Goal: Information Seeking & Learning: Learn about a topic

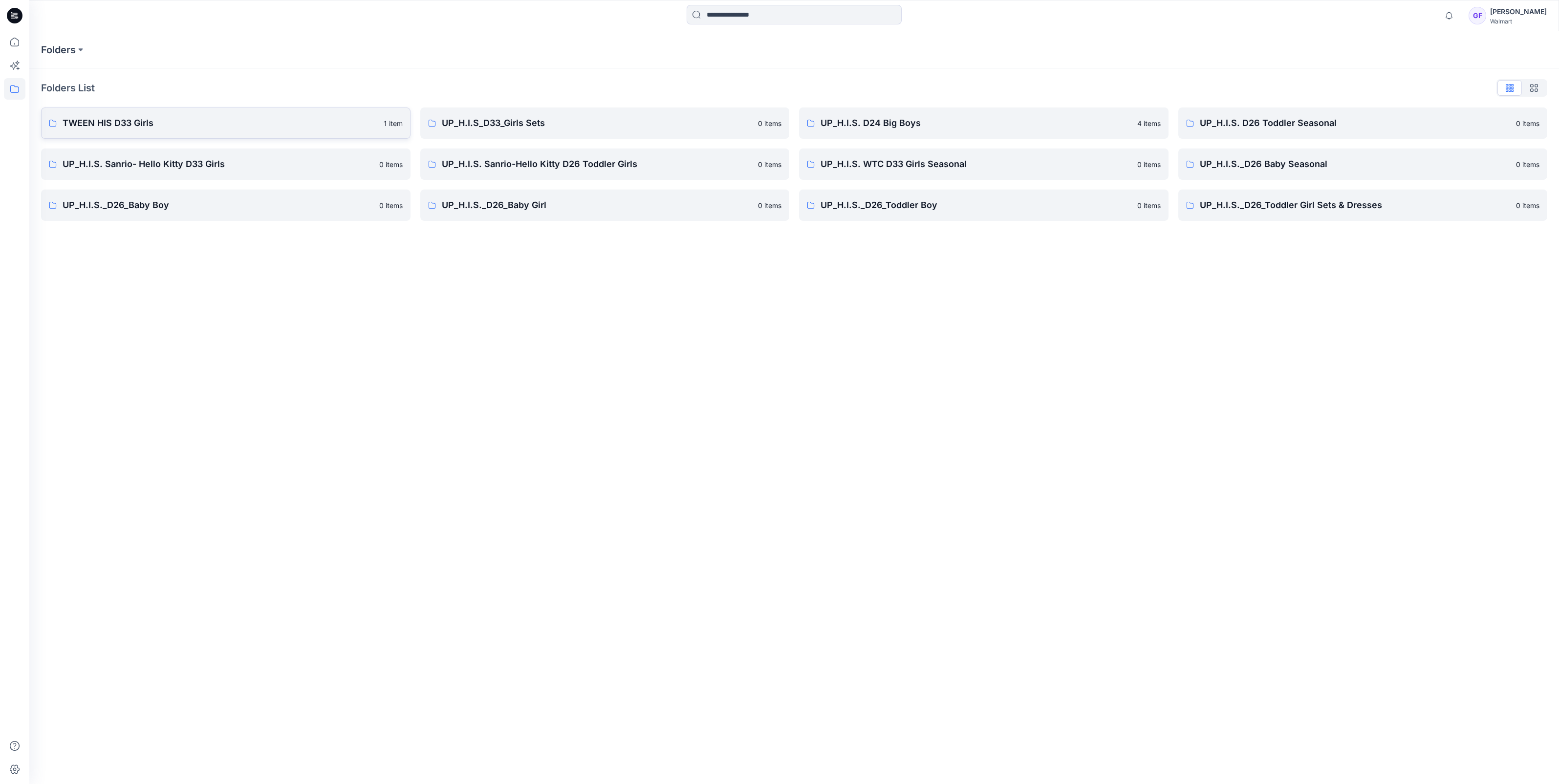
click at [103, 125] on p "TWEEN HIS D33 Girls" at bounding box center [220, 123] width 316 height 14
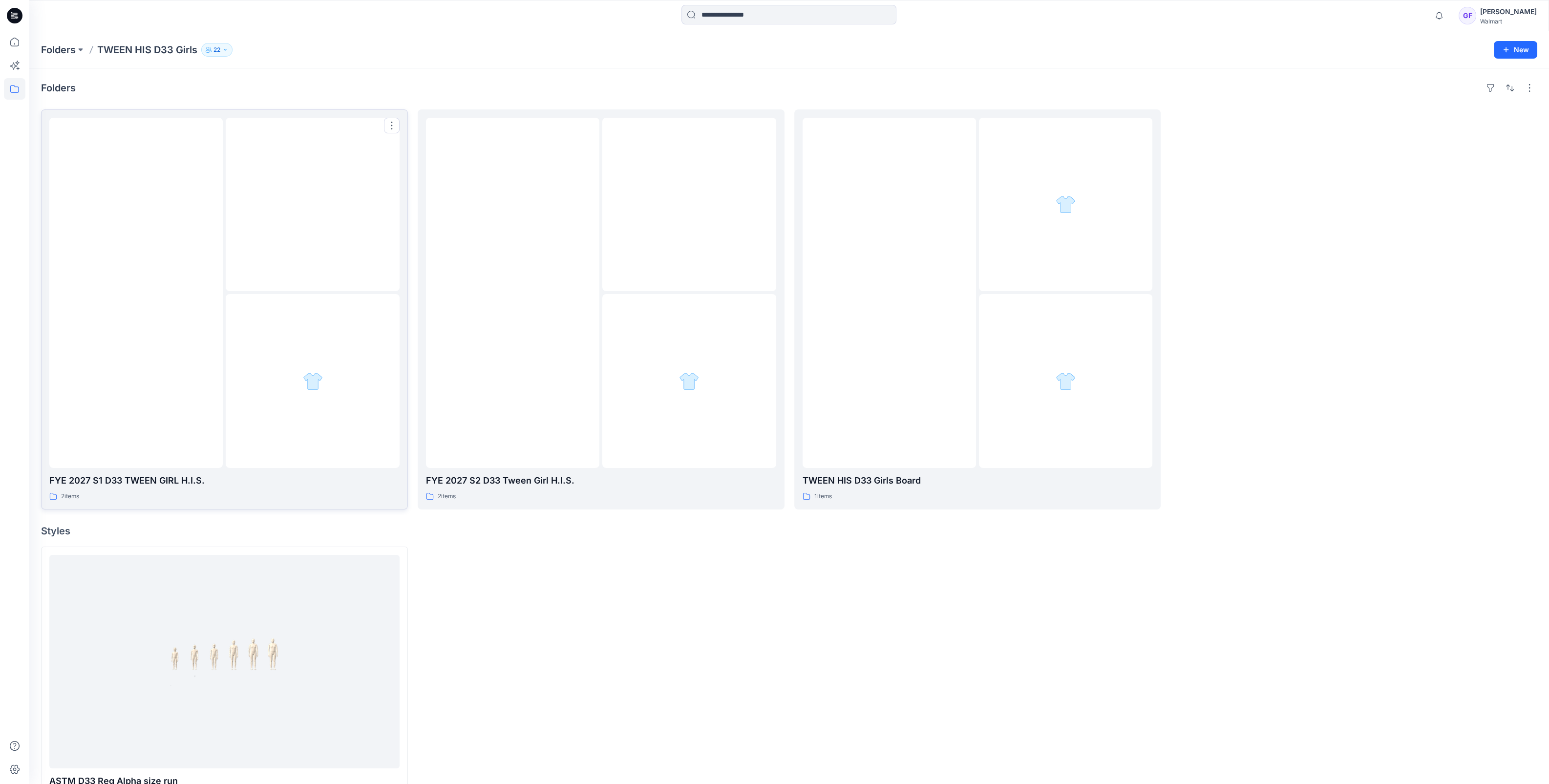
click at [128, 234] on div at bounding box center [136, 293] width 173 height 350
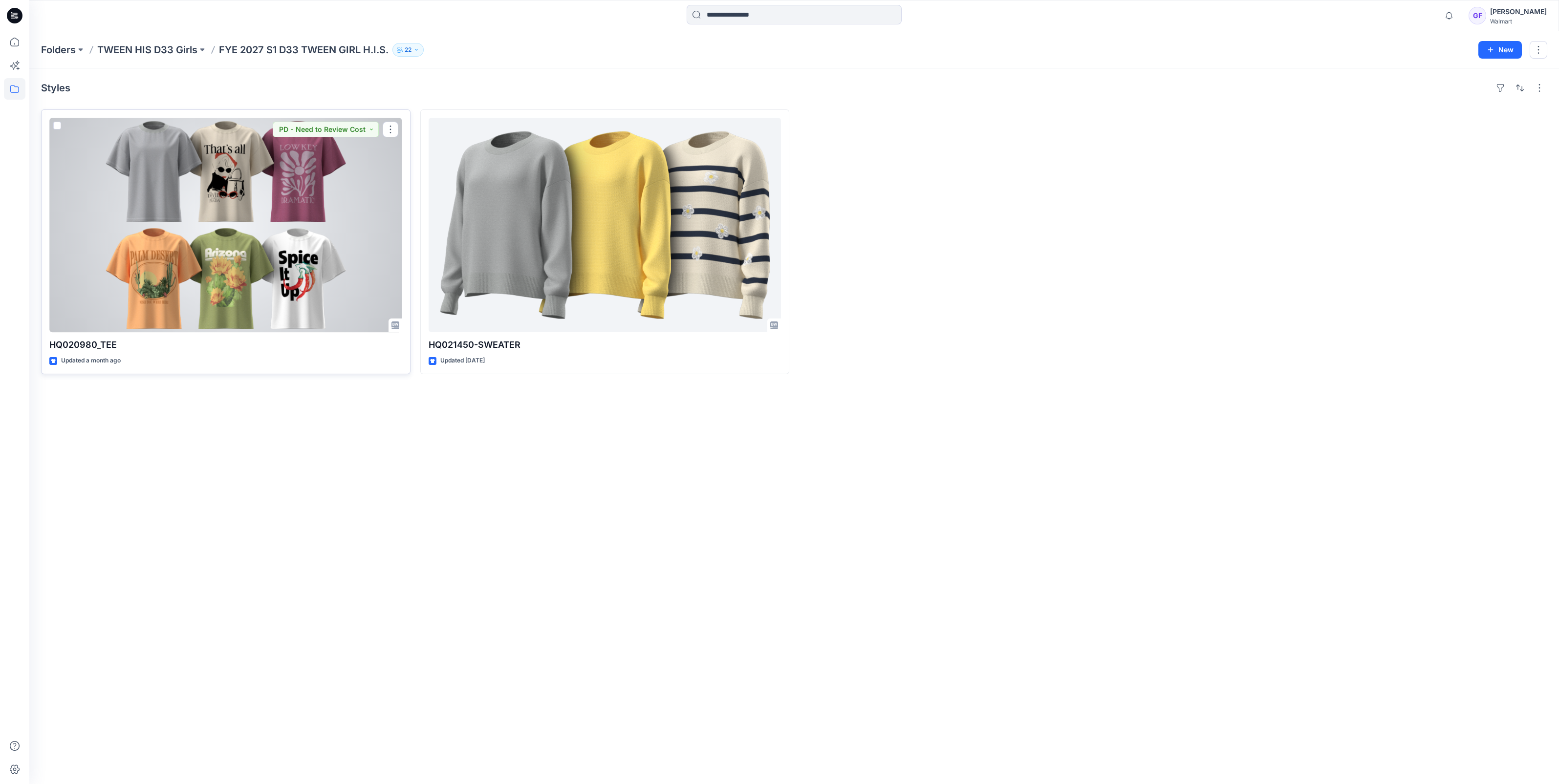
click at [230, 196] on div at bounding box center [225, 225] width 353 height 214
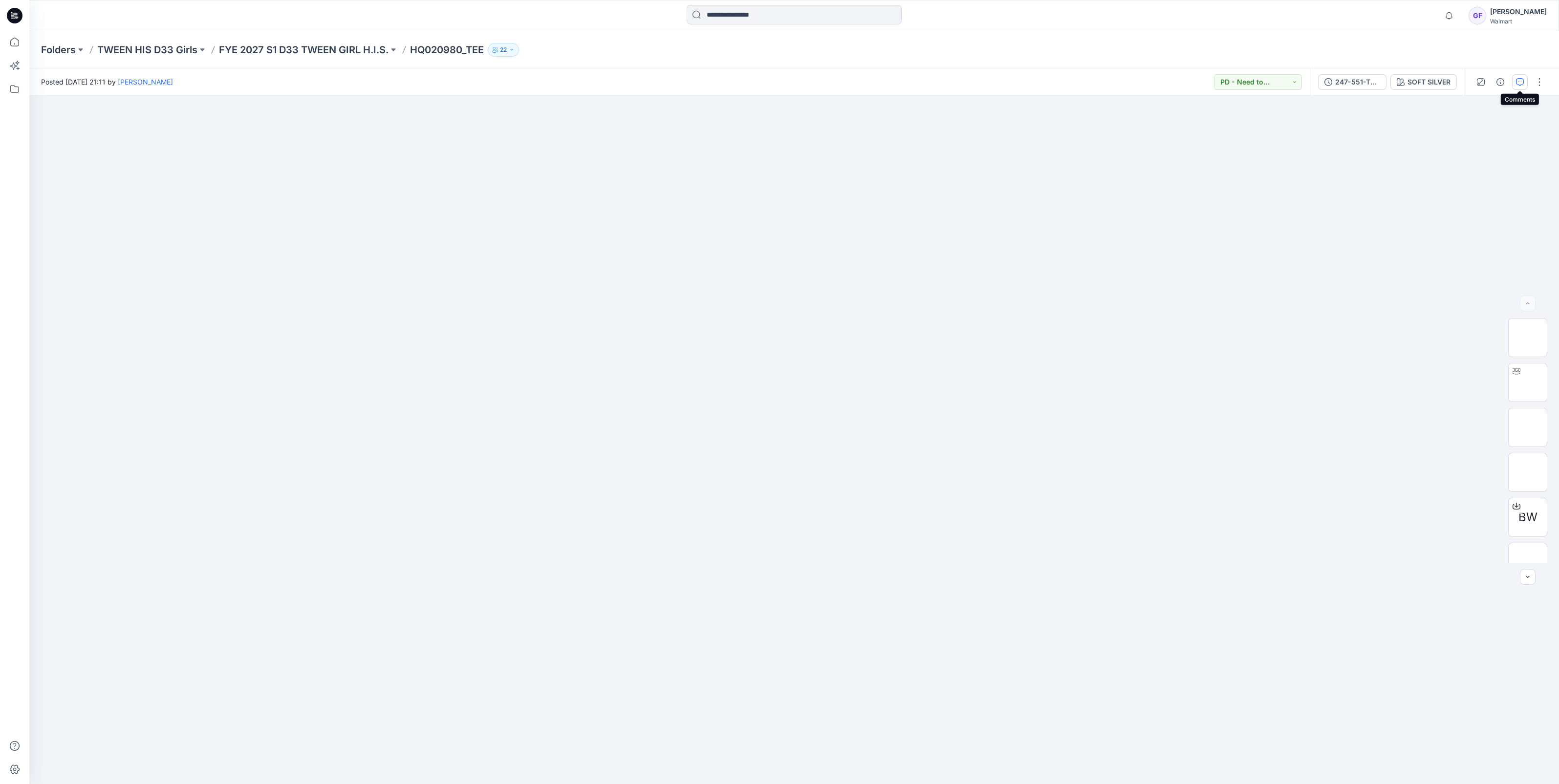
click at [1518, 79] on icon "button" at bounding box center [1519, 82] width 8 height 8
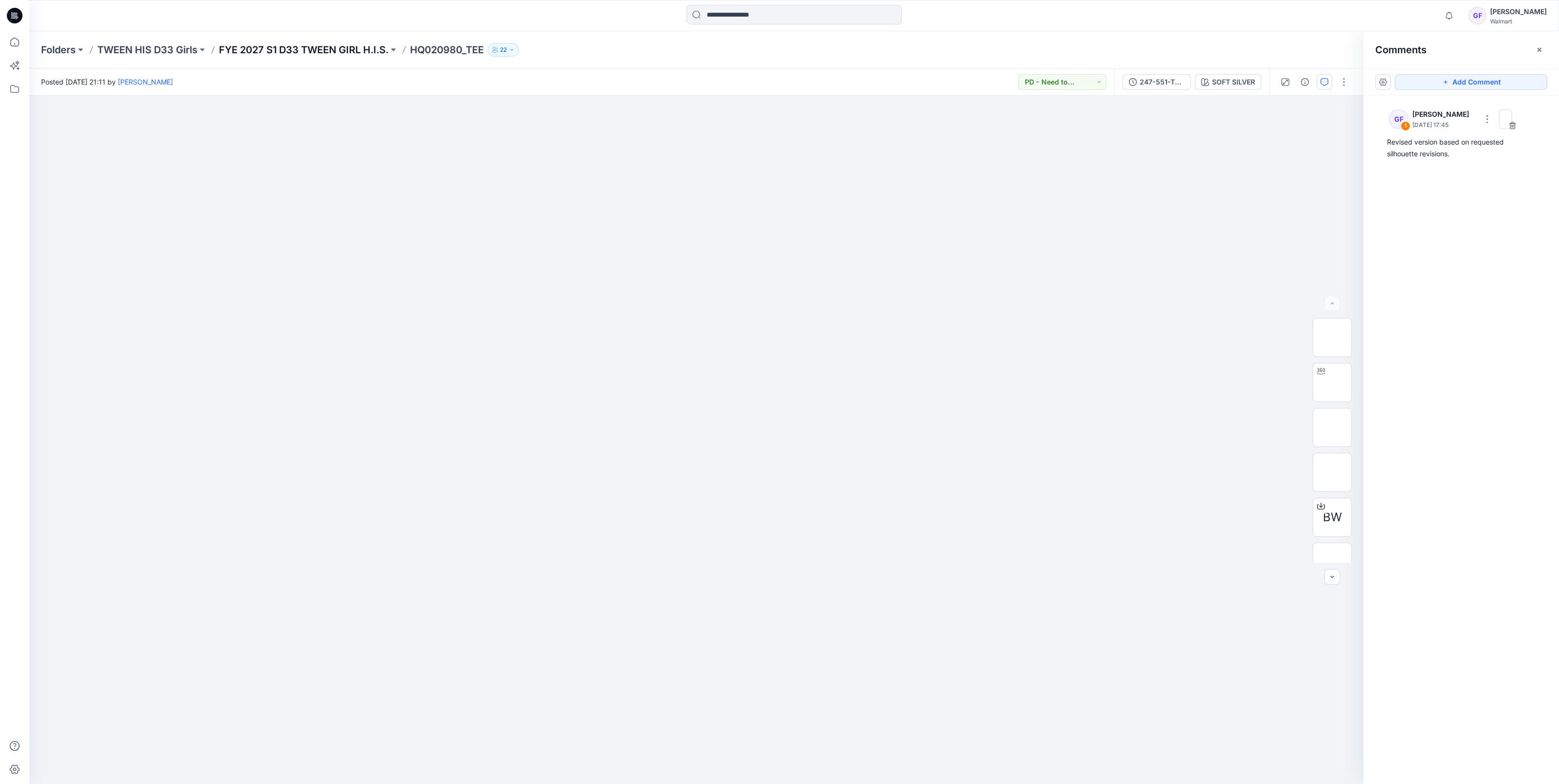
click at [295, 51] on p "FYE 2027 S1 D33 TWEEN GIRL H.I.S." at bounding box center [304, 50] width 170 height 14
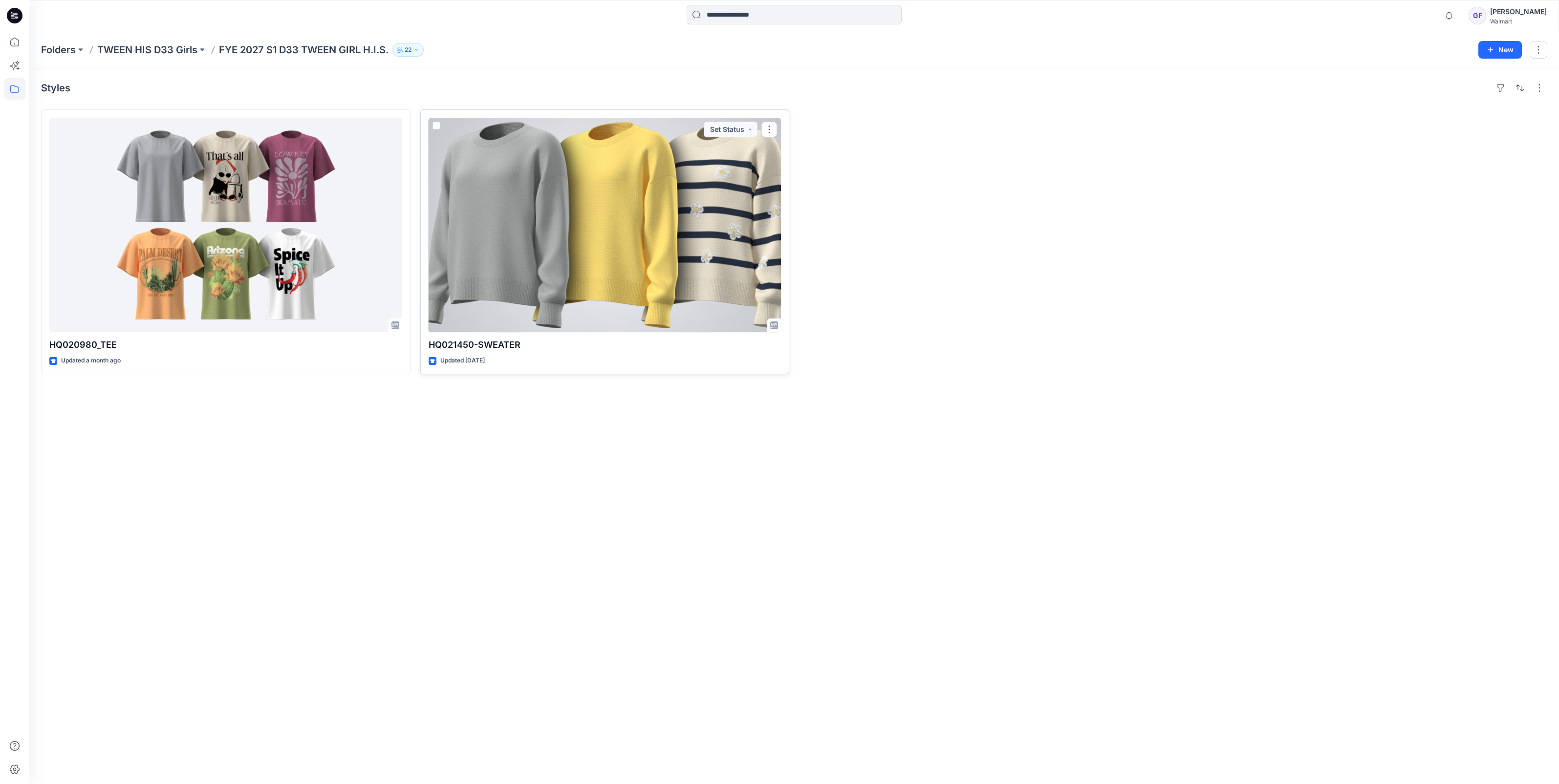
click at [540, 197] on div at bounding box center [605, 225] width 353 height 214
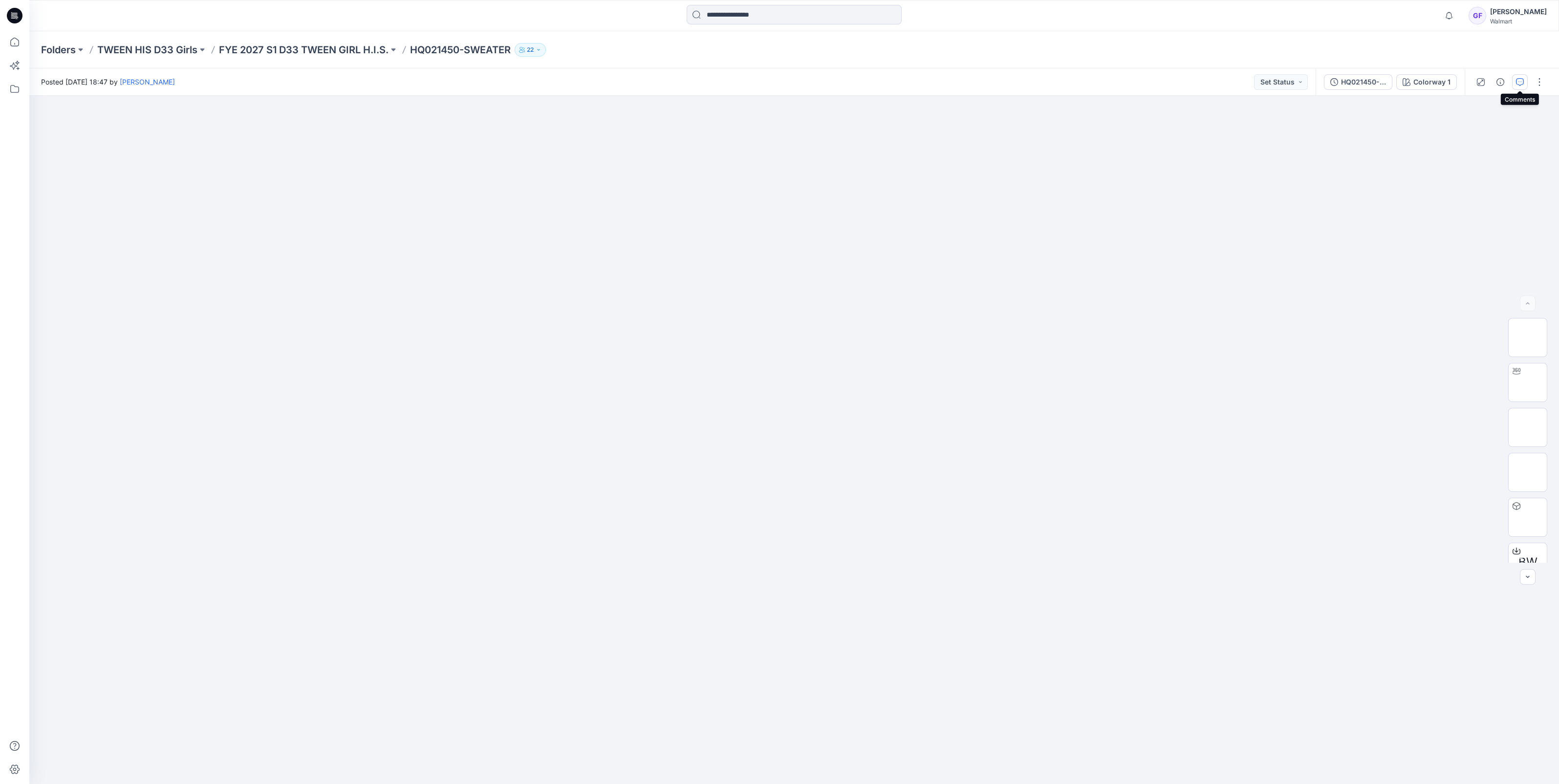
click at [1516, 83] on icon "button" at bounding box center [1519, 82] width 8 height 8
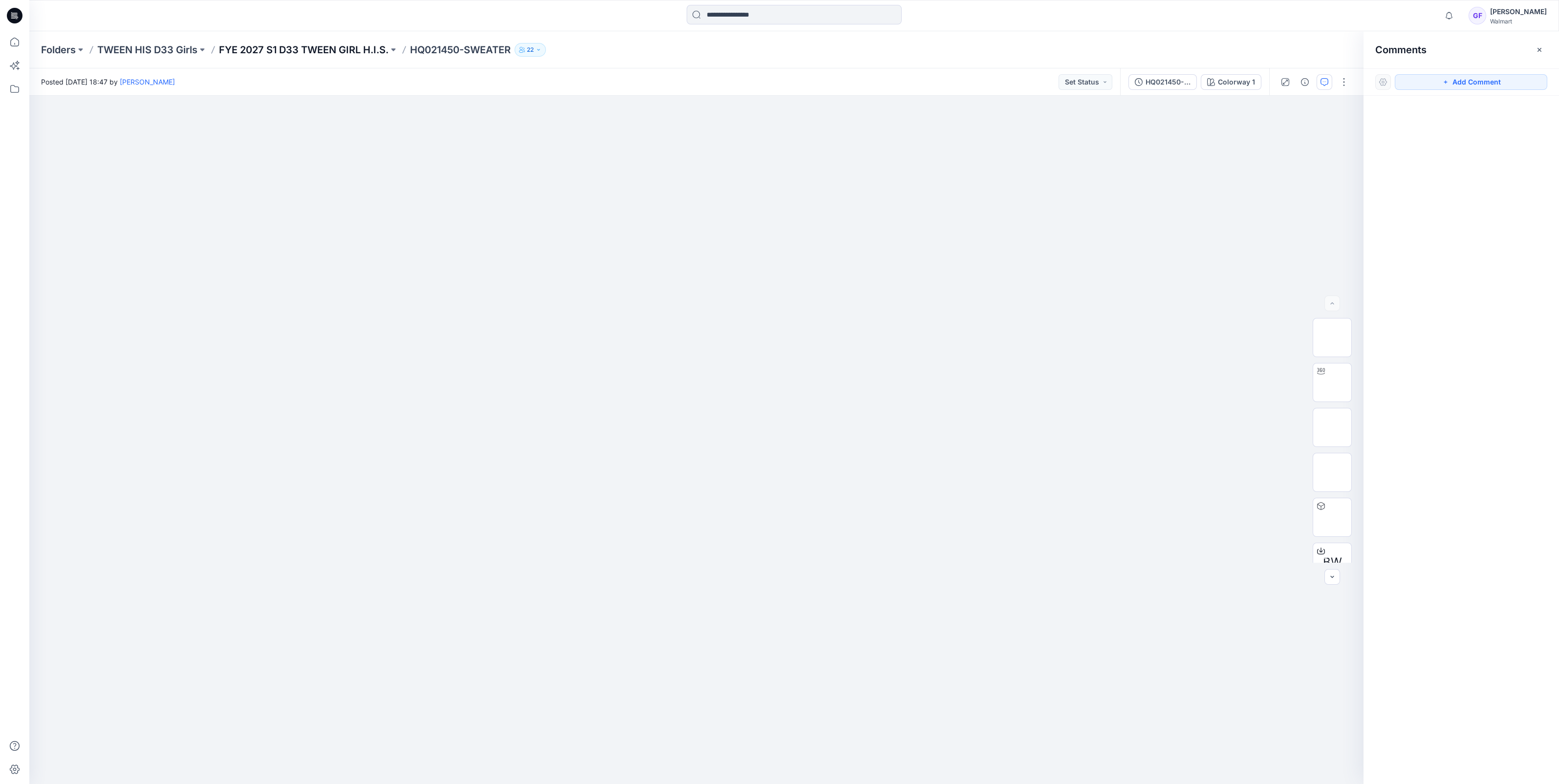
click at [261, 44] on p "FYE 2027 S1 D33 TWEEN GIRL H.I.S." at bounding box center [304, 50] width 170 height 14
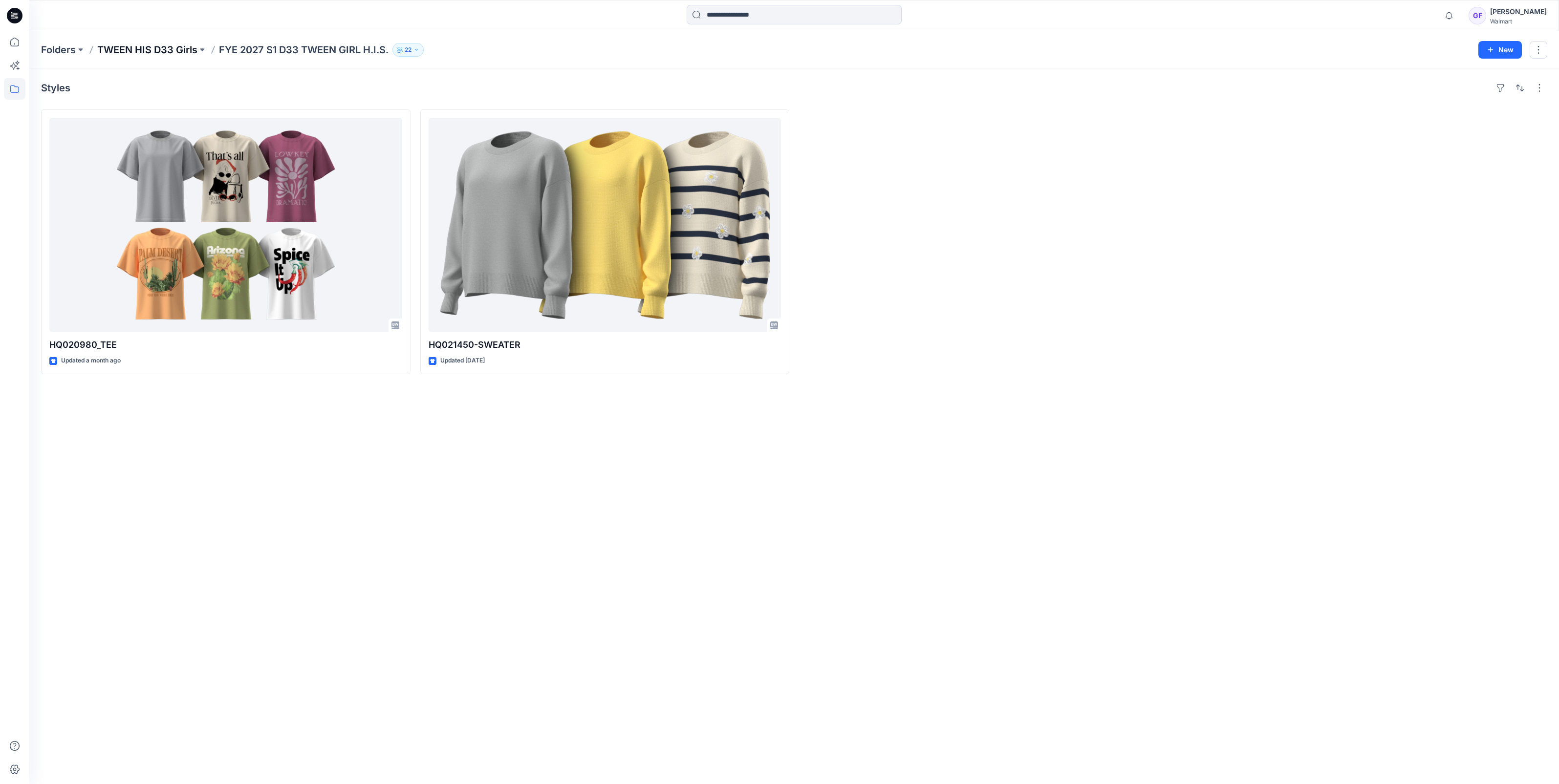
click at [161, 44] on p "TWEEN HIS D33 Girls" at bounding box center [147, 50] width 100 height 14
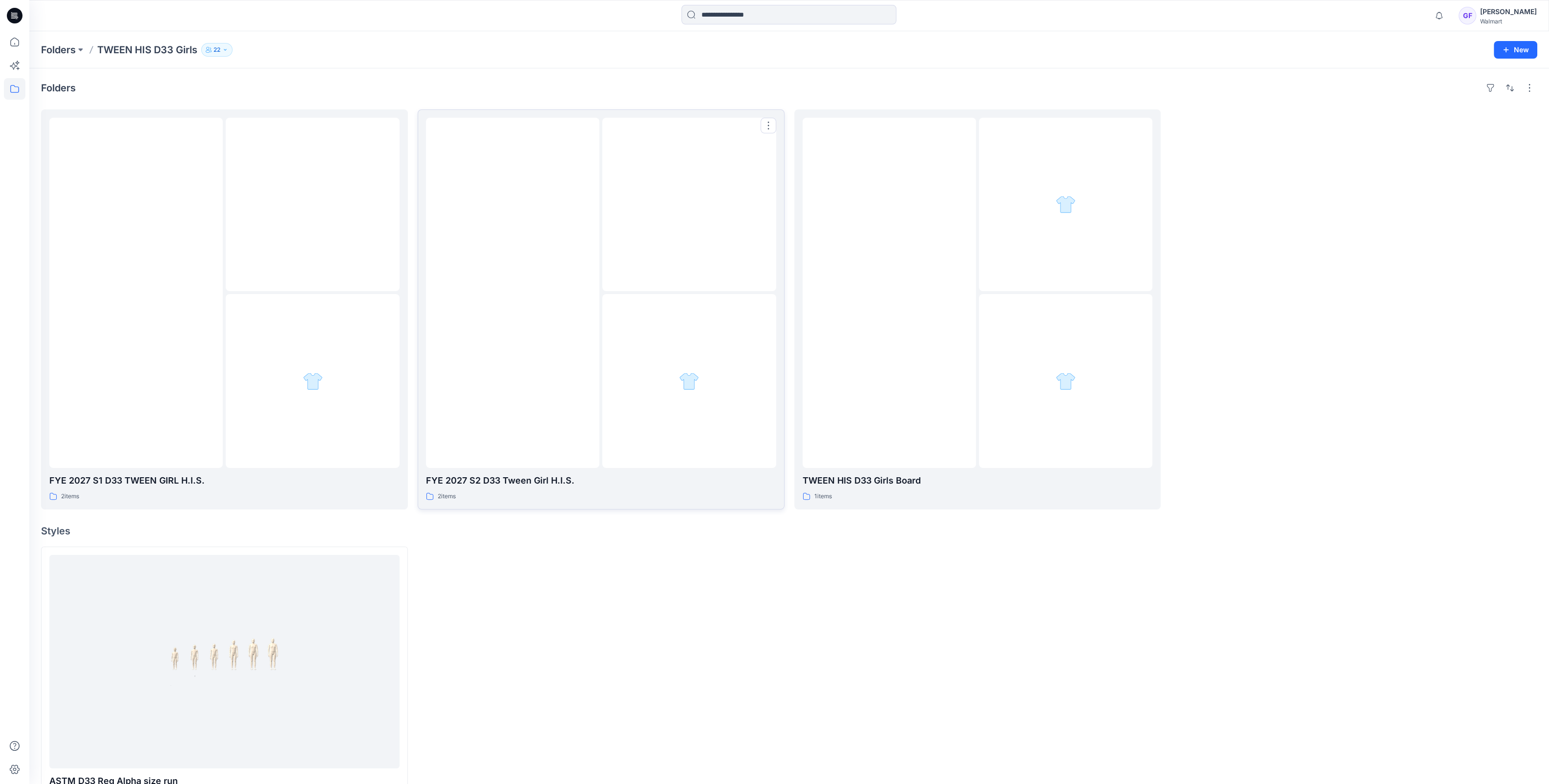
click at [586, 221] on div at bounding box center [512, 293] width 173 height 350
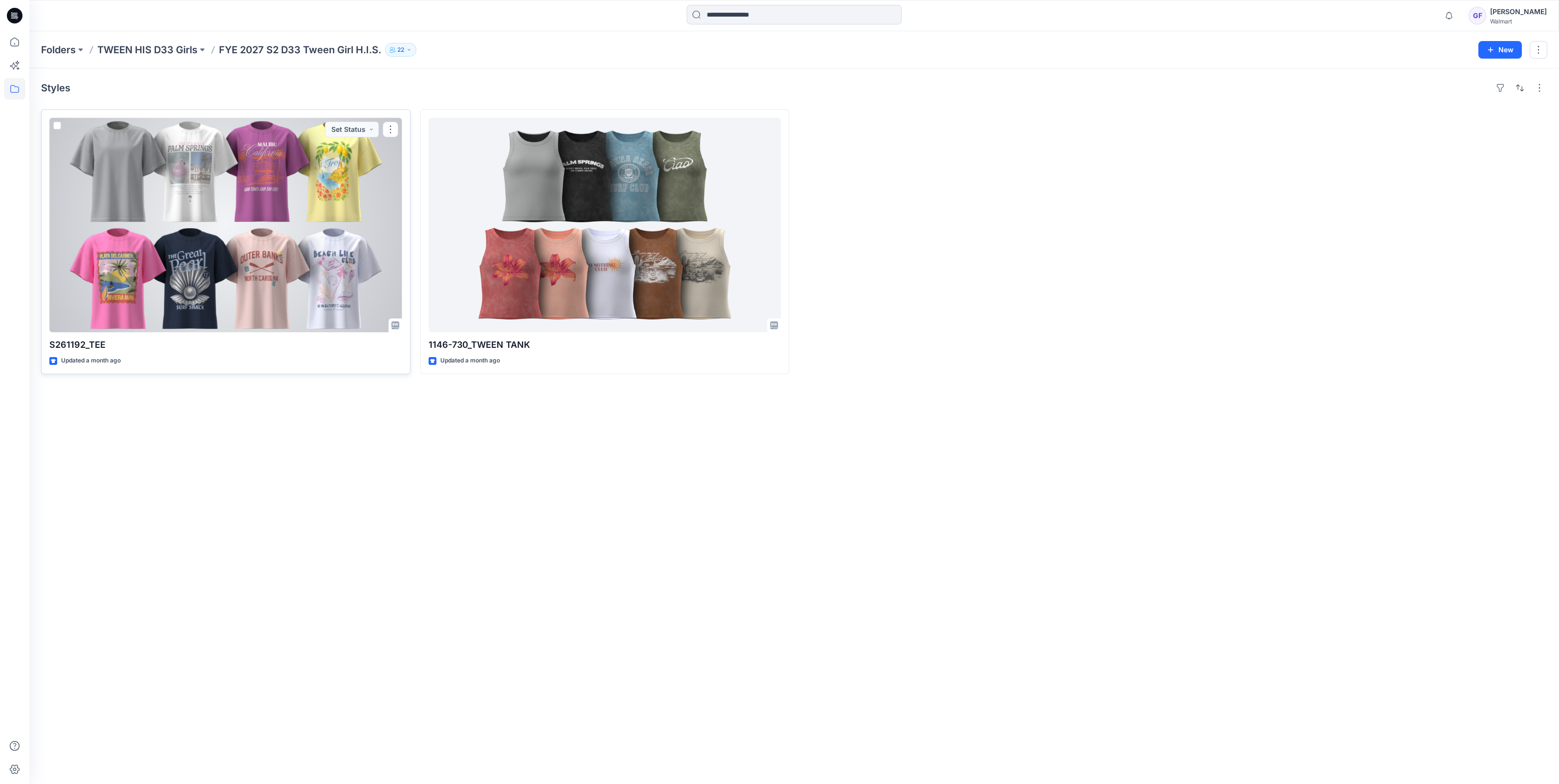
click at [273, 200] on div at bounding box center [225, 225] width 353 height 214
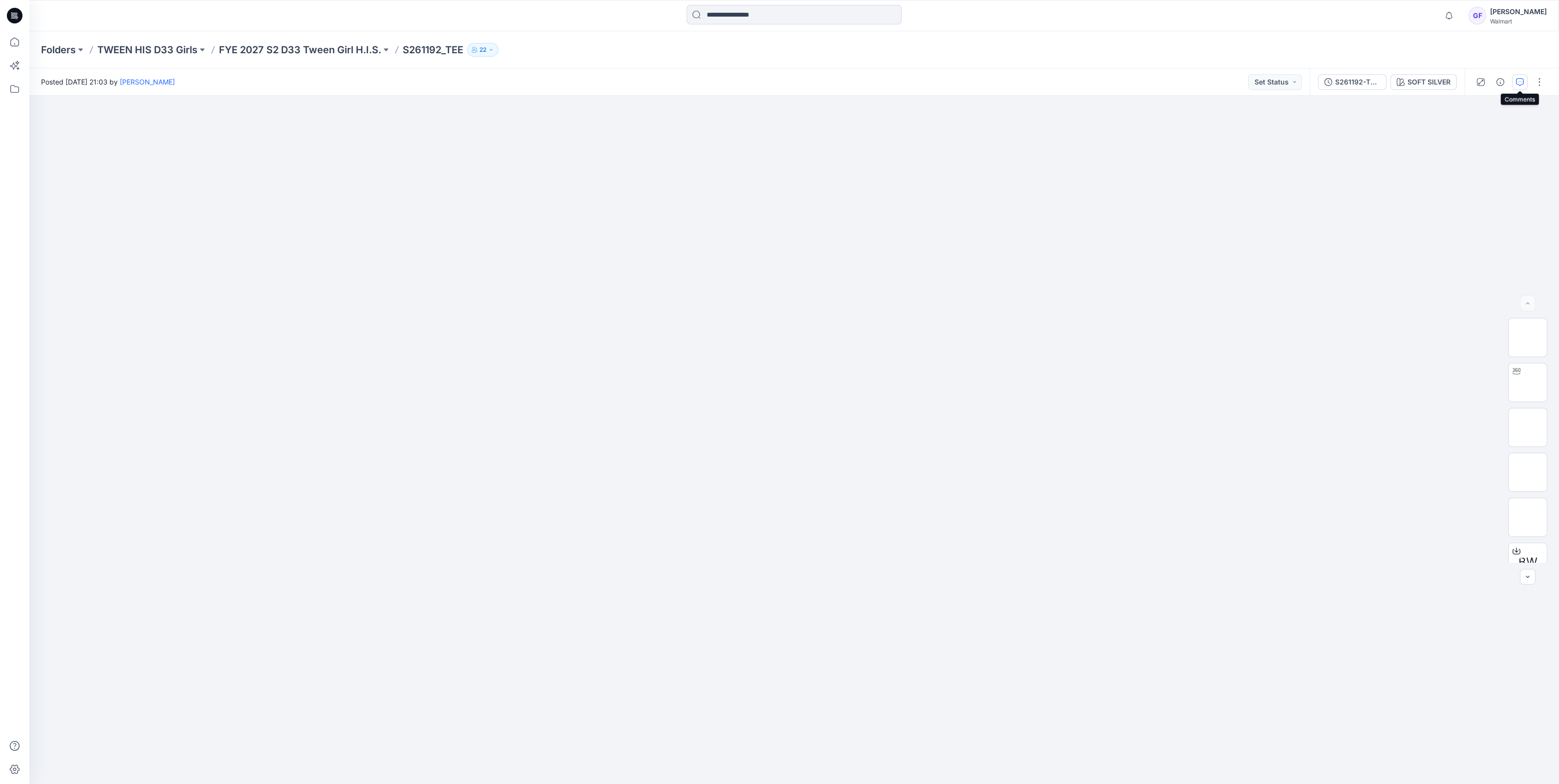
click at [1519, 80] on icon "button" at bounding box center [1519, 82] width 8 height 8
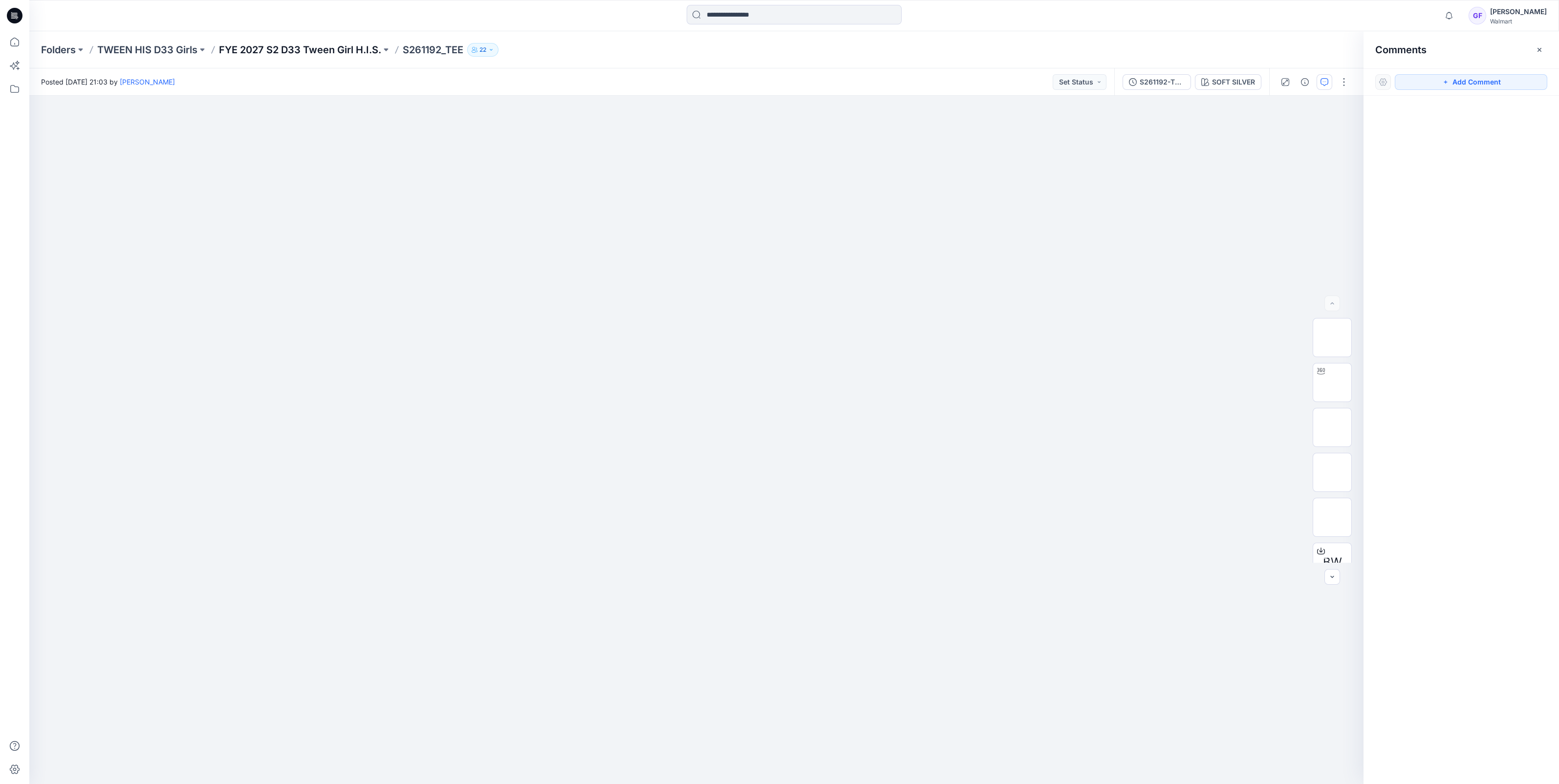
click at [331, 53] on p "FYE 2027 S2 D33 Tween Girl H.I.S." at bounding box center [300, 50] width 162 height 14
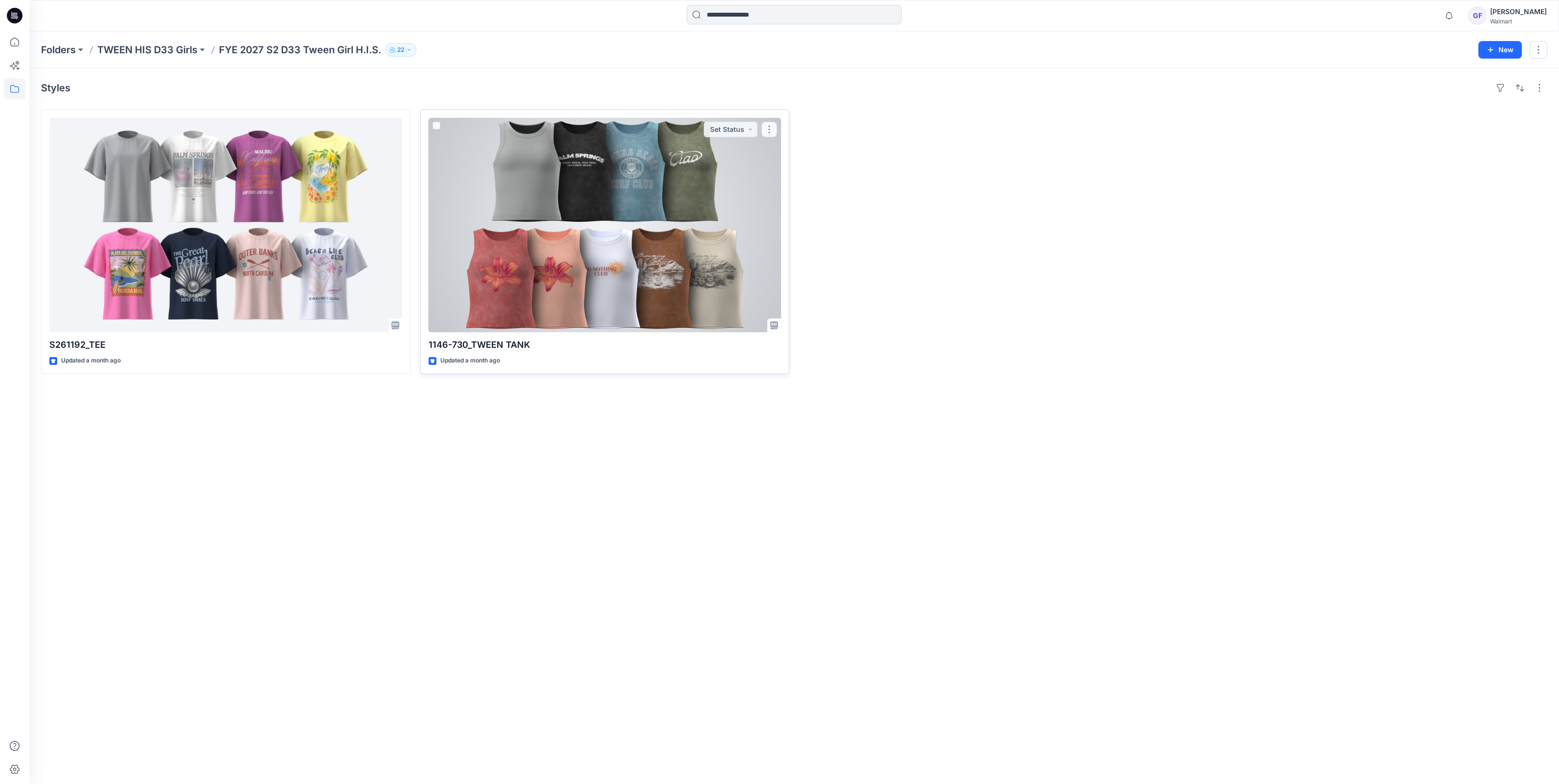
click at [542, 179] on div at bounding box center [605, 225] width 353 height 214
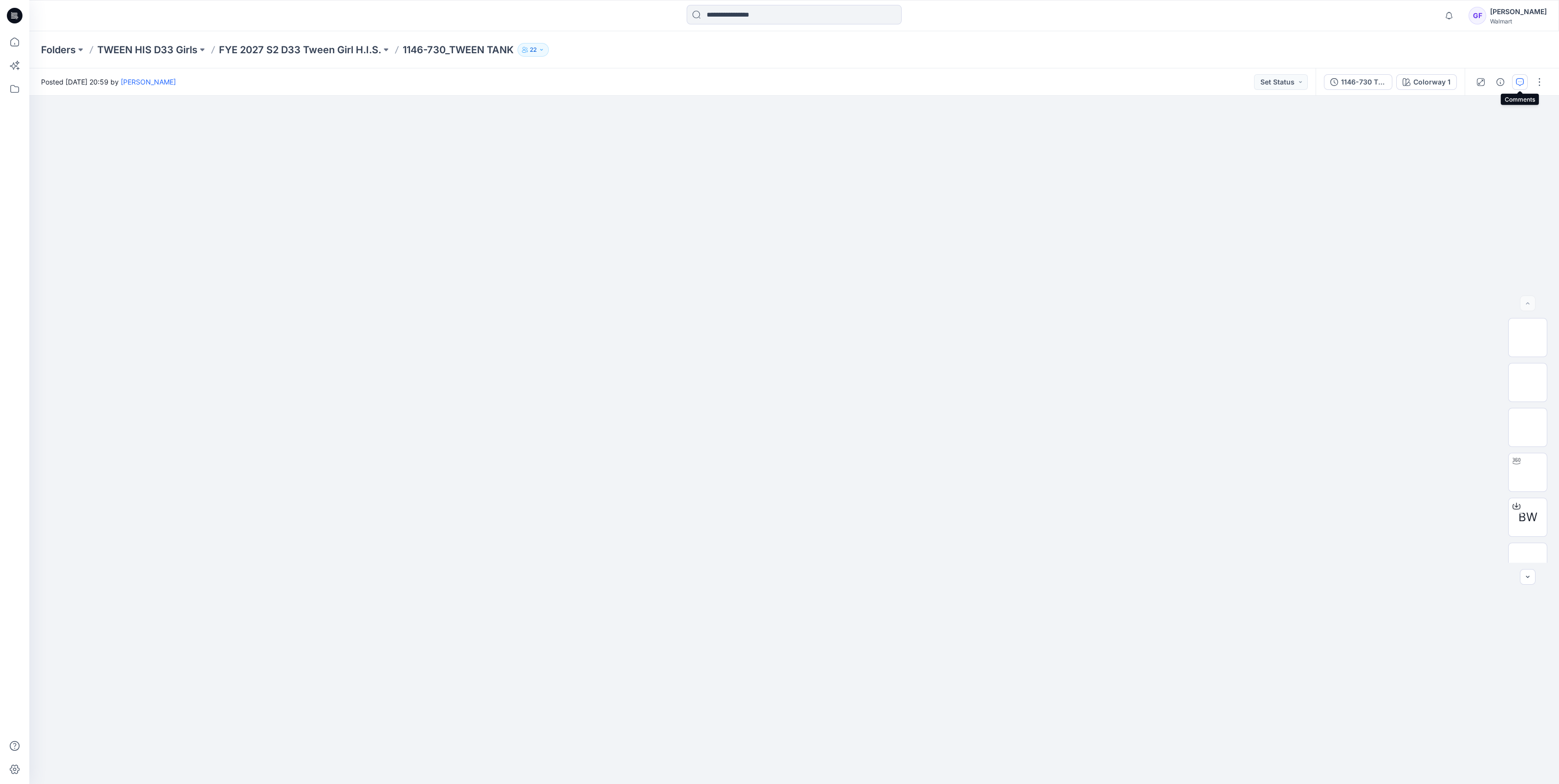
click at [1522, 88] on button "button" at bounding box center [1519, 82] width 16 height 16
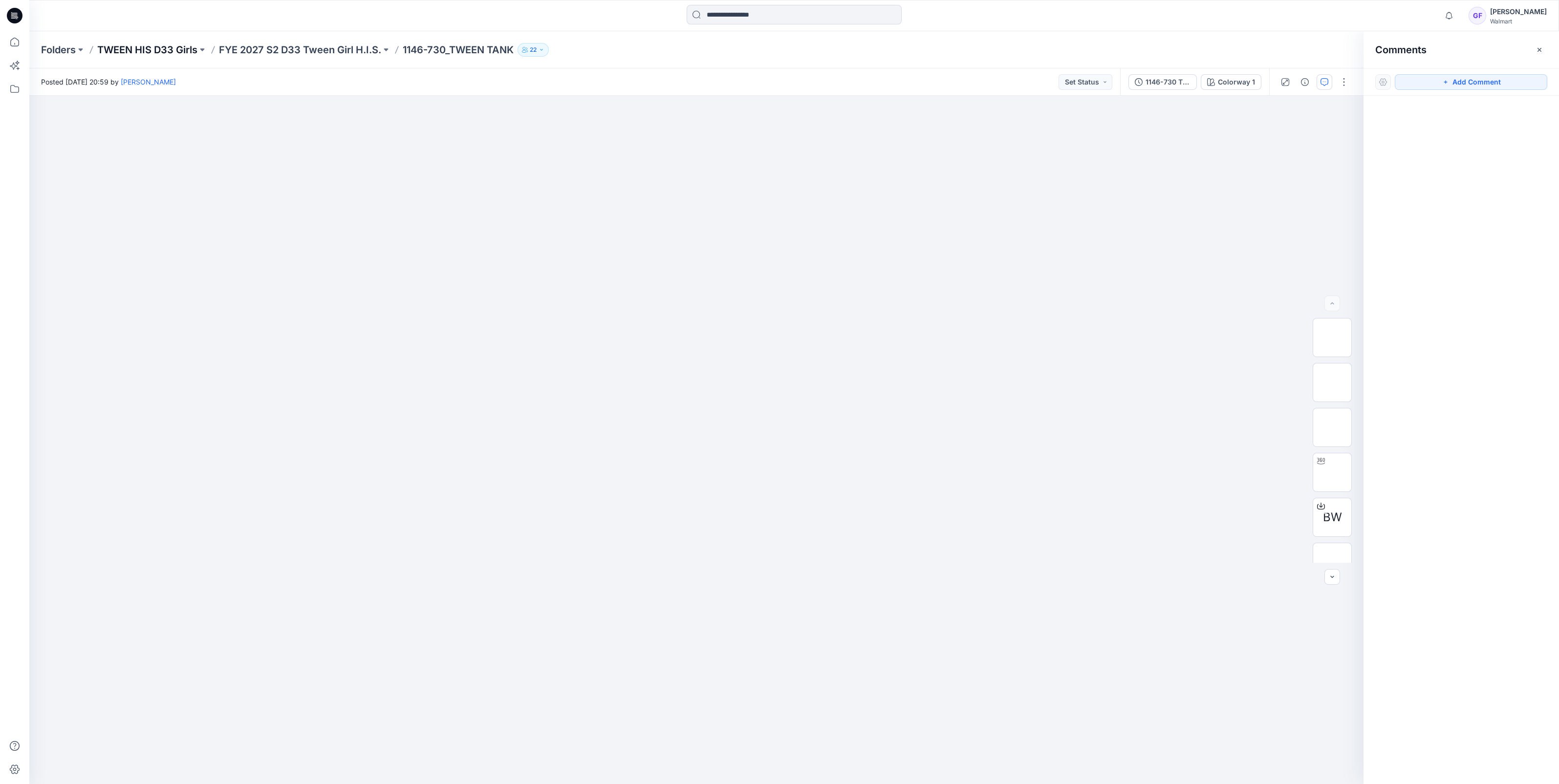
click at [137, 53] on p "TWEEN HIS D33 Girls" at bounding box center [147, 50] width 100 height 14
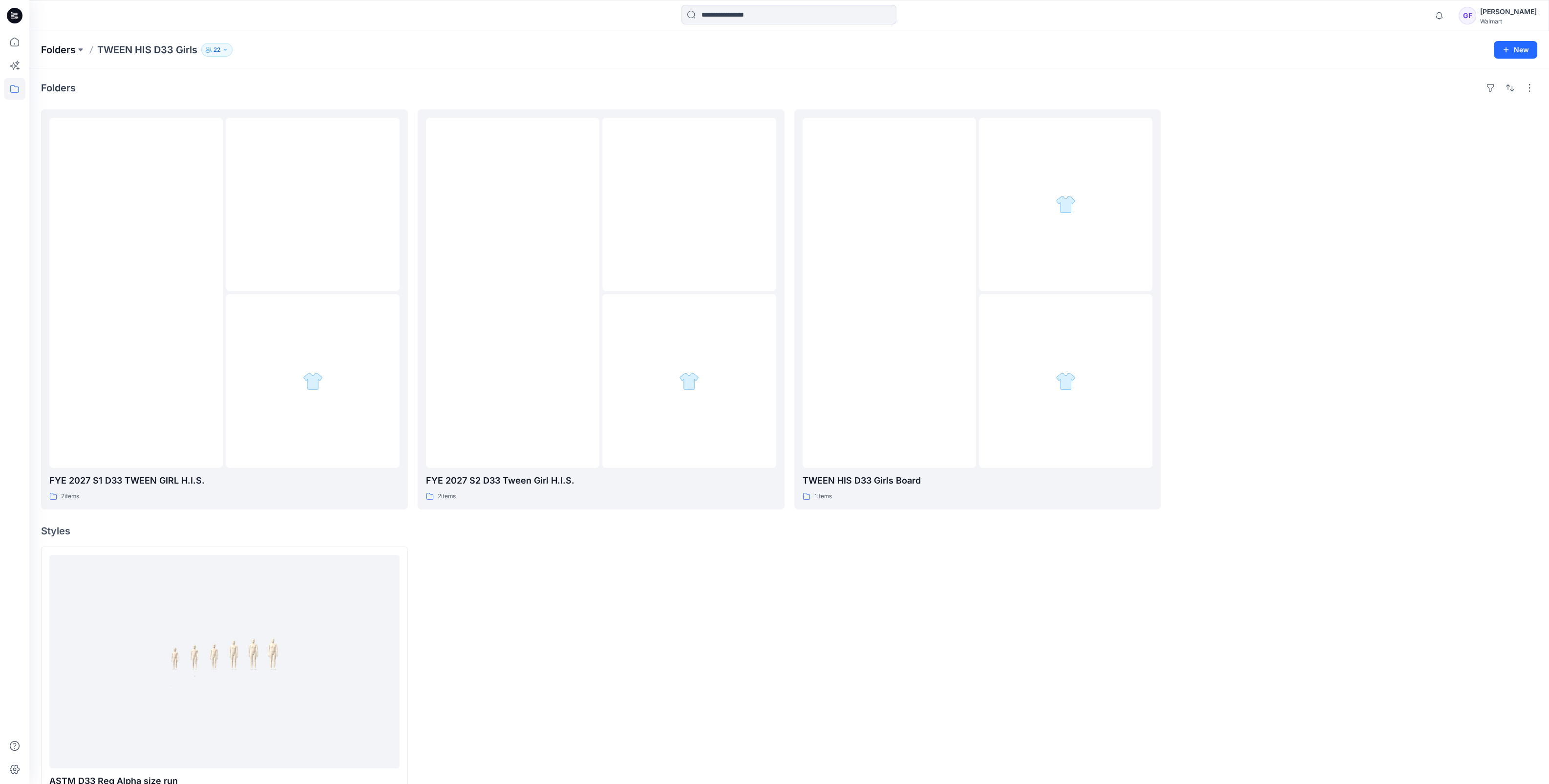
click at [44, 49] on p "Folders" at bounding box center [58, 50] width 35 height 14
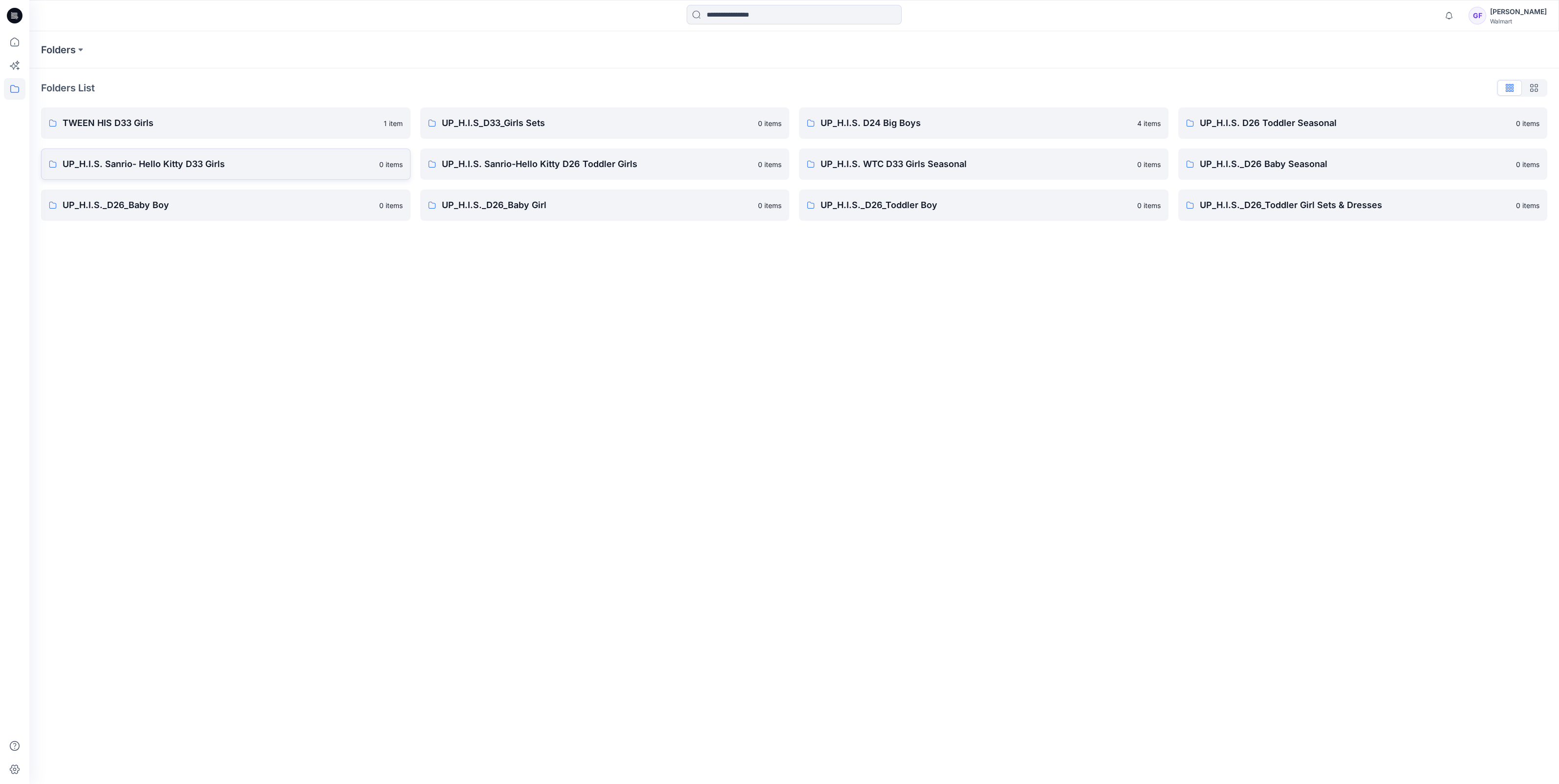
click at [200, 173] on link "UP_H.I.S. Sanrio- Hello Kitty D33 Girls 0 items" at bounding box center [225, 164] width 370 height 31
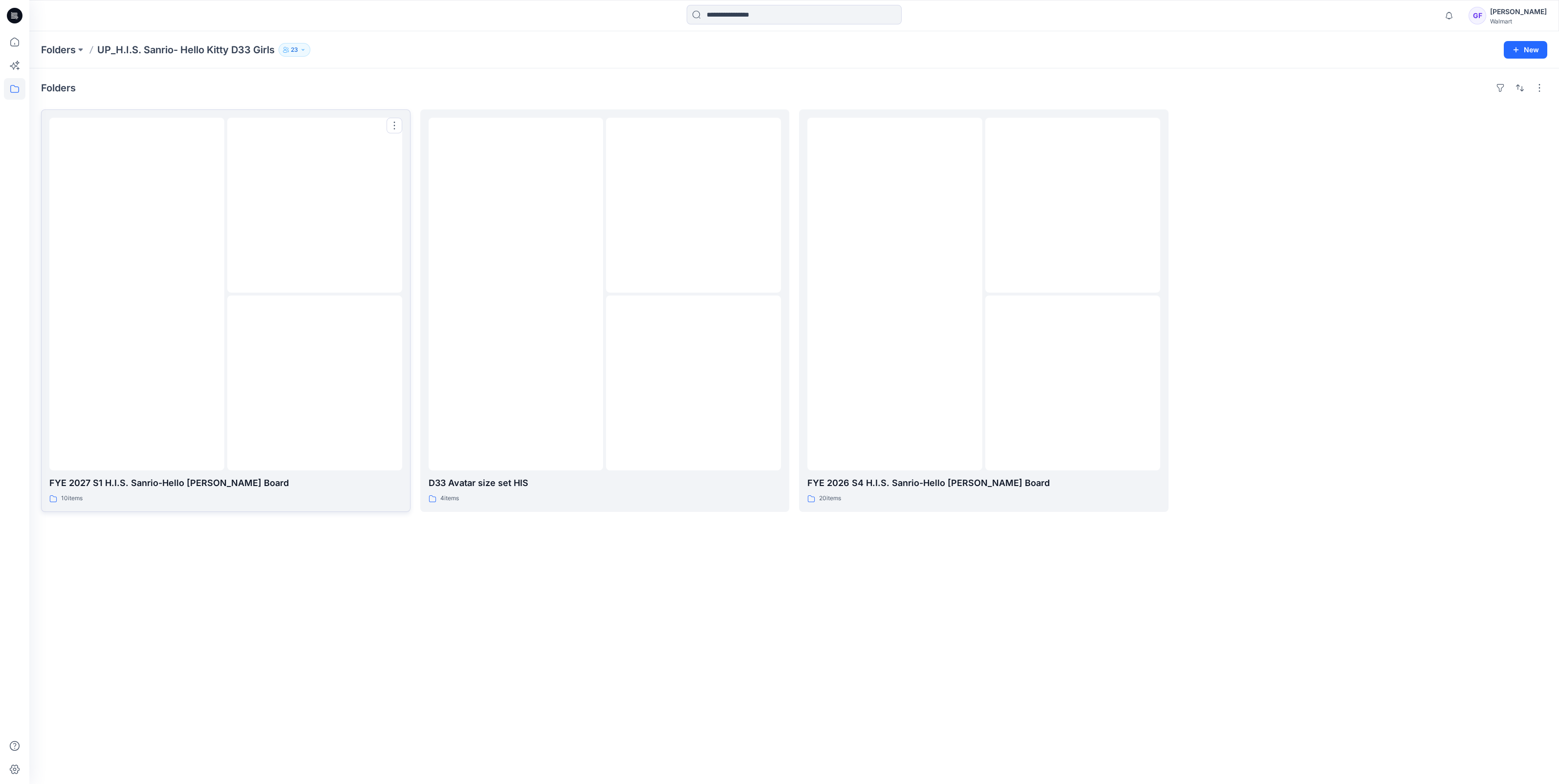
click at [137, 294] on img at bounding box center [137, 294] width 0 height 0
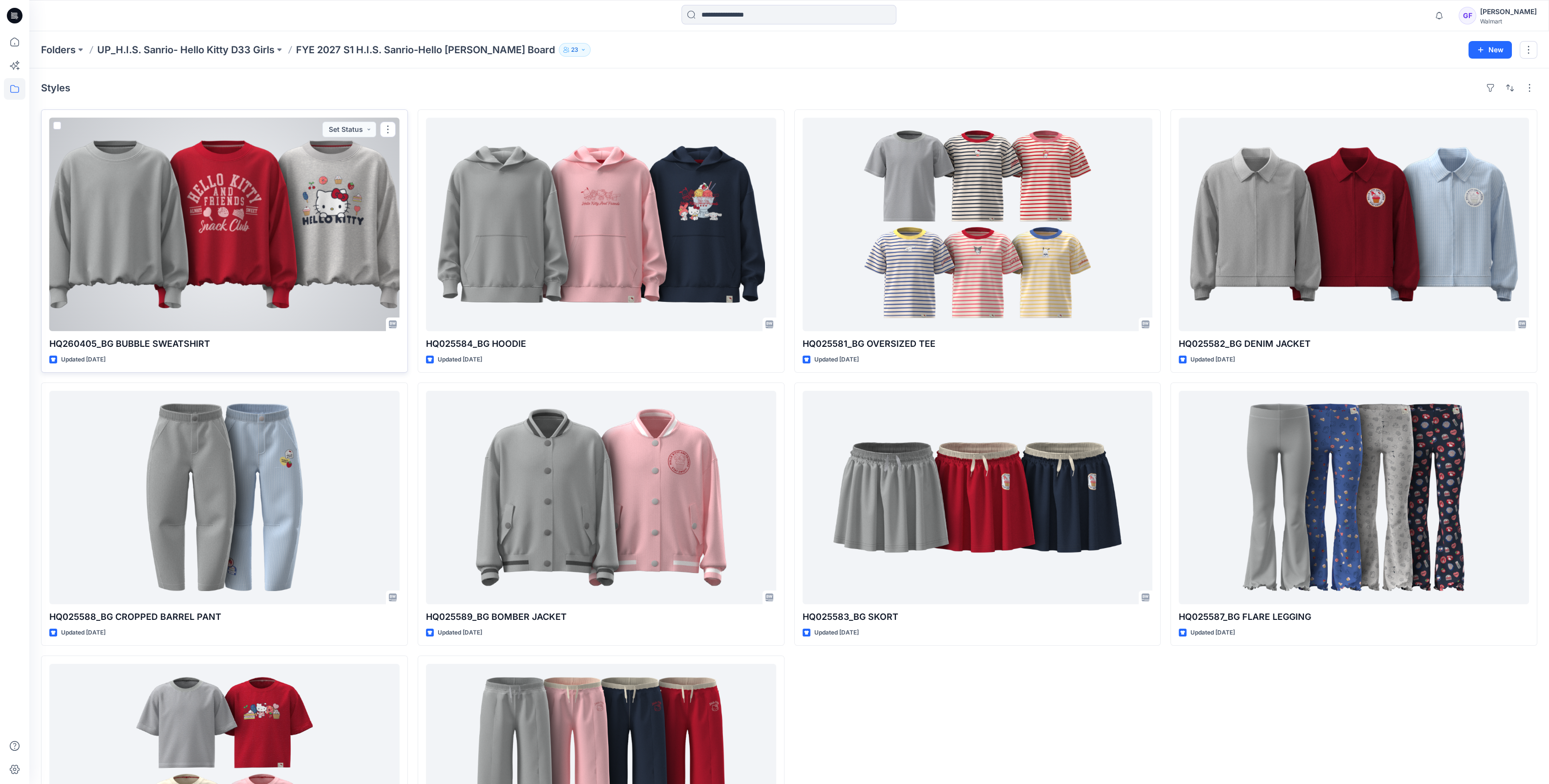
click at [178, 220] on div at bounding box center [224, 225] width 350 height 214
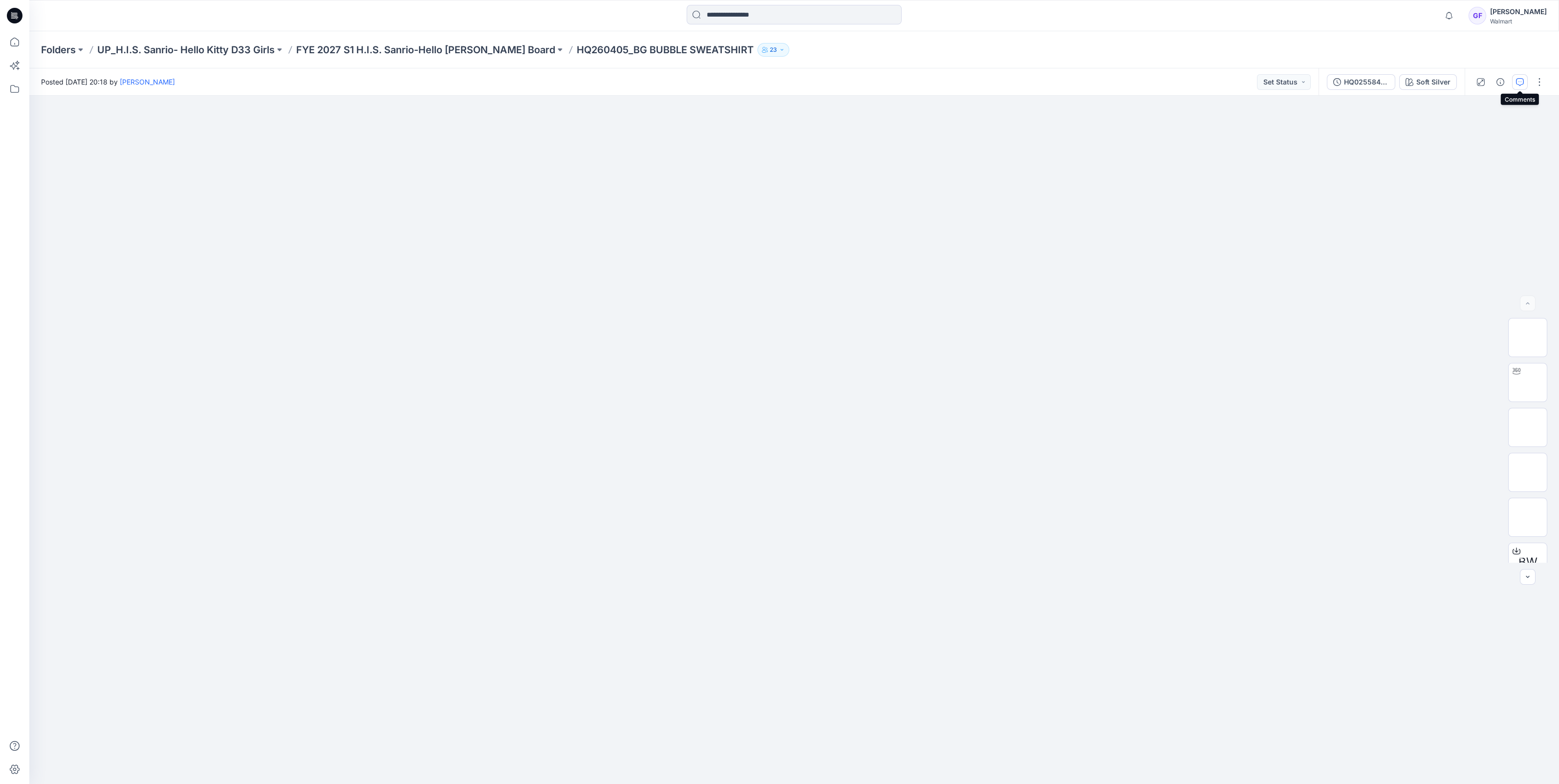
click at [1518, 78] on icon "button" at bounding box center [1519, 82] width 8 height 8
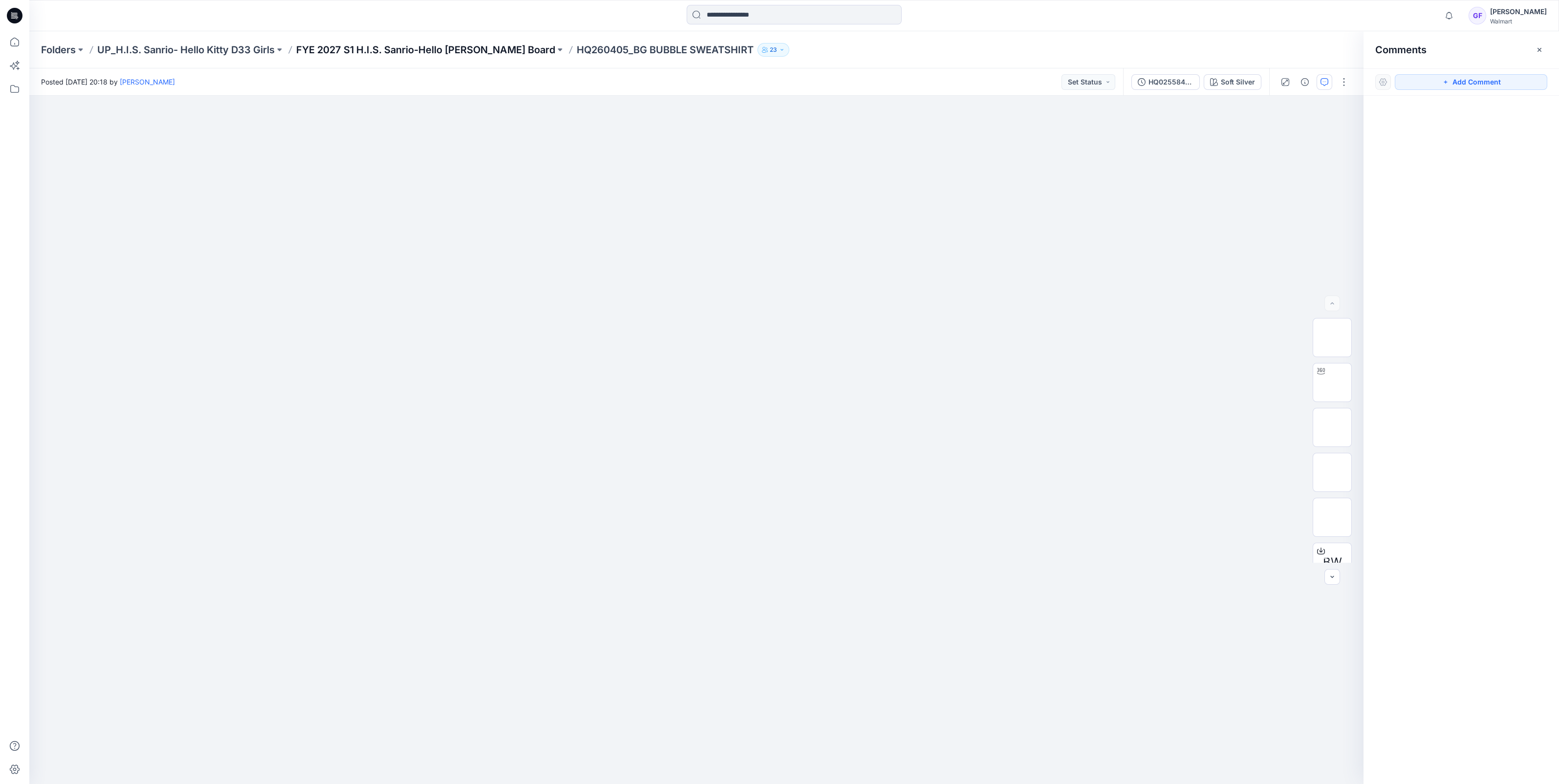
click at [451, 50] on p "FYE 2027 S1 H.I.S. Sanrio-Hello [PERSON_NAME] Board" at bounding box center [425, 50] width 259 height 14
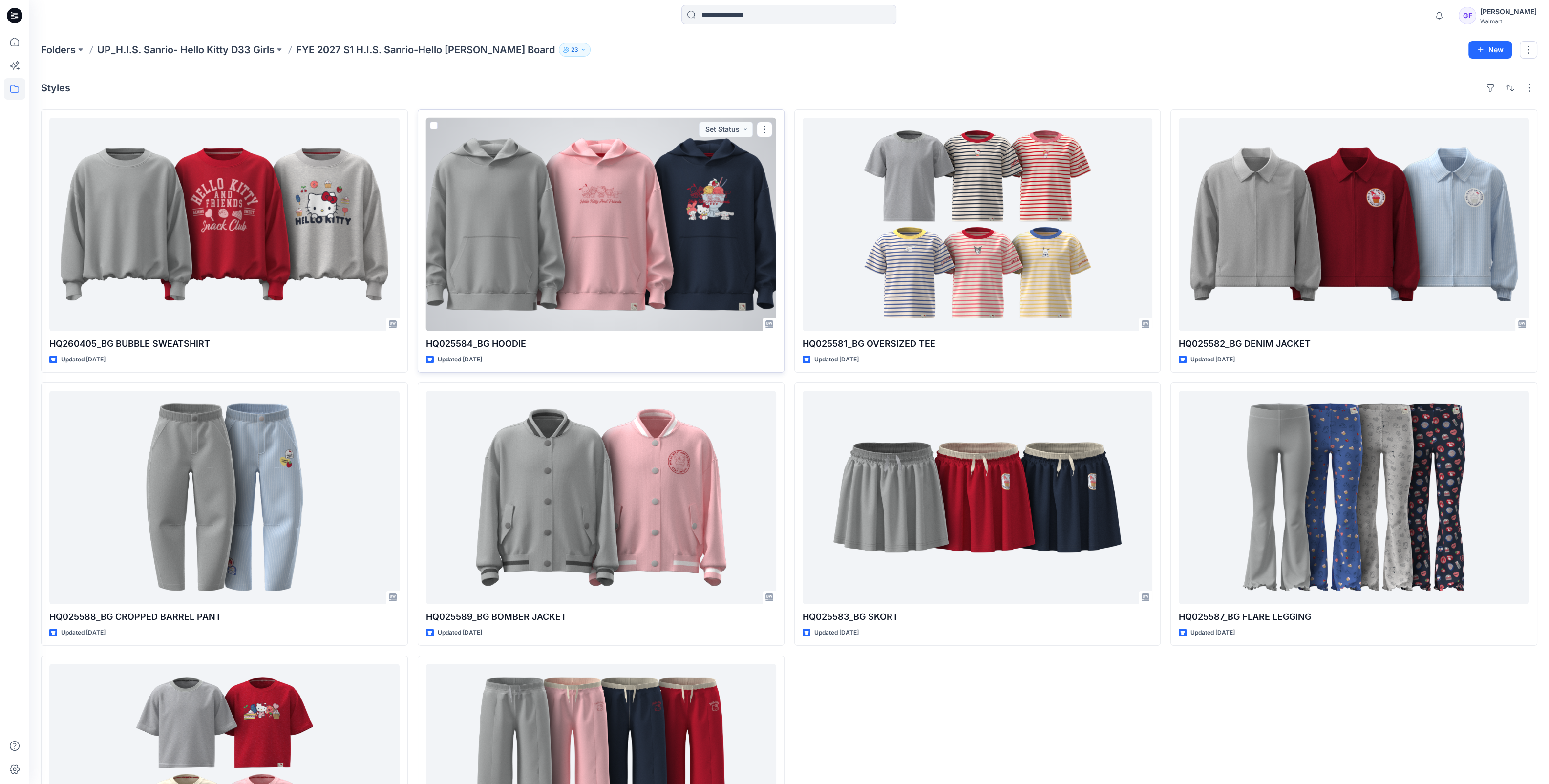
click at [562, 198] on div at bounding box center [600, 225] width 350 height 214
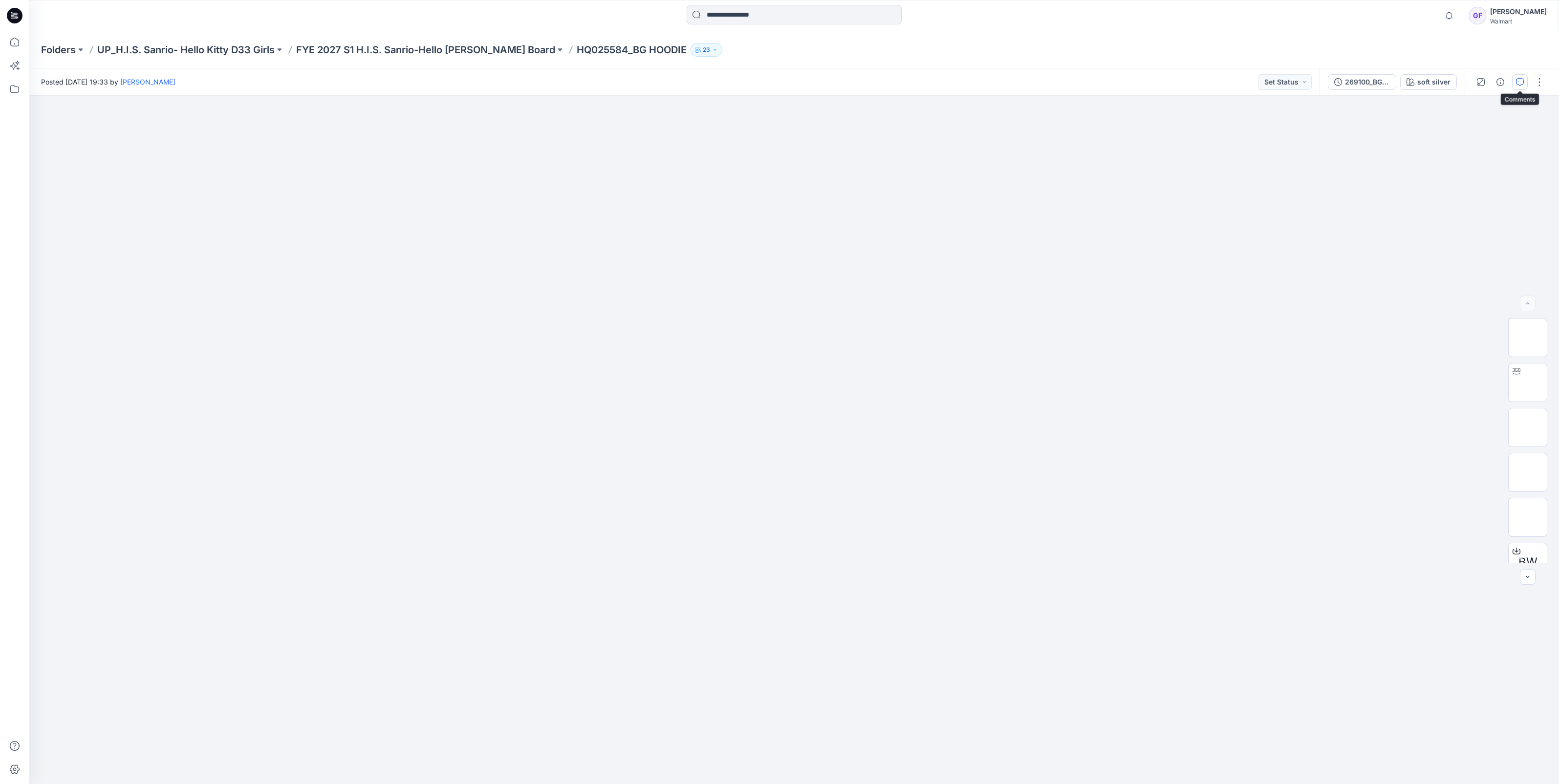
click at [1518, 79] on icon "button" at bounding box center [1519, 82] width 8 height 8
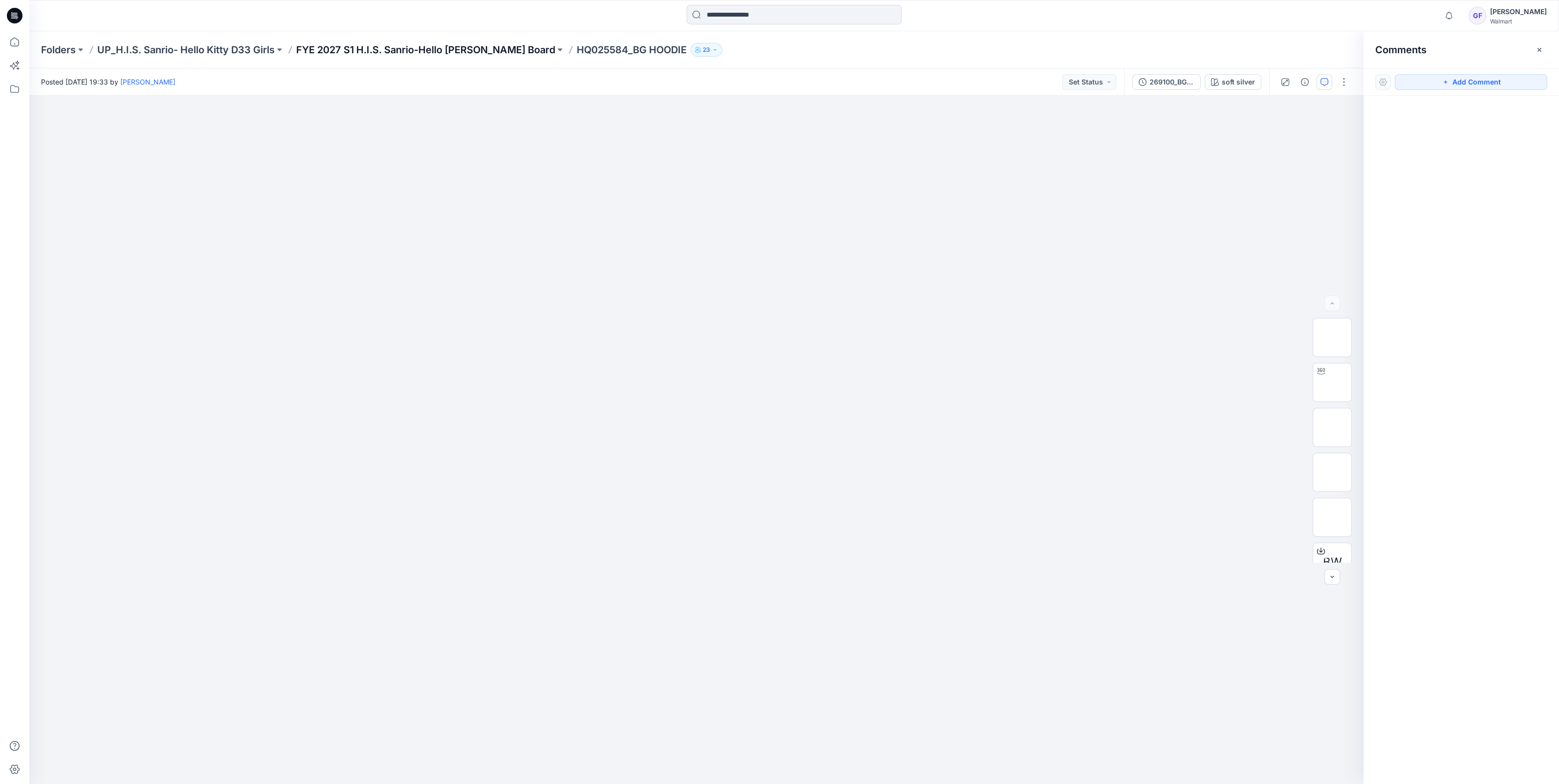
click at [416, 47] on p "FYE 2027 S1 H.I.S. Sanrio-Hello [PERSON_NAME] Board" at bounding box center [425, 50] width 259 height 14
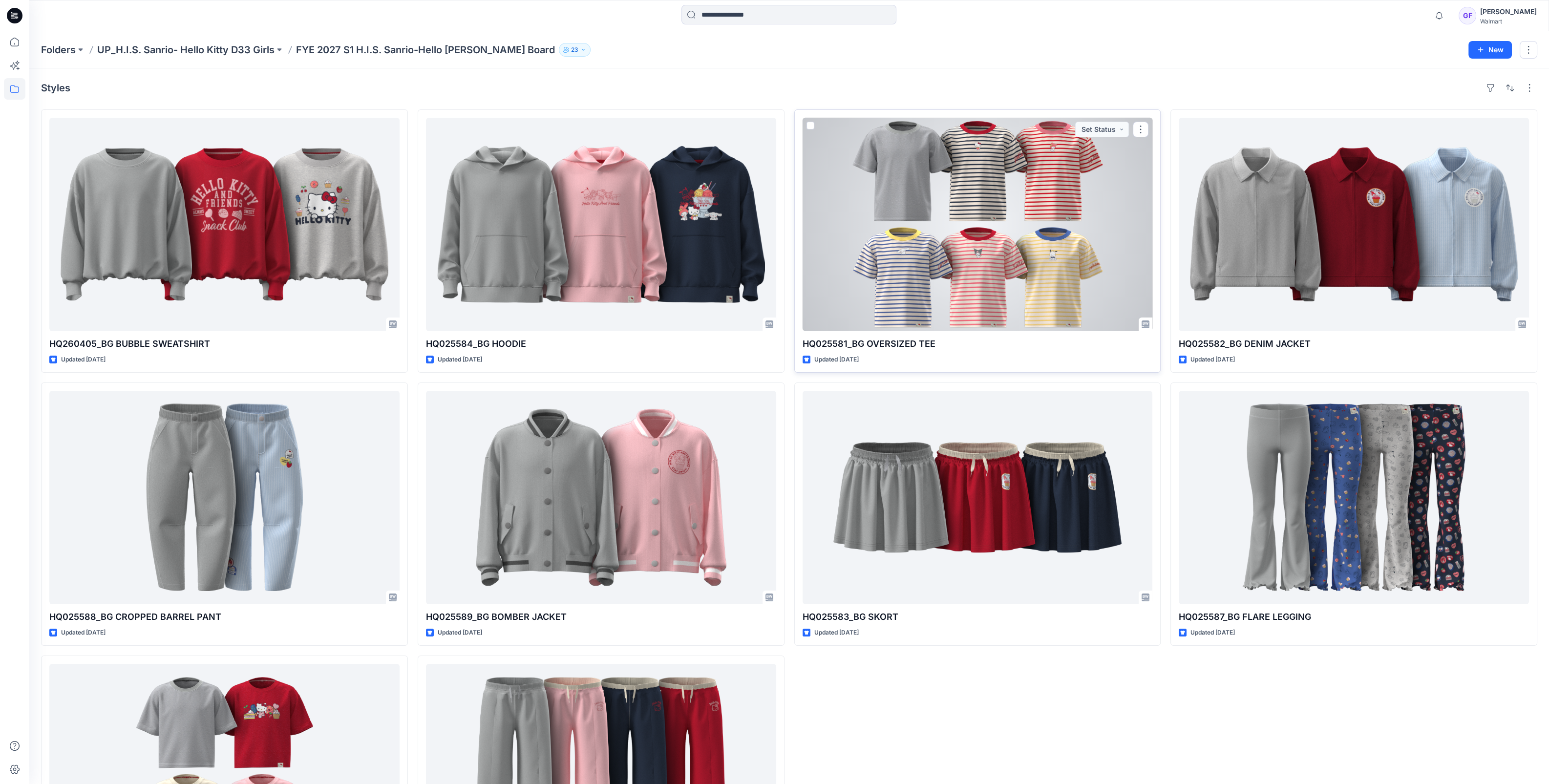
click at [1007, 233] on div at bounding box center [978, 225] width 350 height 214
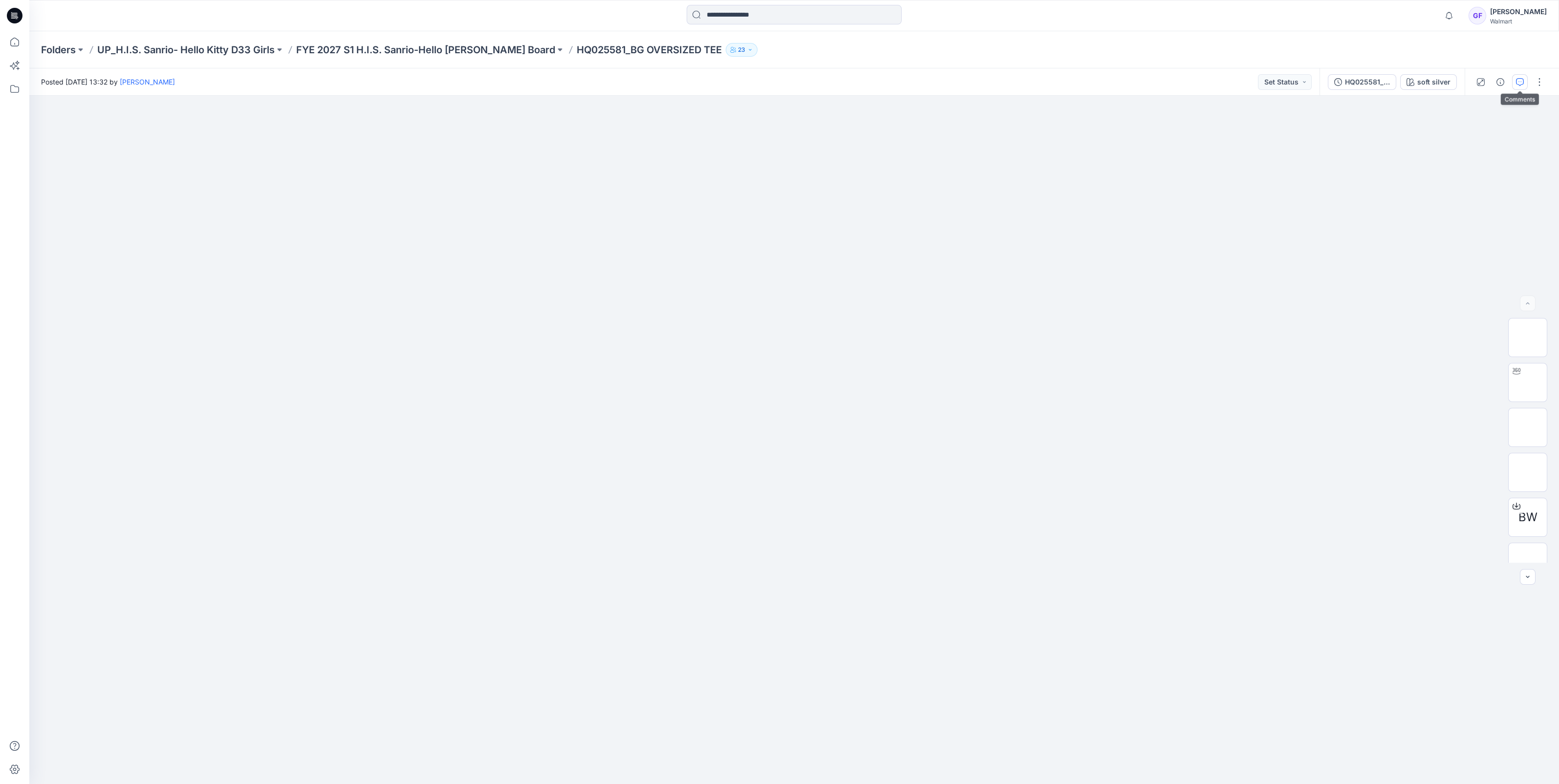
click at [1520, 78] on icon "button" at bounding box center [1519, 82] width 8 height 8
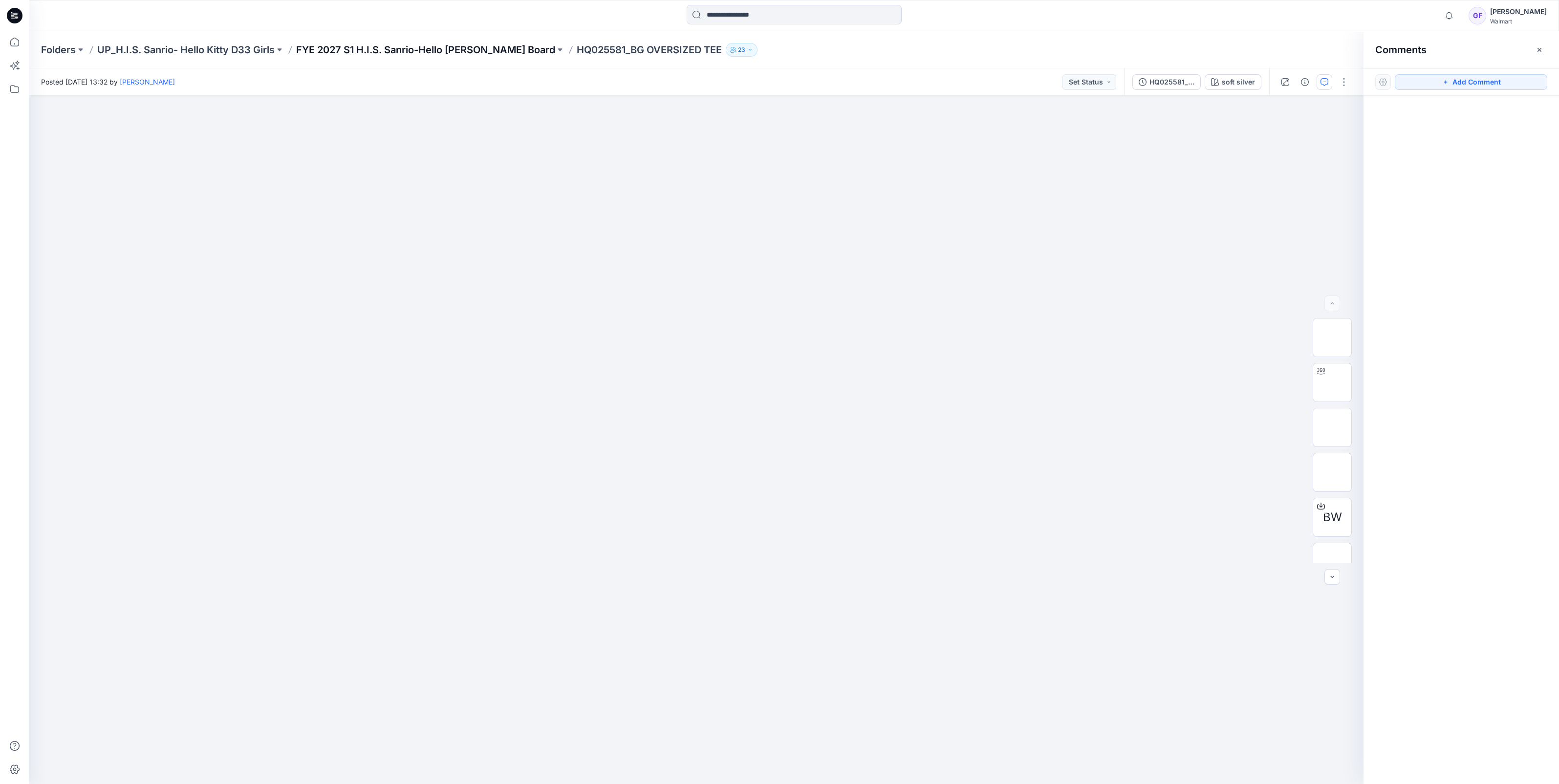
click at [413, 54] on p "FYE 2027 S1 H.I.S. Sanrio-Hello [PERSON_NAME] Board" at bounding box center [425, 50] width 259 height 14
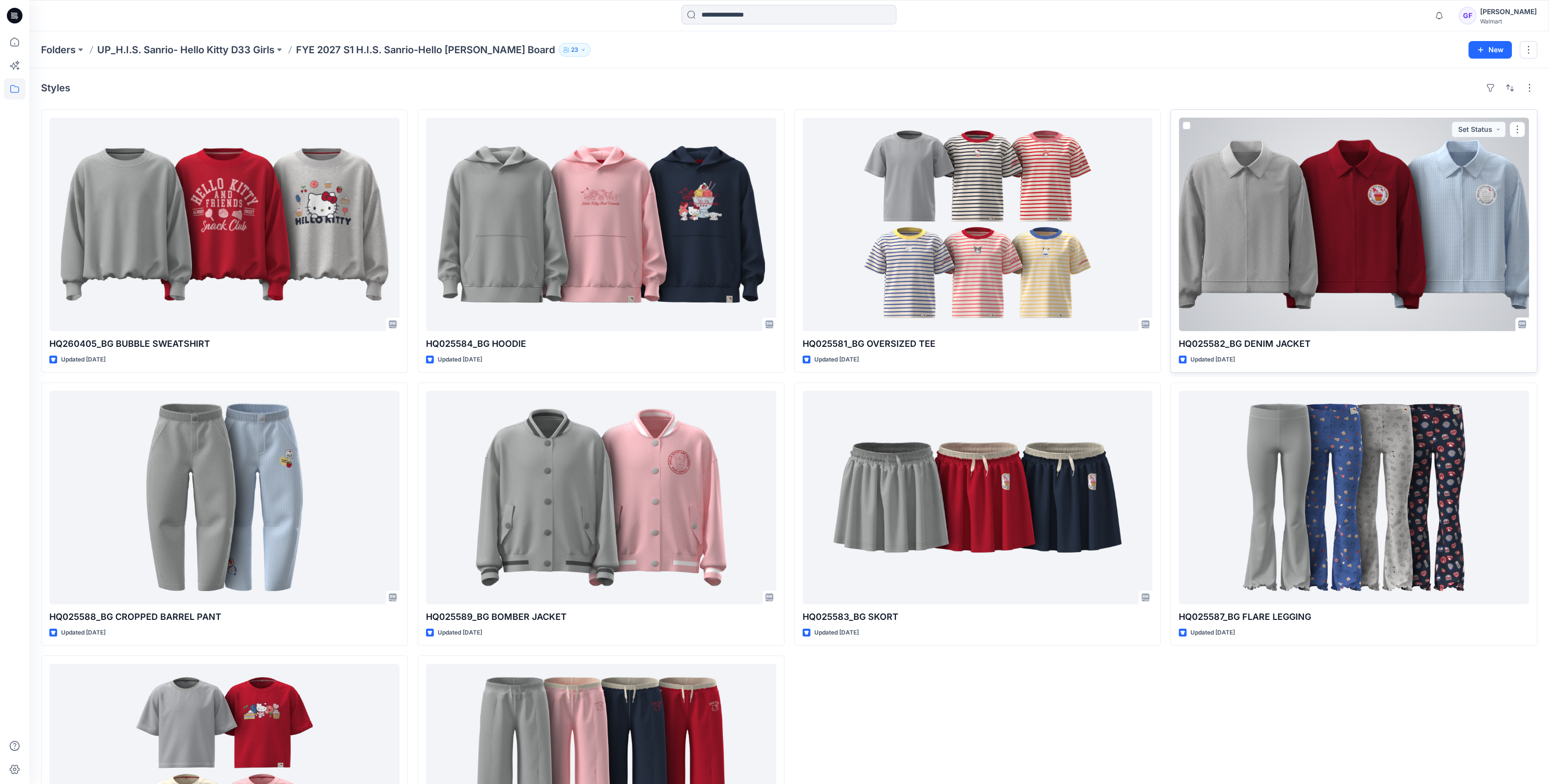
click at [1318, 202] on div at bounding box center [1353, 225] width 350 height 214
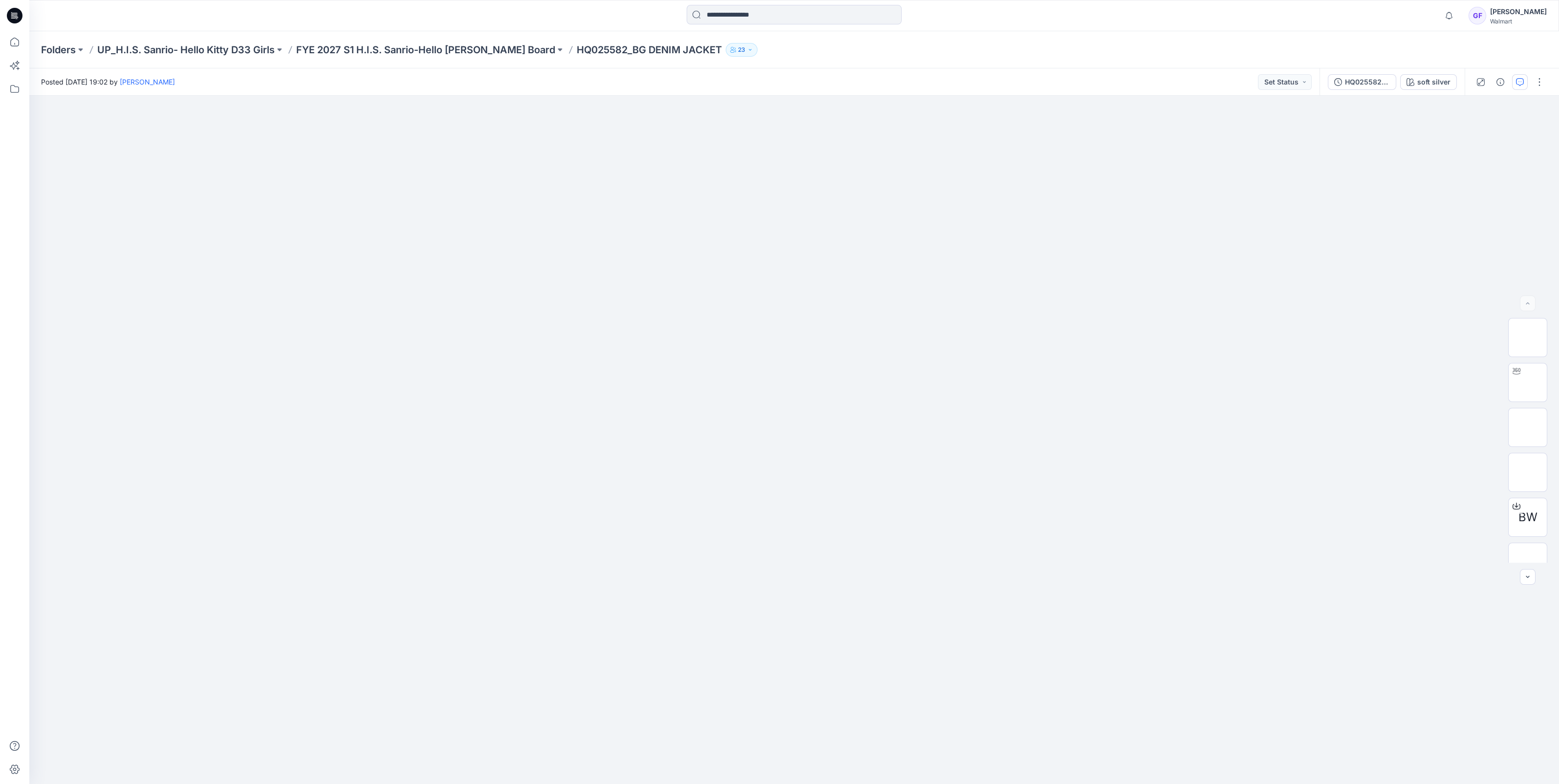
click at [1522, 82] on icon "button" at bounding box center [1519, 82] width 8 height 8
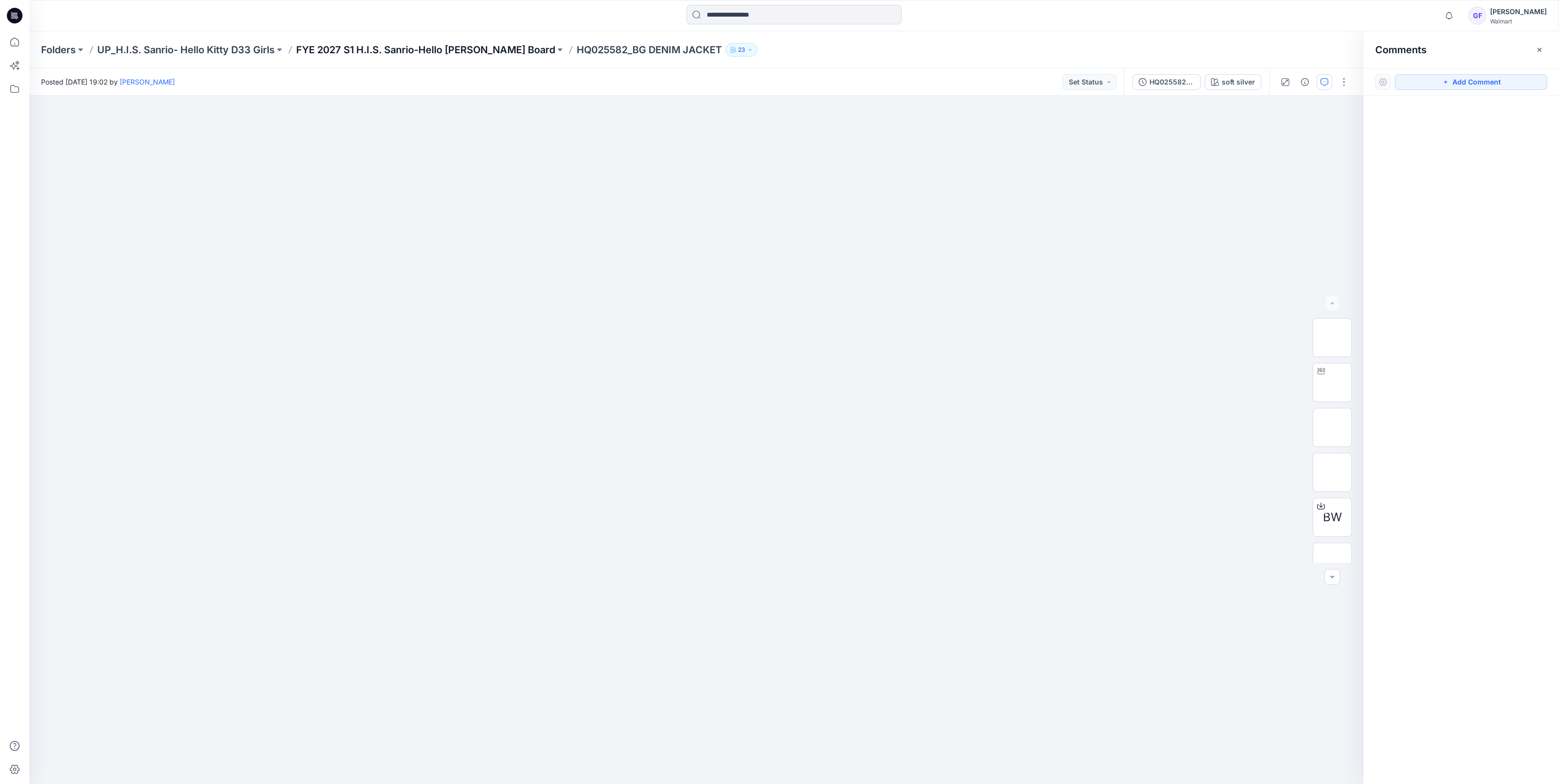
click at [396, 47] on p "FYE 2027 S1 H.I.S. Sanrio-Hello [PERSON_NAME] Board" at bounding box center [425, 50] width 259 height 14
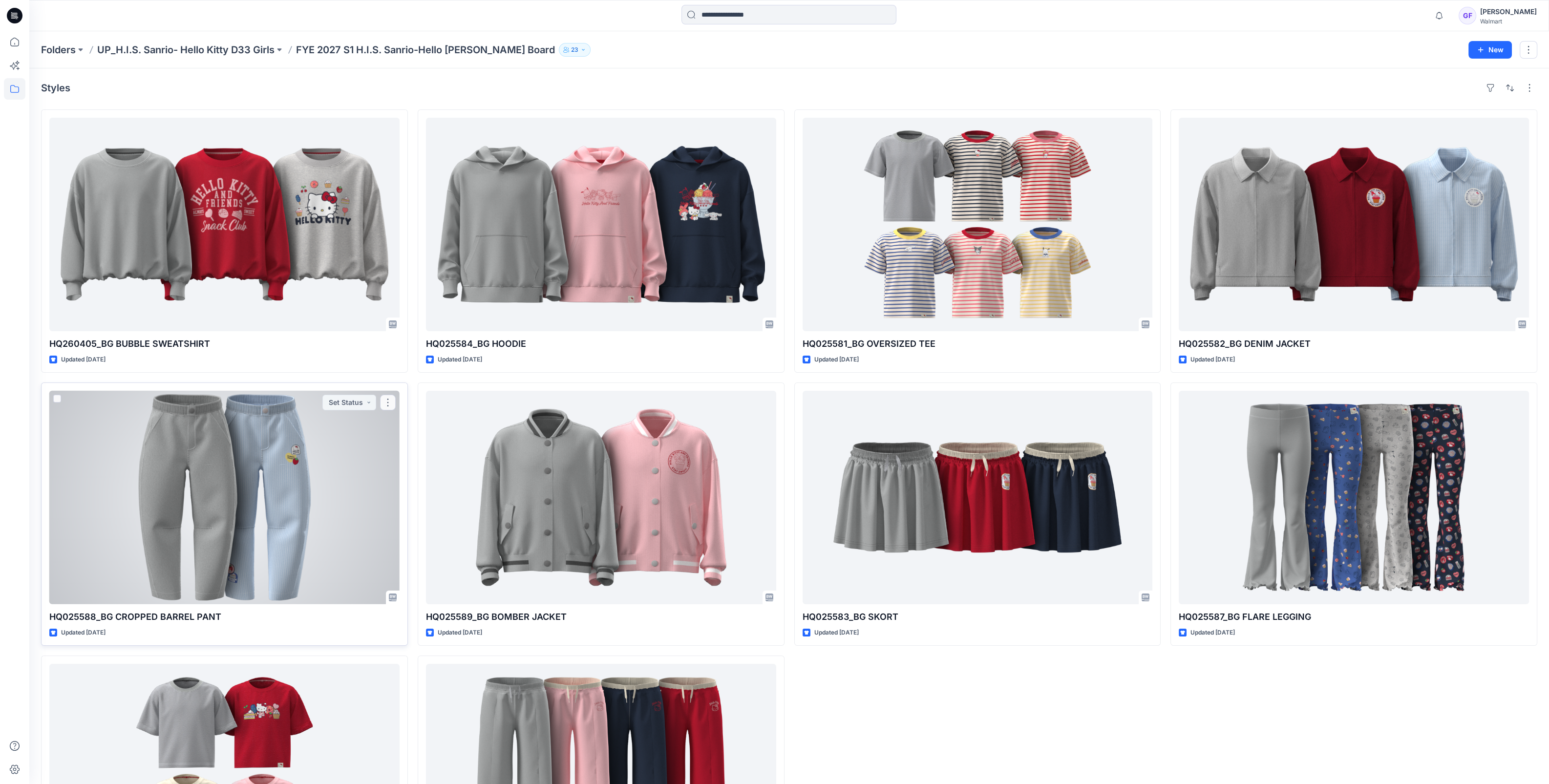
click at [194, 464] on div at bounding box center [224, 498] width 350 height 214
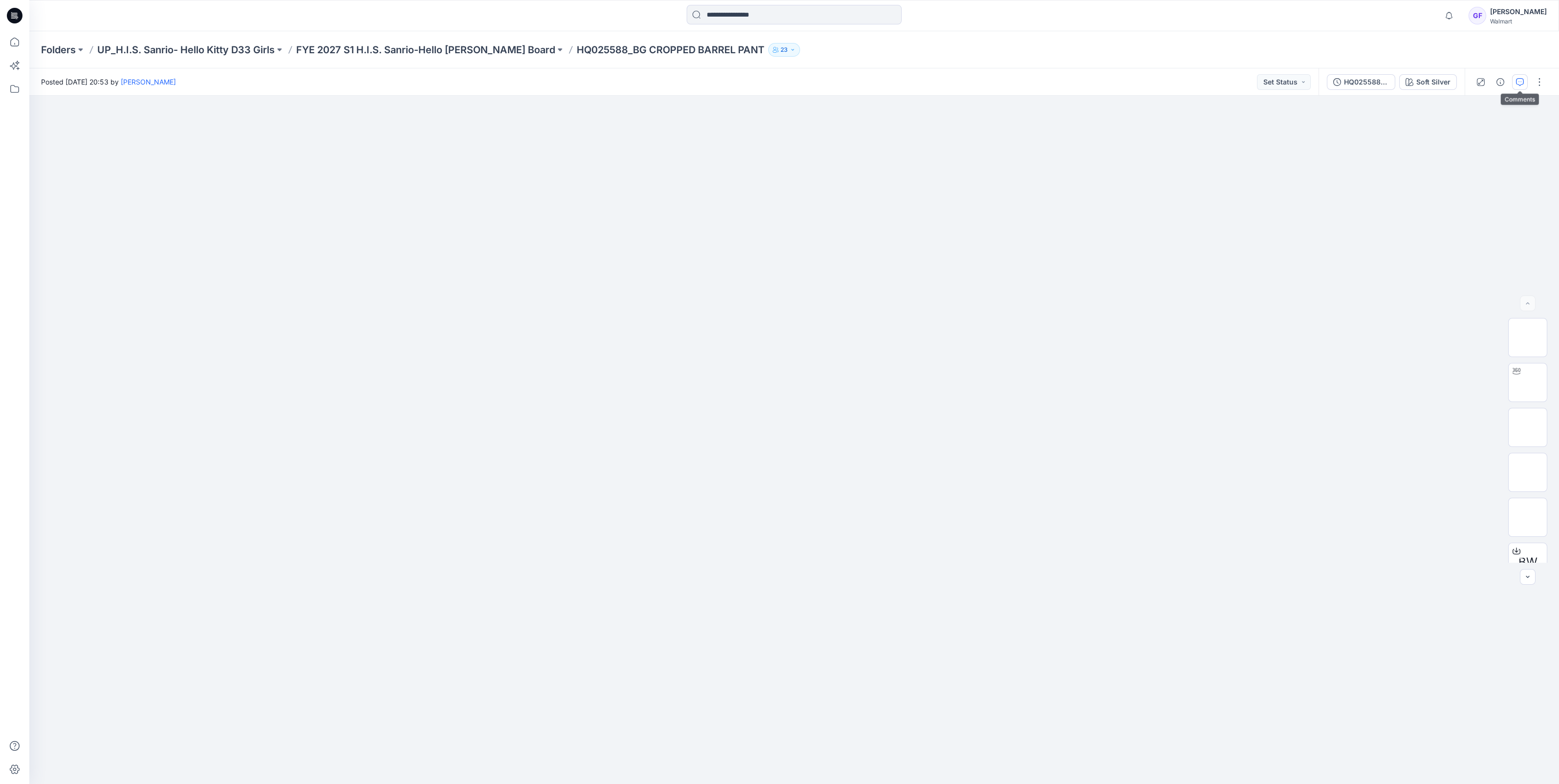
click at [1519, 78] on icon "button" at bounding box center [1519, 82] width 8 height 8
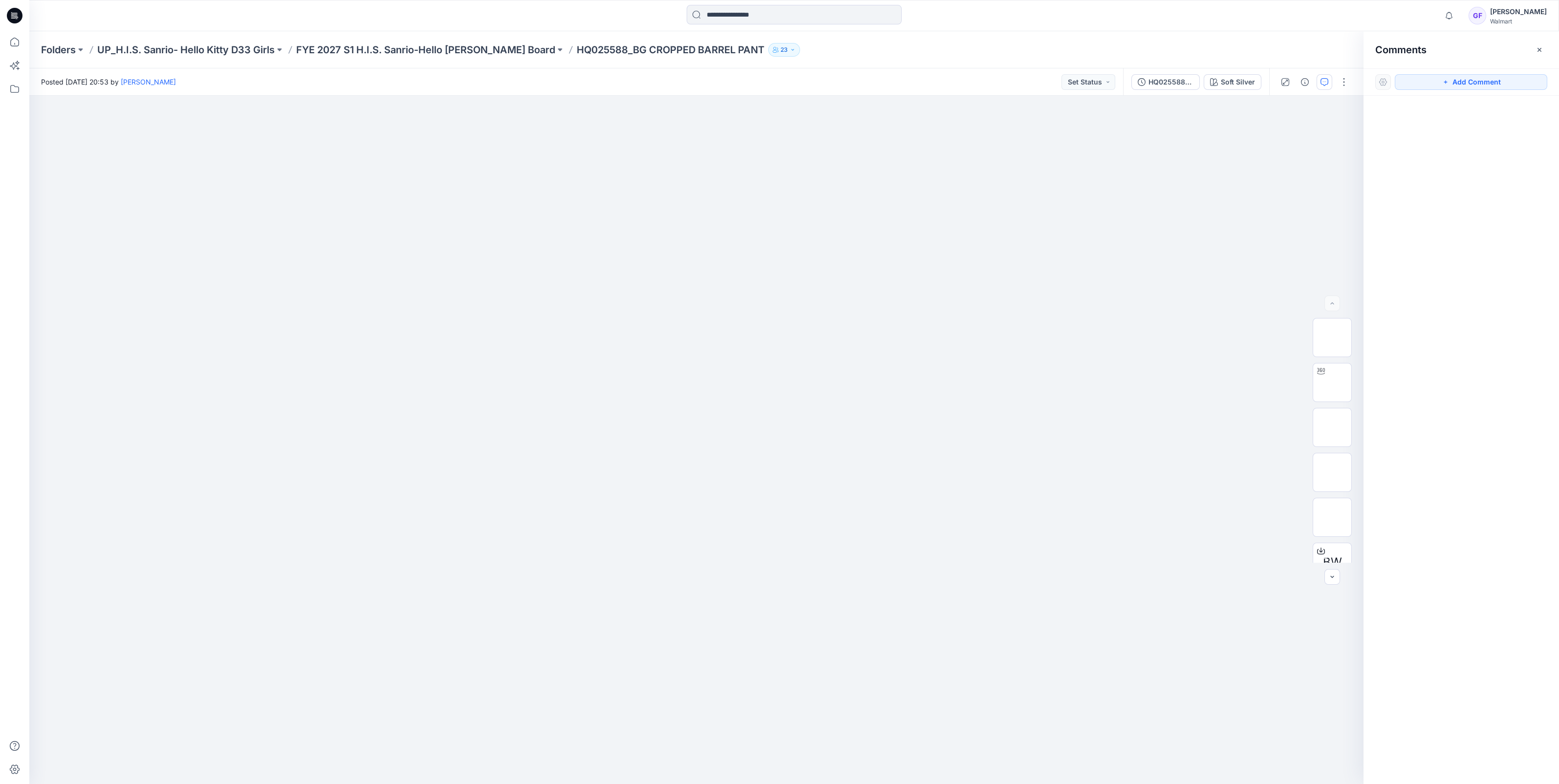
click at [443, 42] on div "Folders UP_H.I.S. Sanrio- Hello Kitty D33 Girls FYE 2027 S1 H.I.S. Sanrio-Hello…" at bounding box center [794, 50] width 1530 height 37
click at [437, 45] on p "FYE 2027 S1 H.I.S. Sanrio-Hello [PERSON_NAME] Board" at bounding box center [425, 50] width 259 height 14
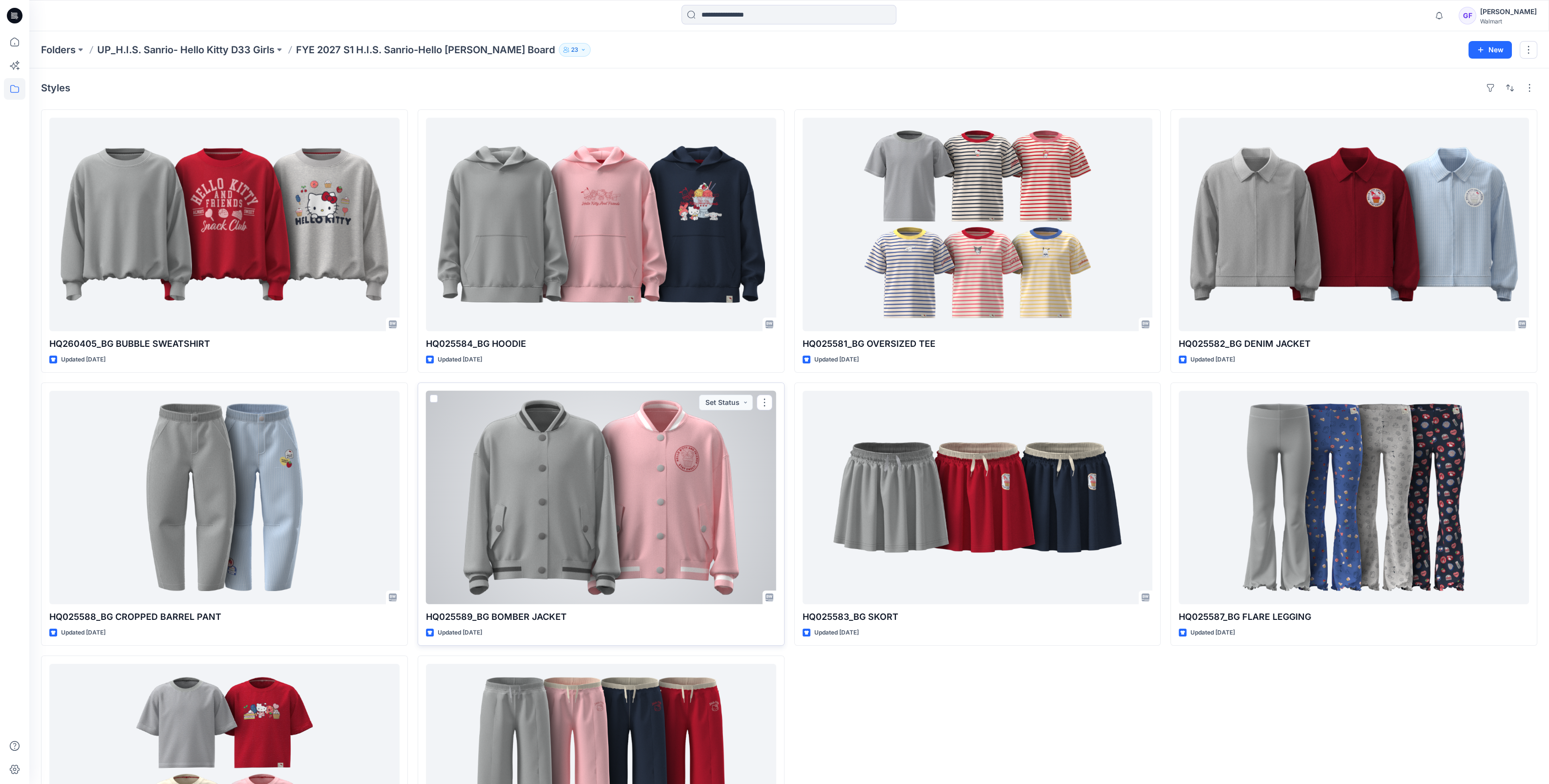
click at [578, 451] on div at bounding box center [600, 498] width 350 height 214
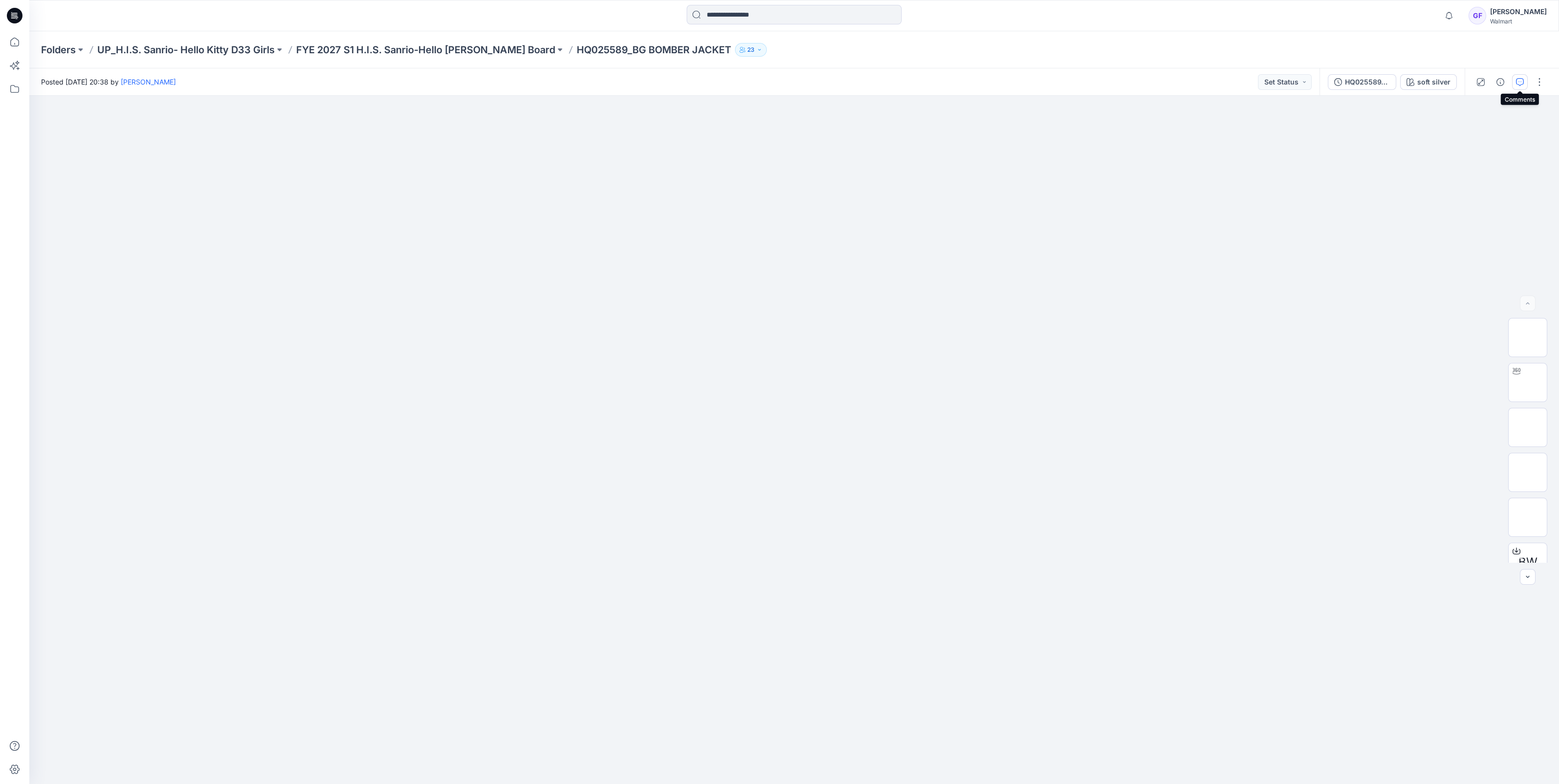
click at [1519, 78] on icon "button" at bounding box center [1519, 82] width 8 height 8
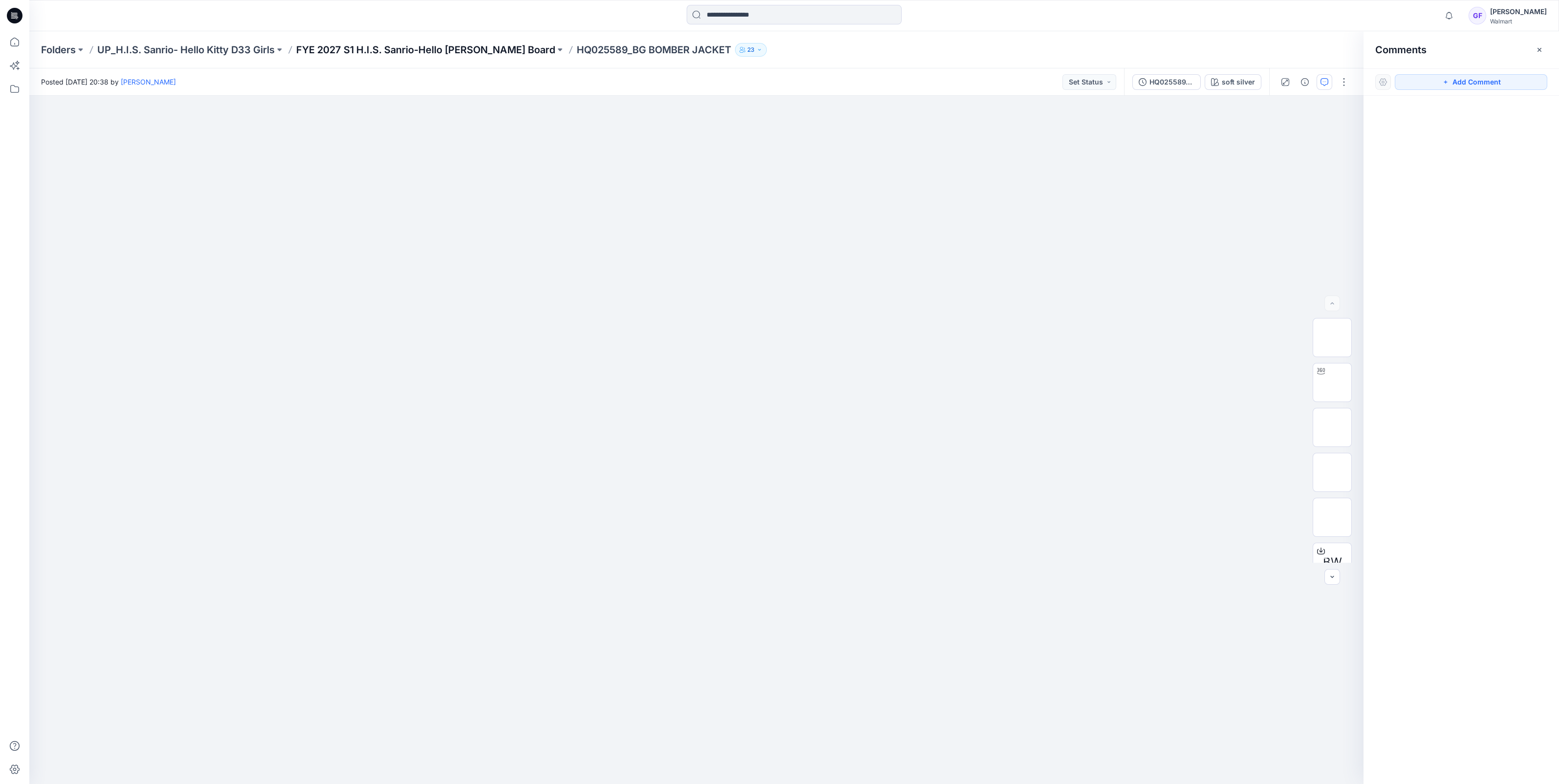
click at [336, 43] on p "FYE 2027 S1 H.I.S. Sanrio-Hello [PERSON_NAME] Board" at bounding box center [425, 50] width 259 height 14
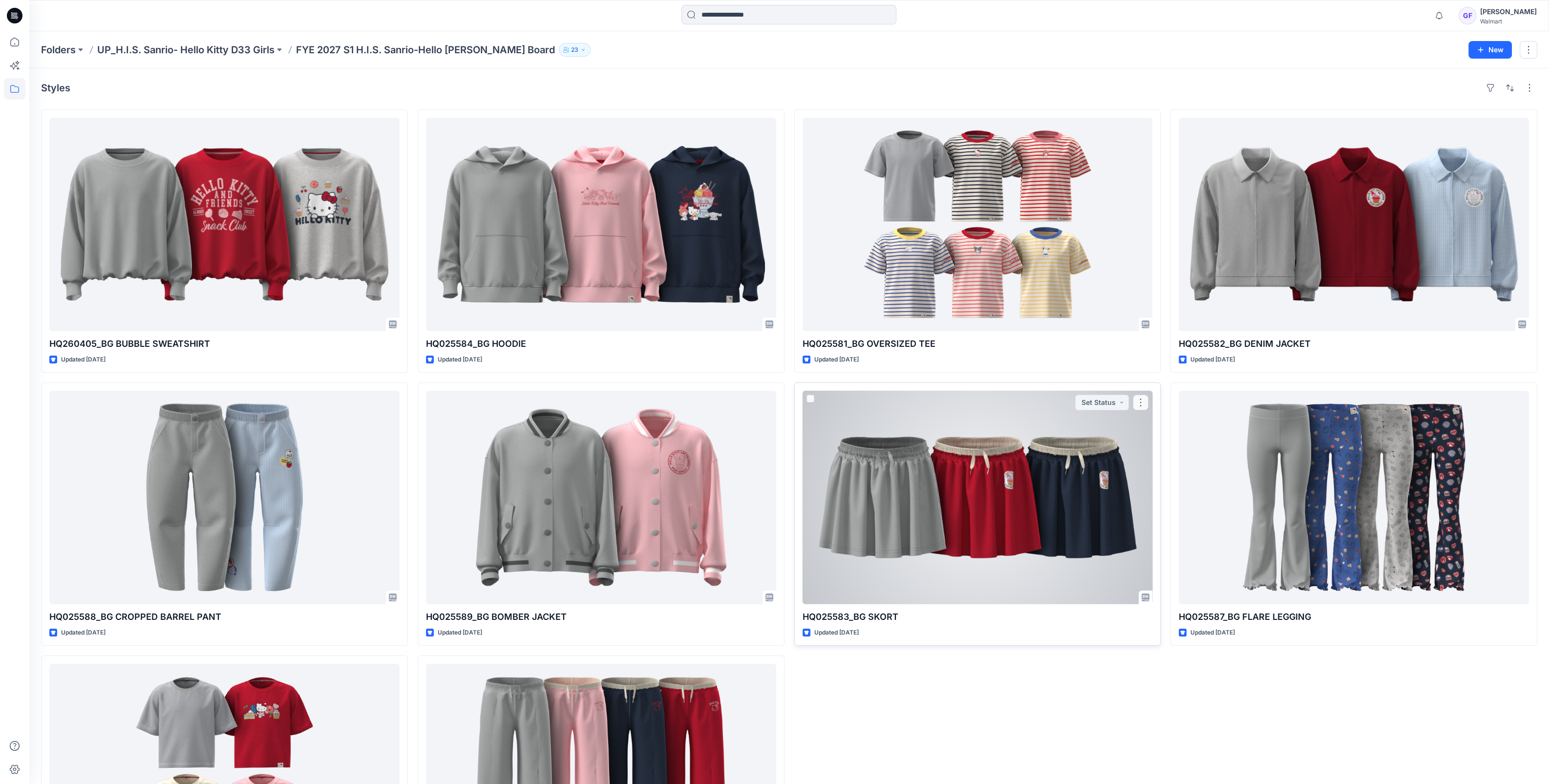
click at [975, 515] on div at bounding box center [978, 498] width 350 height 214
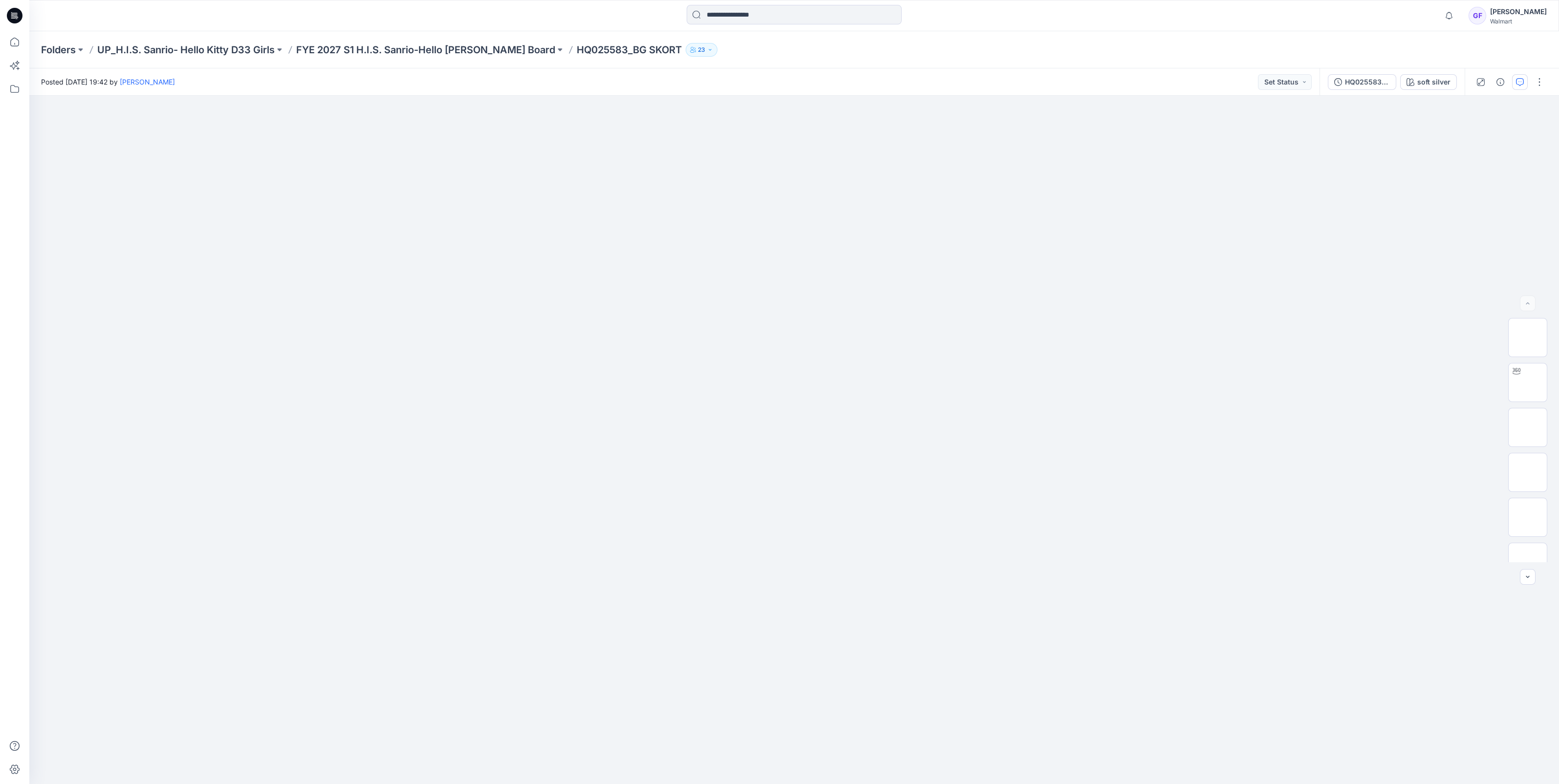
click at [1519, 74] on button "button" at bounding box center [1519, 82] width 16 height 16
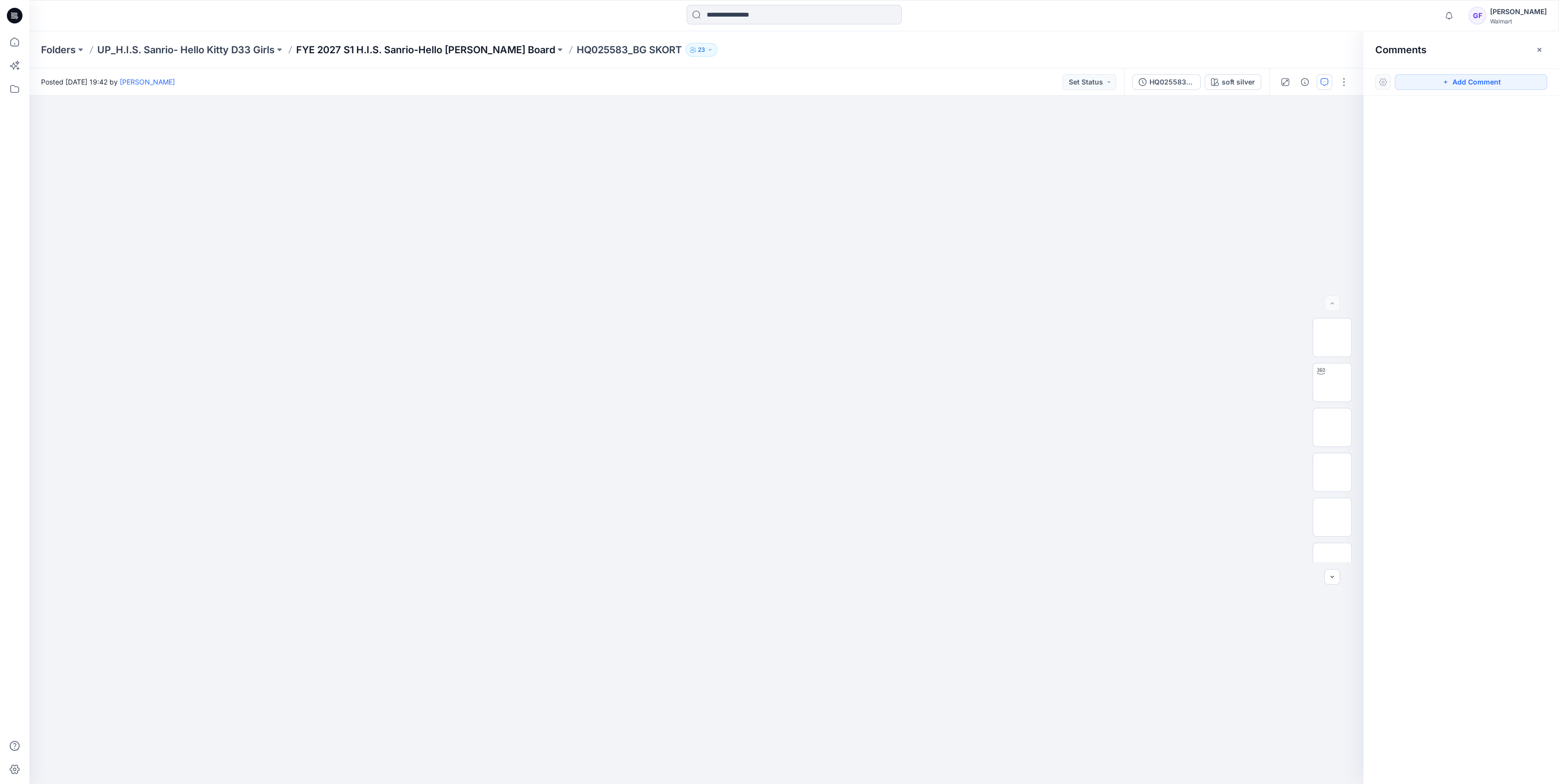
click at [485, 44] on p "FYE 2027 S1 H.I.S. Sanrio-Hello [PERSON_NAME] Board" at bounding box center [425, 50] width 259 height 14
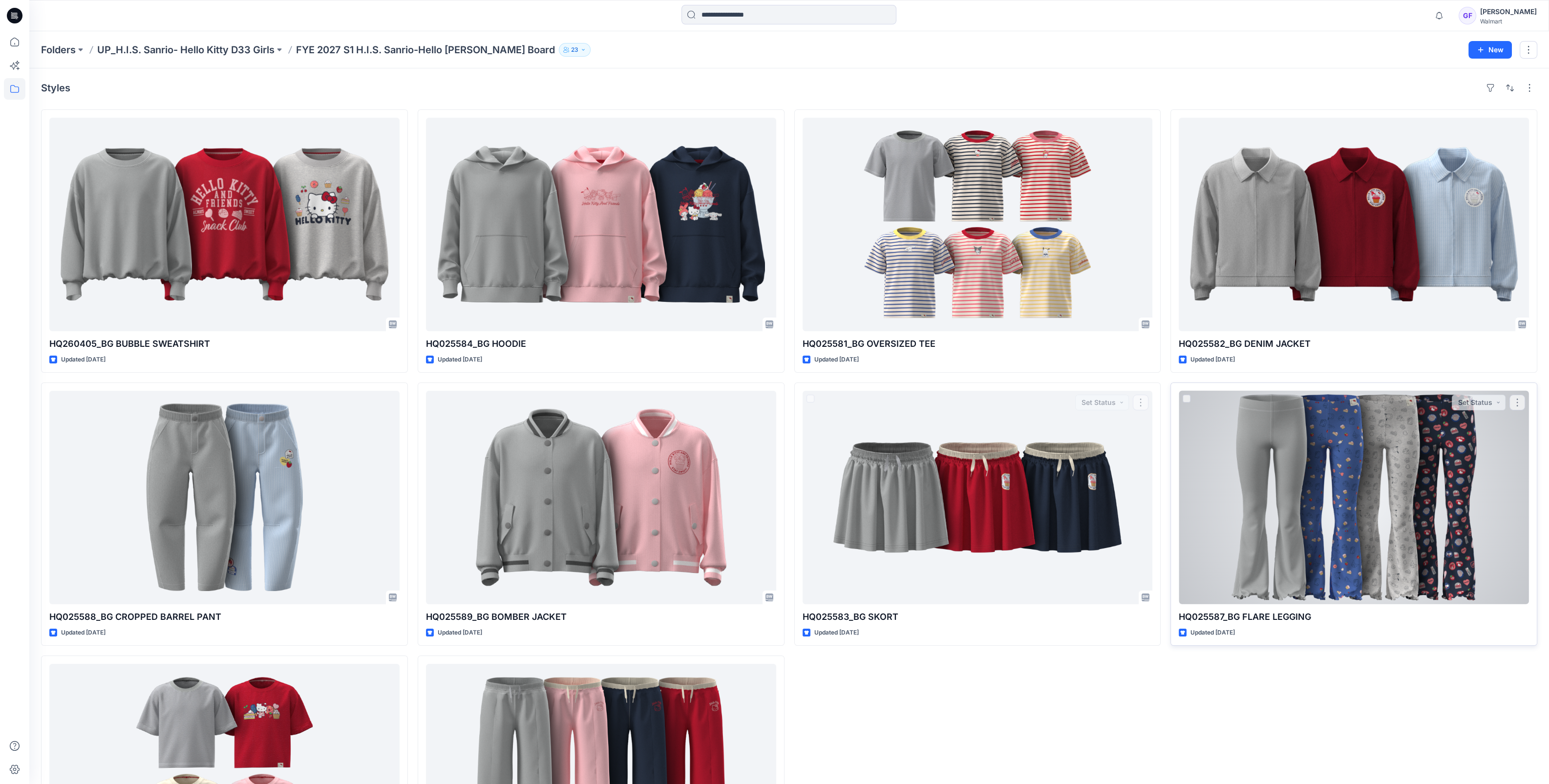
click at [1414, 562] on div at bounding box center [1353, 498] width 350 height 214
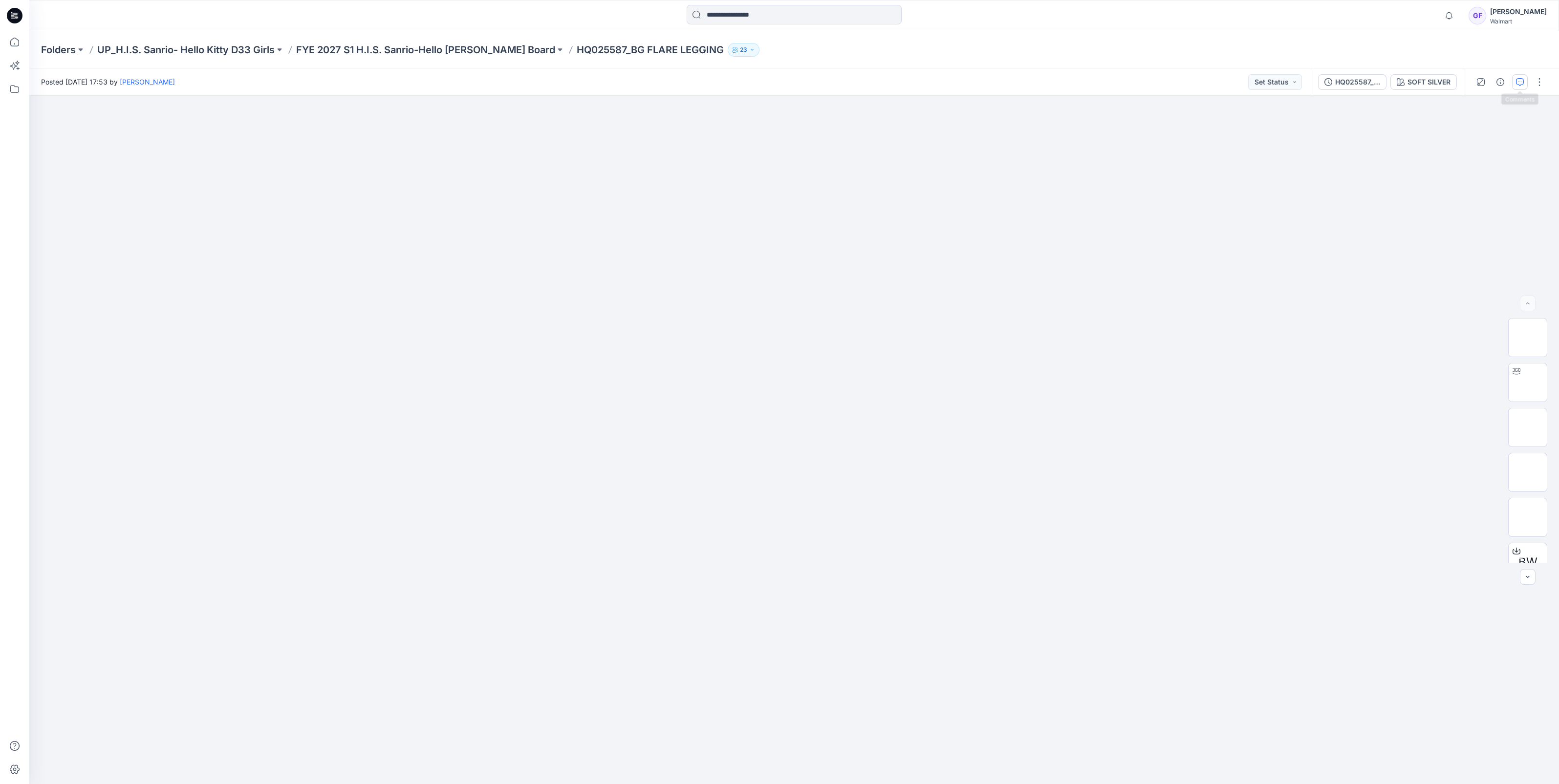
click at [1523, 80] on icon "button" at bounding box center [1519, 82] width 8 height 8
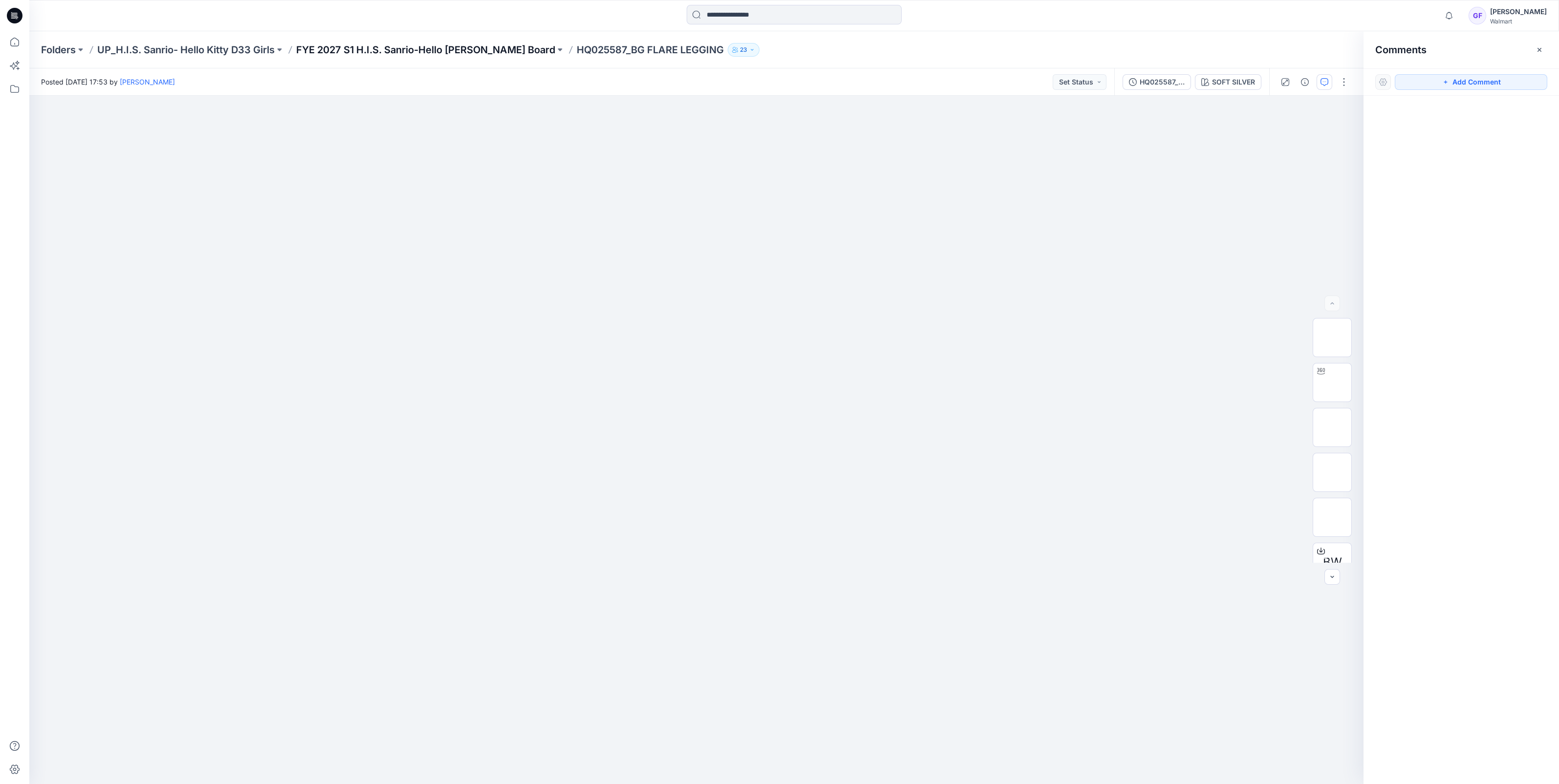
click at [433, 49] on p "FYE 2027 S1 H.I.S. Sanrio-Hello [PERSON_NAME] Board" at bounding box center [425, 50] width 259 height 14
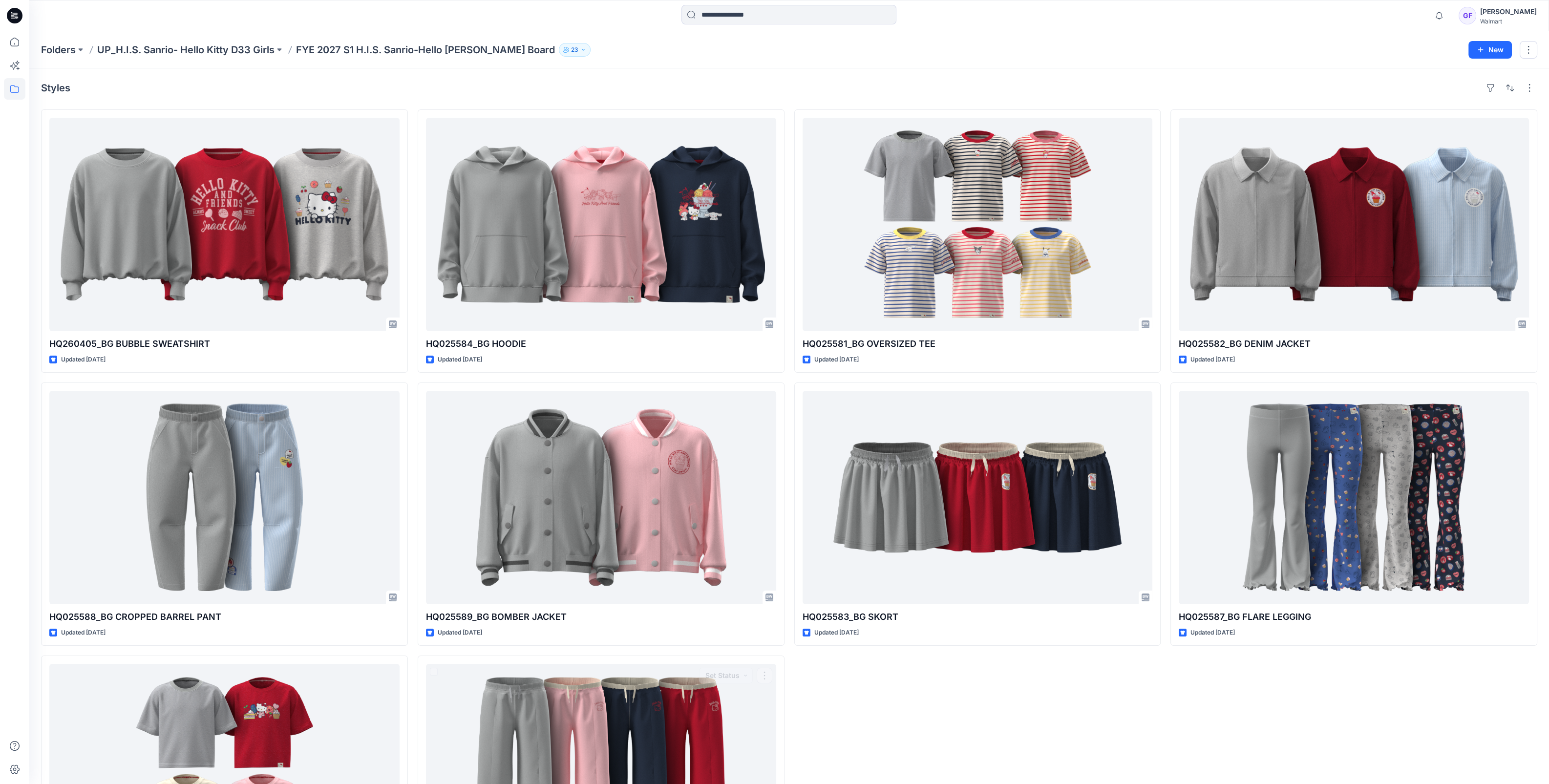
click at [866, 696] on div "HQ025581_BG OVERSIZED TEE Updated [DATE] HQ025583_BG SKORT Updated [DATE]" at bounding box center [978, 514] width 367 height 810
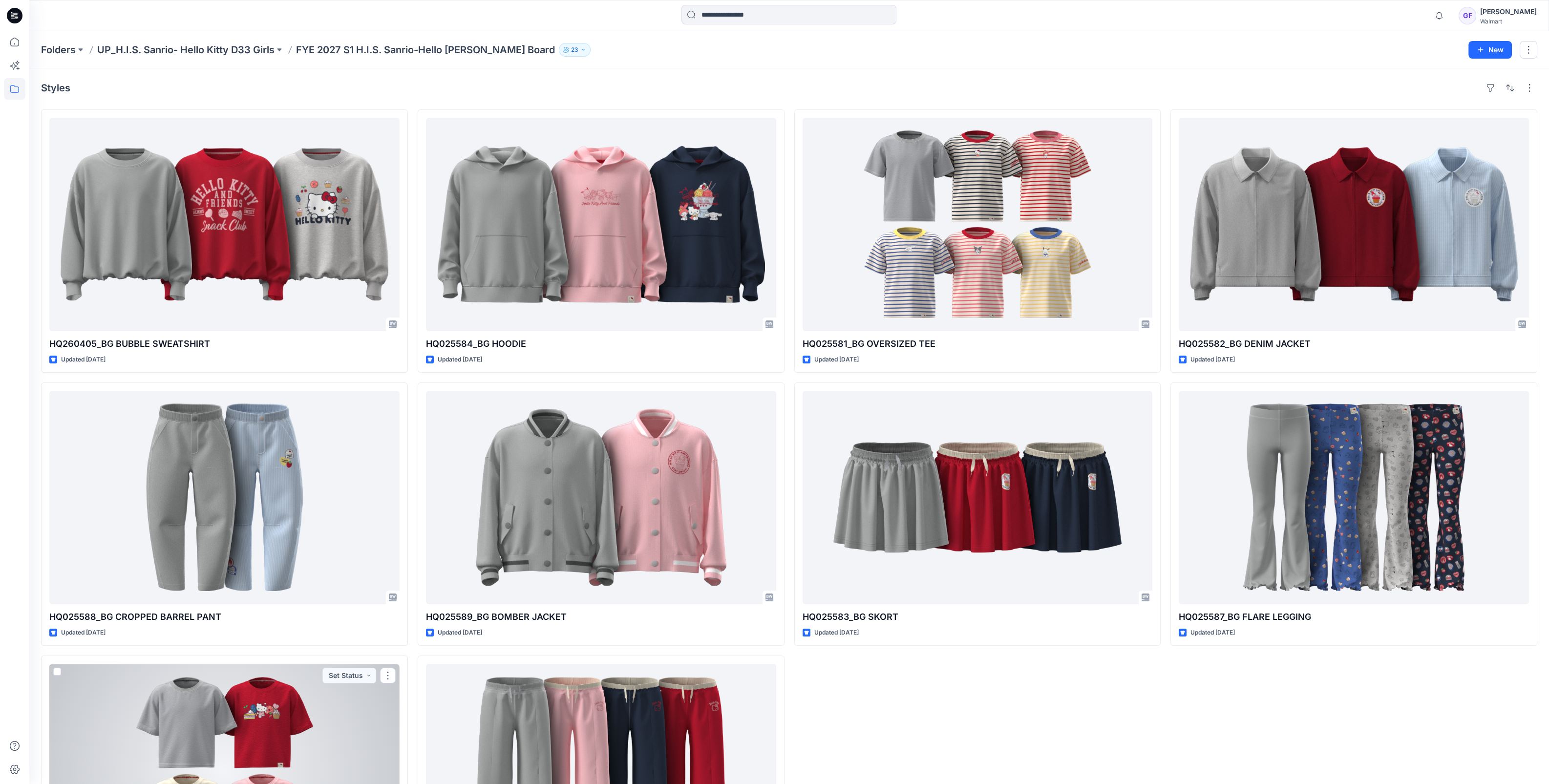
click at [356, 735] on div at bounding box center [224, 771] width 350 height 214
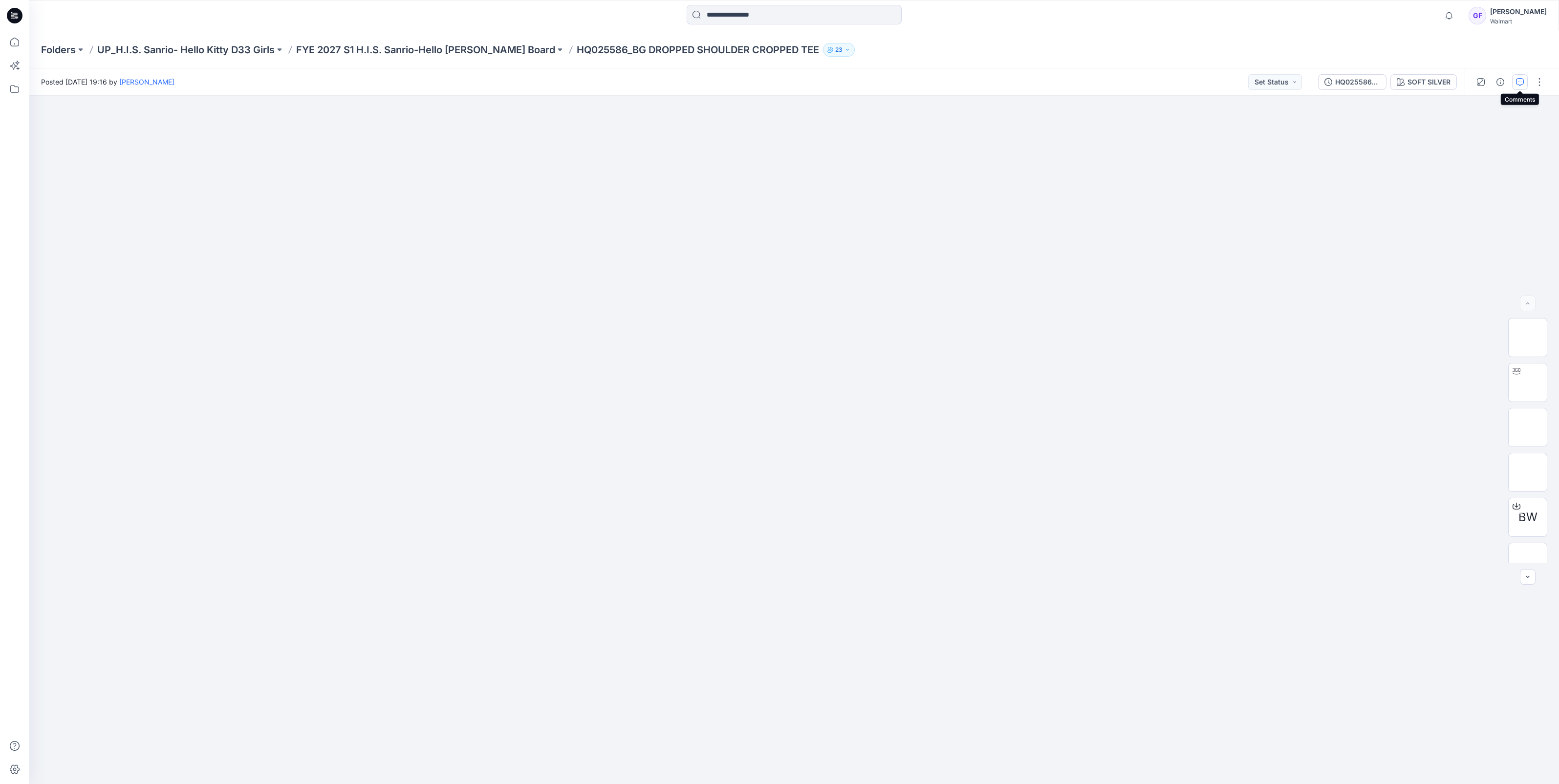
click at [1517, 77] on button "button" at bounding box center [1519, 82] width 16 height 16
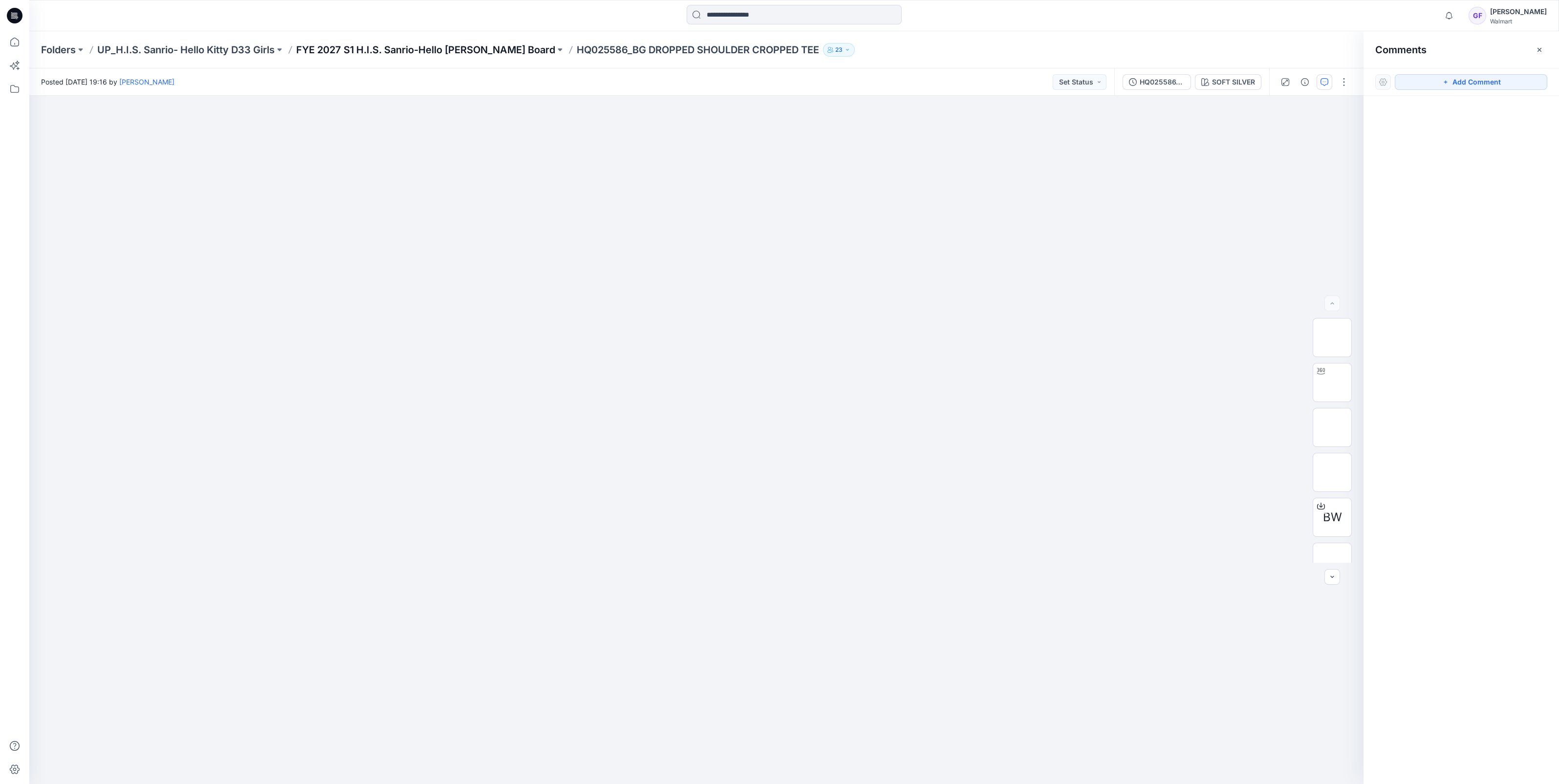
click at [484, 53] on p "FYE 2027 S1 H.I.S. Sanrio-Hello [PERSON_NAME] Board" at bounding box center [425, 50] width 259 height 14
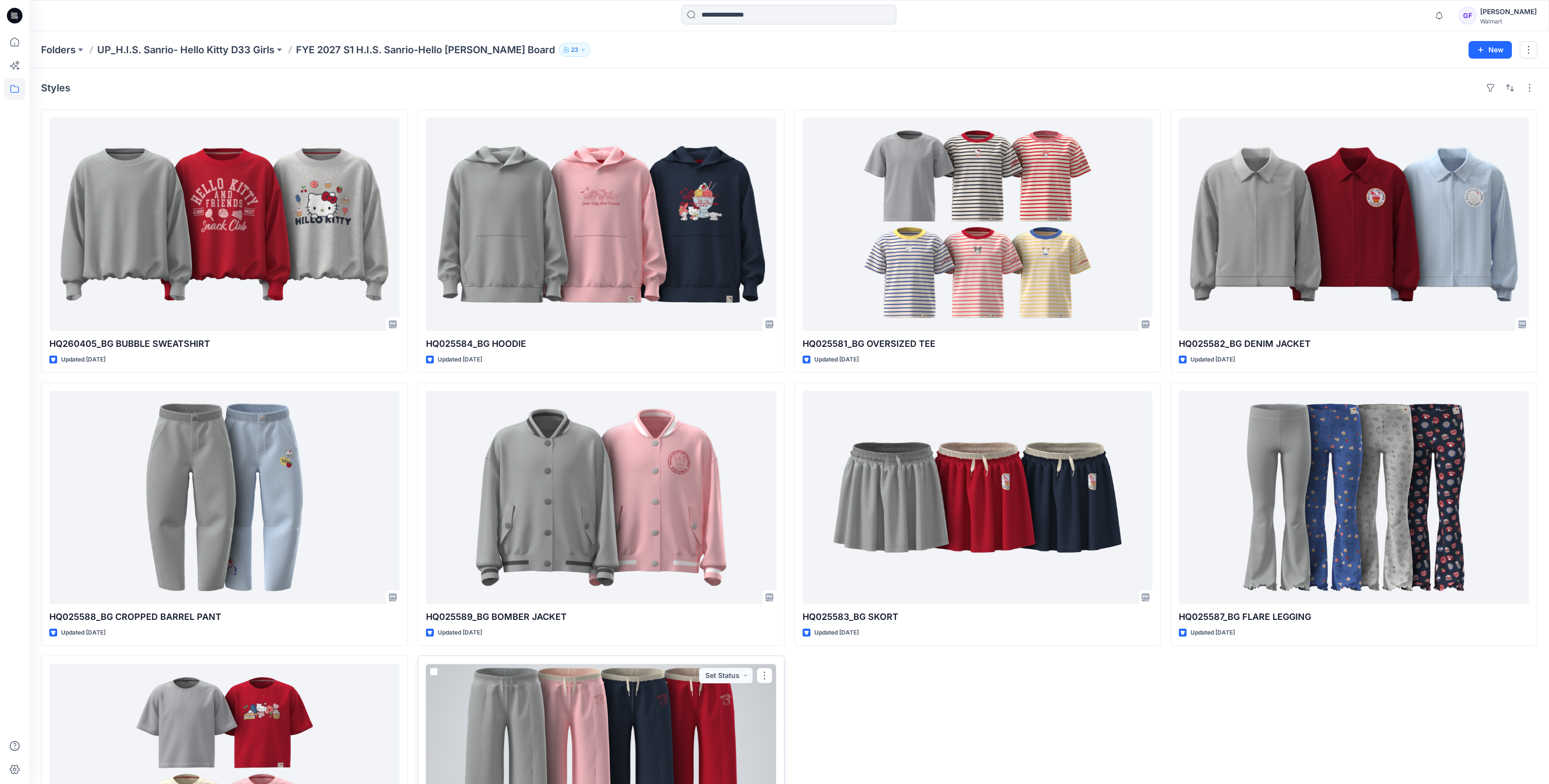
click at [560, 751] on div at bounding box center [600, 771] width 350 height 214
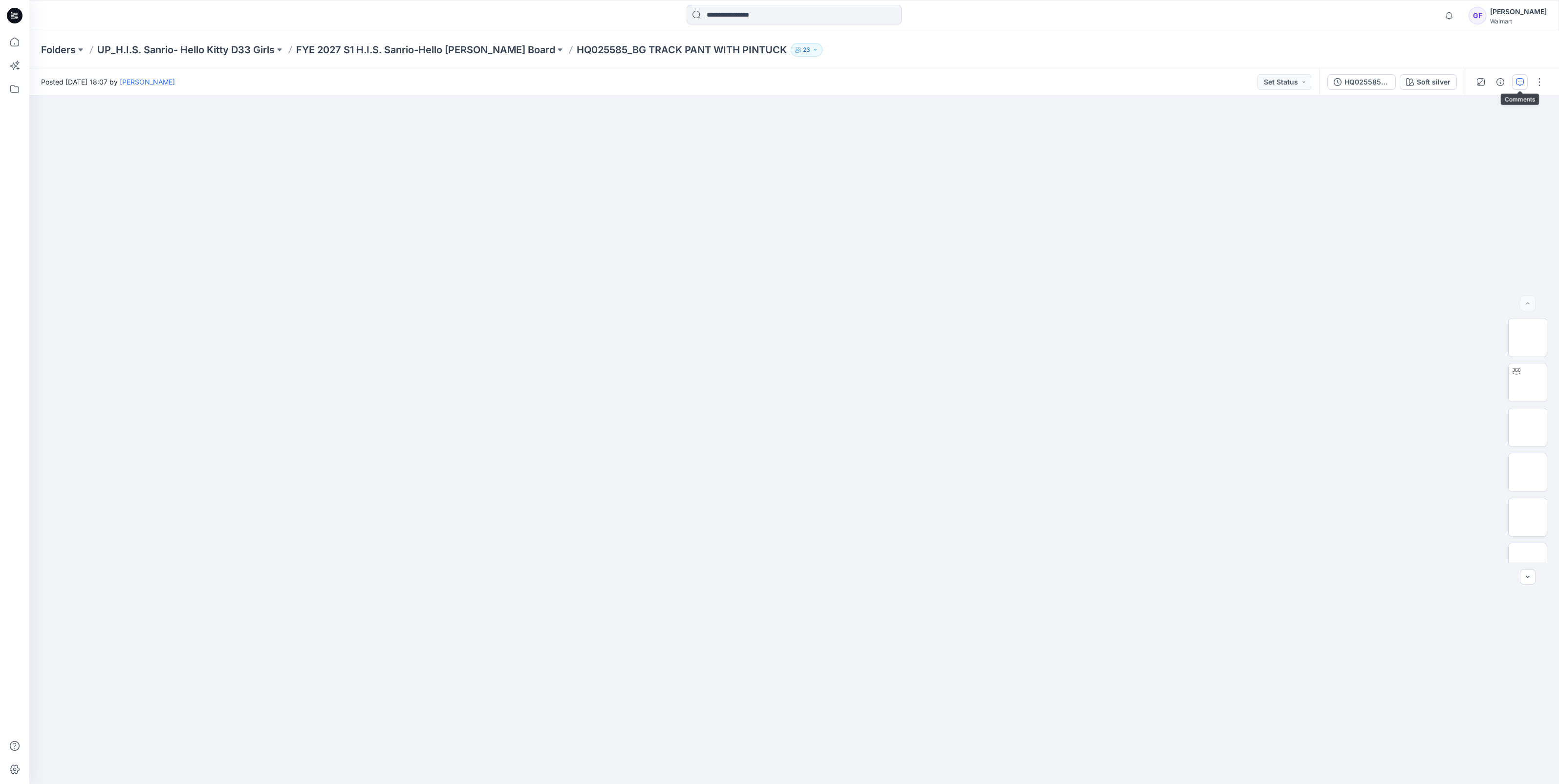
click at [1519, 80] on icon "button" at bounding box center [1519, 82] width 8 height 8
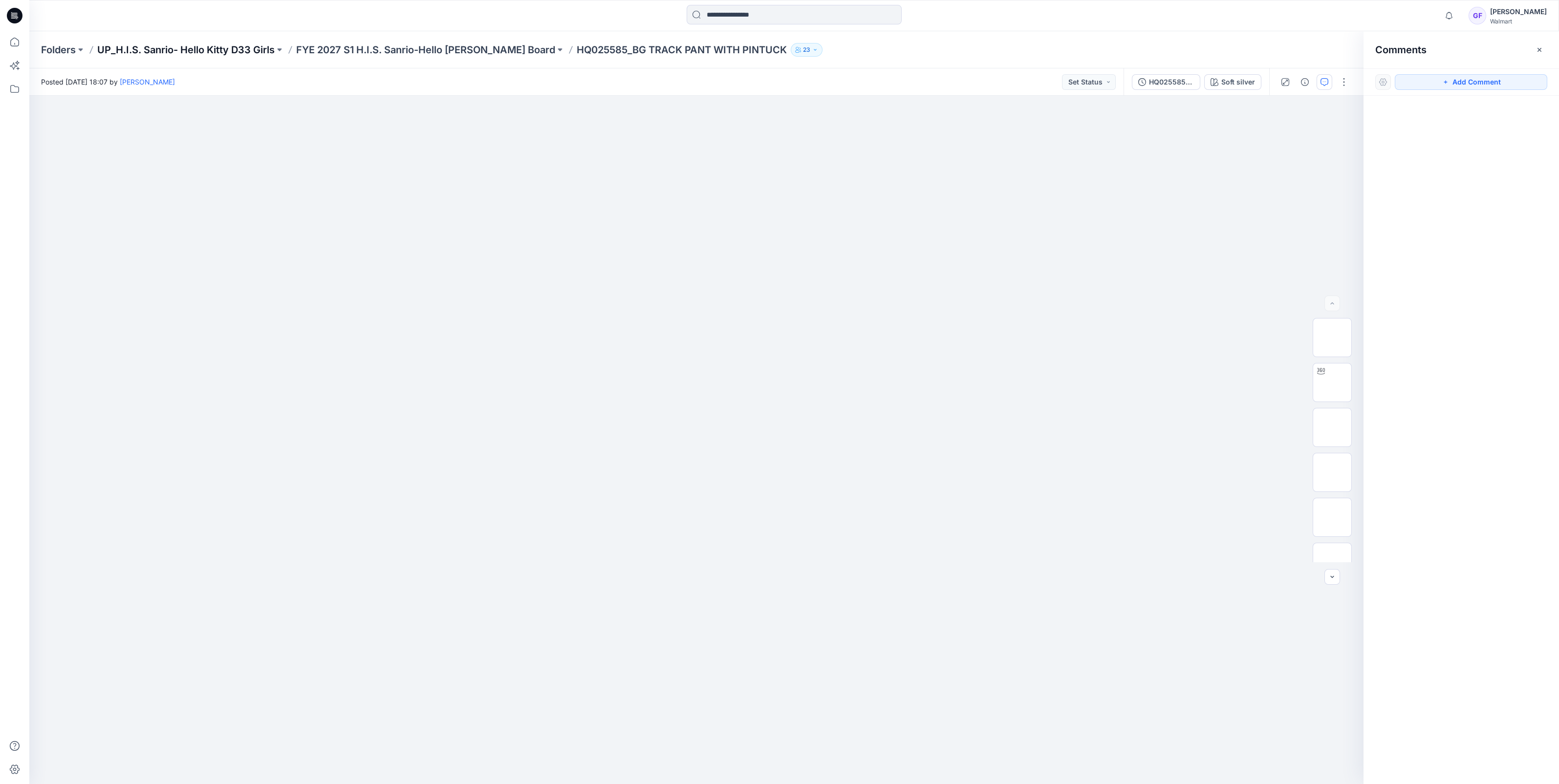
click at [219, 46] on p "UP_H.I.S. Sanrio- Hello Kitty D33 Girls" at bounding box center [186, 50] width 178 height 14
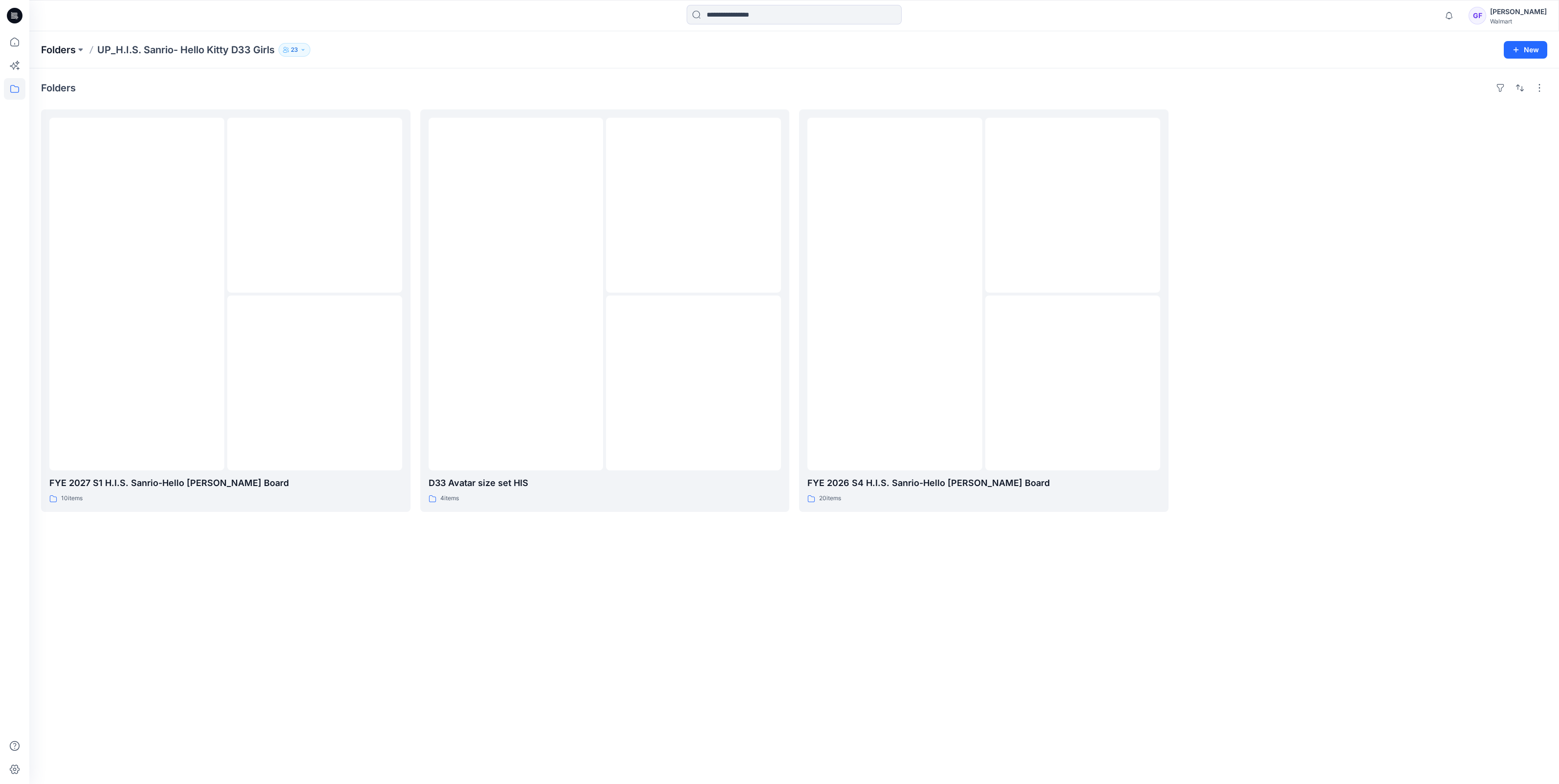
click at [52, 46] on p "Folders" at bounding box center [58, 50] width 35 height 14
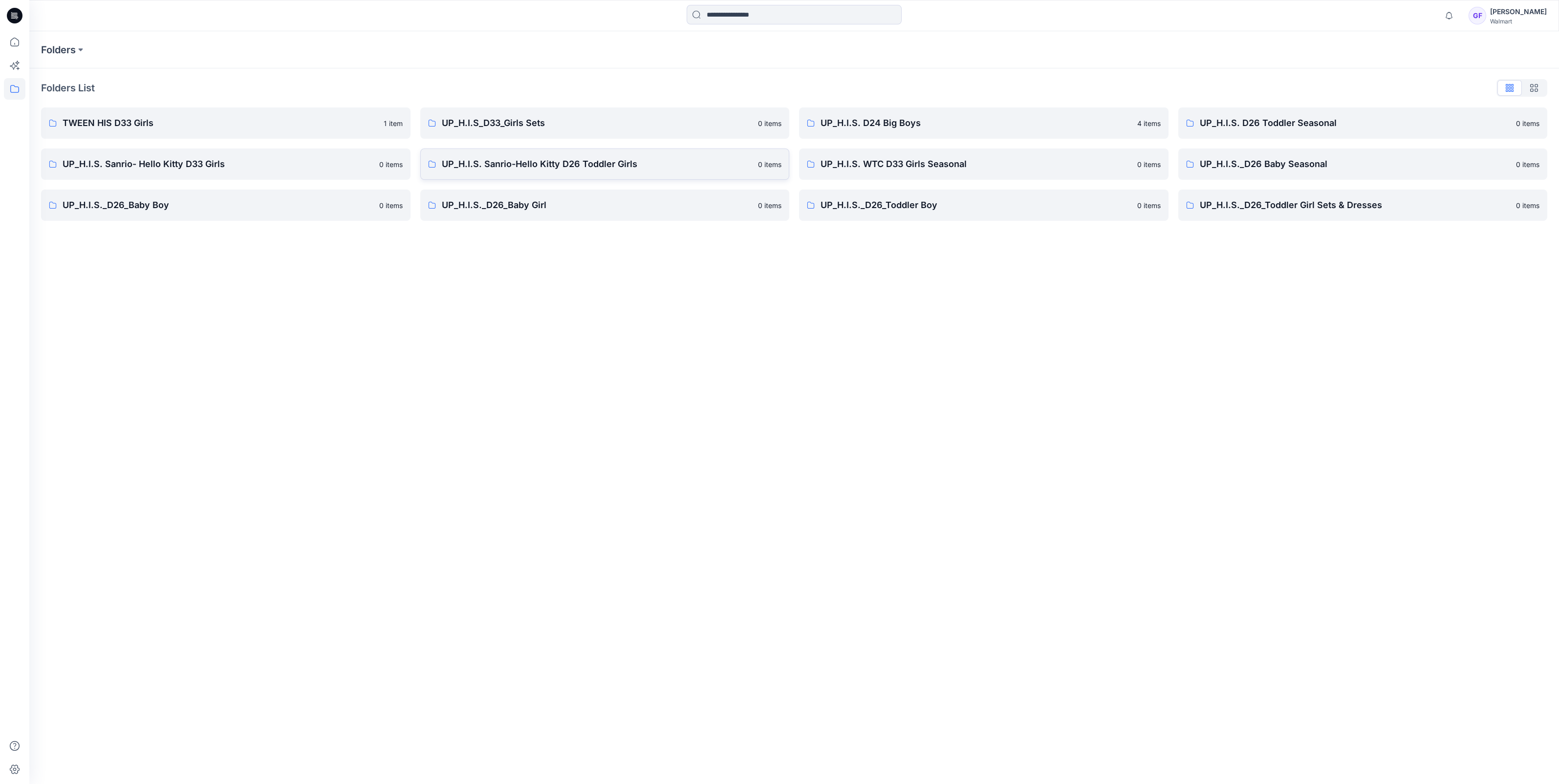
click at [547, 163] on p "UP_H.I.S. Sanrio-Hello Kitty D26 Toddler Girls" at bounding box center [597, 164] width 311 height 14
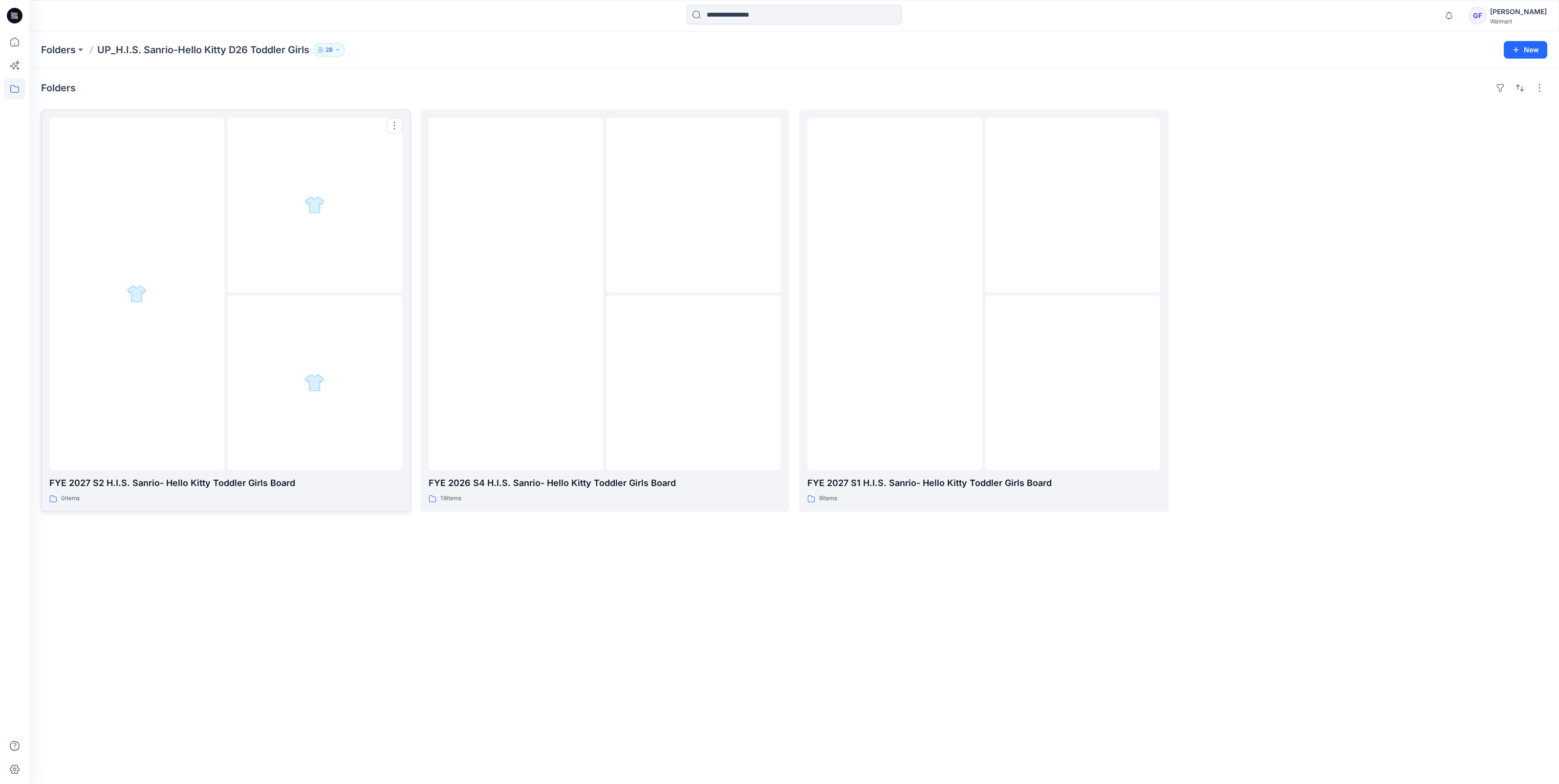
click at [180, 351] on div at bounding box center [137, 294] width 175 height 353
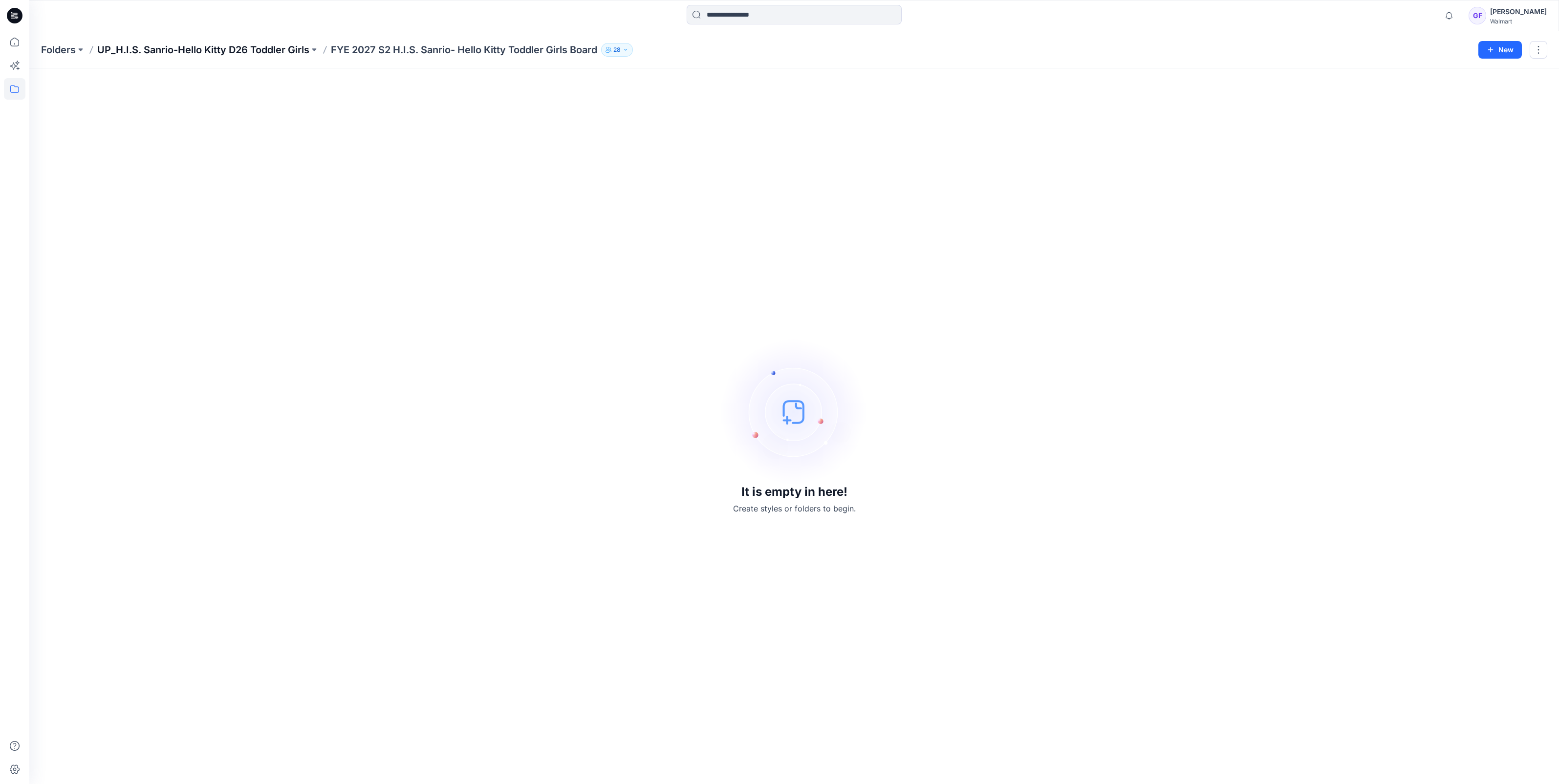
click at [248, 53] on p "UP_H.I.S. Sanrio-Hello Kitty D26 Toddler Girls" at bounding box center [203, 50] width 212 height 14
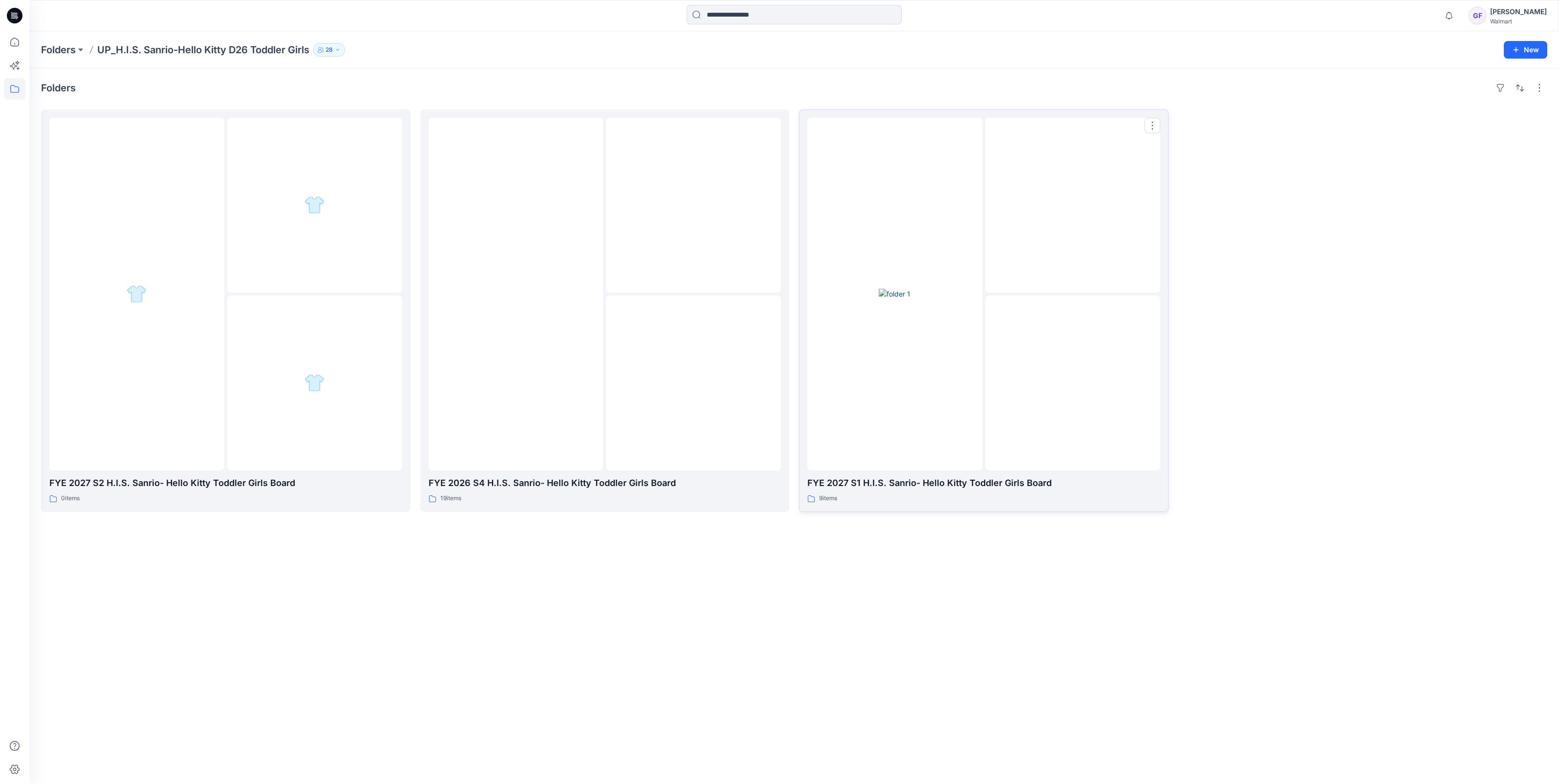
click at [1004, 279] on div at bounding box center [1073, 205] width 175 height 175
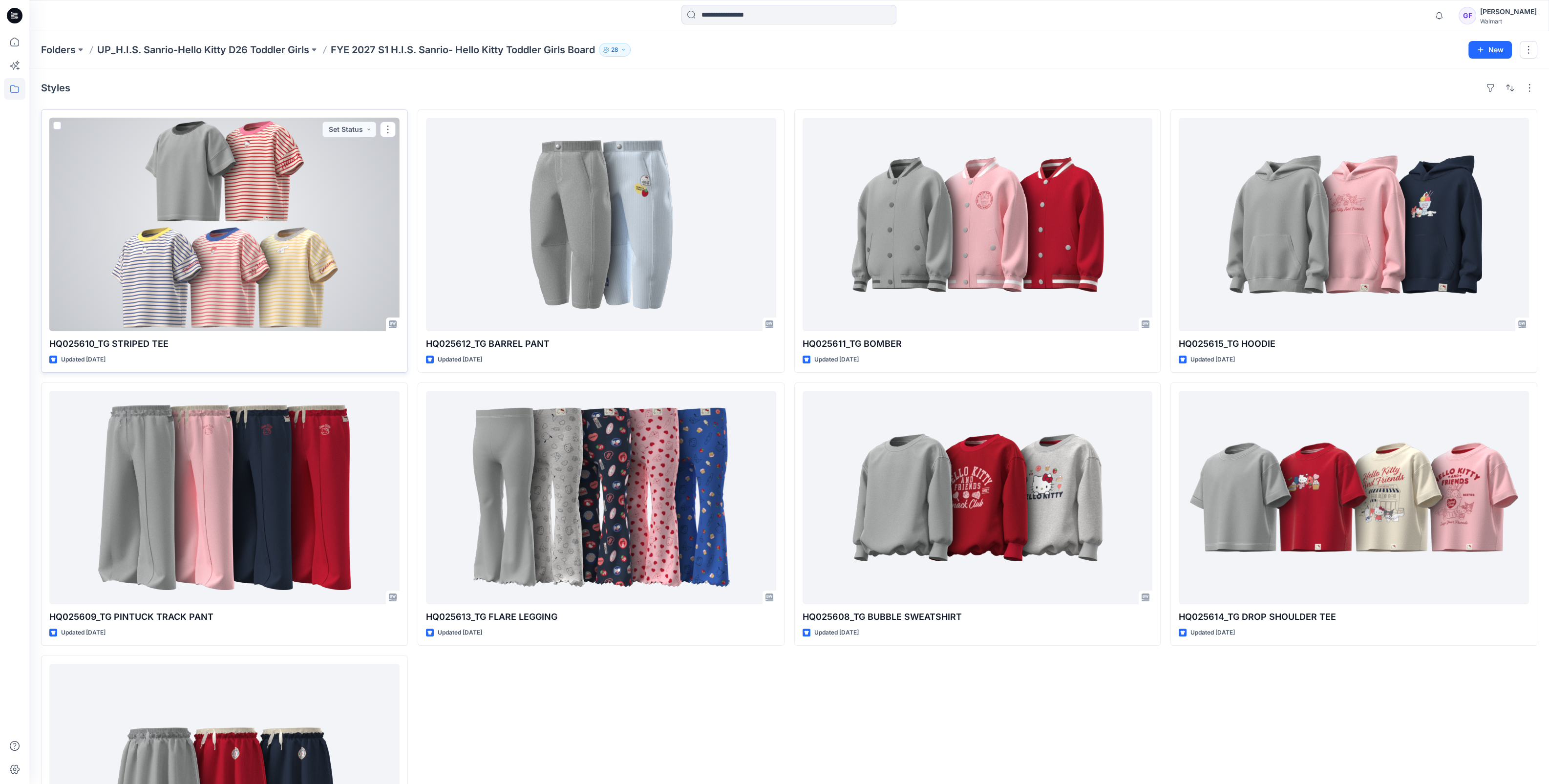
click at [211, 229] on div at bounding box center [224, 225] width 350 height 214
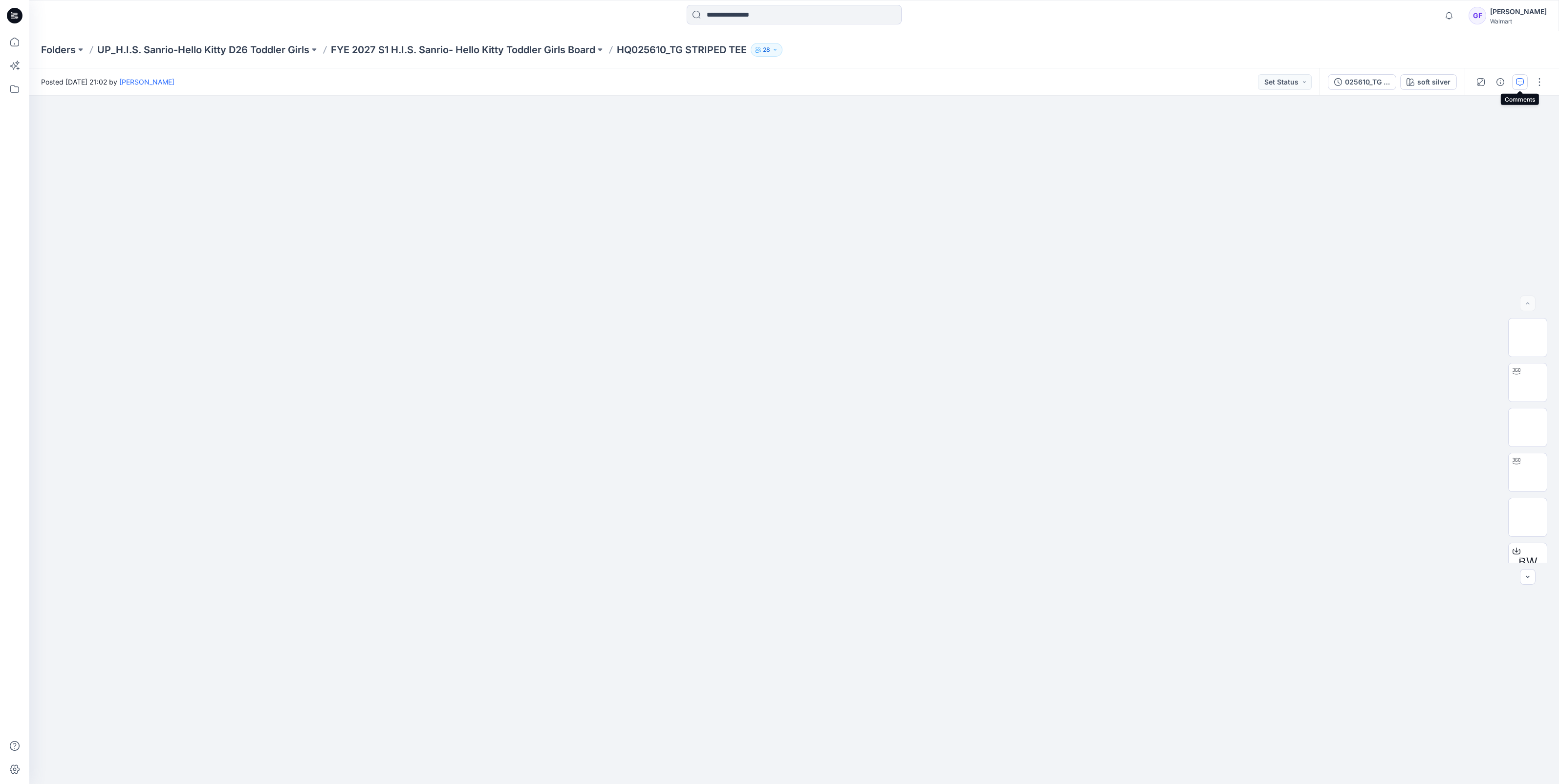
click at [1517, 78] on icon "button" at bounding box center [1519, 82] width 8 height 8
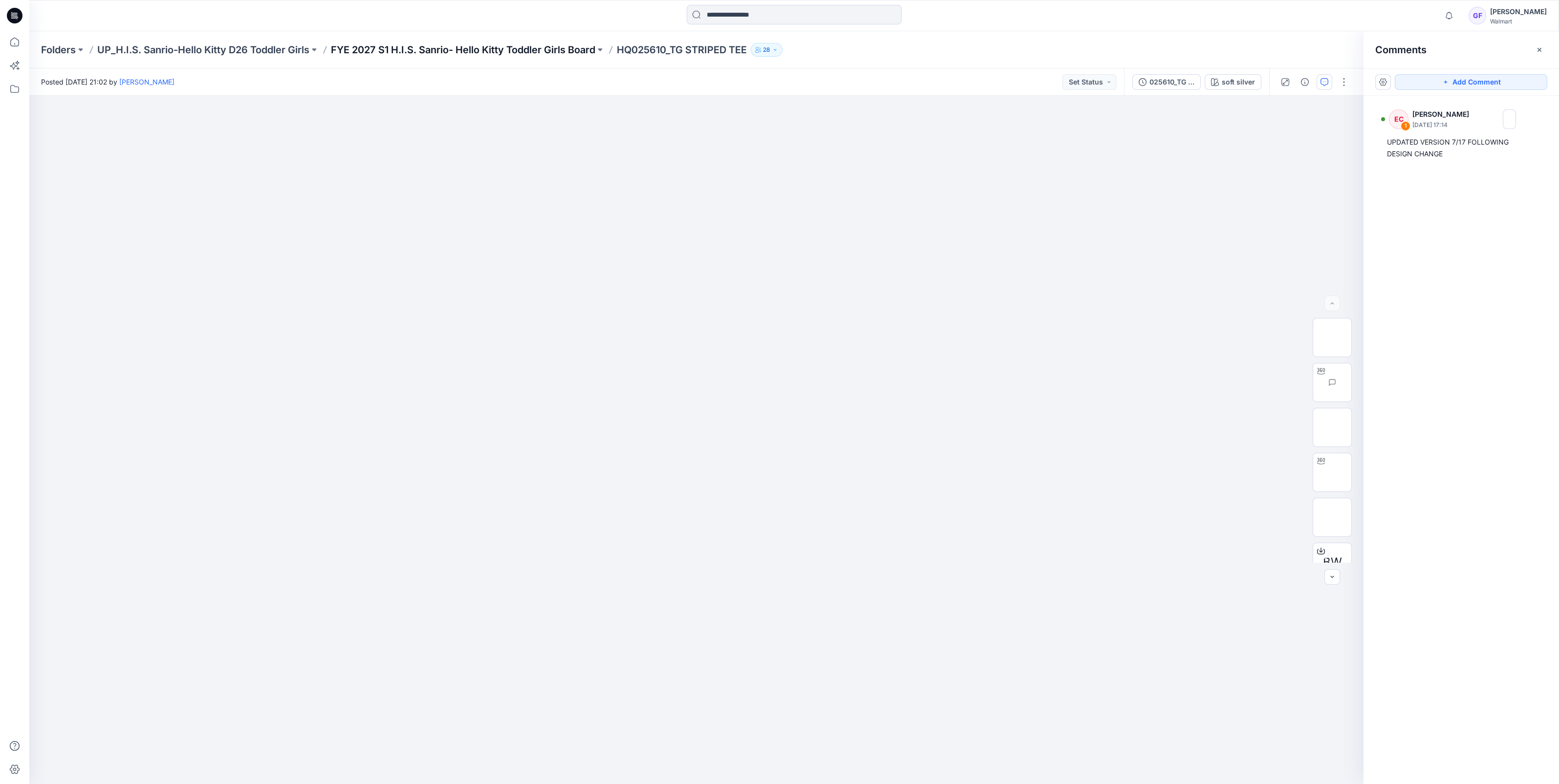
click at [470, 49] on p "FYE 2027 S1 H.I.S. Sanrio- Hello Kitty Toddler Girls Board" at bounding box center [463, 50] width 264 height 14
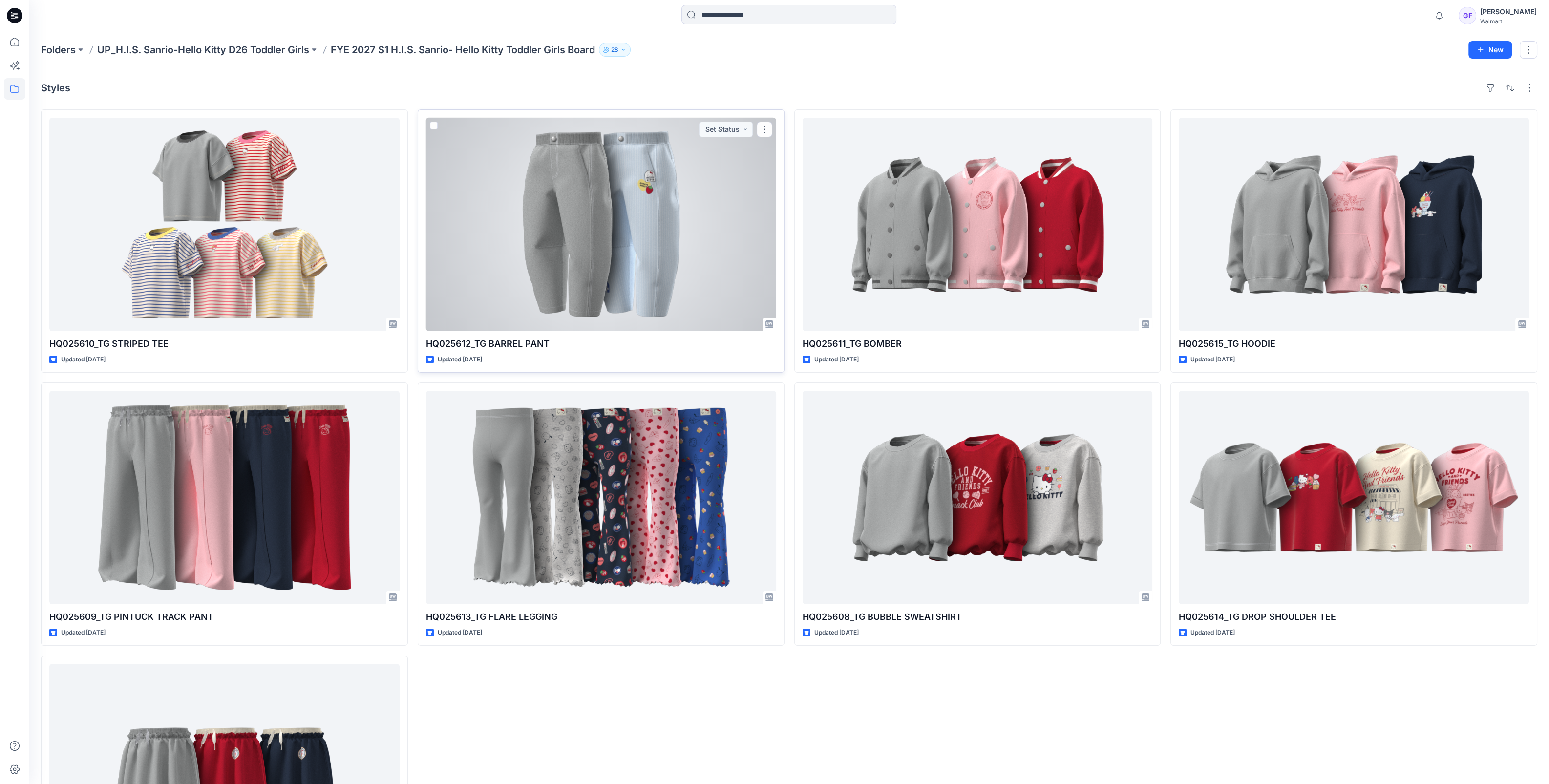
click at [628, 191] on div at bounding box center [600, 225] width 350 height 214
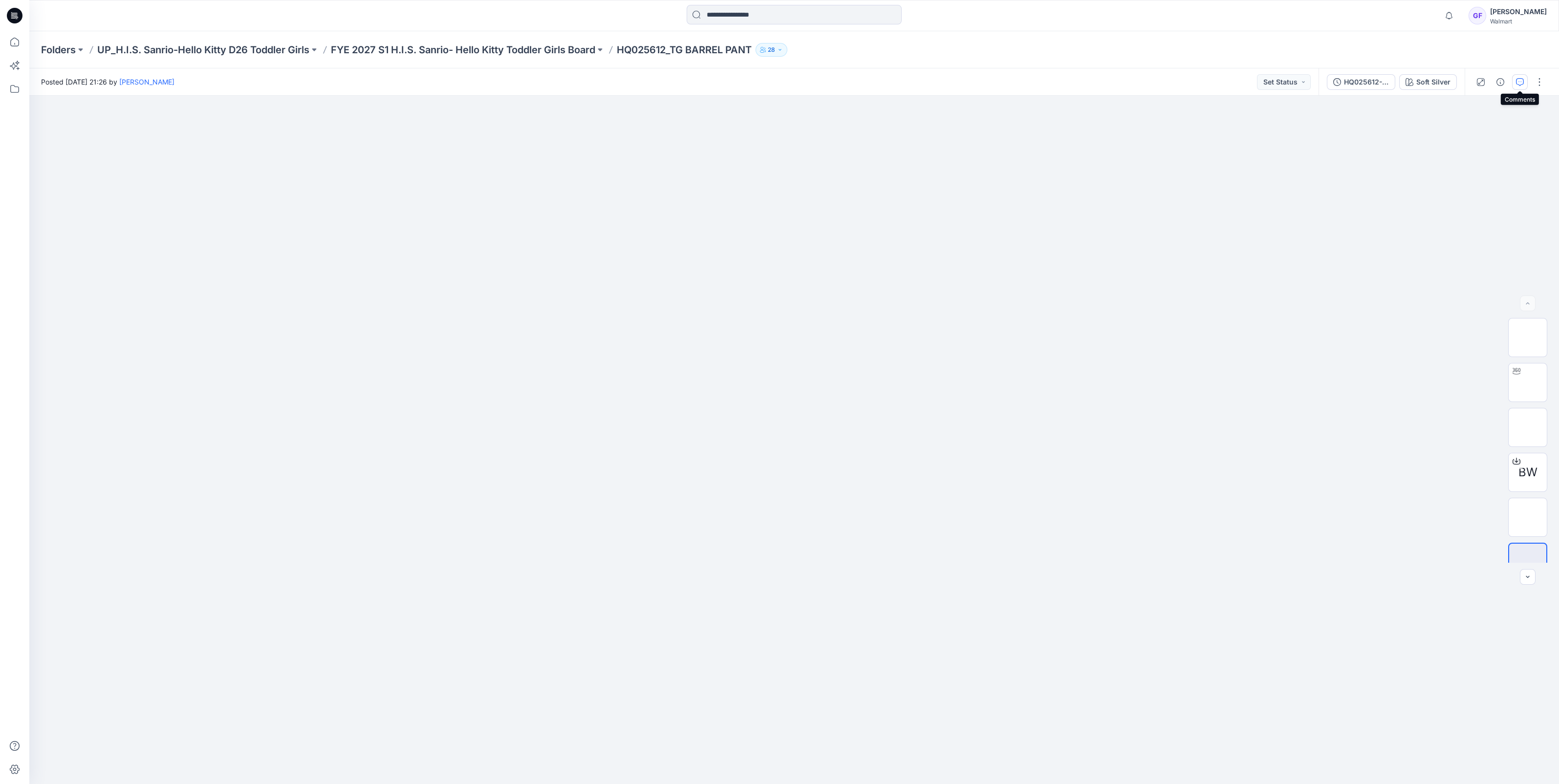
click at [1518, 78] on icon "button" at bounding box center [1519, 82] width 8 height 8
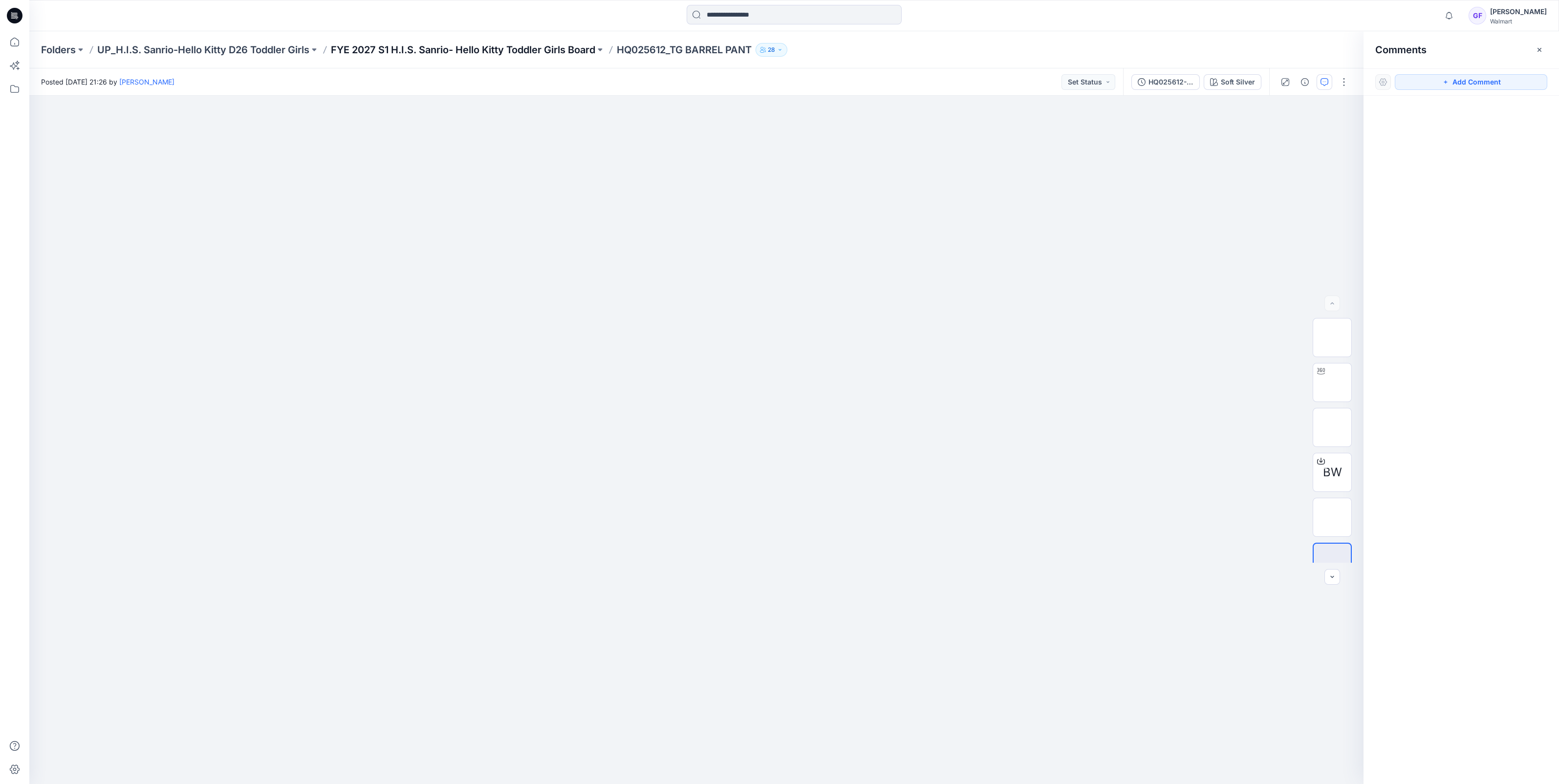
click at [524, 48] on p "FYE 2027 S1 H.I.S. Sanrio- Hello Kitty Toddler Girls Board" at bounding box center [463, 50] width 264 height 14
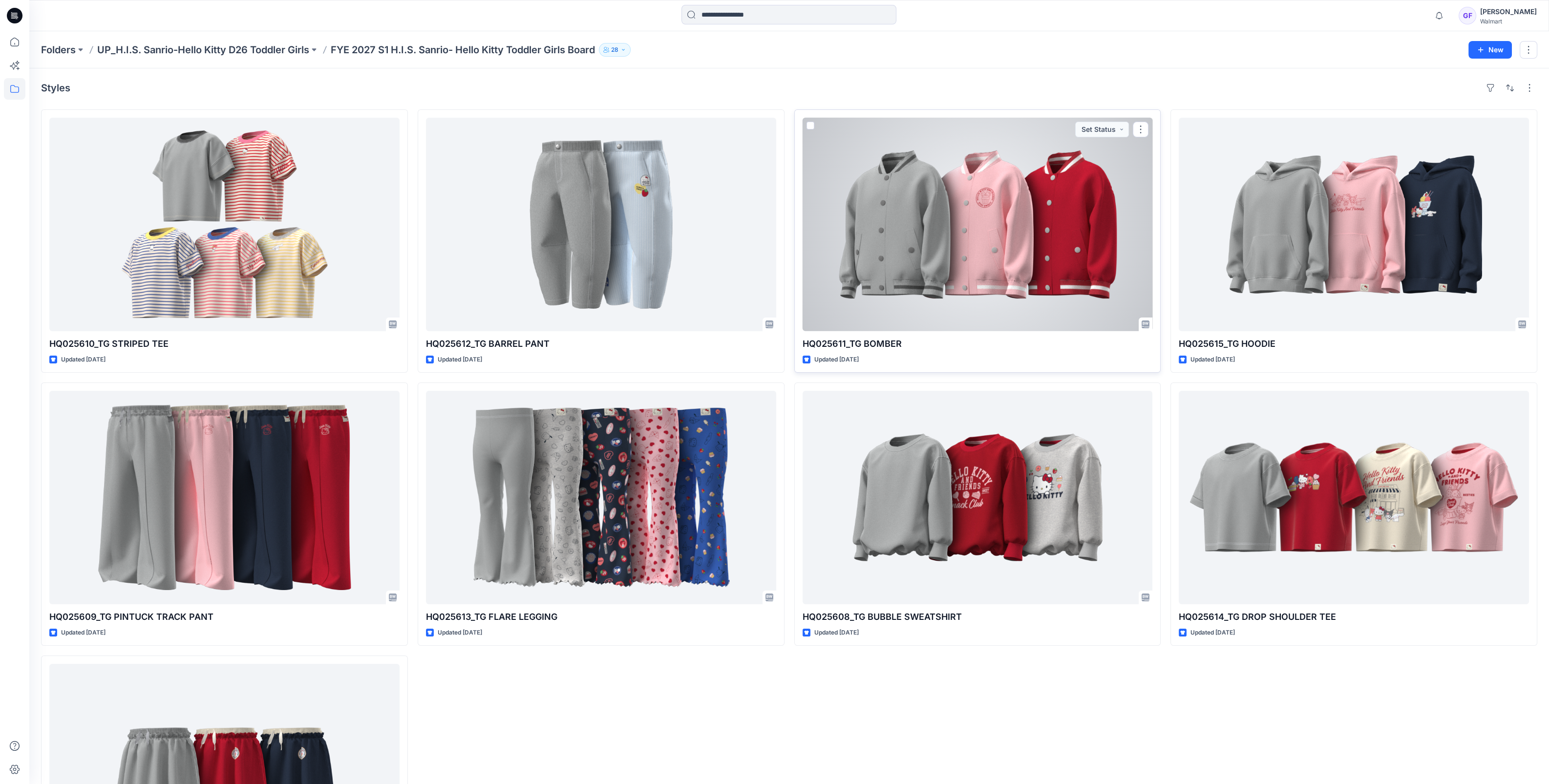
click at [924, 223] on div at bounding box center [978, 225] width 350 height 214
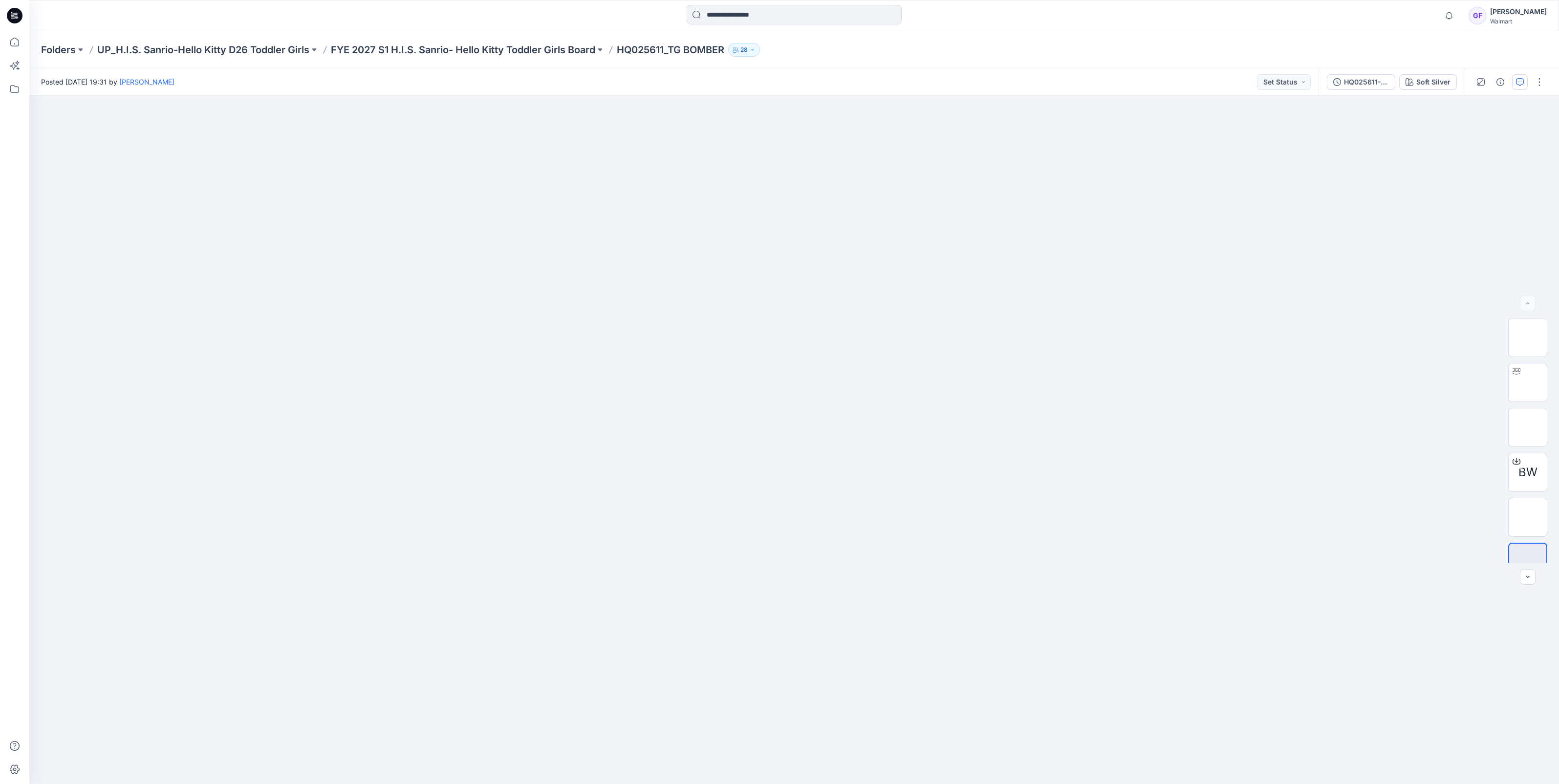
click at [1521, 77] on button "button" at bounding box center [1519, 82] width 16 height 16
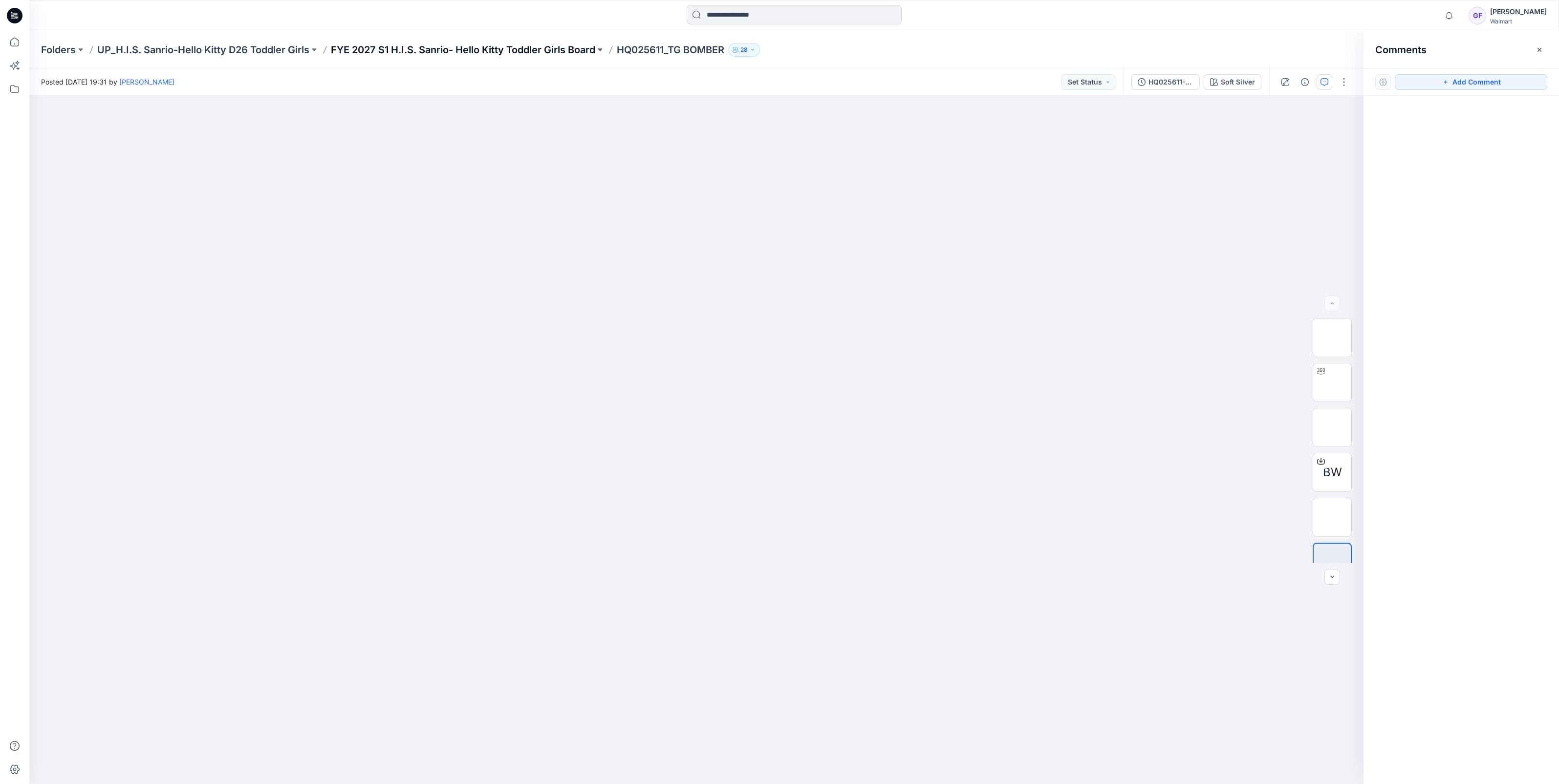
click at [415, 43] on p "FYE 2027 S1 H.I.S. Sanrio- Hello Kitty Toddler Girls Board" at bounding box center [463, 50] width 264 height 14
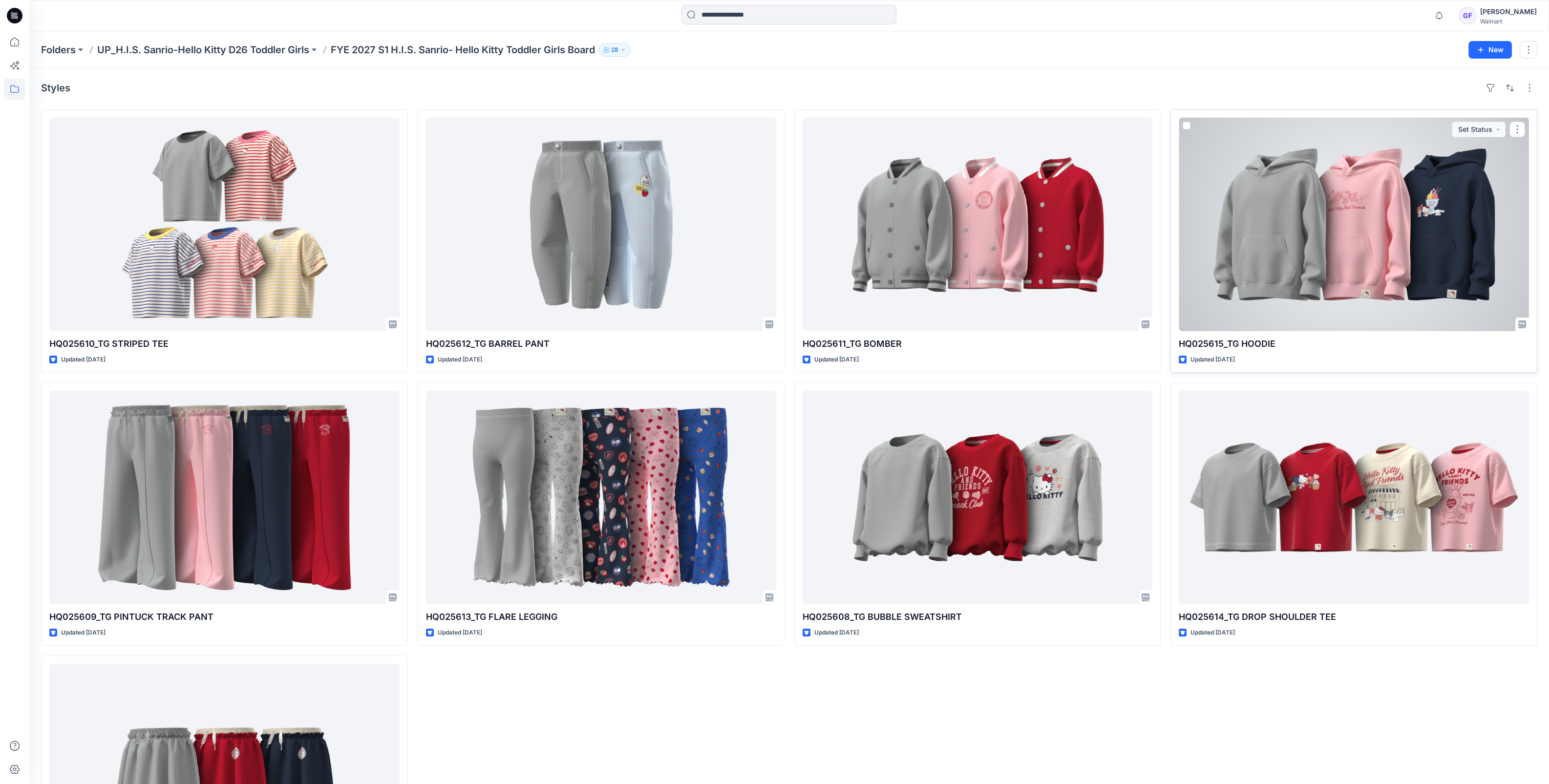
click at [1288, 205] on div at bounding box center [1353, 225] width 350 height 214
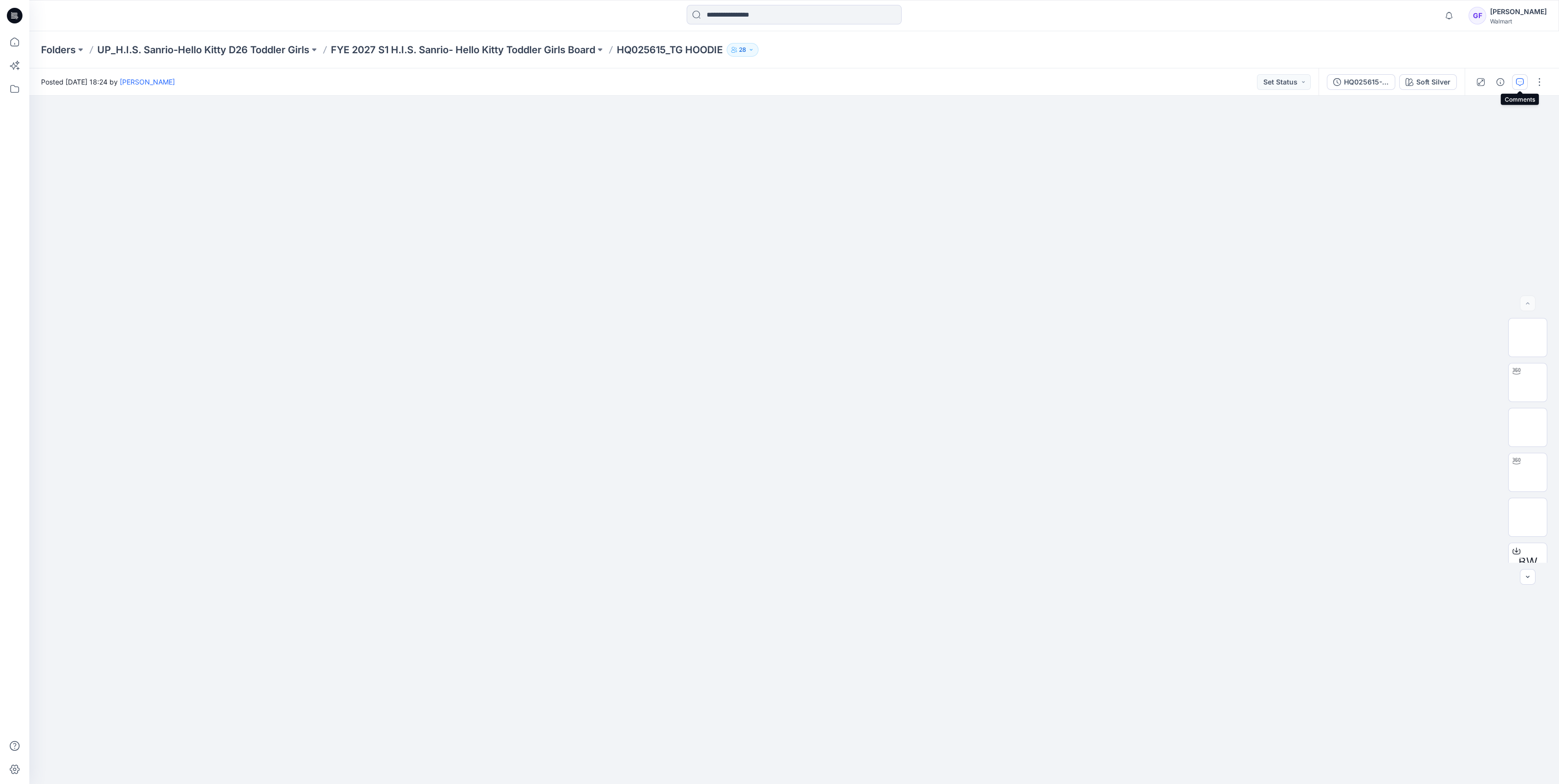
click at [1519, 83] on icon "button" at bounding box center [1519, 82] width 8 height 8
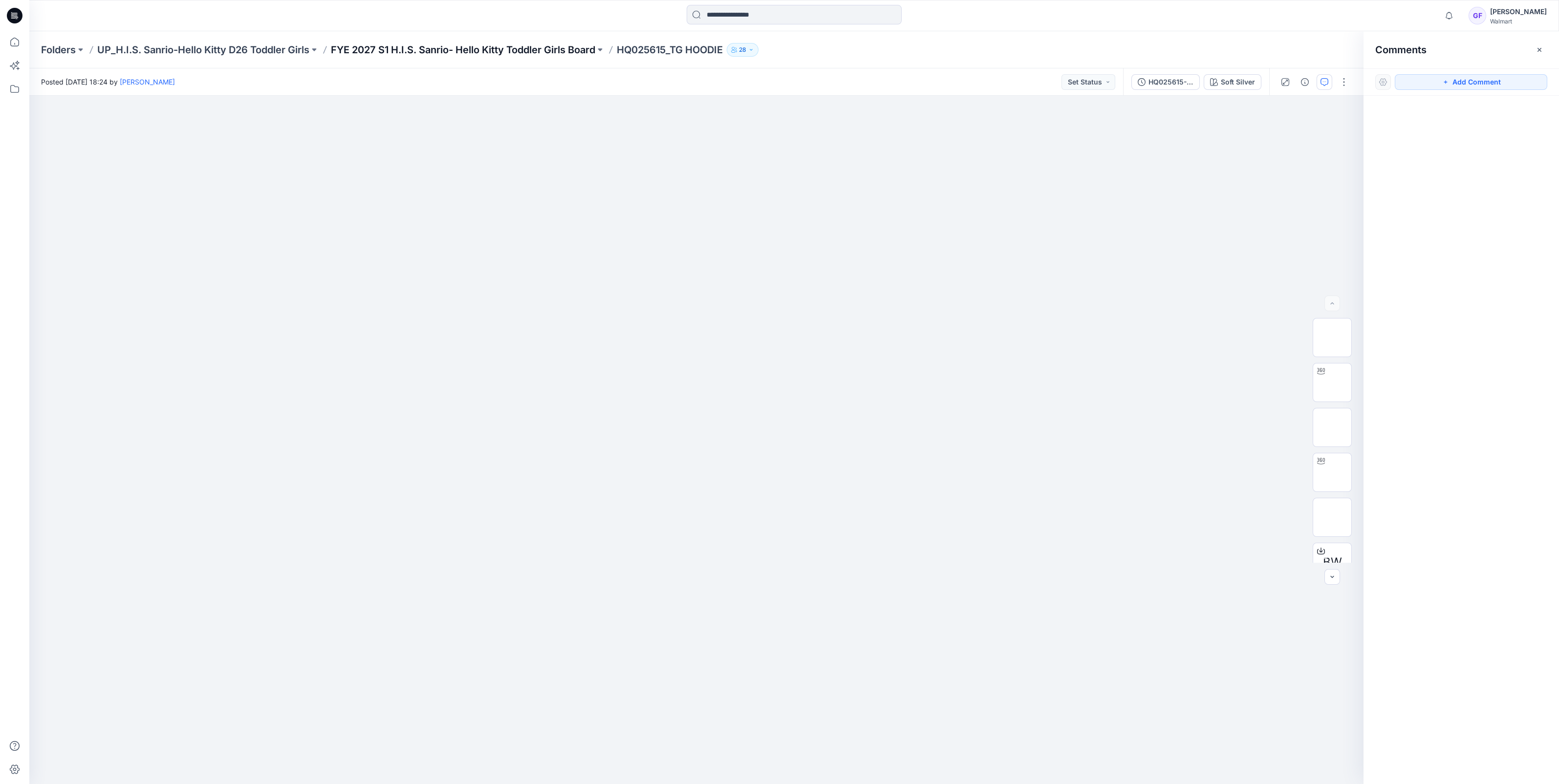
click at [573, 46] on p "FYE 2027 S1 H.I.S. Sanrio- Hello Kitty Toddler Girls Board" at bounding box center [463, 50] width 264 height 14
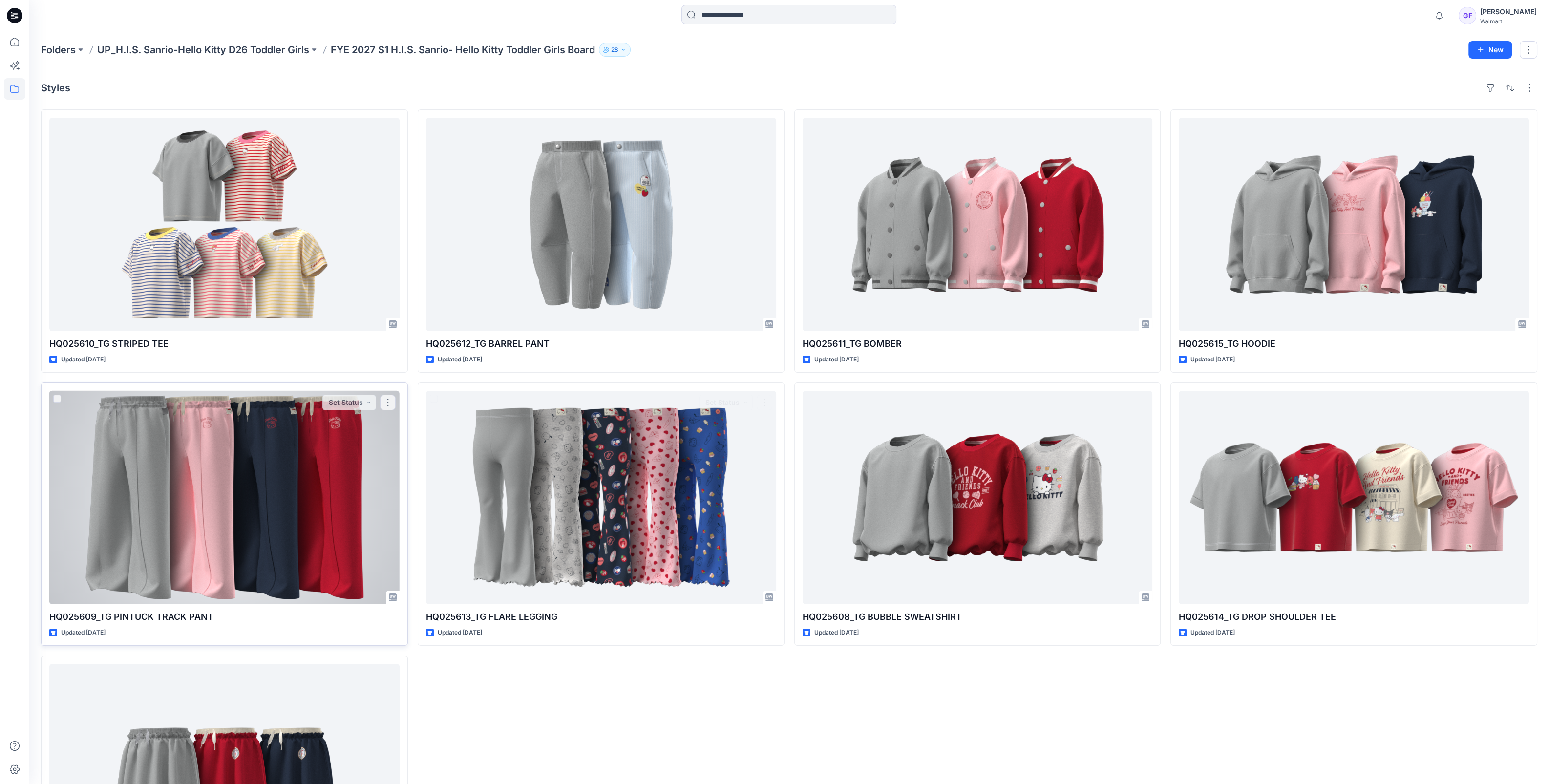
click at [299, 464] on div at bounding box center [224, 498] width 350 height 214
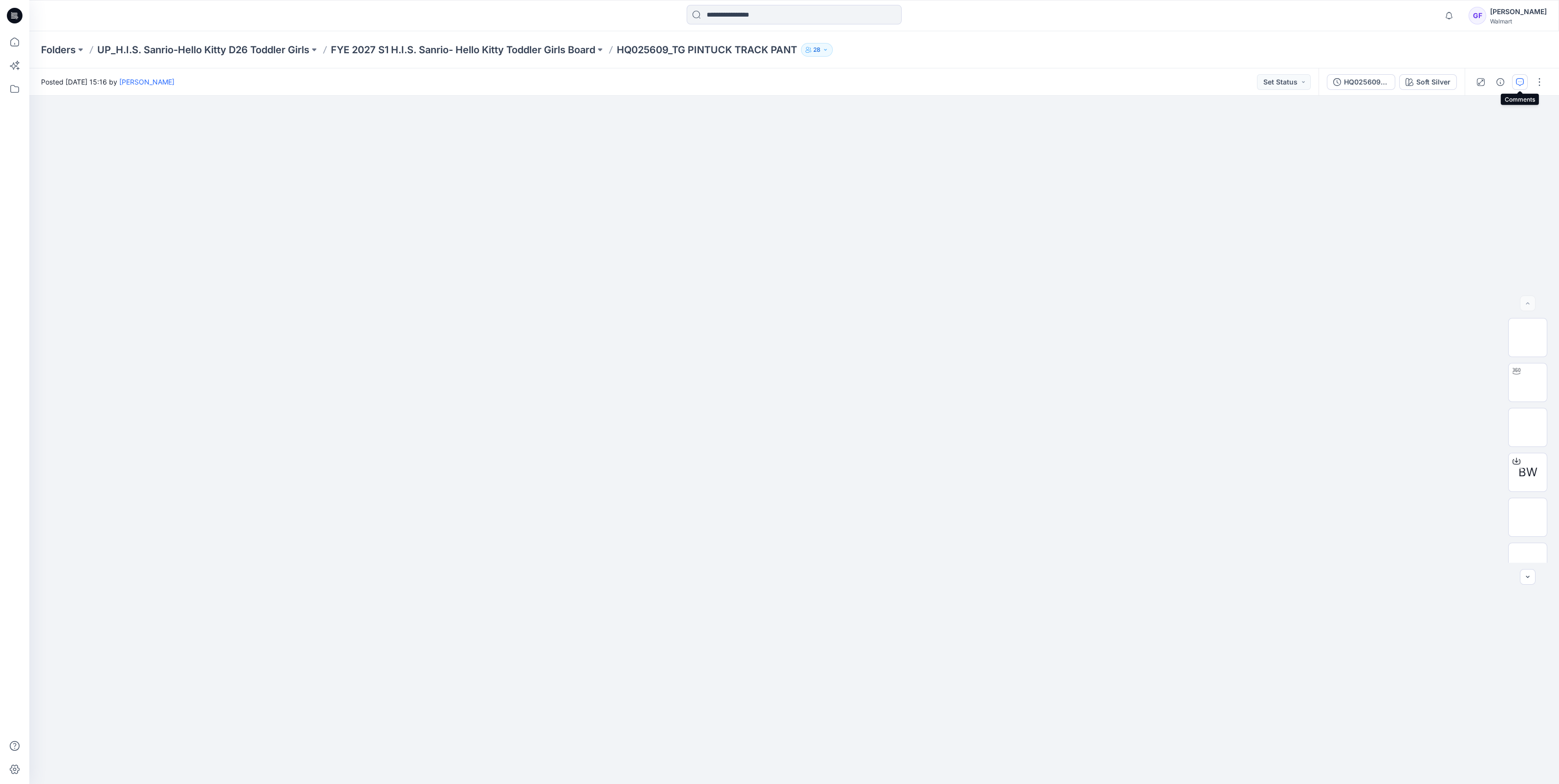
click at [1515, 82] on button "button" at bounding box center [1519, 82] width 16 height 16
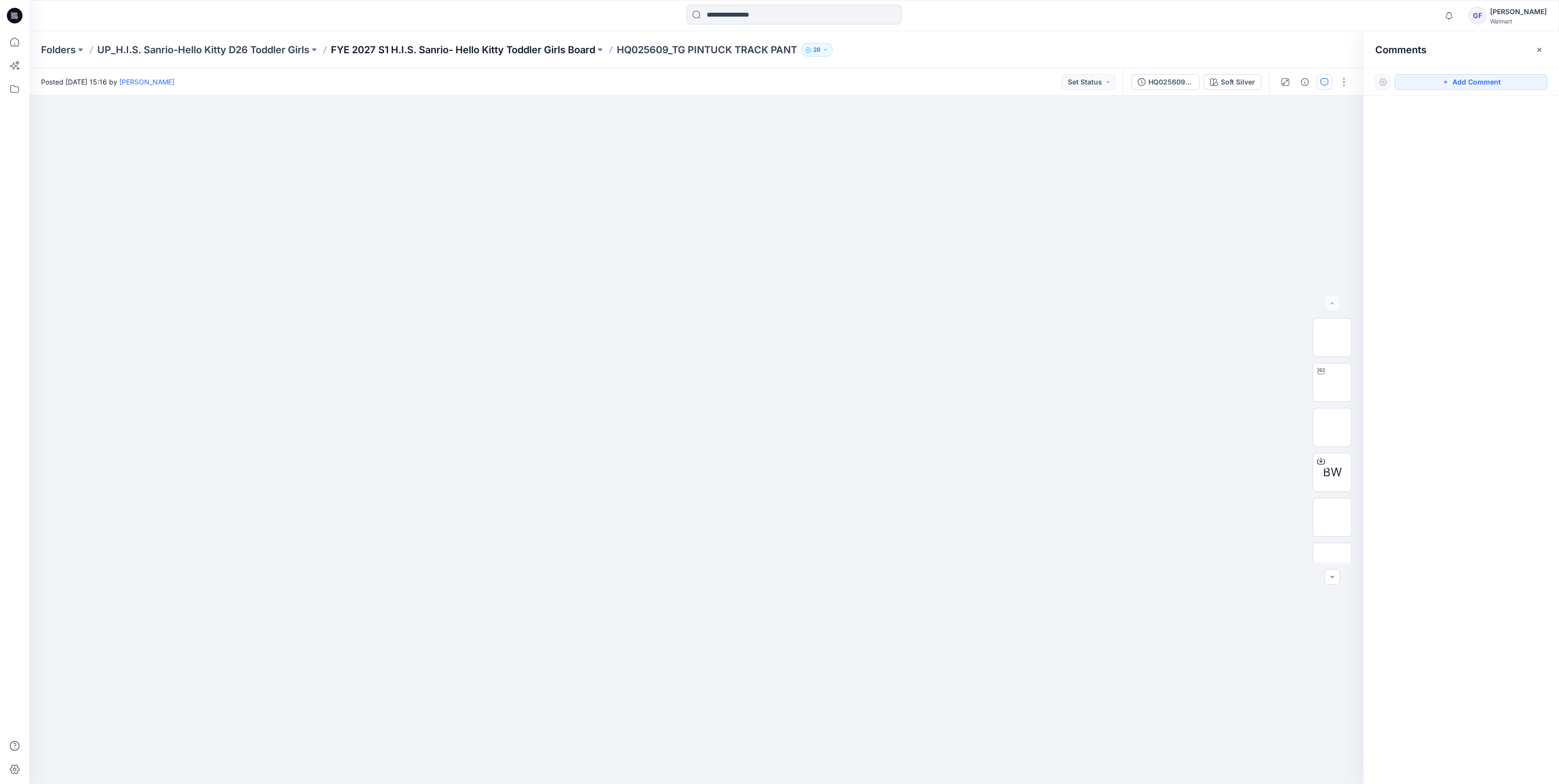
click at [509, 49] on p "FYE 2027 S1 H.I.S. Sanrio- Hello Kitty Toddler Girls Board" at bounding box center [463, 50] width 264 height 14
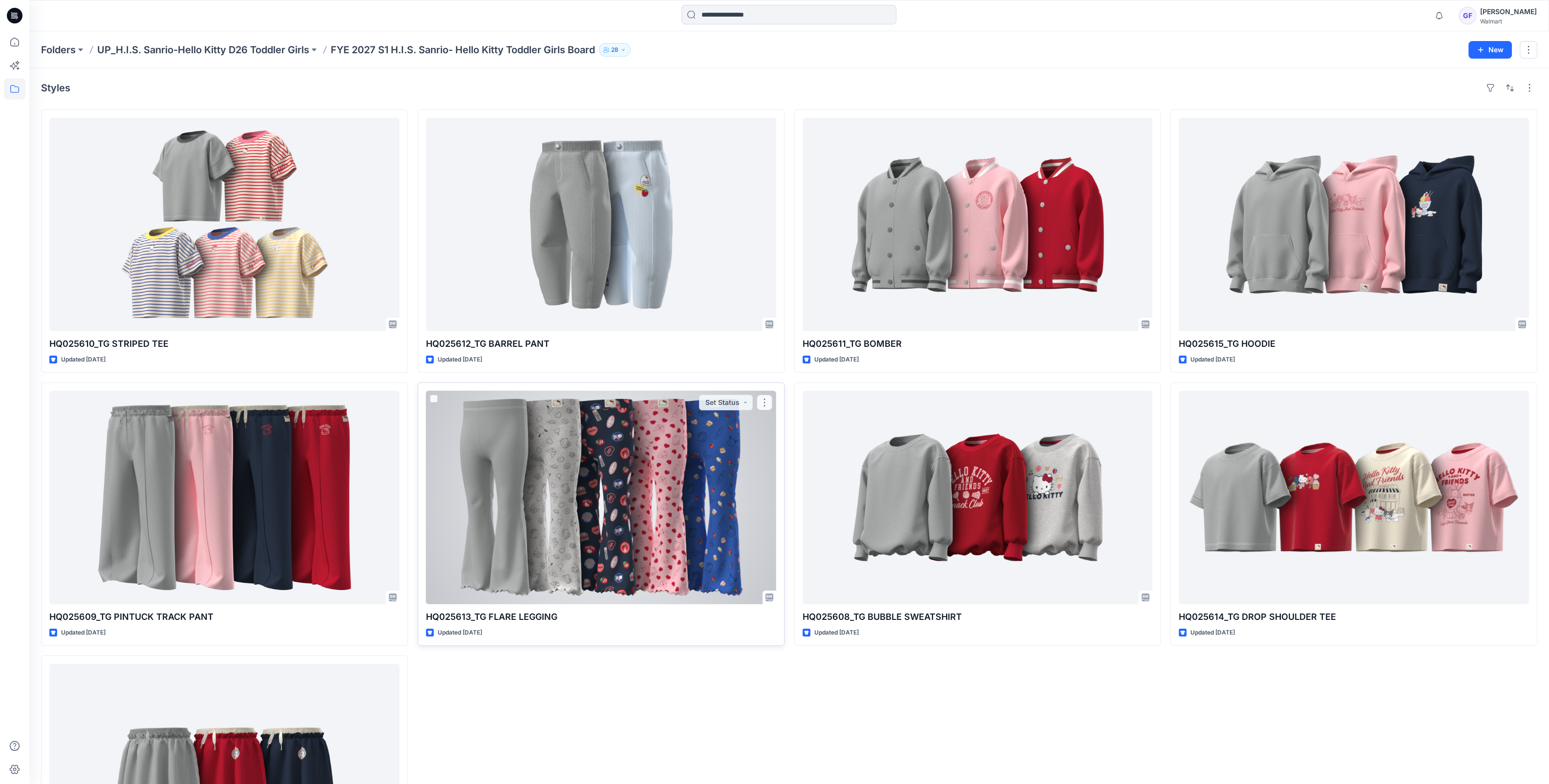
click at [623, 467] on div at bounding box center [600, 498] width 350 height 214
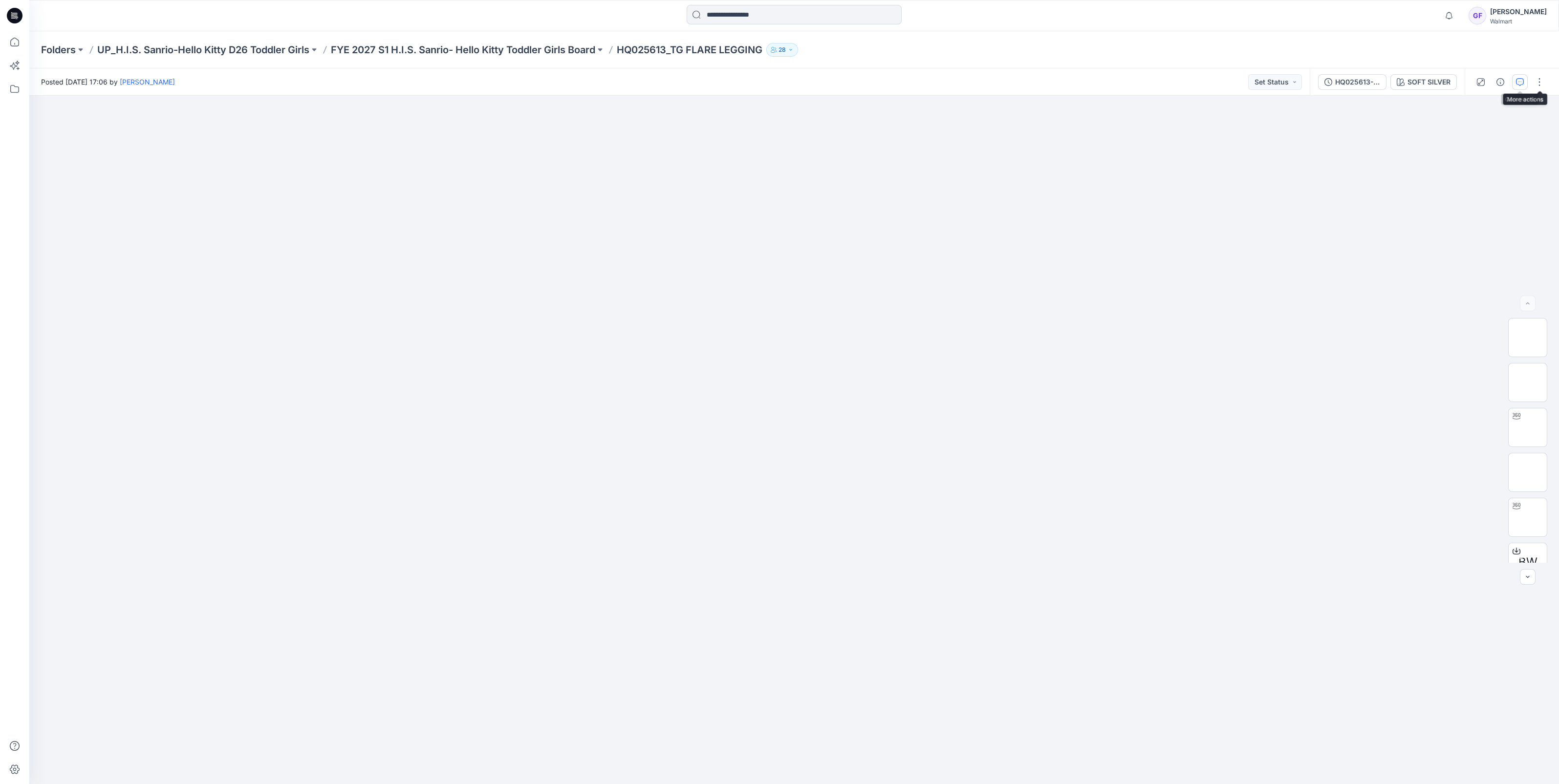
click at [1523, 85] on icon "button" at bounding box center [1519, 82] width 8 height 8
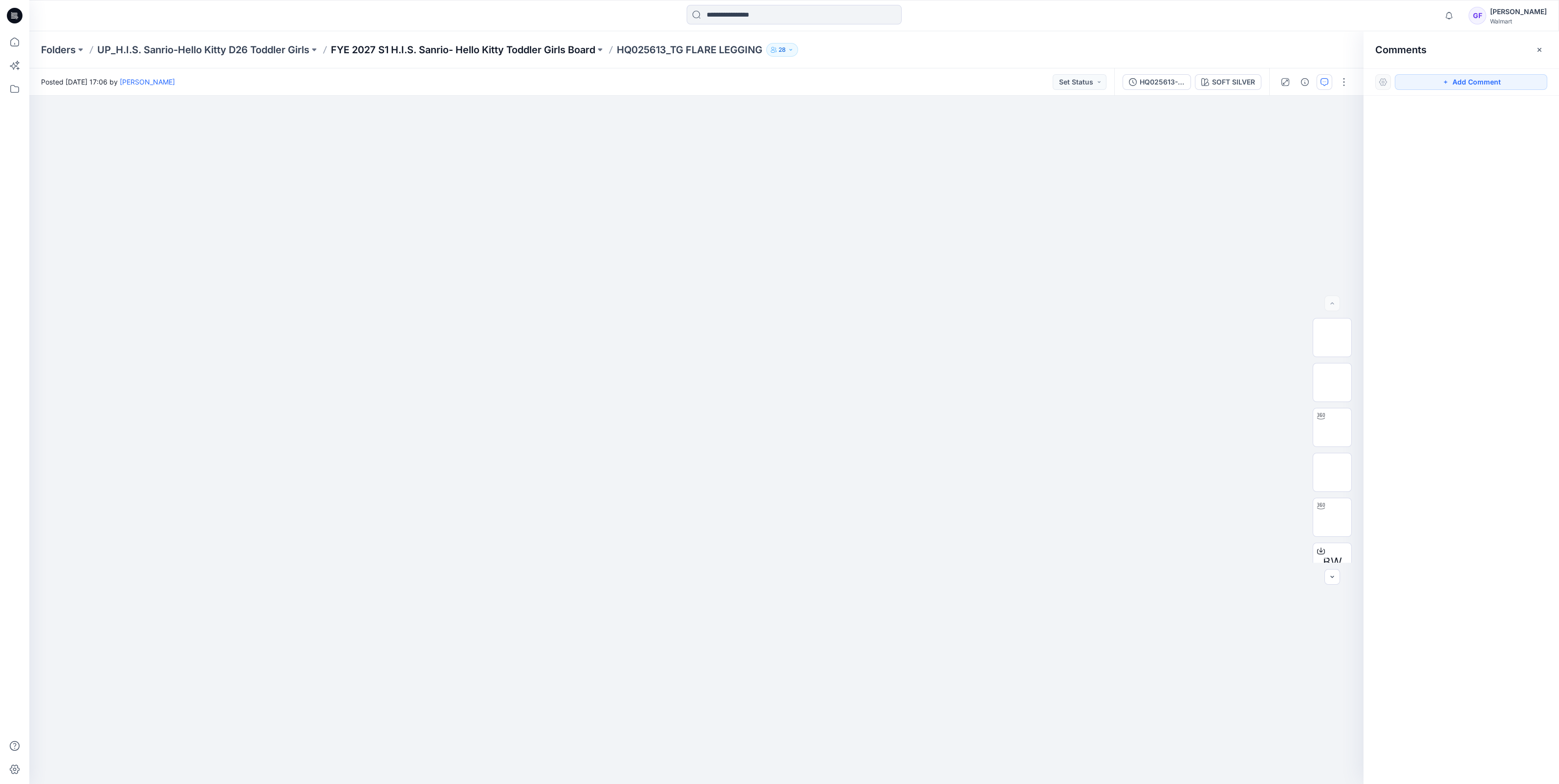
click at [540, 51] on p "FYE 2027 S1 H.I.S. Sanrio- Hello Kitty Toddler Girls Board" at bounding box center [463, 50] width 264 height 14
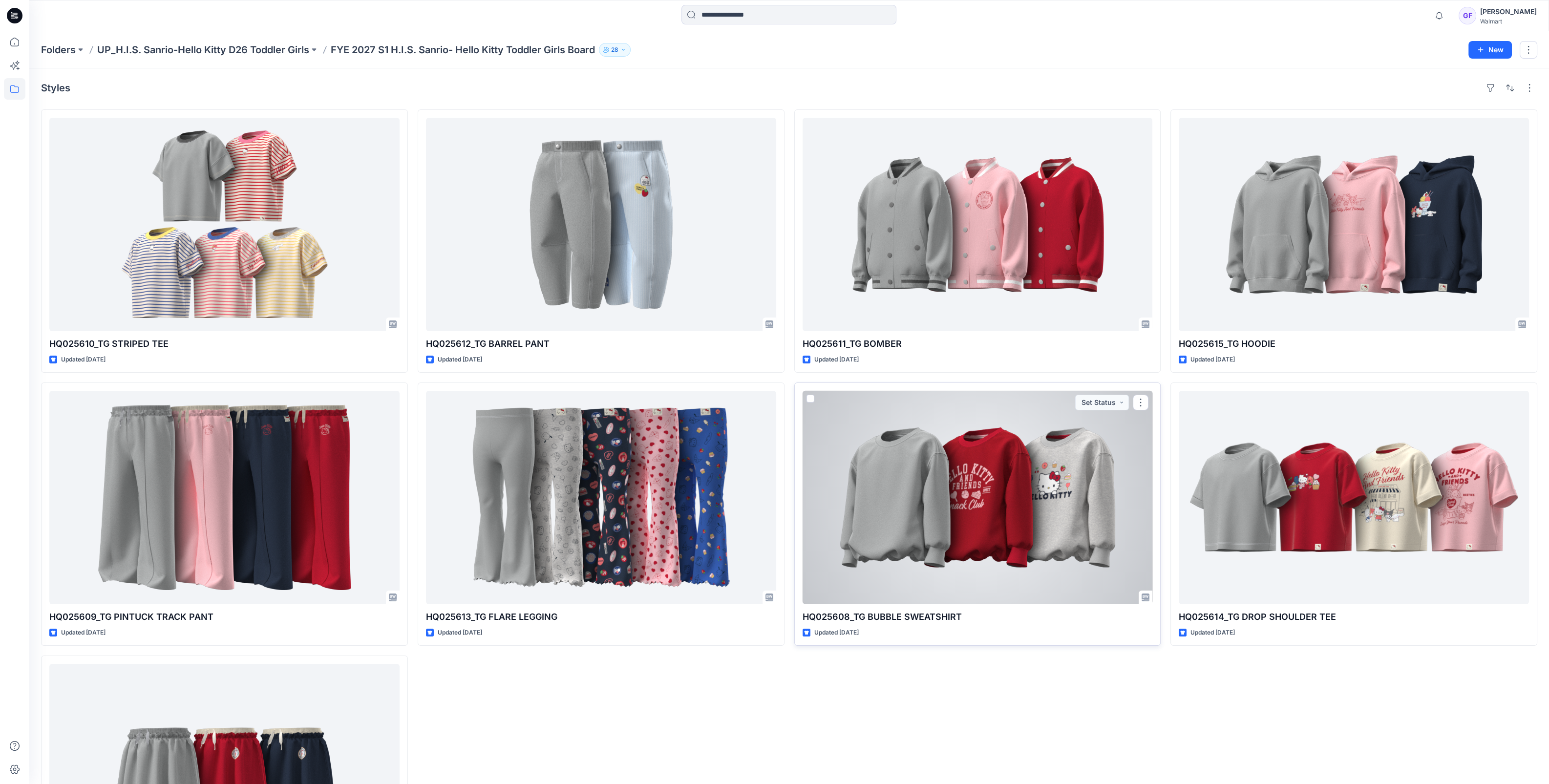
click at [943, 484] on div at bounding box center [978, 498] width 350 height 214
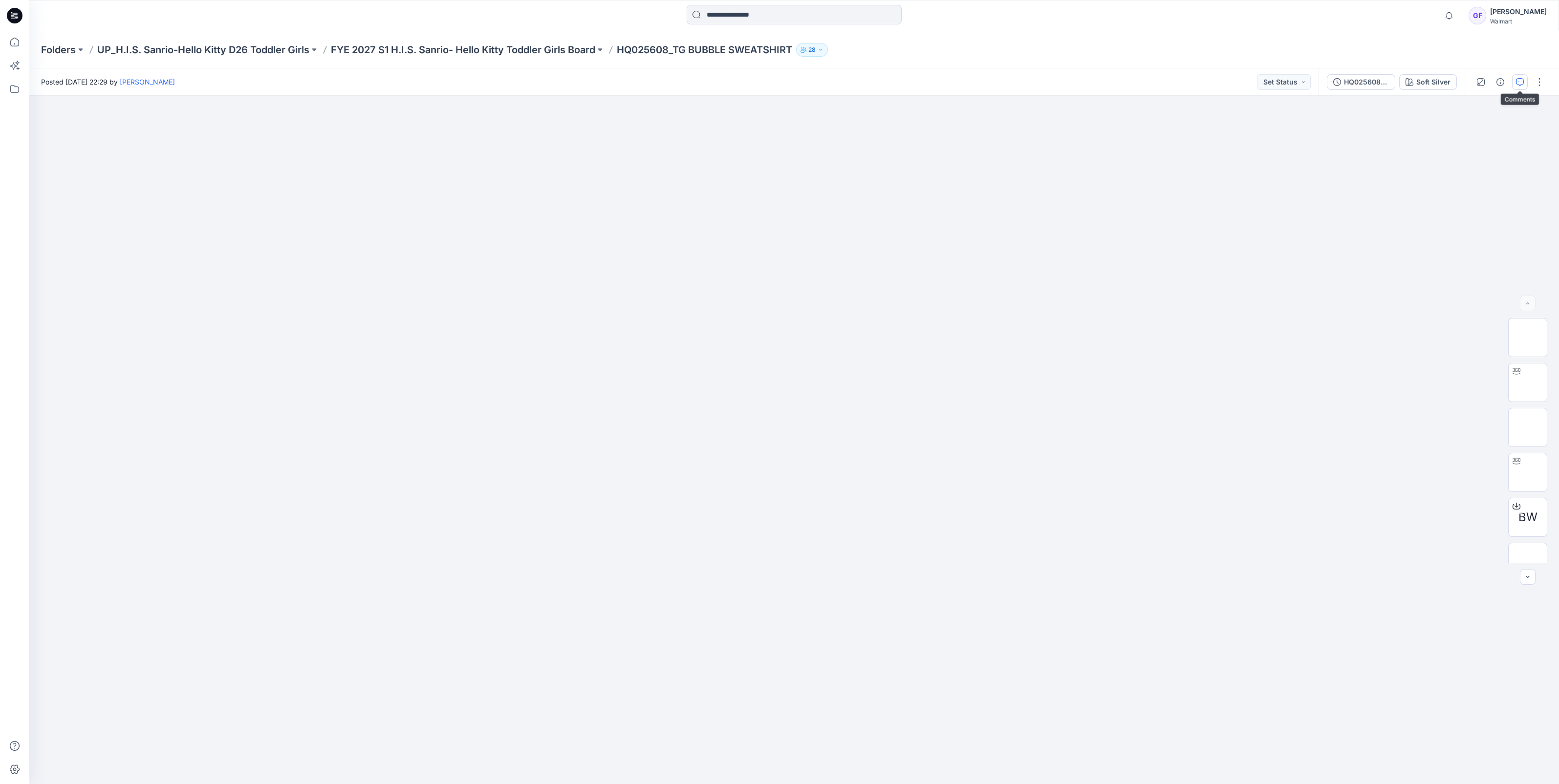
click at [1522, 80] on icon "button" at bounding box center [1519, 82] width 8 height 8
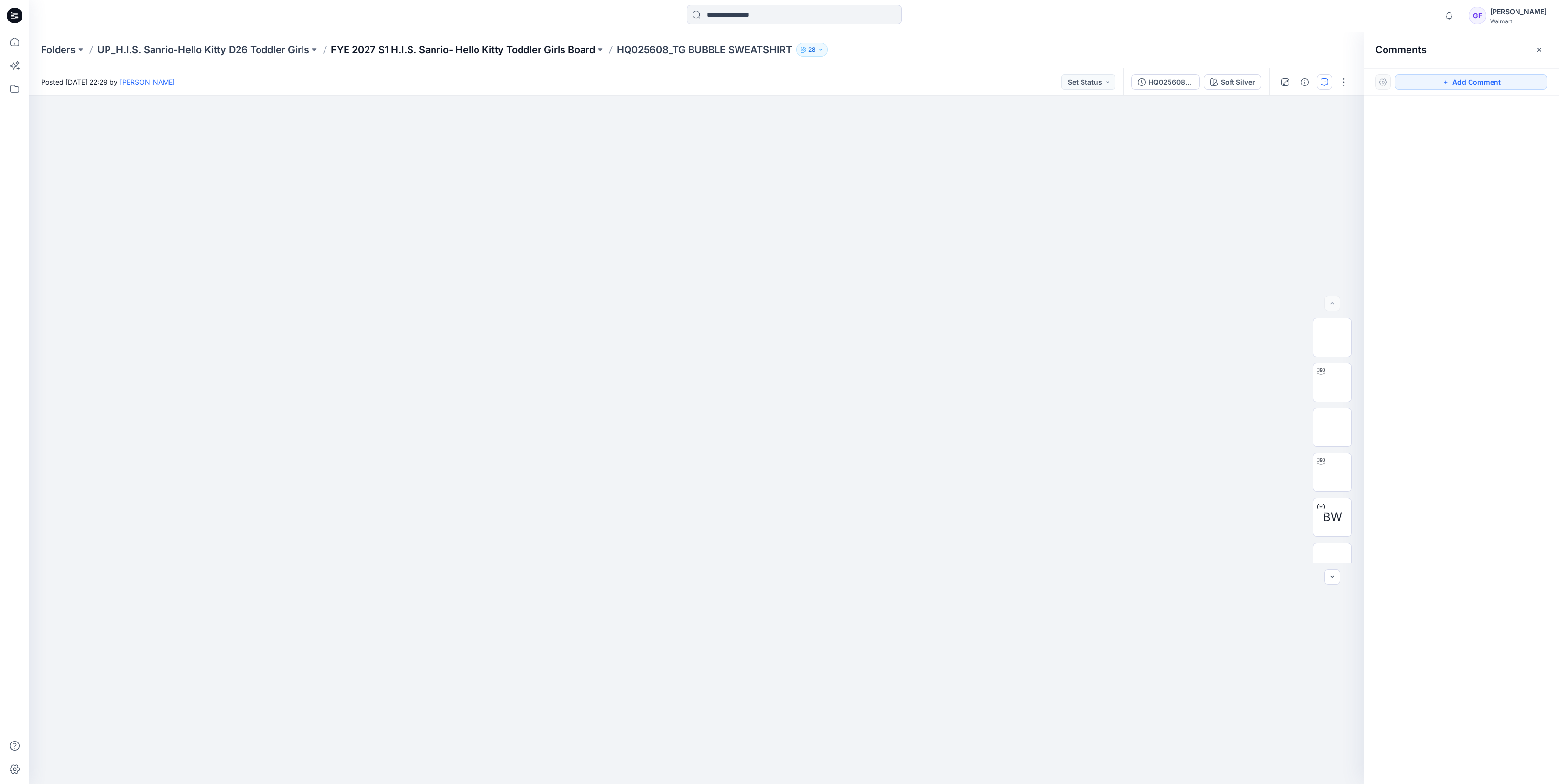
click at [533, 43] on p "FYE 2027 S1 H.I.S. Sanrio- Hello Kitty Toddler Girls Board" at bounding box center [463, 50] width 264 height 14
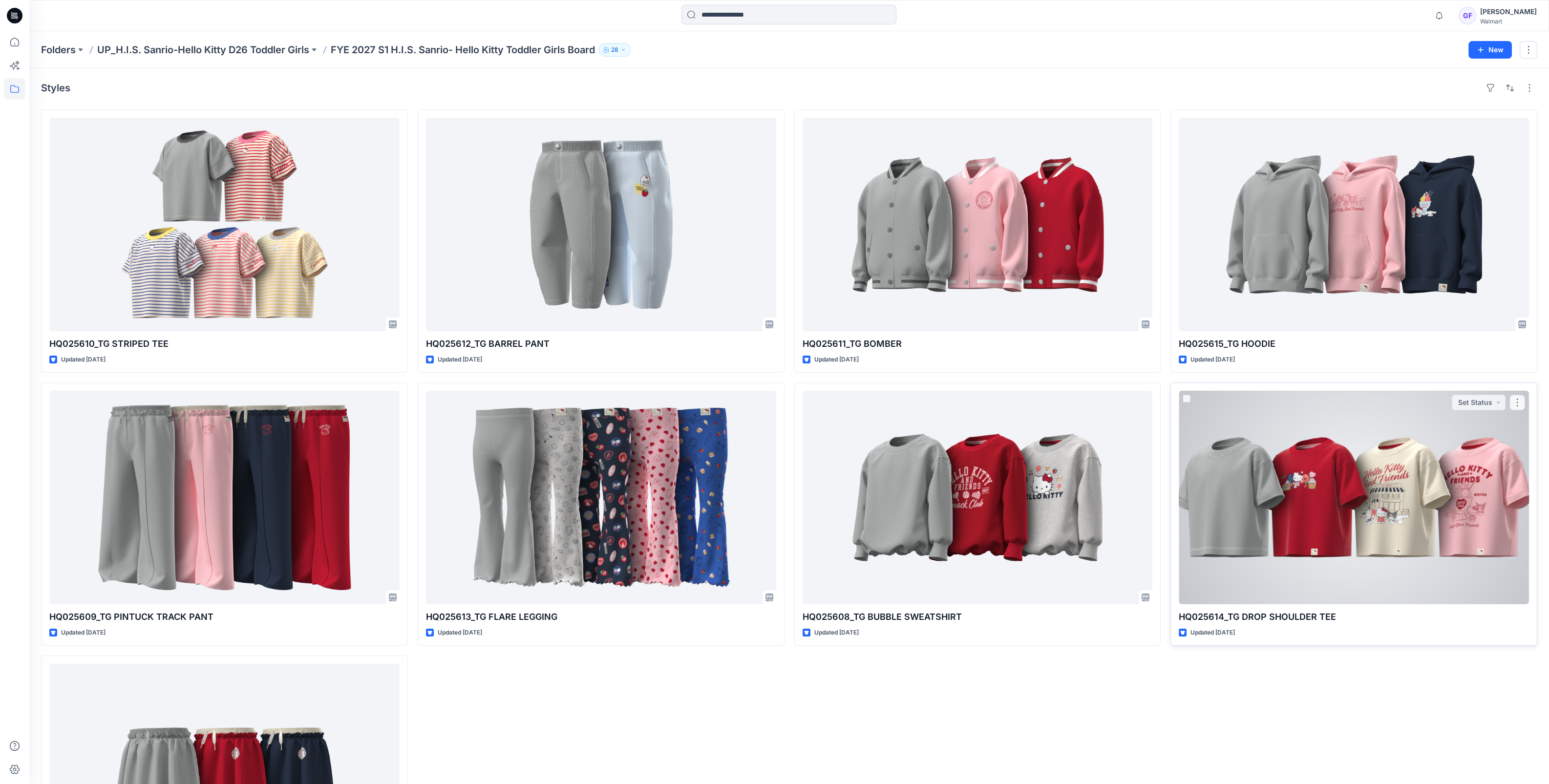
click at [1302, 500] on div at bounding box center [1353, 498] width 350 height 214
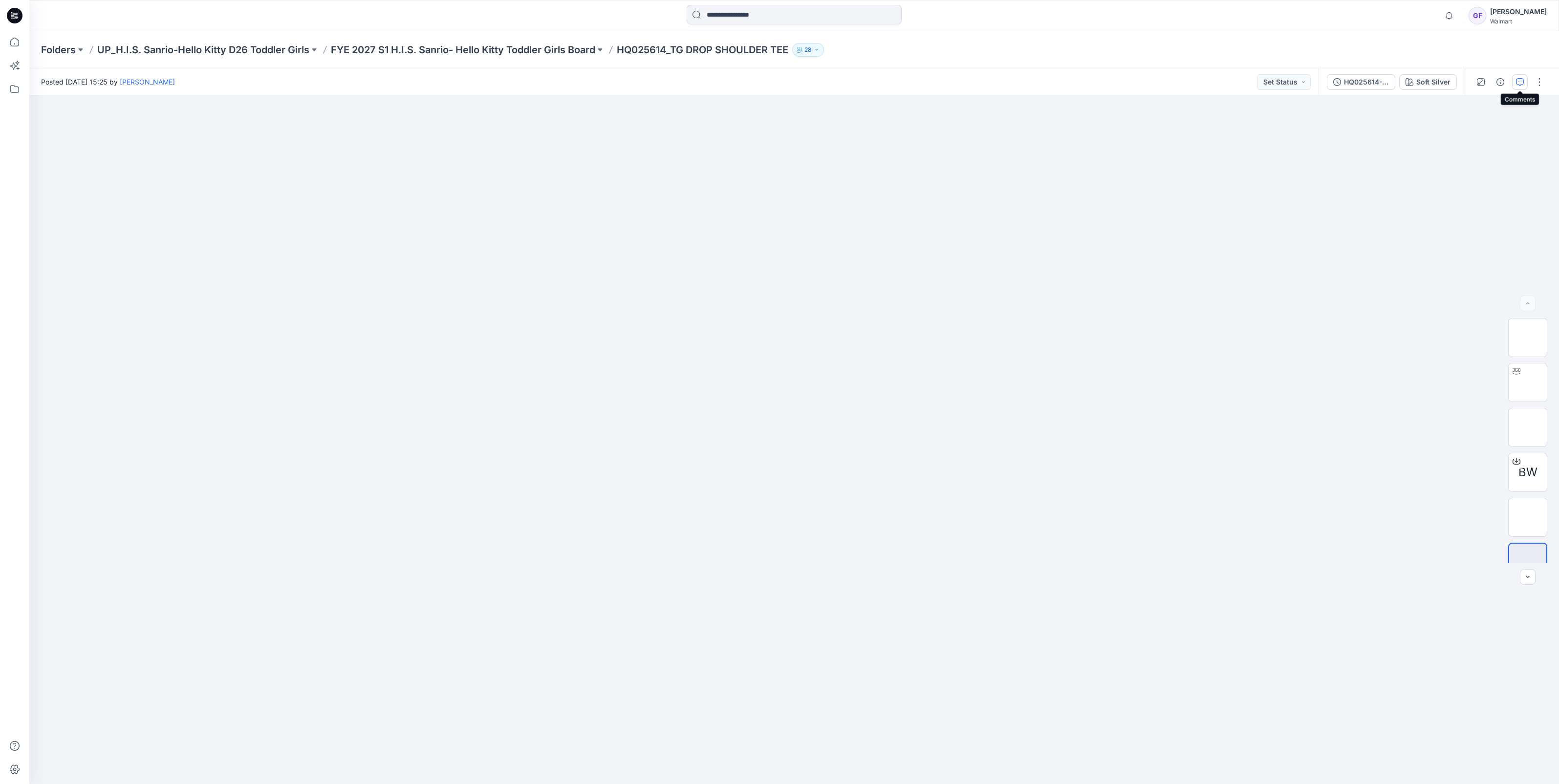
click at [1516, 78] on icon "button" at bounding box center [1519, 82] width 8 height 8
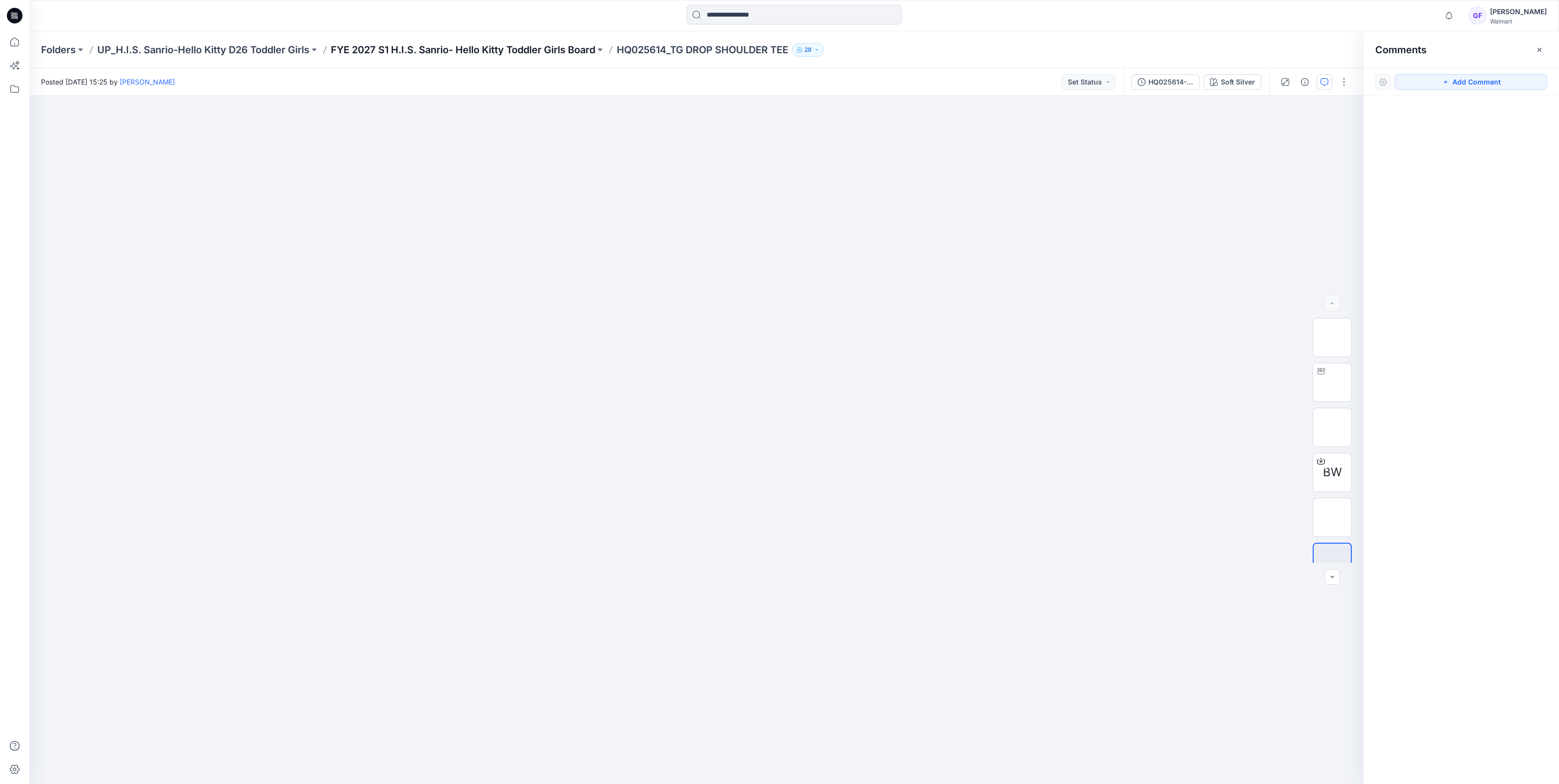
click at [454, 44] on p "FYE 2027 S1 H.I.S. Sanrio- Hello Kitty Toddler Girls Board" at bounding box center [463, 50] width 264 height 14
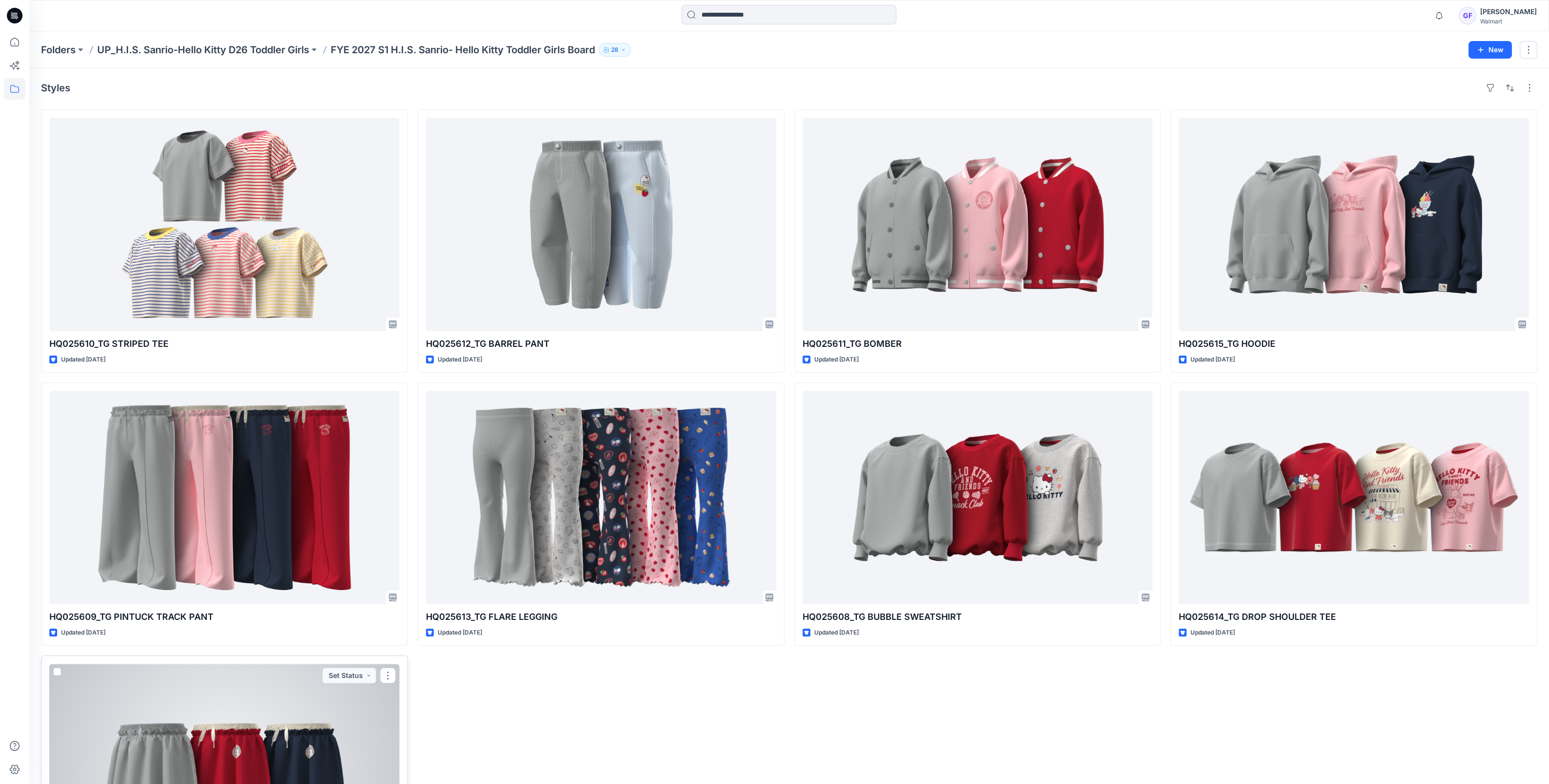
click at [289, 692] on div at bounding box center [224, 771] width 350 height 214
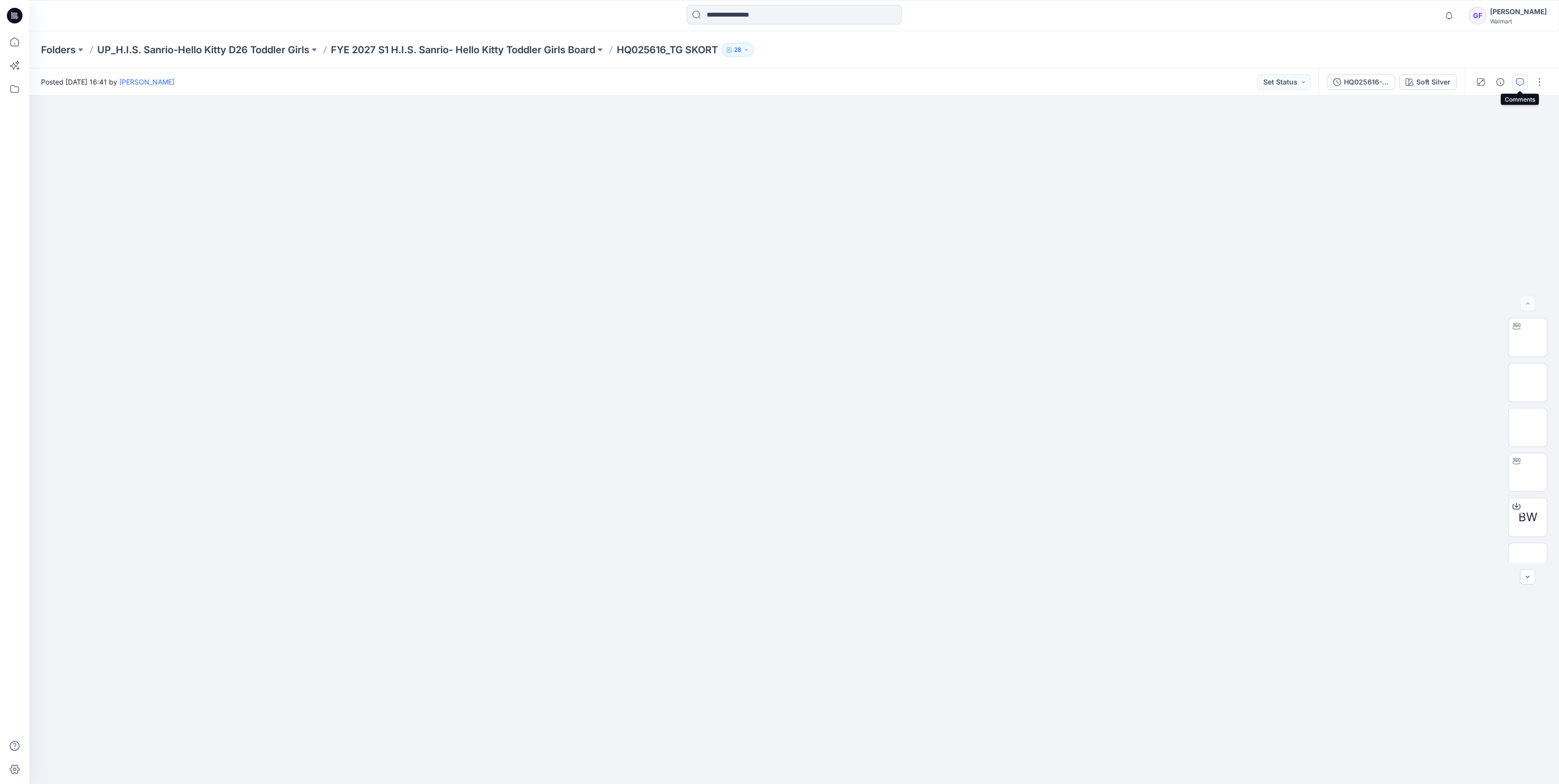
click at [1525, 81] on button "button" at bounding box center [1519, 82] width 16 height 16
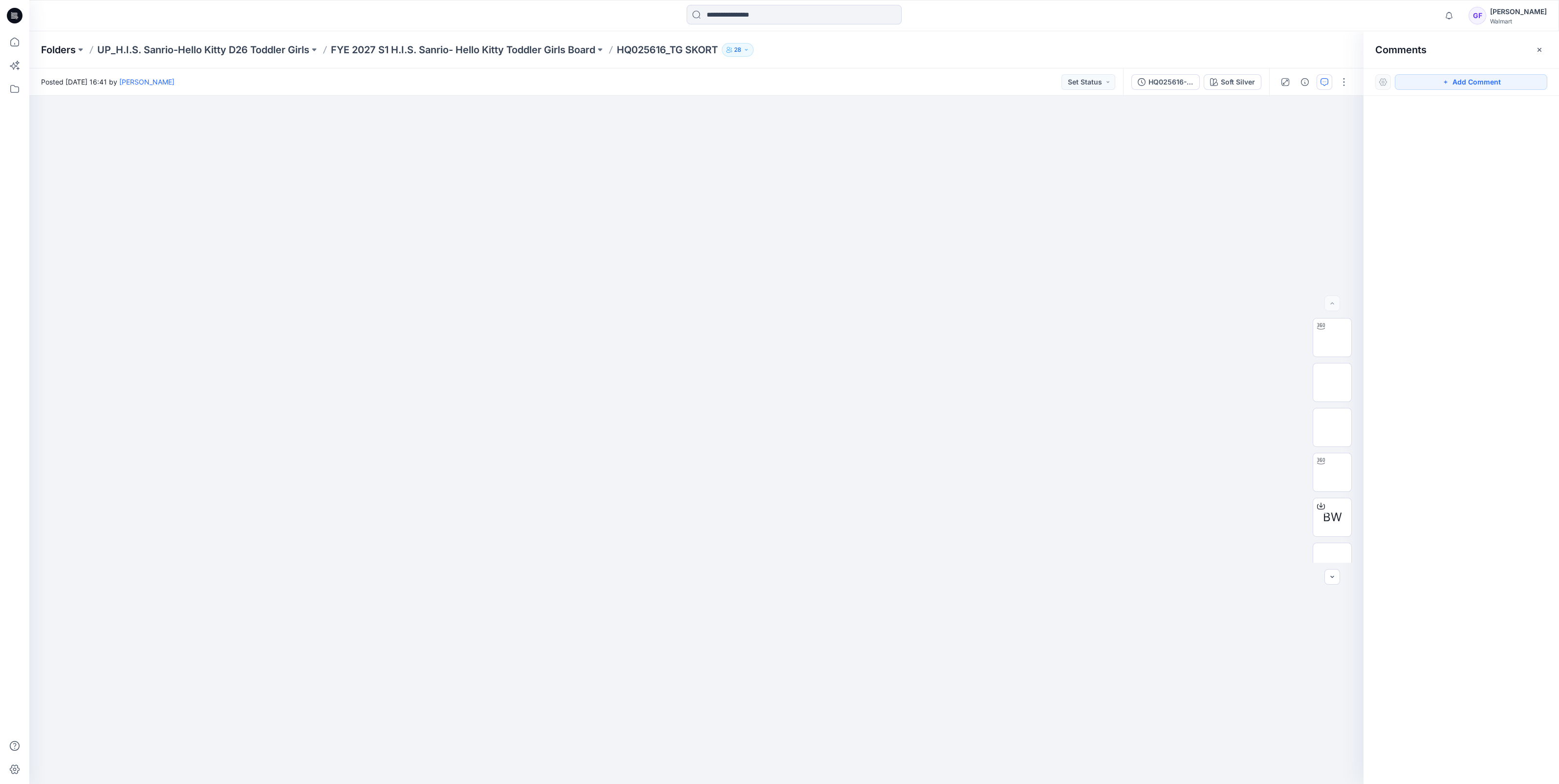
click at [51, 46] on p "Folders" at bounding box center [58, 50] width 35 height 14
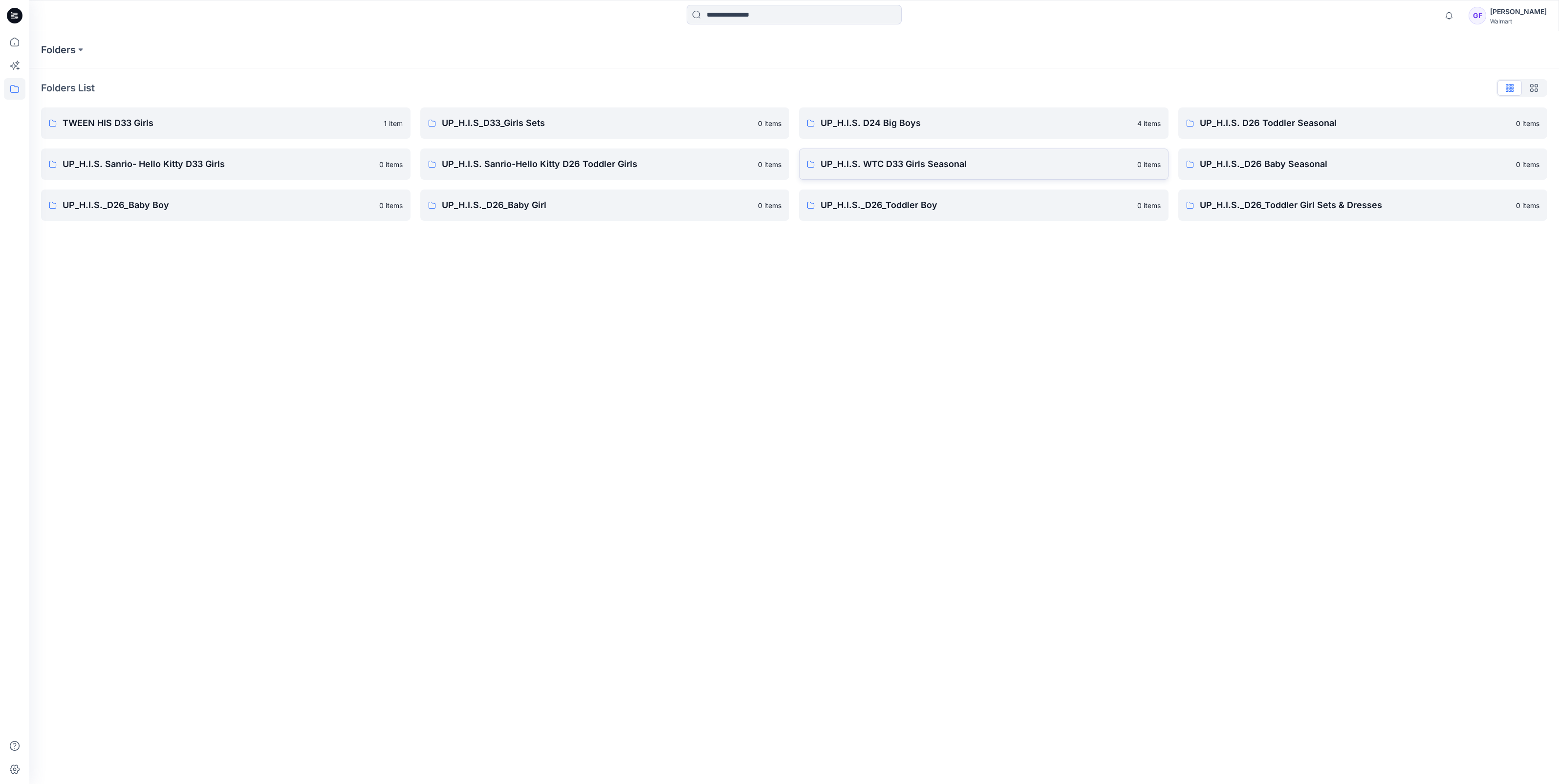
click at [973, 166] on p "UP_H.I.S. WTC D33 Girls Seasonal" at bounding box center [976, 164] width 311 height 14
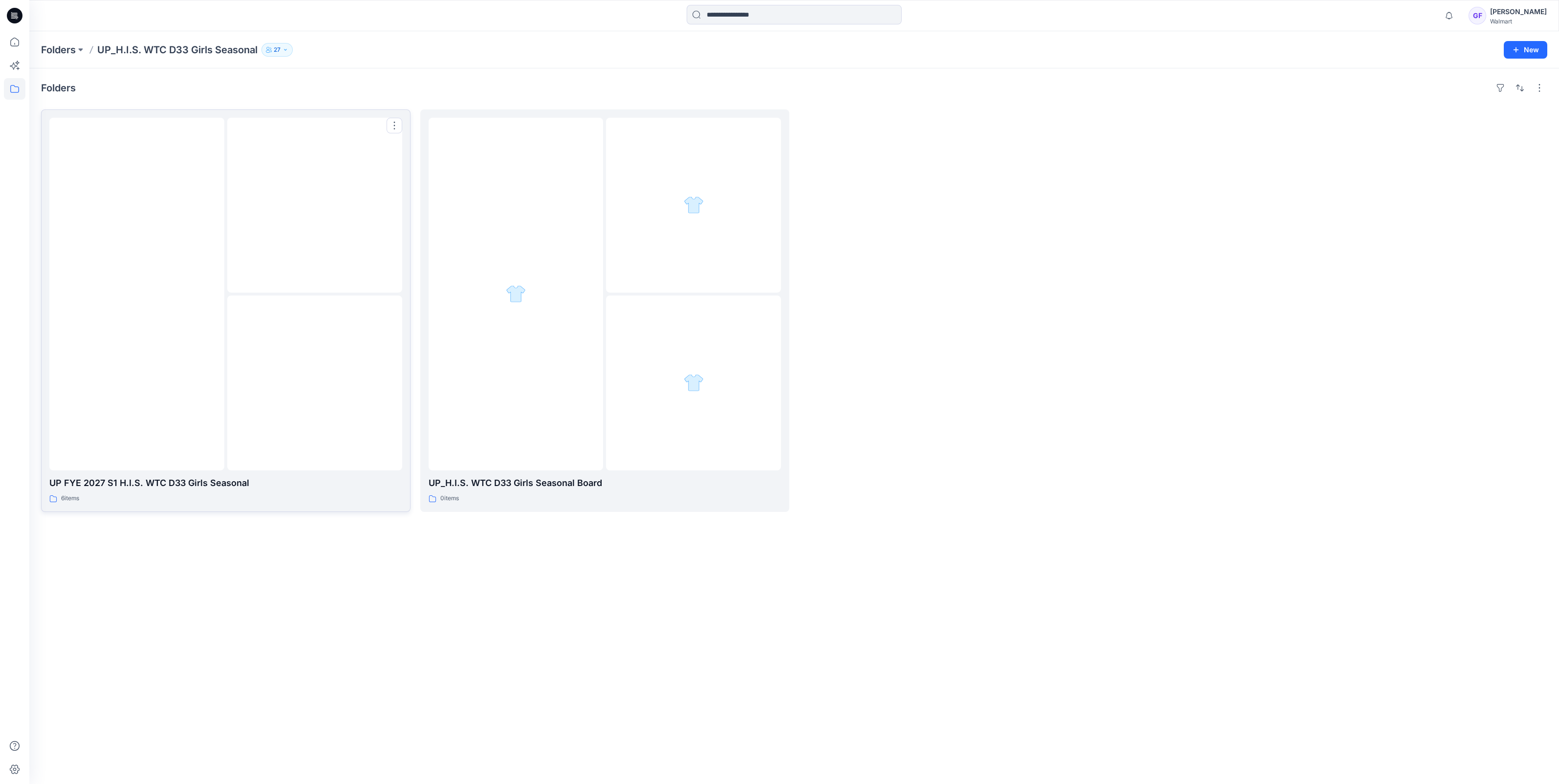
click at [137, 294] on img at bounding box center [137, 294] width 0 height 0
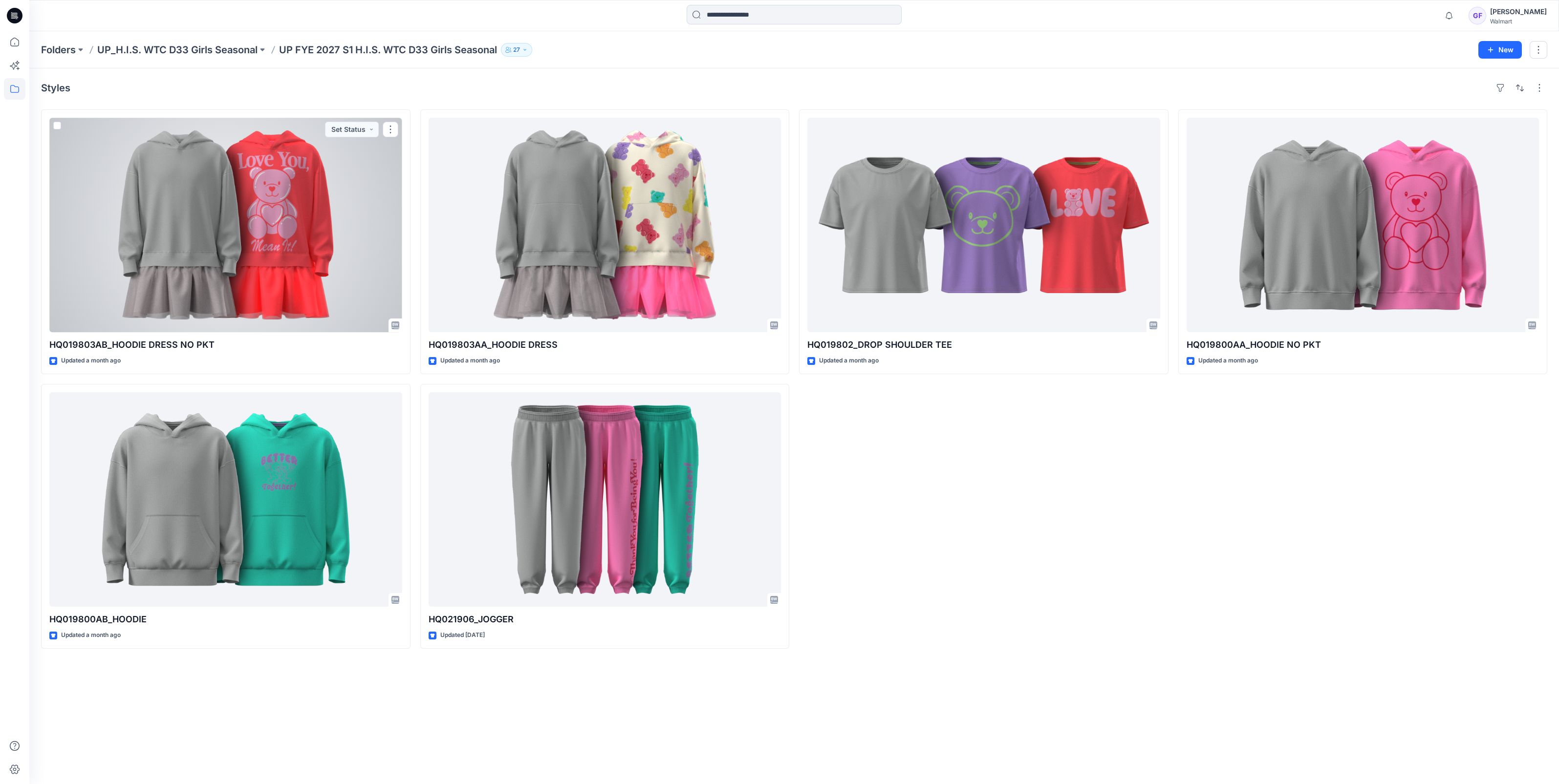
click at [196, 171] on div at bounding box center [225, 225] width 353 height 214
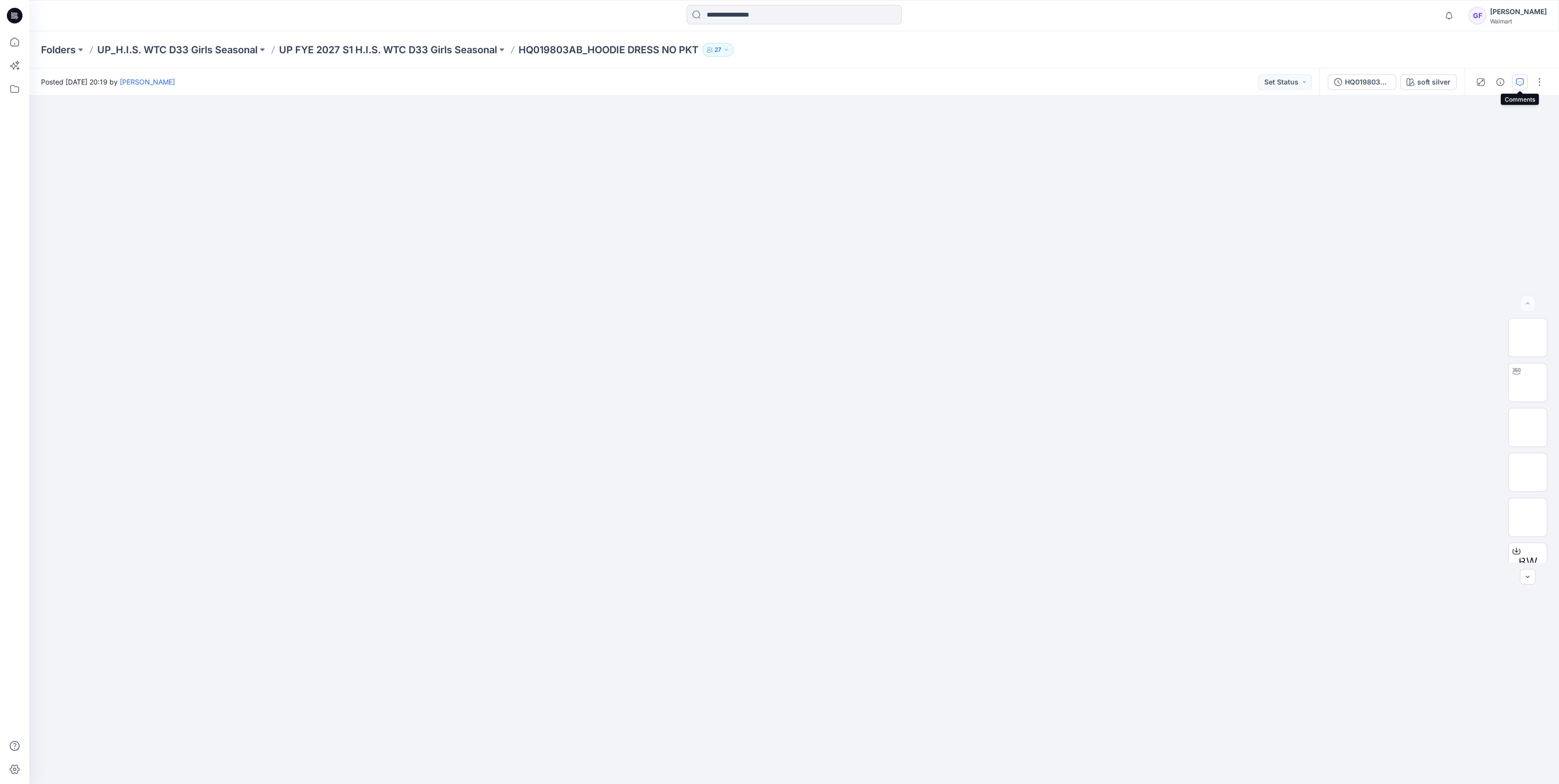
click at [1520, 81] on icon "button" at bounding box center [1519, 82] width 8 height 8
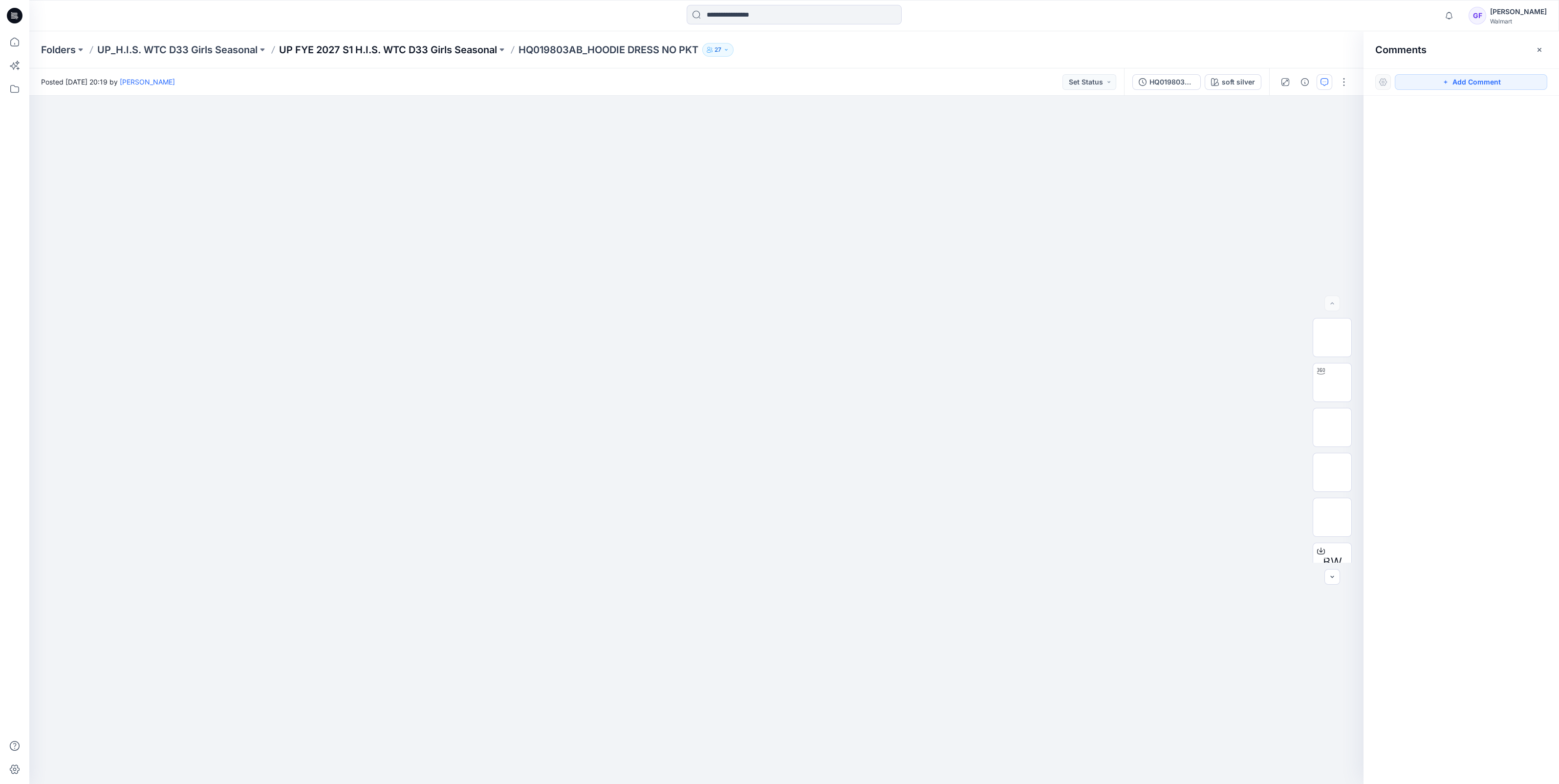
click at [472, 46] on p "UP FYE 2027 S1 H.I.S. WTC D33 Girls Seasonal" at bounding box center [388, 50] width 218 height 14
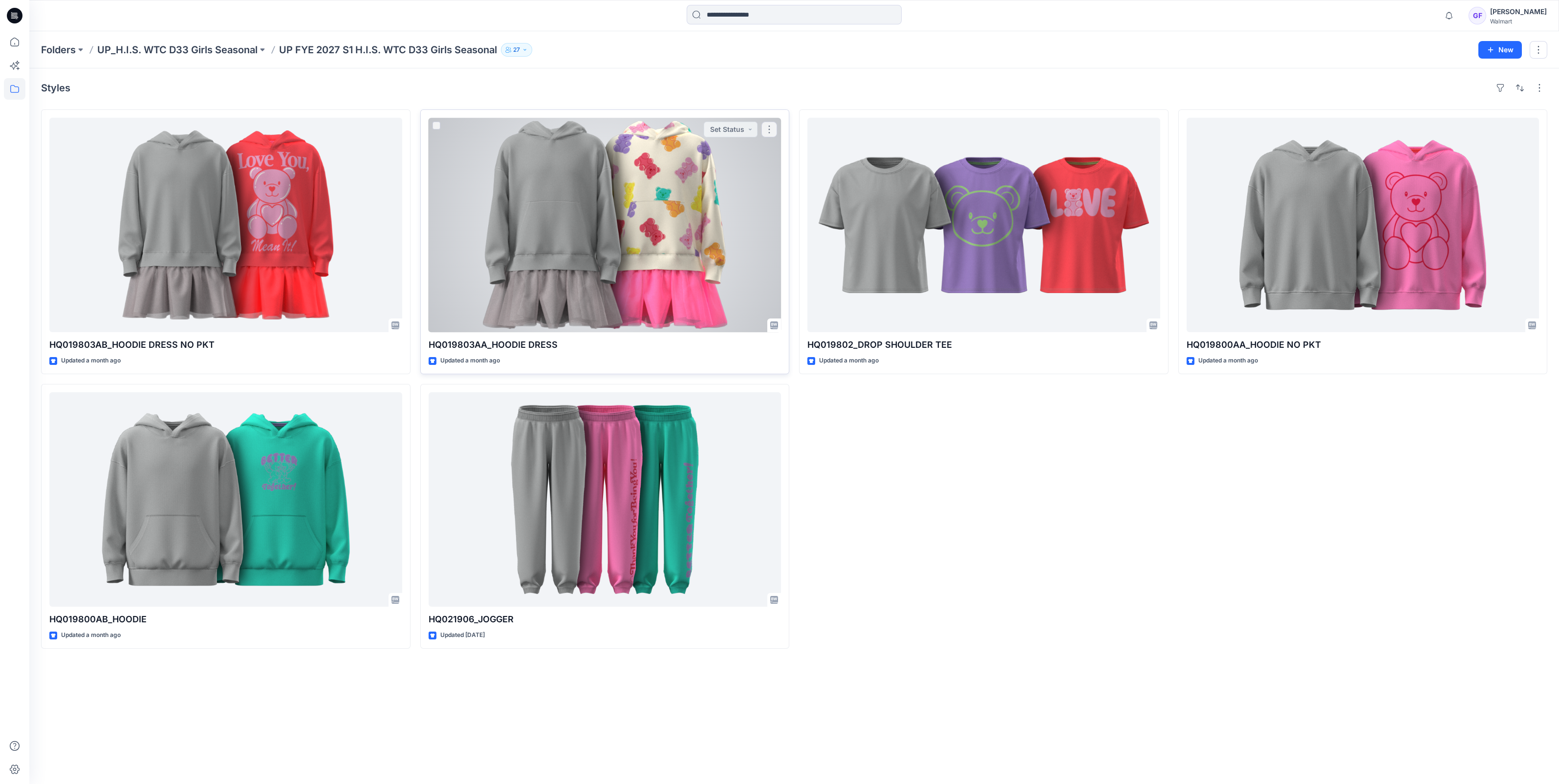
click at [724, 224] on div at bounding box center [605, 225] width 353 height 214
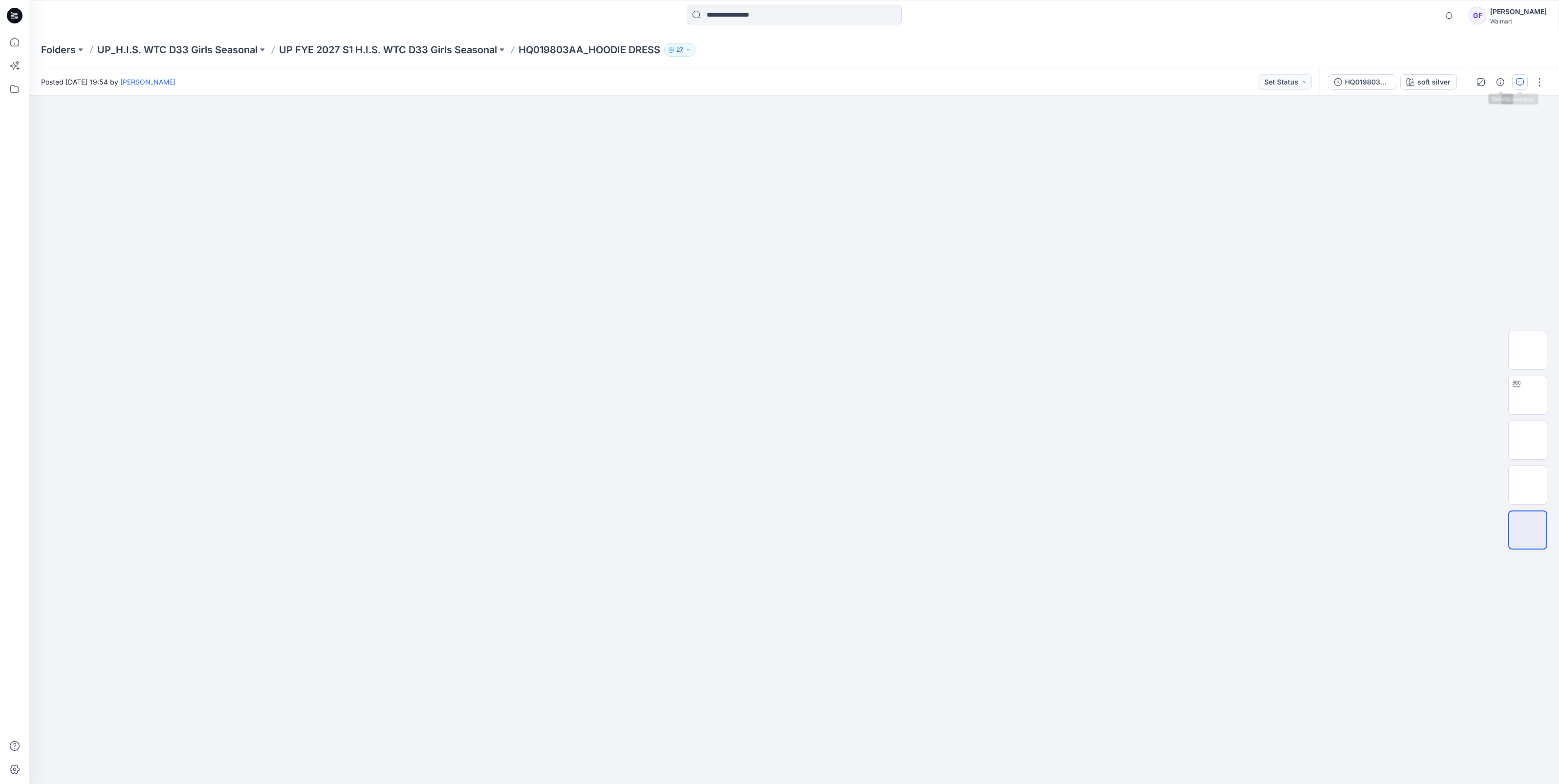
click at [1516, 78] on icon "button" at bounding box center [1519, 82] width 8 height 8
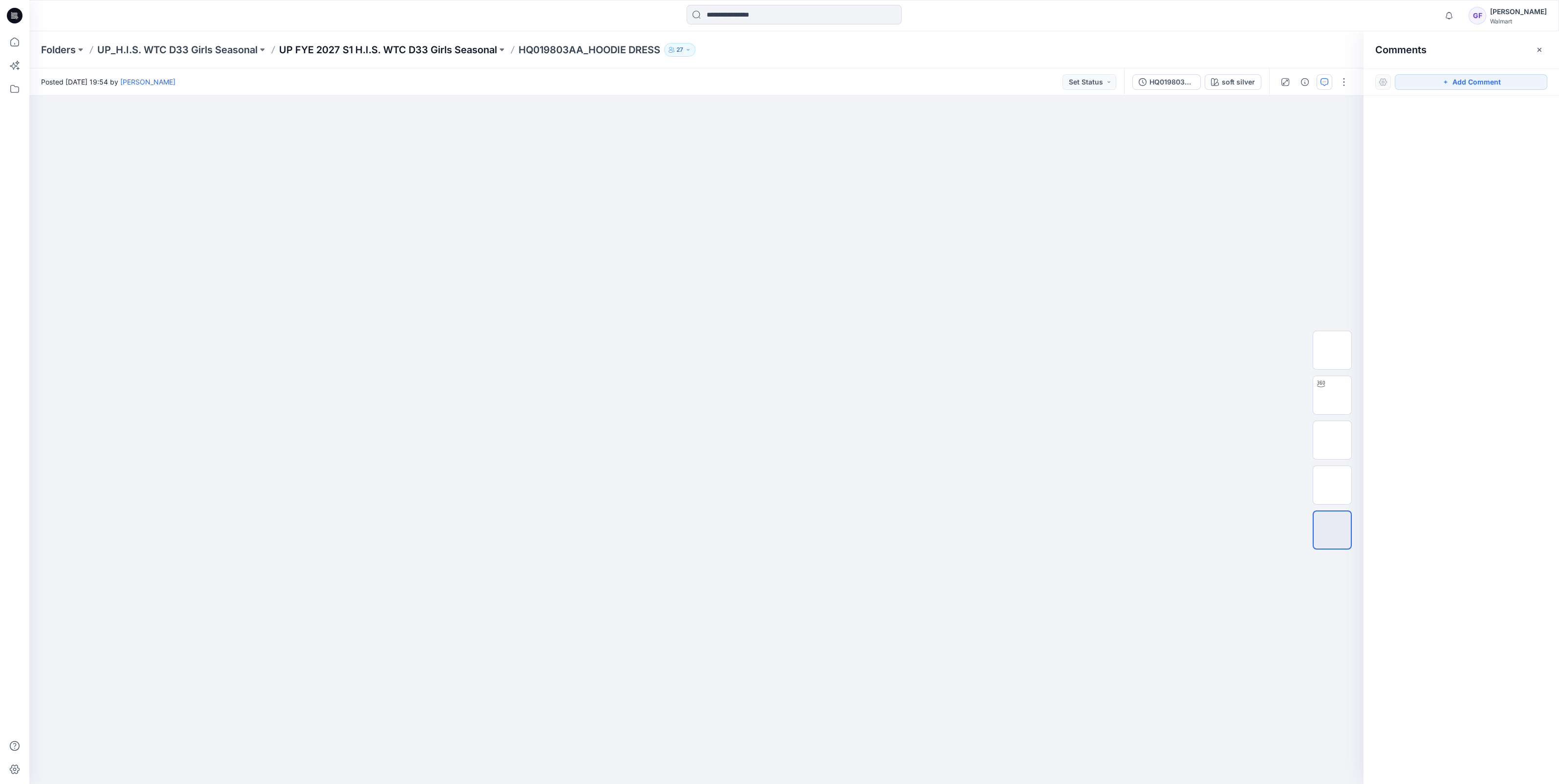
click at [420, 43] on p "UP FYE 2027 S1 H.I.S. WTC D33 Girls Seasonal" at bounding box center [388, 50] width 218 height 14
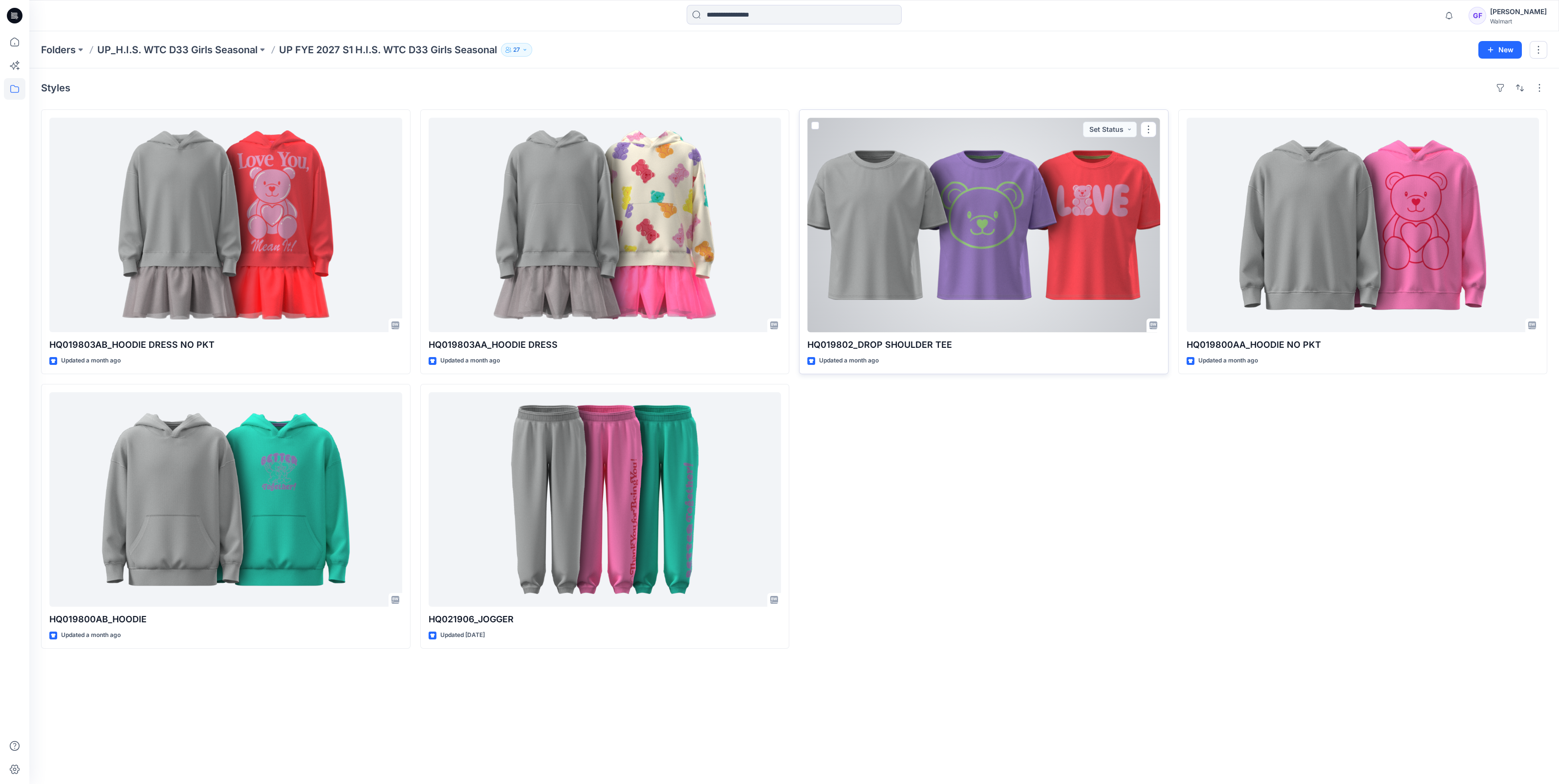
click at [1018, 229] on div at bounding box center [983, 225] width 353 height 214
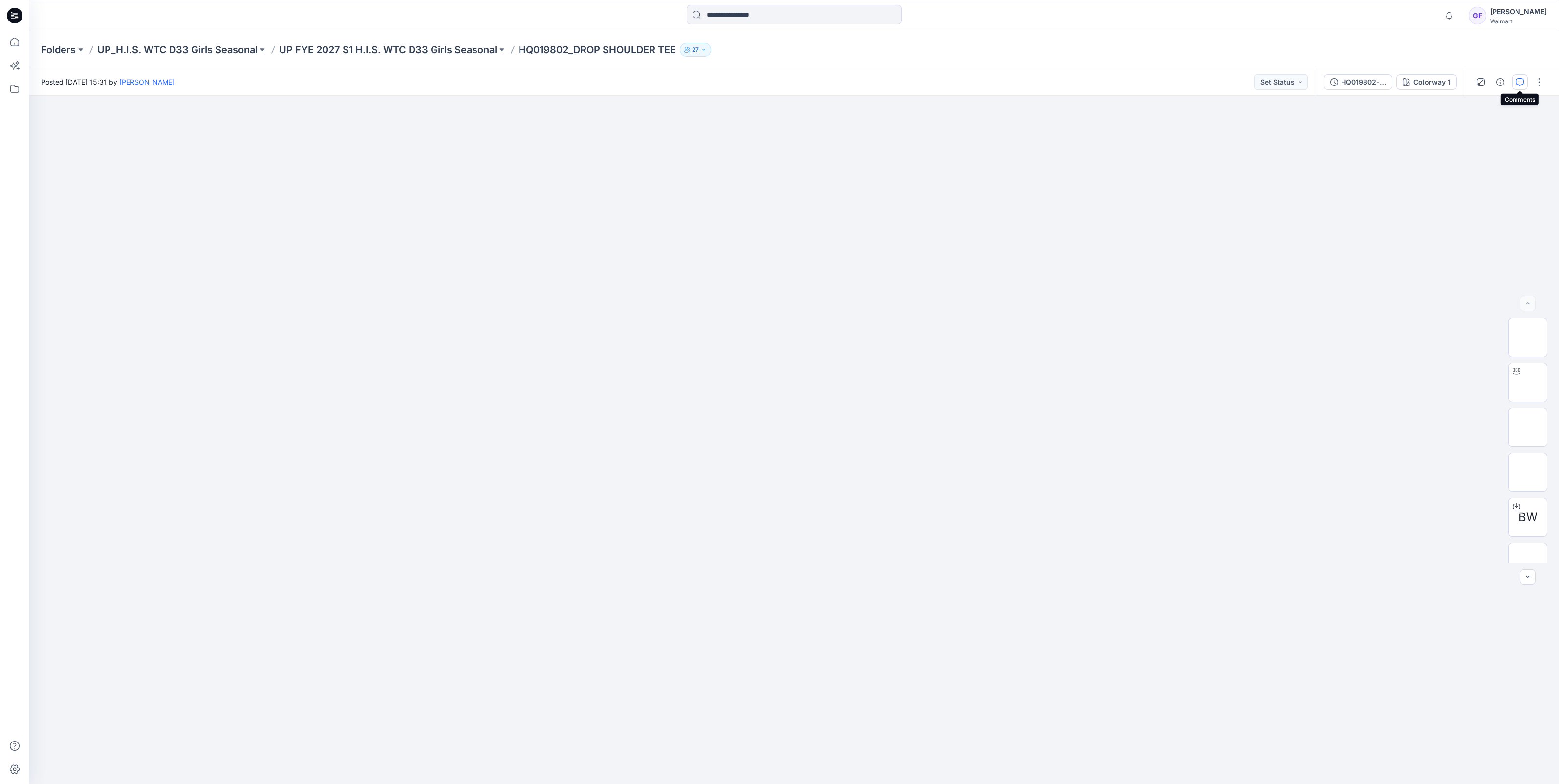
click at [1524, 76] on button "button" at bounding box center [1519, 82] width 16 height 16
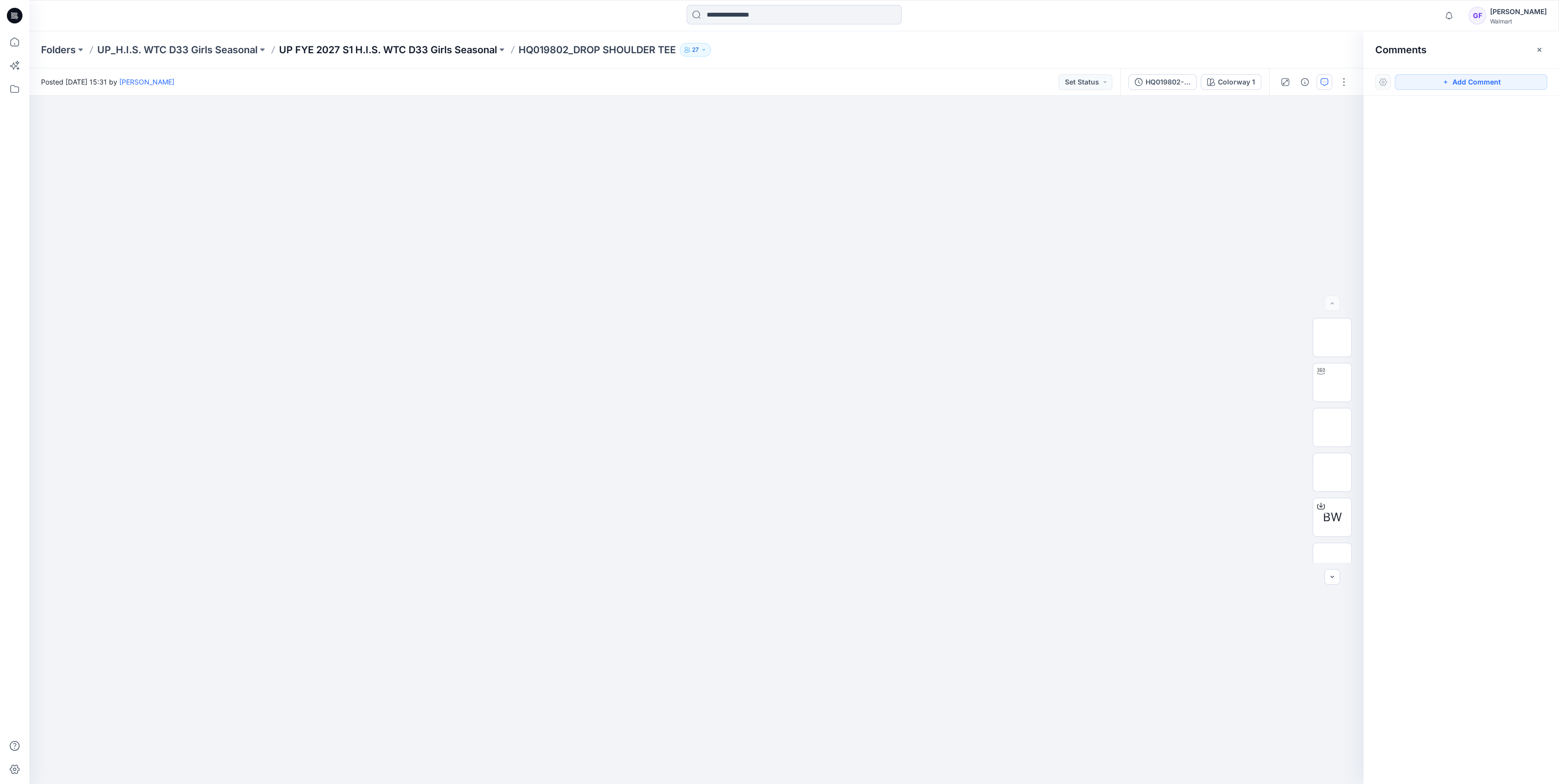
click at [458, 51] on p "UP FYE 2027 S1 H.I.S. WTC D33 Girls Seasonal" at bounding box center [388, 50] width 218 height 14
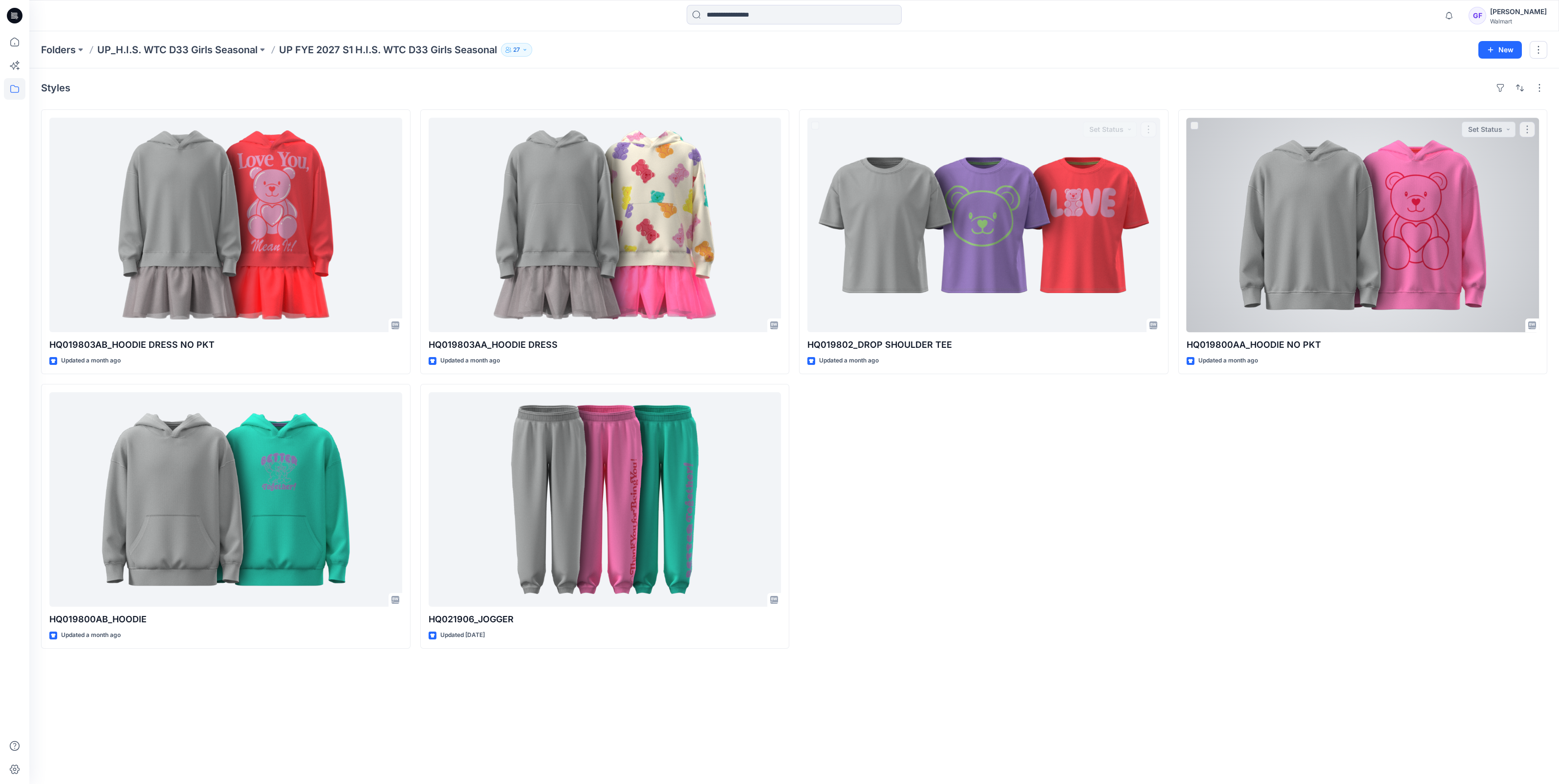
click at [1300, 274] on div at bounding box center [1363, 225] width 353 height 214
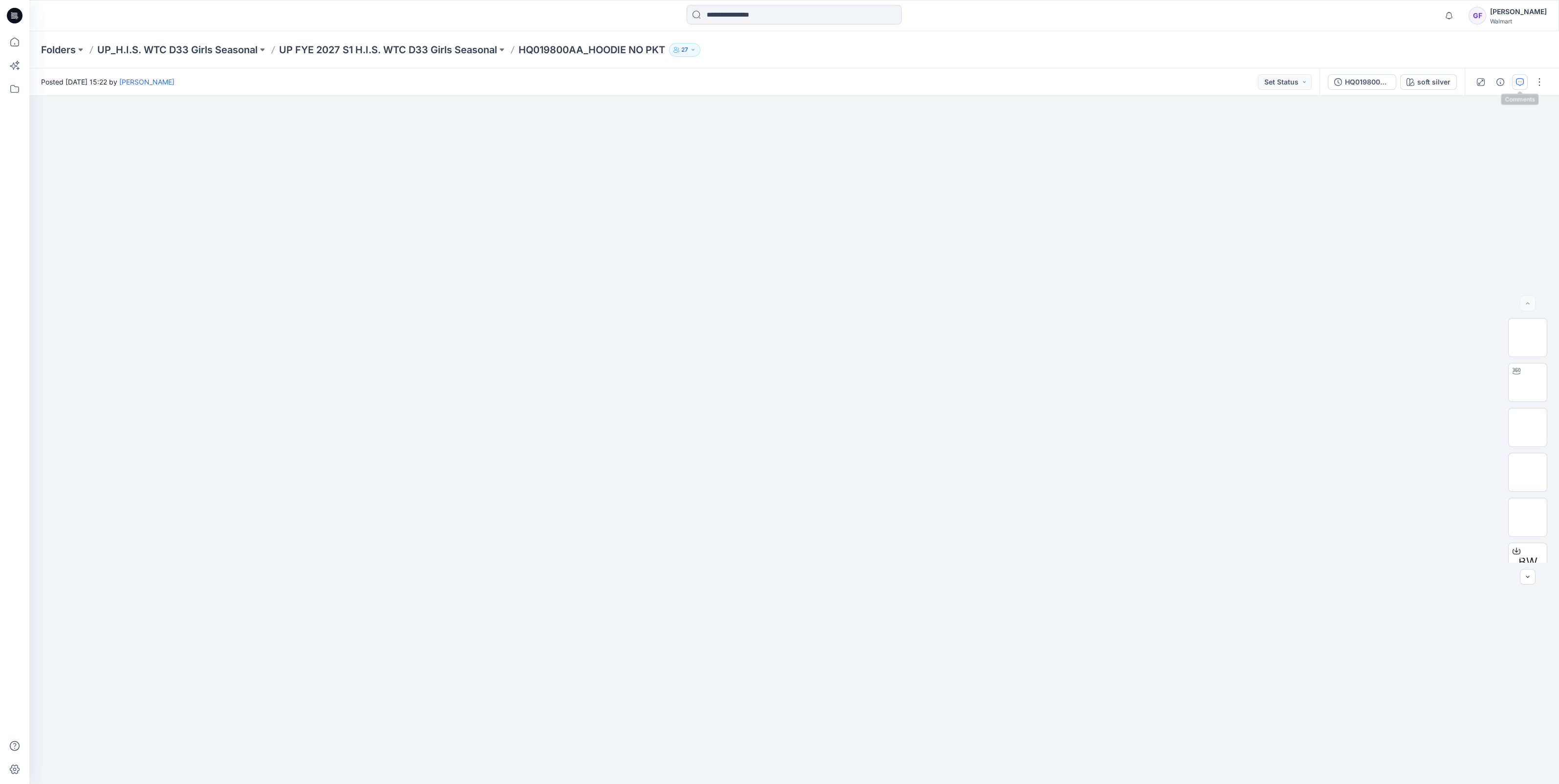
click at [1522, 80] on icon "button" at bounding box center [1519, 82] width 8 height 8
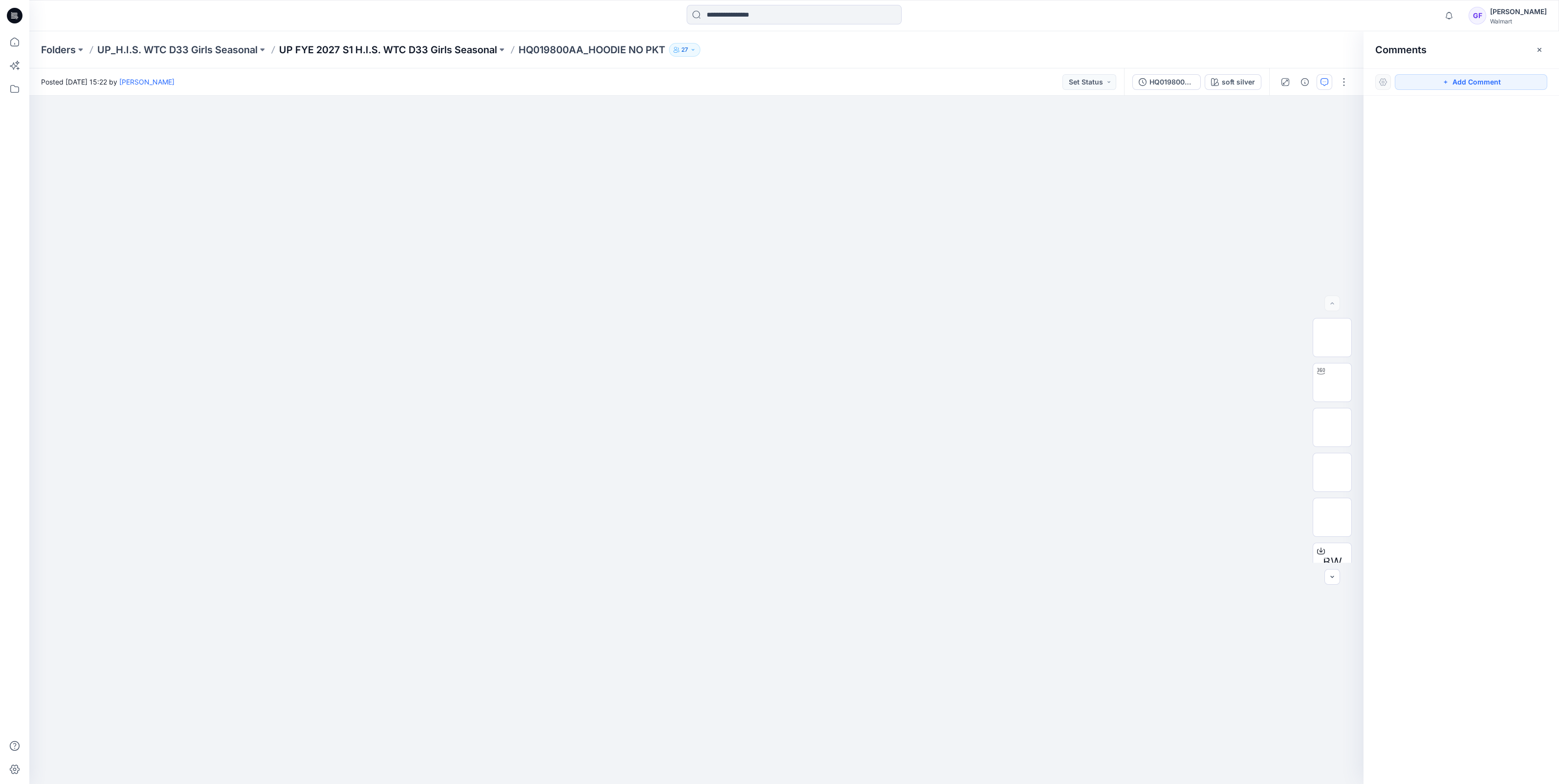
click at [462, 52] on p "UP FYE 2027 S1 H.I.S. WTC D33 Girls Seasonal" at bounding box center [388, 50] width 218 height 14
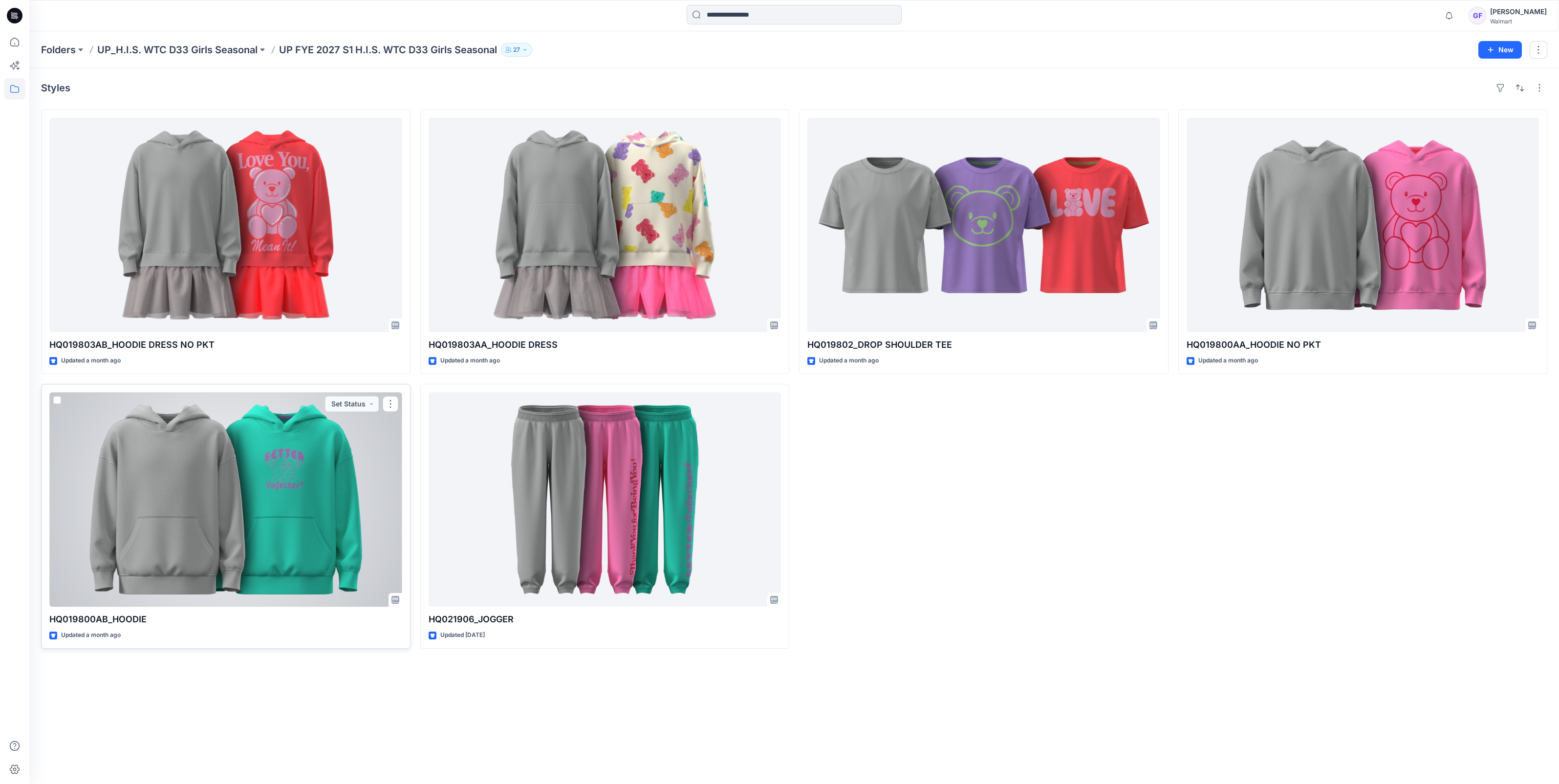
click at [320, 528] on div at bounding box center [225, 499] width 353 height 214
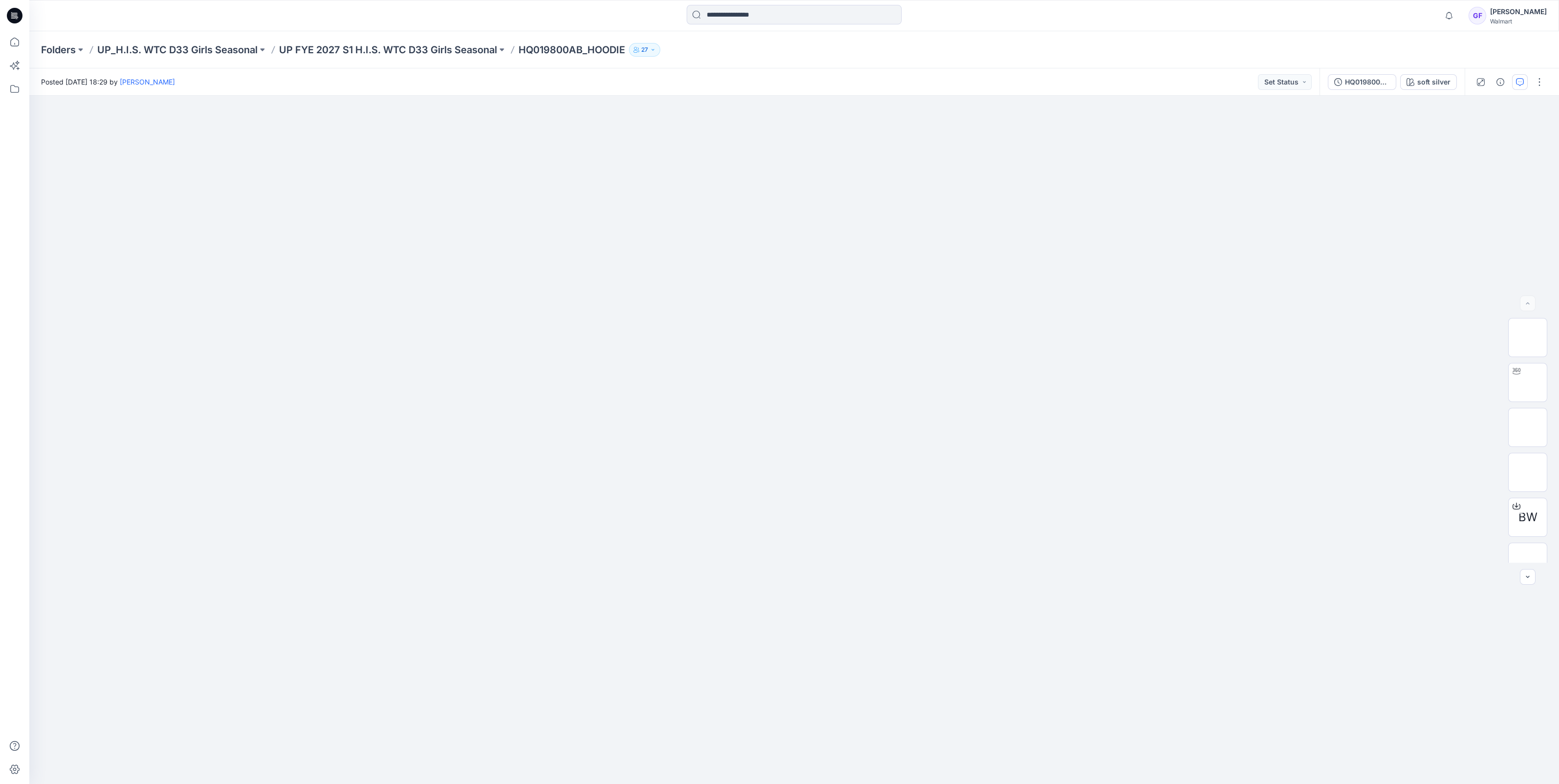
click at [1522, 78] on icon "button" at bounding box center [1519, 82] width 8 height 8
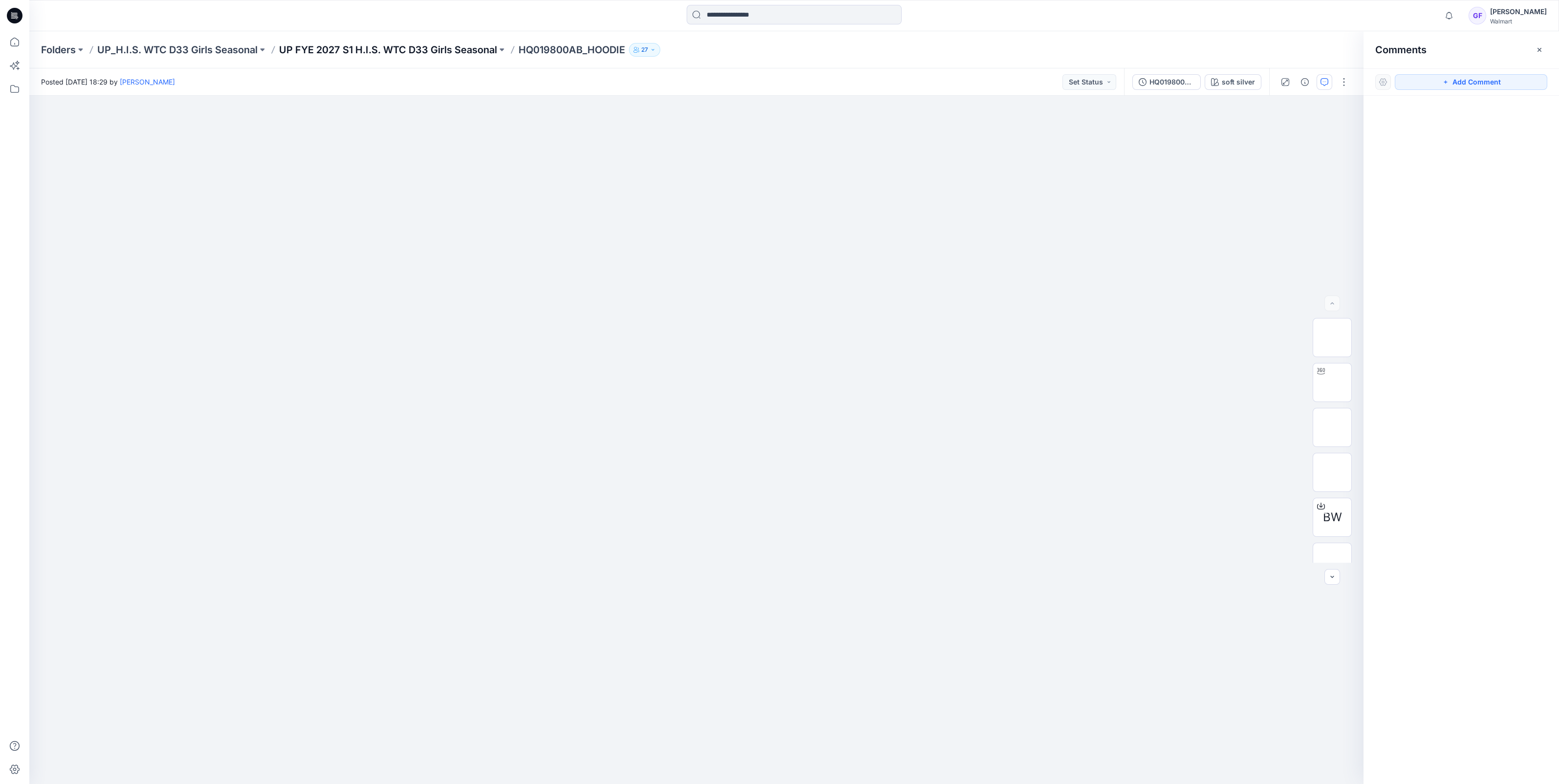
click at [440, 43] on p "UP FYE 2027 S1 H.I.S. WTC D33 Girls Seasonal" at bounding box center [388, 50] width 218 height 14
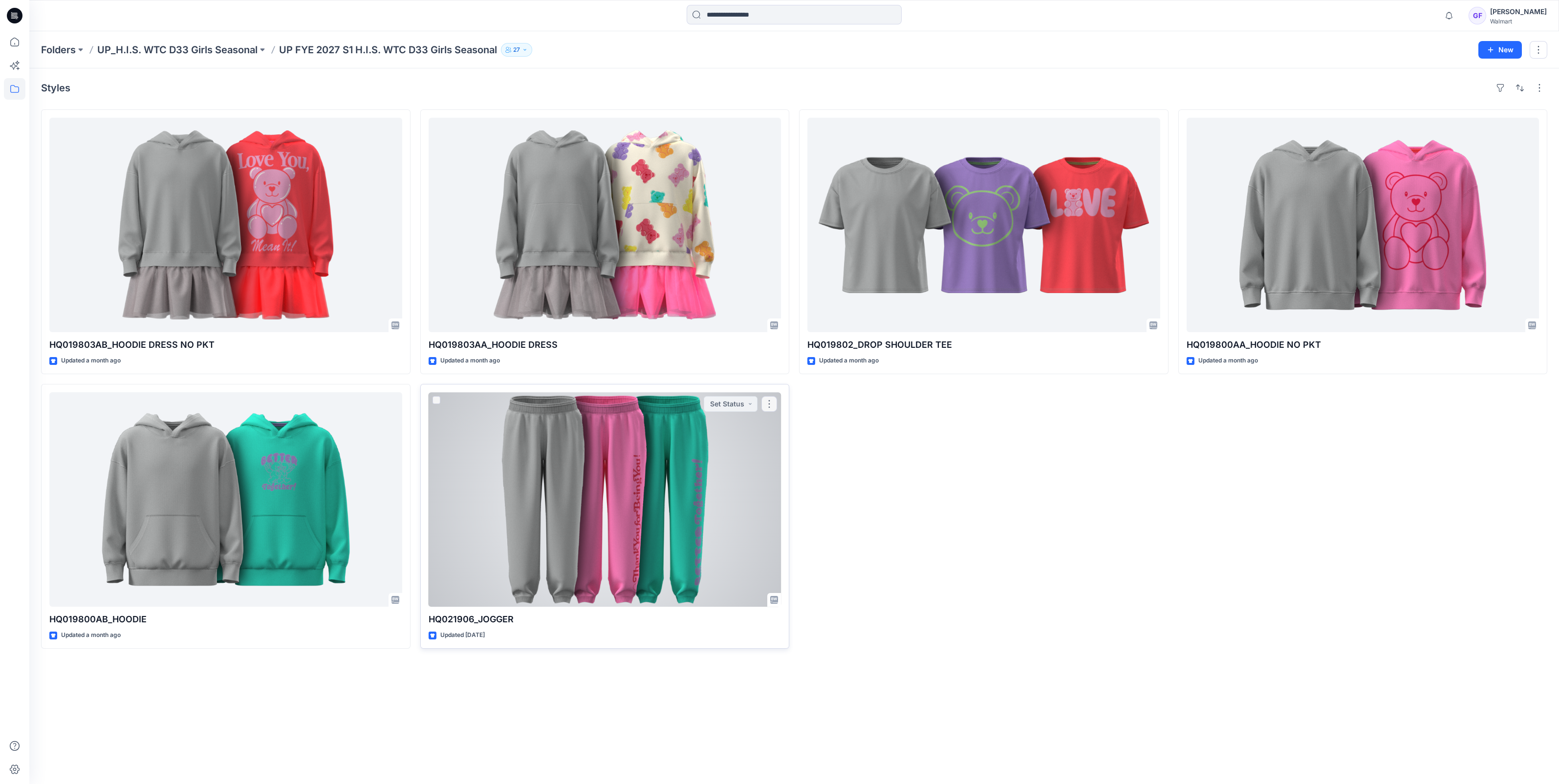
click at [606, 525] on div at bounding box center [605, 499] width 353 height 214
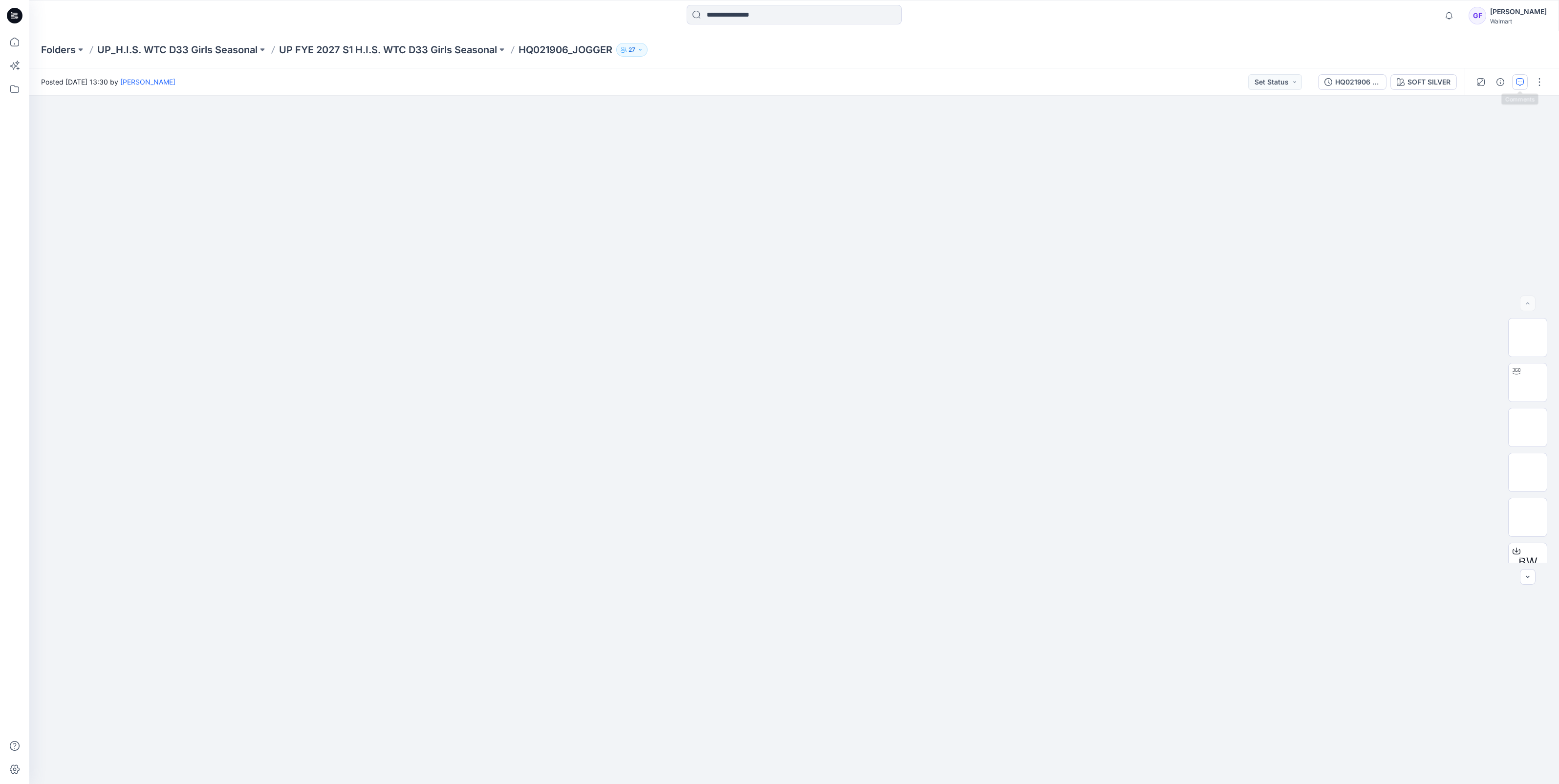
click at [1519, 82] on icon "button" at bounding box center [1519, 82] width 8 height 8
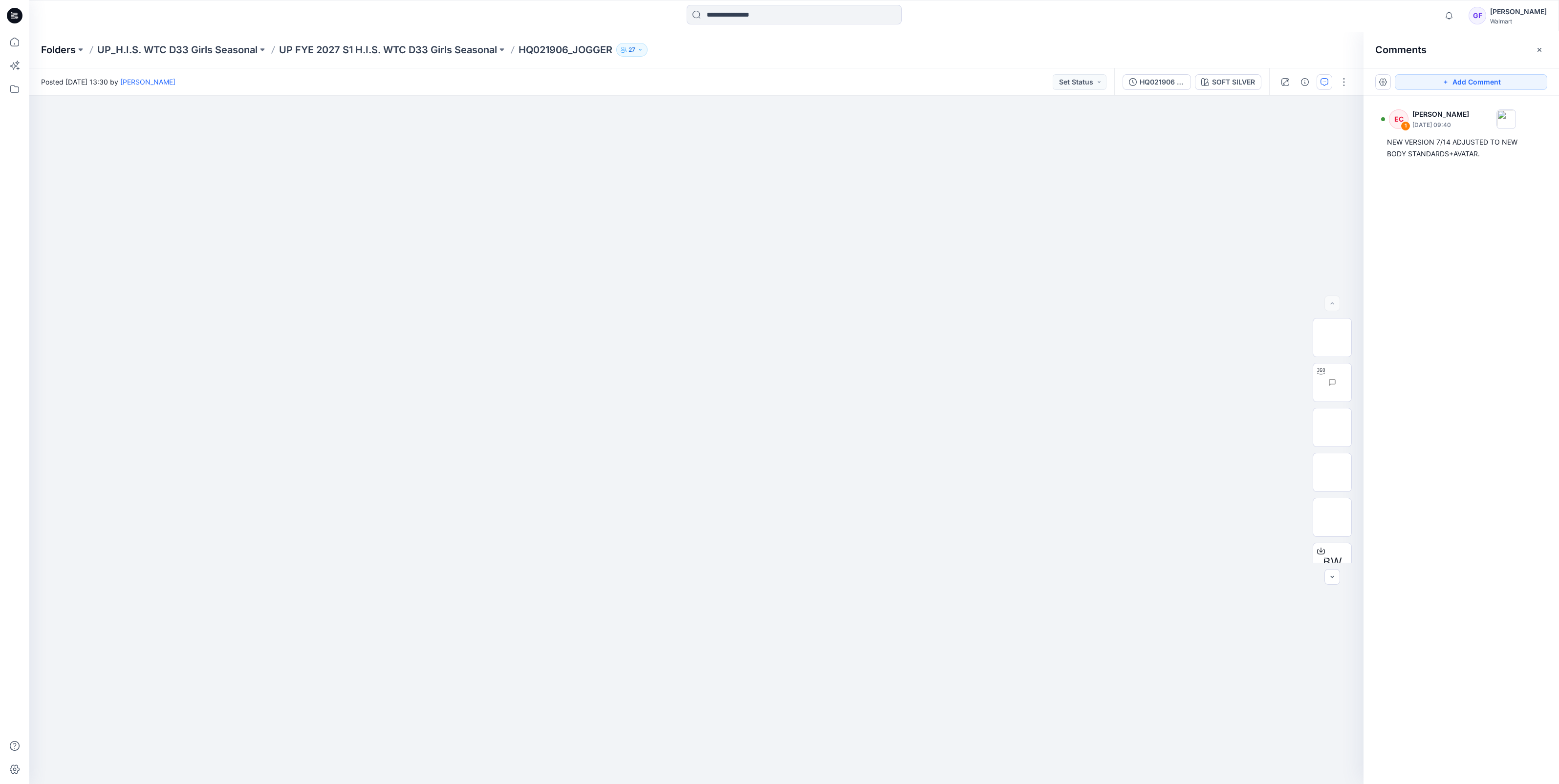
click at [51, 46] on p "Folders" at bounding box center [58, 50] width 35 height 14
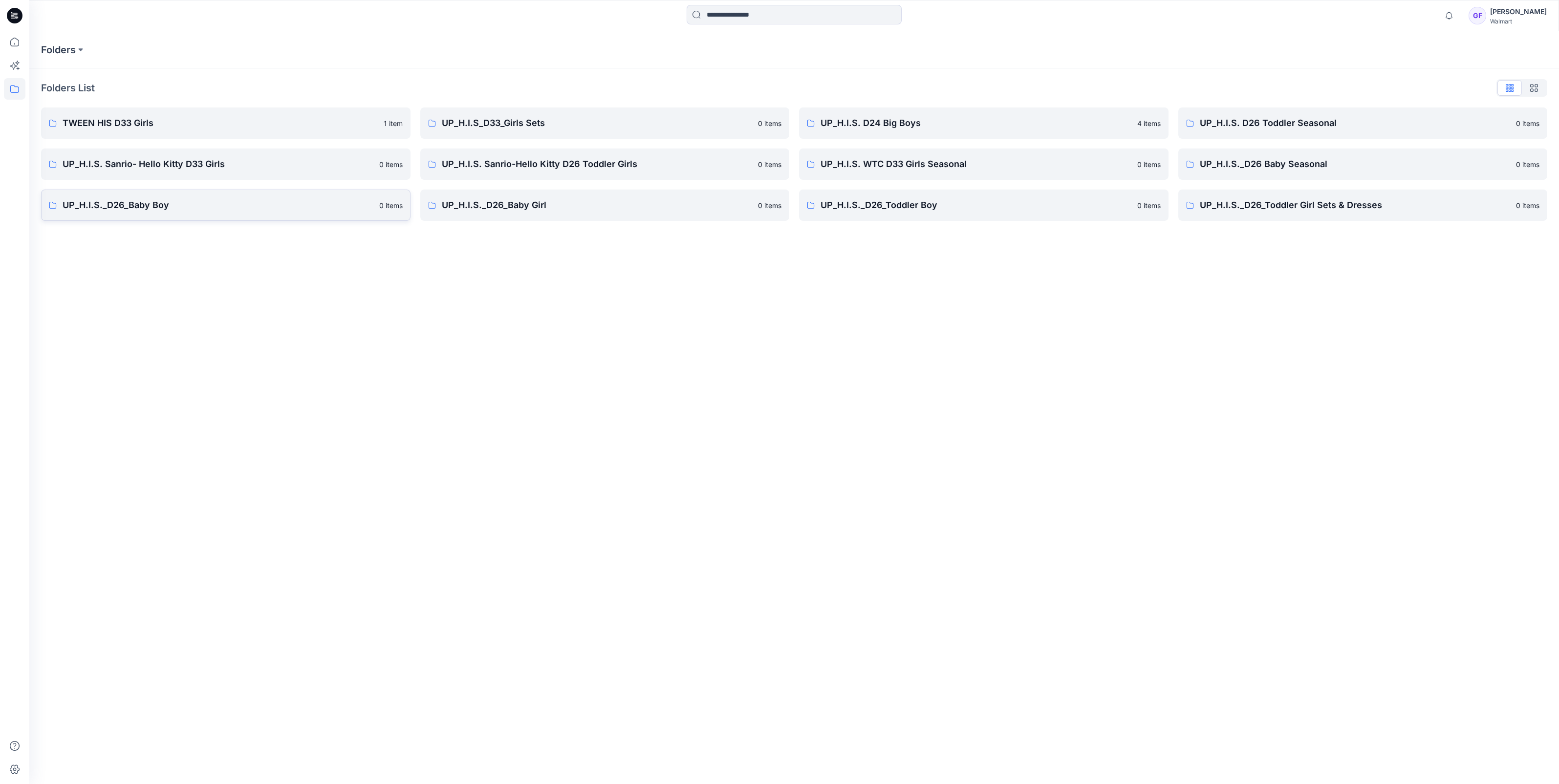
click at [172, 214] on link "UP_H.I.S._D26_Baby Boy [DEMOGRAPHIC_DATA] items" at bounding box center [225, 204] width 370 height 31
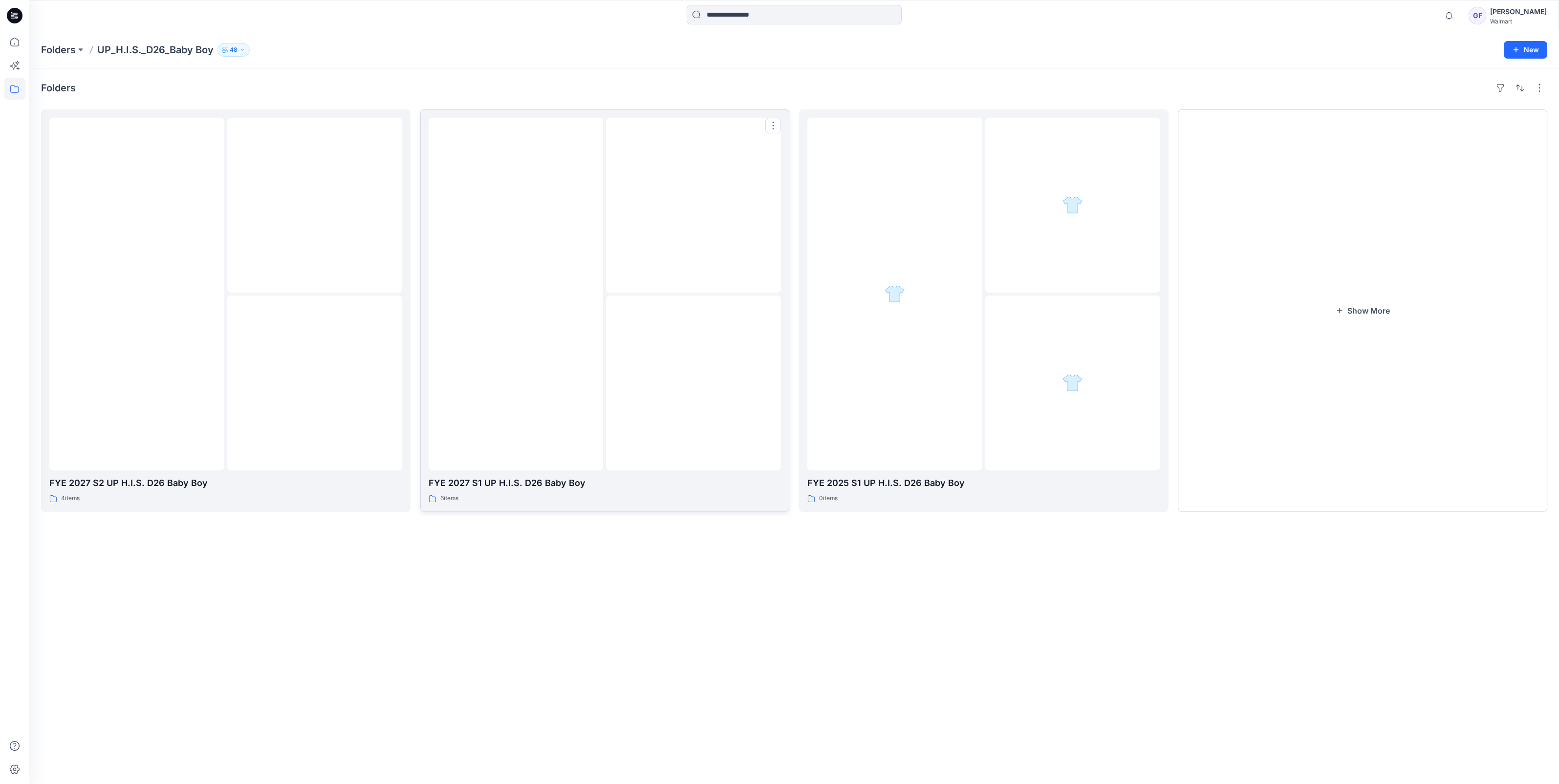
click at [515, 294] on img at bounding box center [515, 294] width 0 height 0
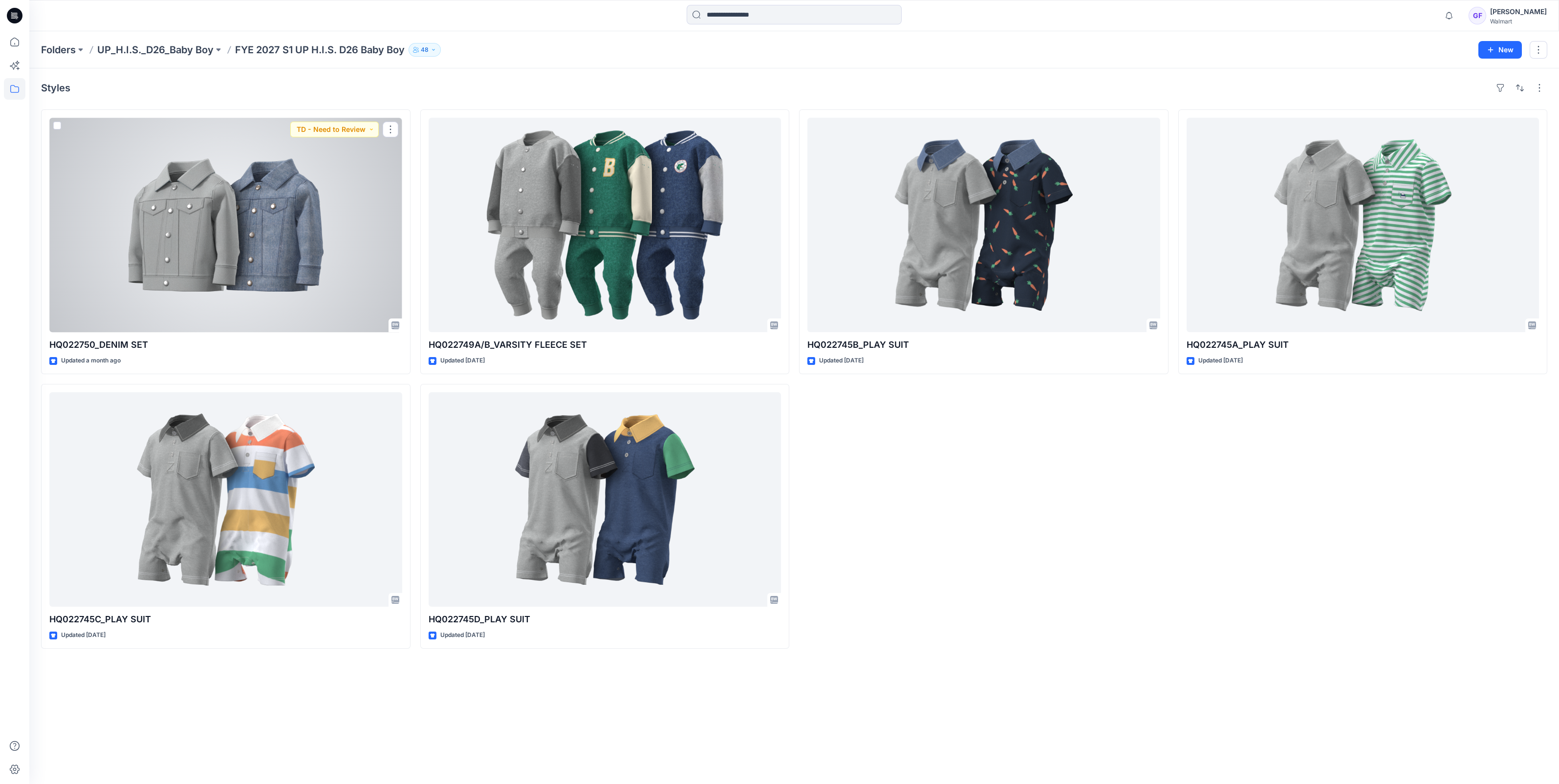
drag, startPoint x: 215, startPoint y: 196, endPoint x: 246, endPoint y: 196, distance: 31.0
click at [216, 196] on div at bounding box center [225, 225] width 353 height 214
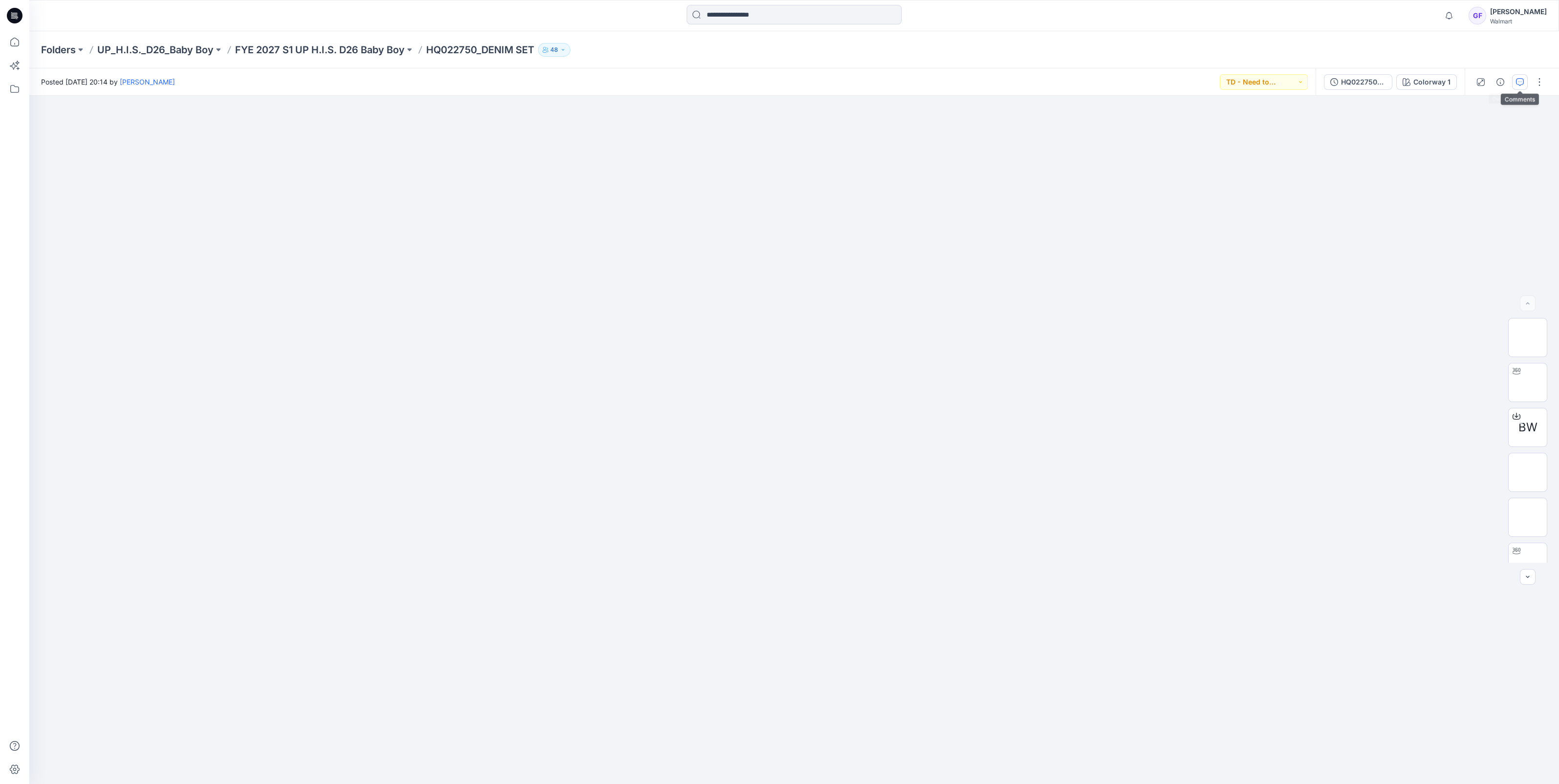
click at [1522, 82] on icon "button" at bounding box center [1519, 82] width 8 height 8
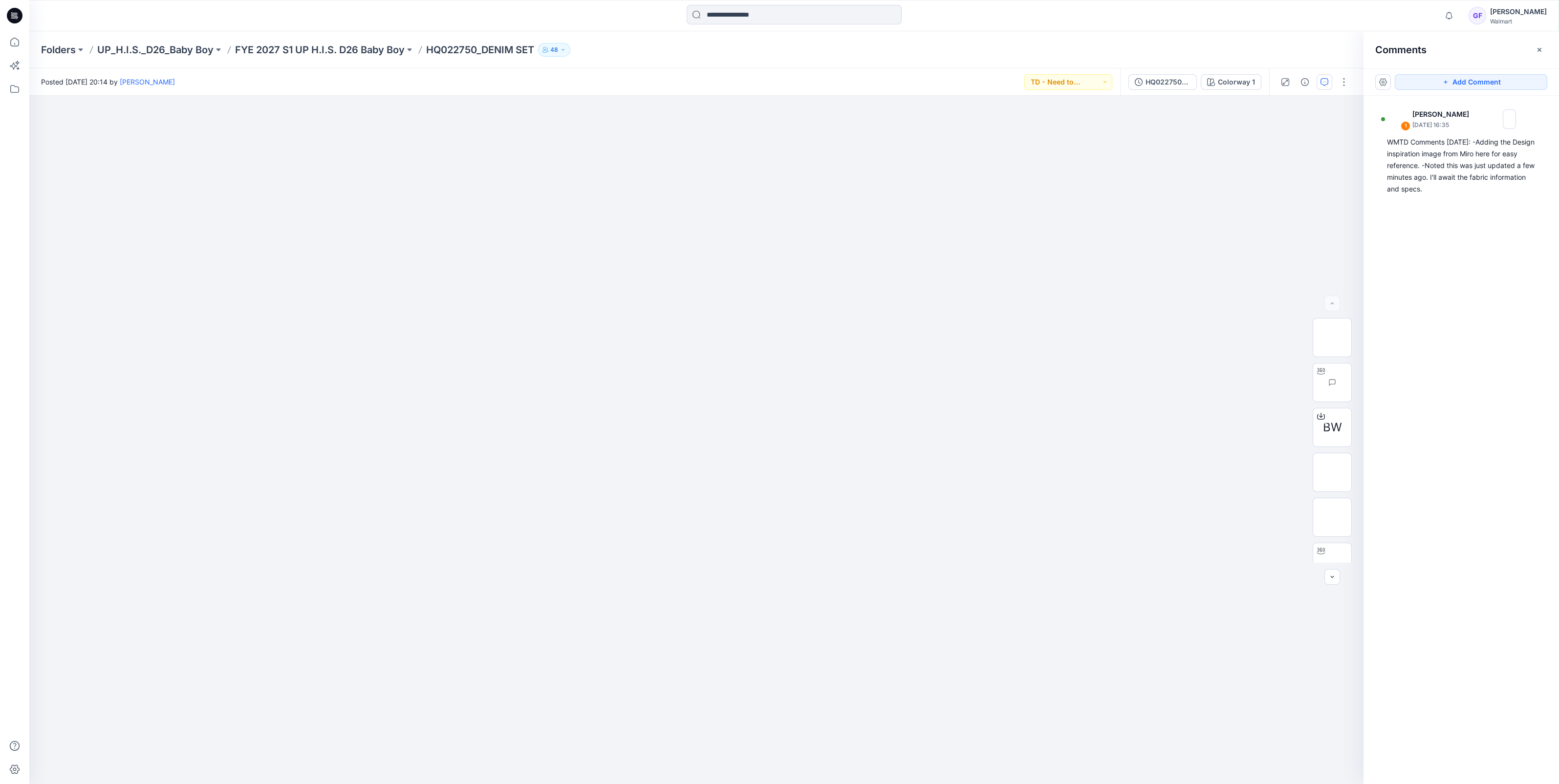
click at [310, 40] on div "Folders UP_H.I.S._D26_Baby Boy FYE 2027 S1 UP H.I.S. D26 Baby Boy HQ022750_DENI…" at bounding box center [794, 50] width 1530 height 37
click at [335, 49] on p "FYE 2027 S1 UP H.I.S. D26 Baby Boy" at bounding box center [320, 50] width 170 height 14
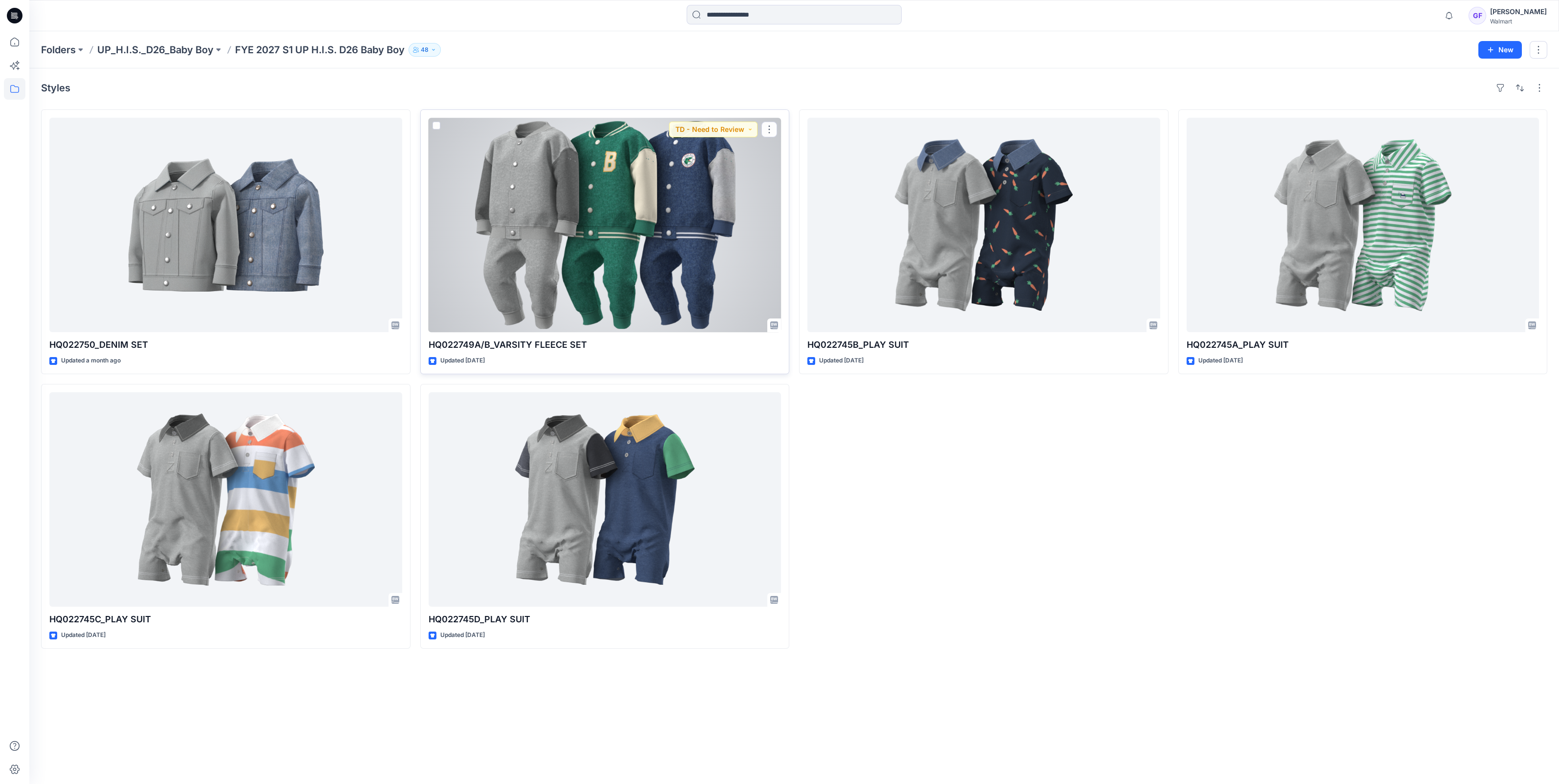
click at [526, 189] on div at bounding box center [605, 225] width 353 height 214
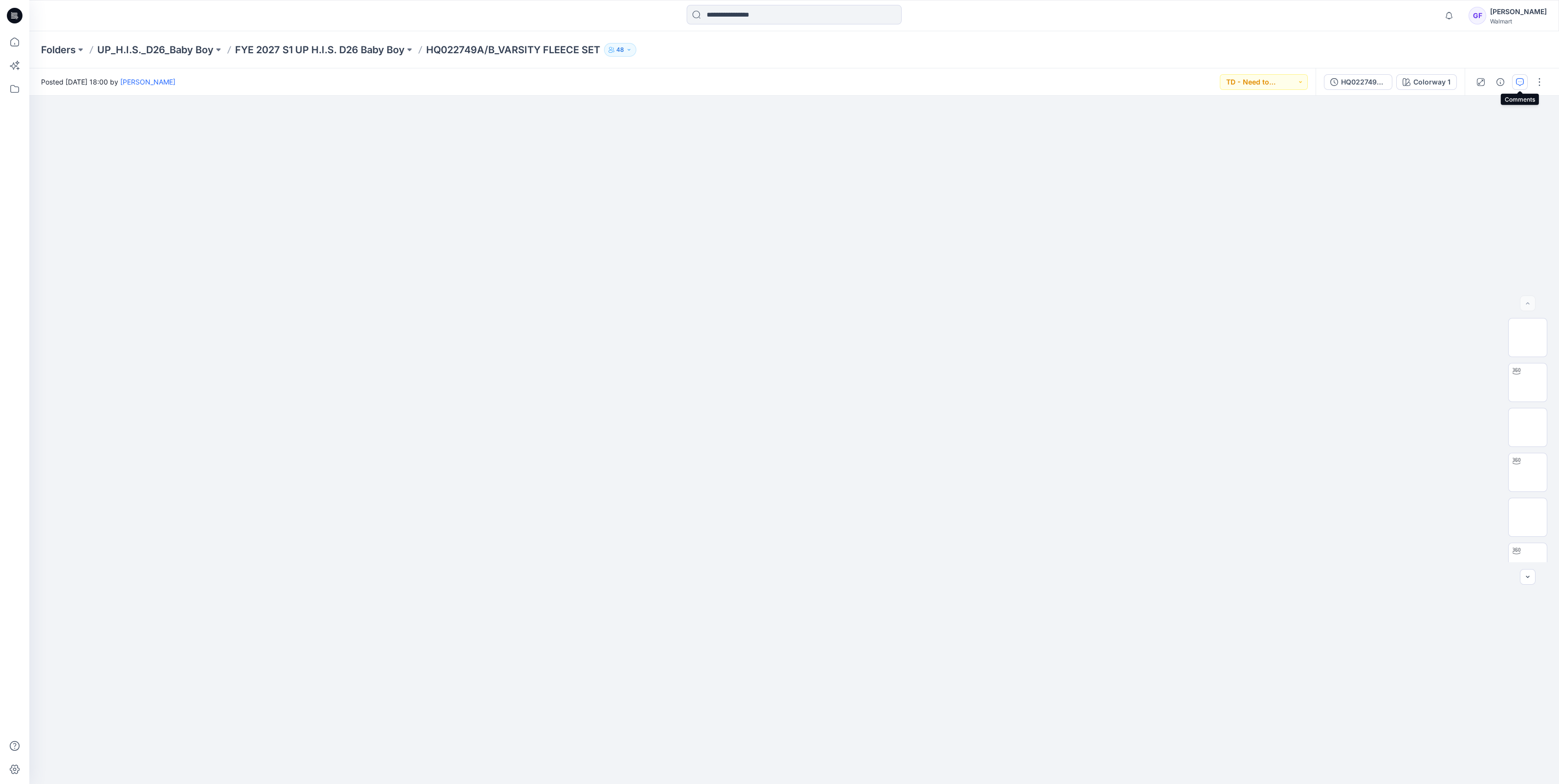
click at [1517, 78] on icon "button" at bounding box center [1519, 82] width 8 height 8
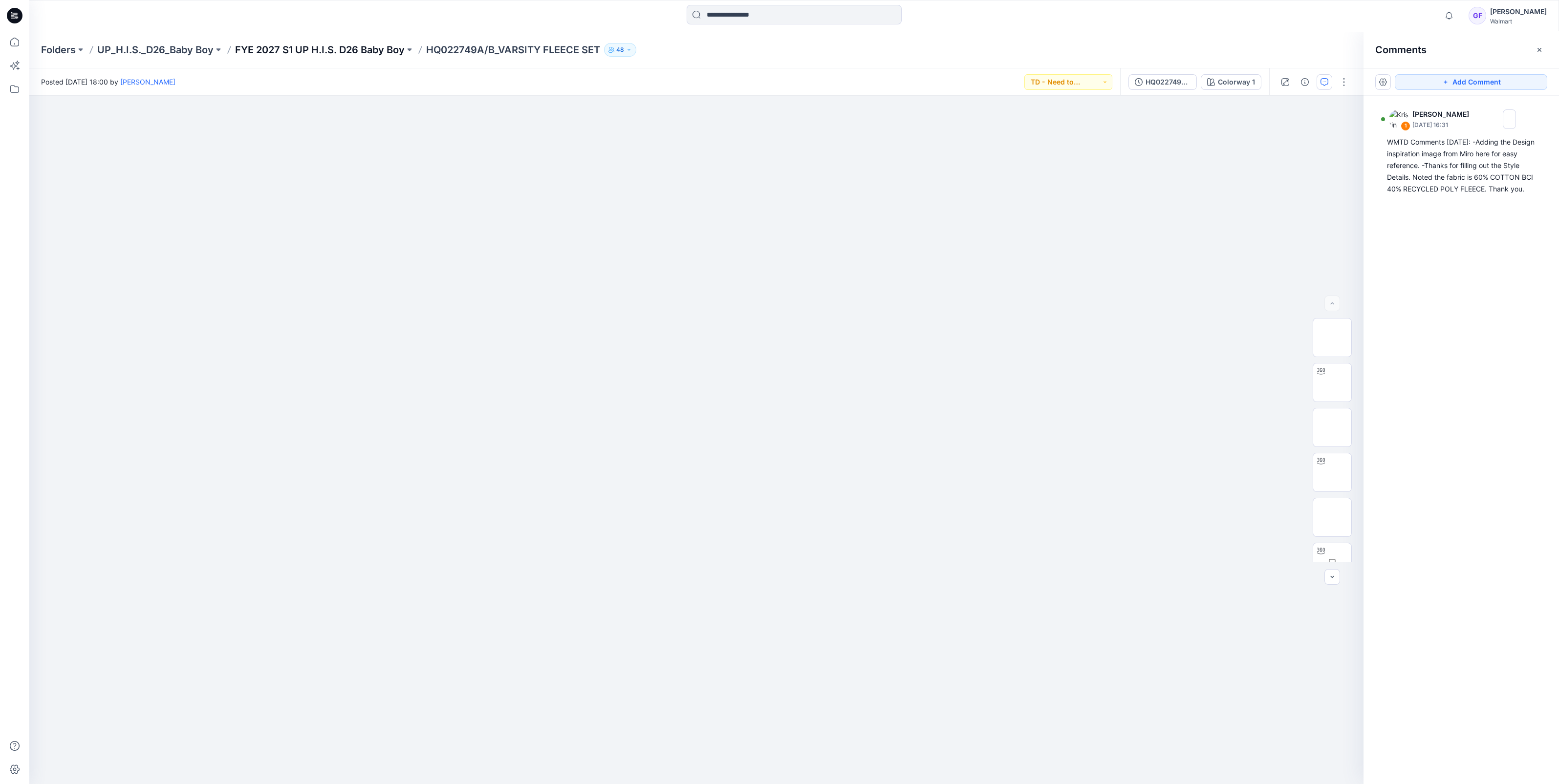
click at [356, 51] on p "FYE 2027 S1 UP H.I.S. D26 Baby Boy" at bounding box center [320, 50] width 170 height 14
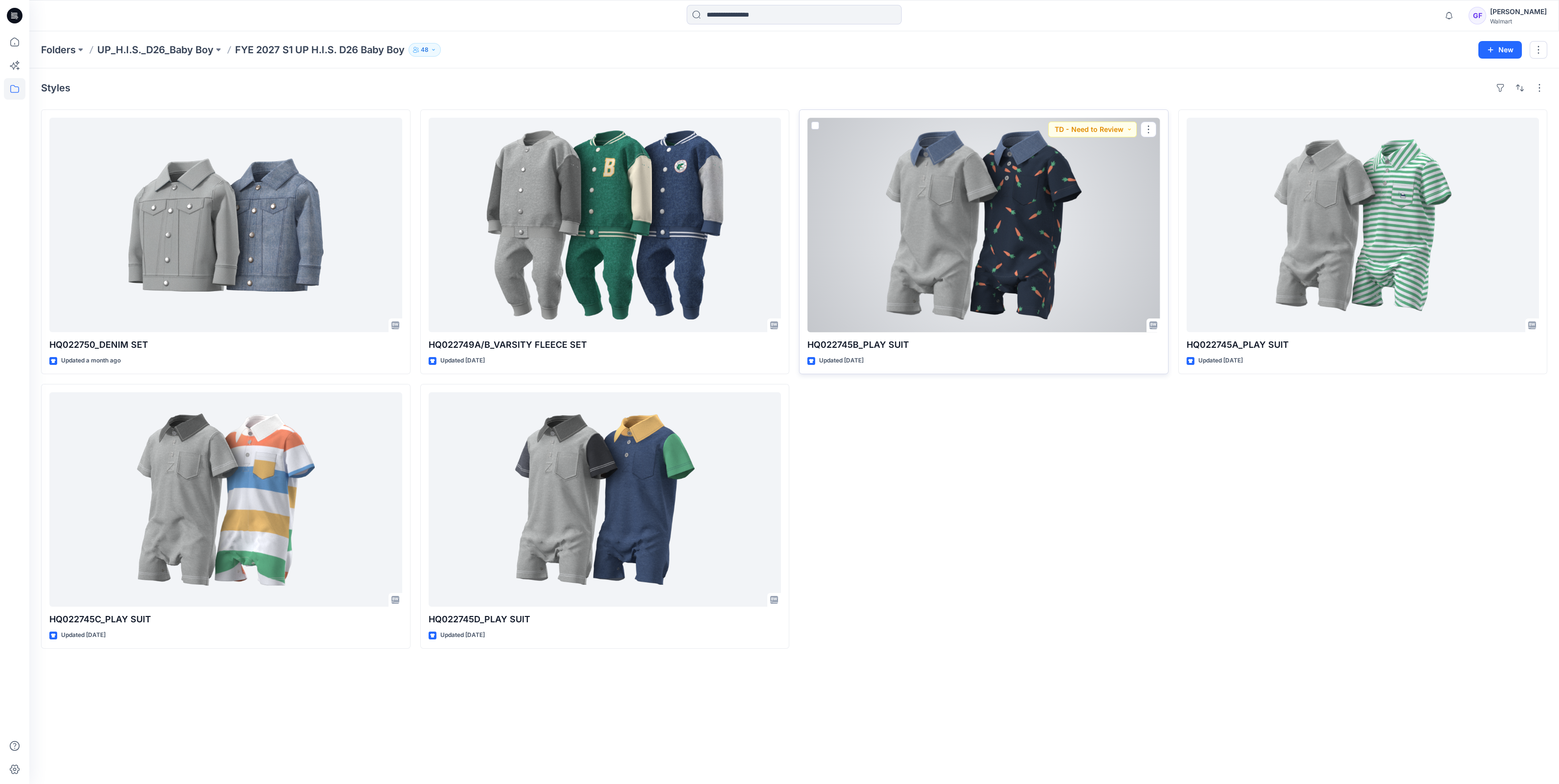
click at [899, 232] on div at bounding box center [983, 225] width 353 height 214
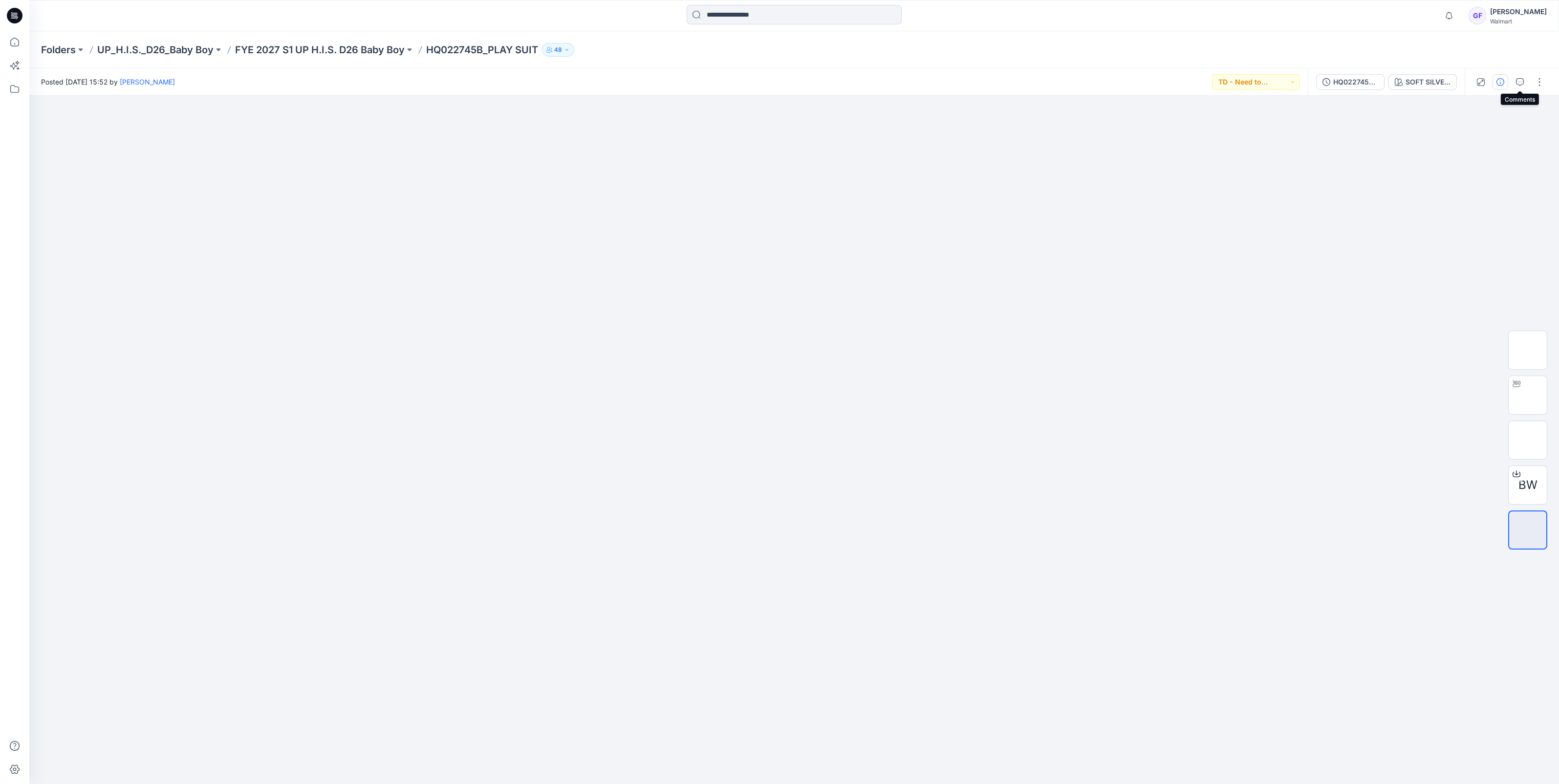
click at [1498, 76] on button "button" at bounding box center [1500, 82] width 16 height 16
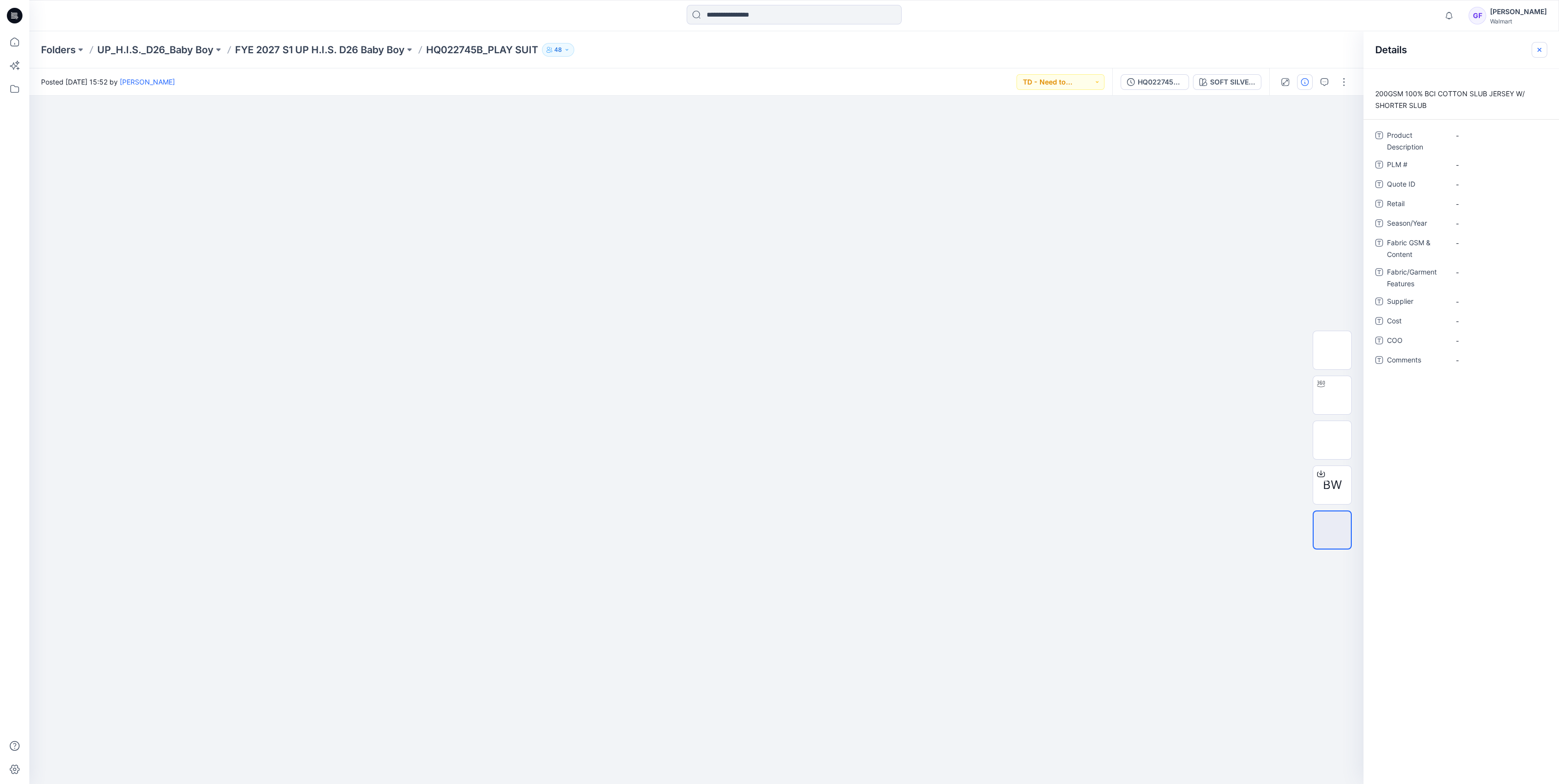
click at [1537, 44] on button "button" at bounding box center [1539, 50] width 16 height 16
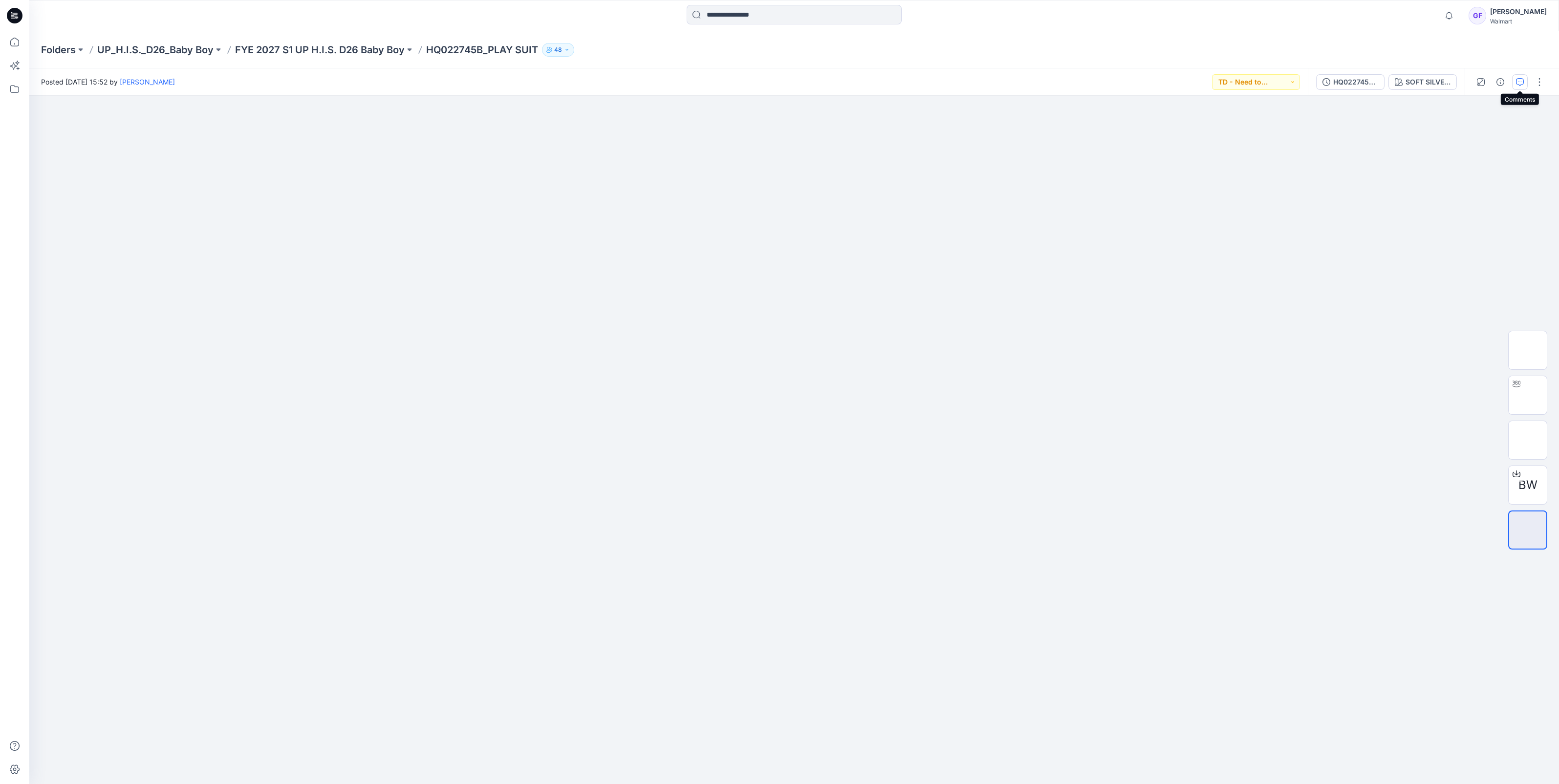
click at [1517, 80] on icon "button" at bounding box center [1519, 82] width 8 height 8
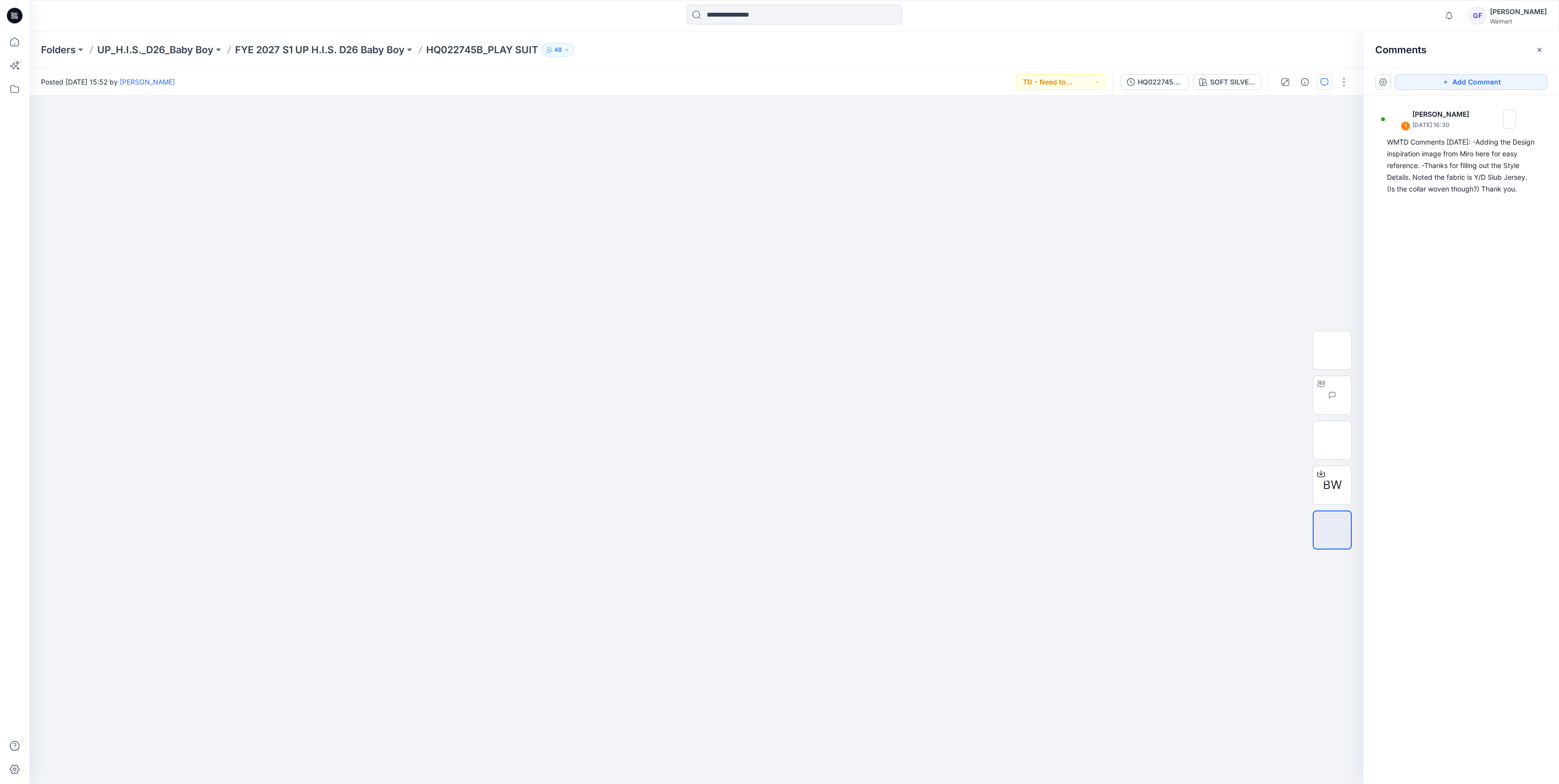
click at [347, 42] on div "Folders UP_H.I.S._D26_Baby Boy FYE 2027 S1 UP H.I.S. D26 Baby Boy HQ022745B_PLA…" at bounding box center [794, 50] width 1530 height 37
click at [343, 49] on p "FYE 2027 S1 UP H.I.S. D26 Baby Boy" at bounding box center [320, 50] width 170 height 14
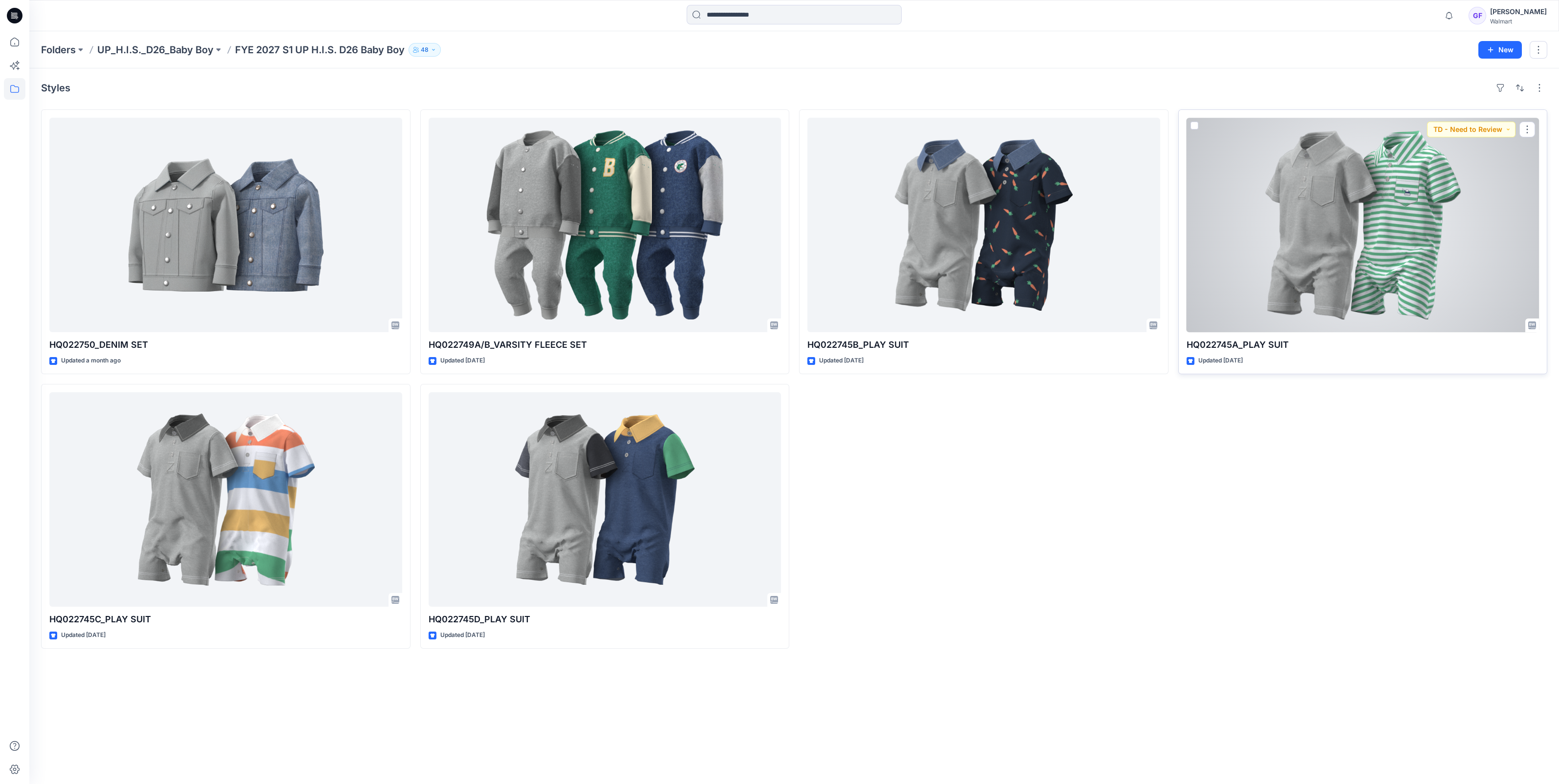
click at [1240, 235] on div at bounding box center [1363, 225] width 353 height 214
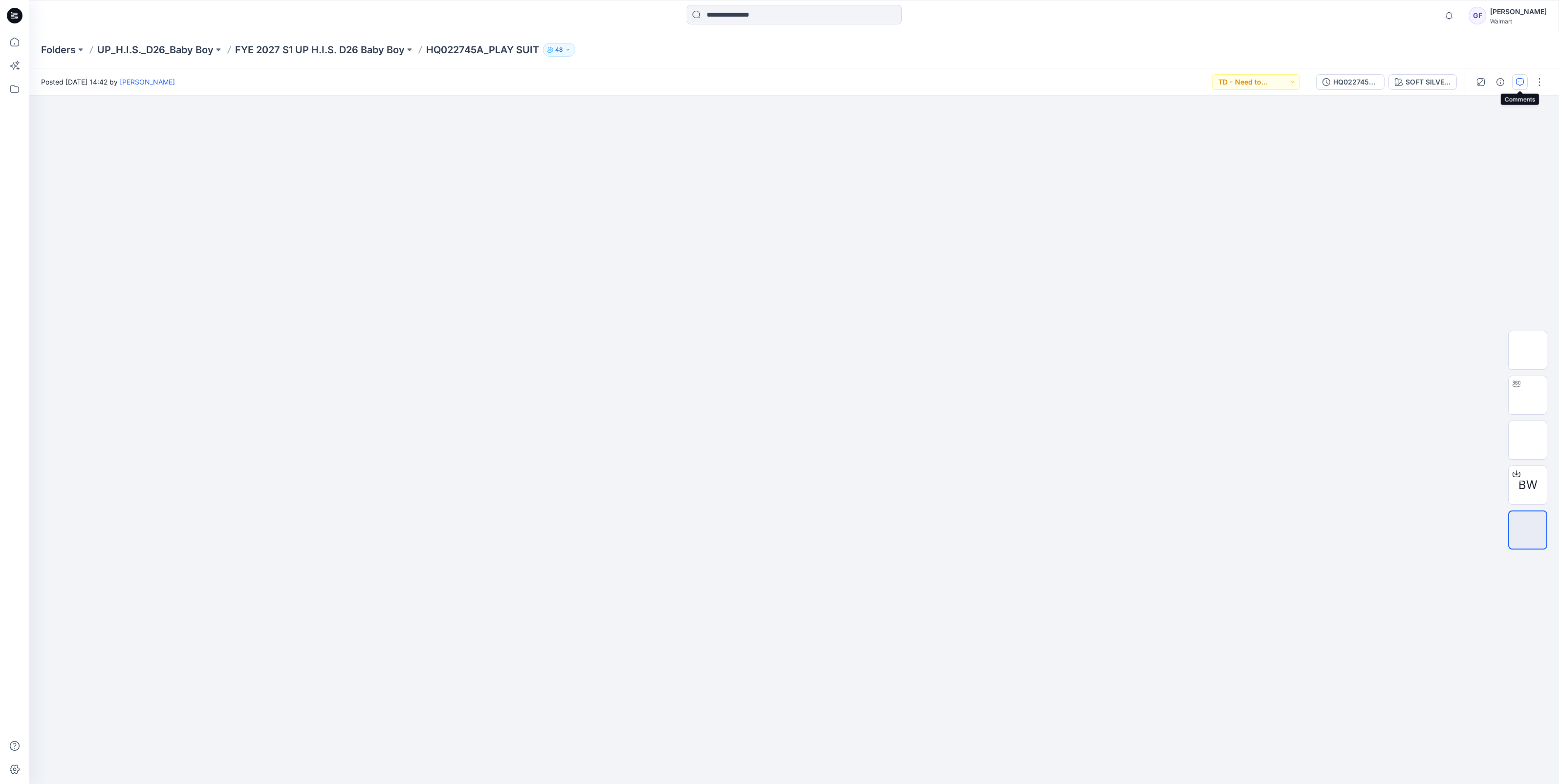
click at [1516, 78] on icon "button" at bounding box center [1519, 82] width 8 height 8
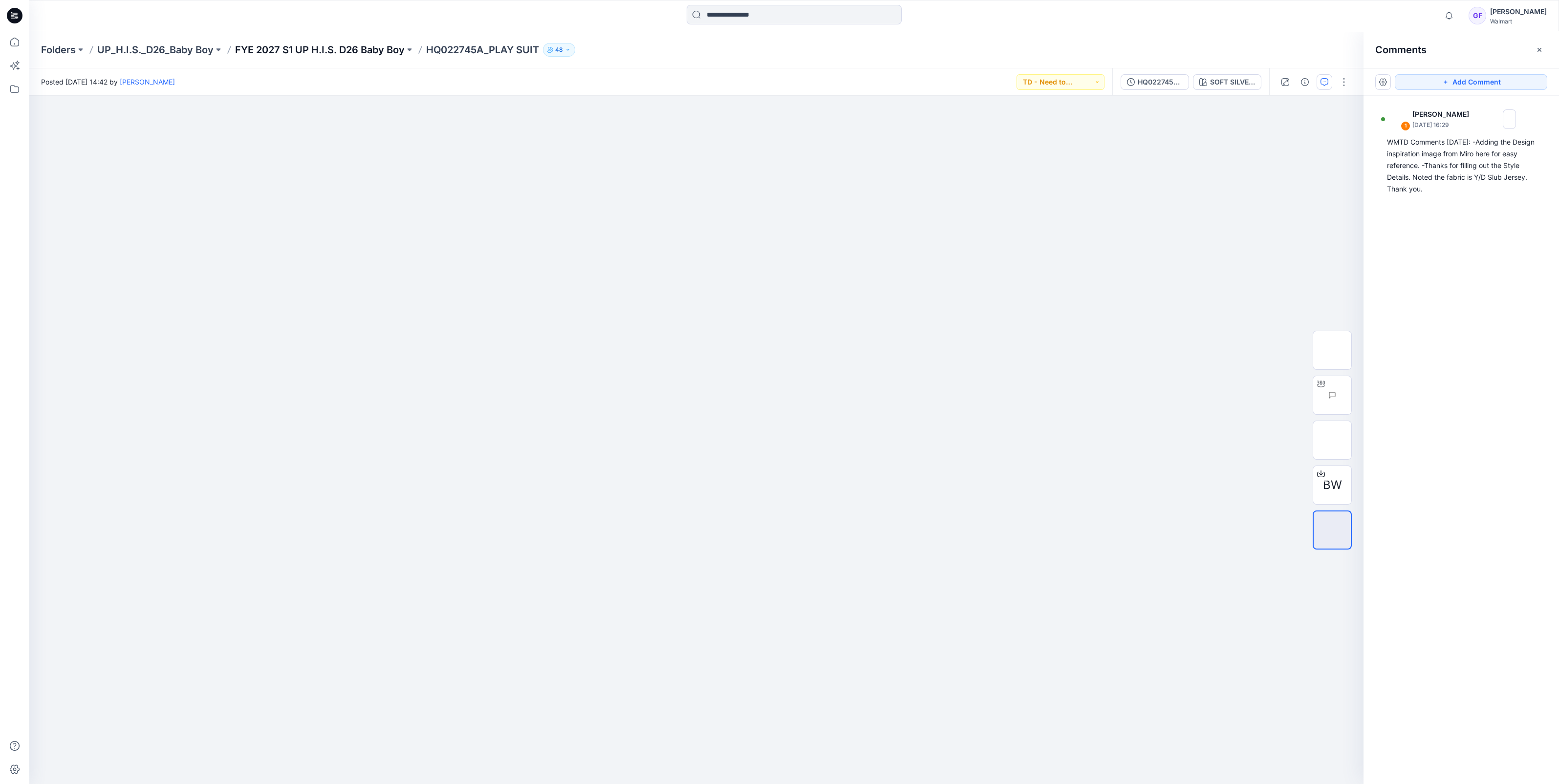
click at [368, 53] on p "FYE 2027 S1 UP H.I.S. D26 Baby Boy" at bounding box center [320, 50] width 170 height 14
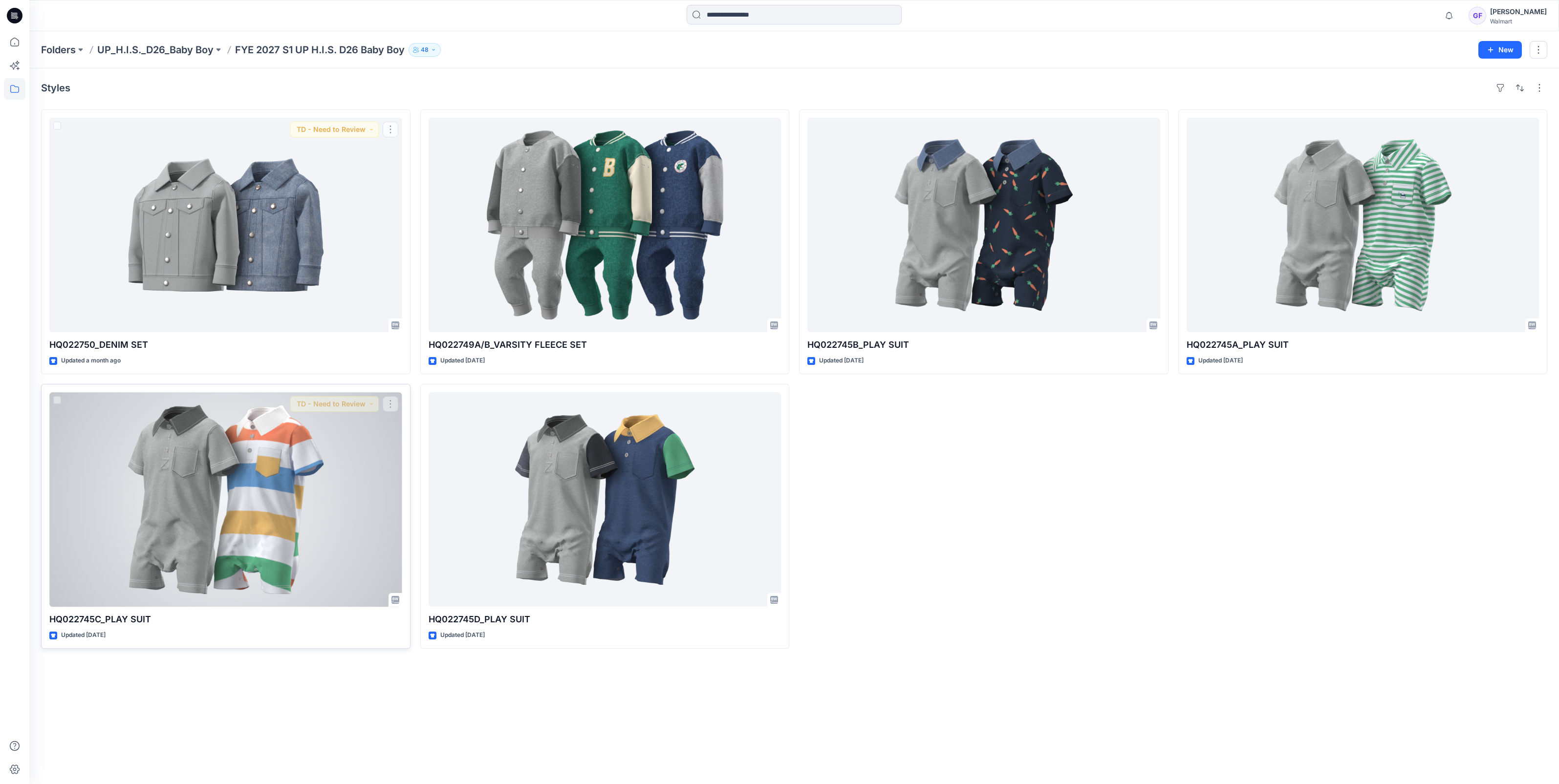
click at [288, 419] on div at bounding box center [225, 499] width 353 height 214
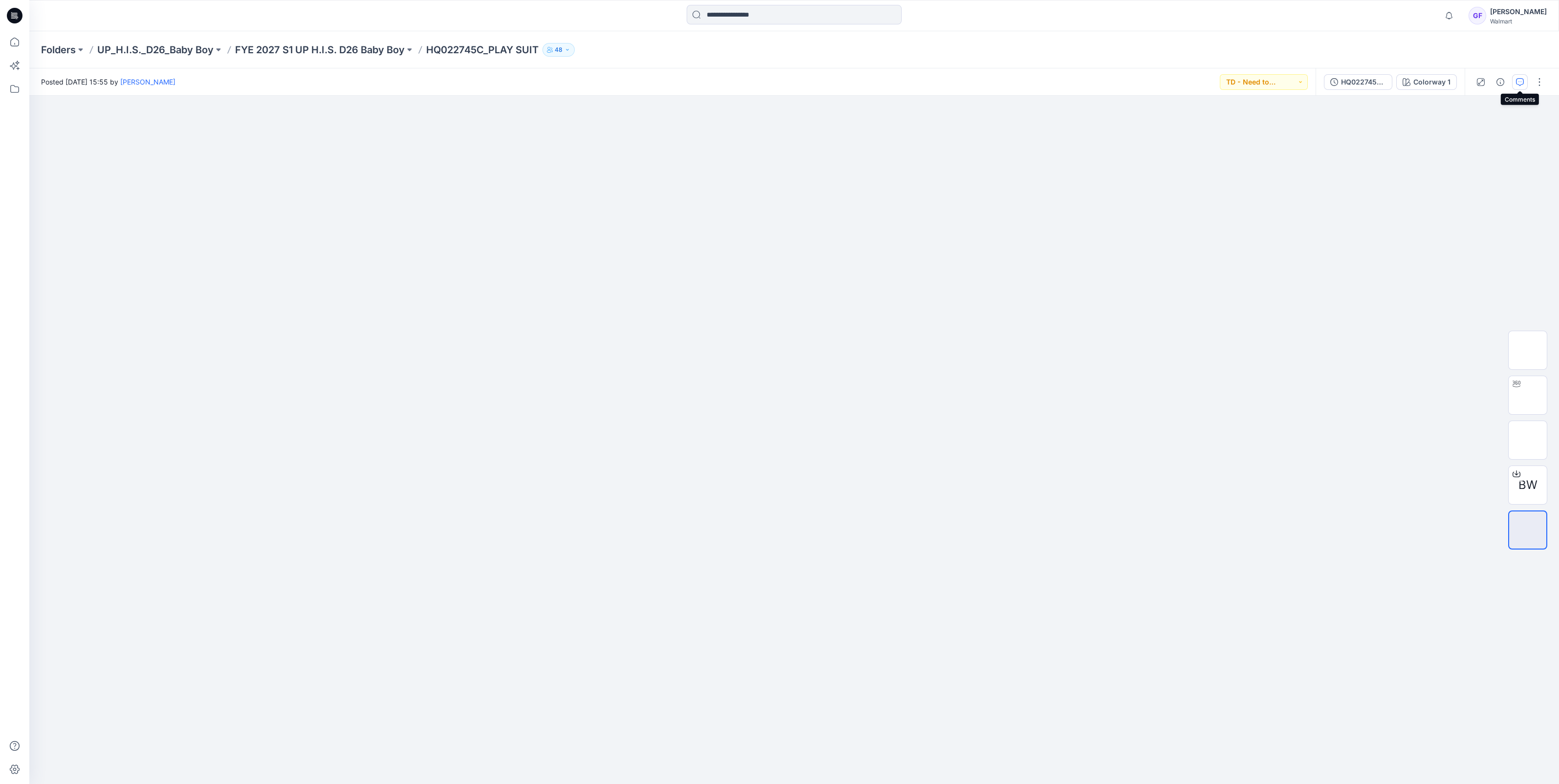
click at [1522, 83] on icon "button" at bounding box center [1519, 82] width 8 height 8
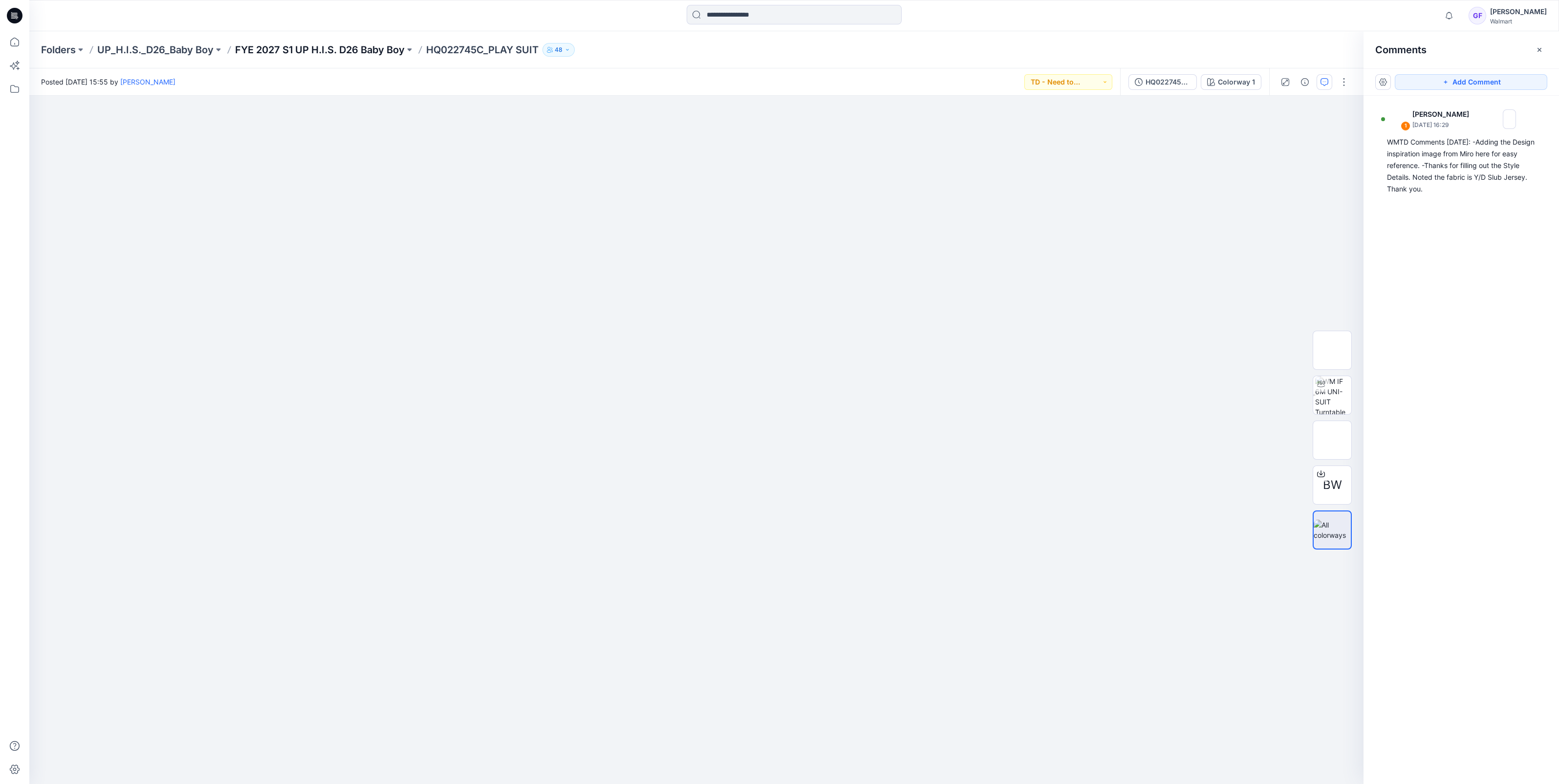
click at [356, 55] on p "FYE 2027 S1 UP H.I.S. D26 Baby Boy" at bounding box center [320, 50] width 170 height 14
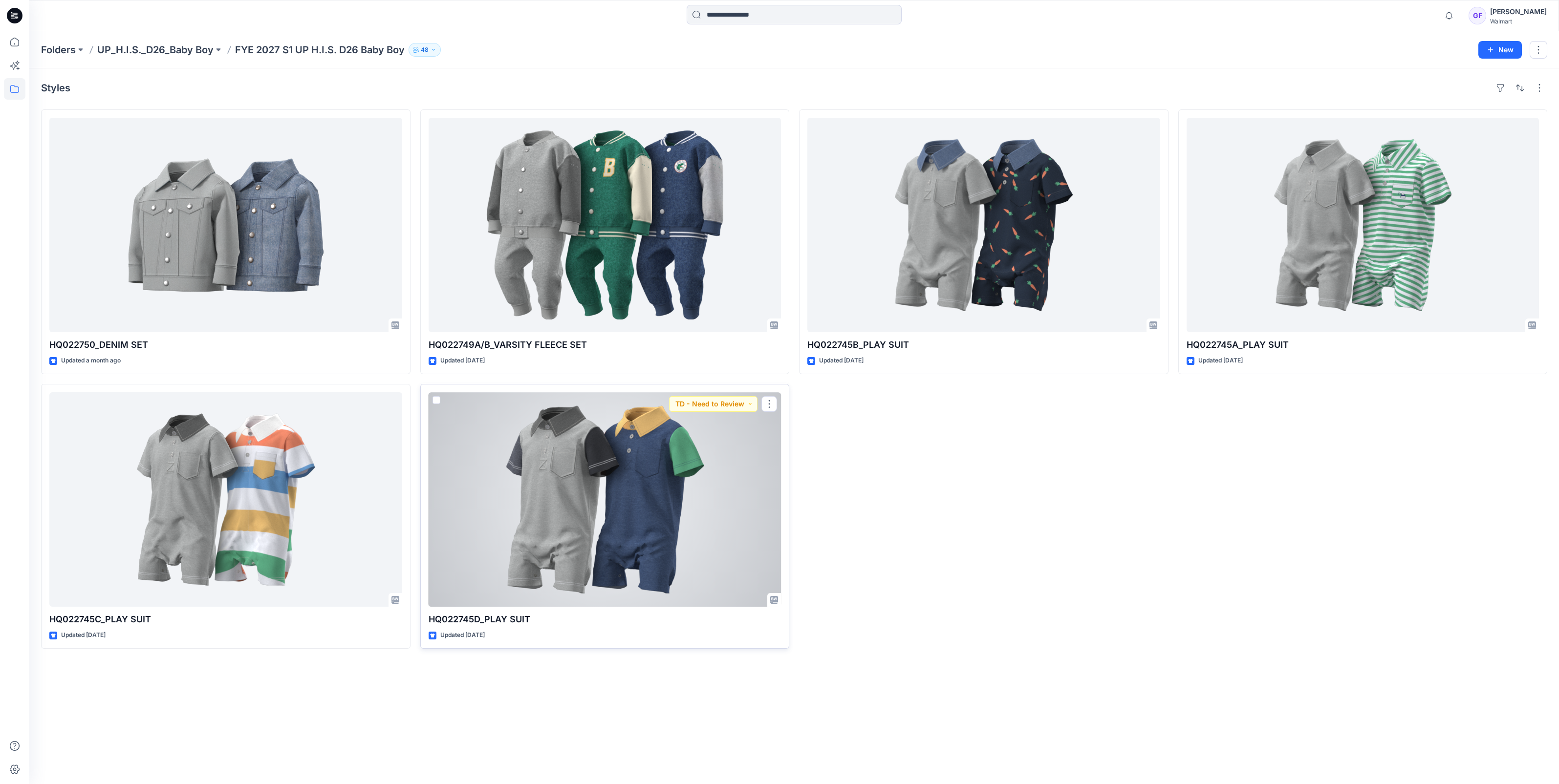
click at [510, 462] on div at bounding box center [605, 499] width 353 height 214
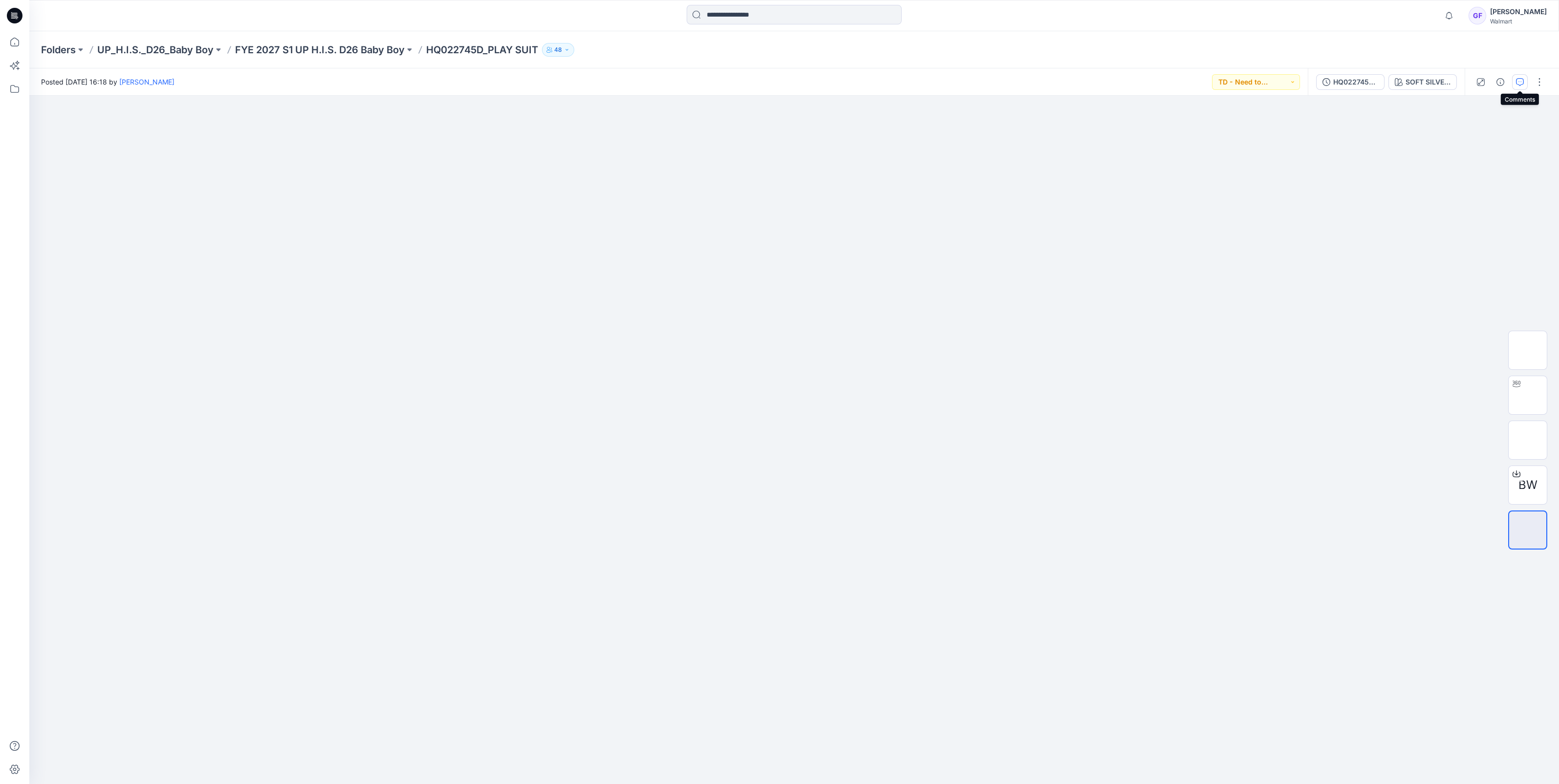
click at [1519, 83] on icon "button" at bounding box center [1519, 82] width 8 height 8
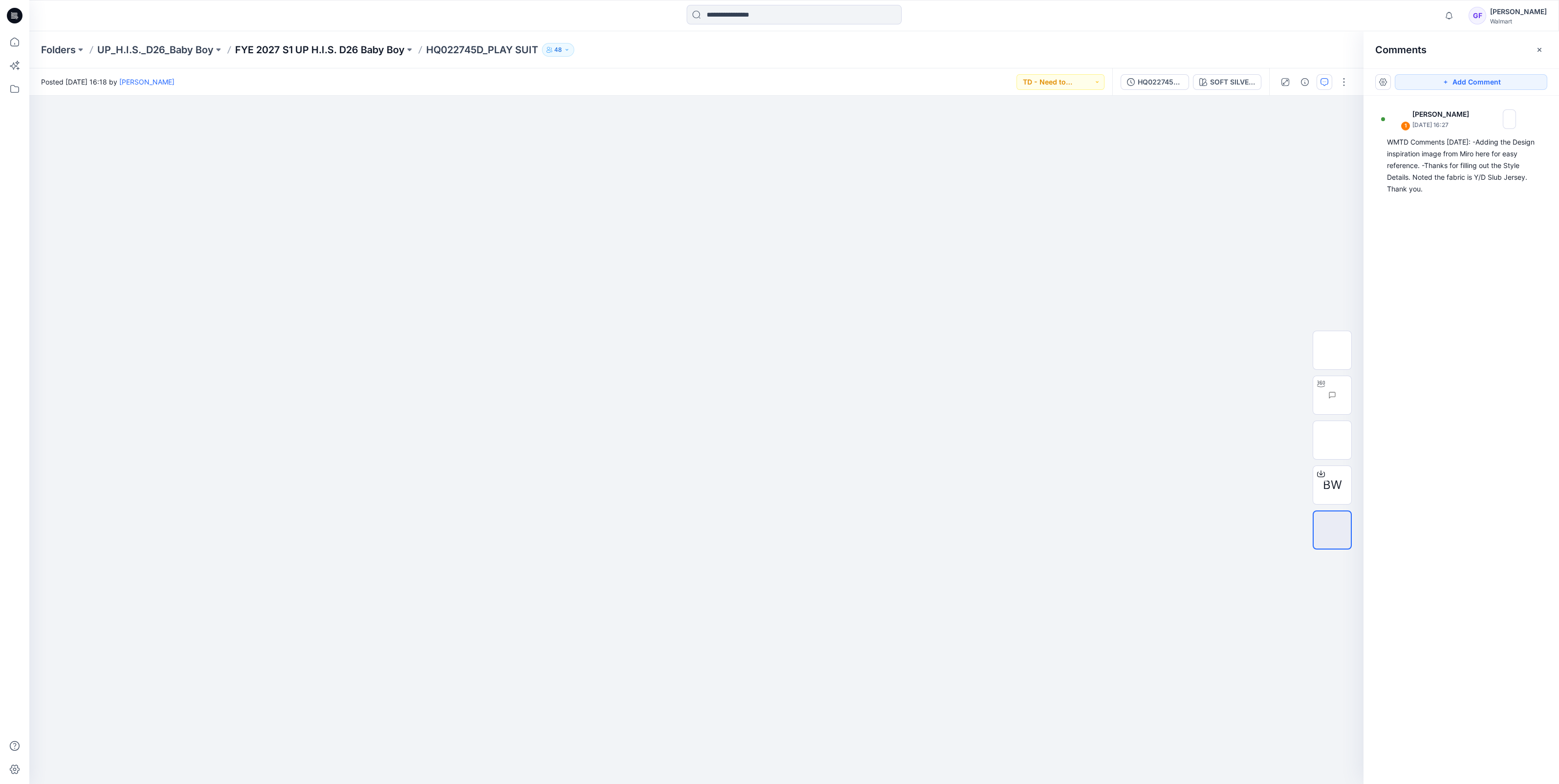
click at [350, 44] on p "FYE 2027 S1 UP H.I.S. D26 Baby Boy" at bounding box center [320, 50] width 170 height 14
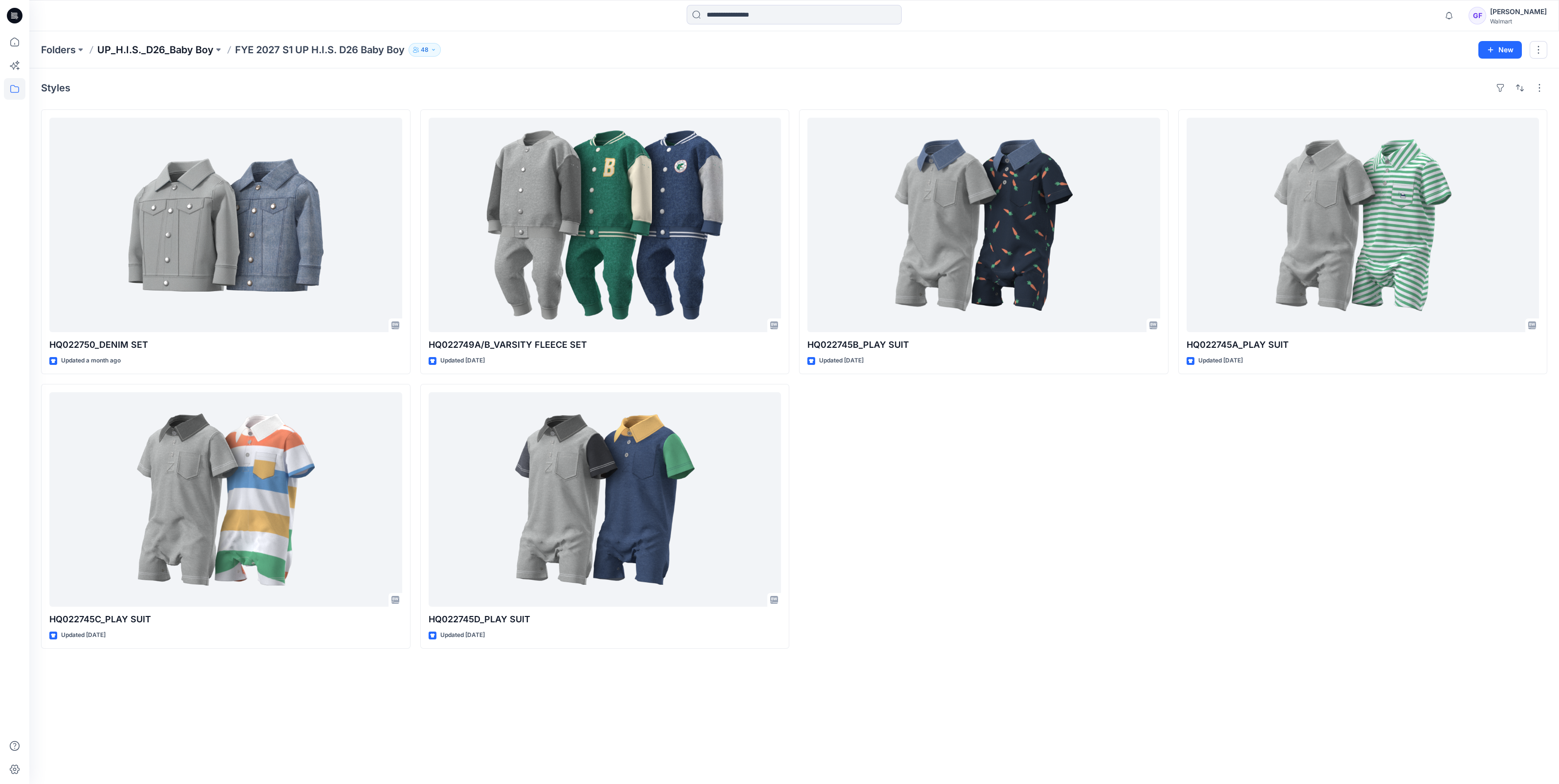
click at [178, 49] on p "UP_H.I.S._D26_Baby Boy" at bounding box center [155, 50] width 117 height 14
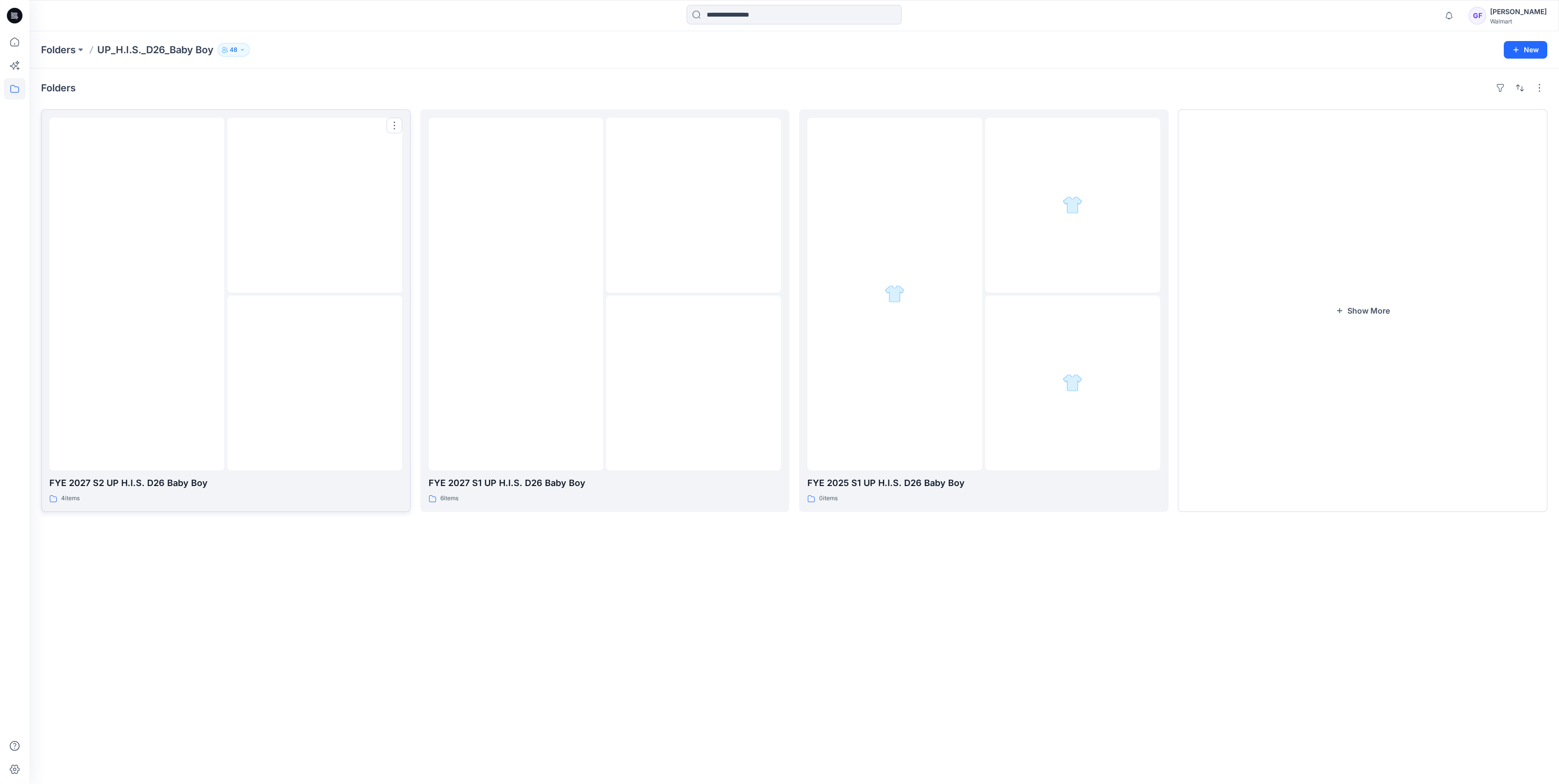
click at [137, 294] on img at bounding box center [137, 294] width 0 height 0
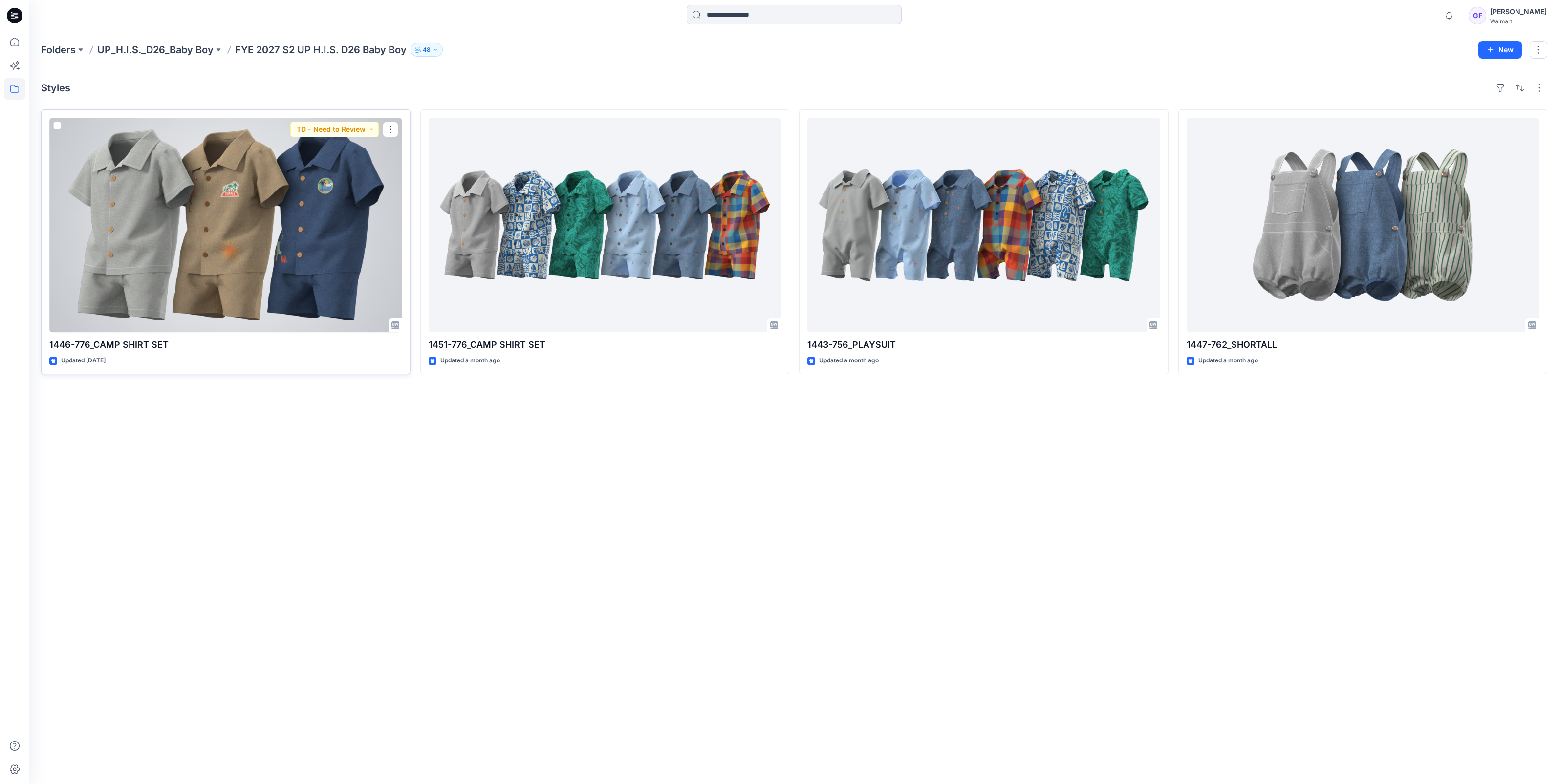
click at [258, 265] on div at bounding box center [225, 225] width 353 height 214
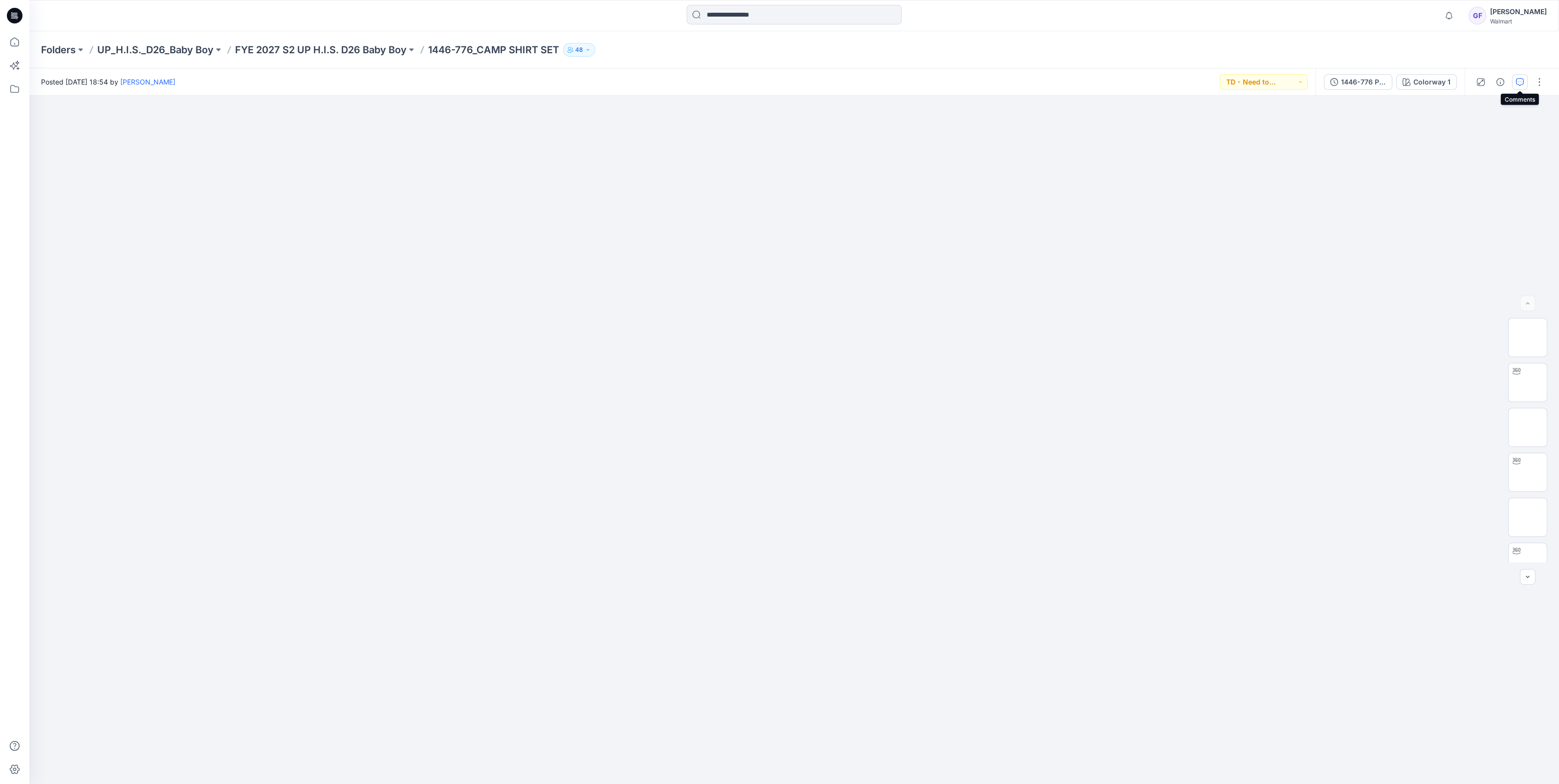
click at [1517, 80] on icon "button" at bounding box center [1519, 82] width 8 height 8
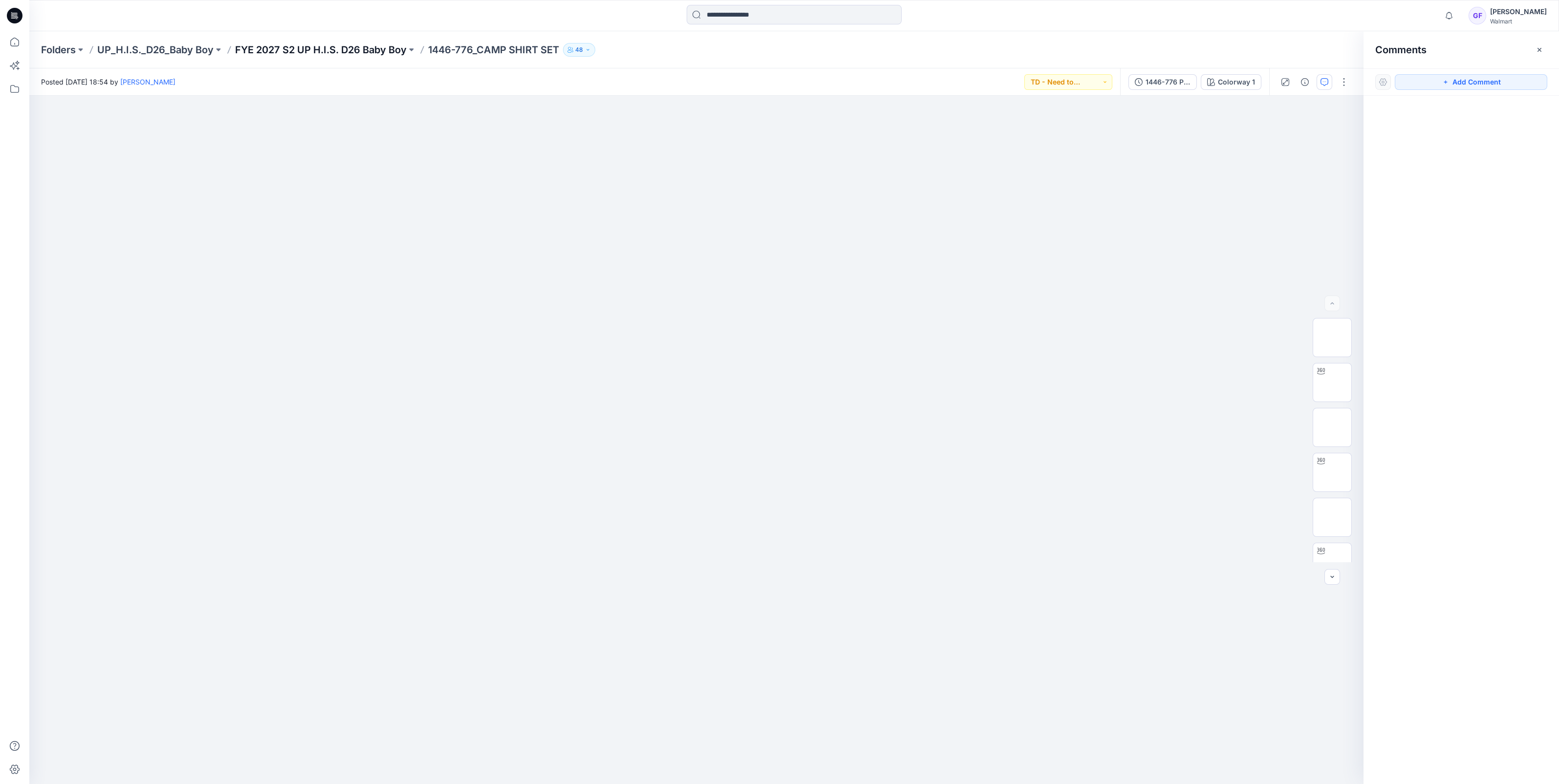
click at [325, 46] on p "FYE 2027 S2 UP H.I.S. D26 Baby Boy" at bounding box center [320, 50] width 171 height 14
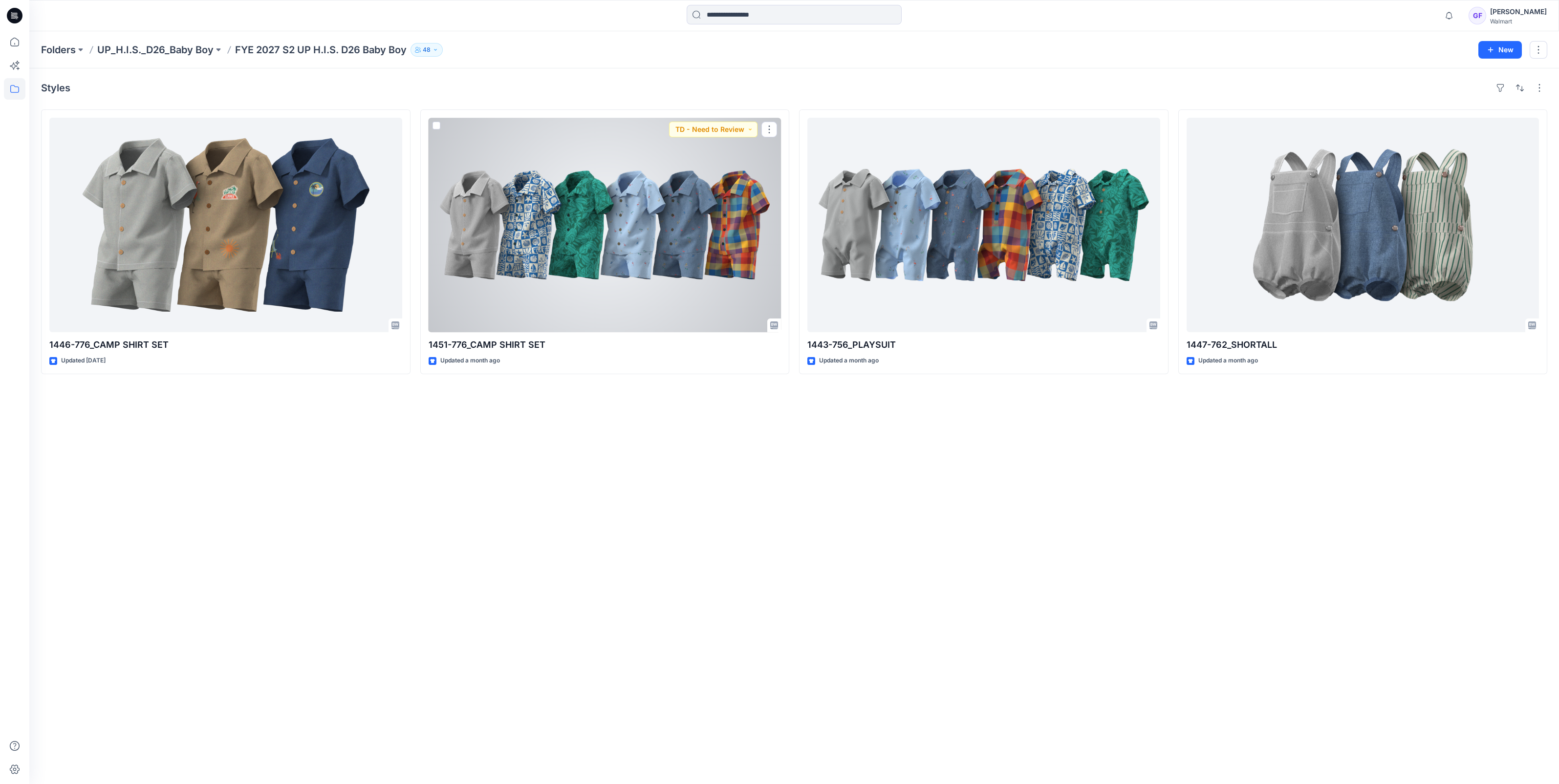
click at [624, 244] on div at bounding box center [605, 225] width 353 height 214
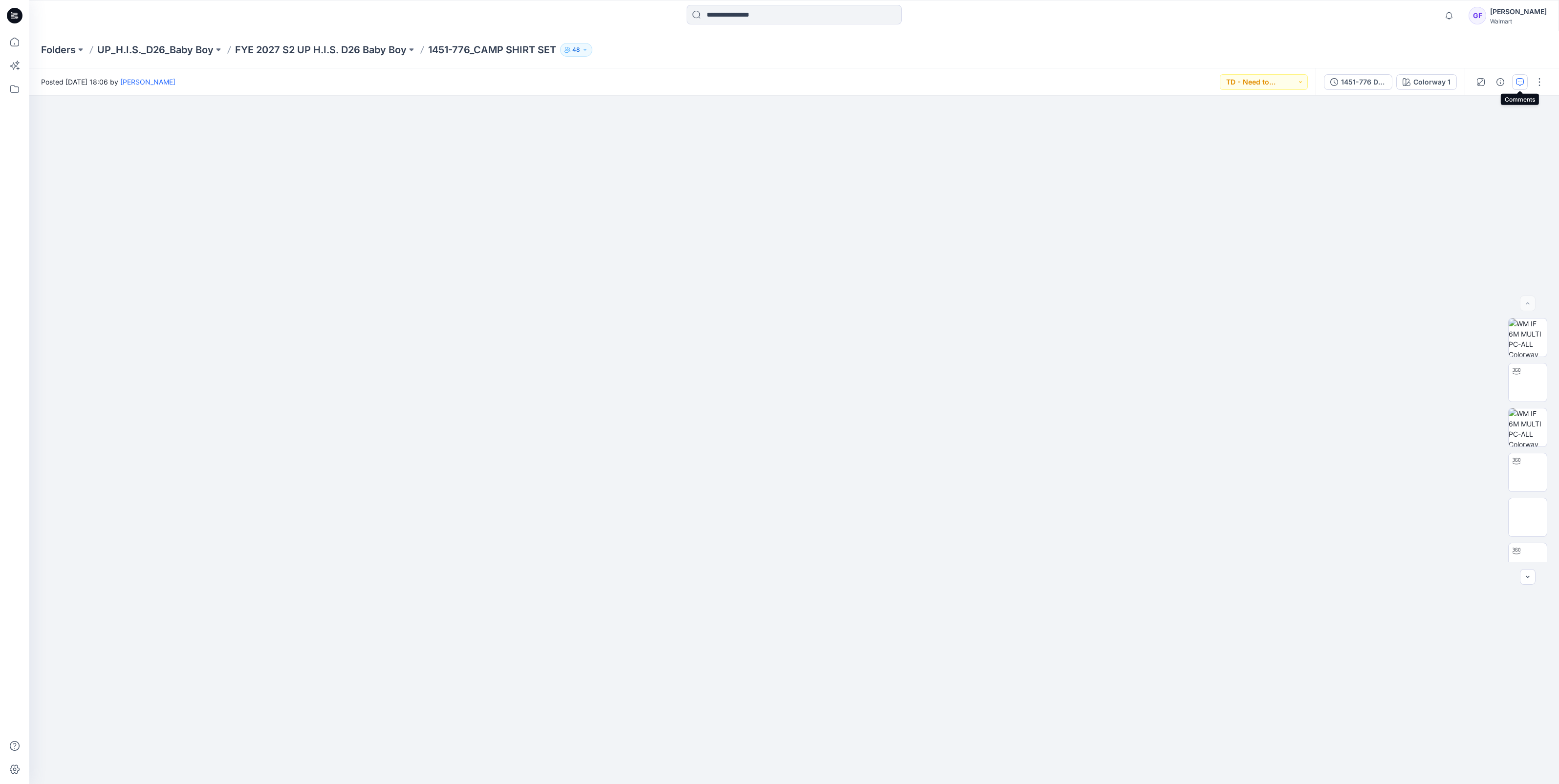
click at [1522, 80] on icon "button" at bounding box center [1519, 82] width 8 height 8
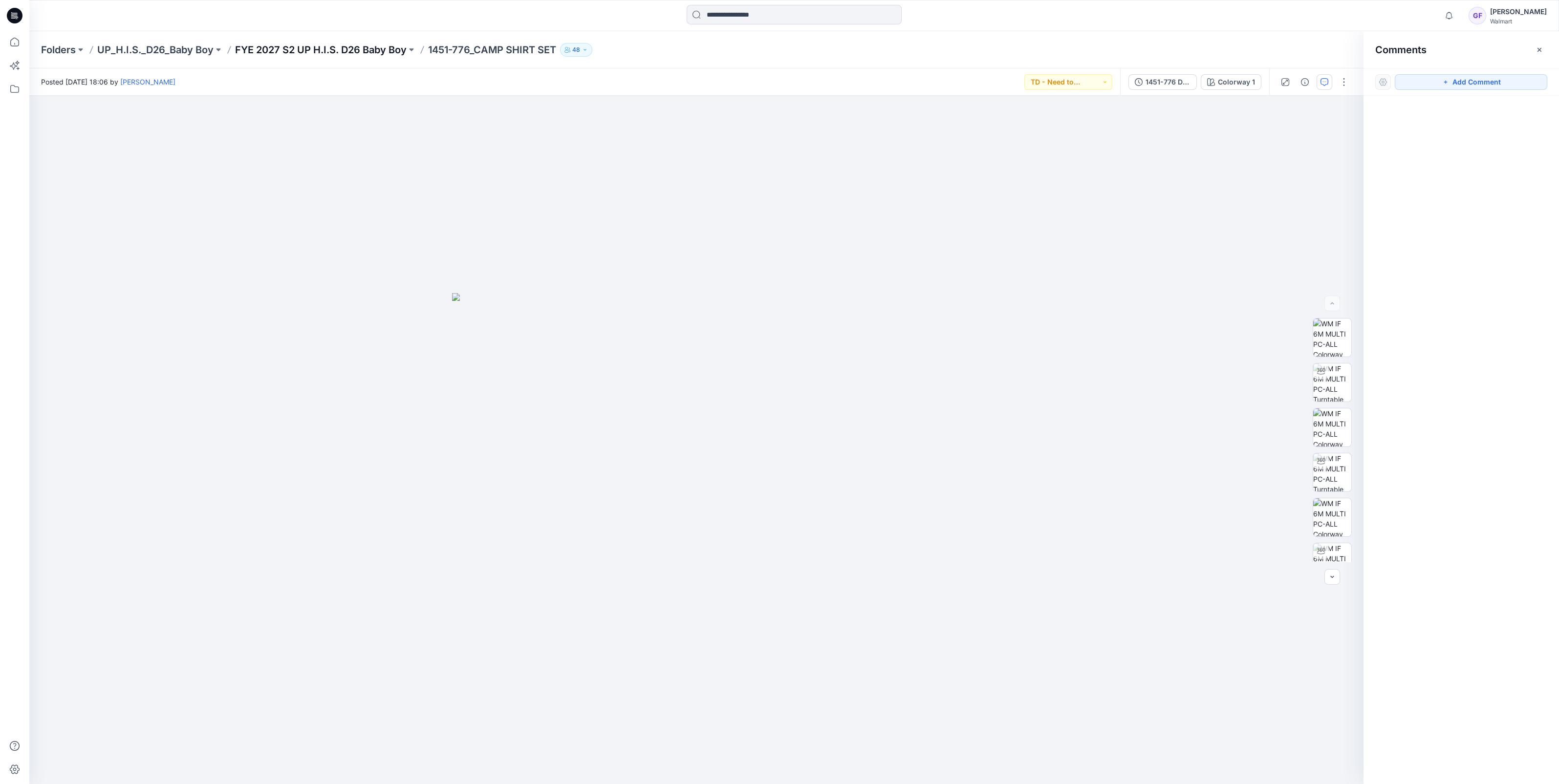
click at [380, 55] on p "FYE 2027 S2 UP H.I.S. D26 Baby Boy" at bounding box center [320, 50] width 171 height 14
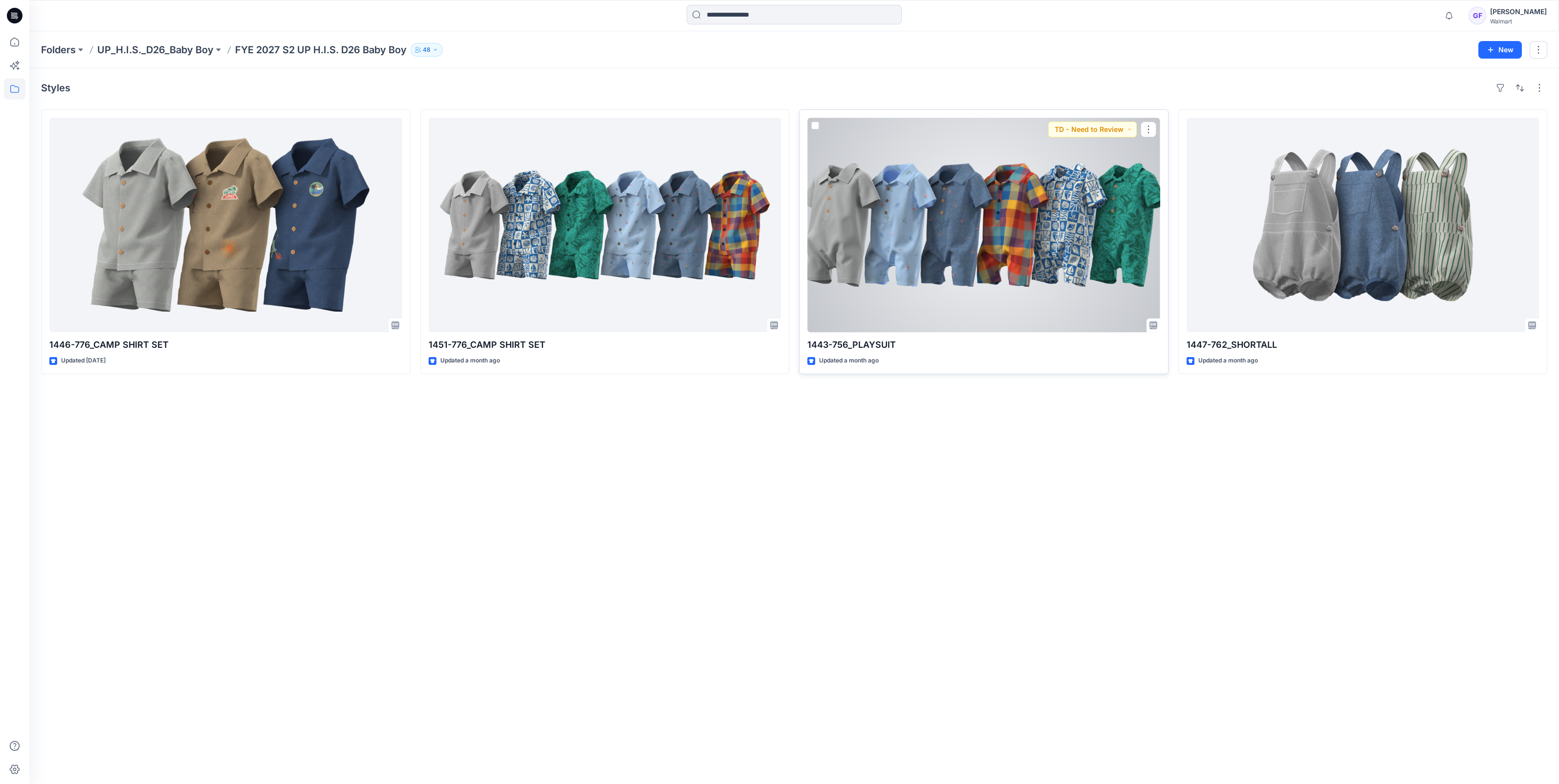
click at [944, 220] on div at bounding box center [983, 225] width 353 height 214
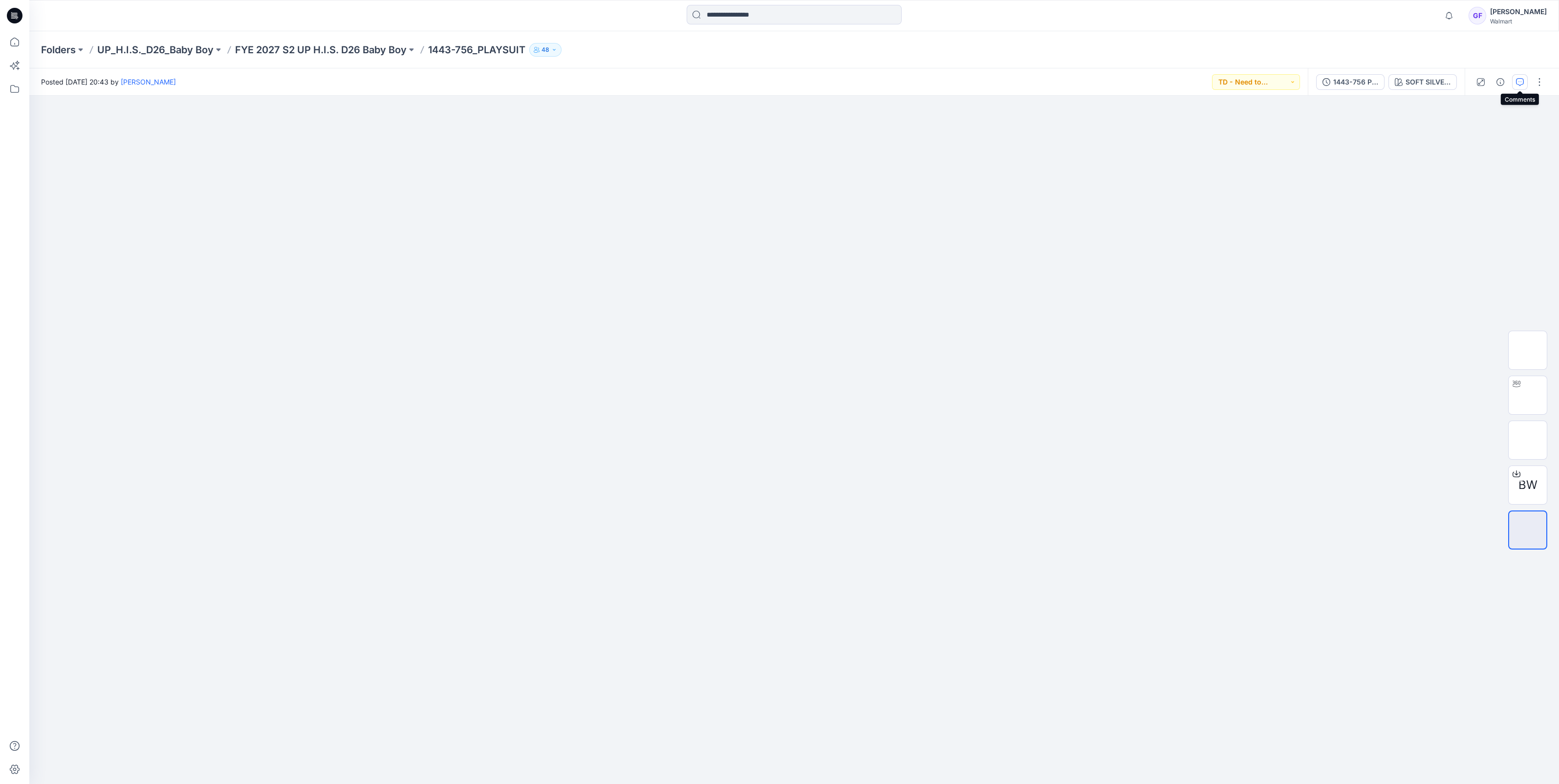
click at [1523, 82] on icon "button" at bounding box center [1519, 82] width 8 height 8
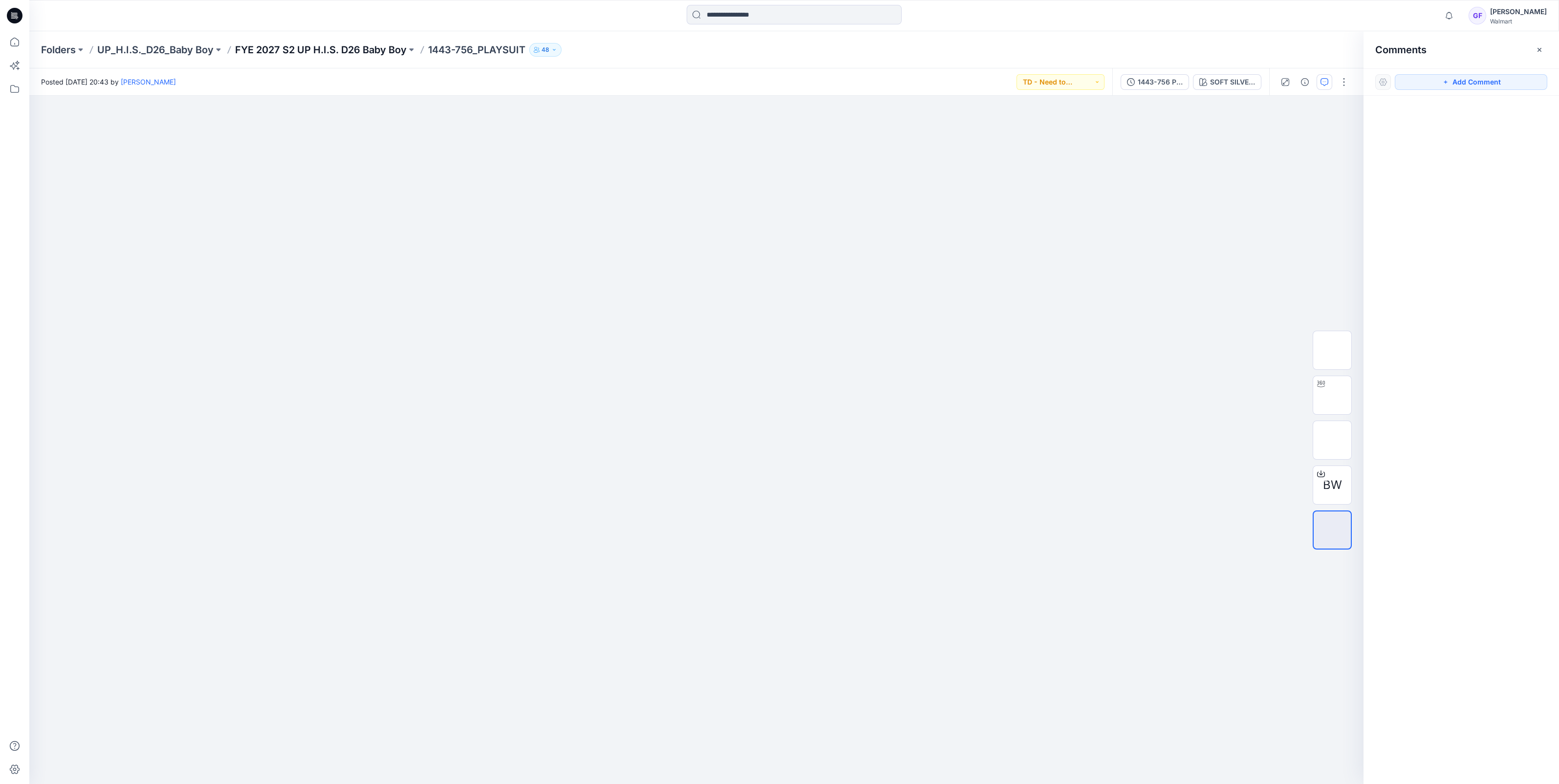
click at [380, 52] on p "FYE 2027 S2 UP H.I.S. D26 Baby Boy" at bounding box center [320, 50] width 171 height 14
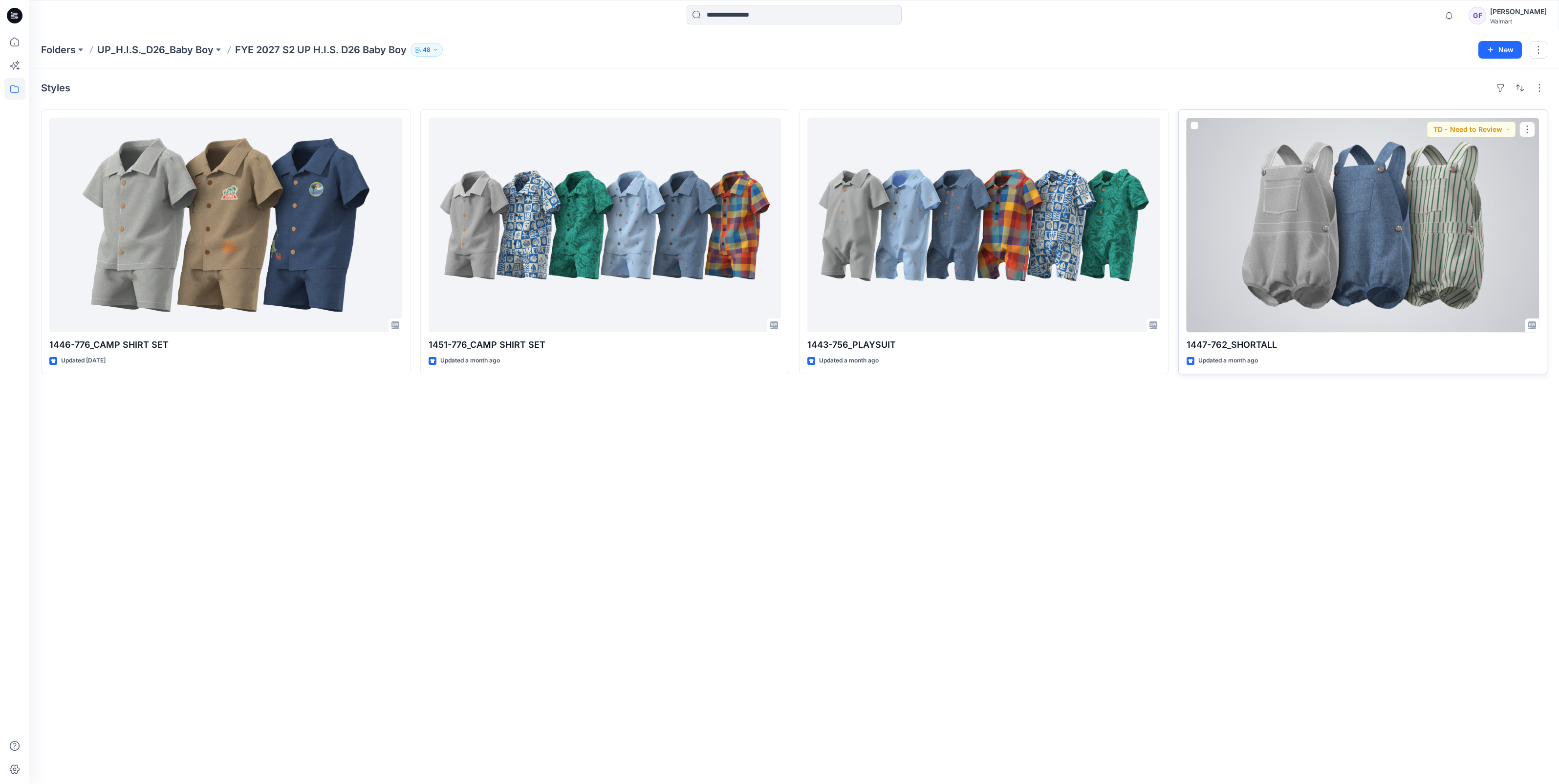
click at [1311, 225] on div at bounding box center [1363, 225] width 353 height 214
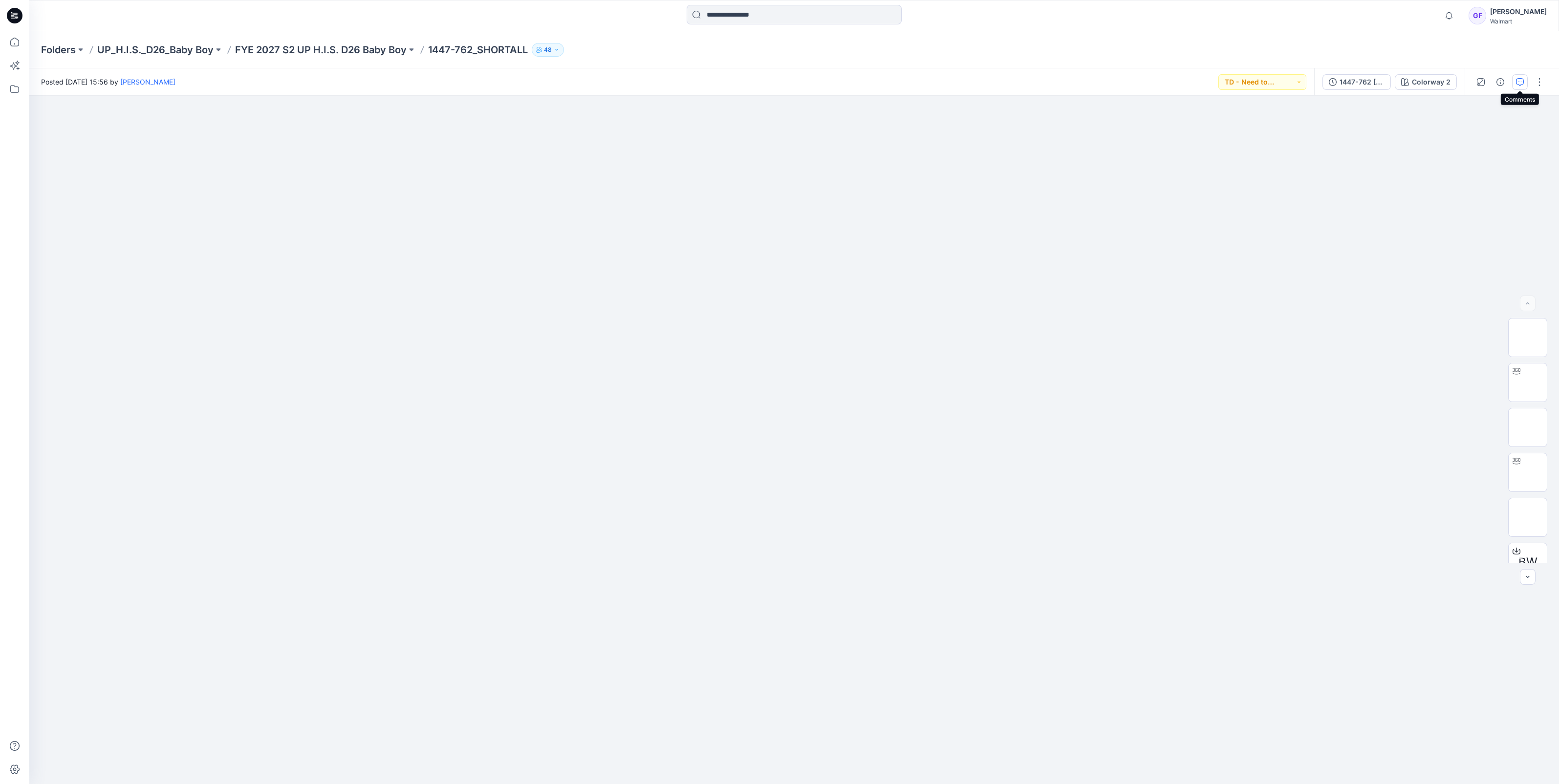
click at [1525, 81] on button "button" at bounding box center [1519, 82] width 16 height 16
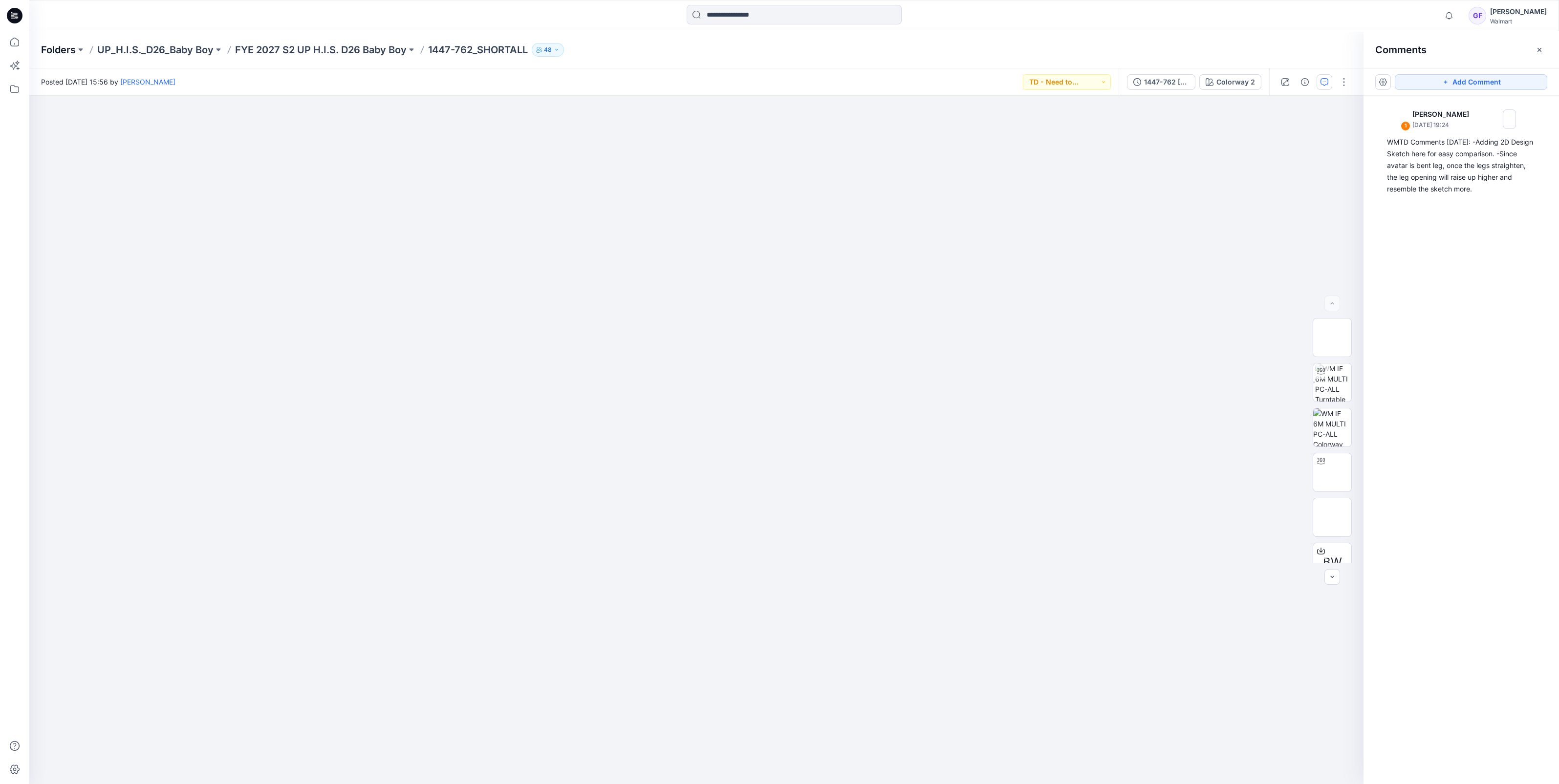
click at [52, 50] on p "Folders" at bounding box center [58, 50] width 35 height 14
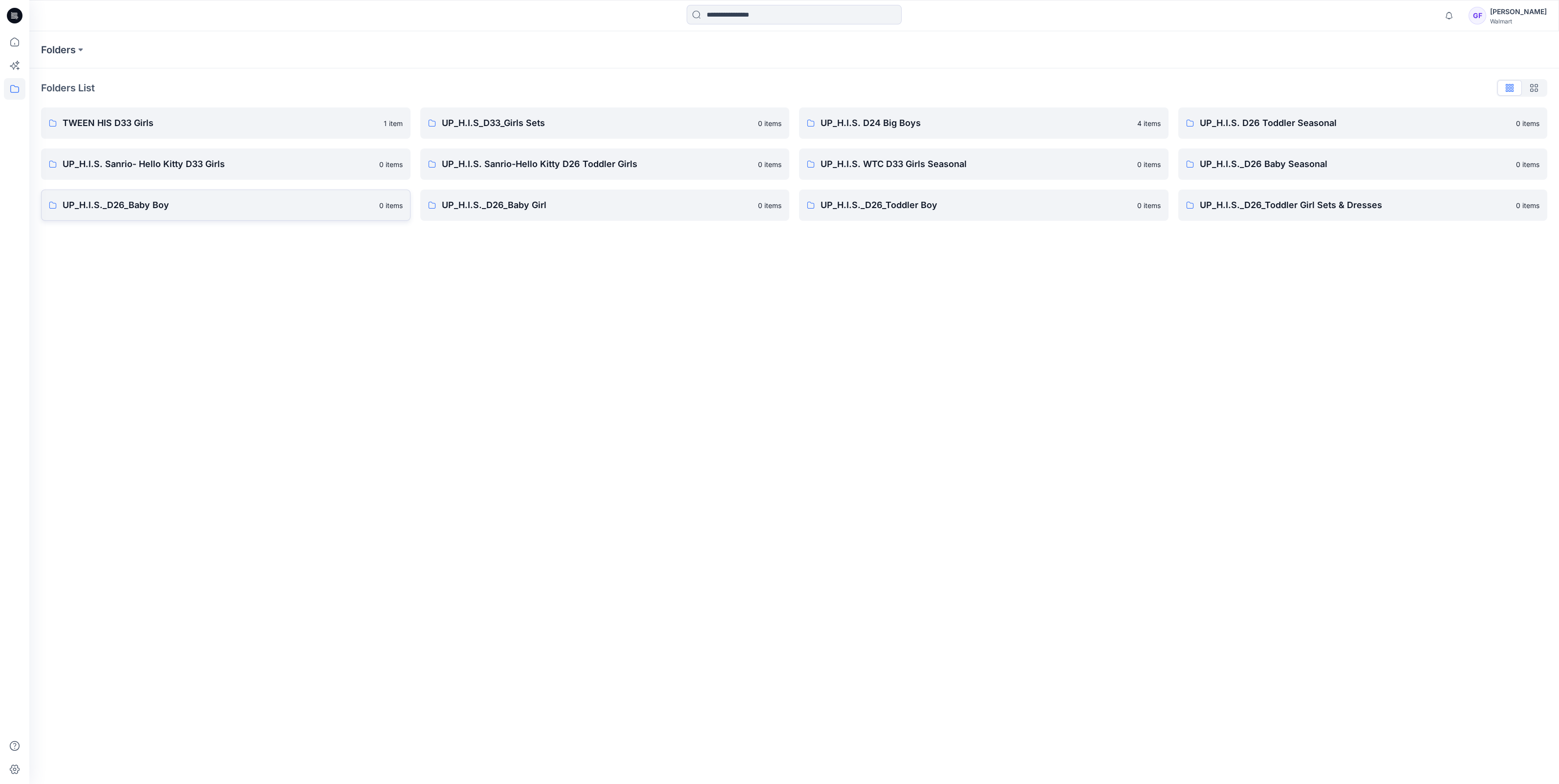
click at [170, 213] on link "UP_H.I.S._D26_Baby Boy [DEMOGRAPHIC_DATA] items" at bounding box center [225, 204] width 370 height 31
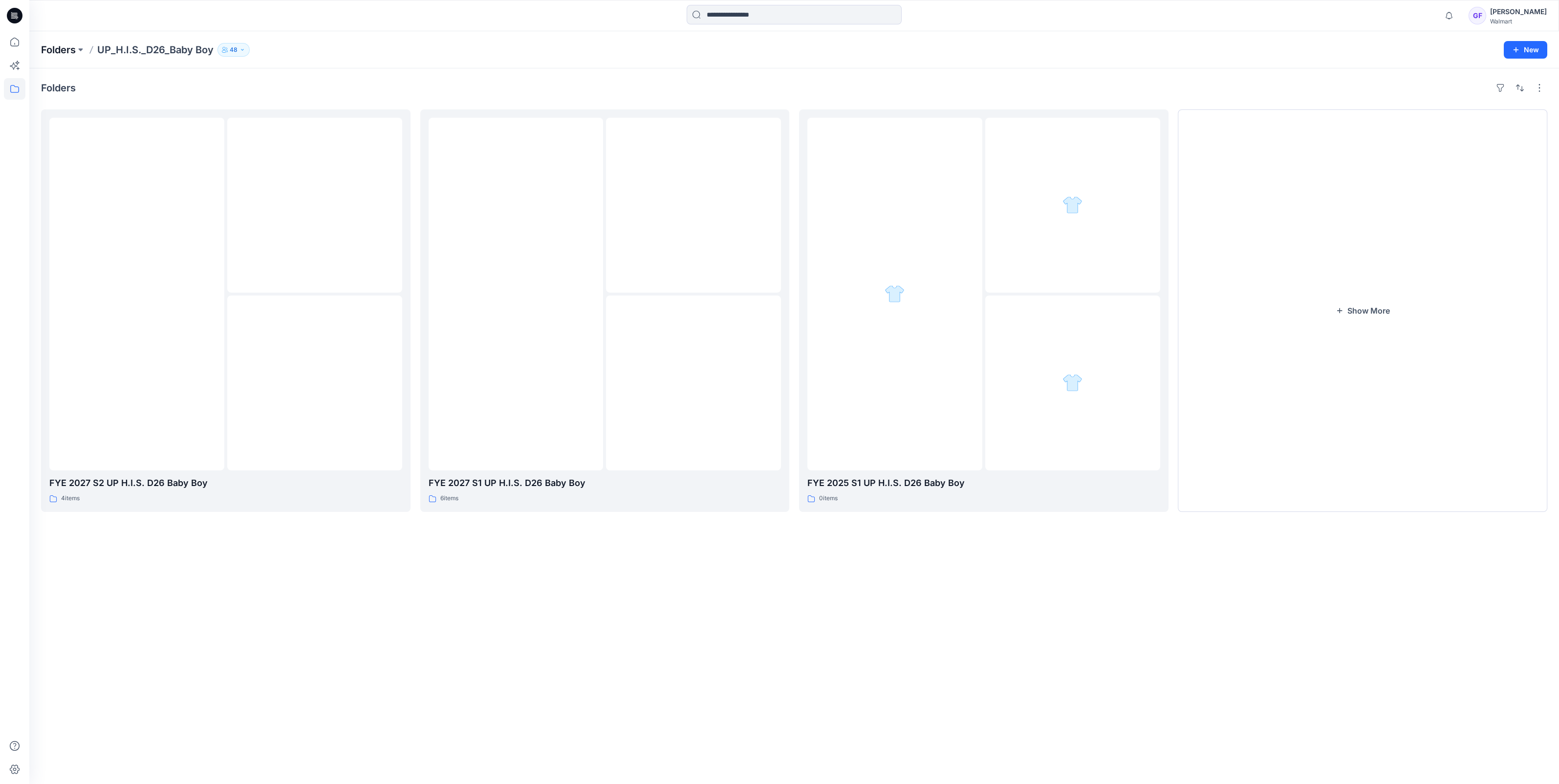
click at [59, 45] on p "Folders" at bounding box center [58, 50] width 35 height 14
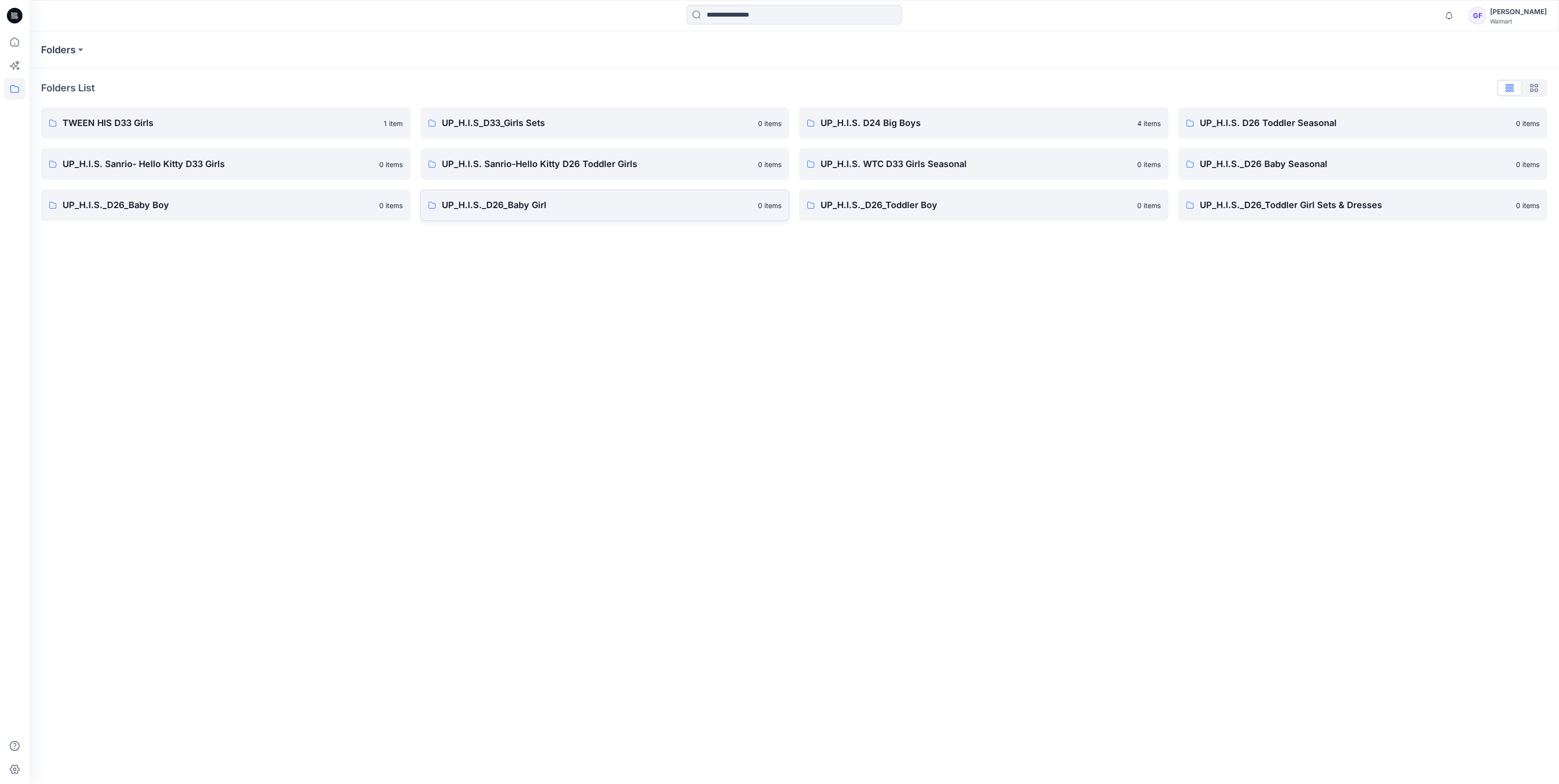
click at [488, 213] on link "UP_H.I.S._D26_Baby Girl [DEMOGRAPHIC_DATA] items" at bounding box center [605, 204] width 370 height 31
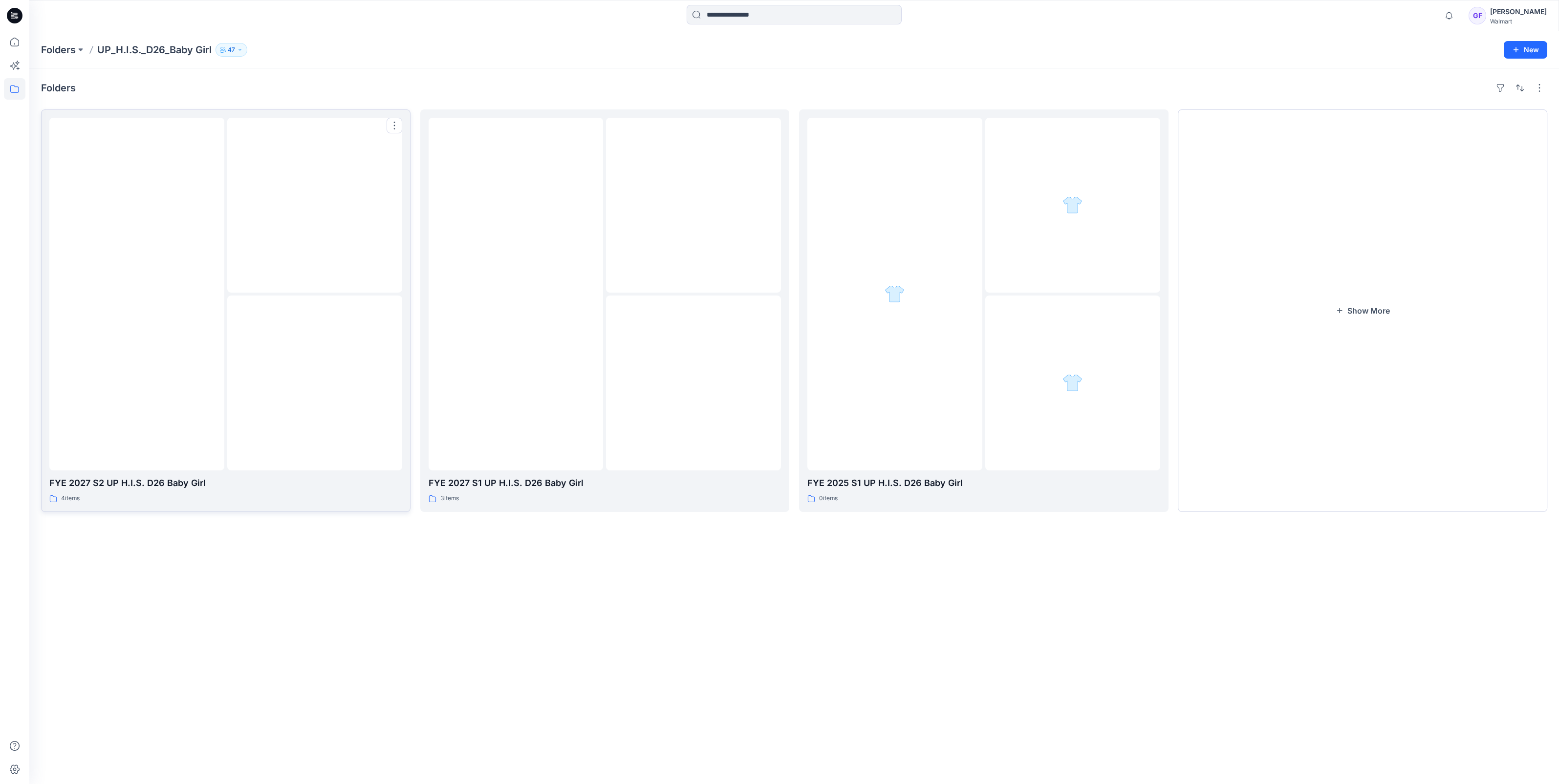
click at [137, 294] on img at bounding box center [137, 294] width 0 height 0
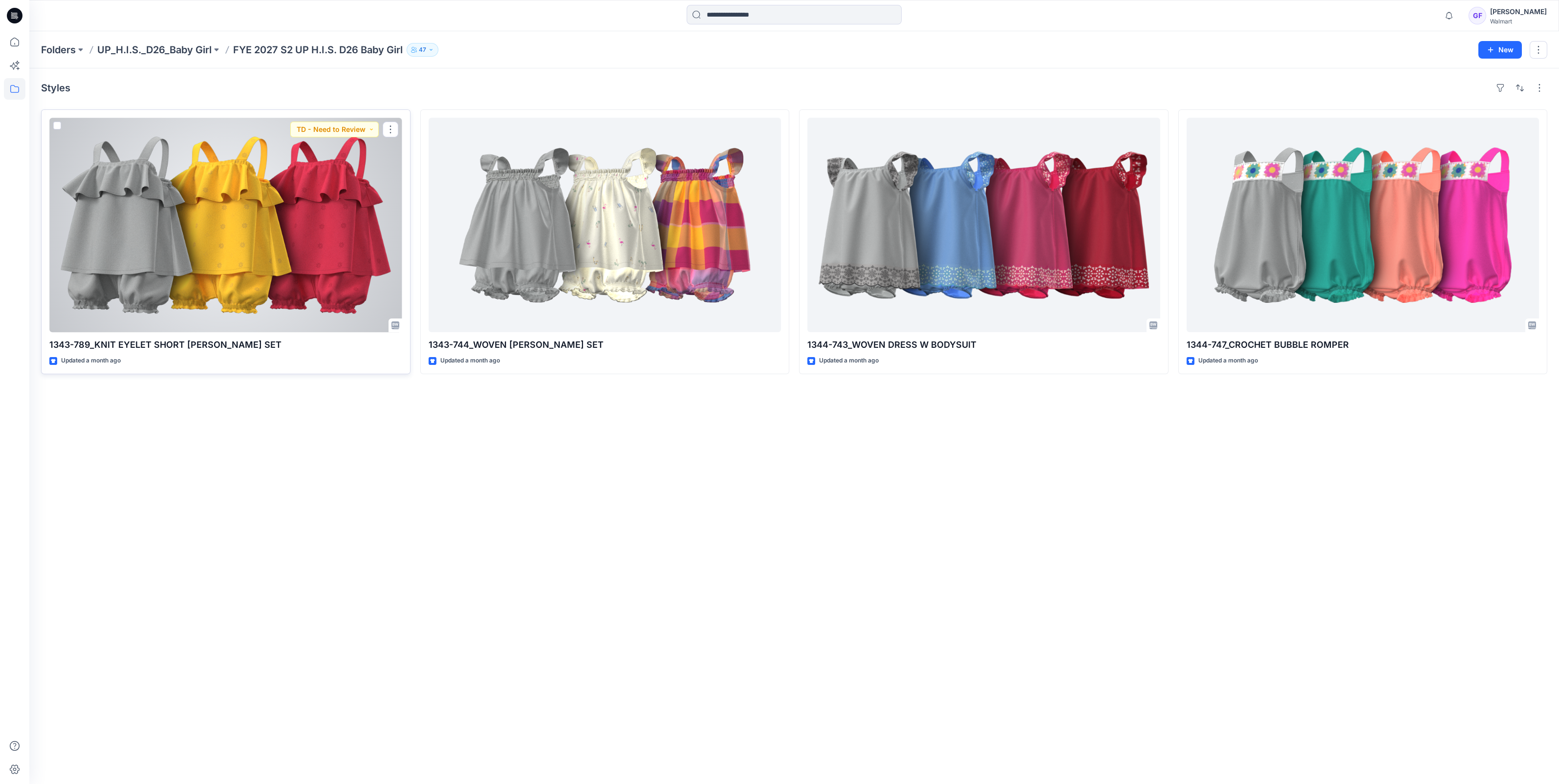
click at [265, 232] on div at bounding box center [225, 225] width 353 height 214
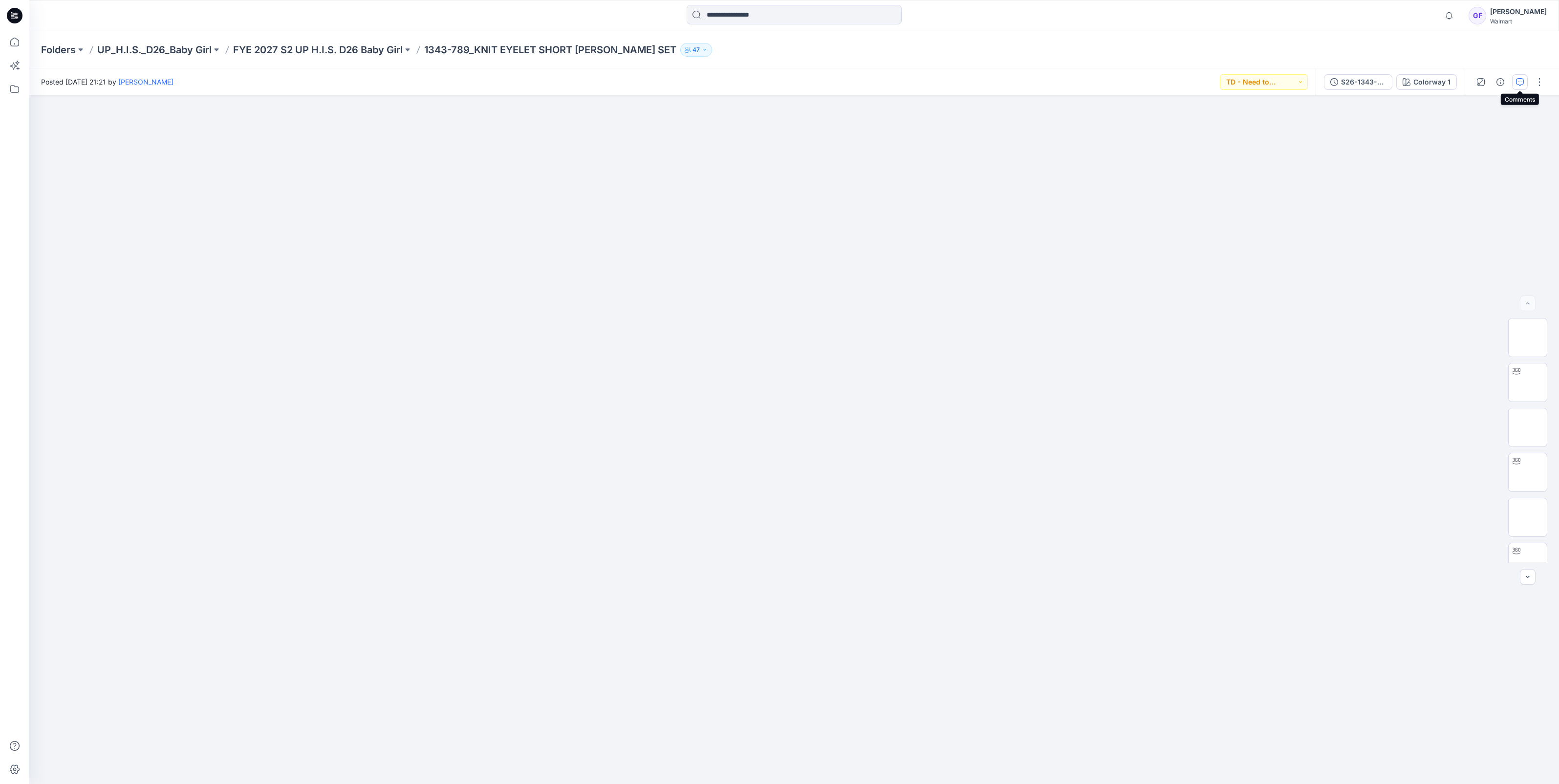
click at [1523, 84] on icon "button" at bounding box center [1519, 82] width 8 height 8
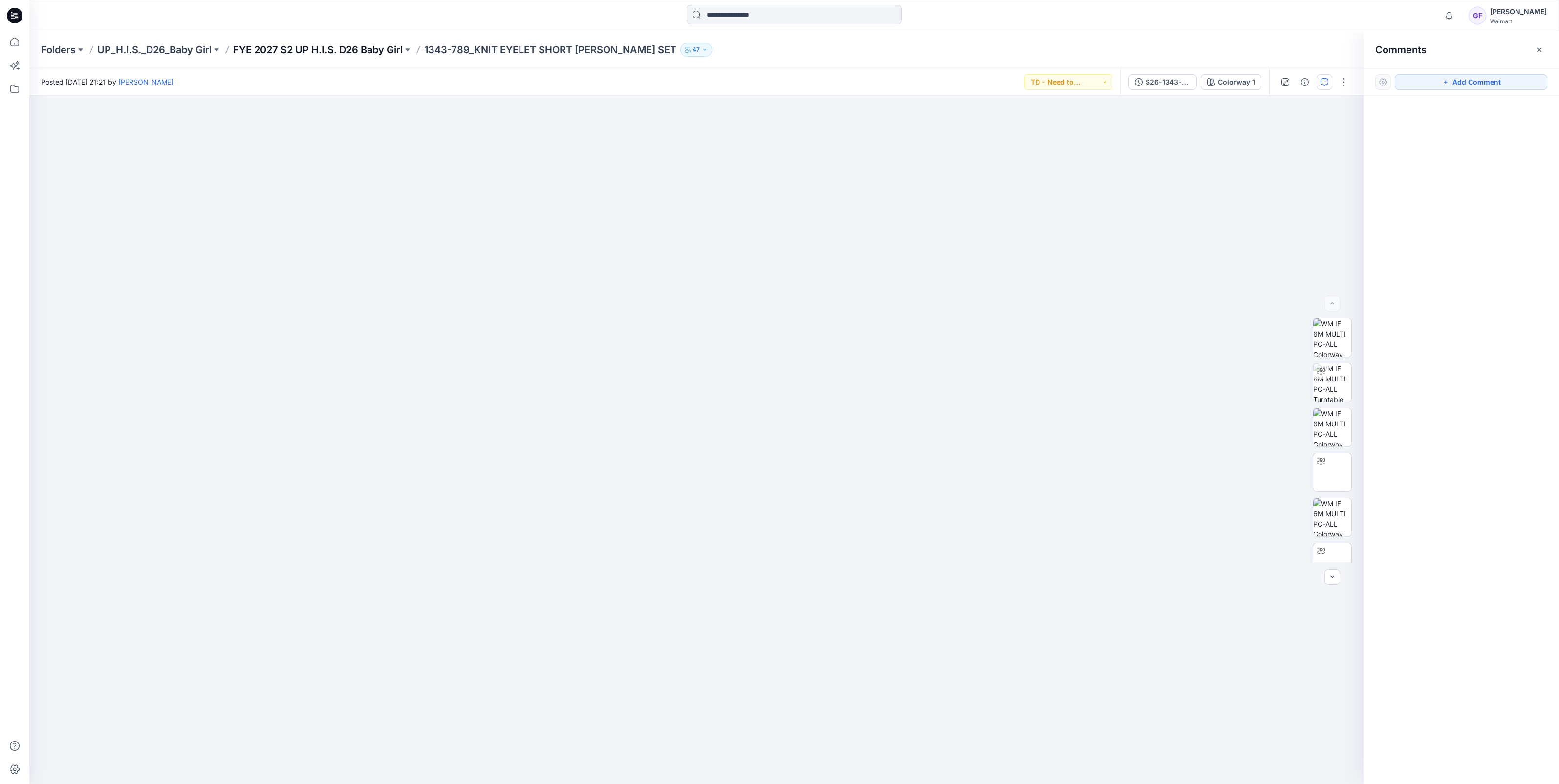
click at [397, 55] on p "FYE 2027 S2 UP H.I.S. D26 Baby Girl" at bounding box center [318, 50] width 170 height 14
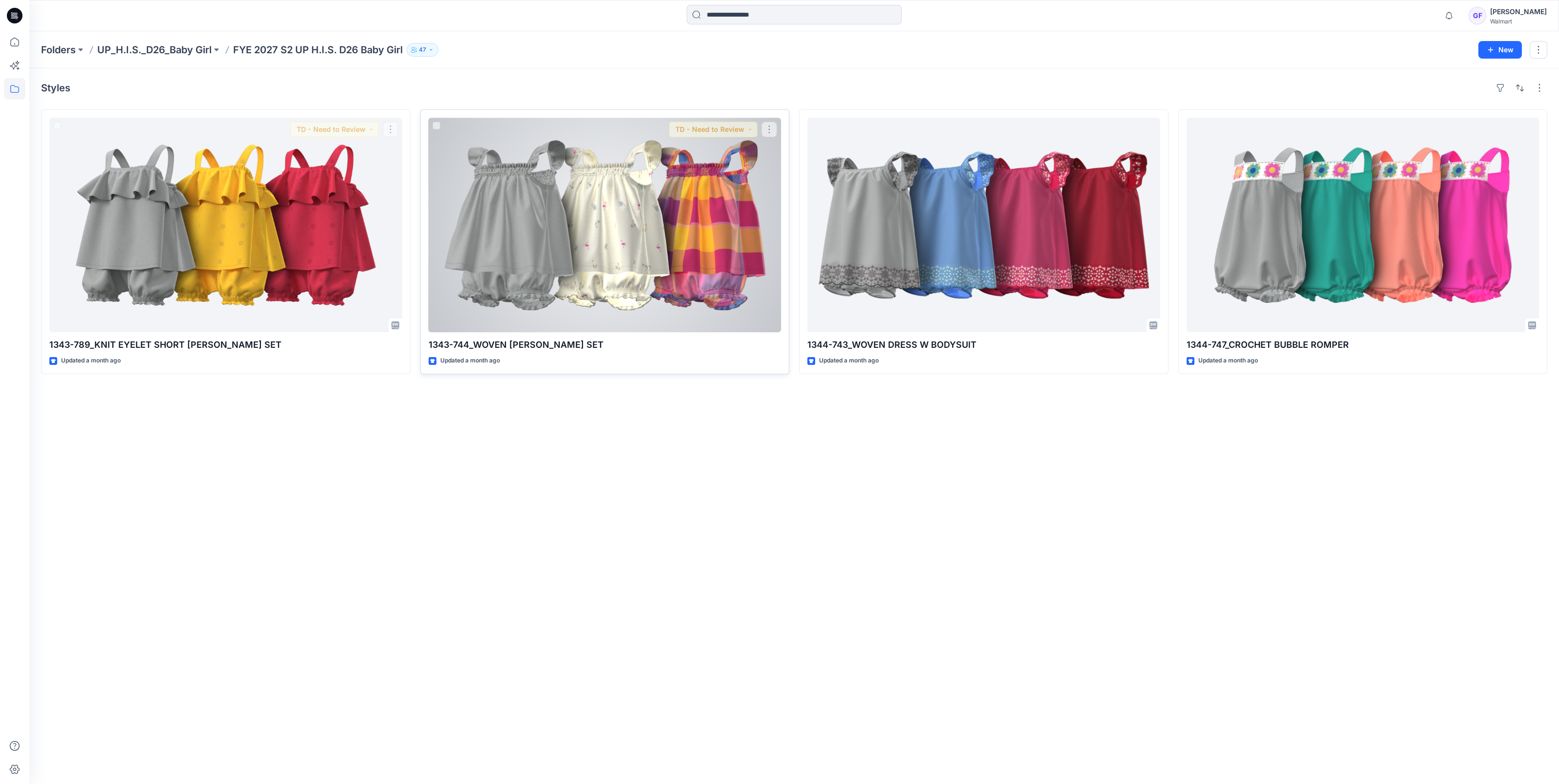
click at [547, 213] on div at bounding box center [605, 225] width 353 height 214
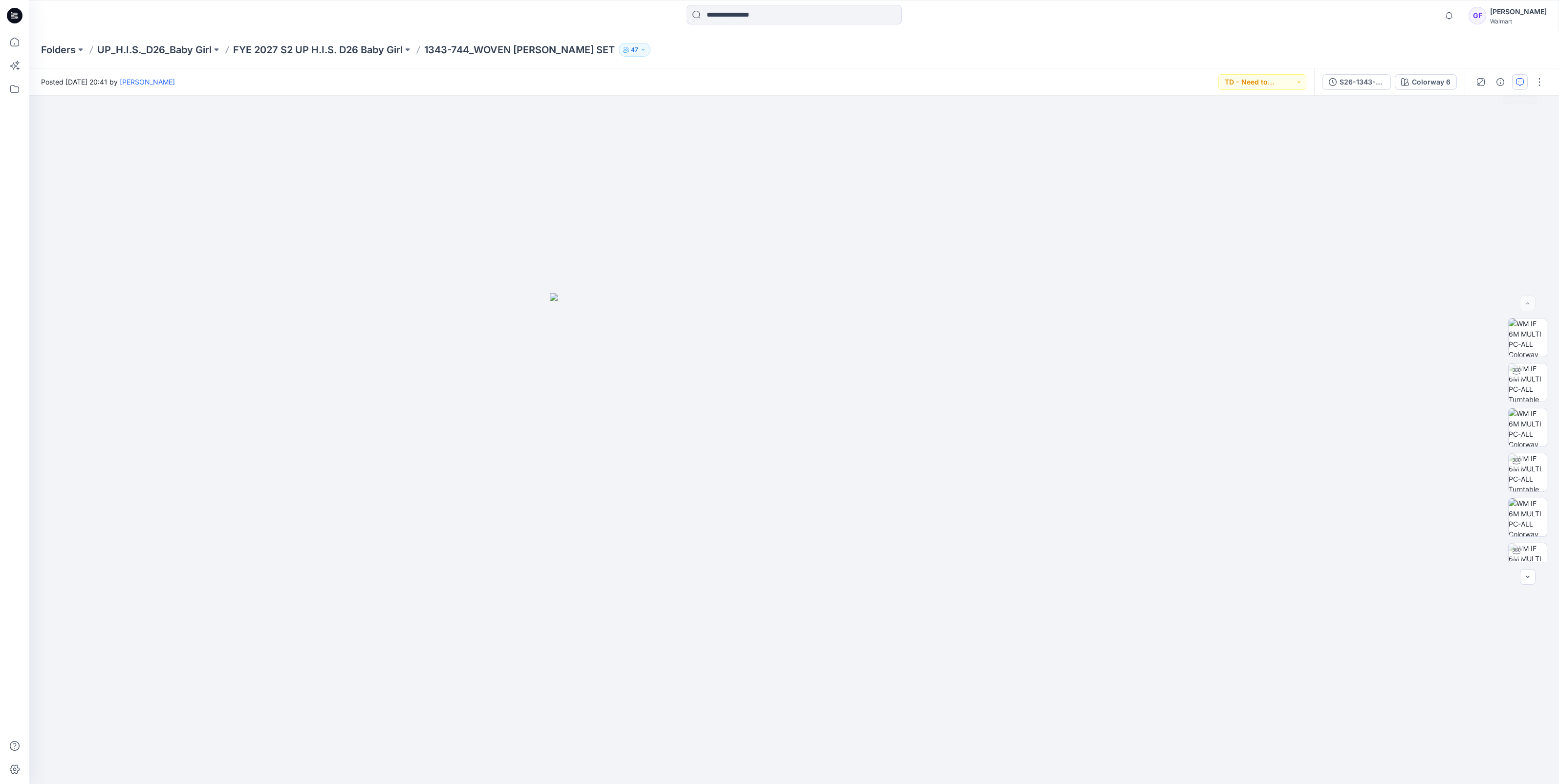
click at [1522, 80] on icon "button" at bounding box center [1519, 82] width 8 height 8
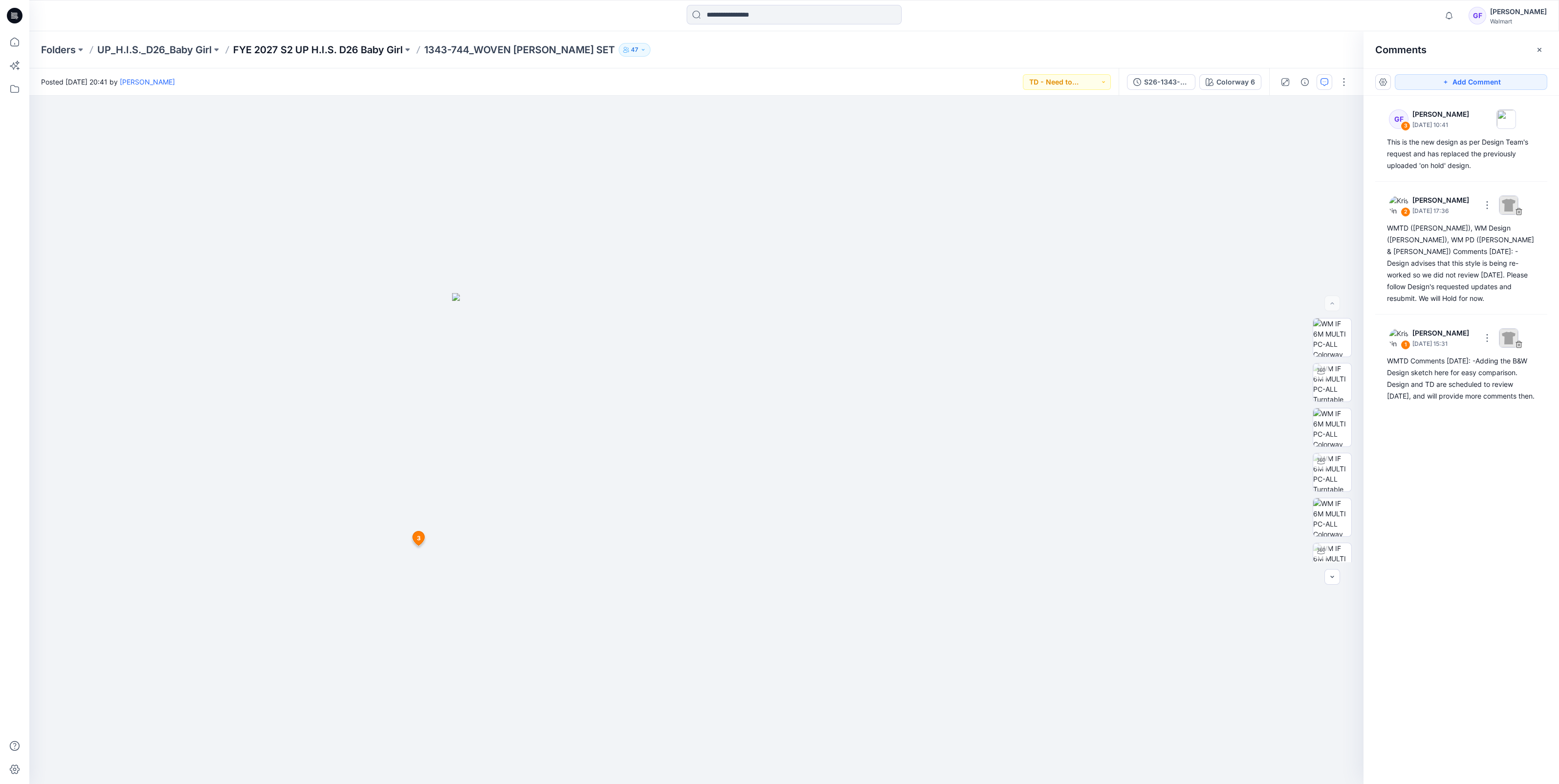
click at [353, 49] on p "FYE 2027 S2 UP H.I.S. D26 Baby Girl" at bounding box center [318, 50] width 170 height 14
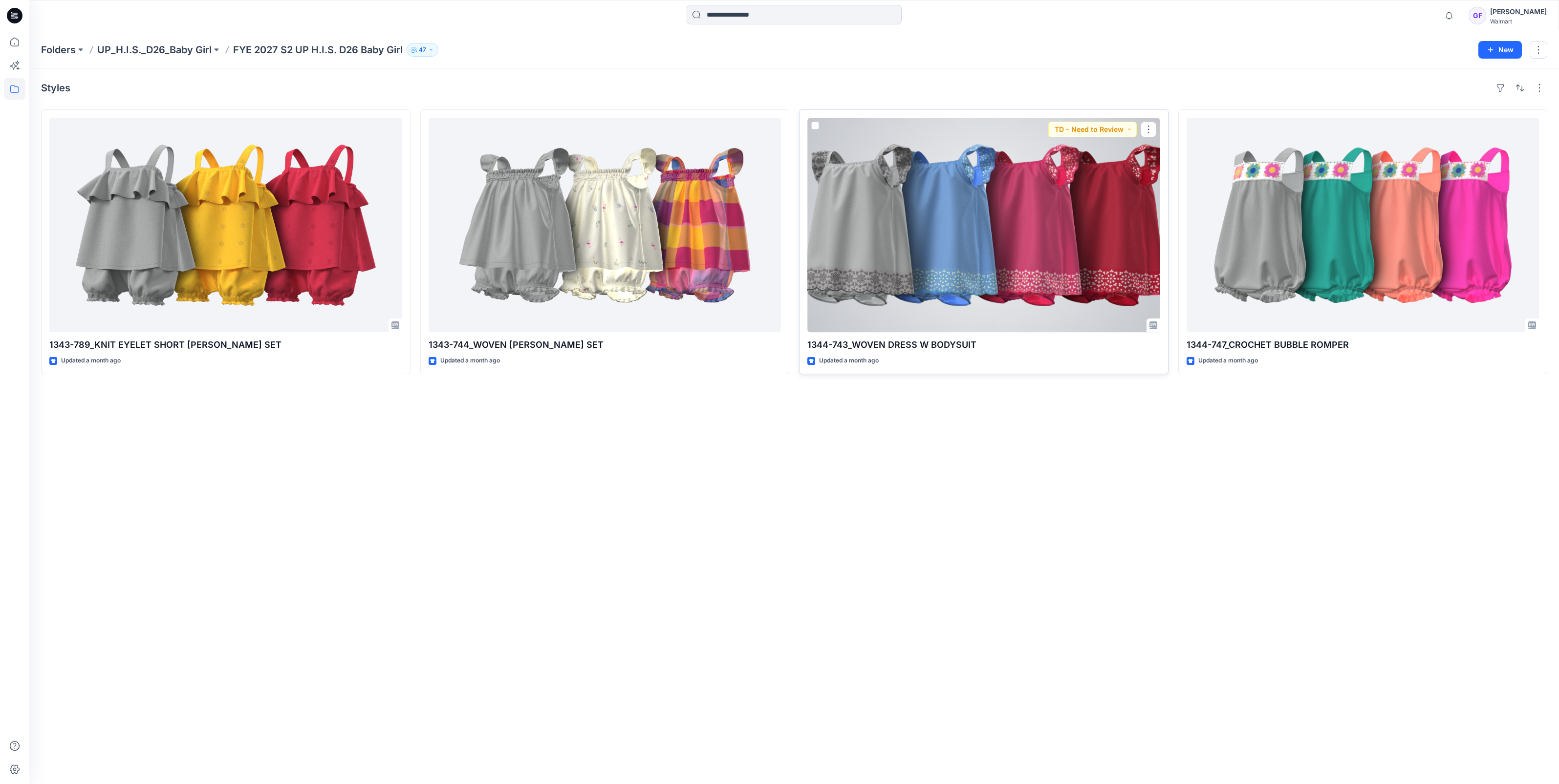
click at [941, 221] on div at bounding box center [983, 225] width 353 height 214
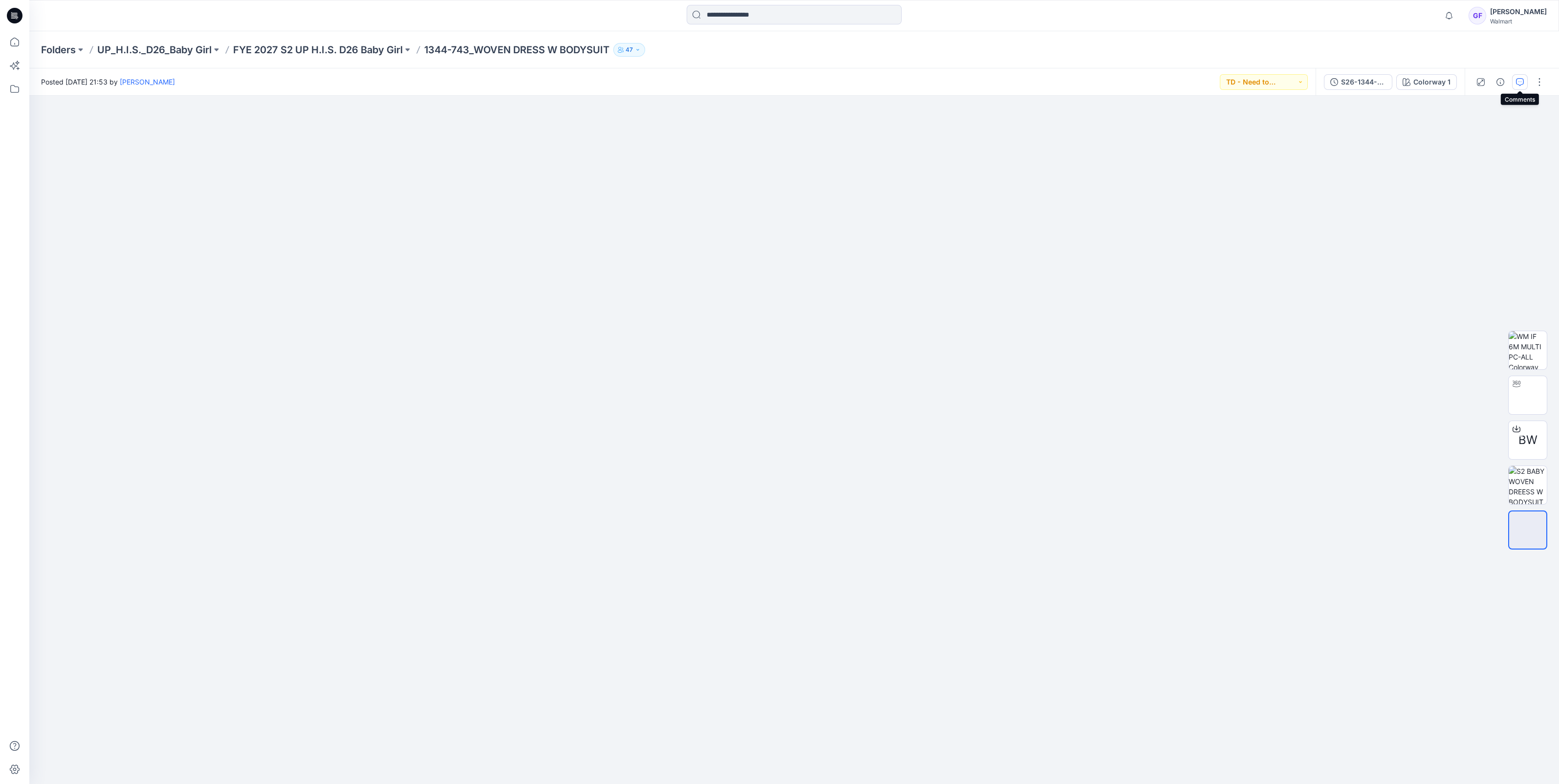
click at [1517, 78] on icon "button" at bounding box center [1519, 82] width 8 height 8
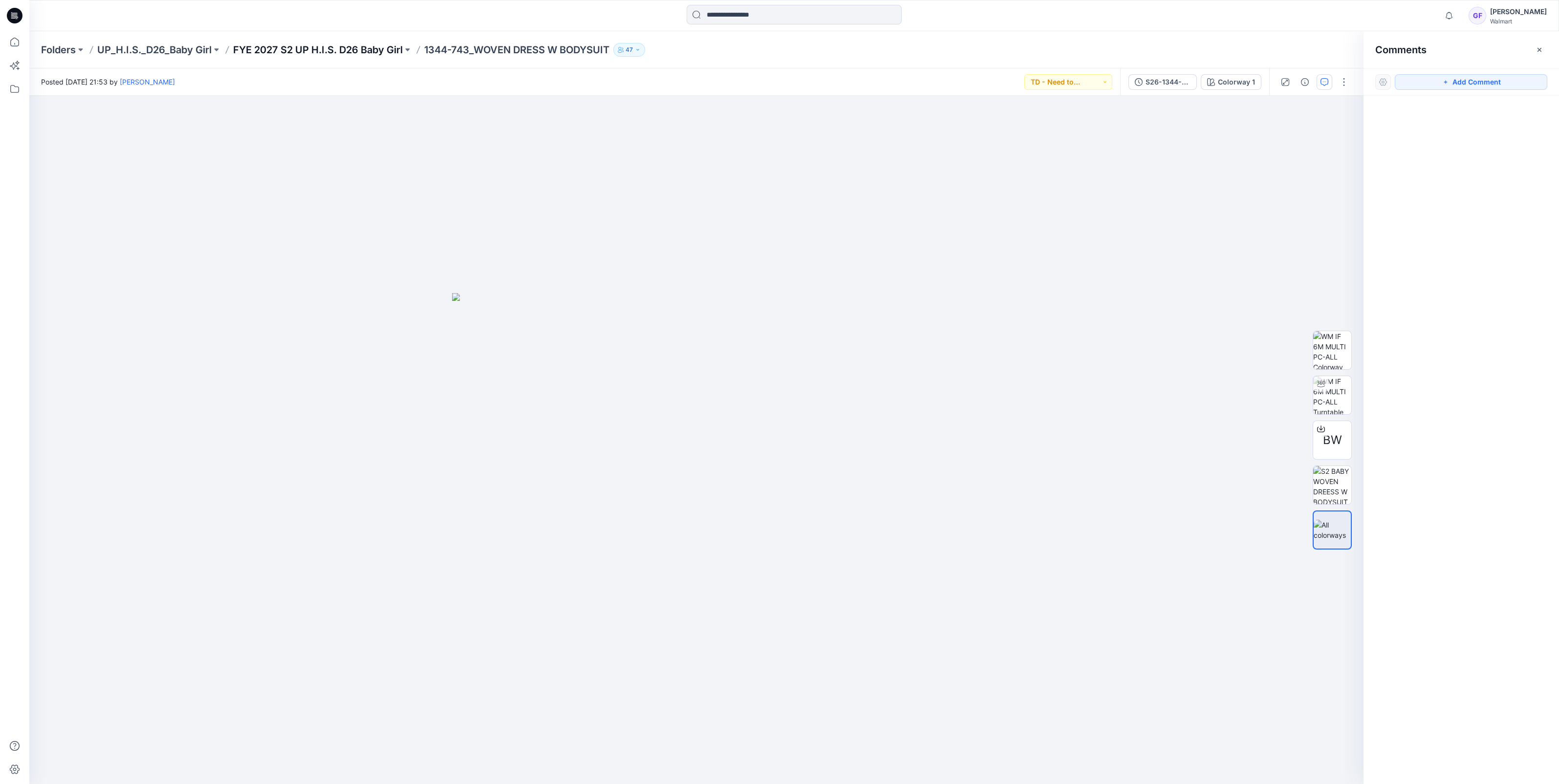
click at [378, 53] on p "FYE 2027 S2 UP H.I.S. D26 Baby Girl" at bounding box center [318, 50] width 170 height 14
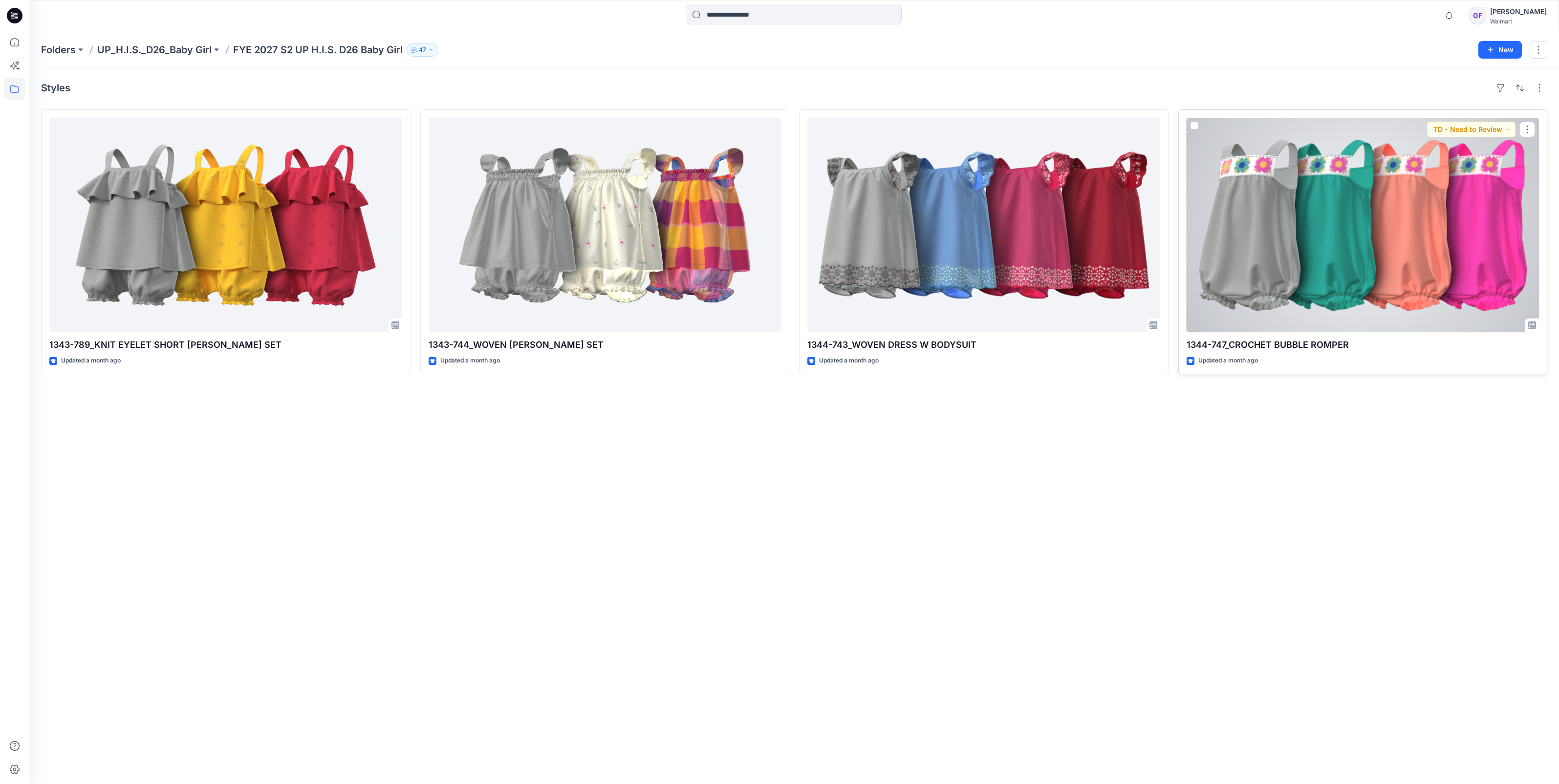
click at [1288, 223] on div at bounding box center [1363, 225] width 353 height 214
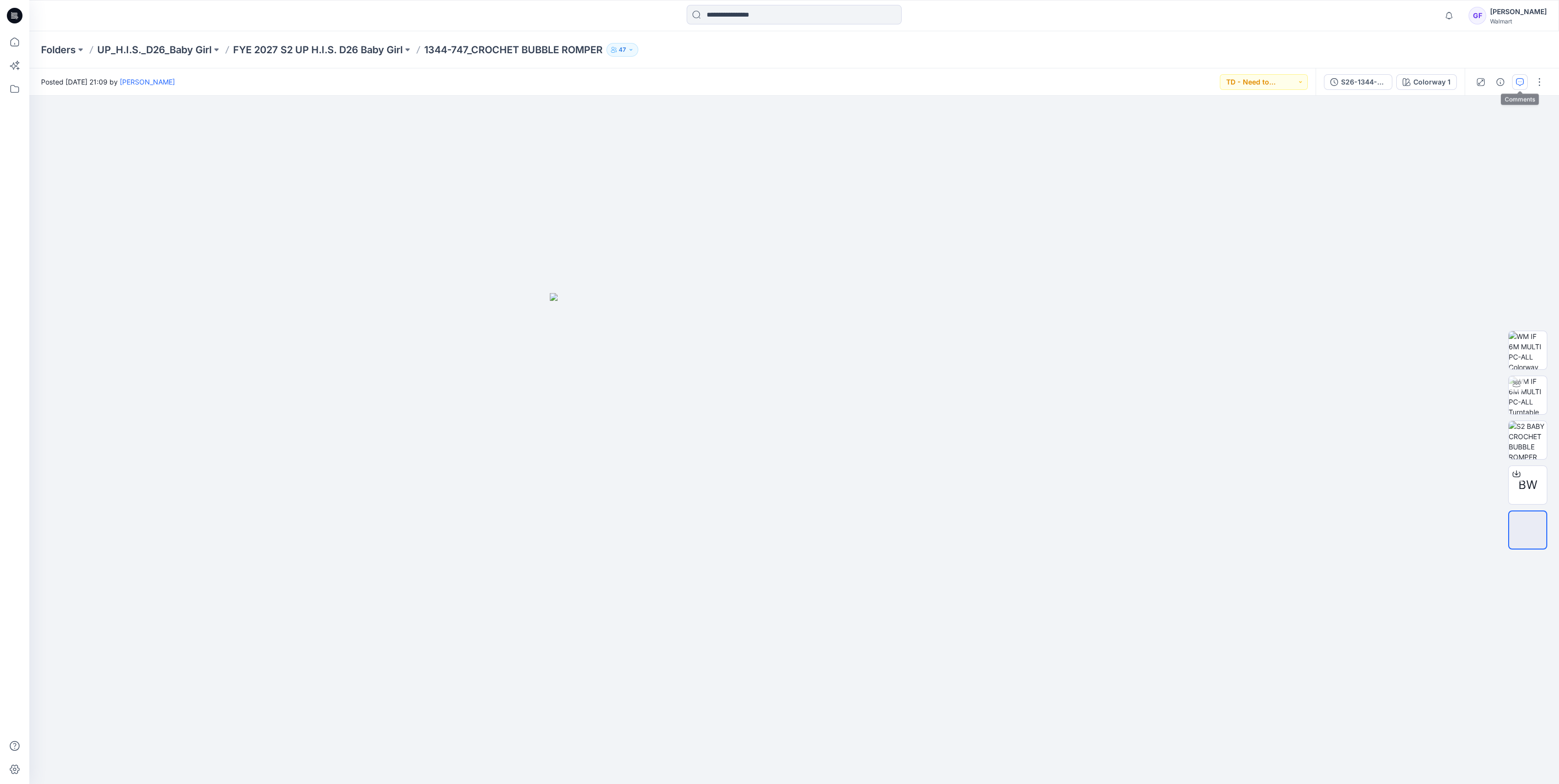
click at [1520, 85] on icon "button" at bounding box center [1519, 82] width 8 height 8
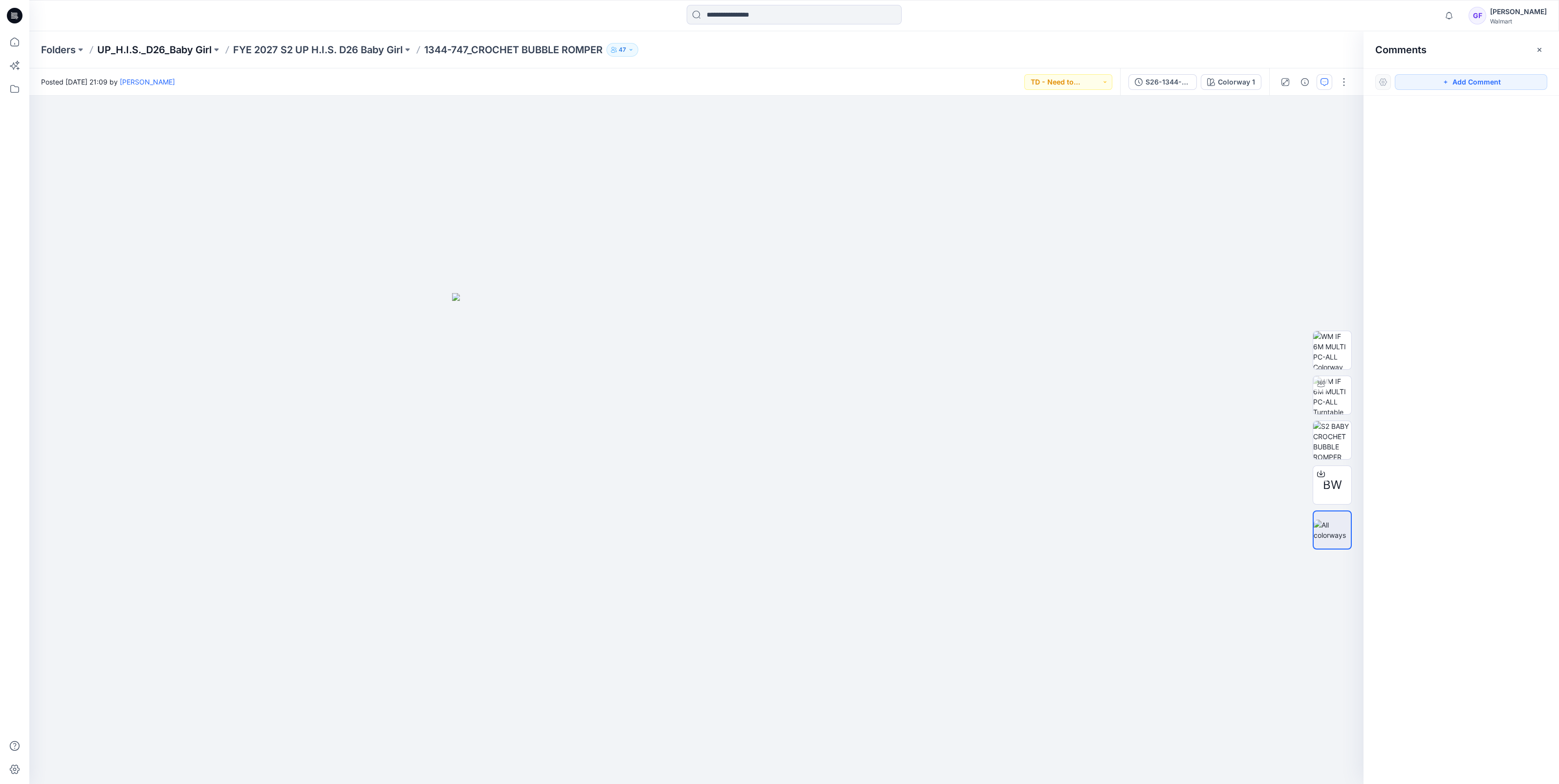
click at [132, 49] on p "UP_H.I.S._D26_Baby Girl" at bounding box center [154, 50] width 114 height 14
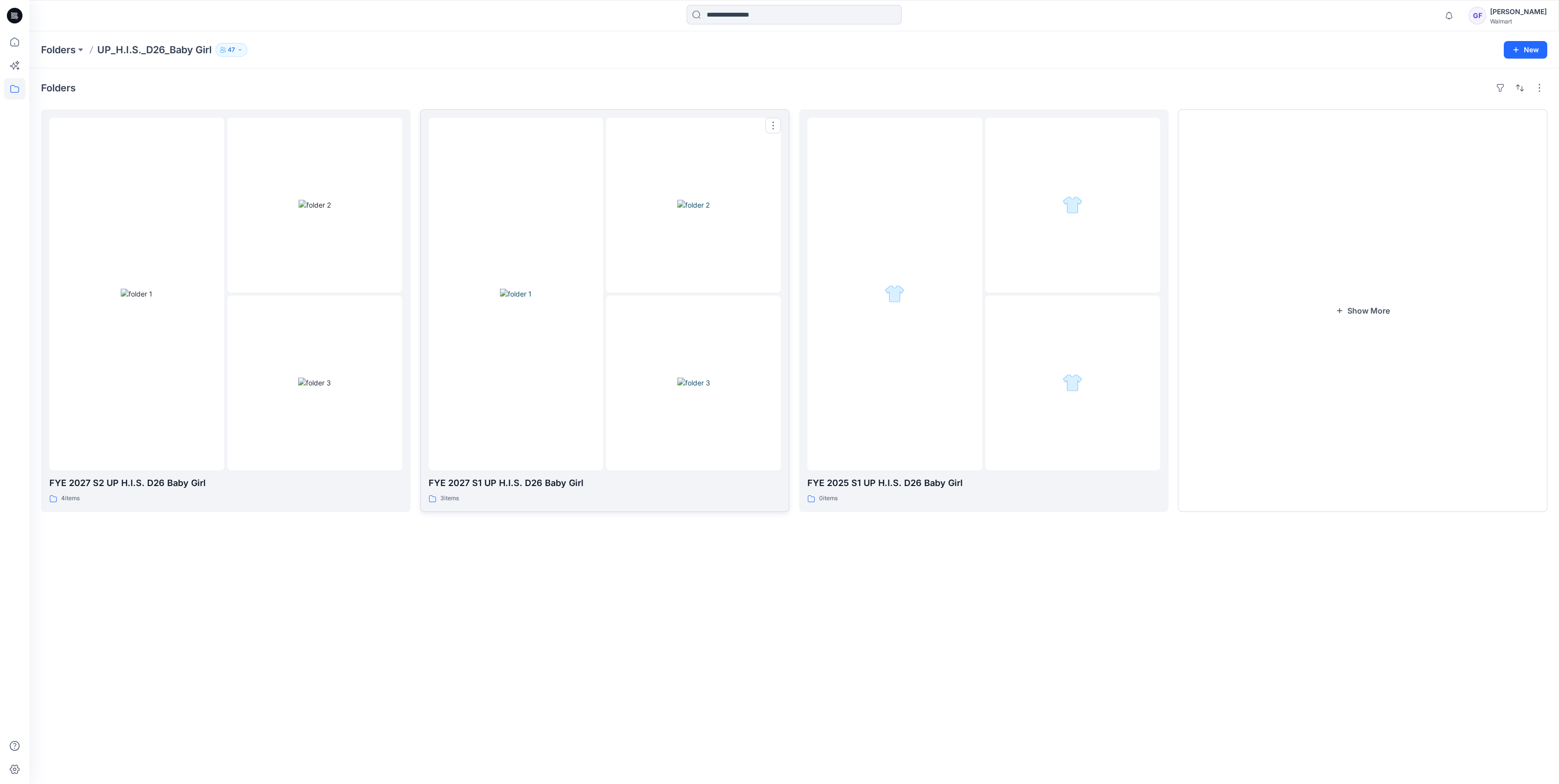
click at [532, 288] on img at bounding box center [516, 293] width 32 height 10
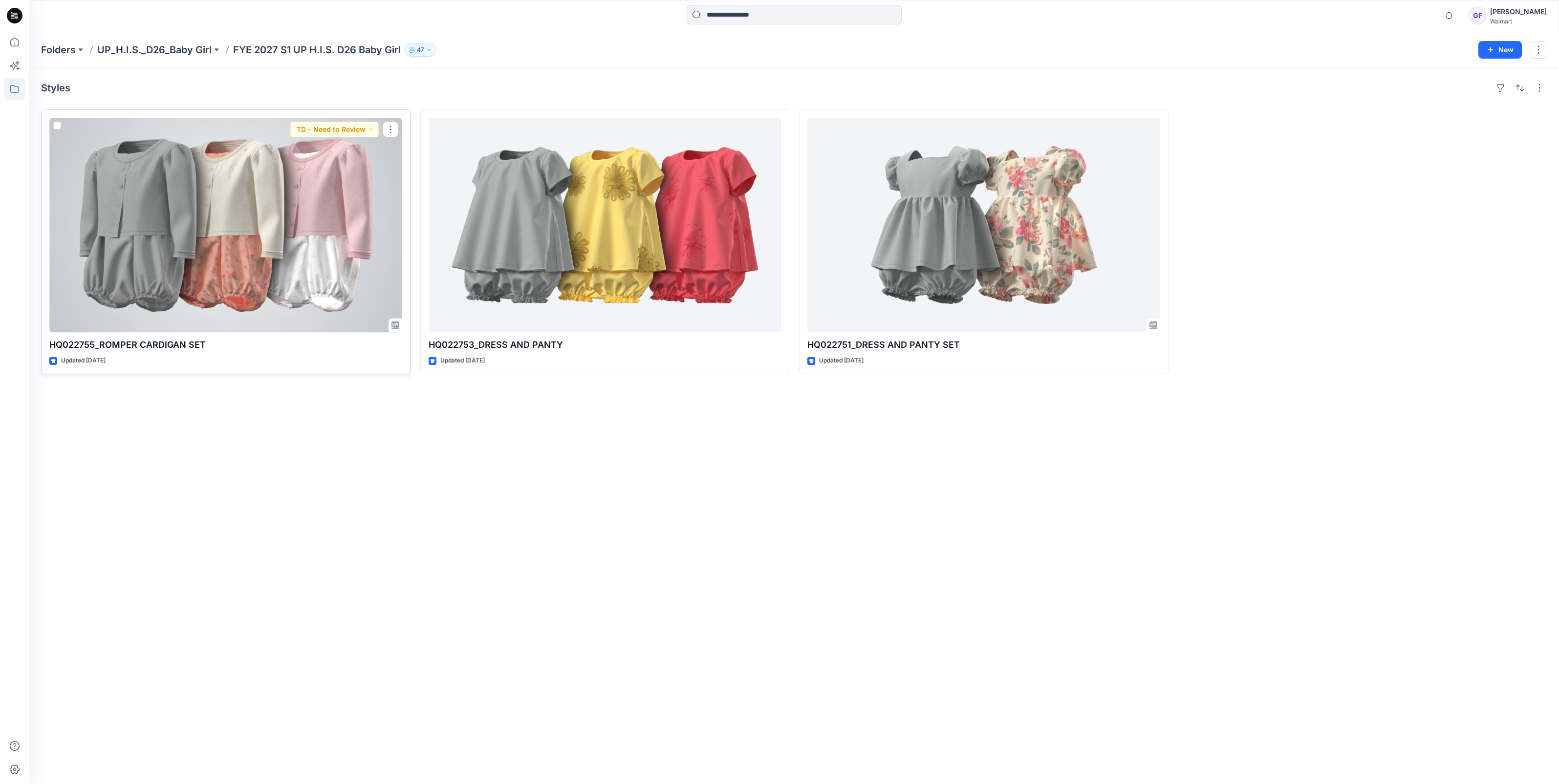
click at [293, 183] on div at bounding box center [225, 225] width 353 height 214
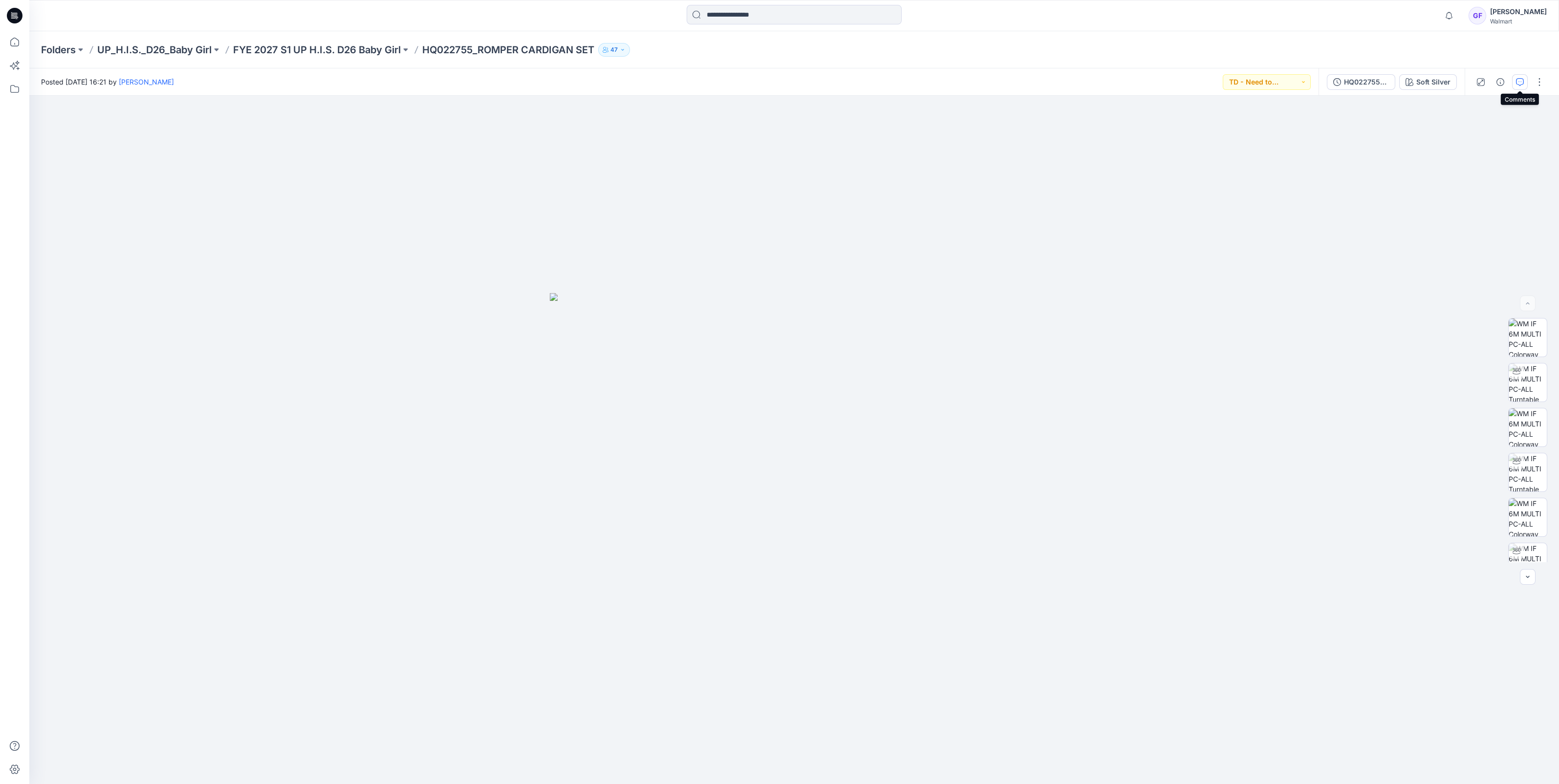
click at [1519, 85] on icon "button" at bounding box center [1519, 82] width 8 height 8
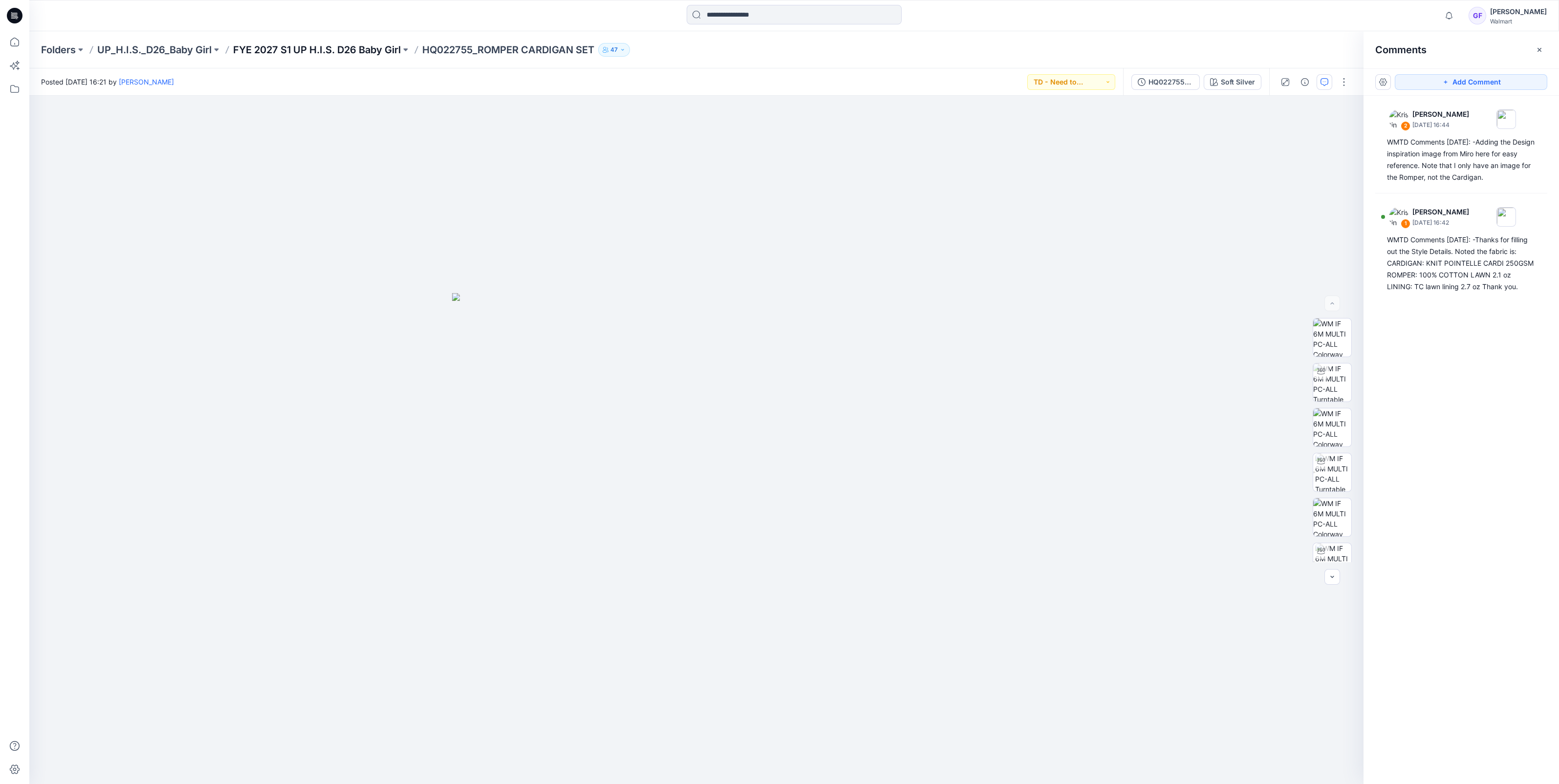
click at [381, 46] on p "FYE 2027 S1 UP H.I.S. D26 Baby Girl" at bounding box center [317, 50] width 168 height 14
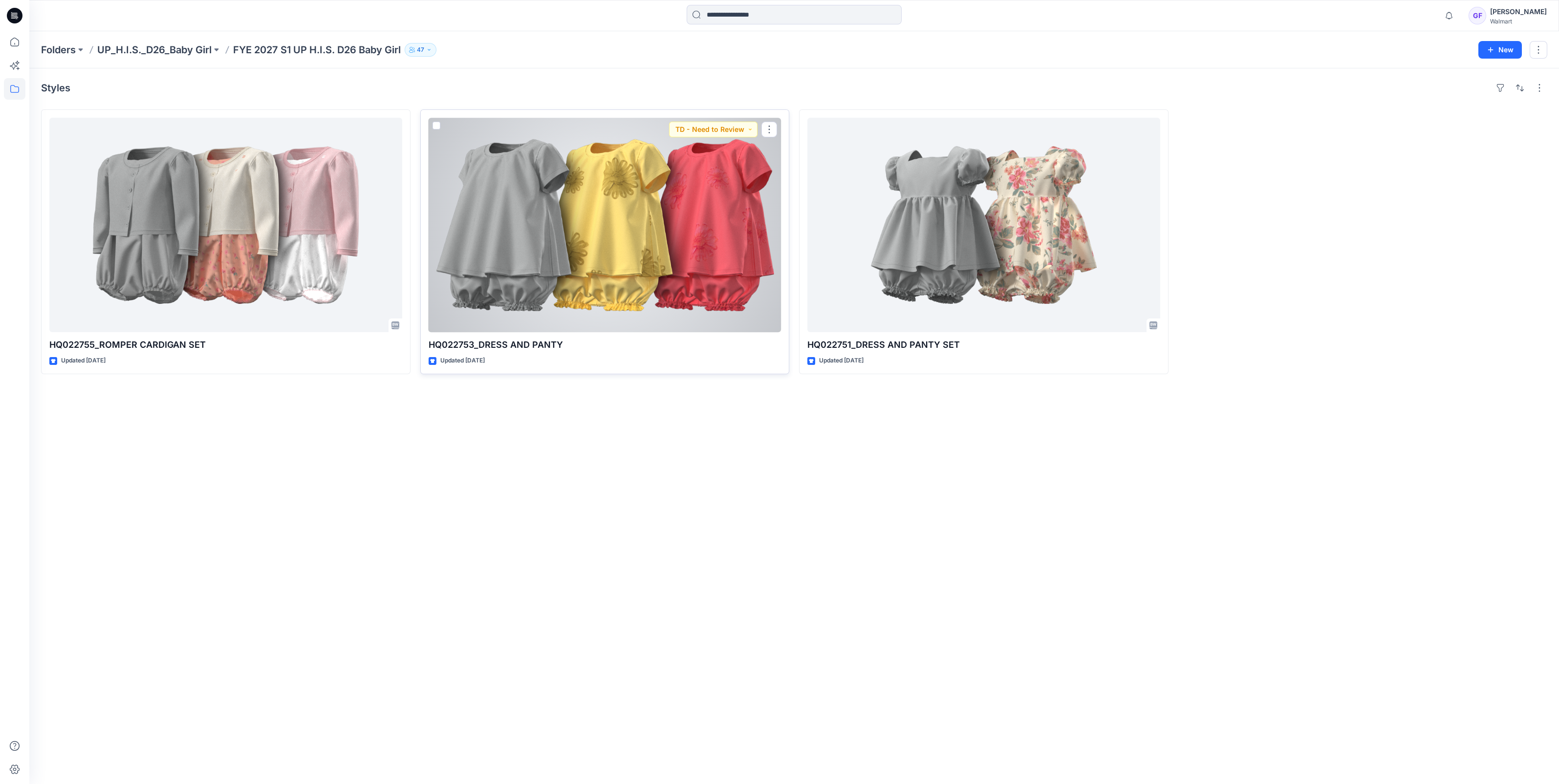
click at [606, 168] on div at bounding box center [605, 225] width 353 height 214
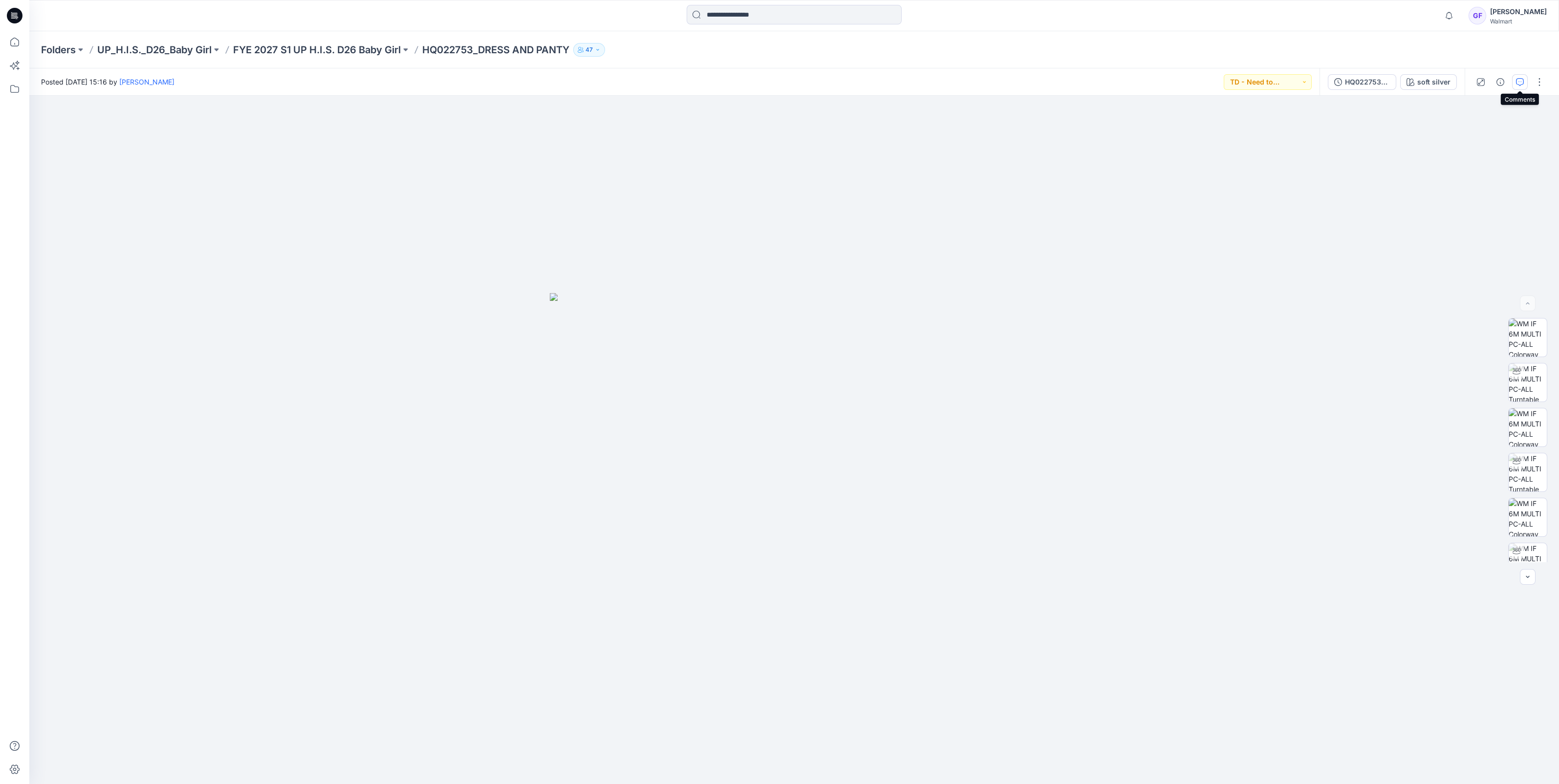
click at [1518, 80] on icon "button" at bounding box center [1519, 82] width 8 height 8
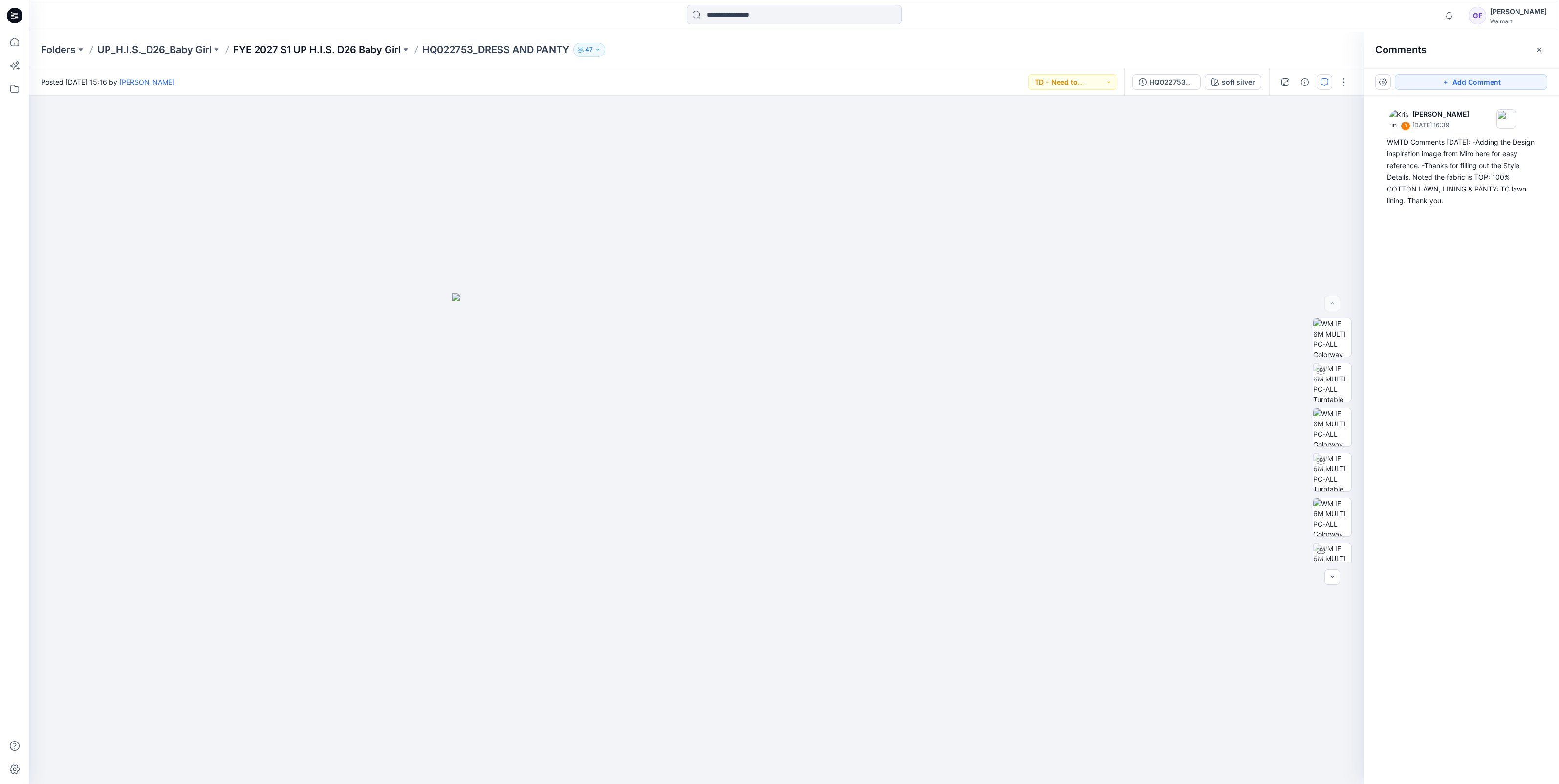
click at [312, 49] on p "FYE 2027 S1 UP H.I.S. D26 Baby Girl" at bounding box center [317, 50] width 168 height 14
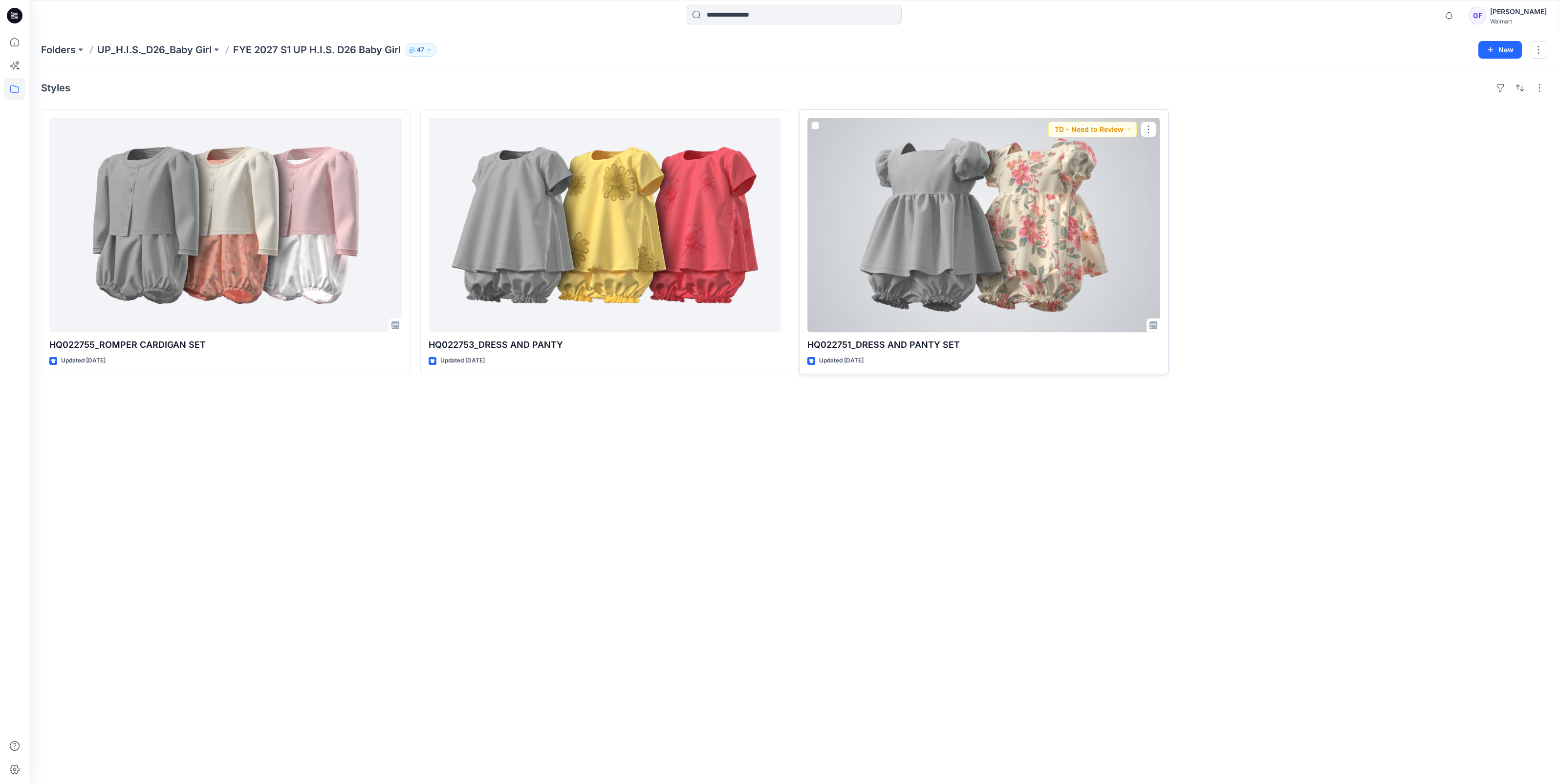
click at [963, 186] on div at bounding box center [983, 225] width 353 height 214
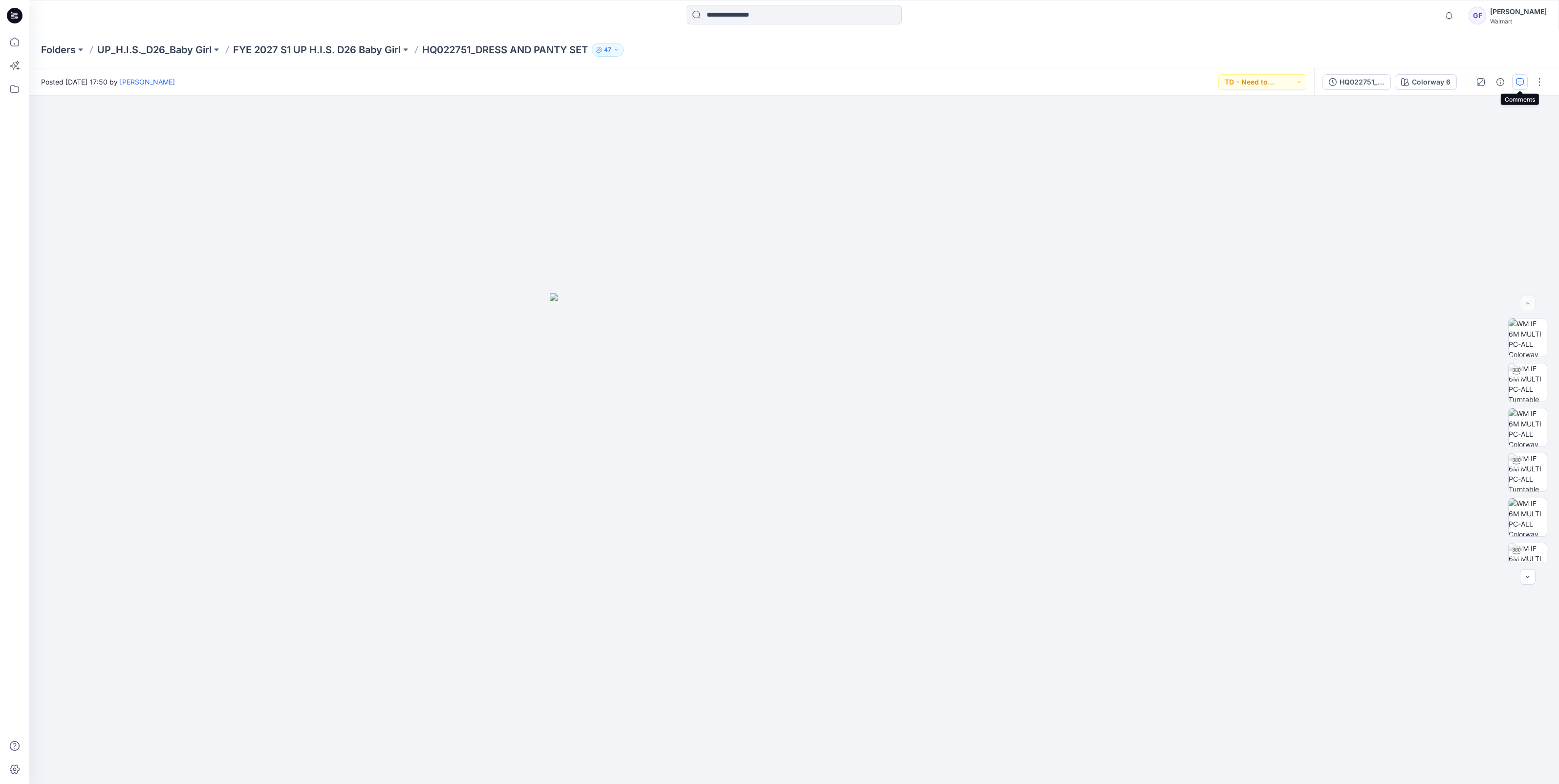
click at [1519, 78] on icon "button" at bounding box center [1519, 82] width 8 height 8
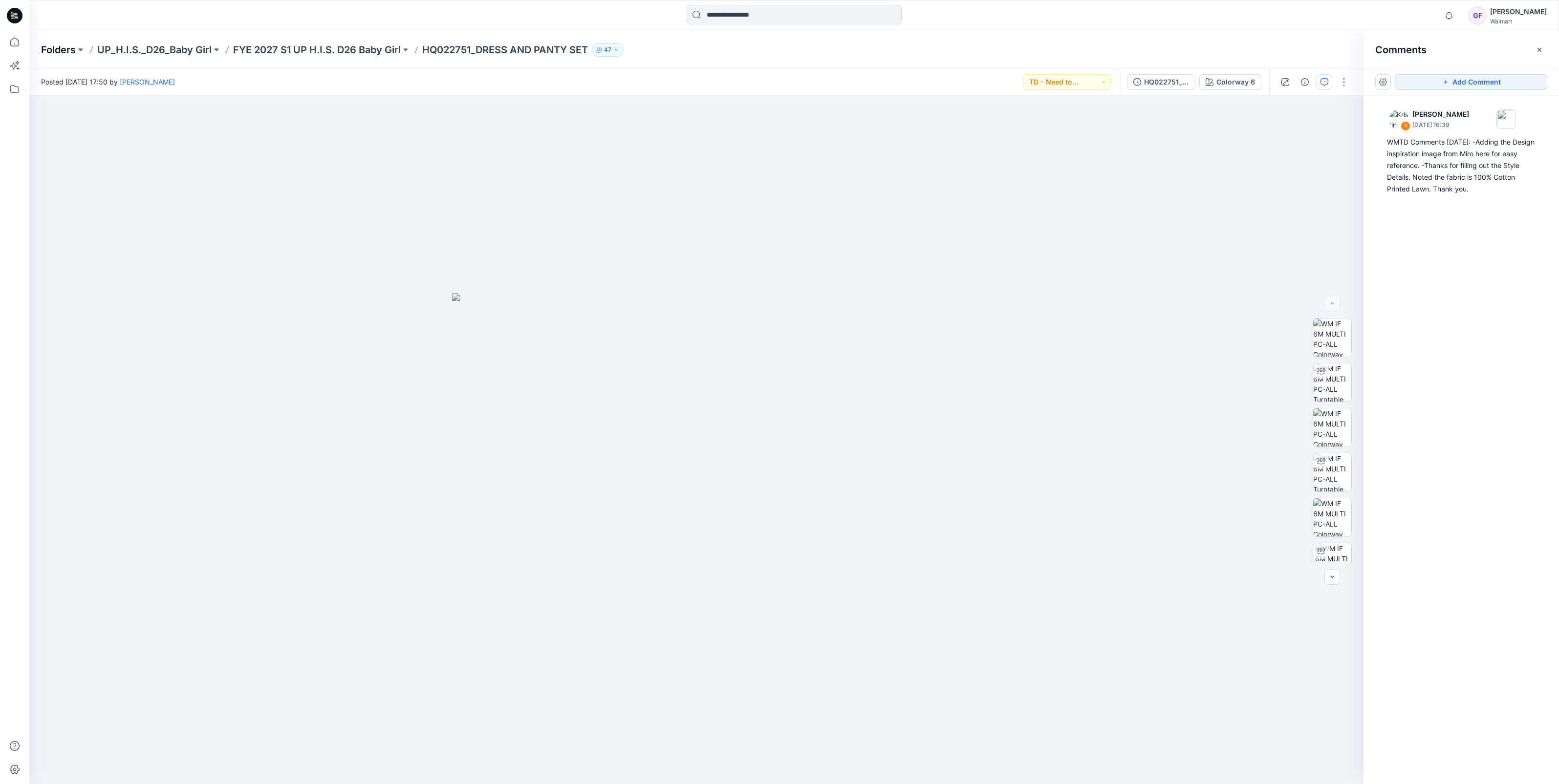
click at [55, 45] on p "Folders" at bounding box center [58, 50] width 35 height 14
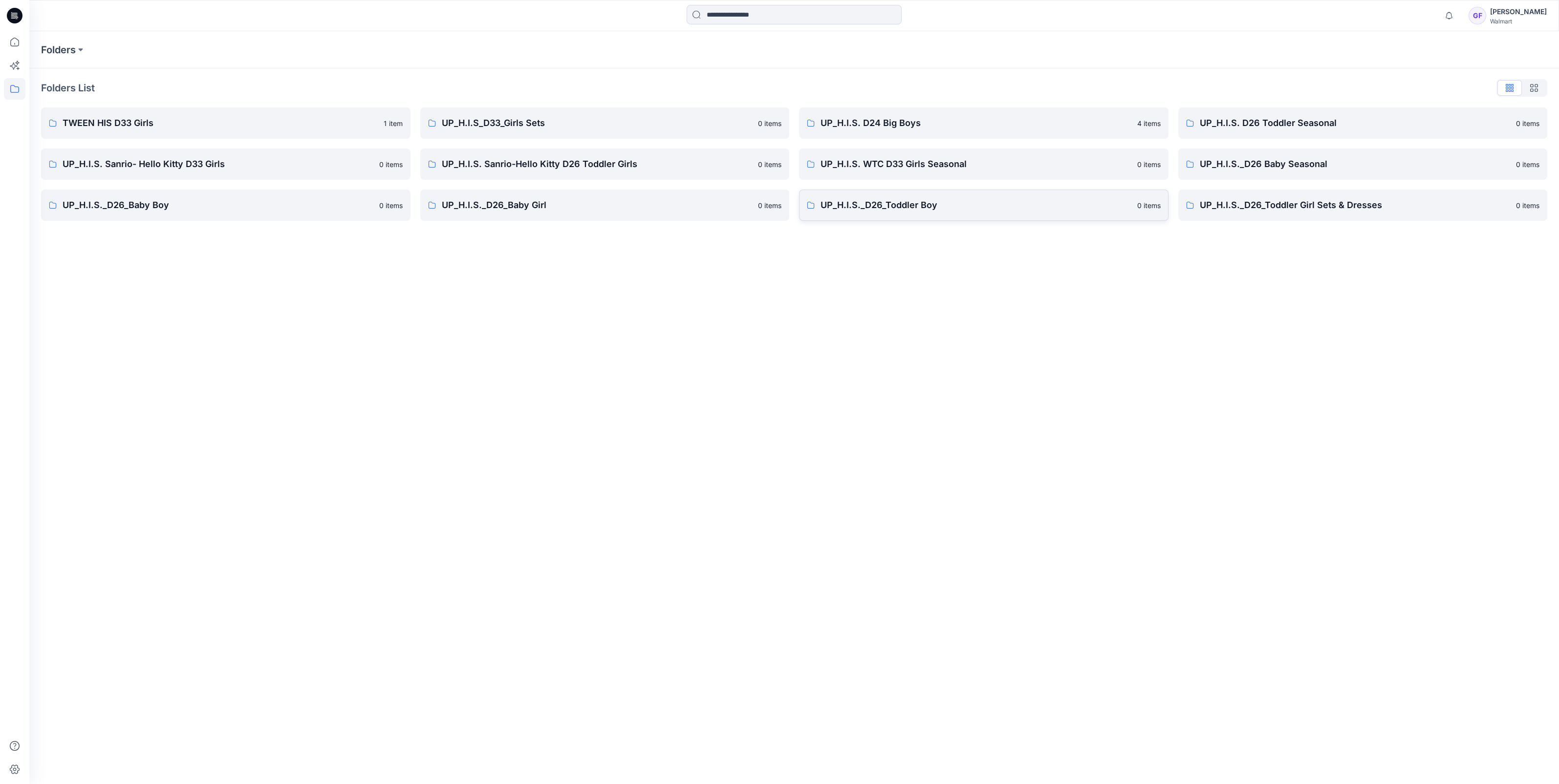
click at [895, 209] on p "UP_H.I.S._D26_Toddler Boy" at bounding box center [976, 205] width 311 height 14
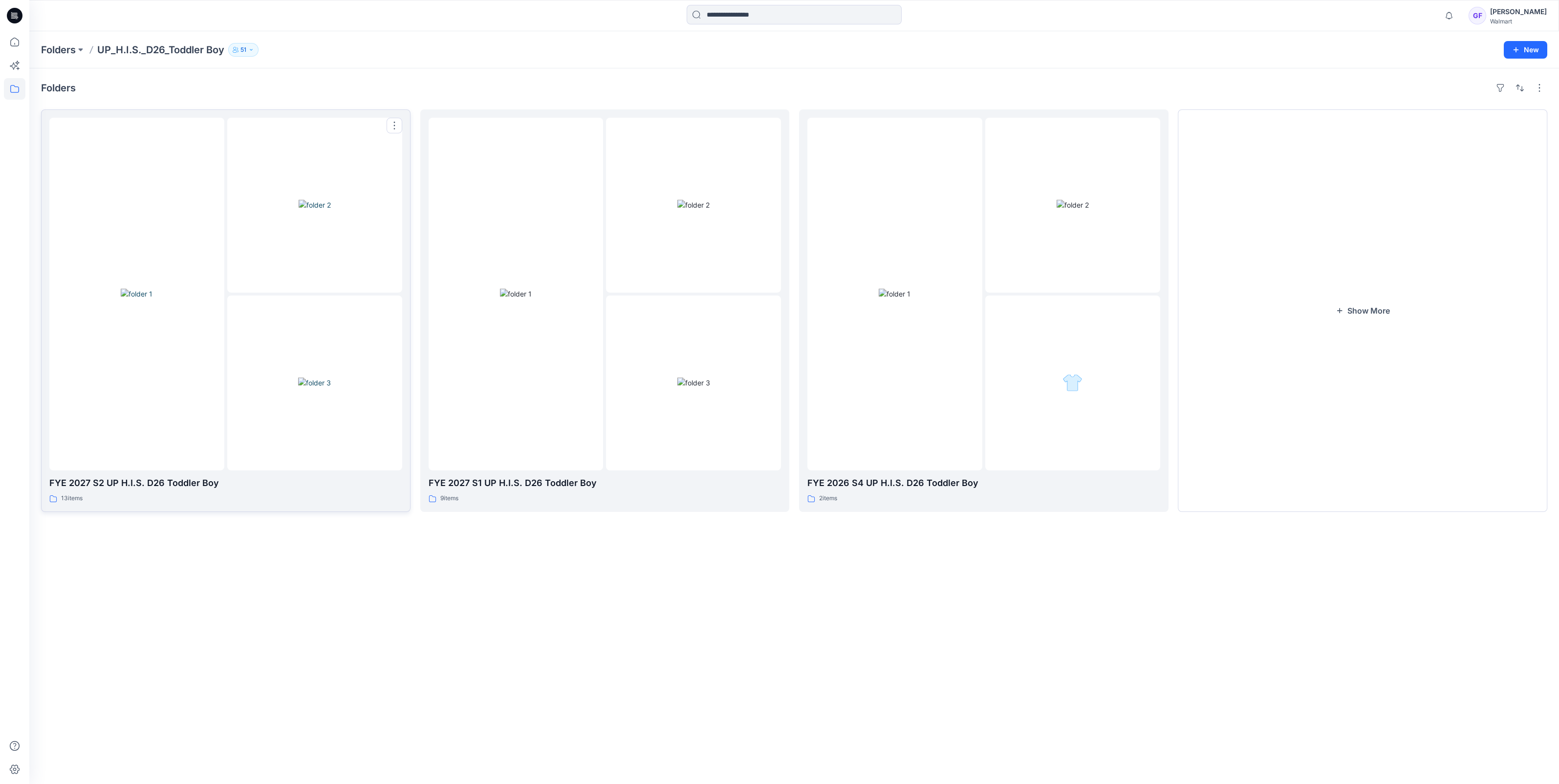
click at [151, 292] on img at bounding box center [137, 293] width 32 height 10
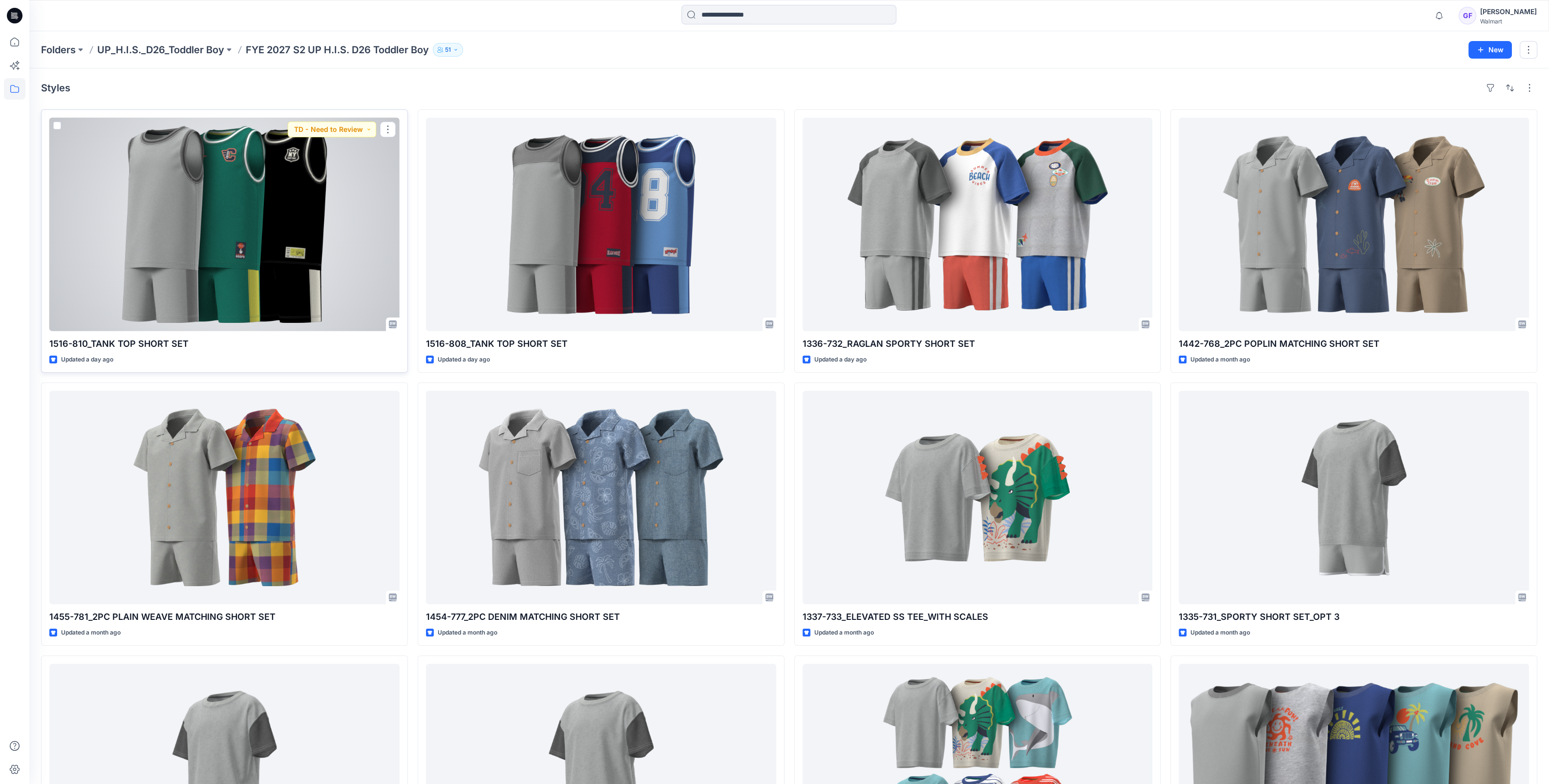
click at [245, 270] on div at bounding box center [224, 225] width 350 height 214
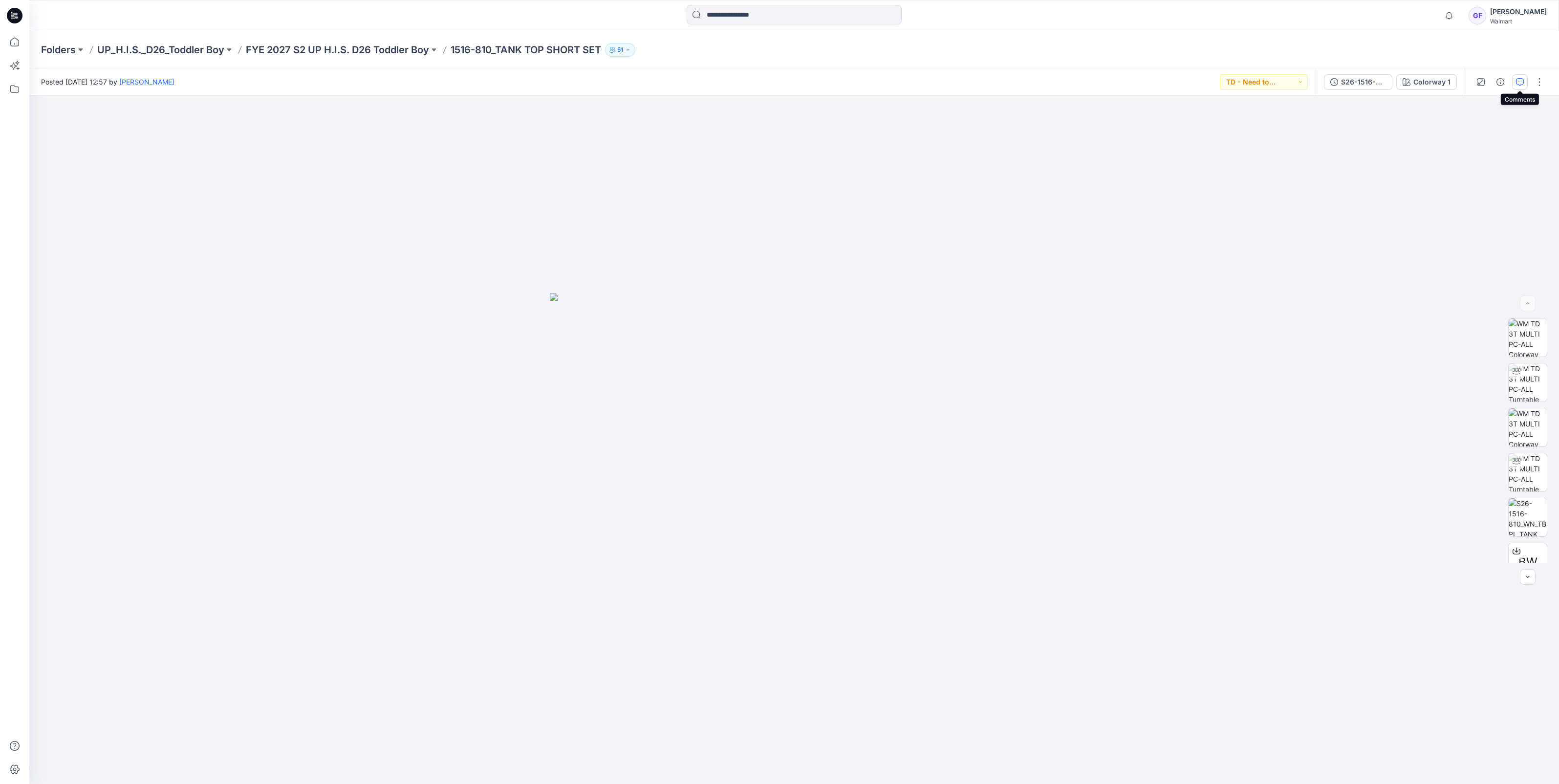
click at [1522, 81] on icon "button" at bounding box center [1519, 82] width 8 height 8
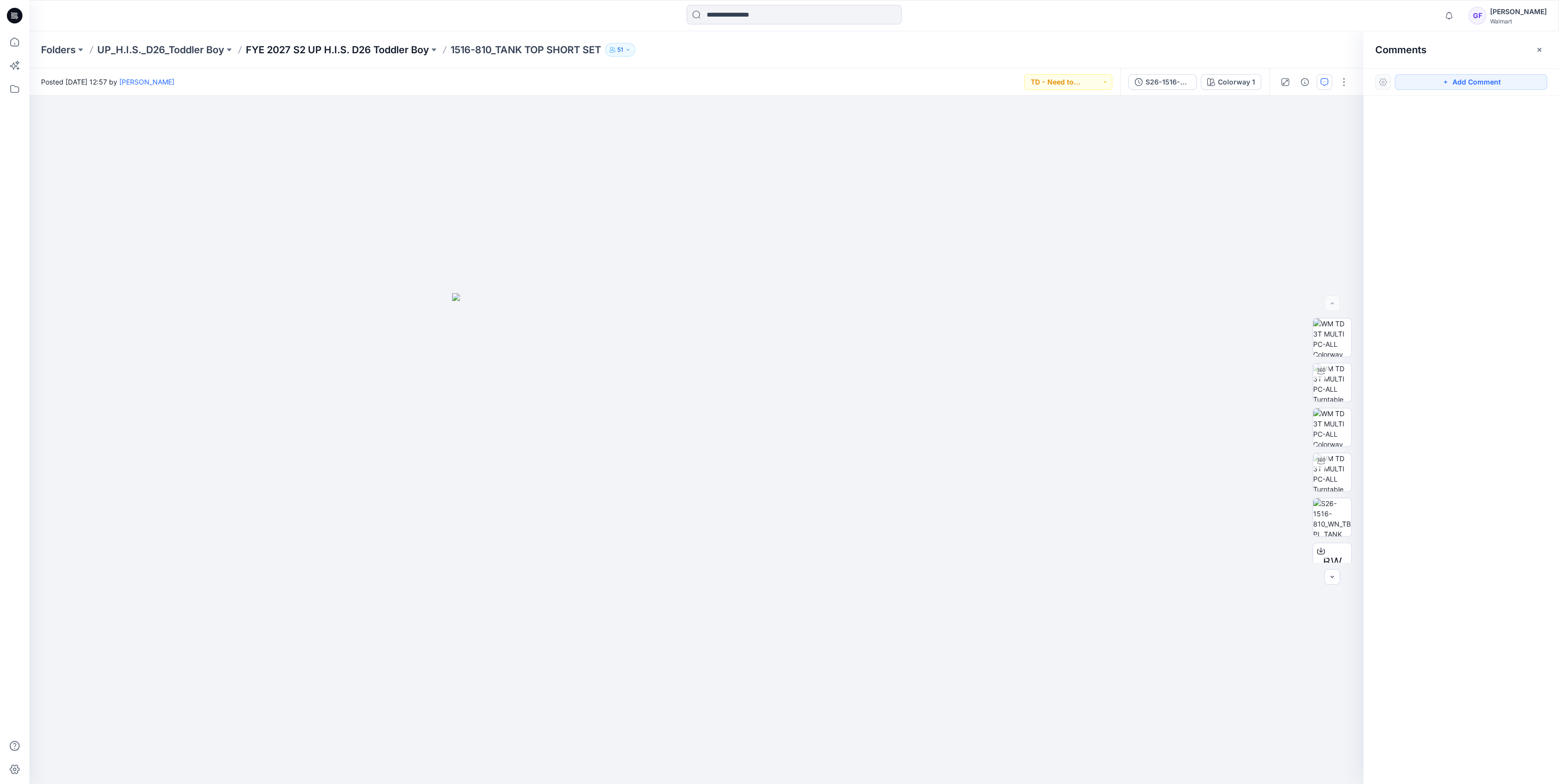
click at [373, 51] on p "FYE 2027 S2 UP H.I.S. D26 Toddler Boy" at bounding box center [337, 50] width 183 height 14
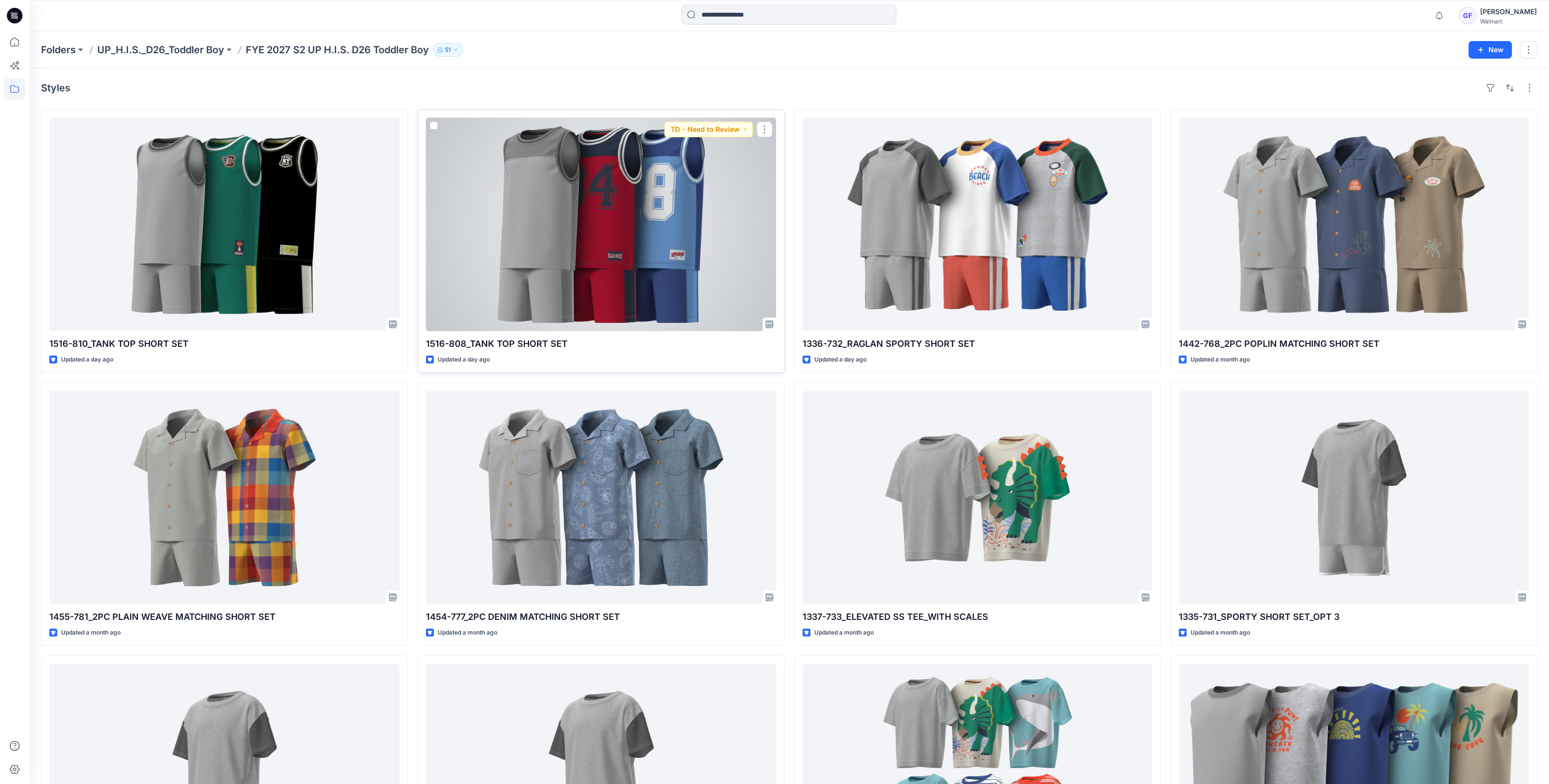
click at [594, 271] on div at bounding box center [600, 225] width 350 height 214
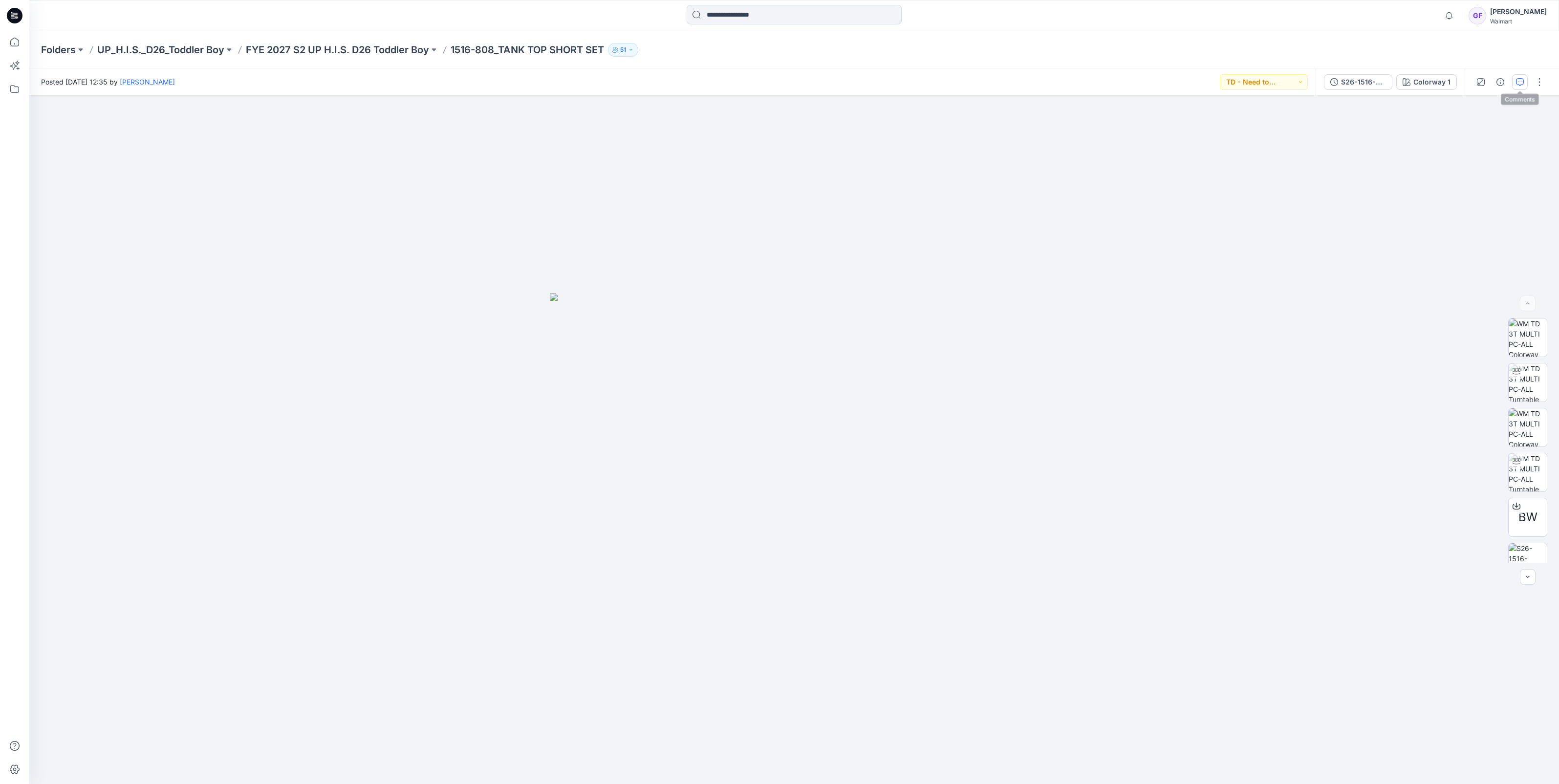
click at [1515, 80] on button "button" at bounding box center [1519, 82] width 16 height 16
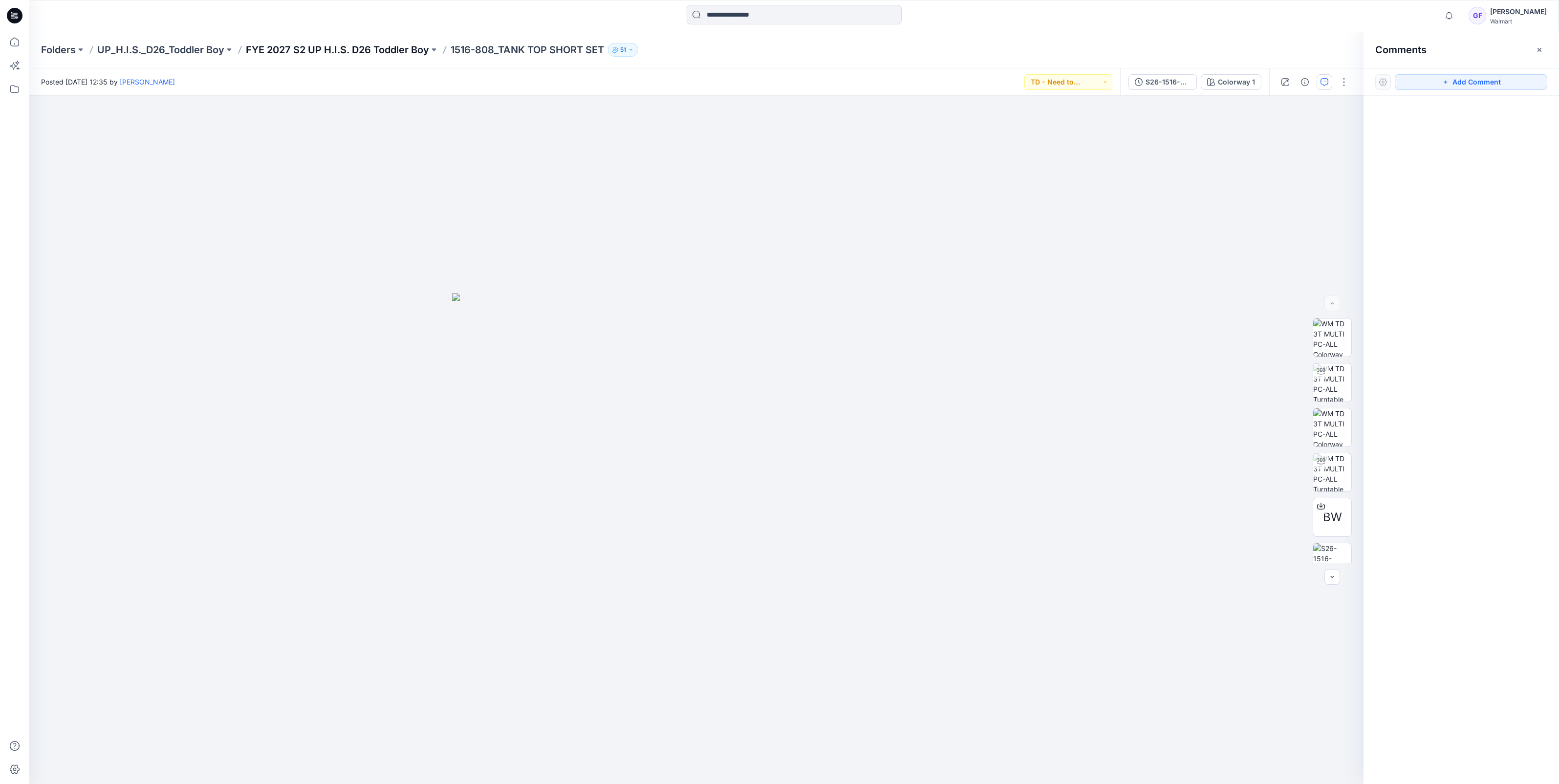
click at [353, 47] on p "FYE 2027 S2 UP H.I.S. D26 Toddler Boy" at bounding box center [337, 50] width 183 height 14
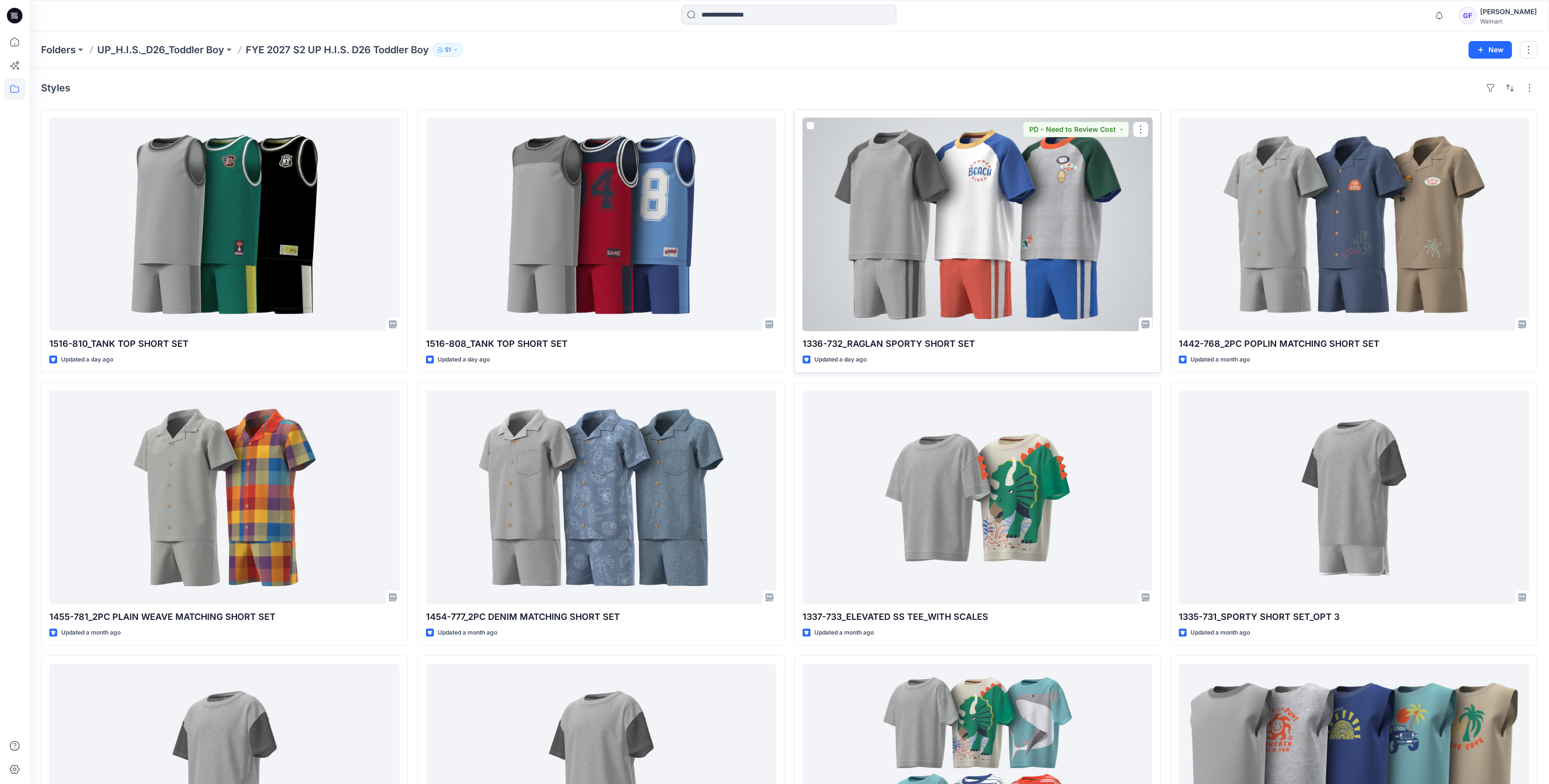
click at [909, 194] on div at bounding box center [978, 225] width 350 height 214
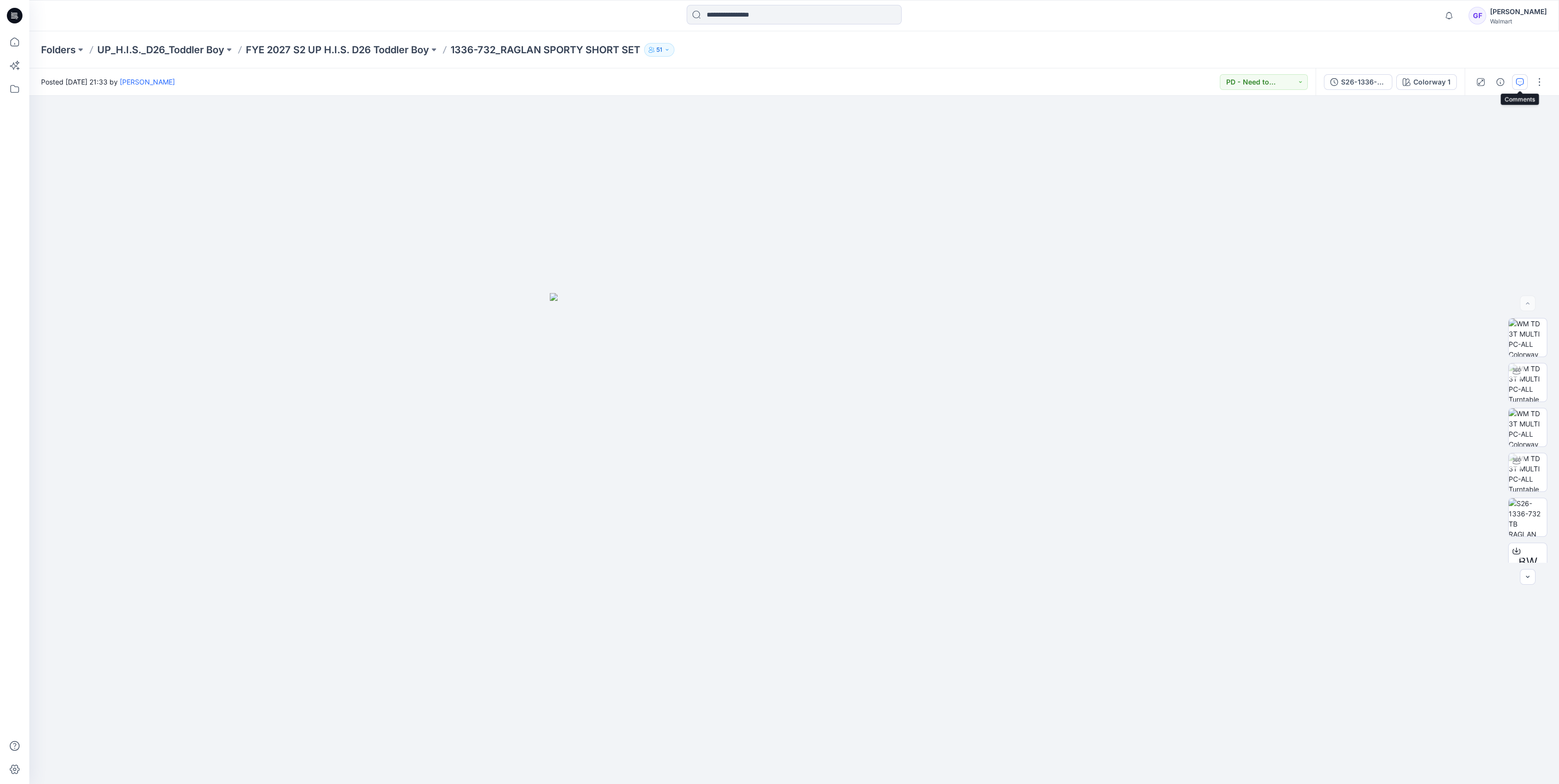
click at [1516, 74] on button "button" at bounding box center [1519, 82] width 16 height 16
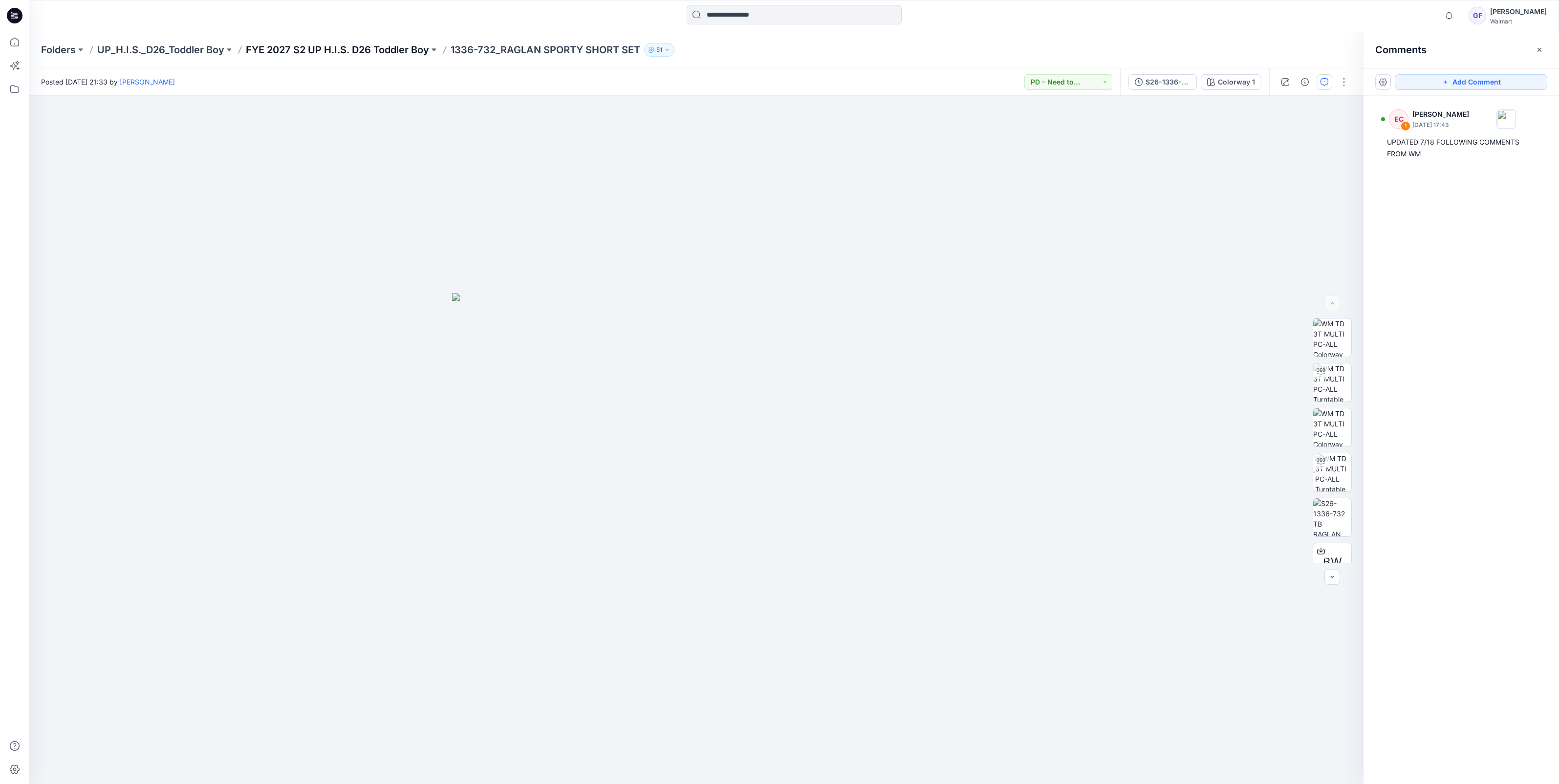
click at [393, 47] on p "FYE 2027 S2 UP H.I.S. D26 Toddler Boy" at bounding box center [337, 50] width 183 height 14
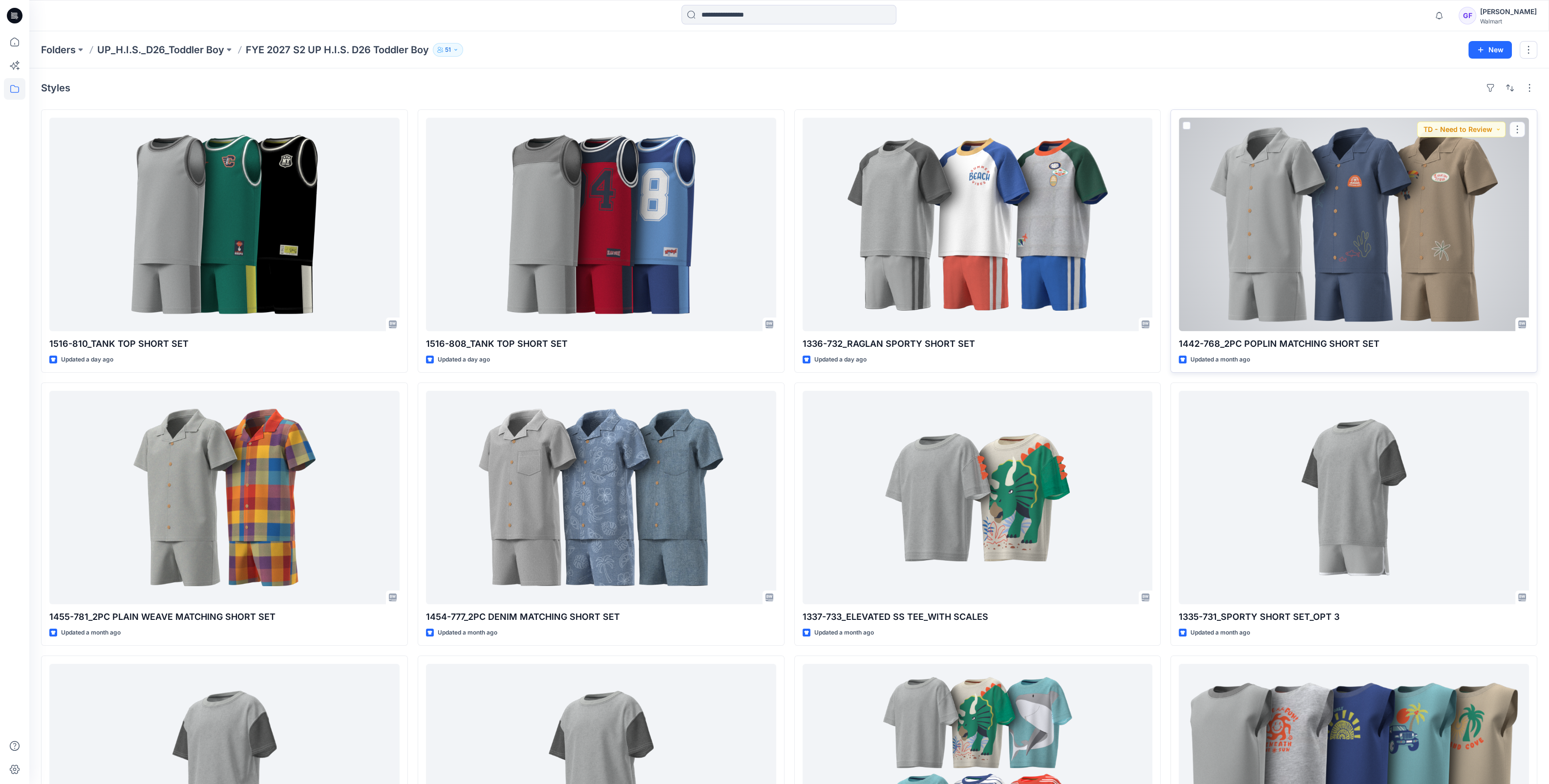
click at [1263, 171] on div at bounding box center [1353, 225] width 350 height 214
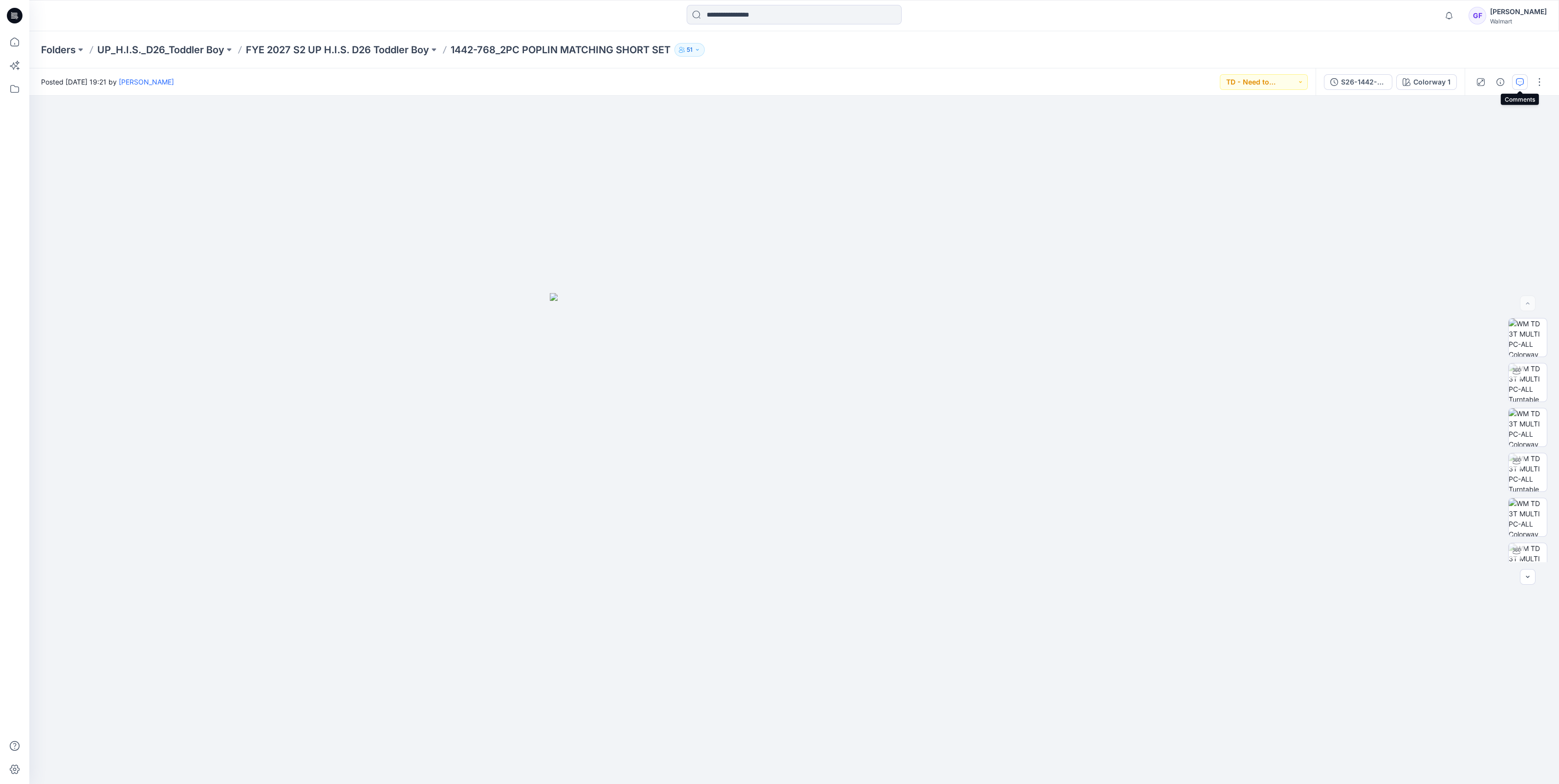
click at [1515, 80] on button "button" at bounding box center [1519, 82] width 16 height 16
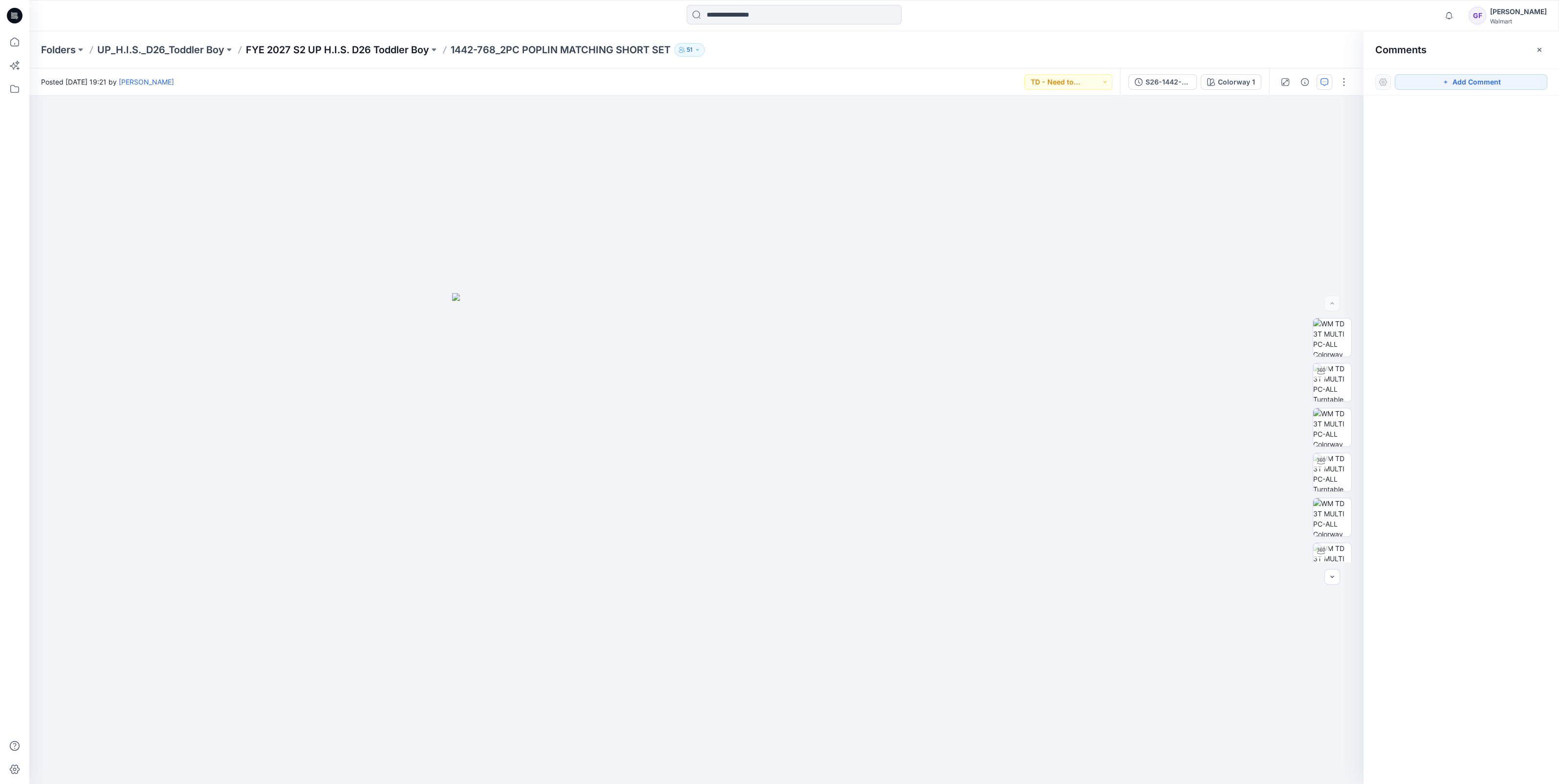
click at [345, 49] on p "FYE 2027 S2 UP H.I.S. D26 Toddler Boy" at bounding box center [337, 50] width 183 height 14
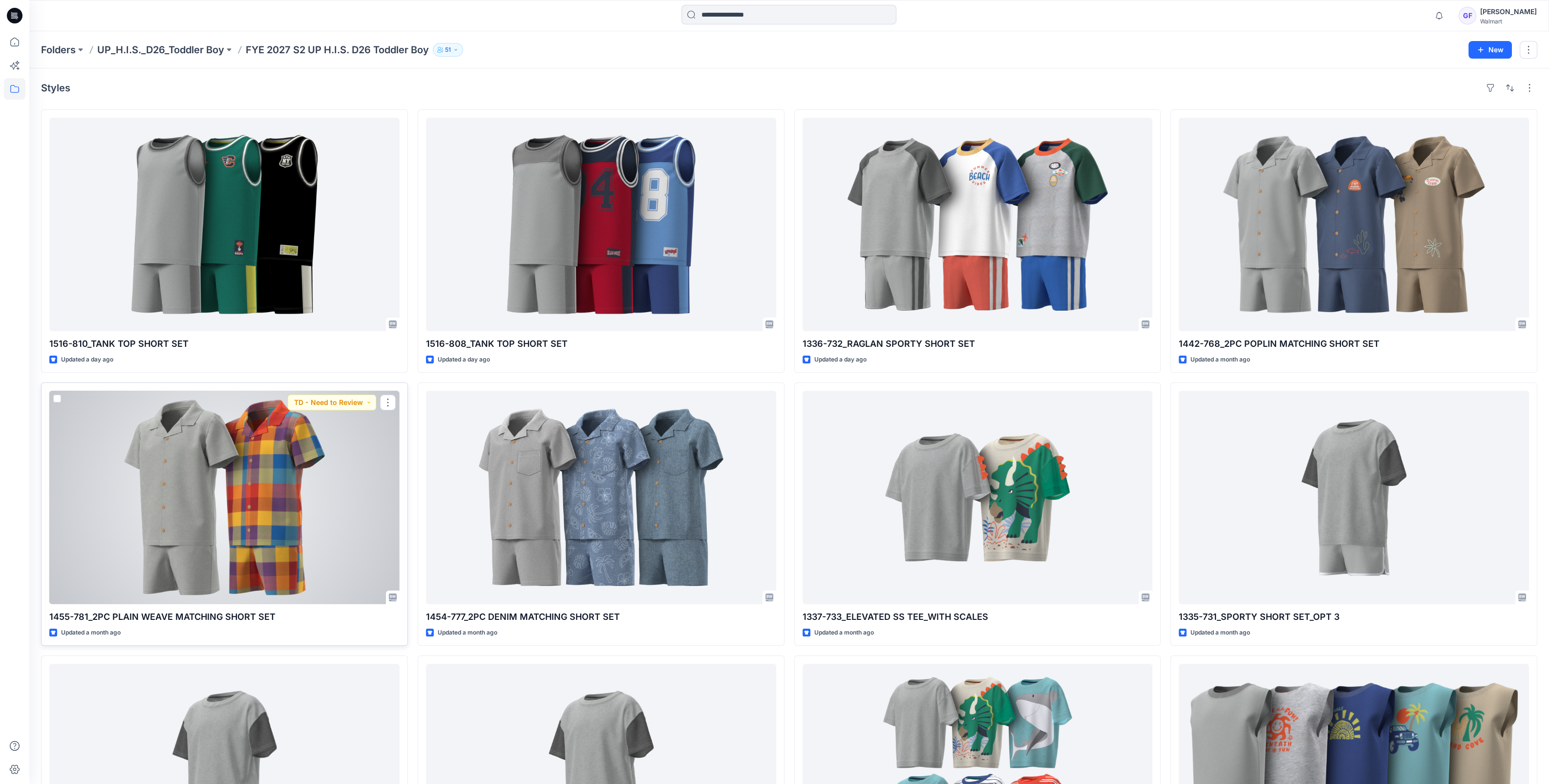
click at [241, 522] on div at bounding box center [224, 498] width 350 height 214
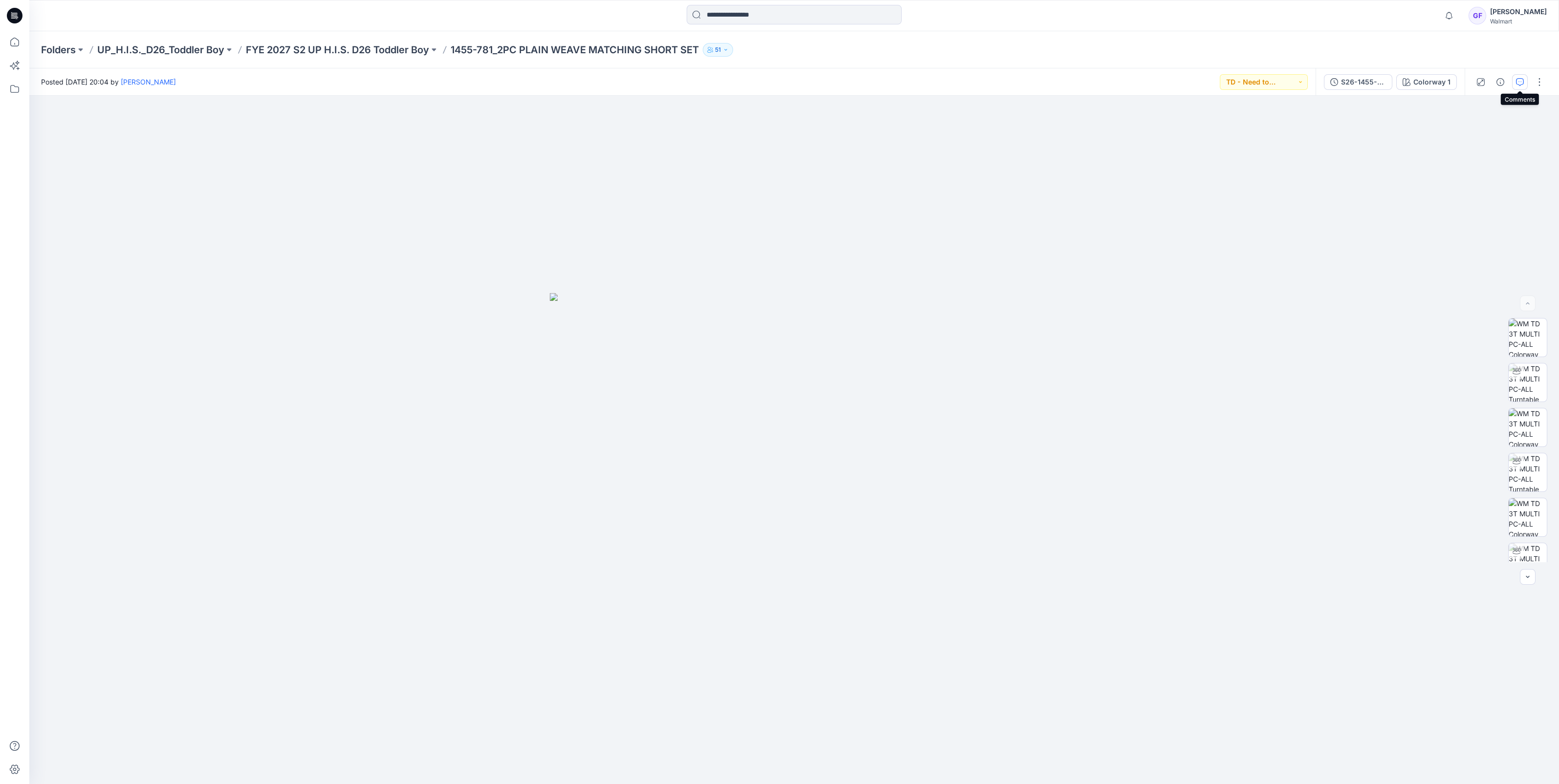
click at [1517, 78] on icon "button" at bounding box center [1519, 82] width 8 height 8
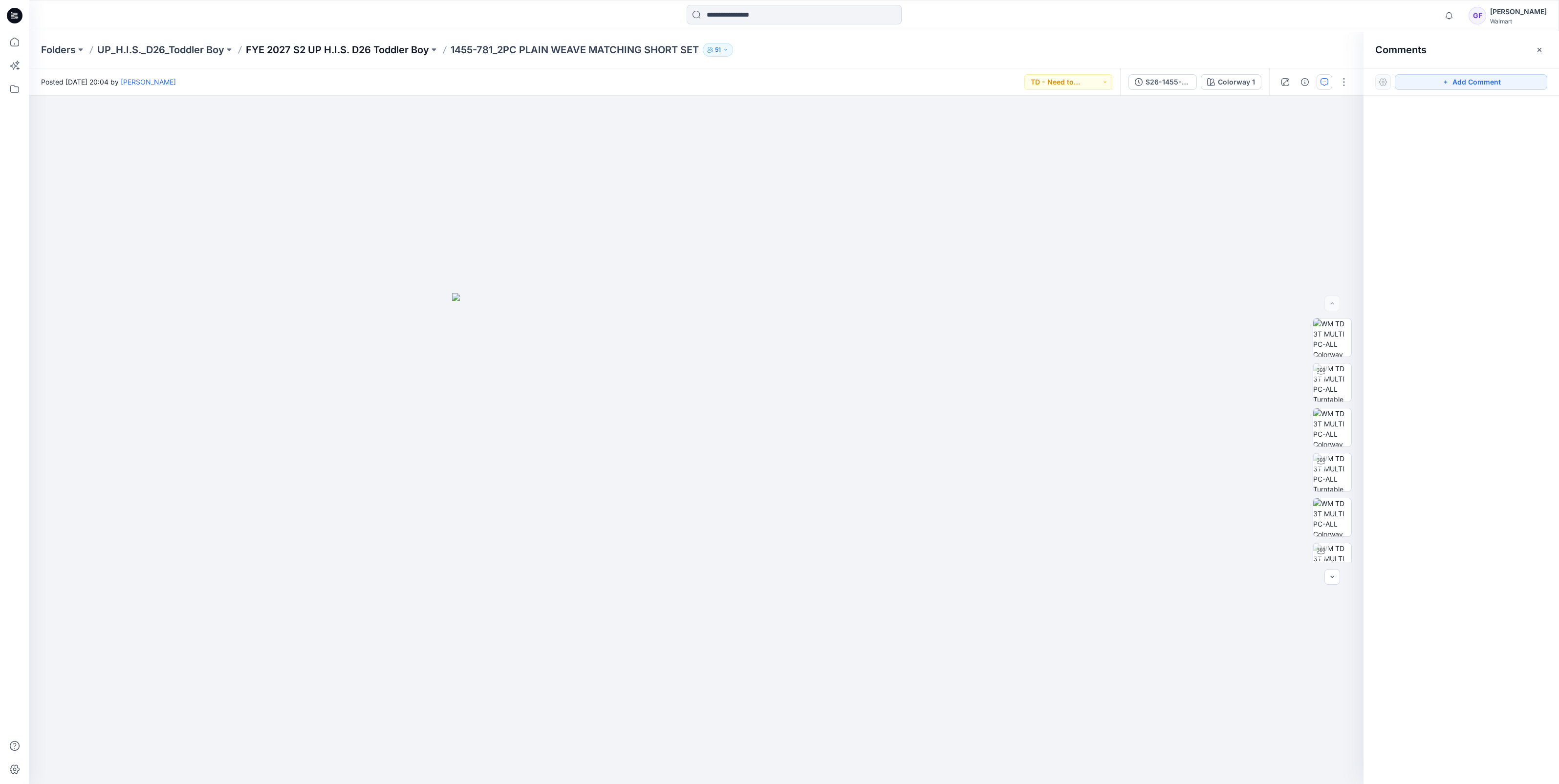
click at [356, 47] on p "FYE 2027 S2 UP H.I.S. D26 Toddler Boy" at bounding box center [337, 50] width 183 height 14
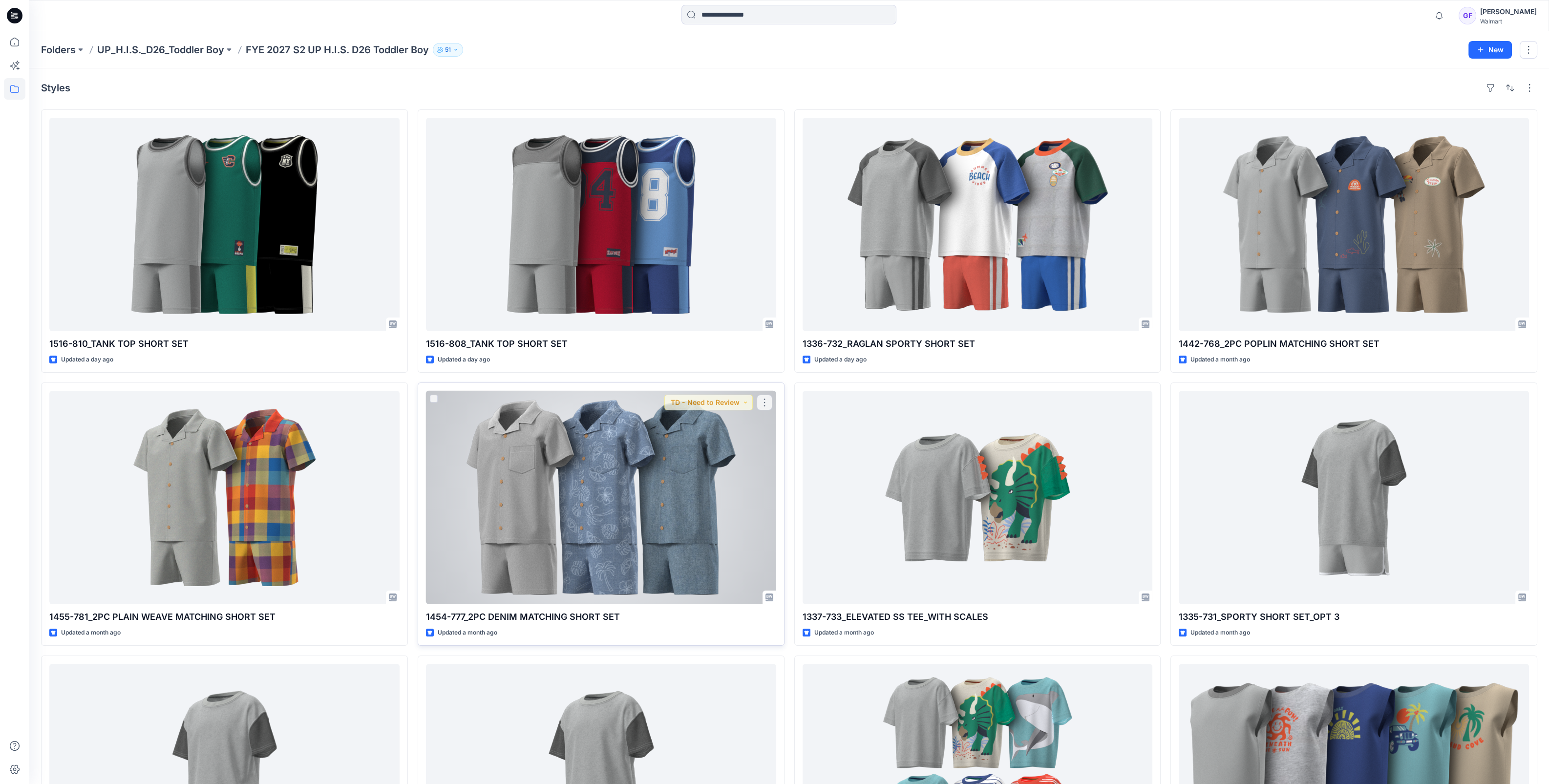
click at [573, 514] on div at bounding box center [600, 498] width 350 height 214
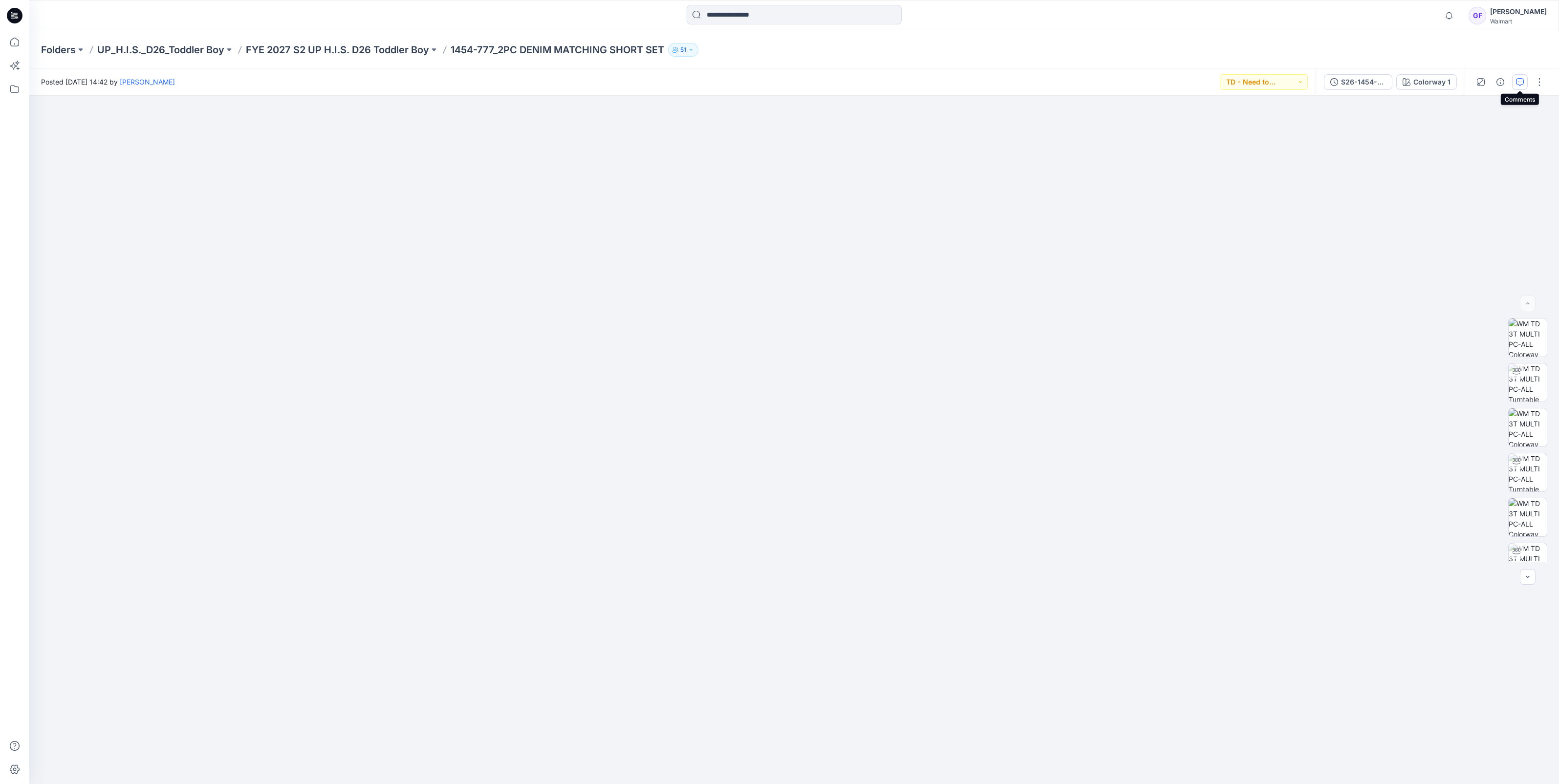
click at [1520, 80] on icon "button" at bounding box center [1519, 82] width 8 height 8
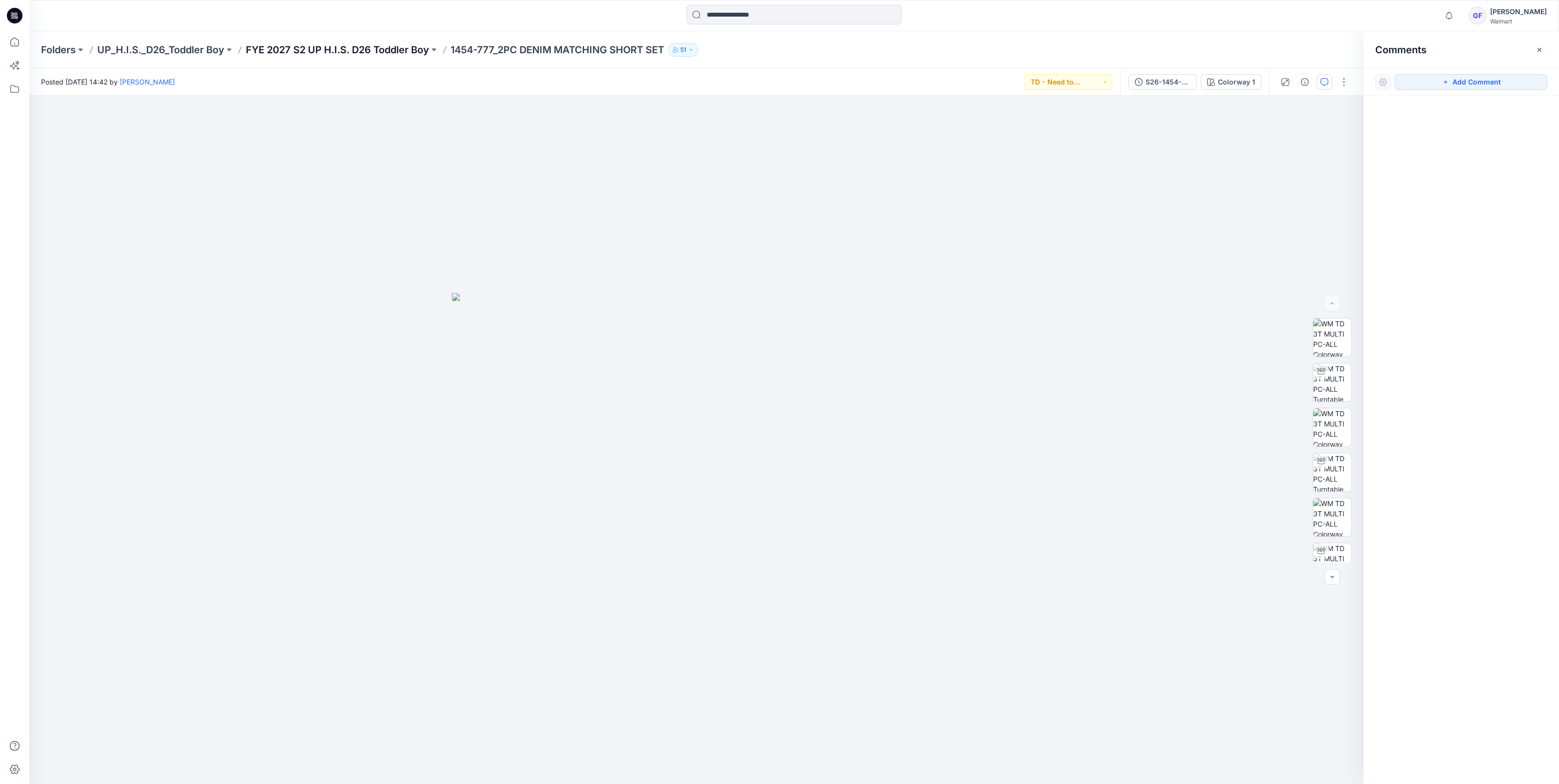
click at [335, 51] on p "FYE 2027 S2 UP H.I.S. D26 Toddler Boy" at bounding box center [337, 50] width 183 height 14
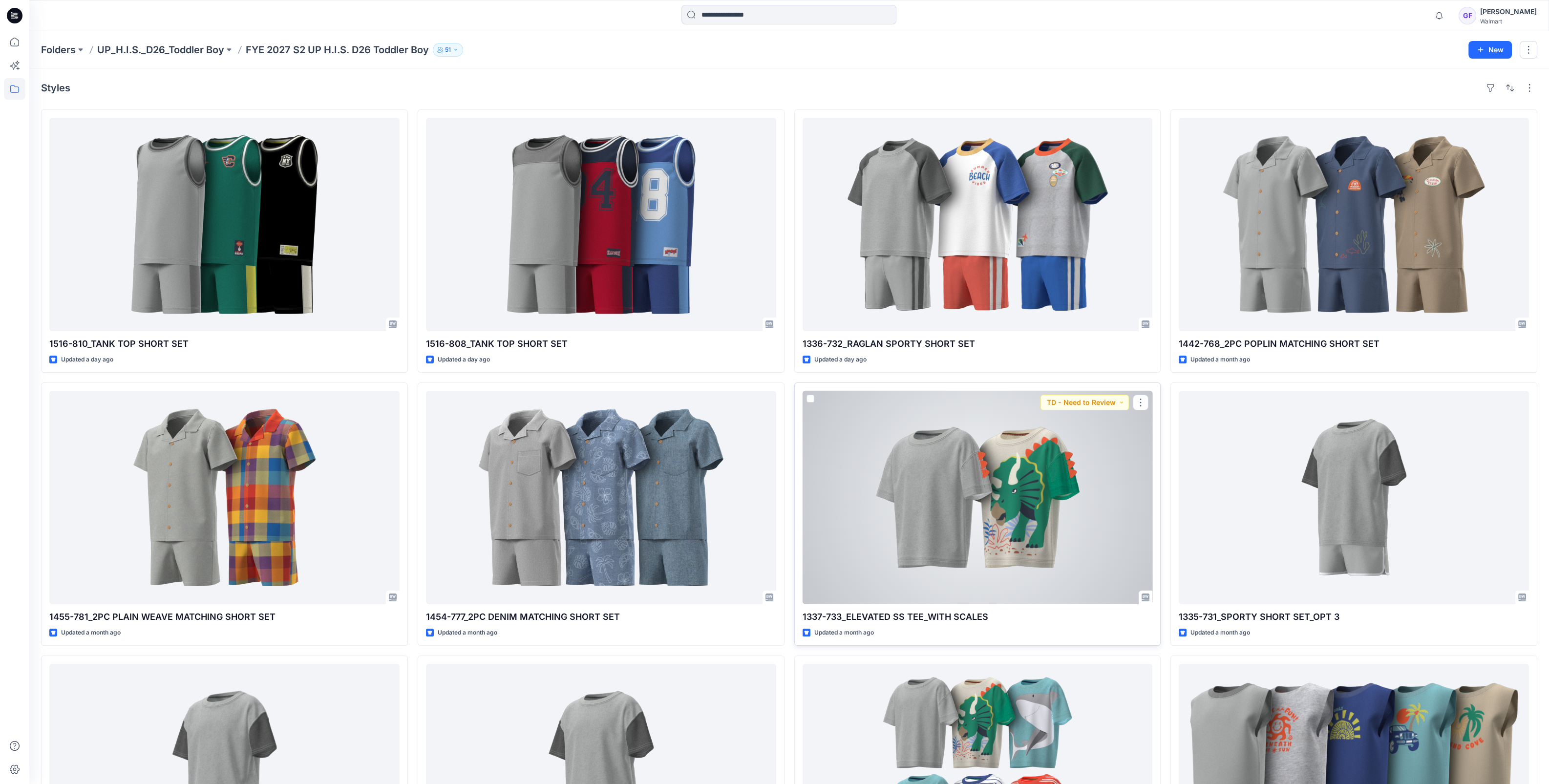
click at [994, 449] on div at bounding box center [978, 498] width 350 height 214
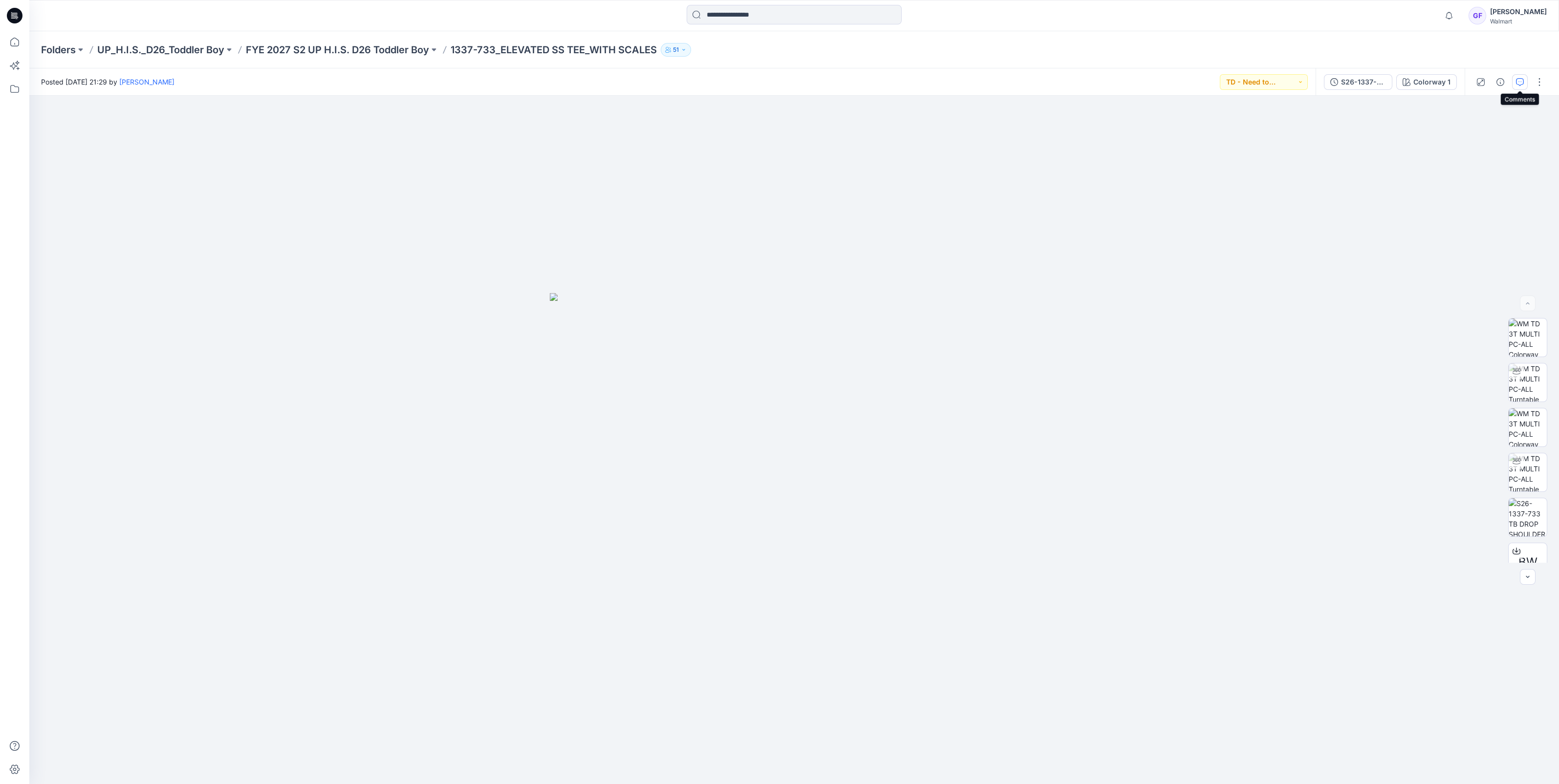
click at [1521, 80] on icon "button" at bounding box center [1519, 82] width 8 height 8
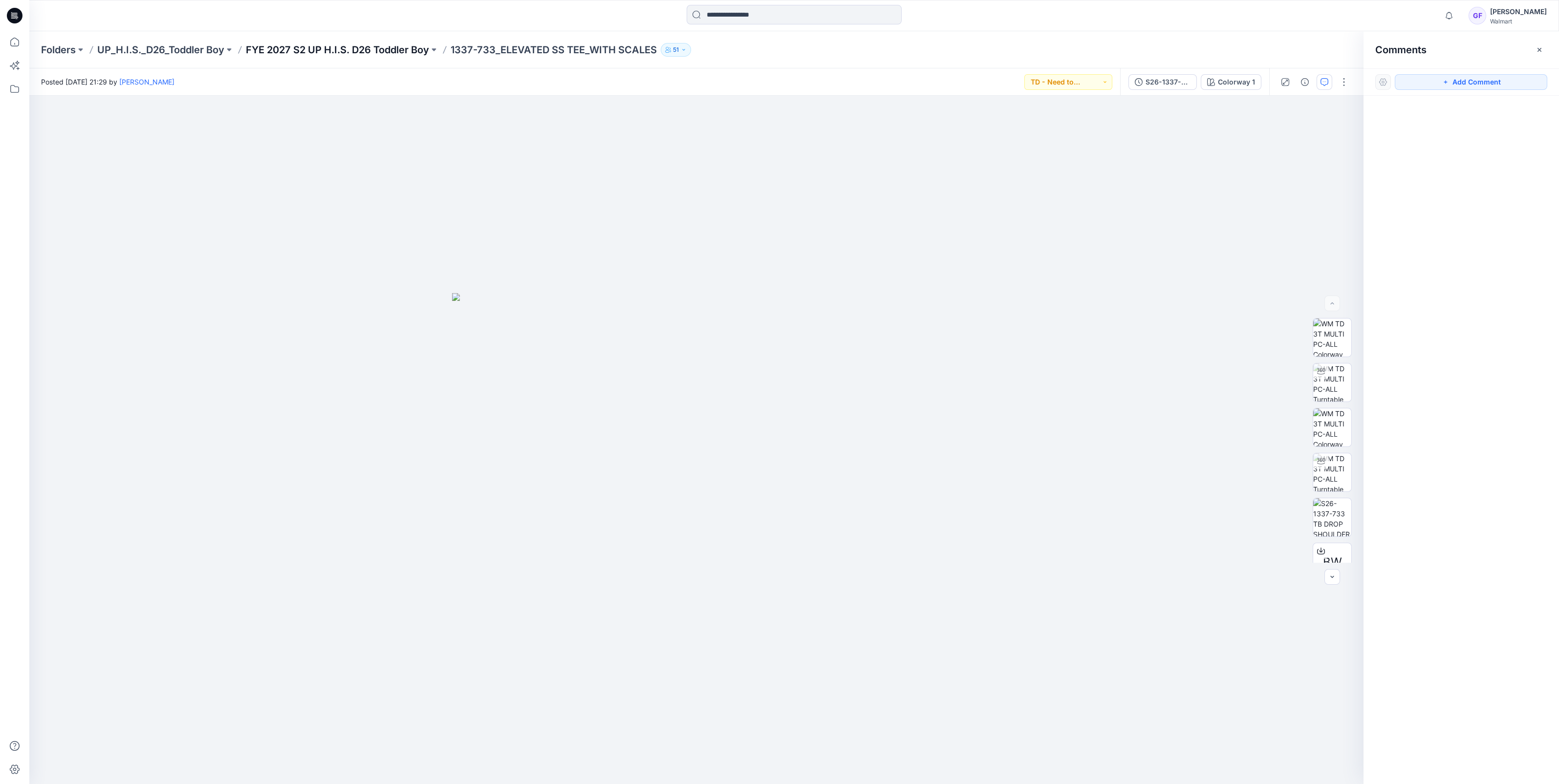
click at [300, 54] on p "FYE 2027 S2 UP H.I.S. D26 Toddler Boy" at bounding box center [337, 50] width 183 height 14
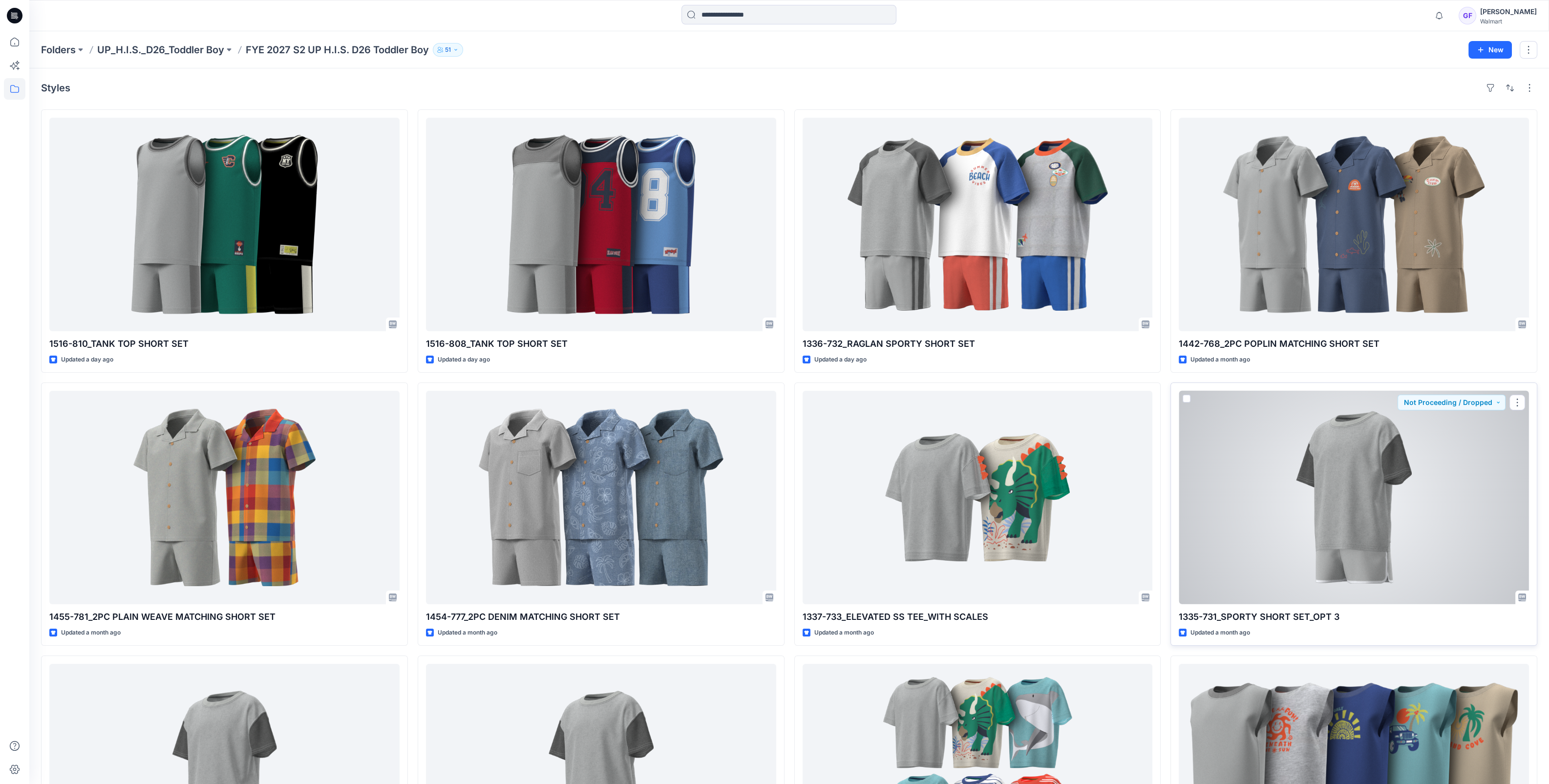
click at [1326, 476] on div at bounding box center [1353, 498] width 350 height 214
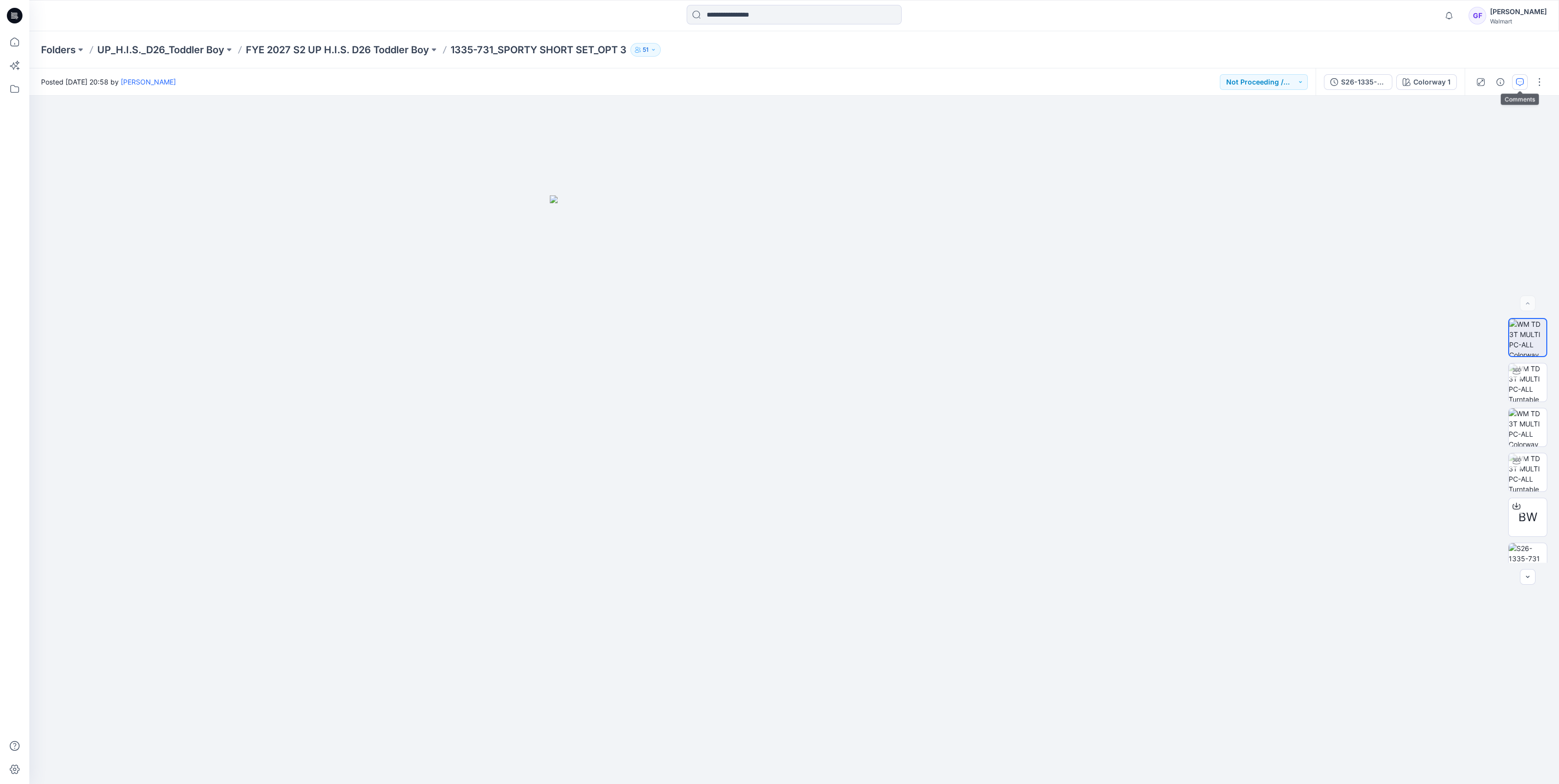
click at [1519, 79] on icon "button" at bounding box center [1519, 82] width 8 height 8
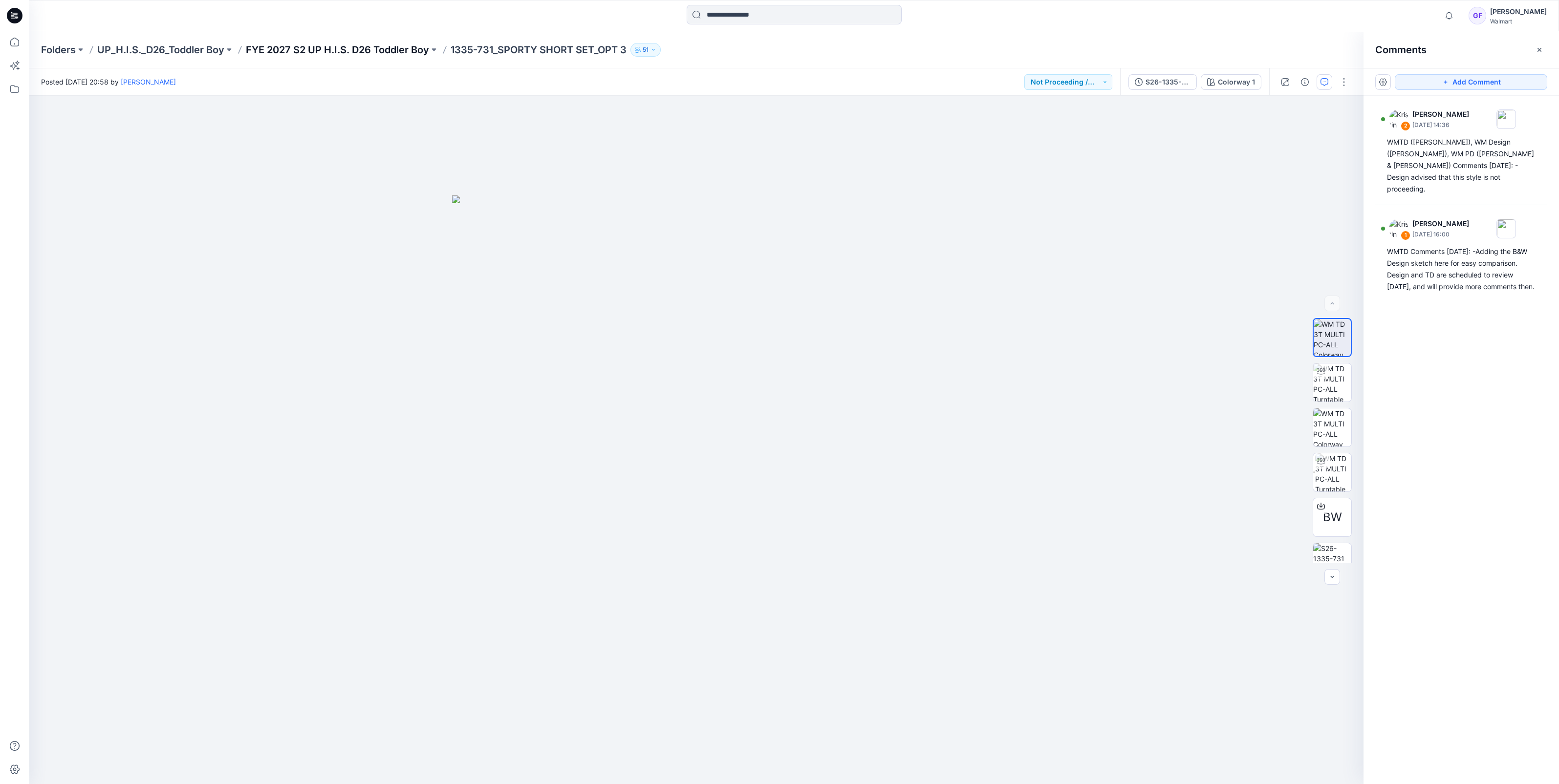
click at [368, 44] on p "FYE 2027 S2 UP H.I.S. D26 Toddler Boy" at bounding box center [337, 50] width 183 height 14
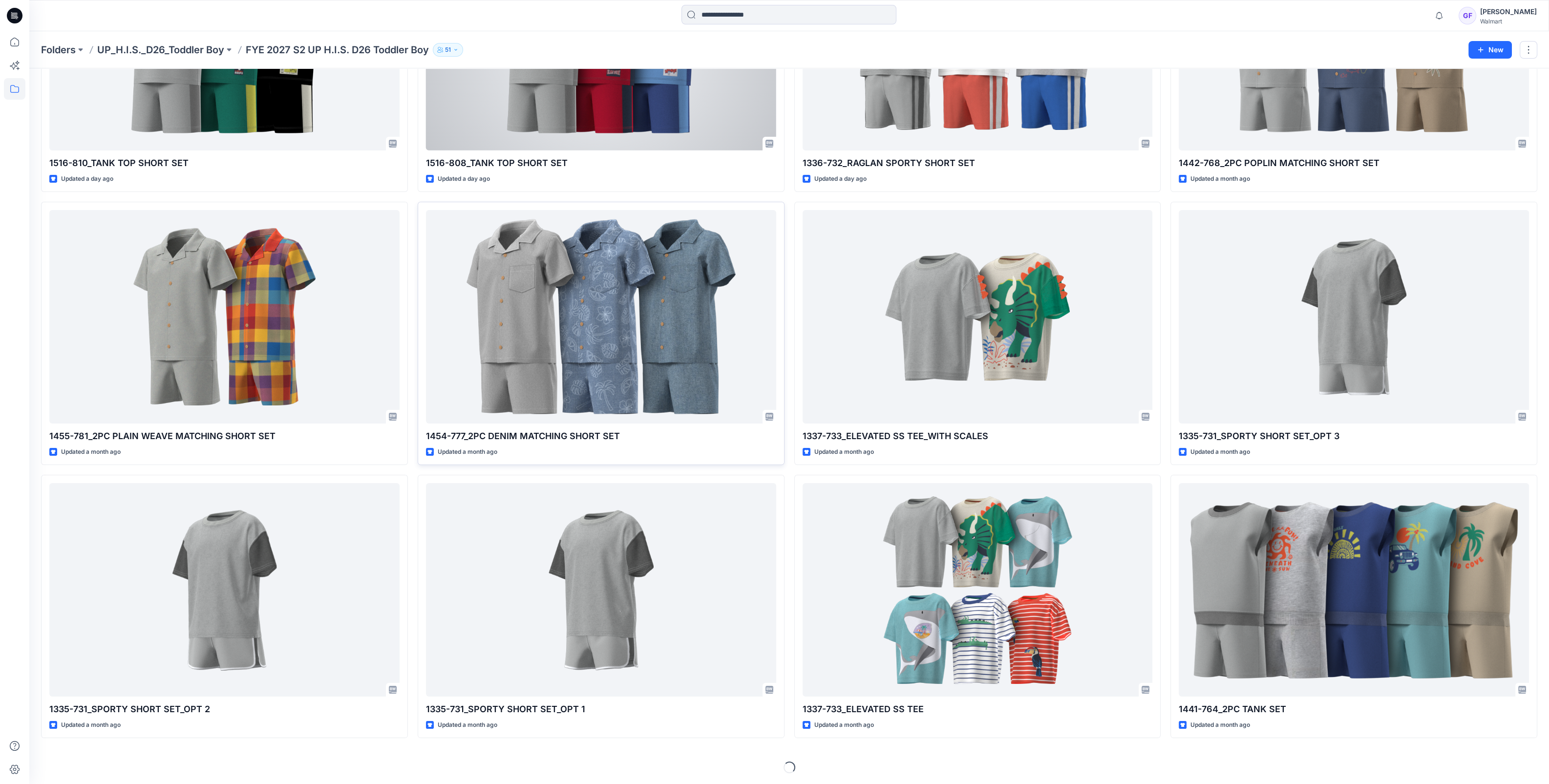
scroll to position [181, 0]
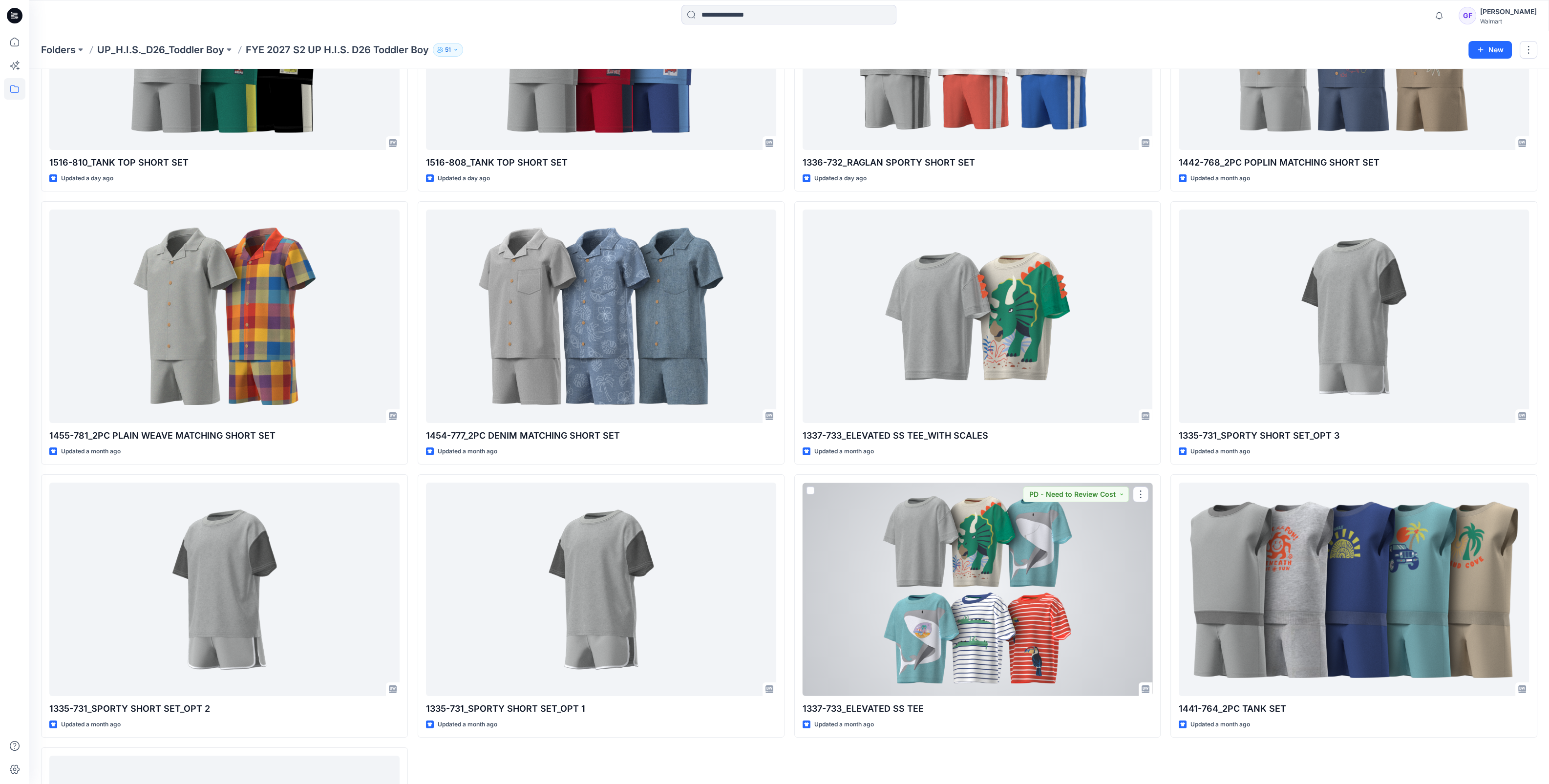
click at [978, 542] on div at bounding box center [978, 589] width 350 height 214
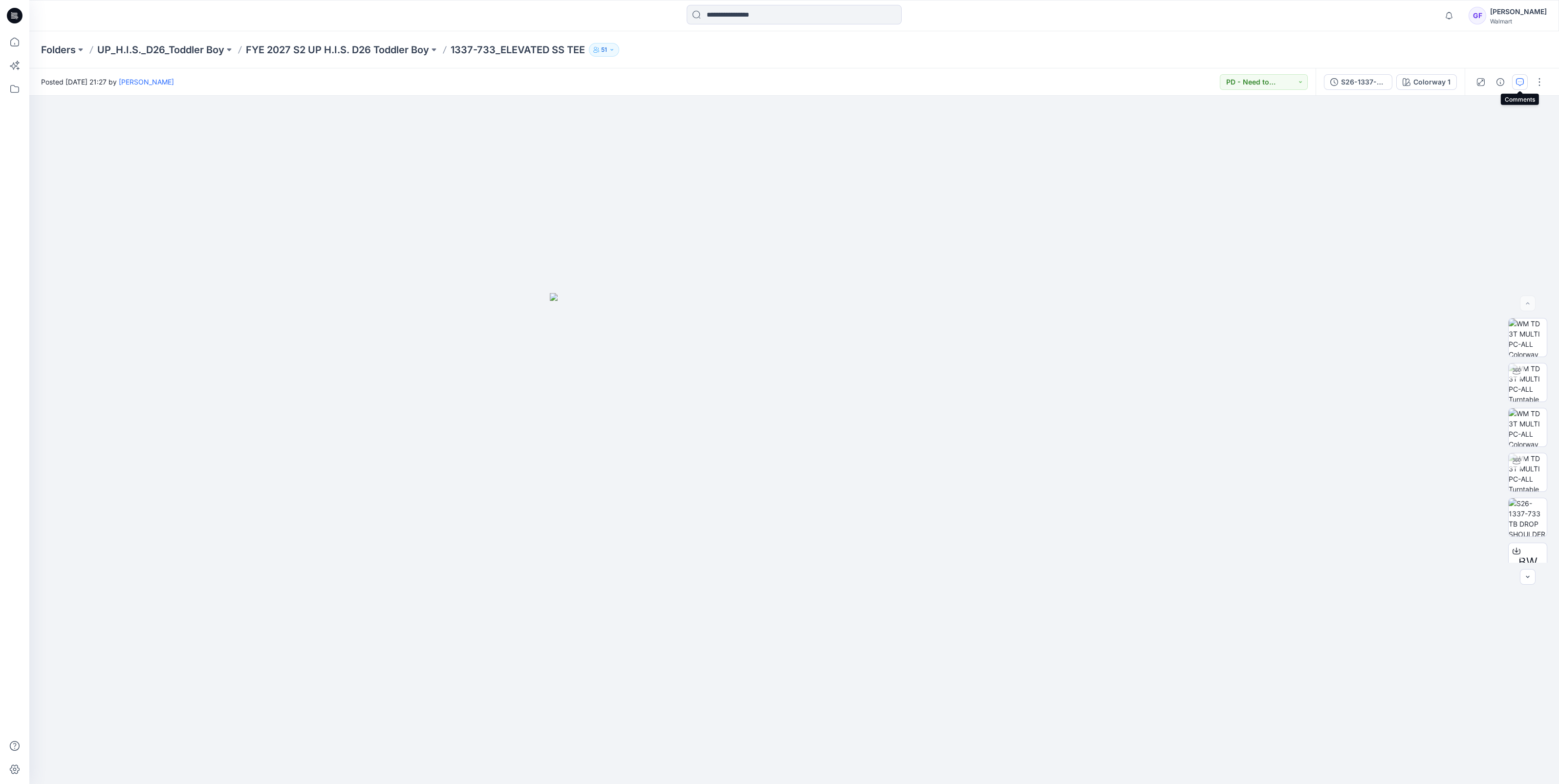
click at [1518, 77] on button "button" at bounding box center [1519, 82] width 16 height 16
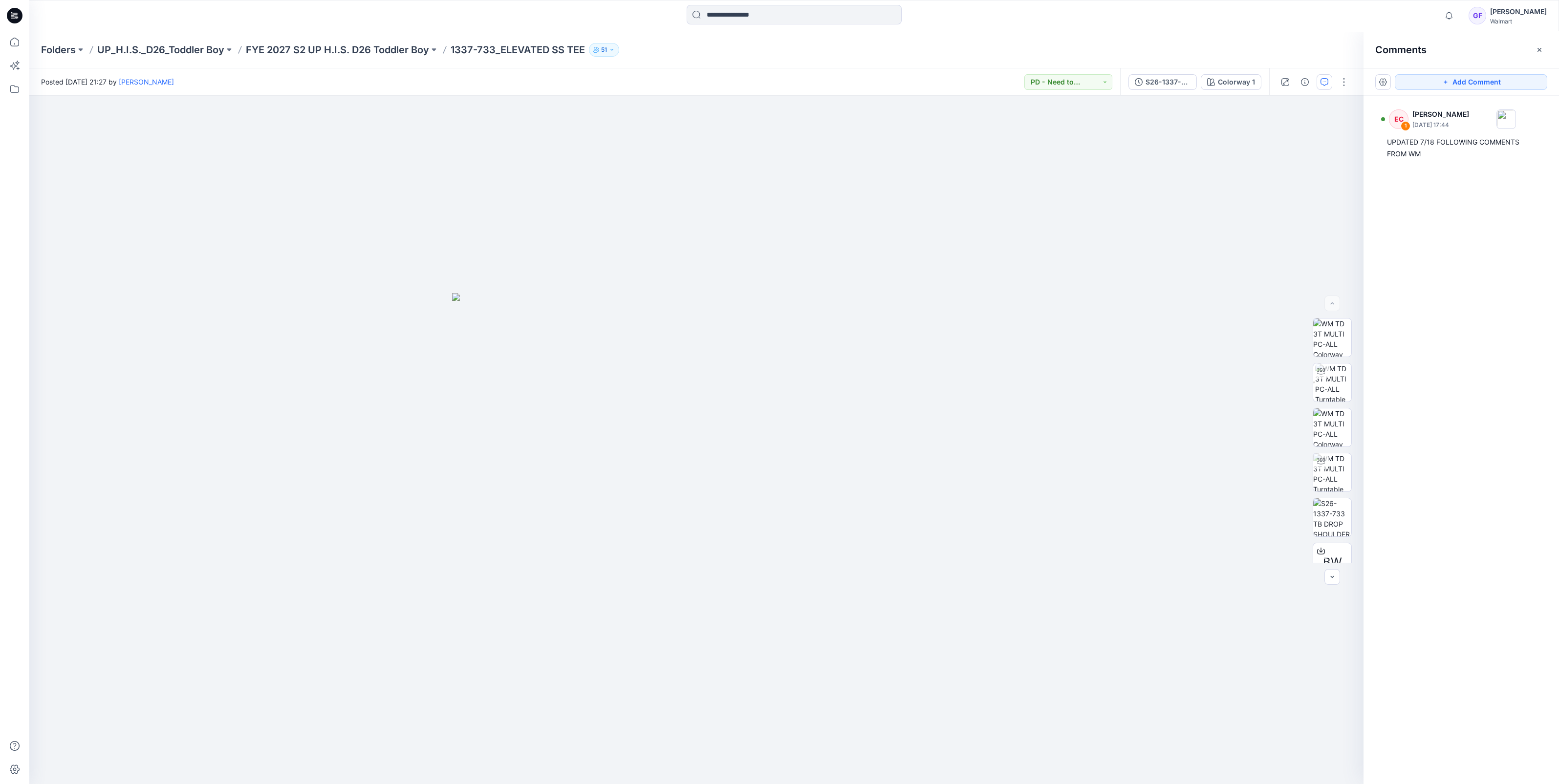
click at [374, 60] on div "Folders UP_H.I.S._D26_Toddler Boy FYE 2027 S2 UP H.I.S. D26 Toddler Boy 1337-73…" at bounding box center [794, 50] width 1530 height 37
click at [372, 52] on p "FYE 2027 S2 UP H.I.S. D26 Toddler Boy" at bounding box center [337, 50] width 183 height 14
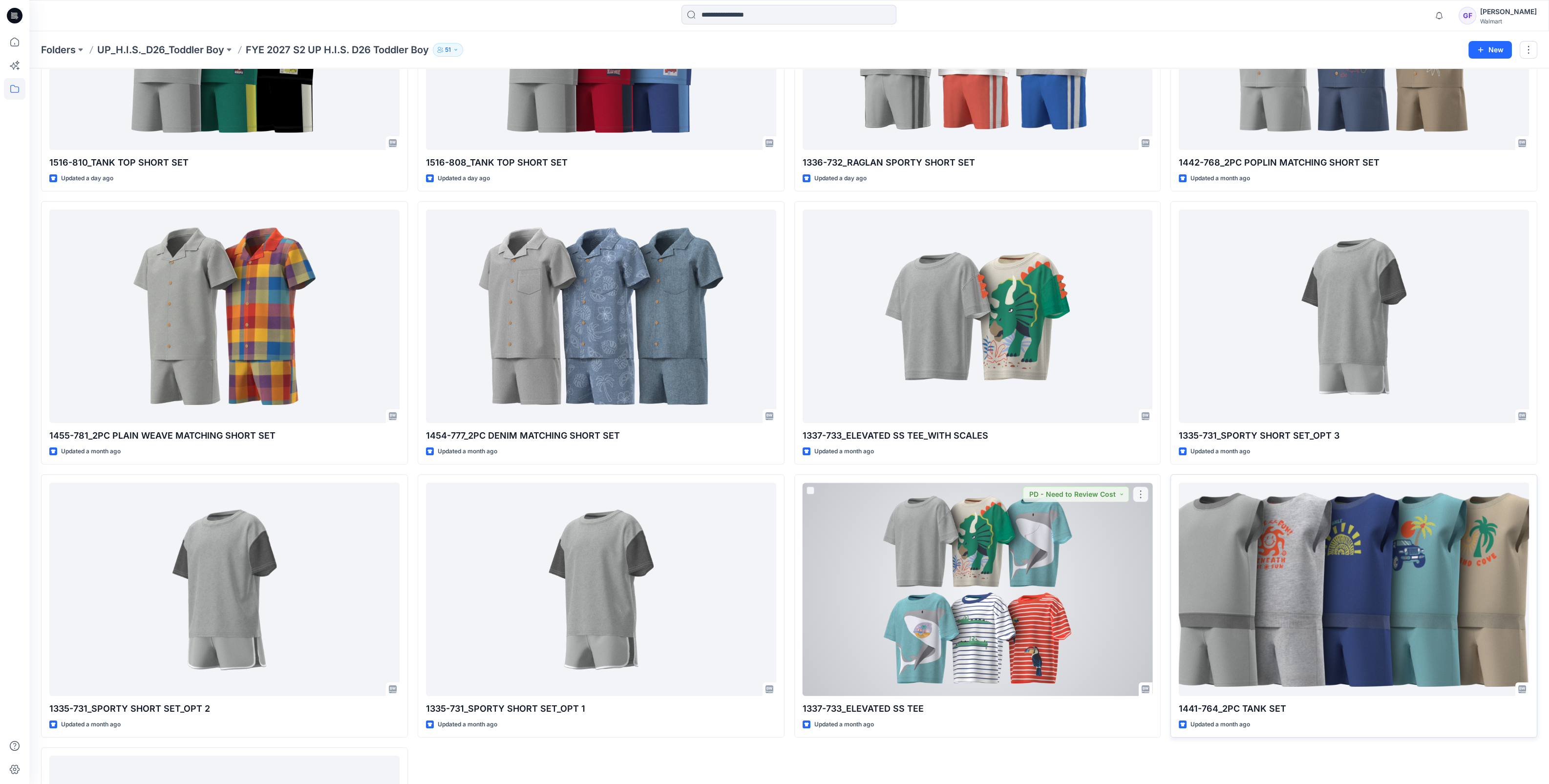
scroll to position [244, 0]
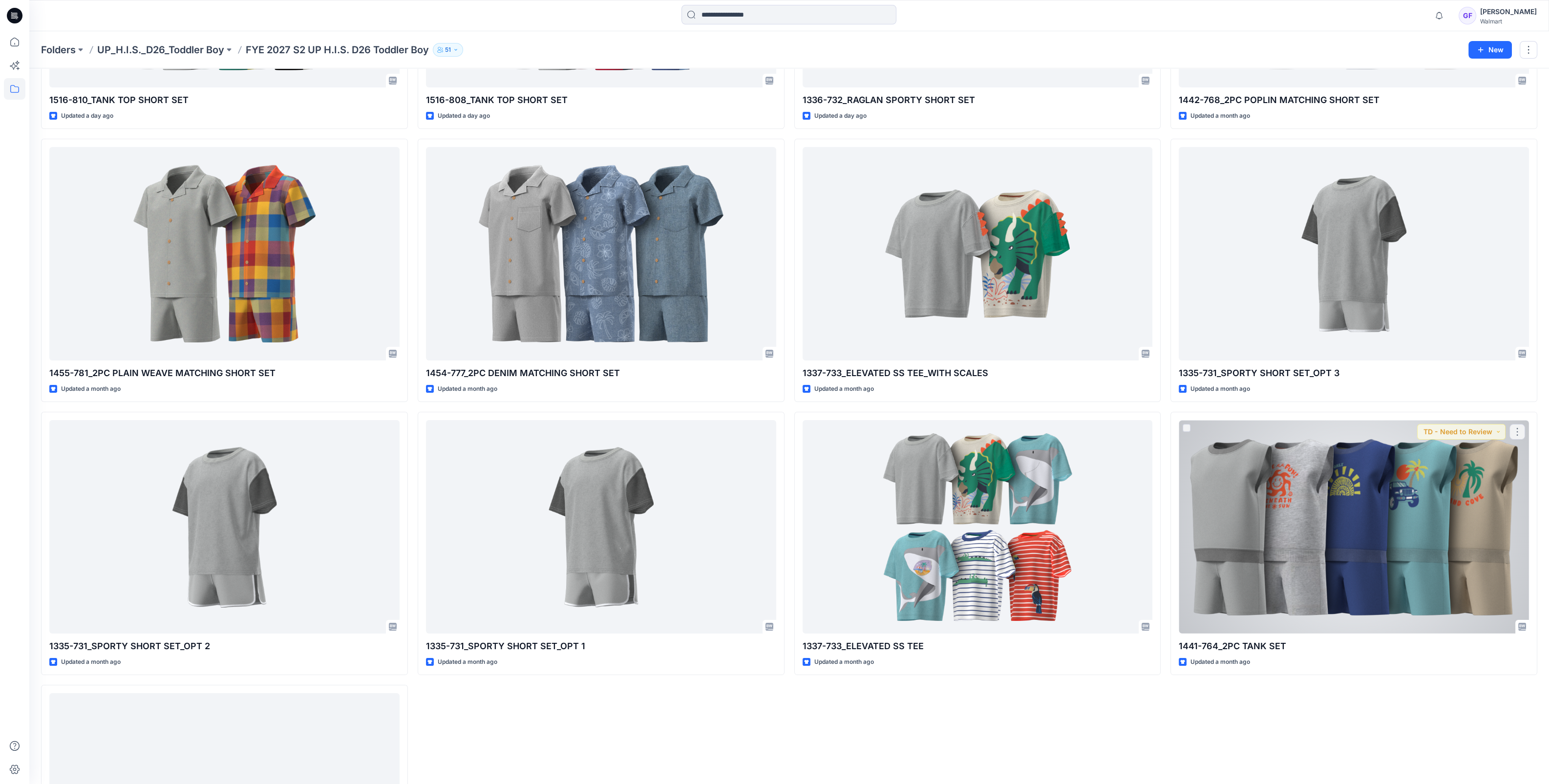
click at [1350, 564] on div at bounding box center [1353, 527] width 350 height 214
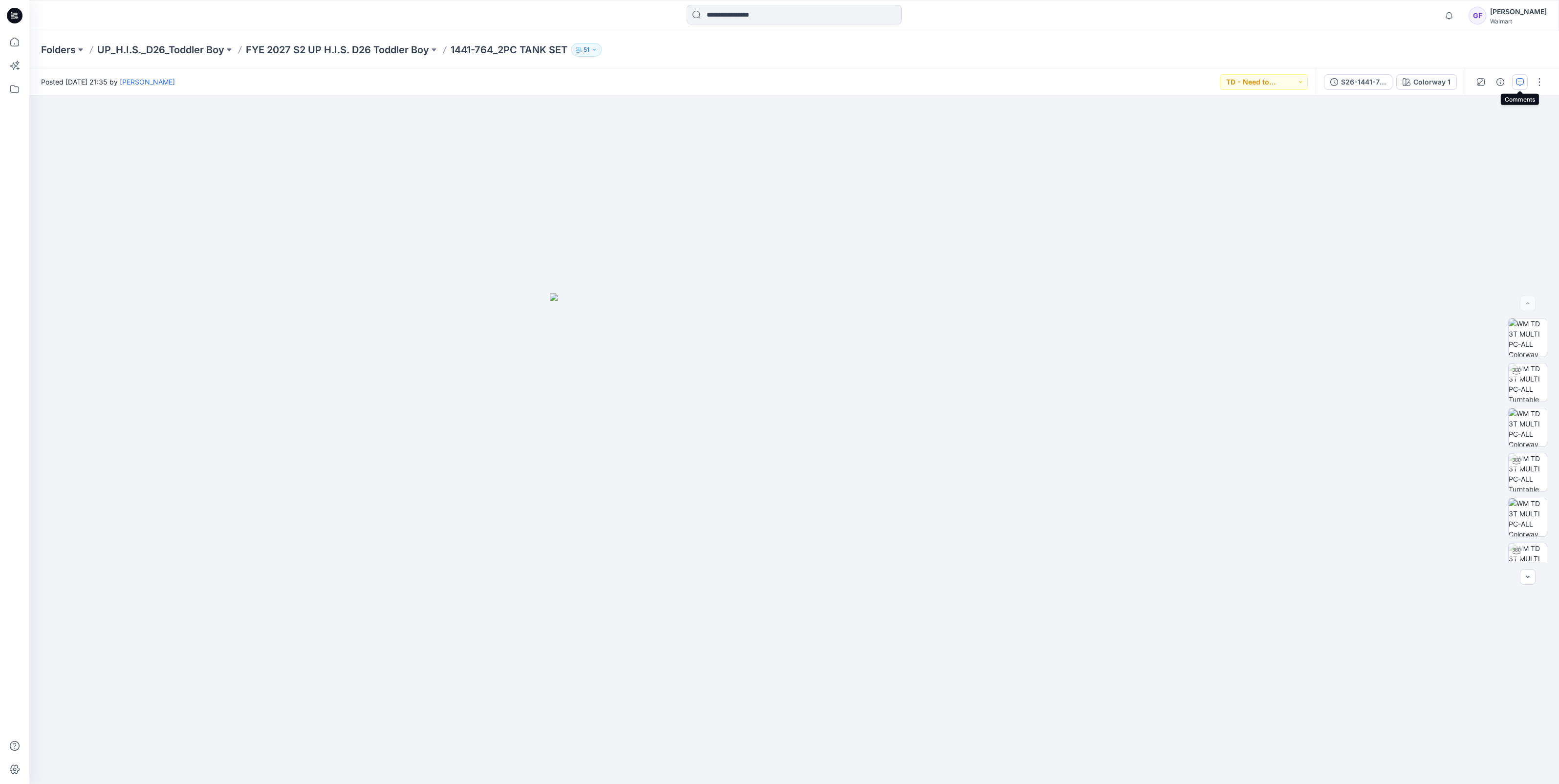
click at [1518, 85] on icon "button" at bounding box center [1519, 82] width 8 height 8
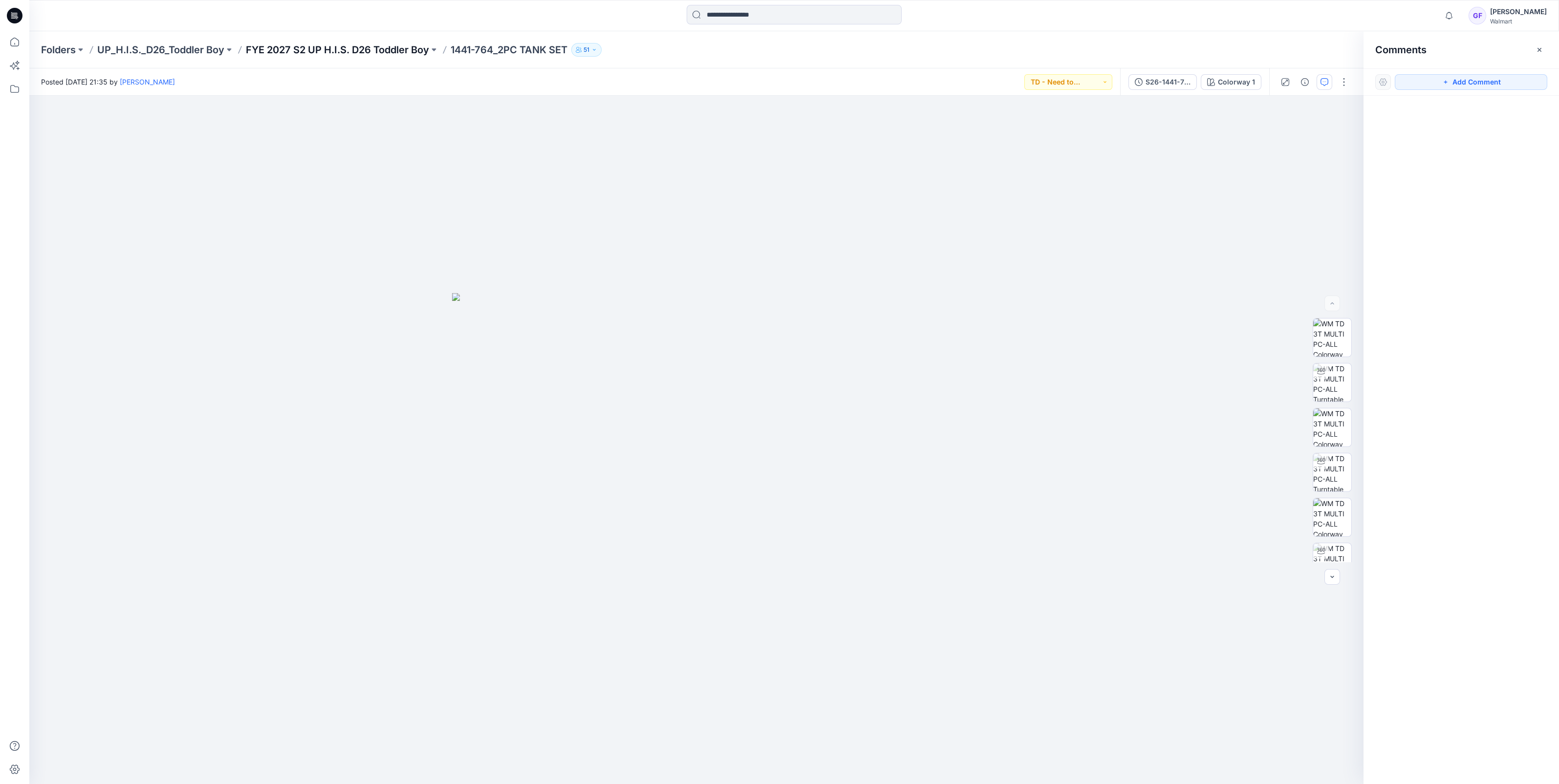
click at [385, 45] on p "FYE 2027 S2 UP H.I.S. D26 Toddler Boy" at bounding box center [337, 50] width 183 height 14
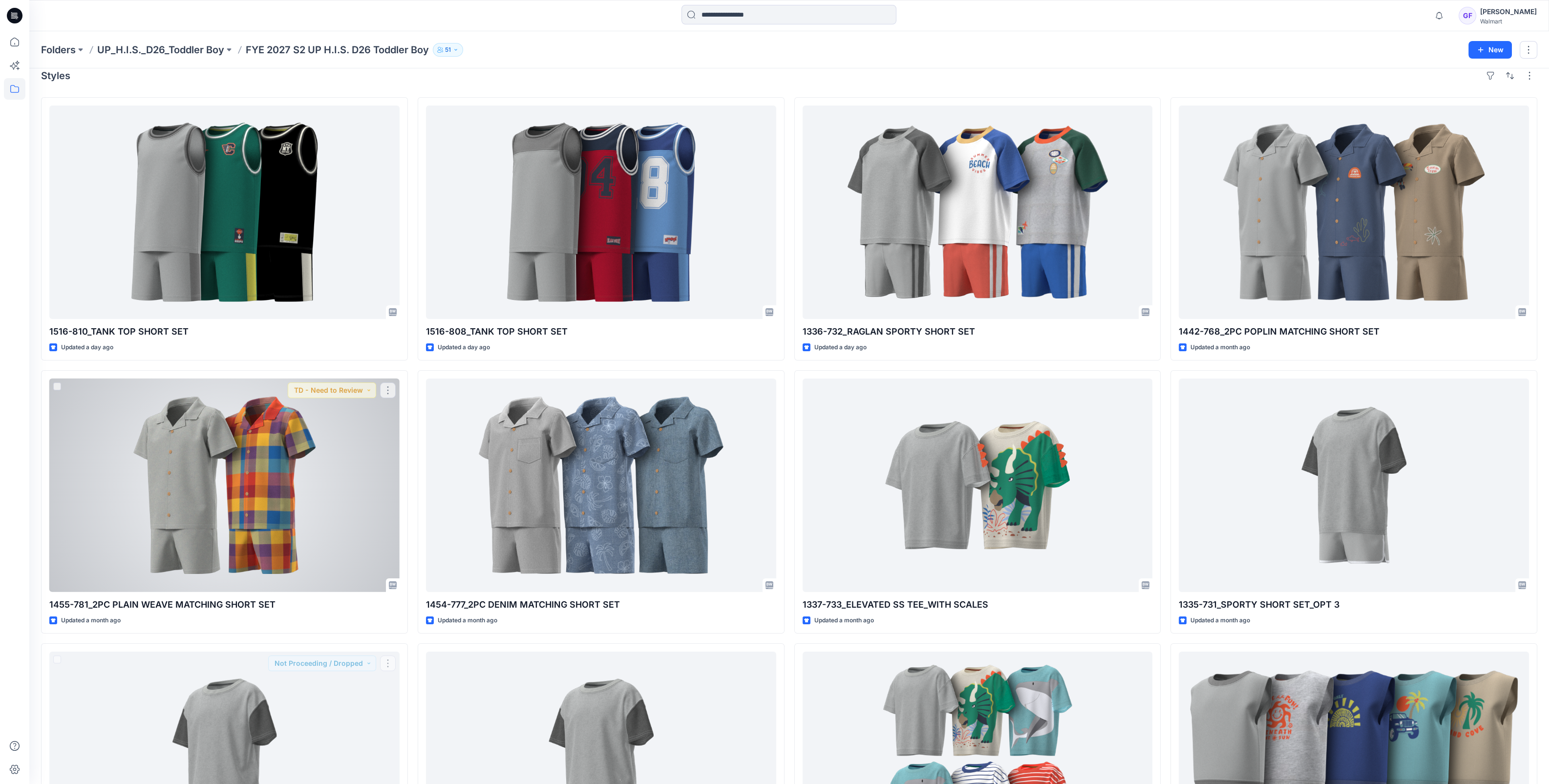
scroll to position [419, 0]
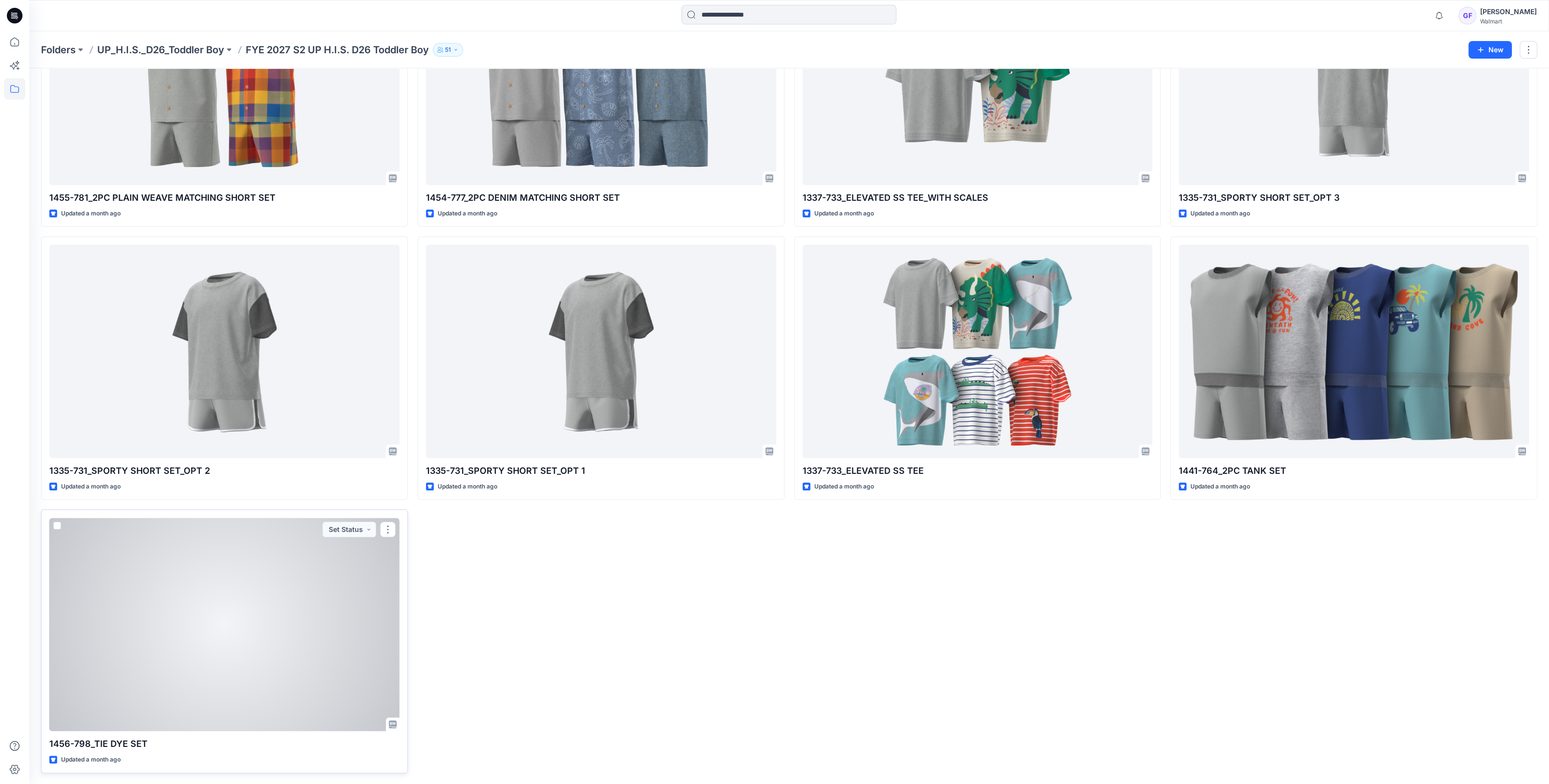
click at [243, 625] on div at bounding box center [224, 625] width 350 height 214
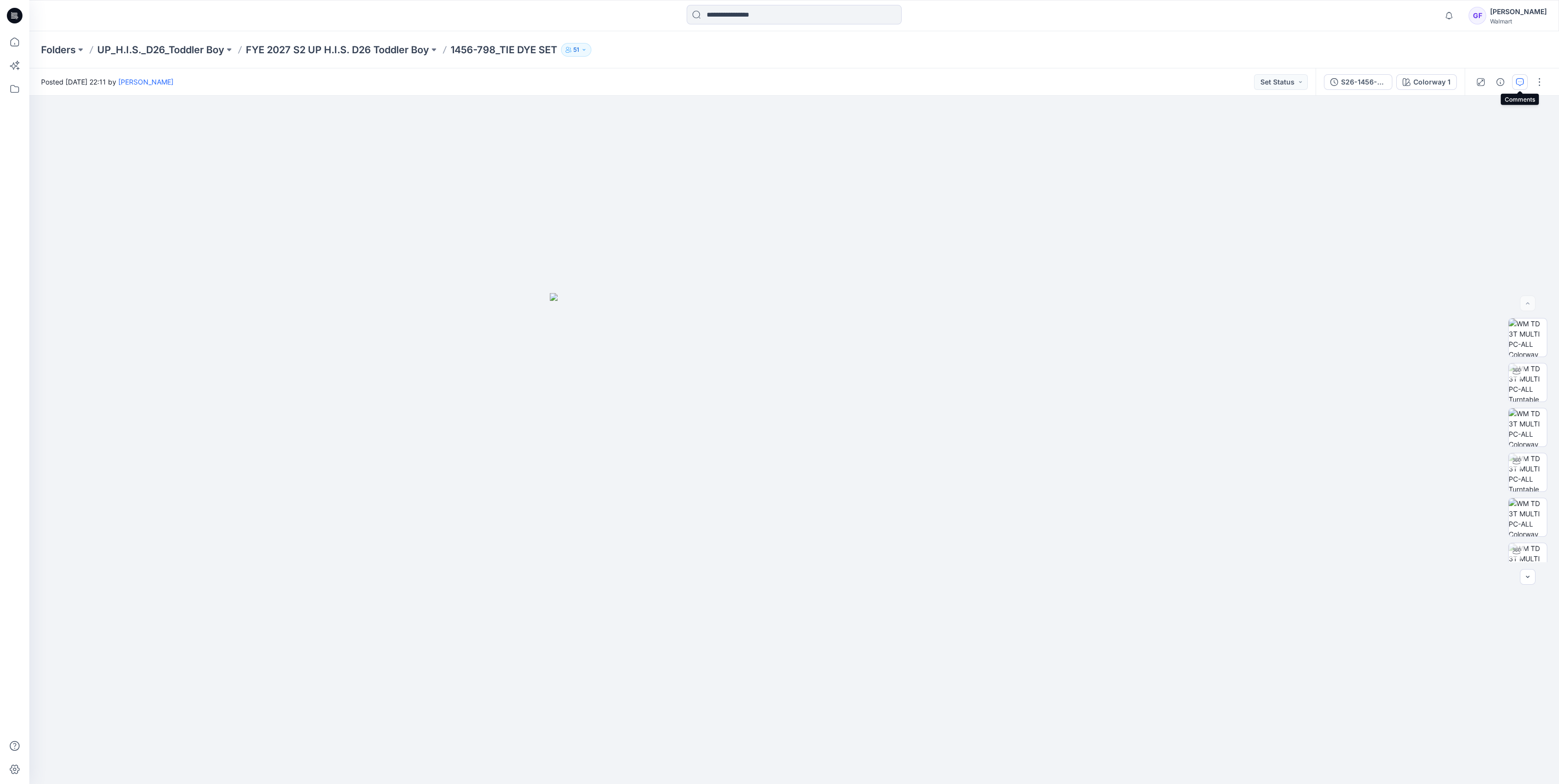
click at [1519, 80] on icon "button" at bounding box center [1519, 82] width 8 height 8
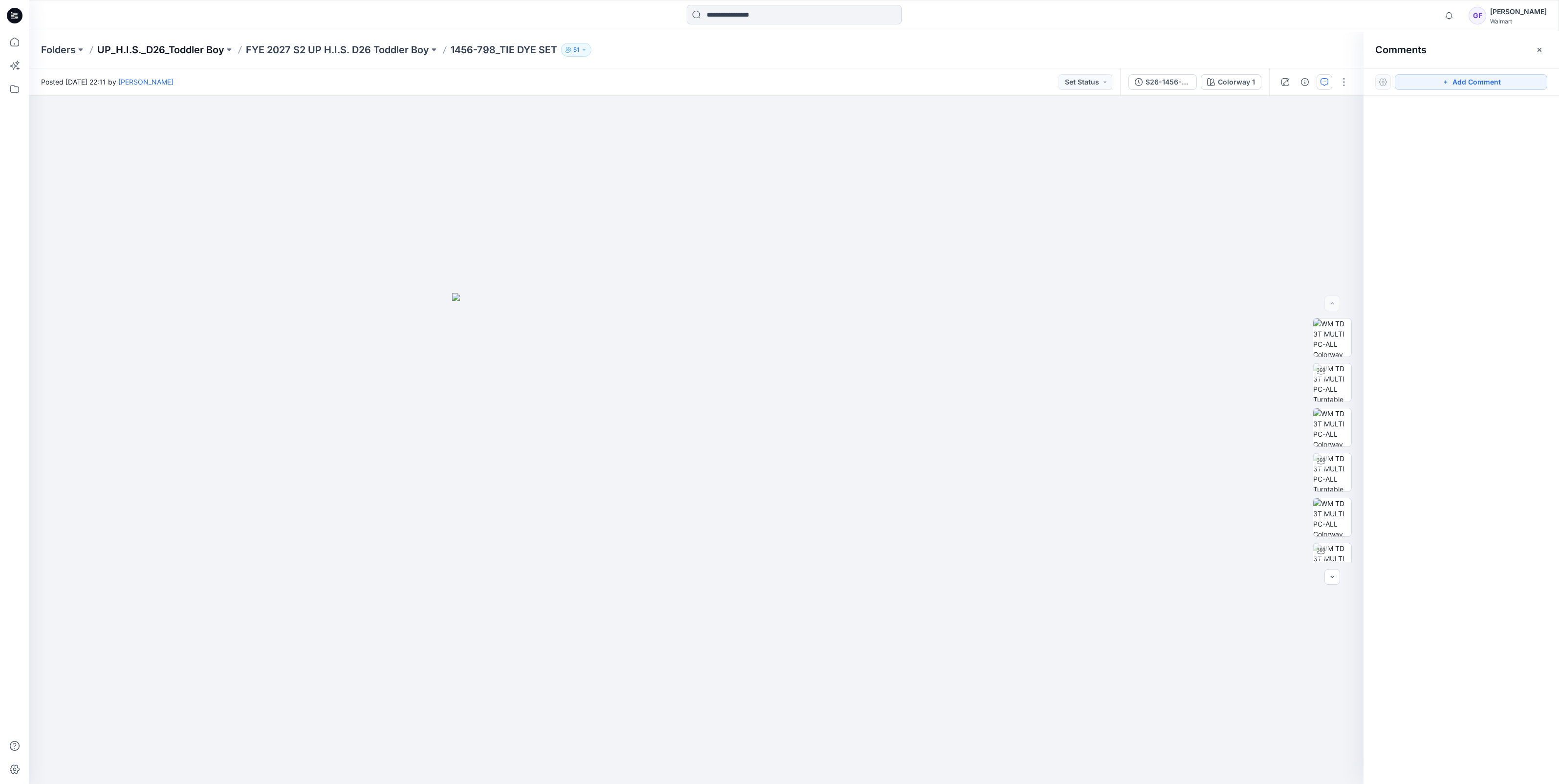
click at [191, 51] on p "UP_H.I.S._D26_Toddler Boy" at bounding box center [160, 50] width 127 height 14
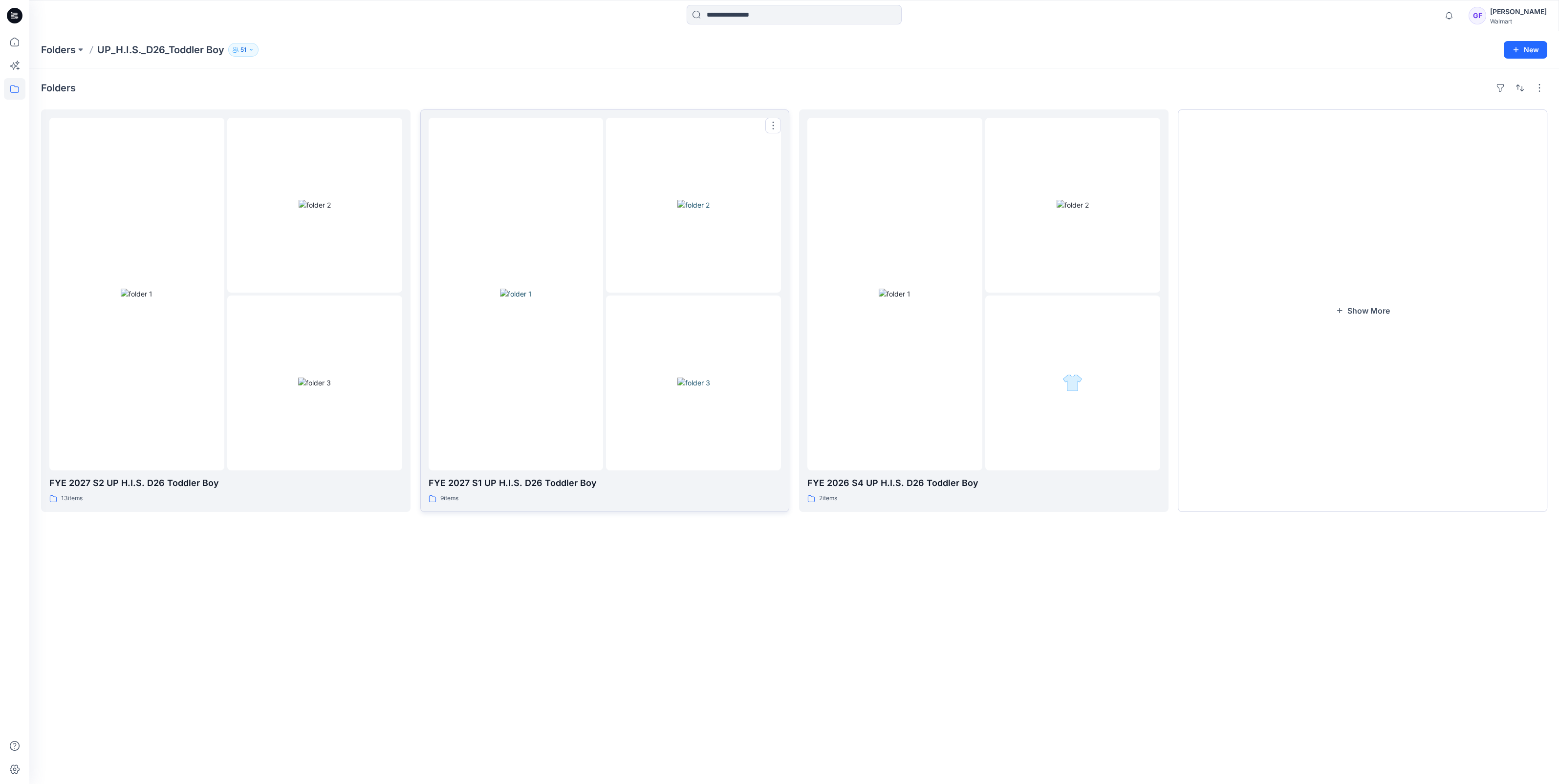
click at [533, 353] on div at bounding box center [516, 294] width 175 height 353
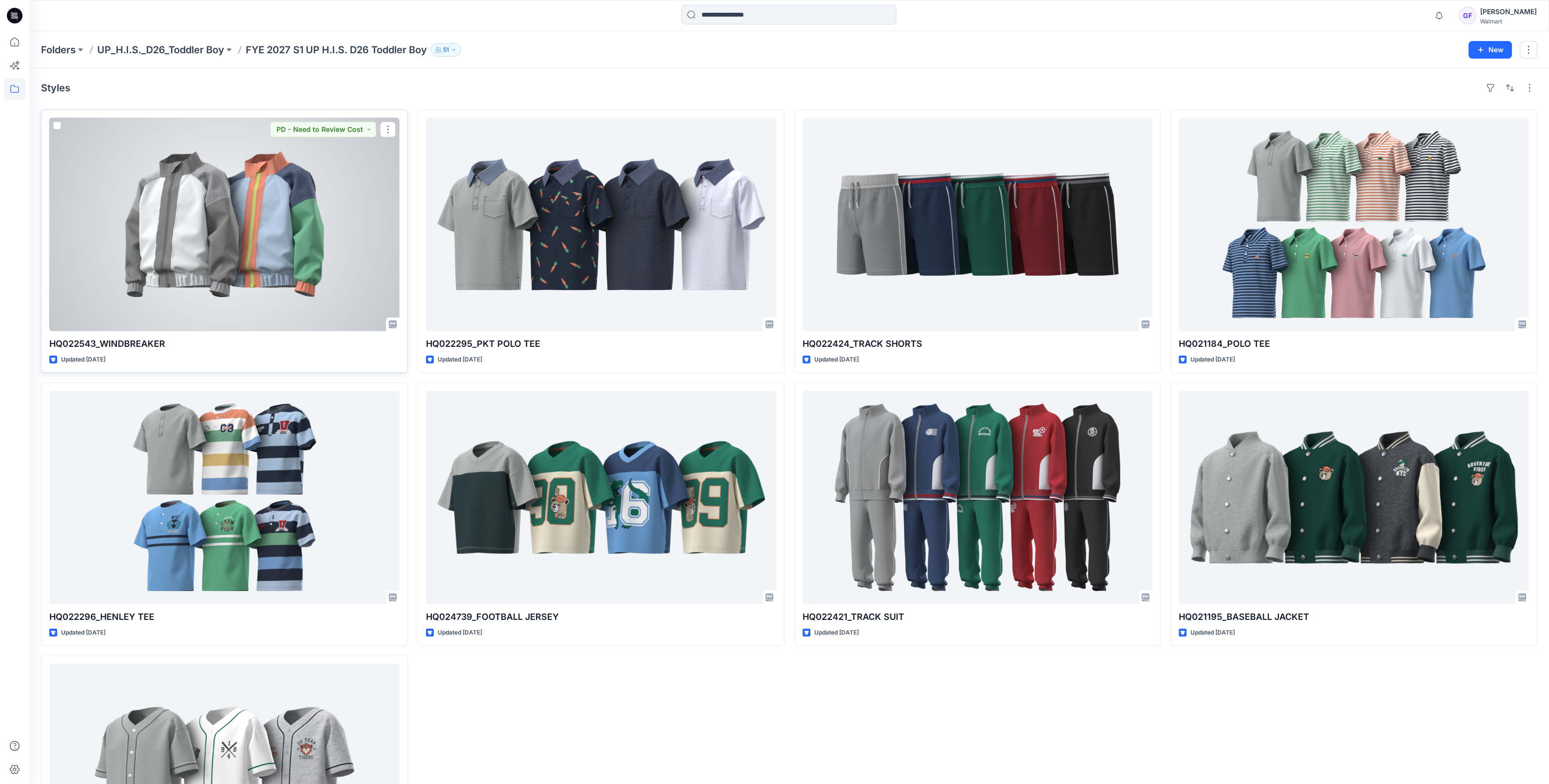
click at [149, 166] on div at bounding box center [224, 225] width 350 height 214
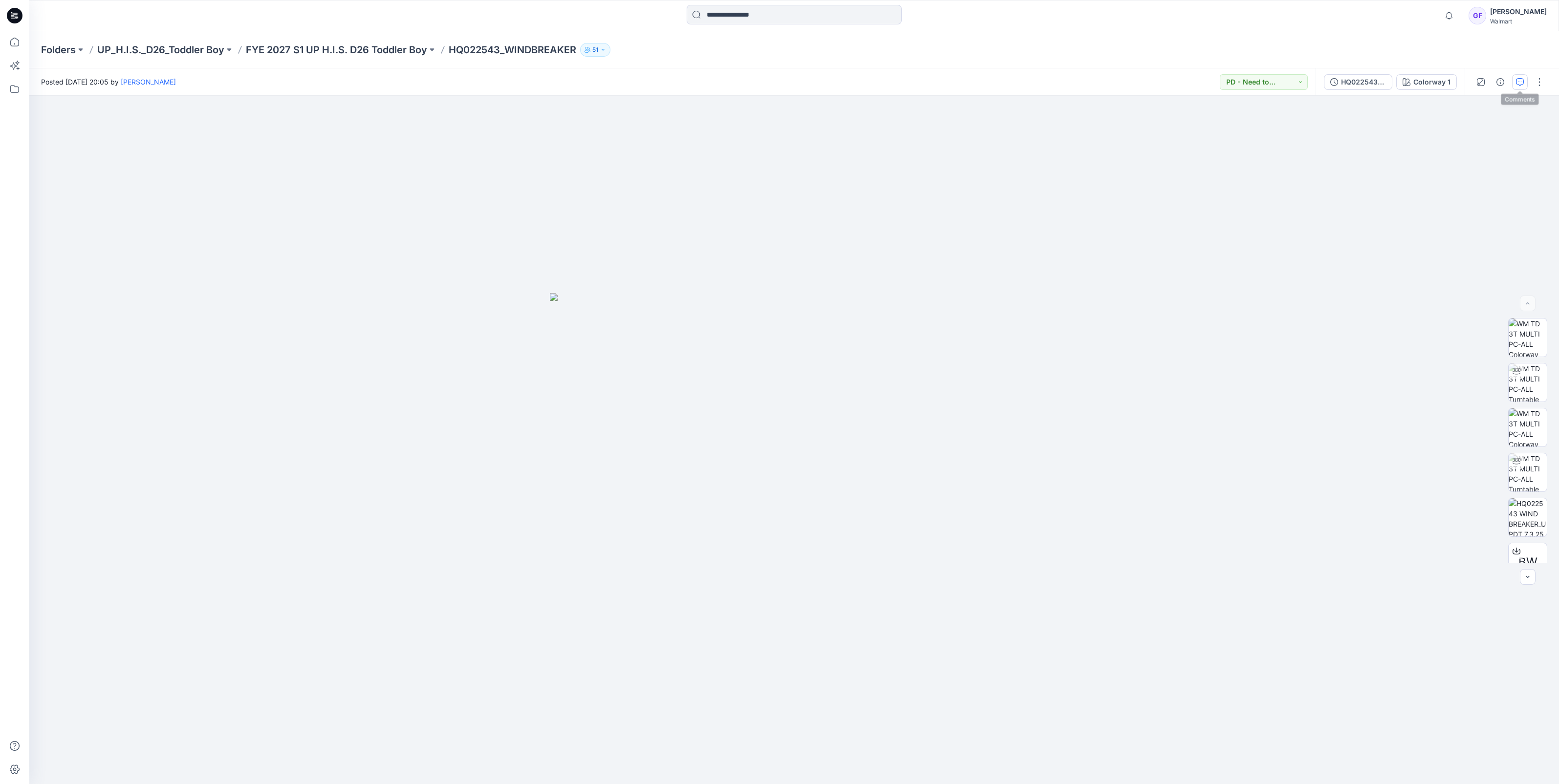
click at [1518, 83] on icon "button" at bounding box center [1519, 82] width 8 height 8
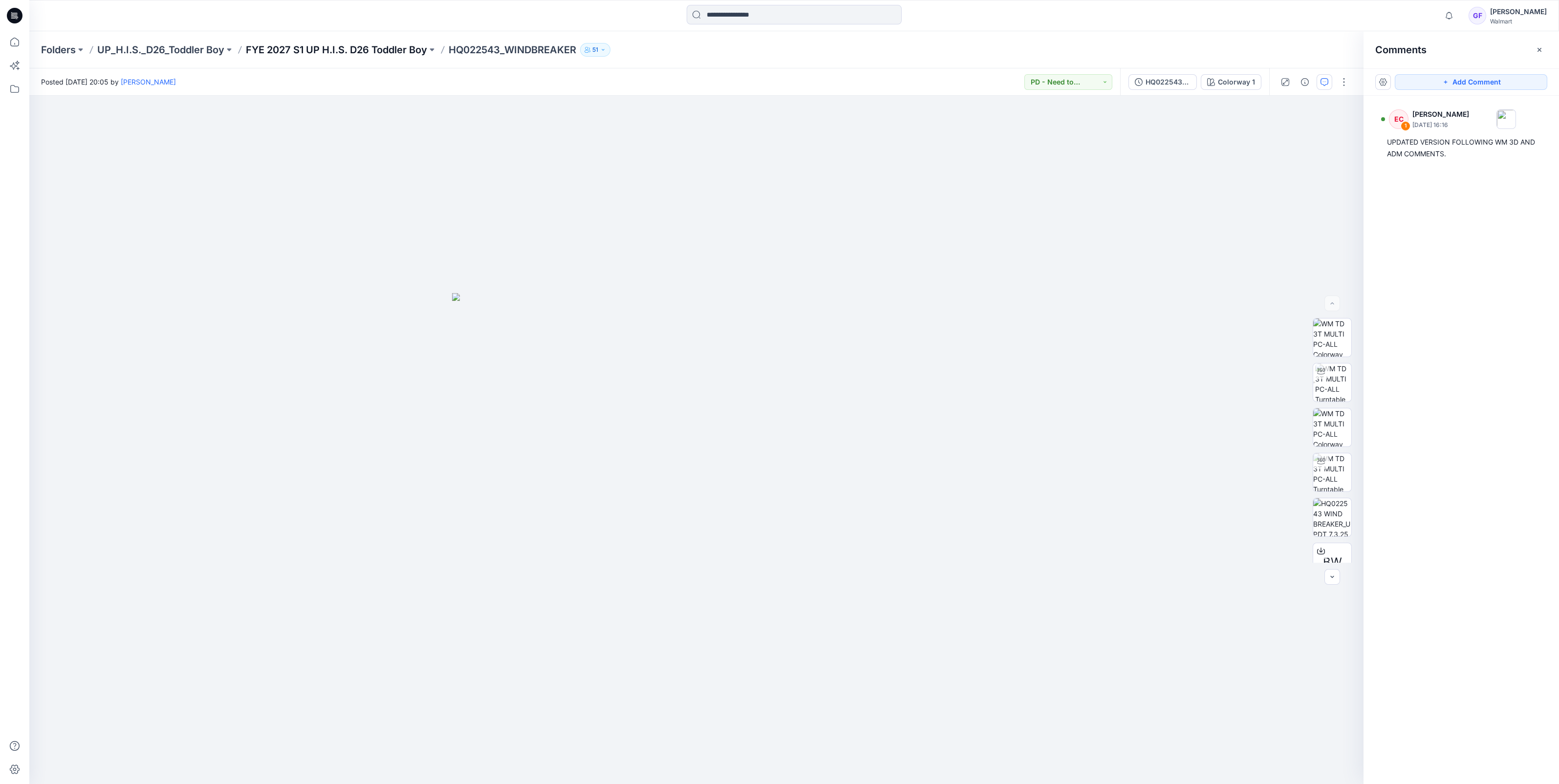
click at [275, 50] on p "FYE 2027 S1 UP H.I.S. D26 Toddler Boy" at bounding box center [336, 50] width 181 height 14
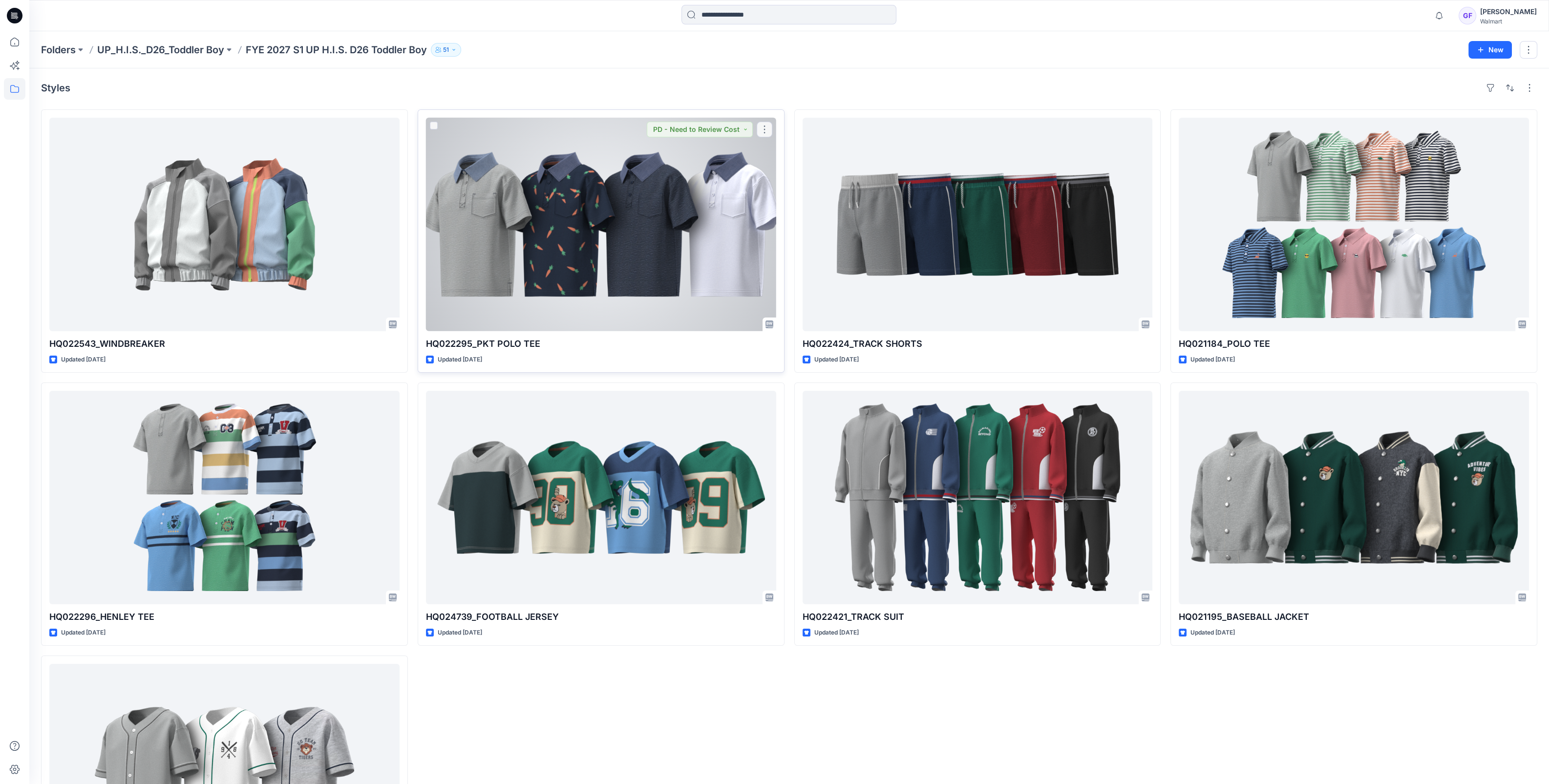
click at [513, 186] on div at bounding box center [600, 225] width 350 height 214
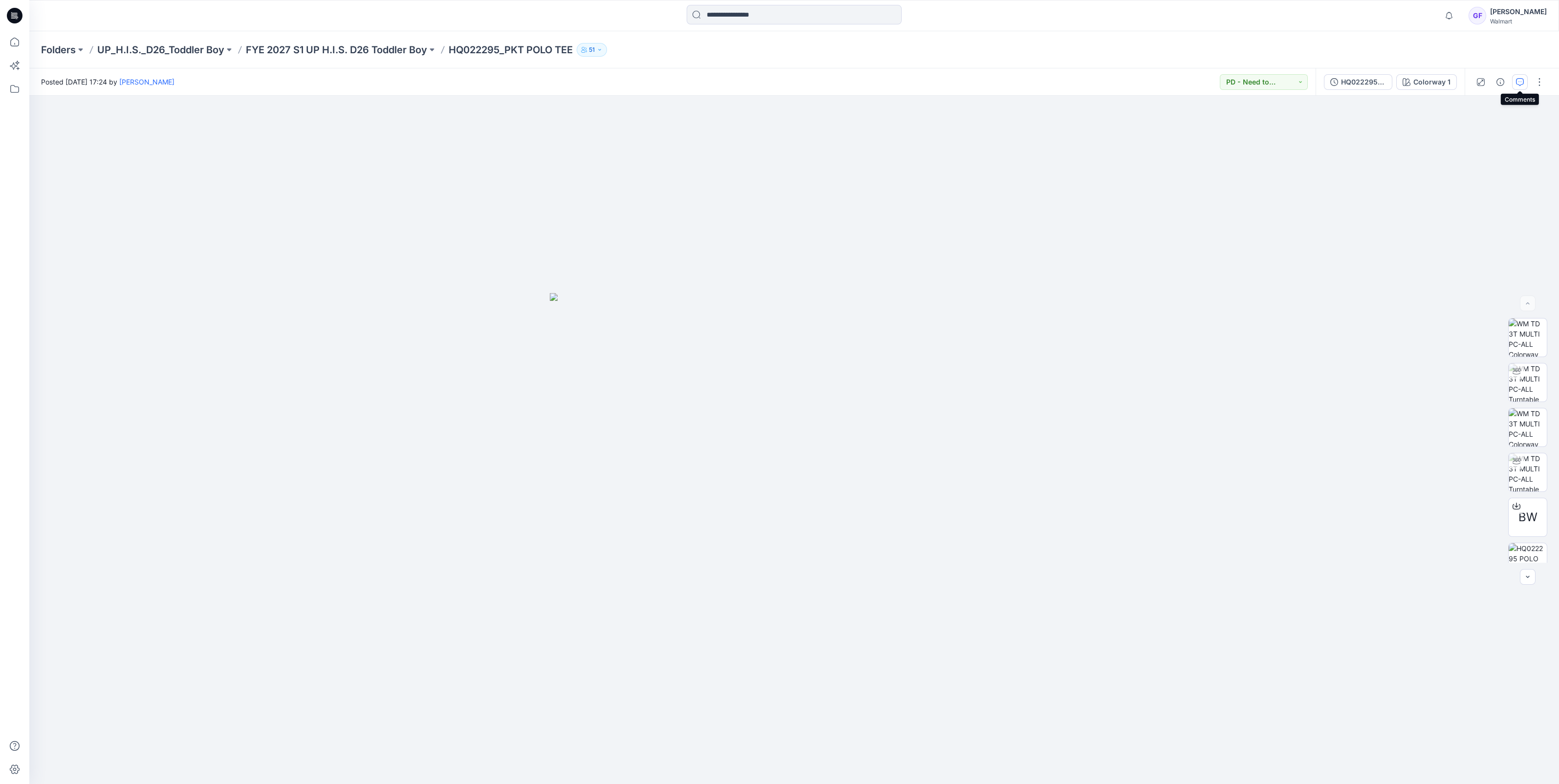
click at [1526, 80] on button "button" at bounding box center [1519, 82] width 16 height 16
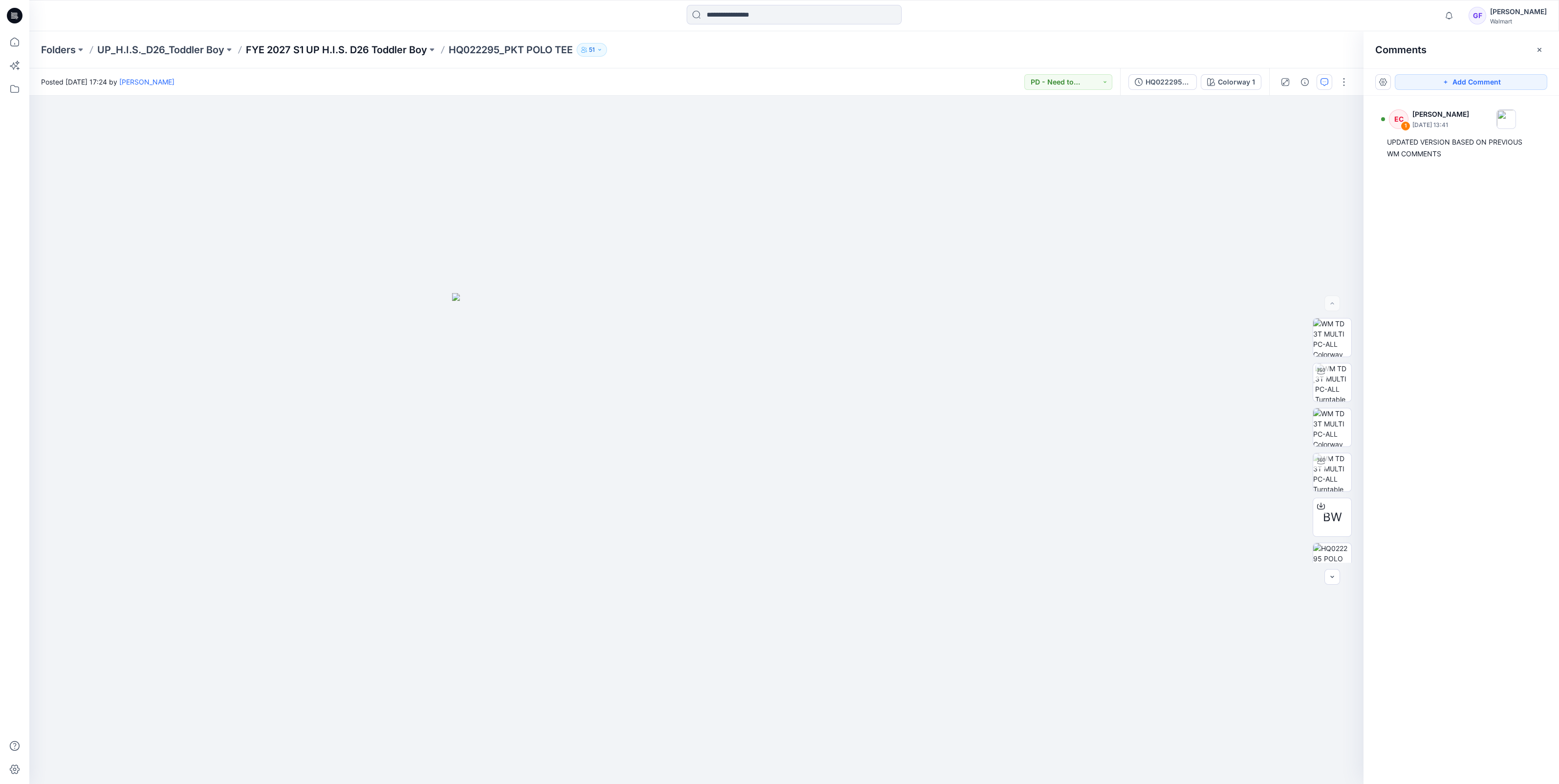
click at [366, 48] on p "FYE 2027 S1 UP H.I.S. D26 Toddler Boy" at bounding box center [336, 50] width 181 height 14
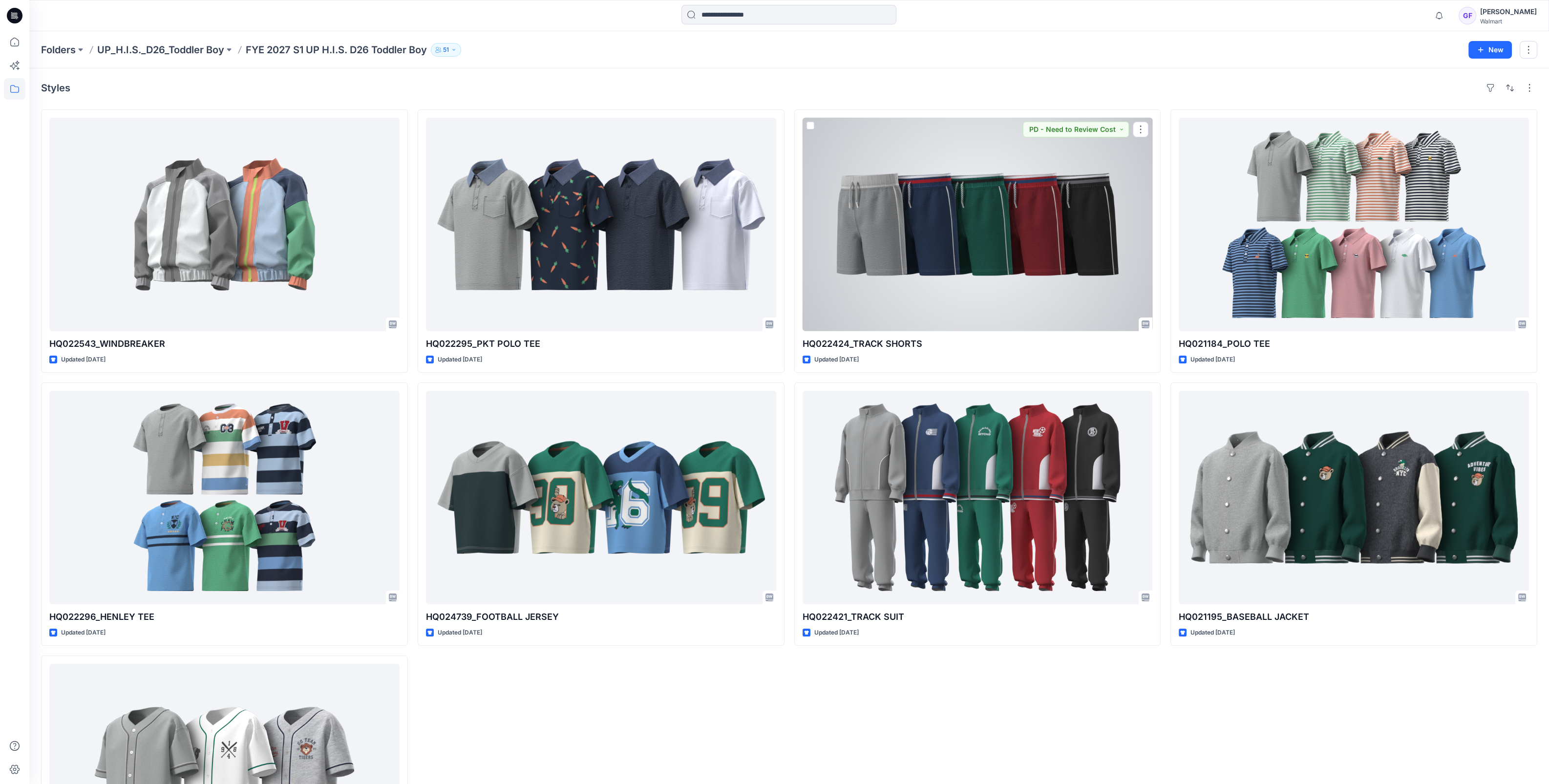
drag, startPoint x: 1070, startPoint y: 256, endPoint x: 1174, endPoint y: 232, distance: 106.7
click at [1071, 256] on div at bounding box center [978, 225] width 350 height 214
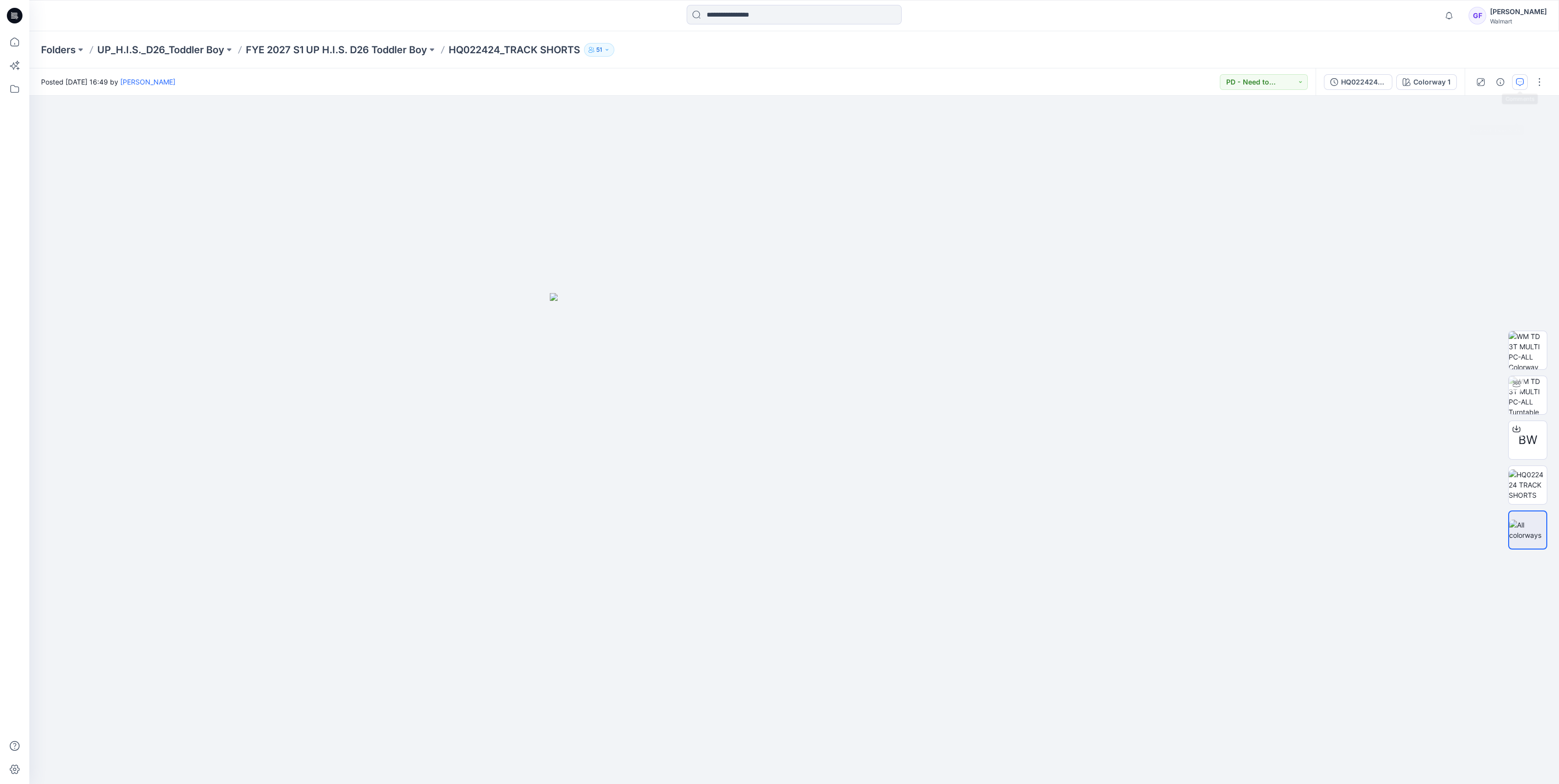
click at [1520, 85] on icon "button" at bounding box center [1519, 82] width 8 height 8
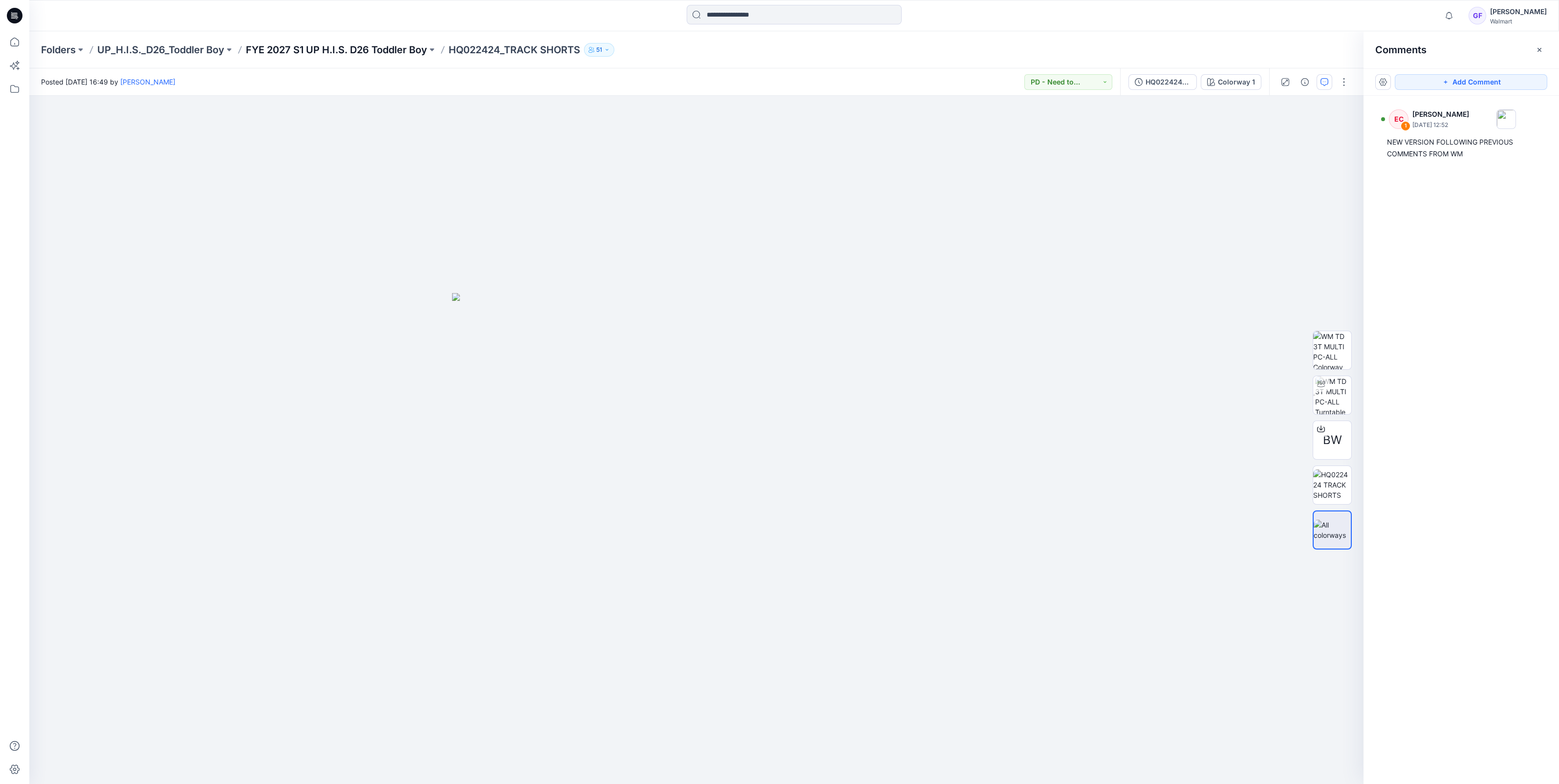
click at [366, 49] on p "FYE 2027 S1 UP H.I.S. D26 Toddler Boy" at bounding box center [336, 50] width 181 height 14
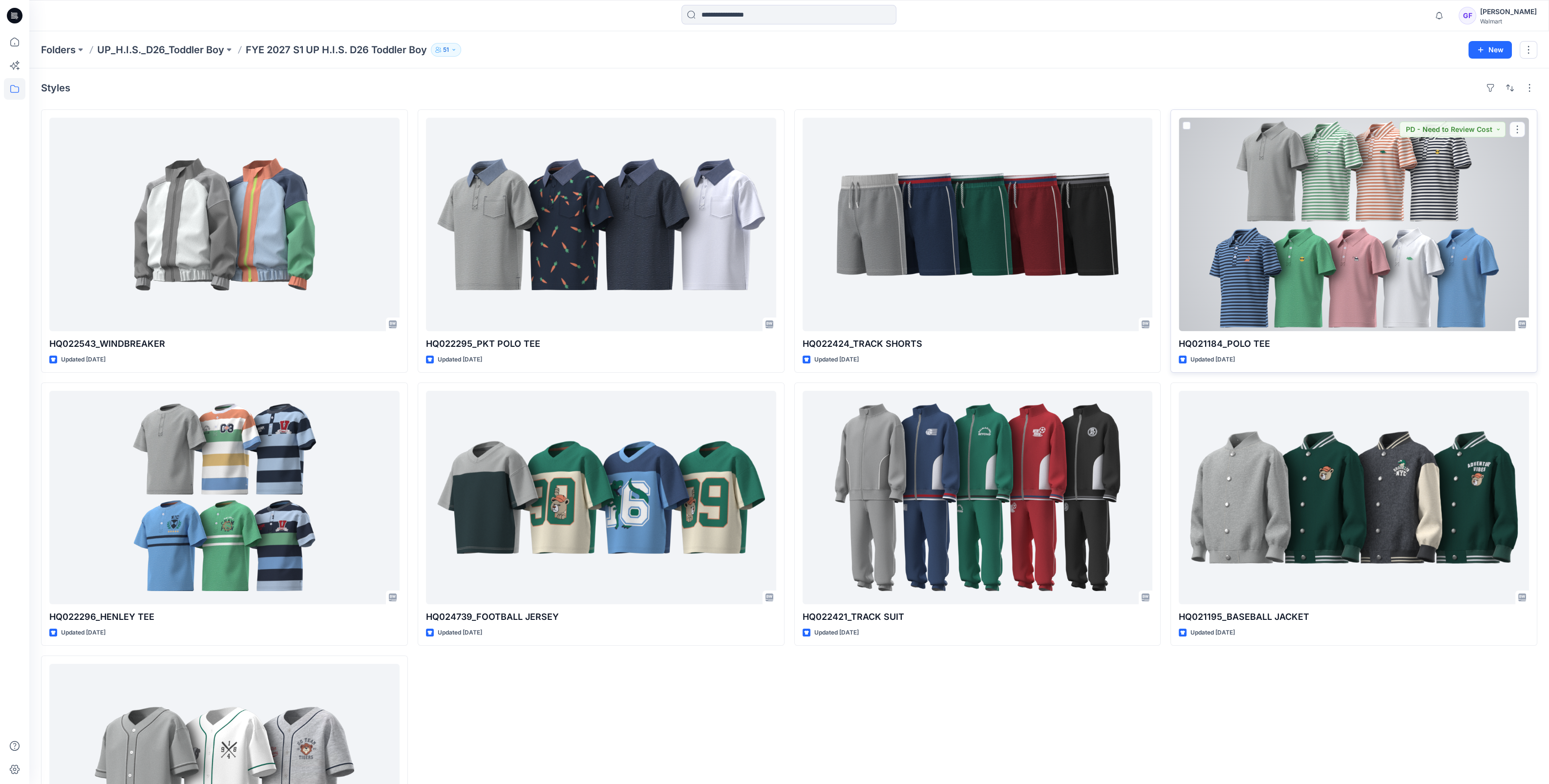
click at [1280, 200] on div at bounding box center [1353, 225] width 350 height 214
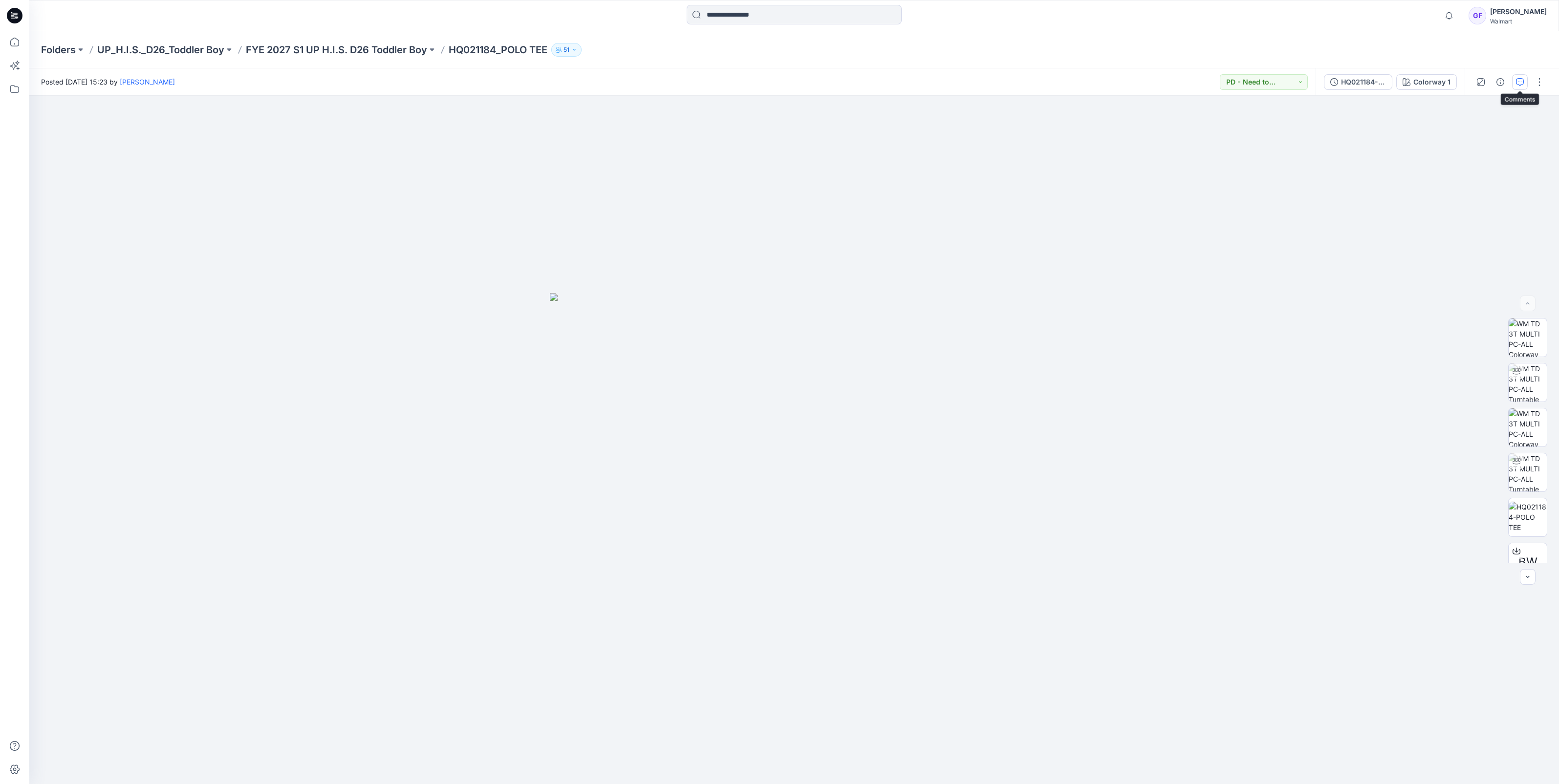
click at [1519, 82] on icon "button" at bounding box center [1519, 82] width 8 height 8
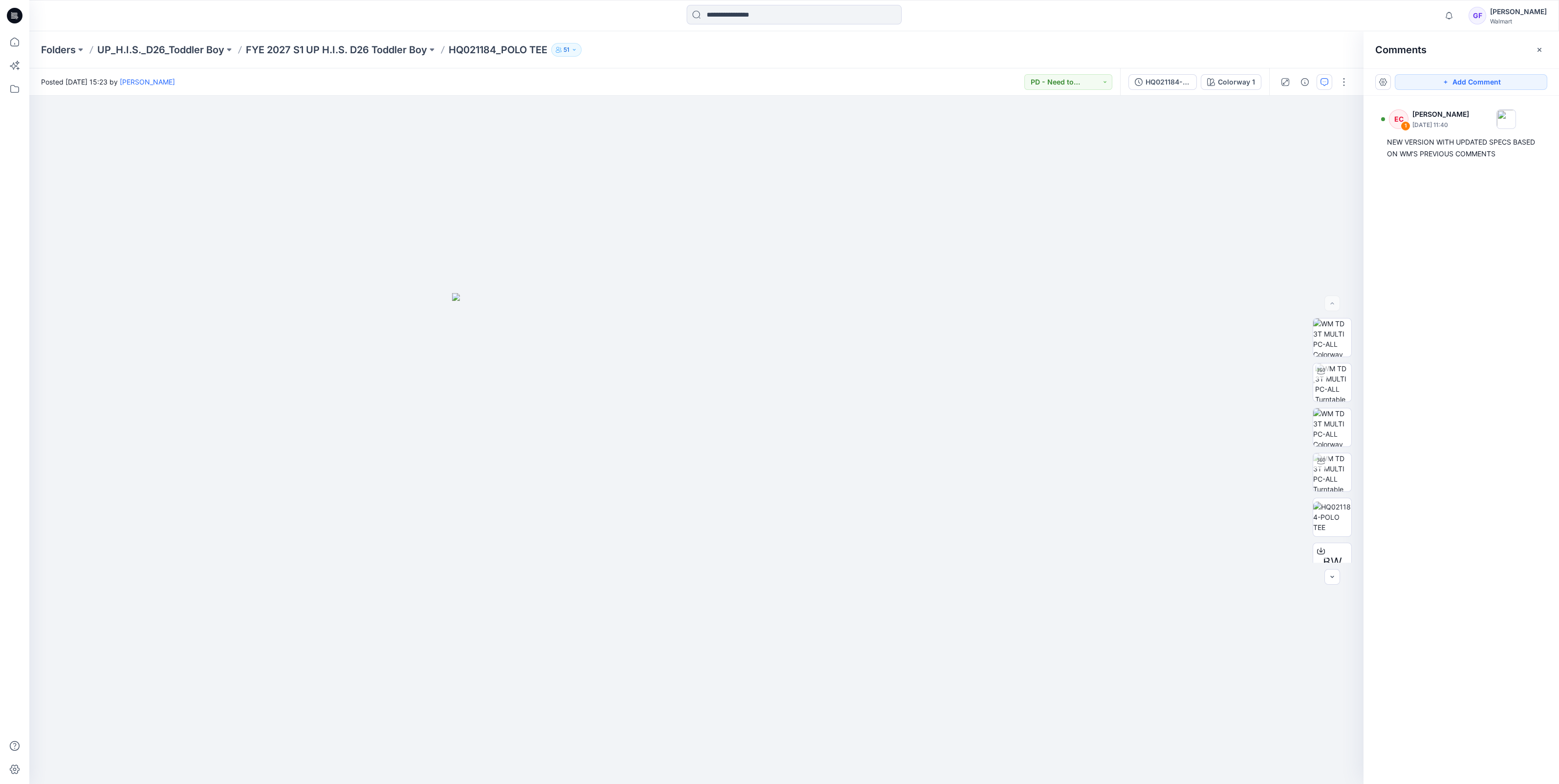
click at [352, 42] on div "Folders UP_H.I.S._D26_Toddler Boy FYE 2027 S1 UP H.I.S. D26 Toddler Boy HQ02118…" at bounding box center [794, 50] width 1530 height 37
click at [350, 47] on p "FYE 2027 S1 UP H.I.S. D26 Toddler Boy" at bounding box center [336, 50] width 181 height 14
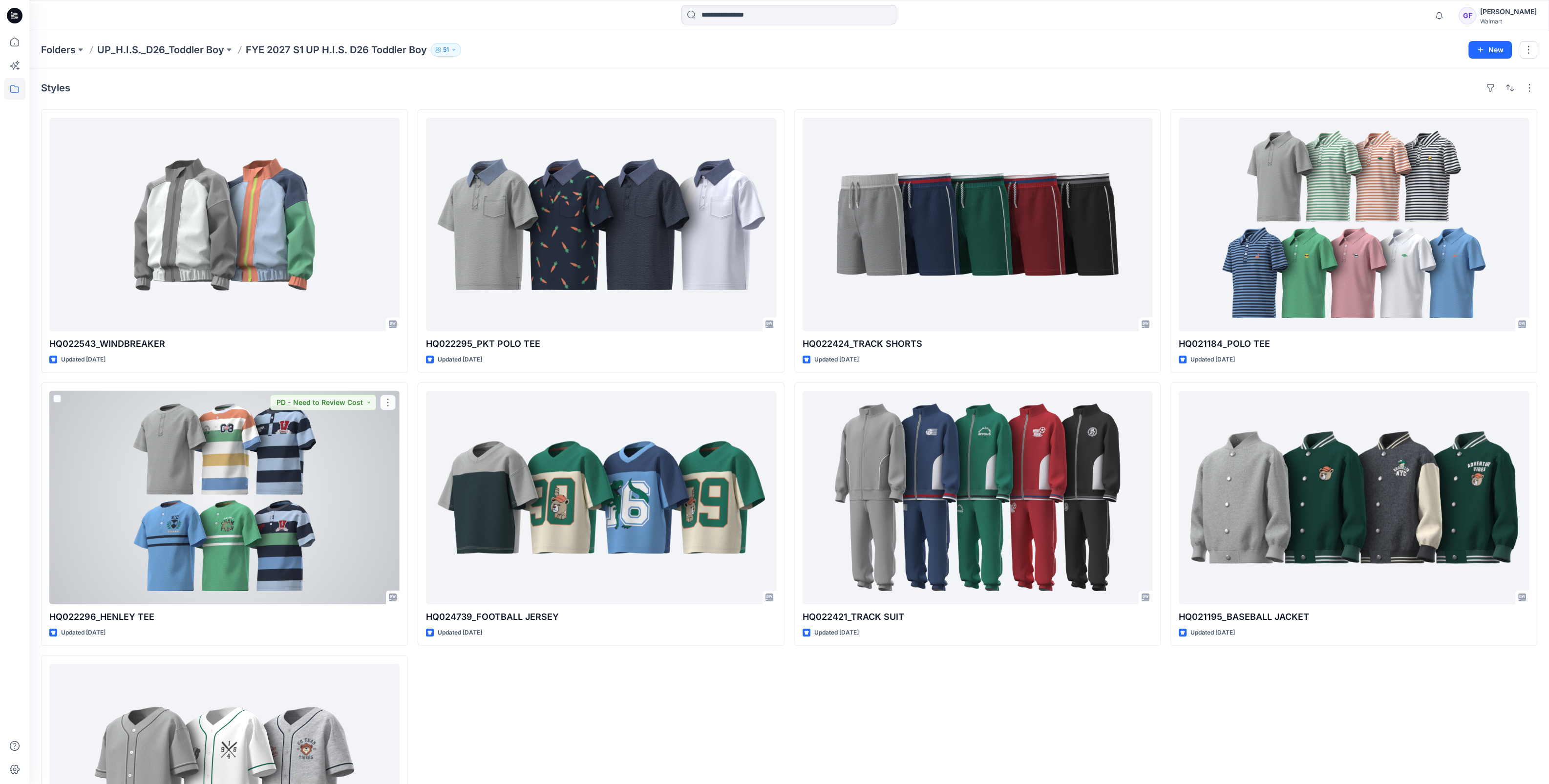
click at [276, 459] on div at bounding box center [224, 498] width 350 height 214
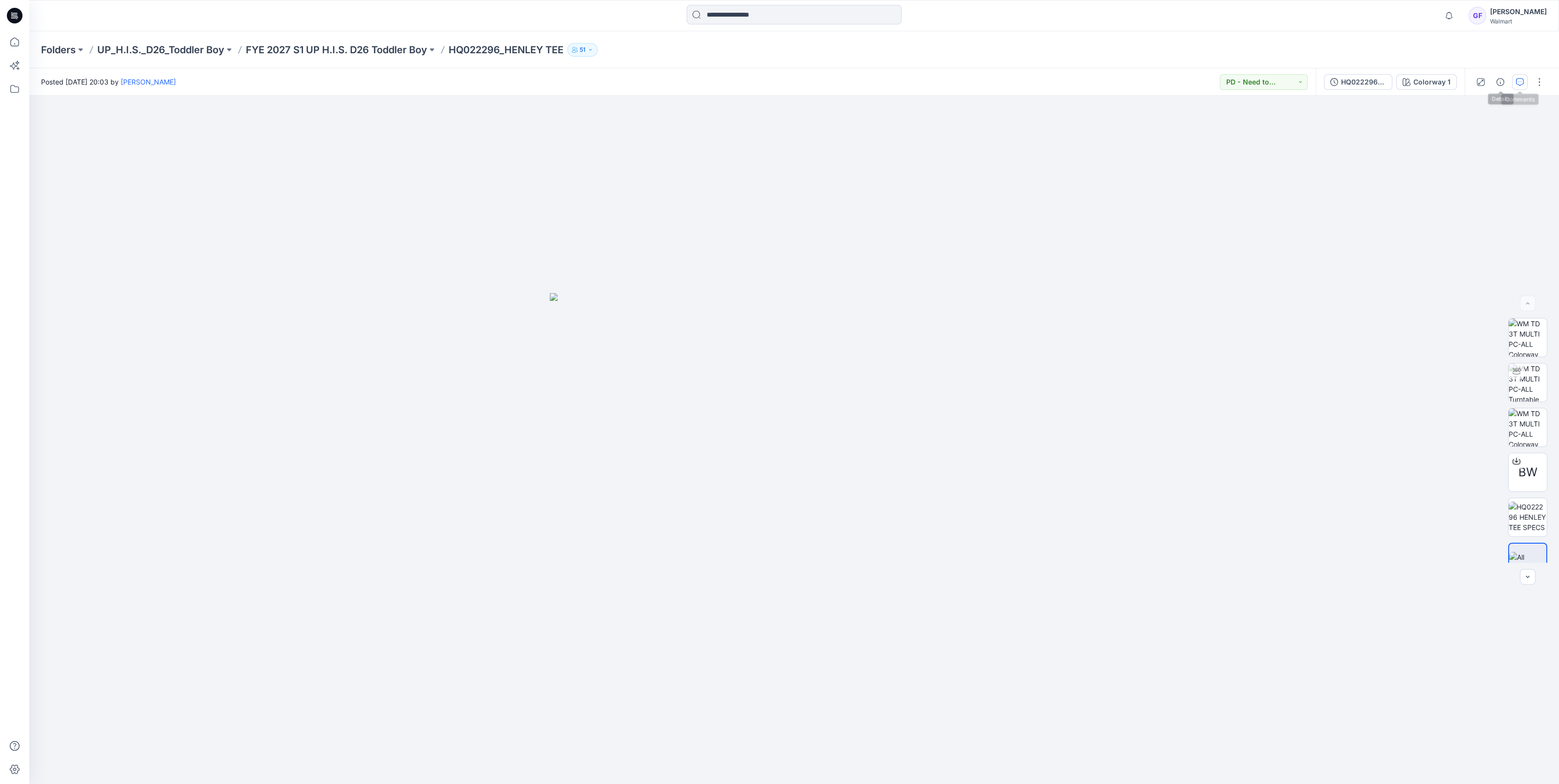
click at [1519, 80] on icon "button" at bounding box center [1519, 82] width 8 height 8
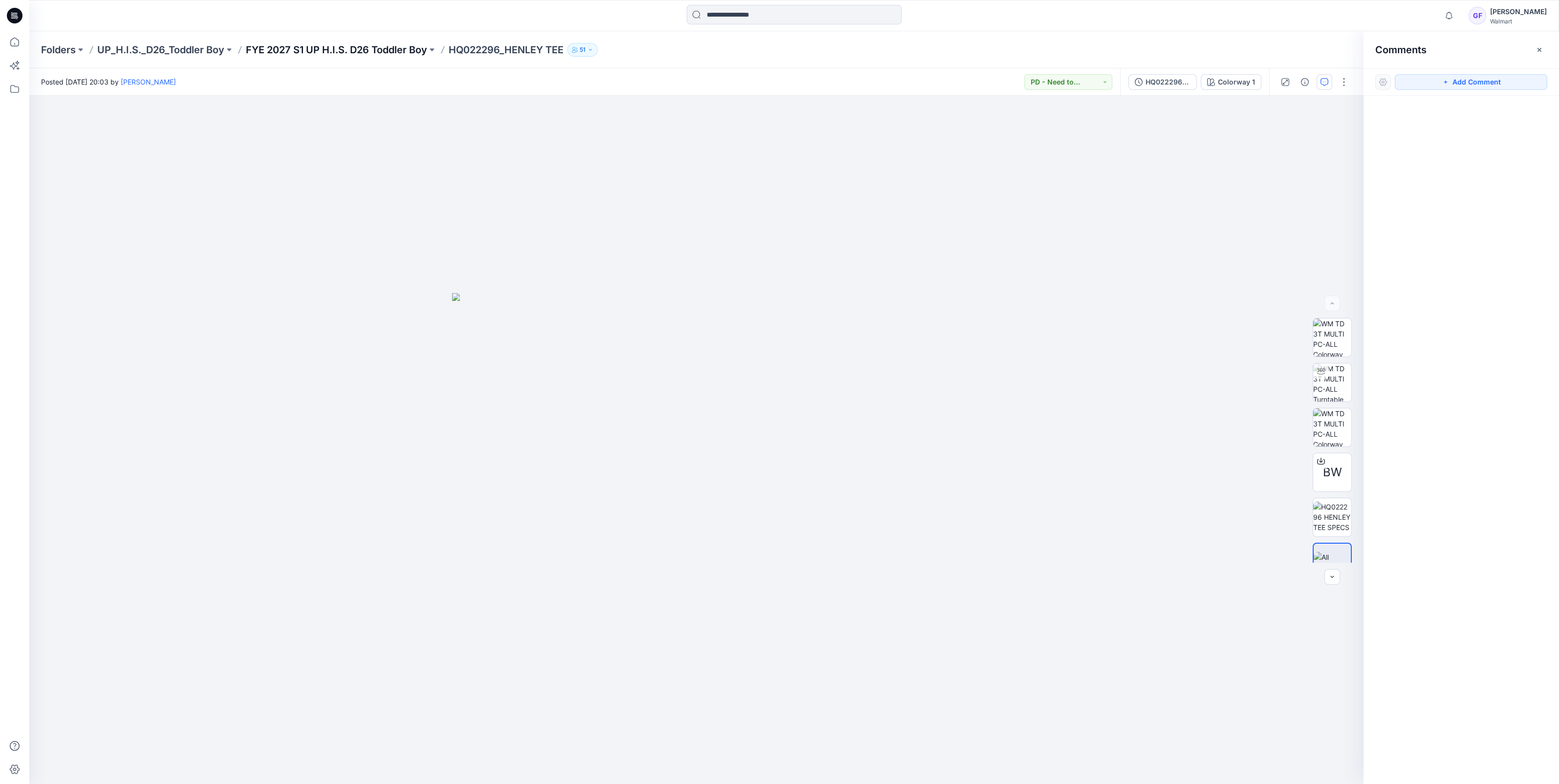
click at [330, 49] on p "FYE 2027 S1 UP H.I.S. D26 Toddler Boy" at bounding box center [336, 50] width 181 height 14
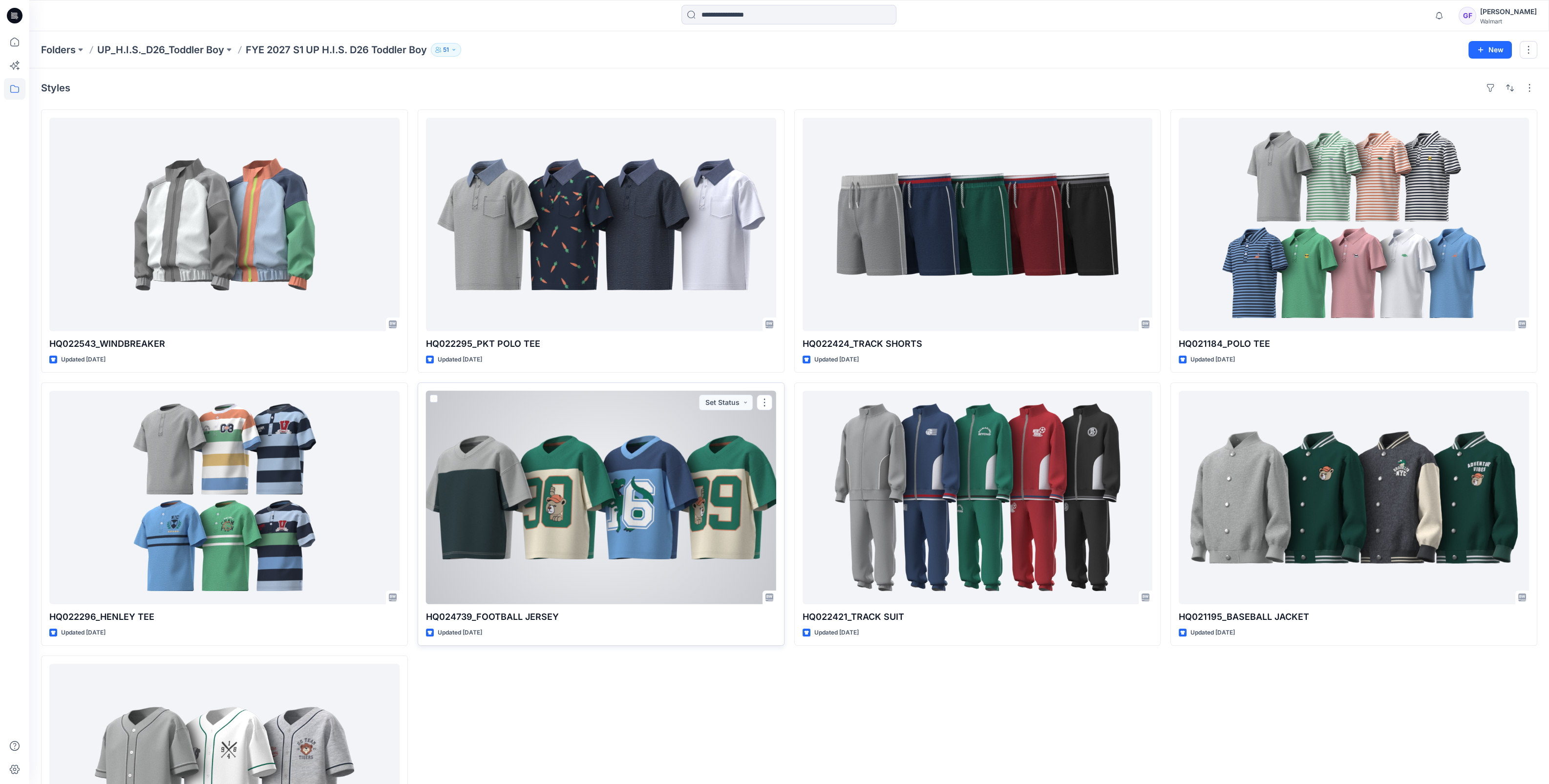
click at [594, 454] on div at bounding box center [600, 498] width 350 height 214
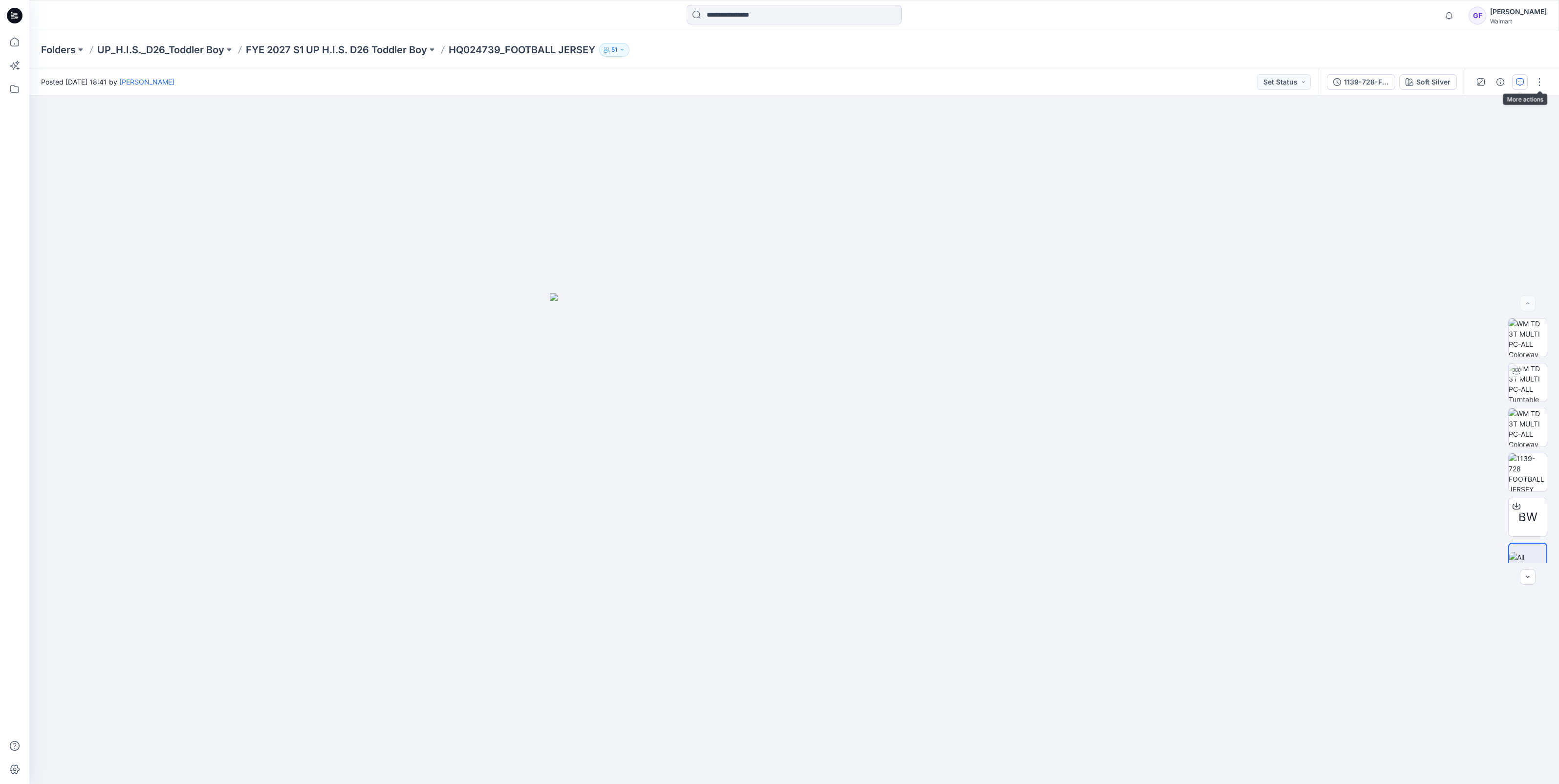
click at [1524, 85] on button "button" at bounding box center [1519, 82] width 16 height 16
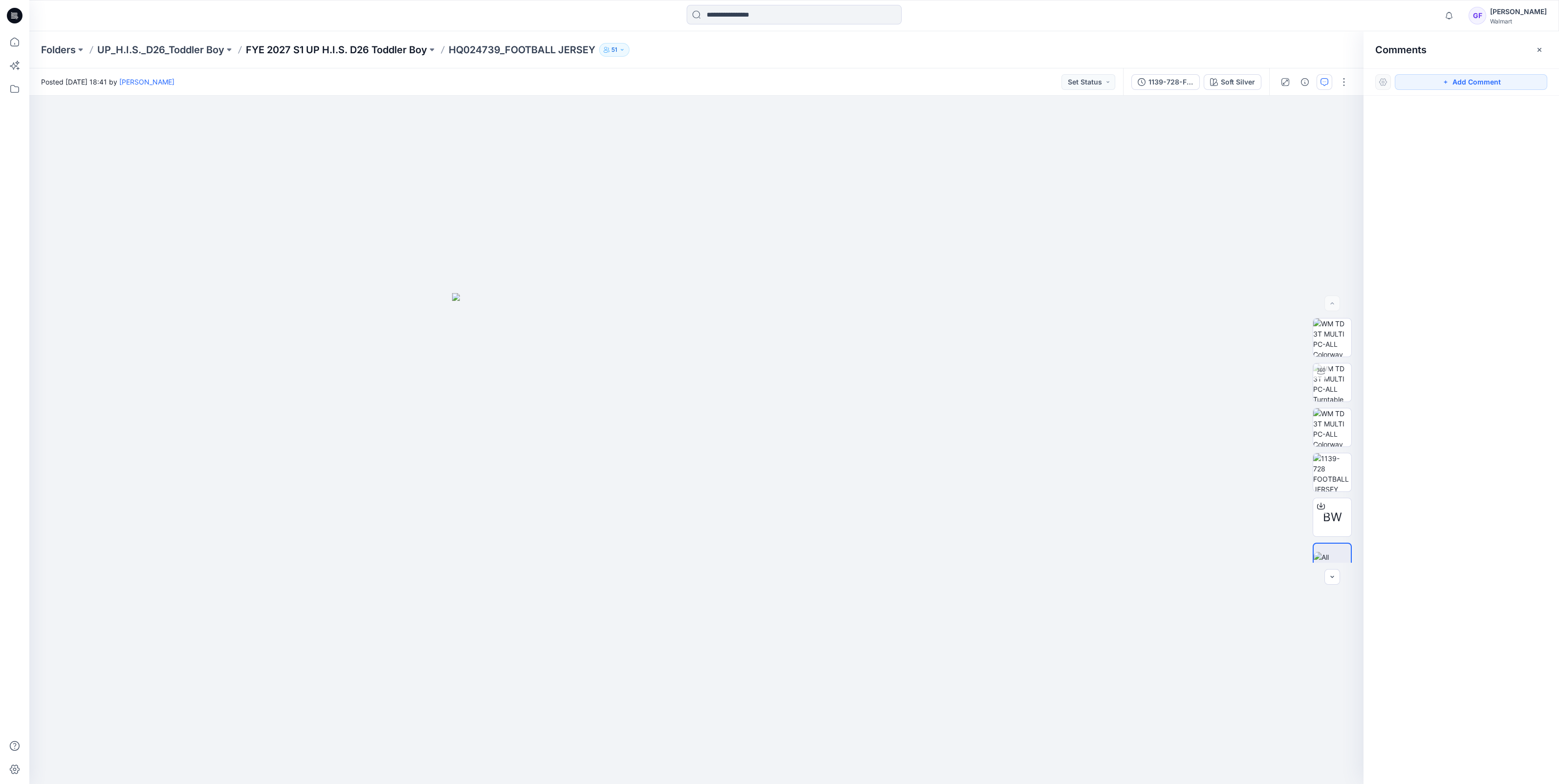
click at [391, 53] on p "FYE 2027 S1 UP H.I.S. D26 Toddler Boy" at bounding box center [336, 50] width 181 height 14
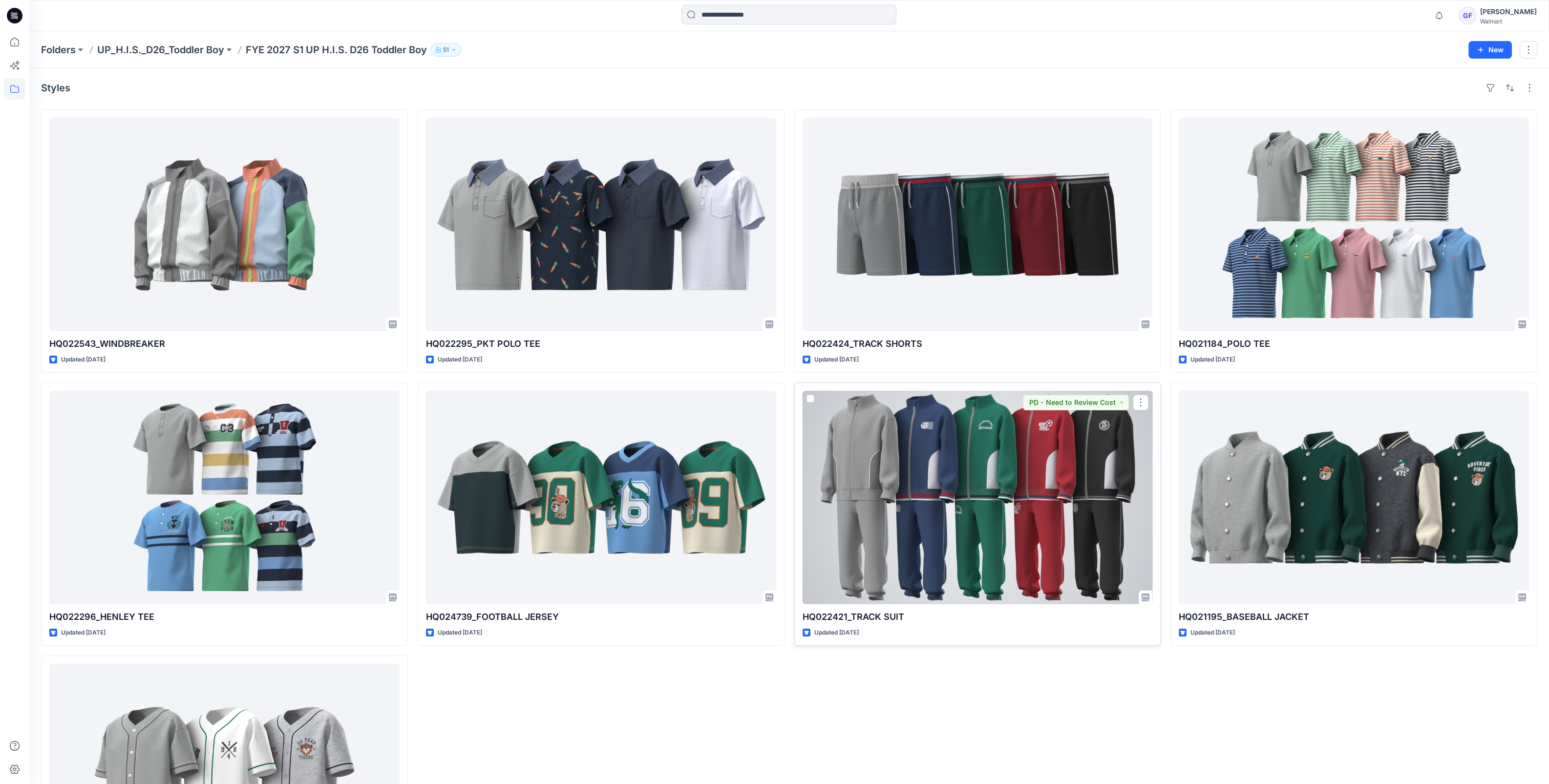
click at [940, 489] on div at bounding box center [978, 498] width 350 height 214
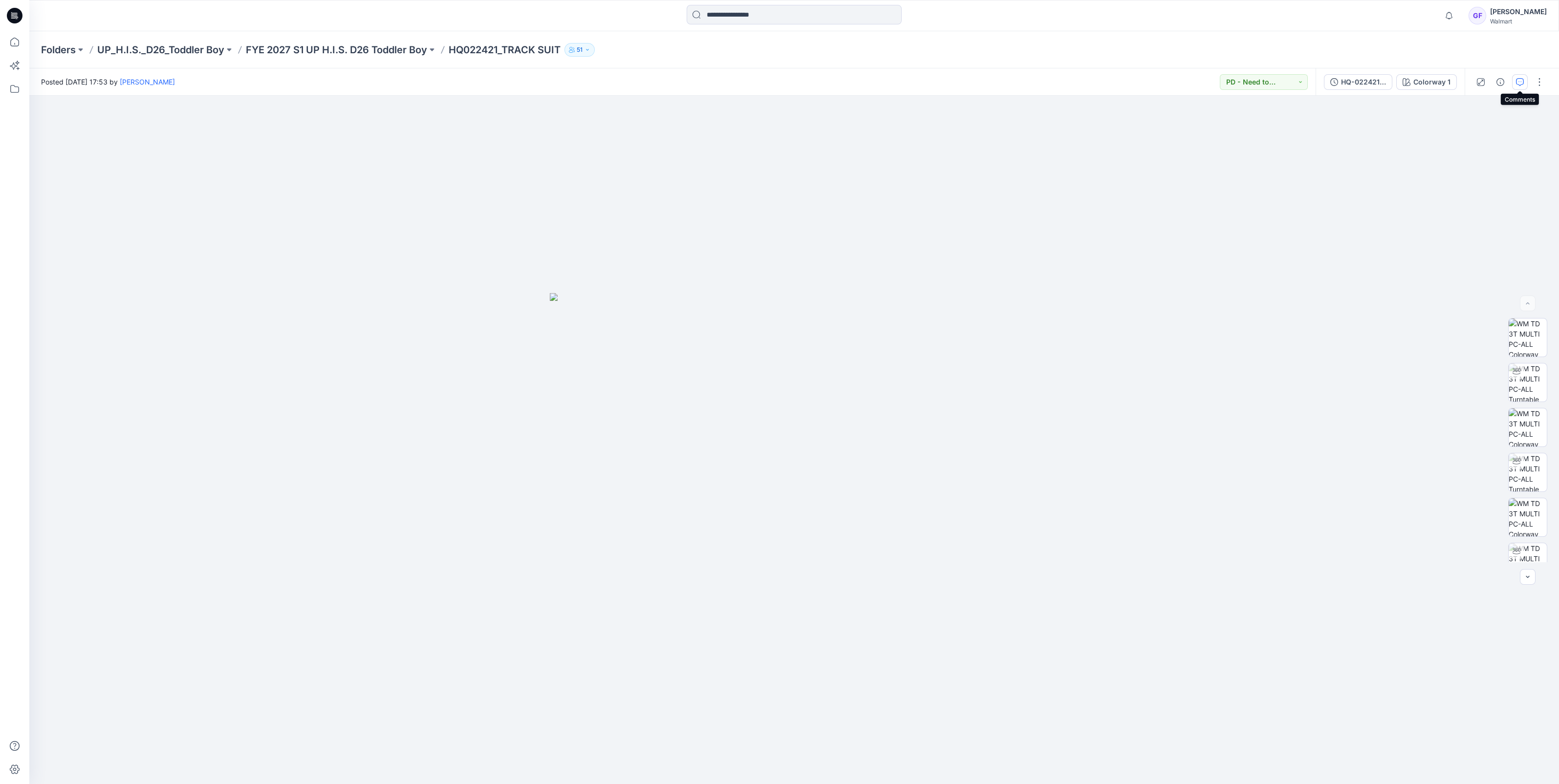
click at [1517, 83] on icon "button" at bounding box center [1519, 82] width 8 height 8
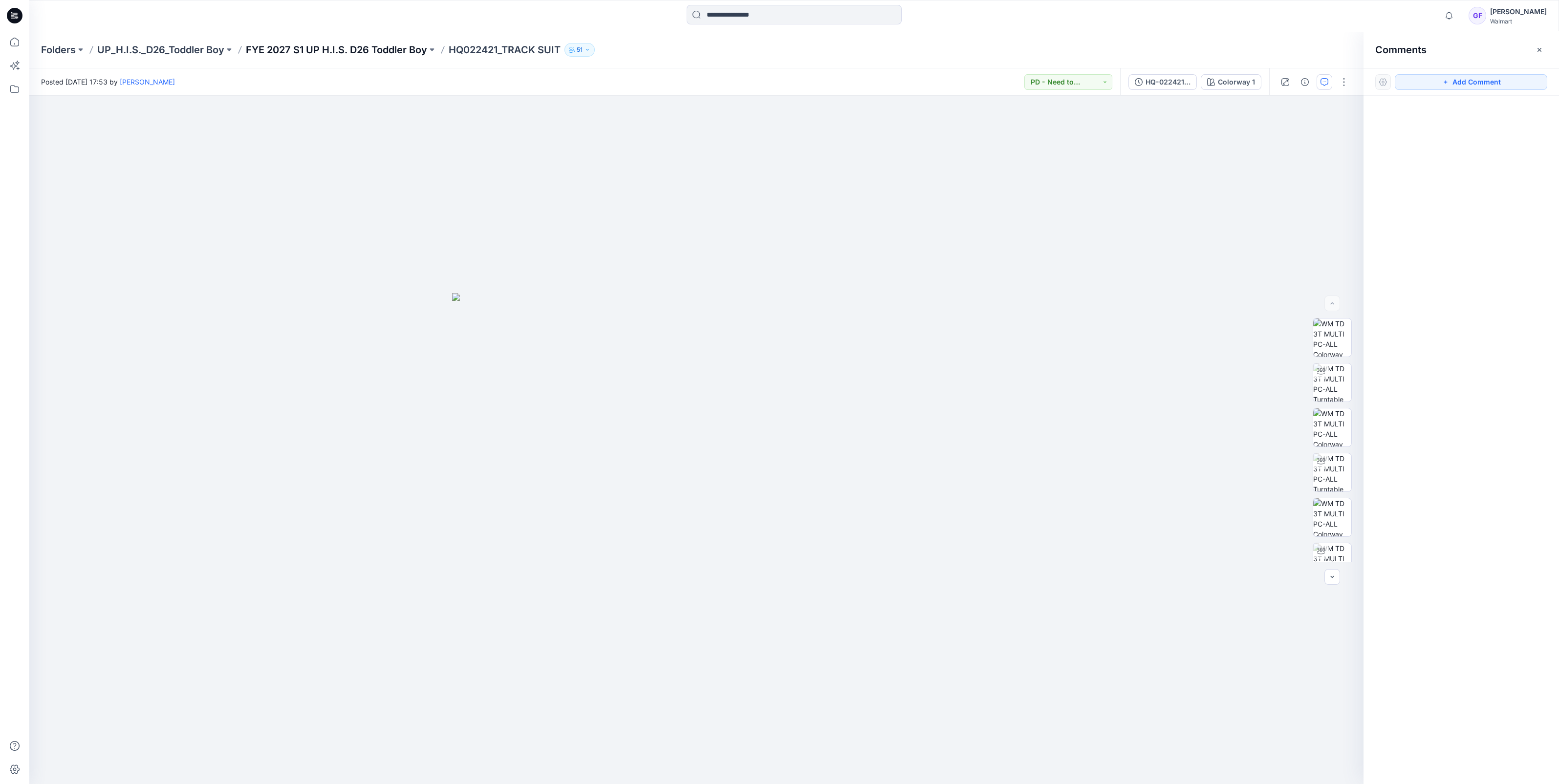
click at [368, 46] on p "FYE 2027 S1 UP H.I.S. D26 Toddler Boy" at bounding box center [336, 50] width 181 height 14
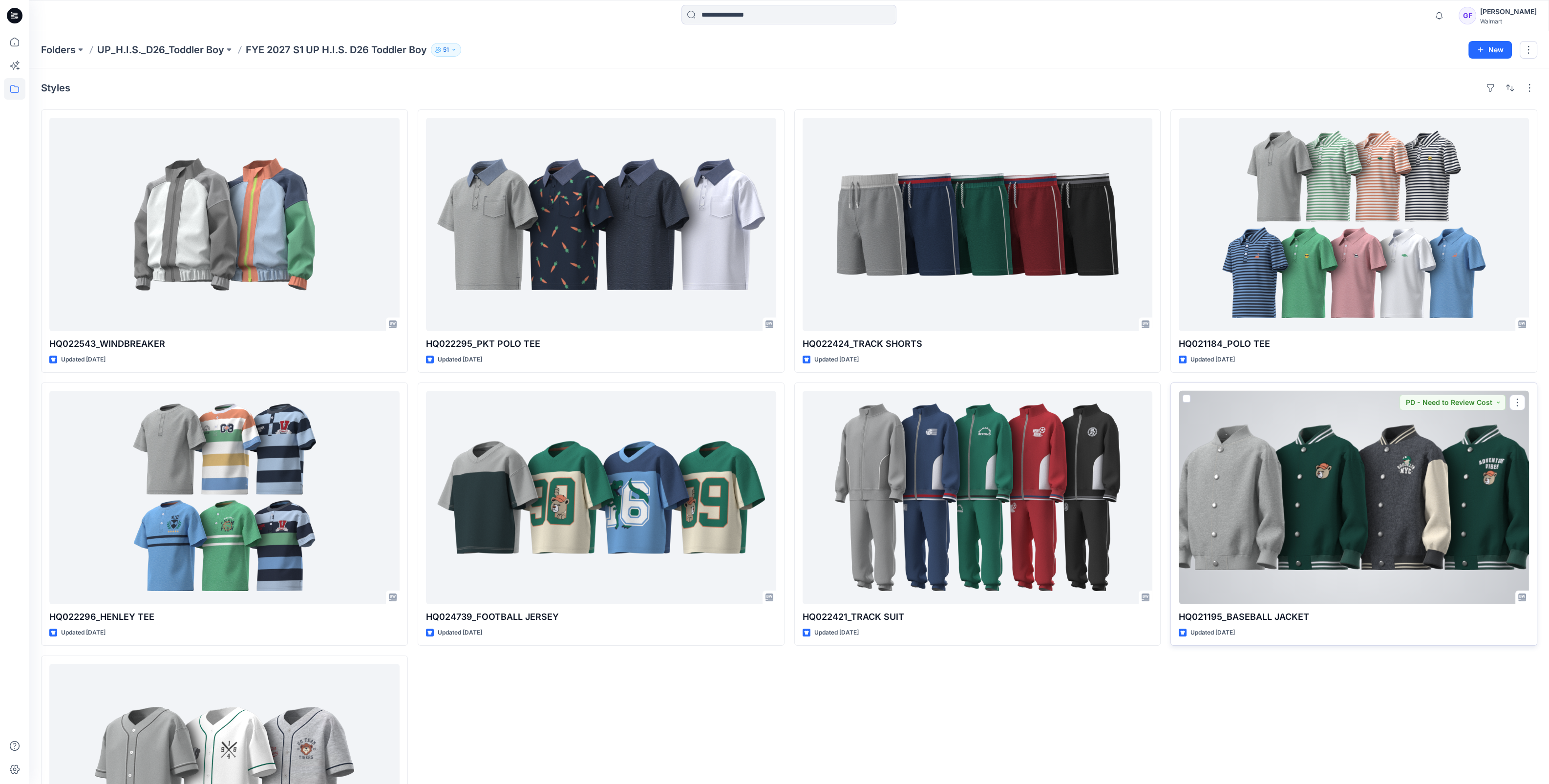
click at [1316, 482] on div at bounding box center [1353, 498] width 350 height 214
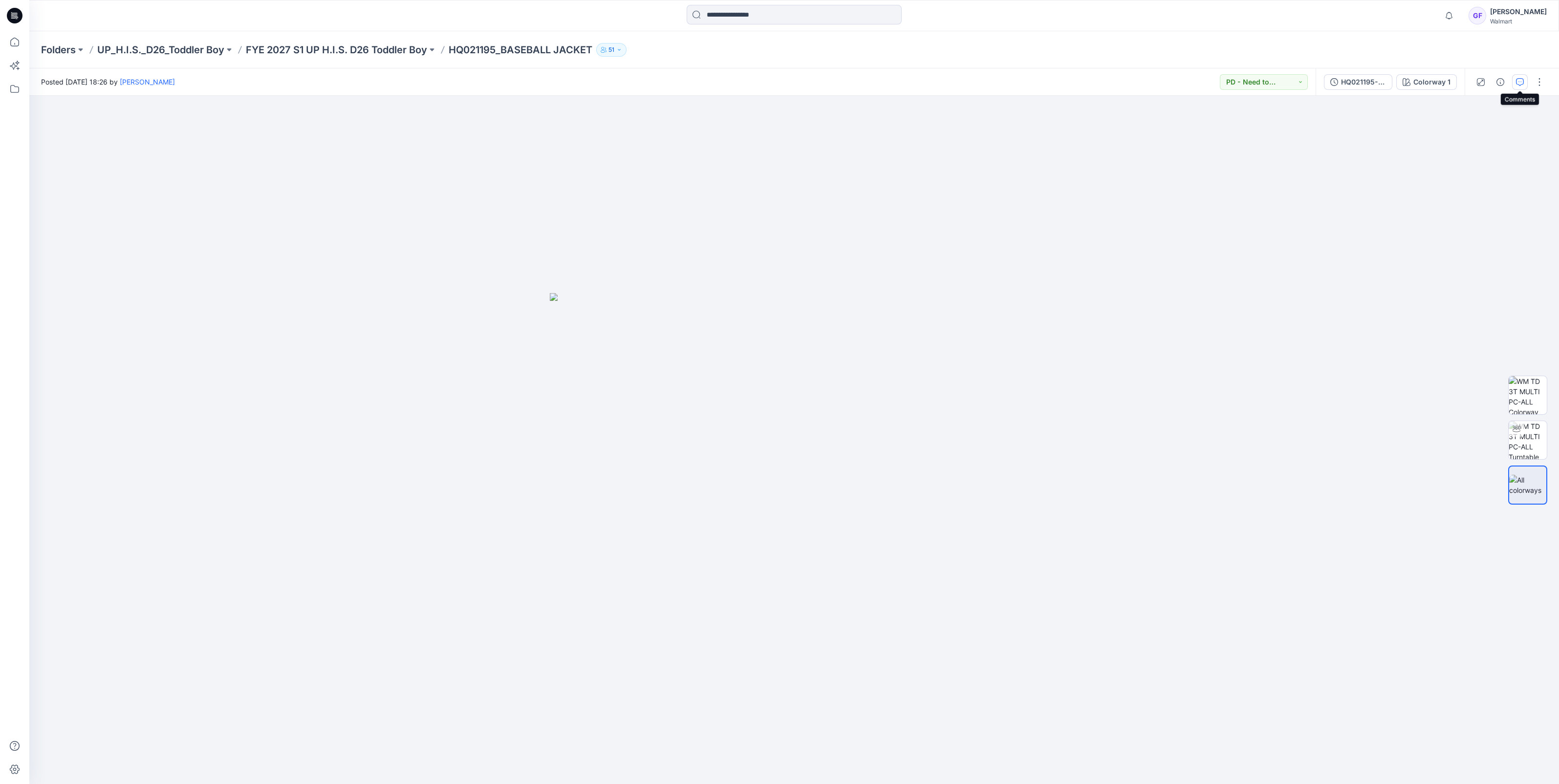
click at [1521, 85] on icon "button" at bounding box center [1519, 82] width 8 height 8
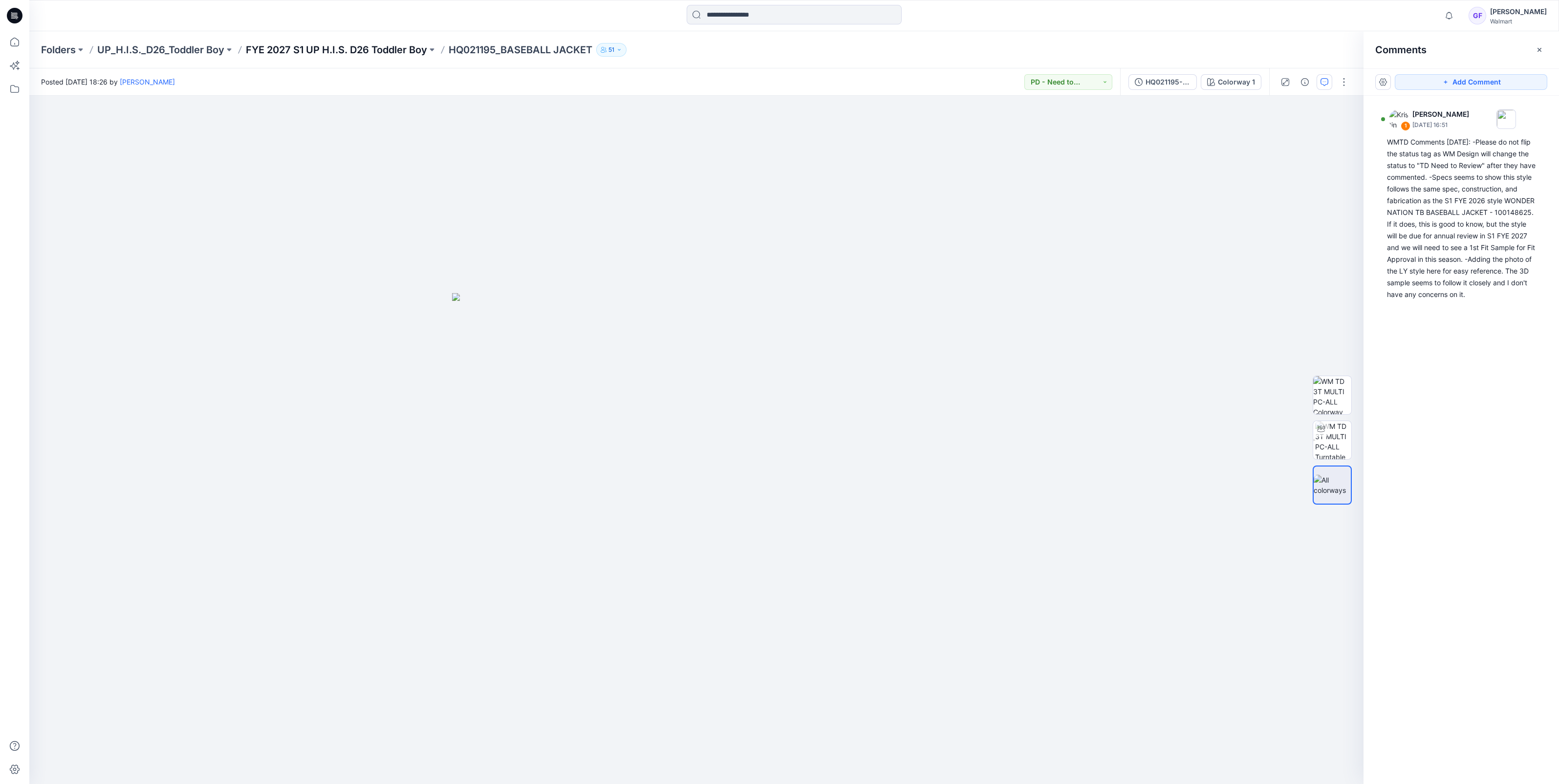
click at [367, 50] on p "FYE 2027 S1 UP H.I.S. D26 Toddler Boy" at bounding box center [336, 50] width 181 height 14
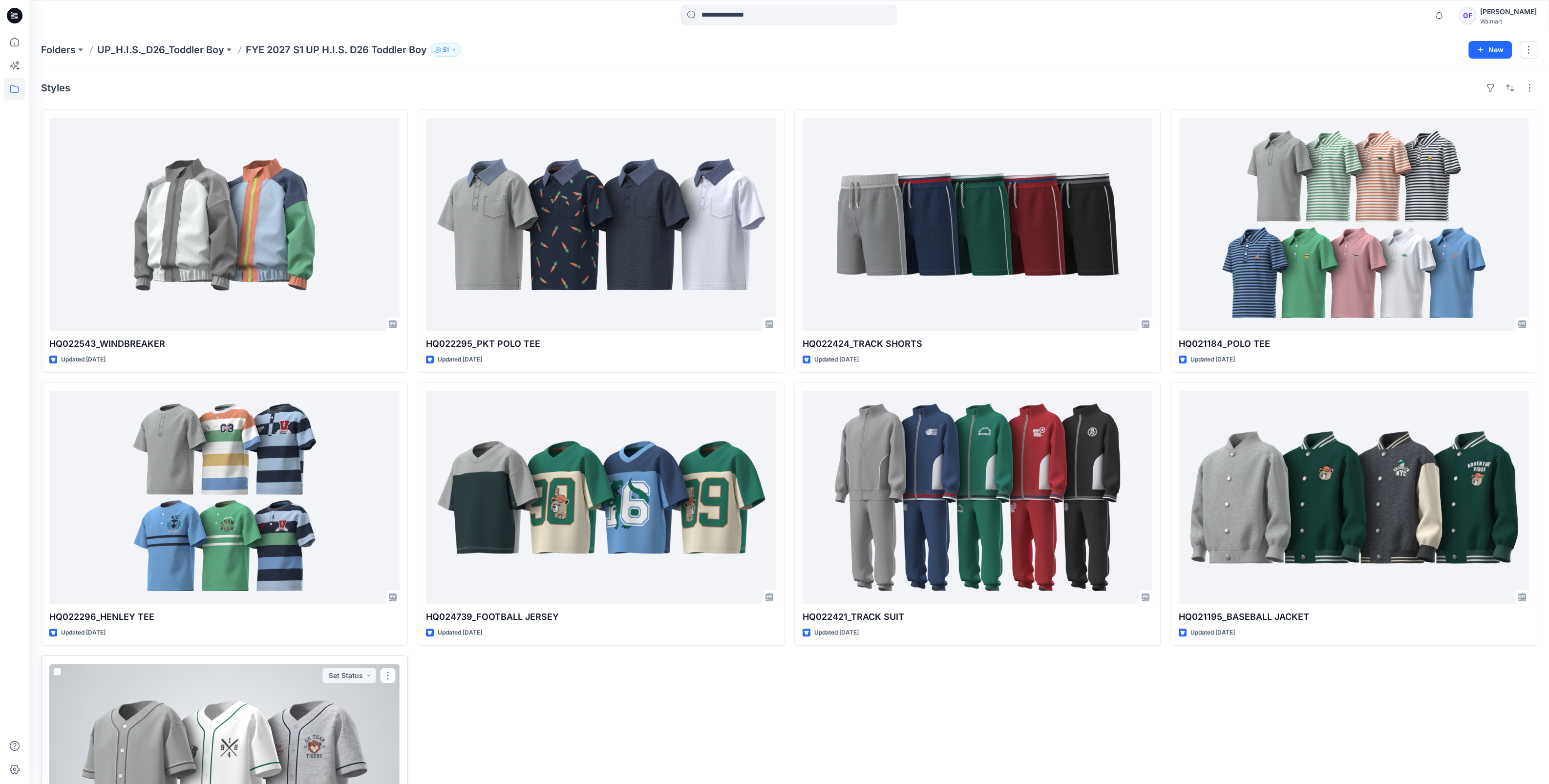
click at [209, 691] on div at bounding box center [224, 771] width 350 height 214
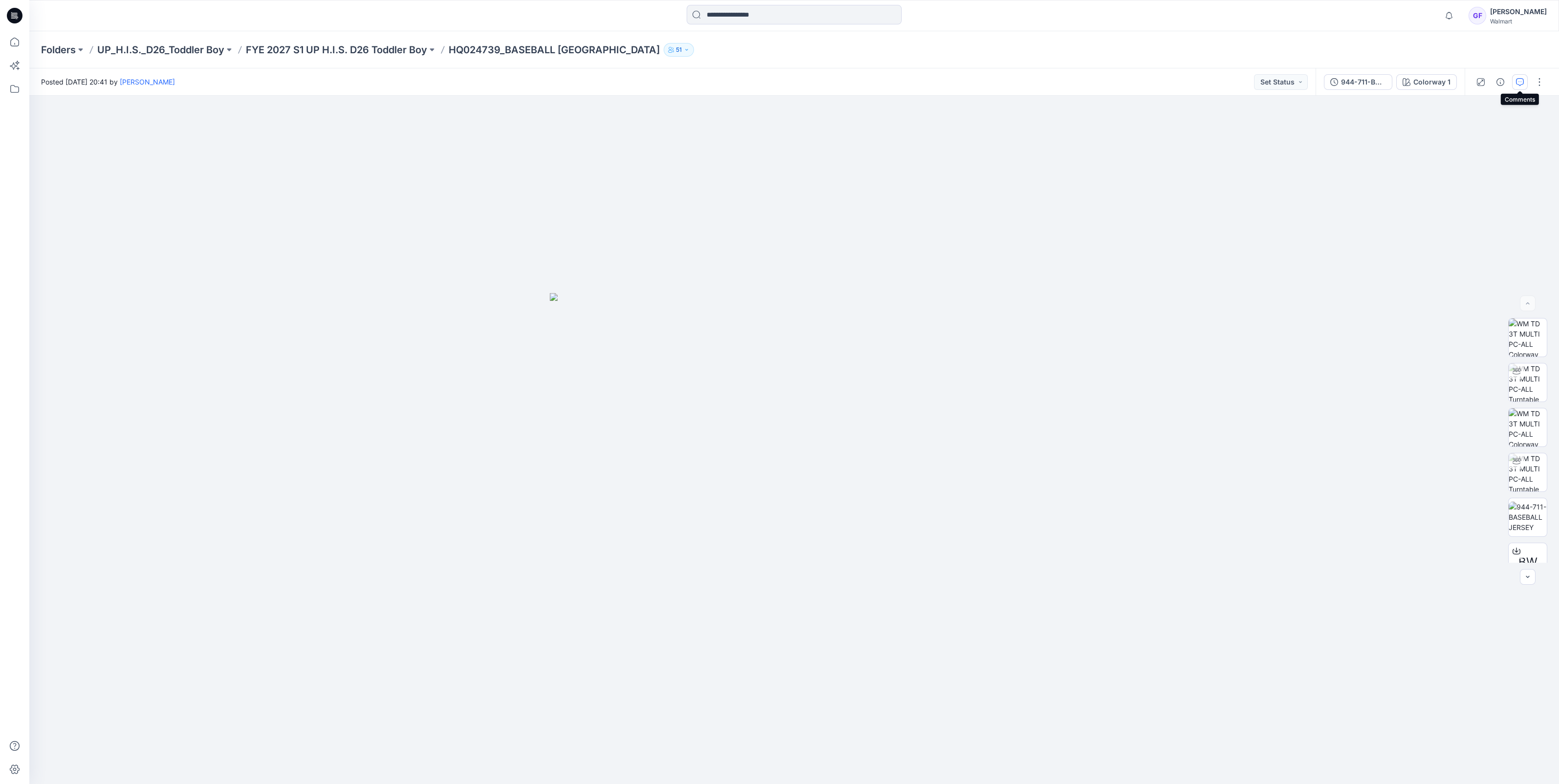
click at [1522, 82] on icon "button" at bounding box center [1519, 82] width 8 height 8
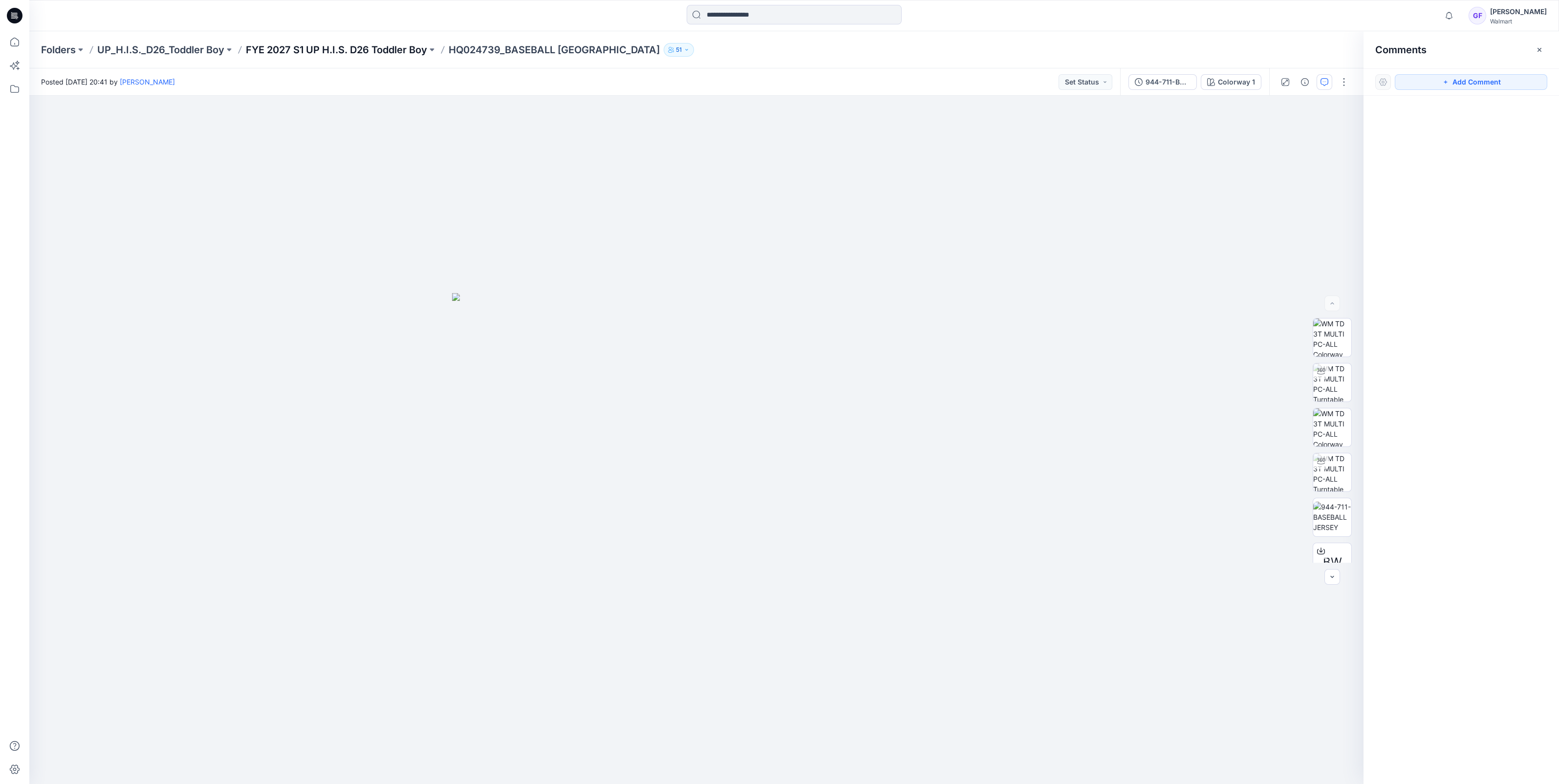
click at [298, 47] on p "FYE 2027 S1 UP H.I.S. D26 Toddler Boy" at bounding box center [336, 50] width 181 height 14
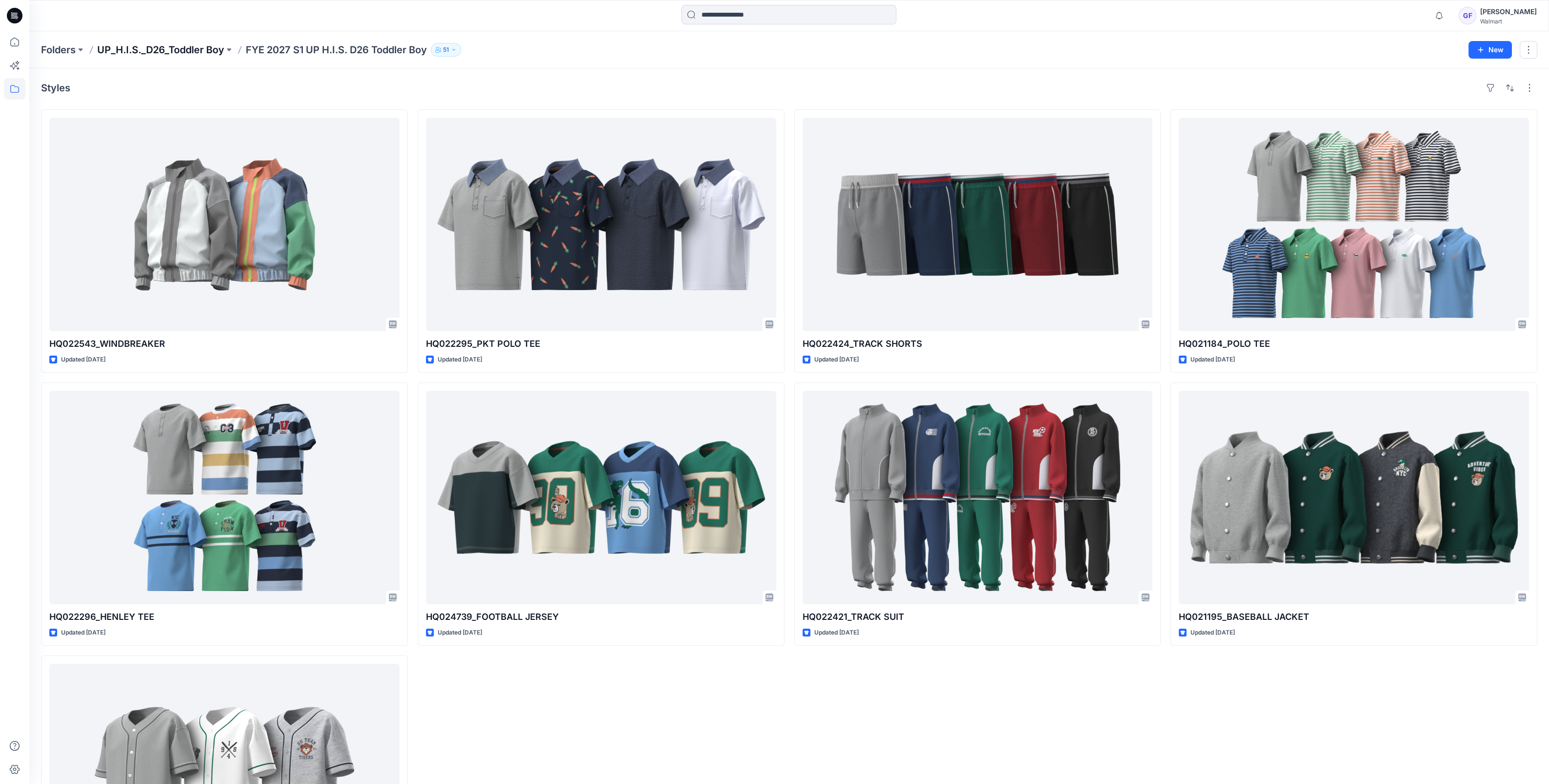
click at [198, 46] on p "UP_H.I.S._D26_Toddler Boy" at bounding box center [160, 50] width 127 height 14
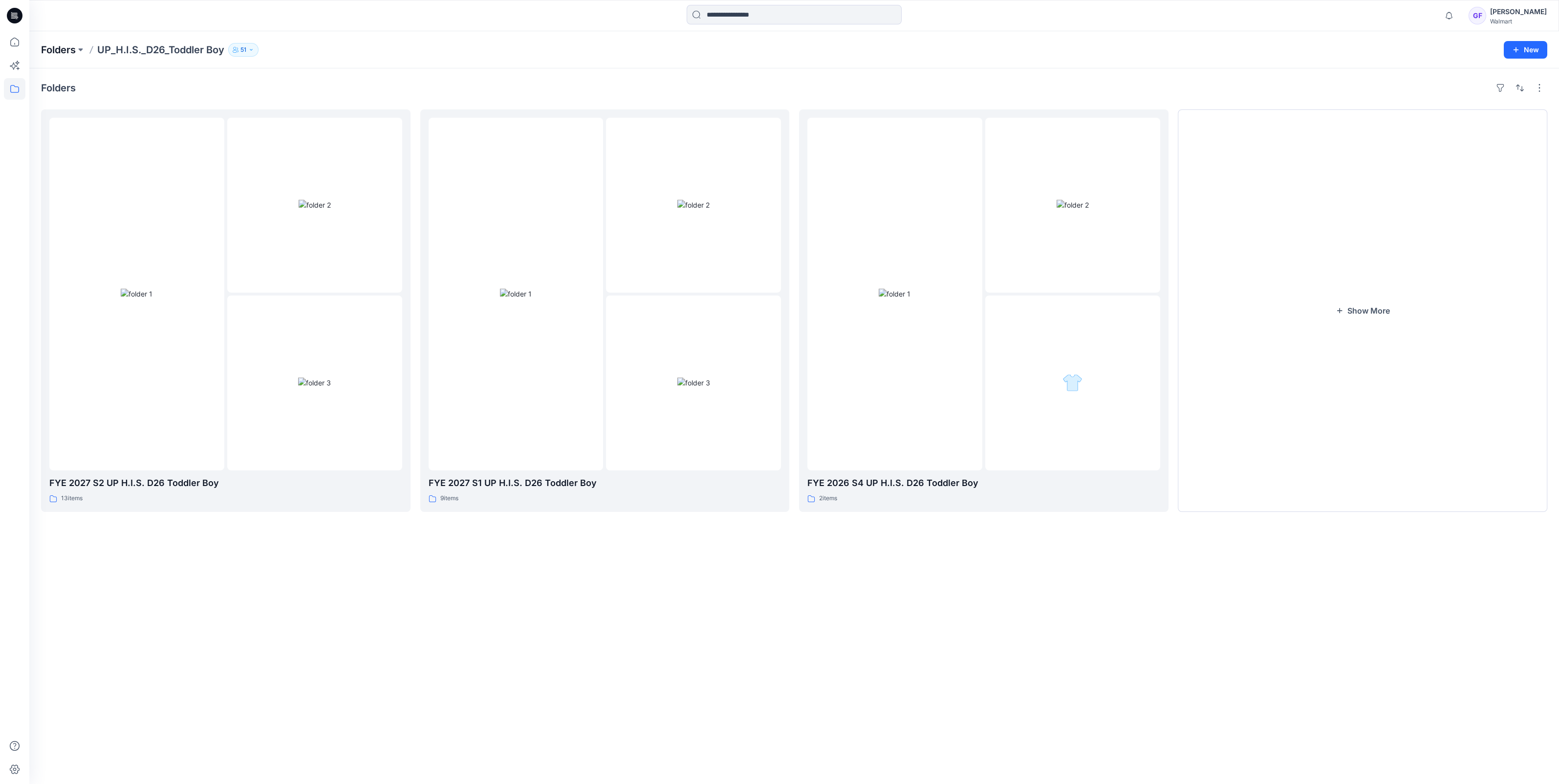
click at [54, 49] on p "Folders" at bounding box center [58, 50] width 35 height 14
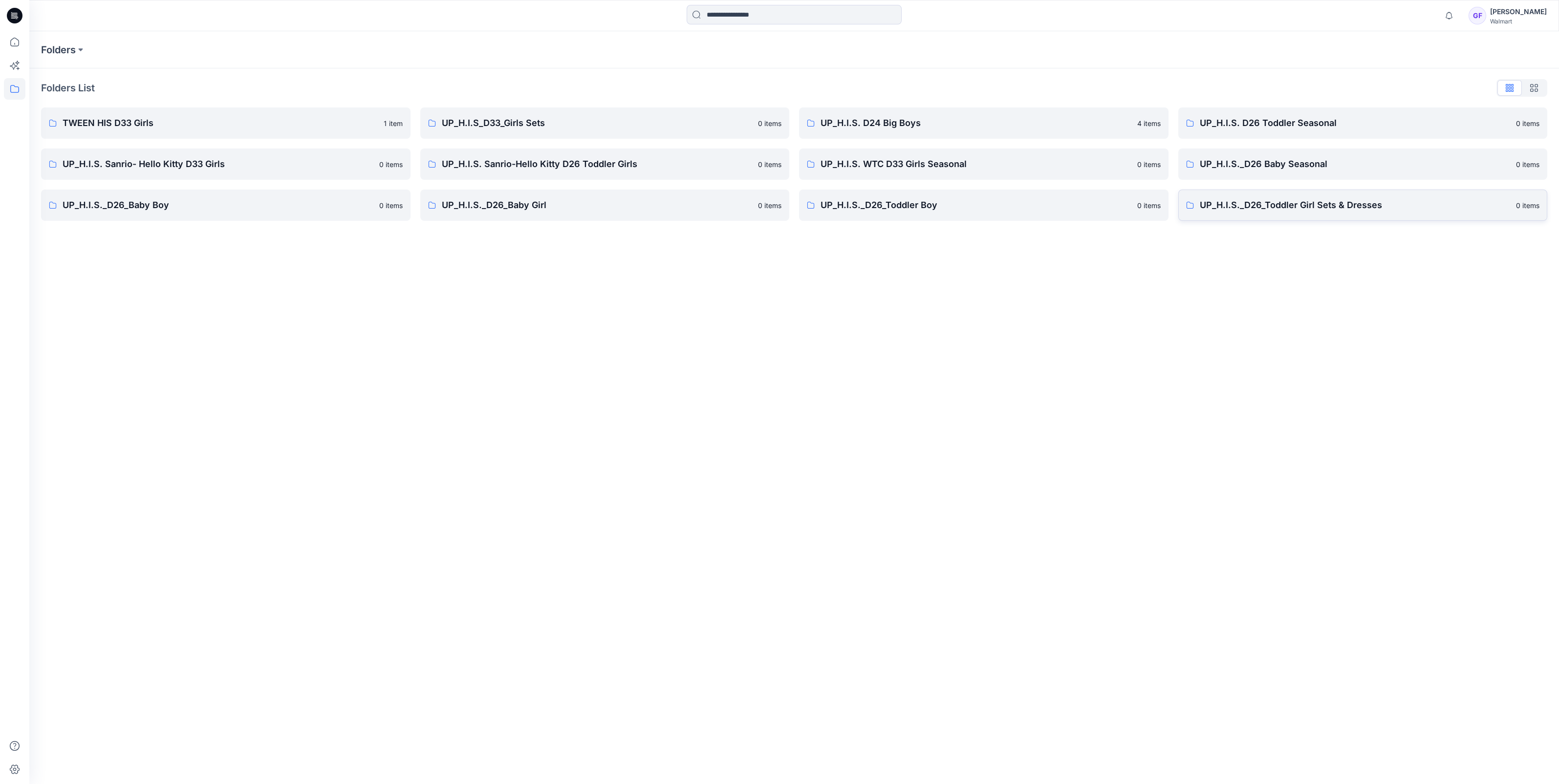
click at [1278, 204] on p "UP_H.I.S._D26_Toddler Girl Sets & Dresses" at bounding box center [1355, 205] width 311 height 14
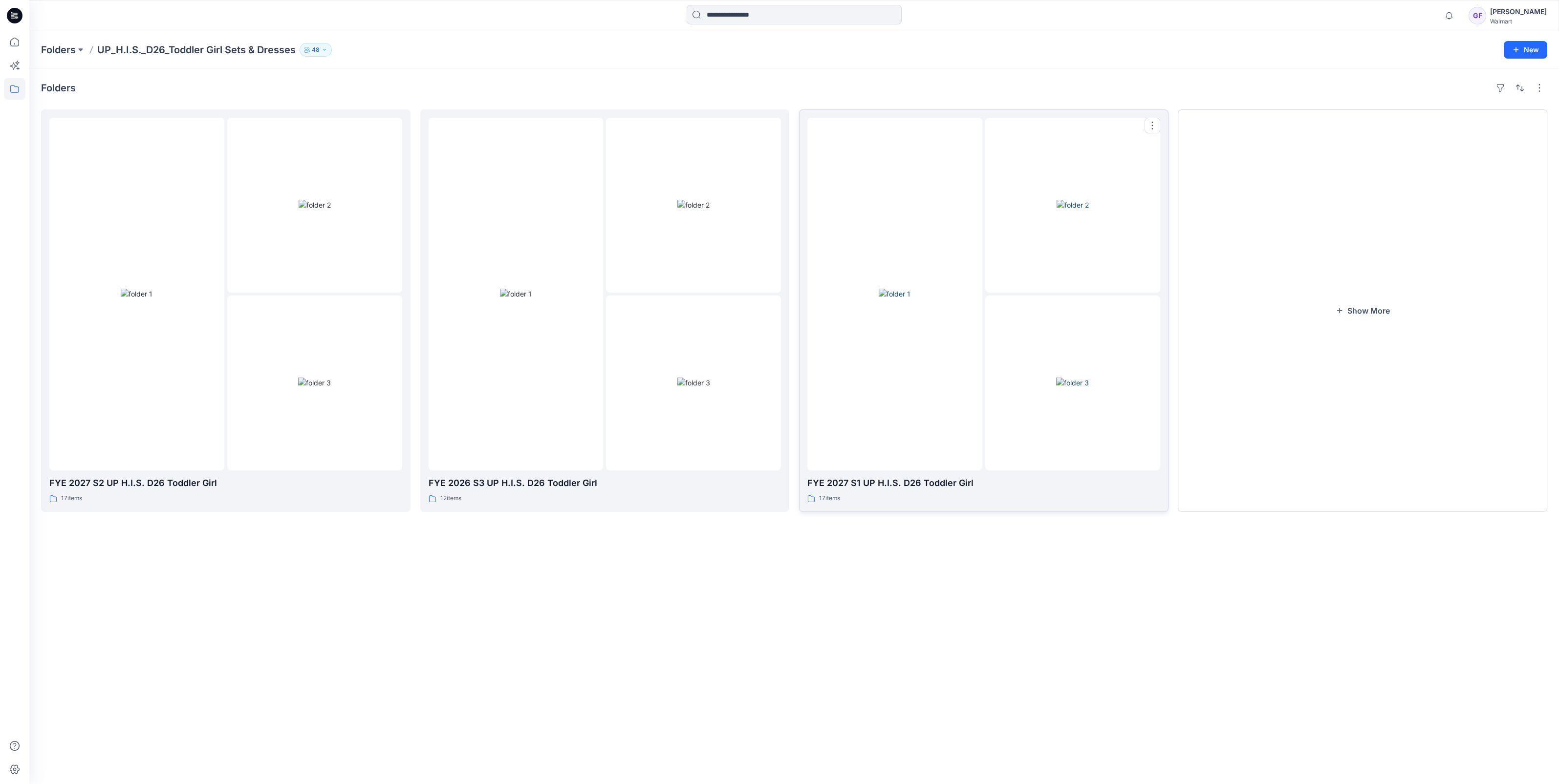
click at [880, 288] on img at bounding box center [895, 293] width 32 height 10
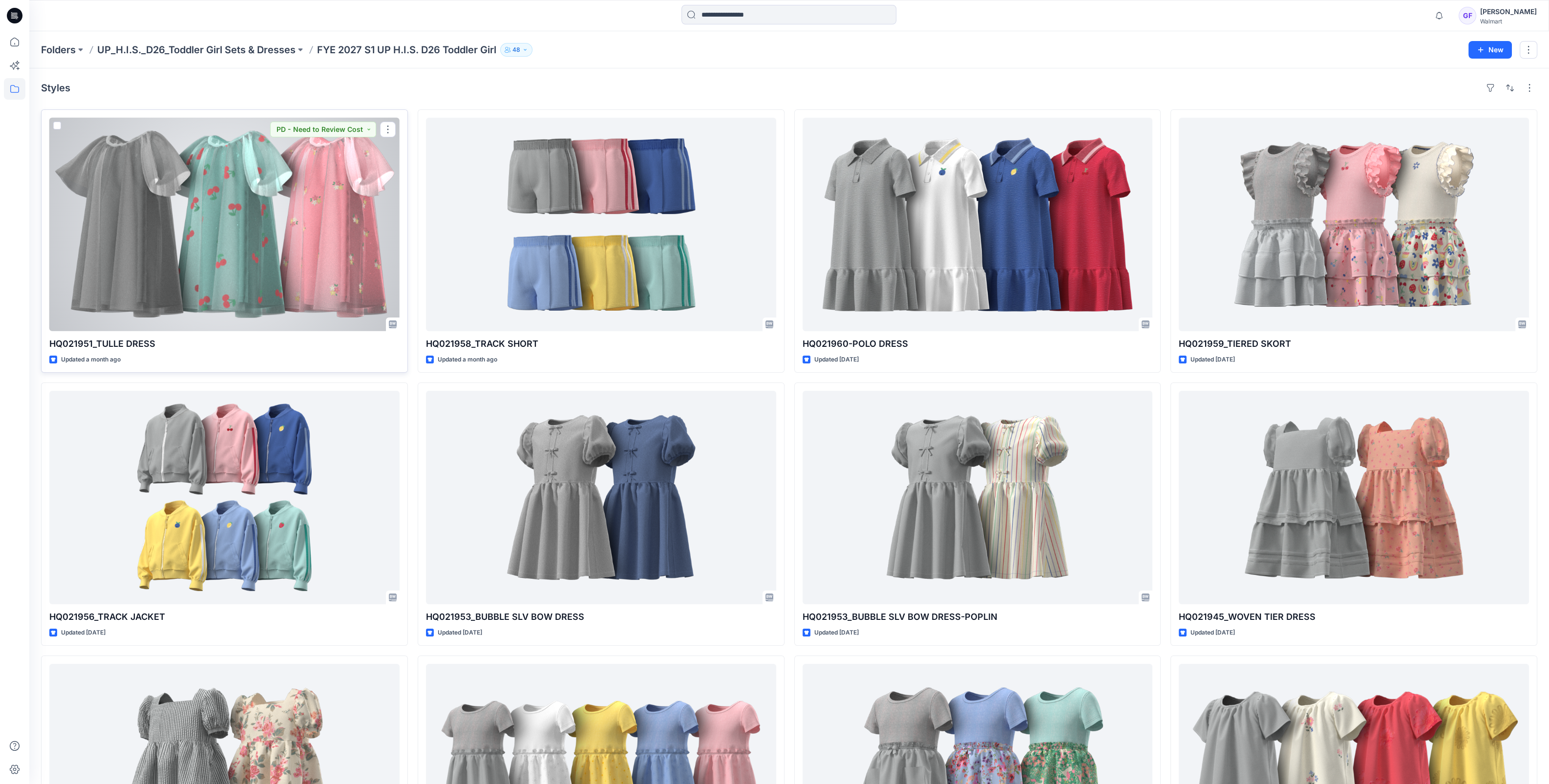
click at [186, 220] on div at bounding box center [224, 225] width 350 height 214
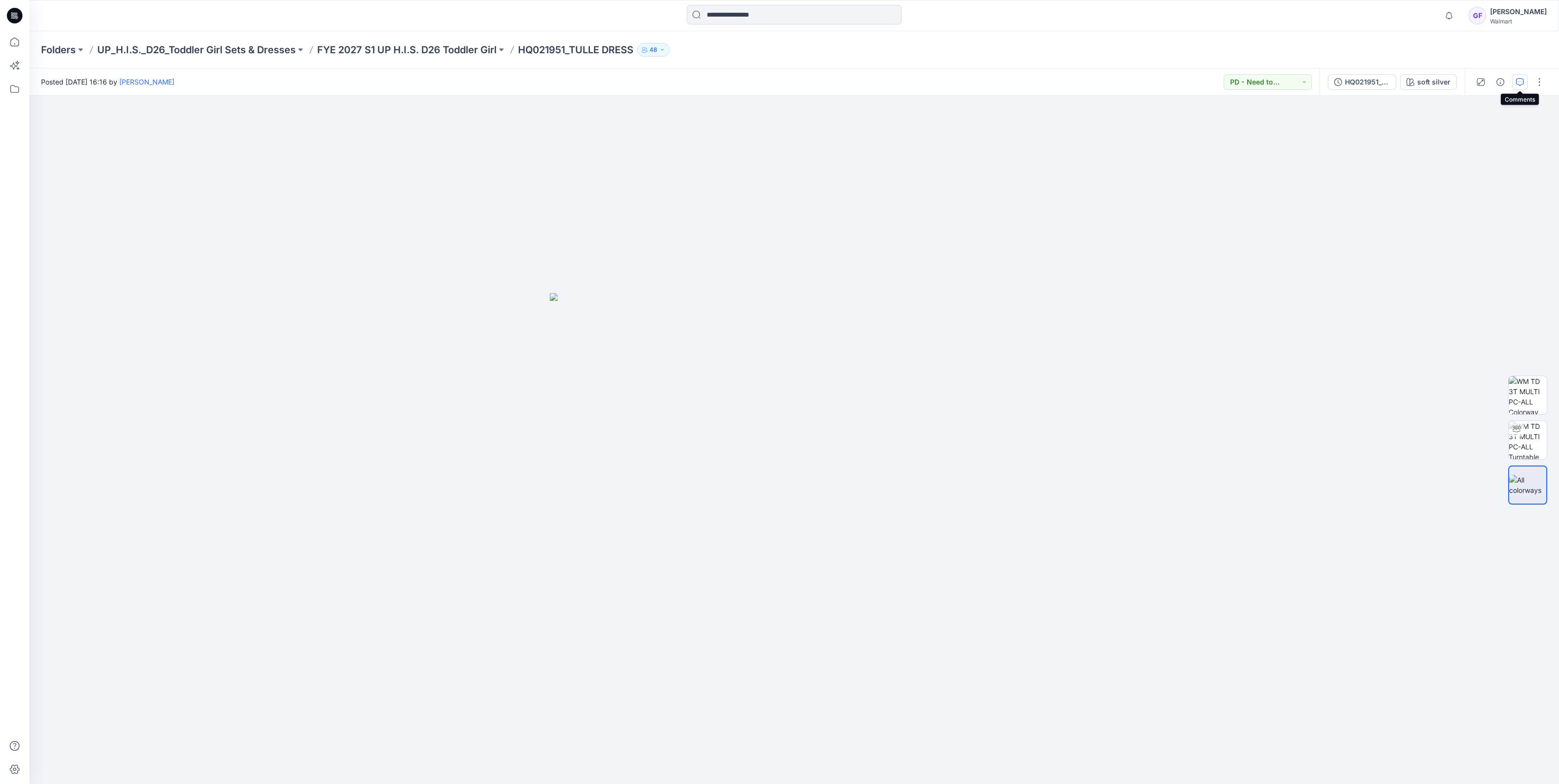
click at [1519, 80] on icon "button" at bounding box center [1519, 82] width 8 height 8
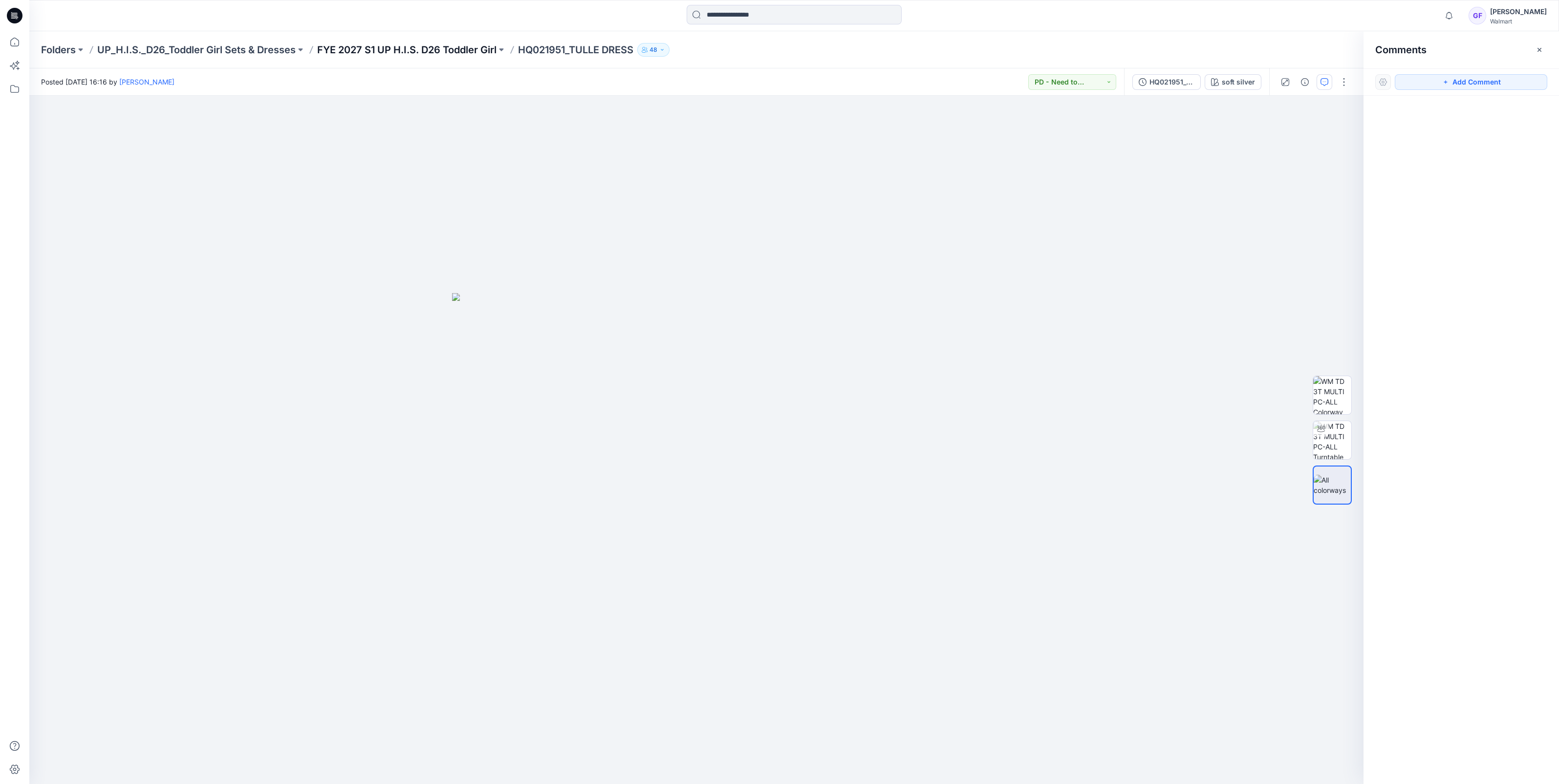
click at [497, 51] on p "FYE 2027 S1 UP H.I.S. D26 Toddler Girl" at bounding box center [406, 50] width 180 height 14
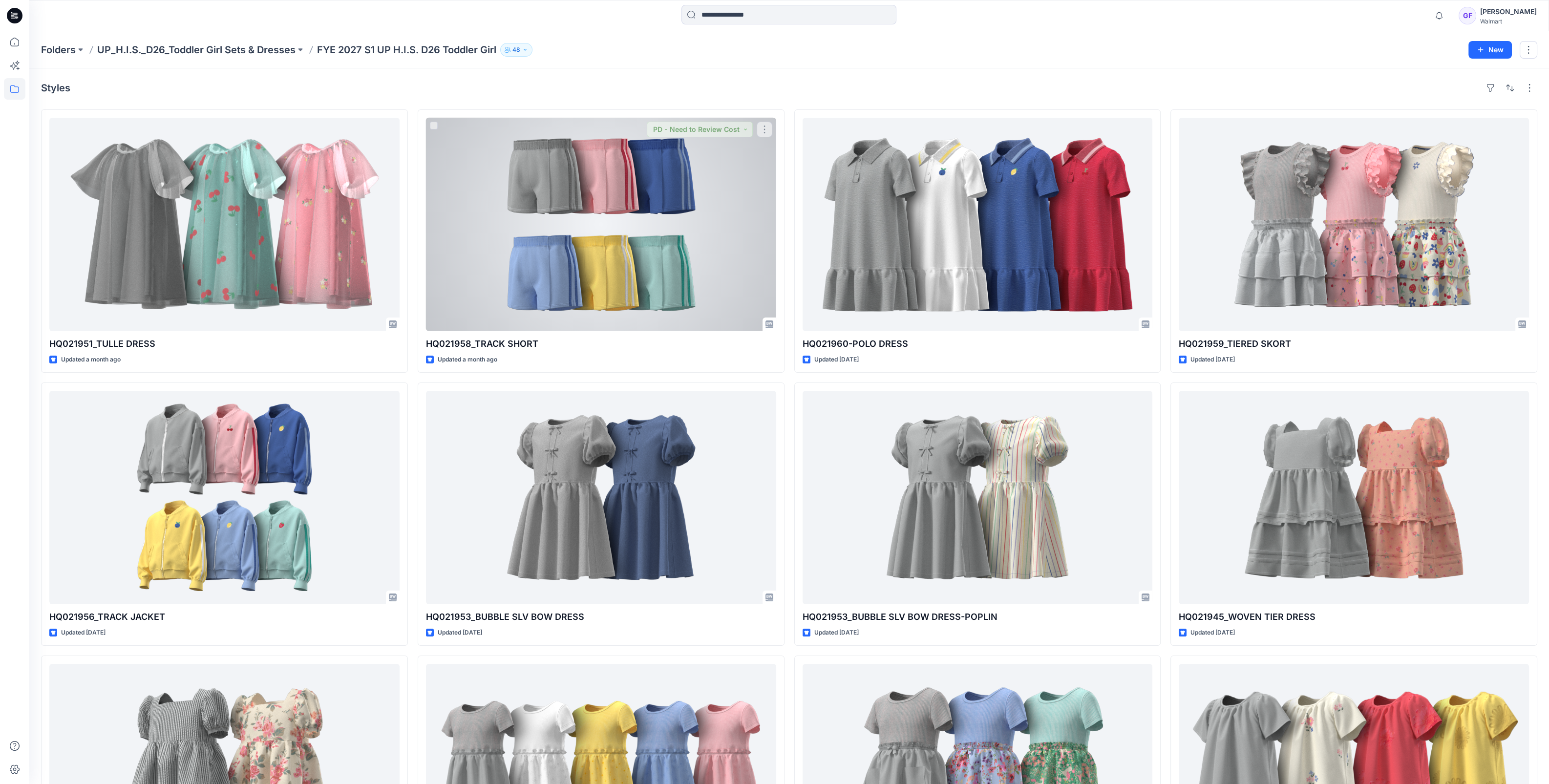
click at [555, 190] on div at bounding box center [600, 225] width 350 height 214
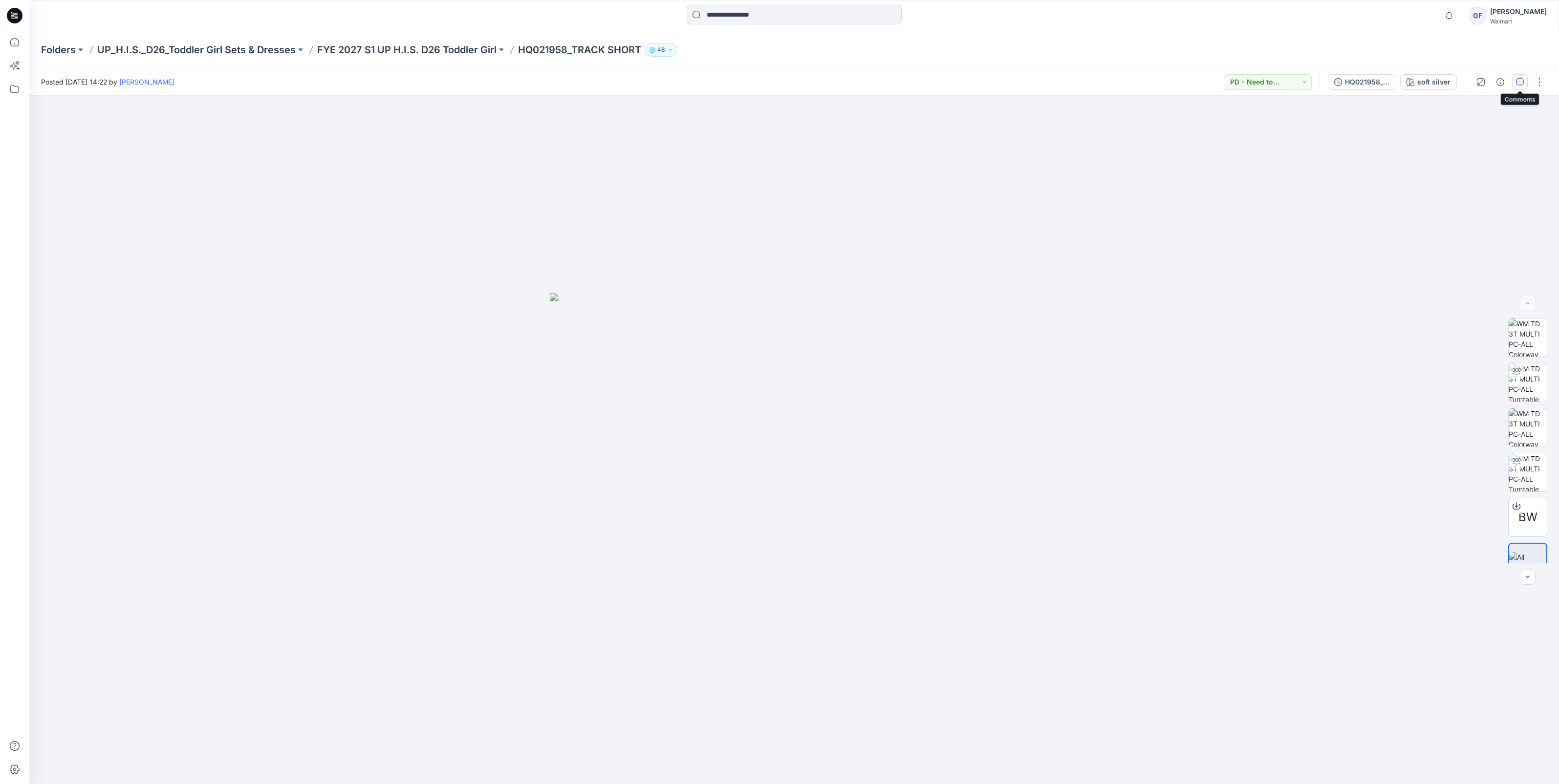
click at [1527, 83] on button "button" at bounding box center [1519, 82] width 16 height 16
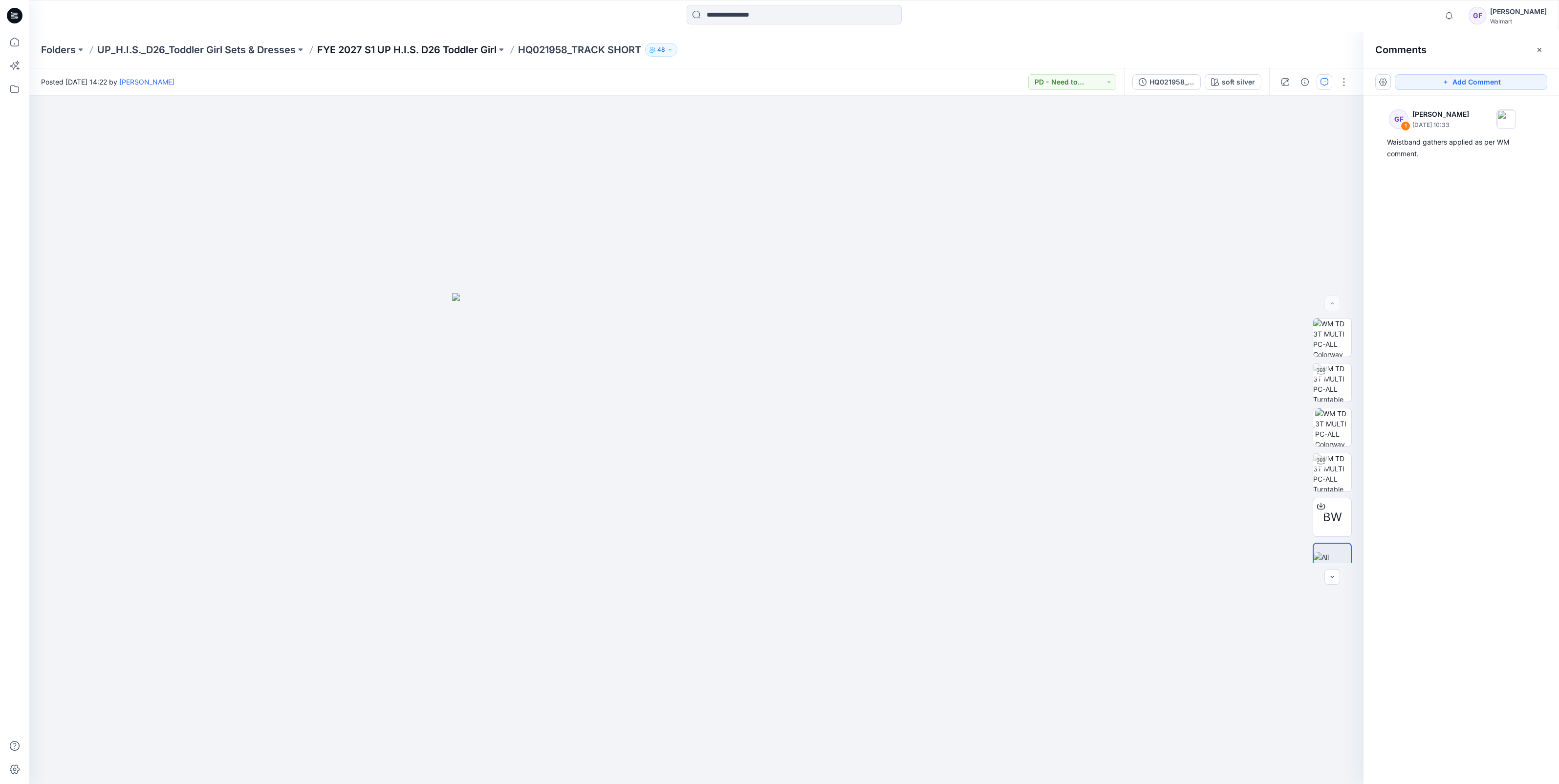
click at [449, 50] on p "FYE 2027 S1 UP H.I.S. D26 Toddler Girl" at bounding box center [406, 50] width 180 height 14
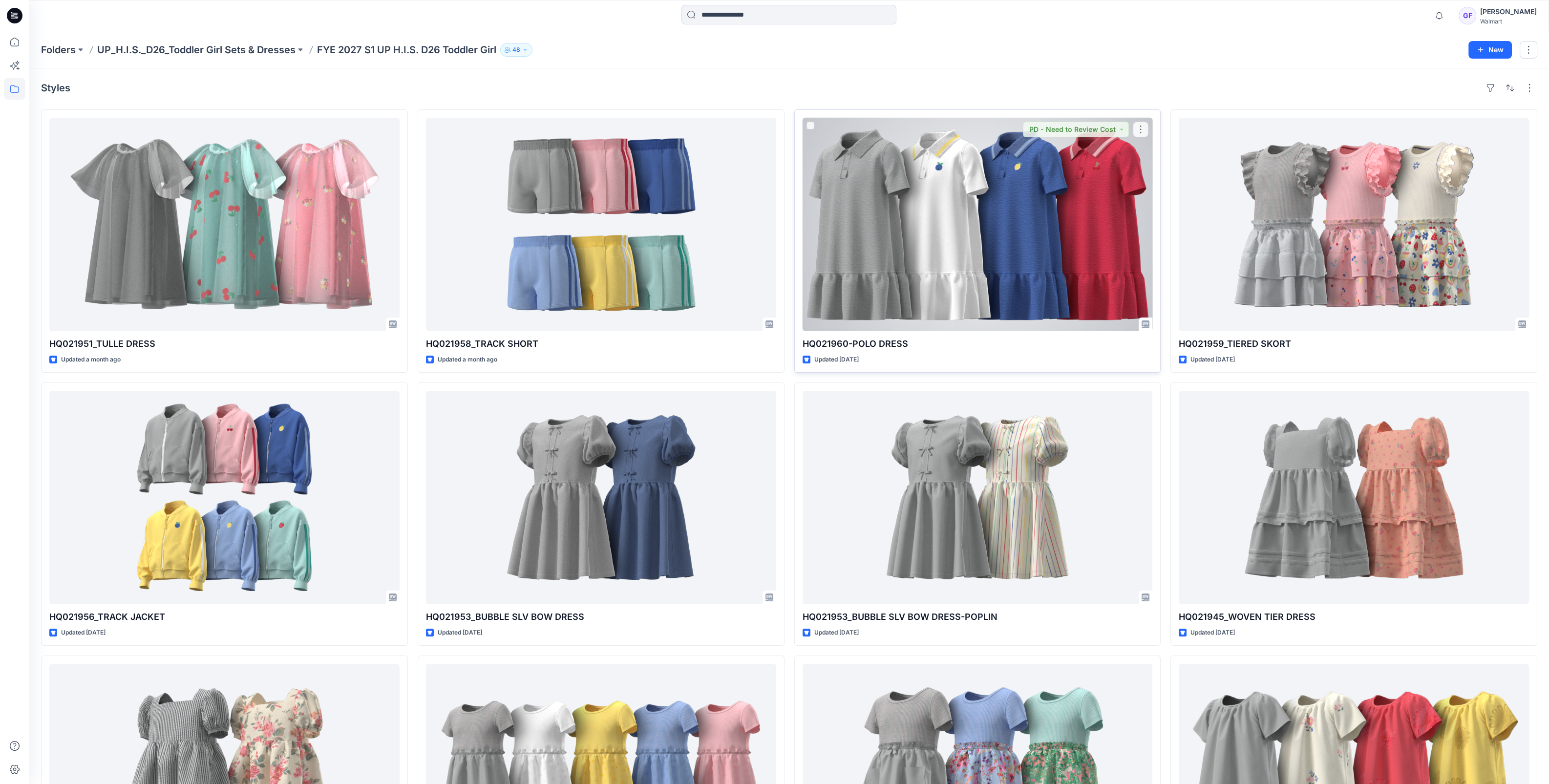
click at [940, 231] on div at bounding box center [978, 225] width 350 height 214
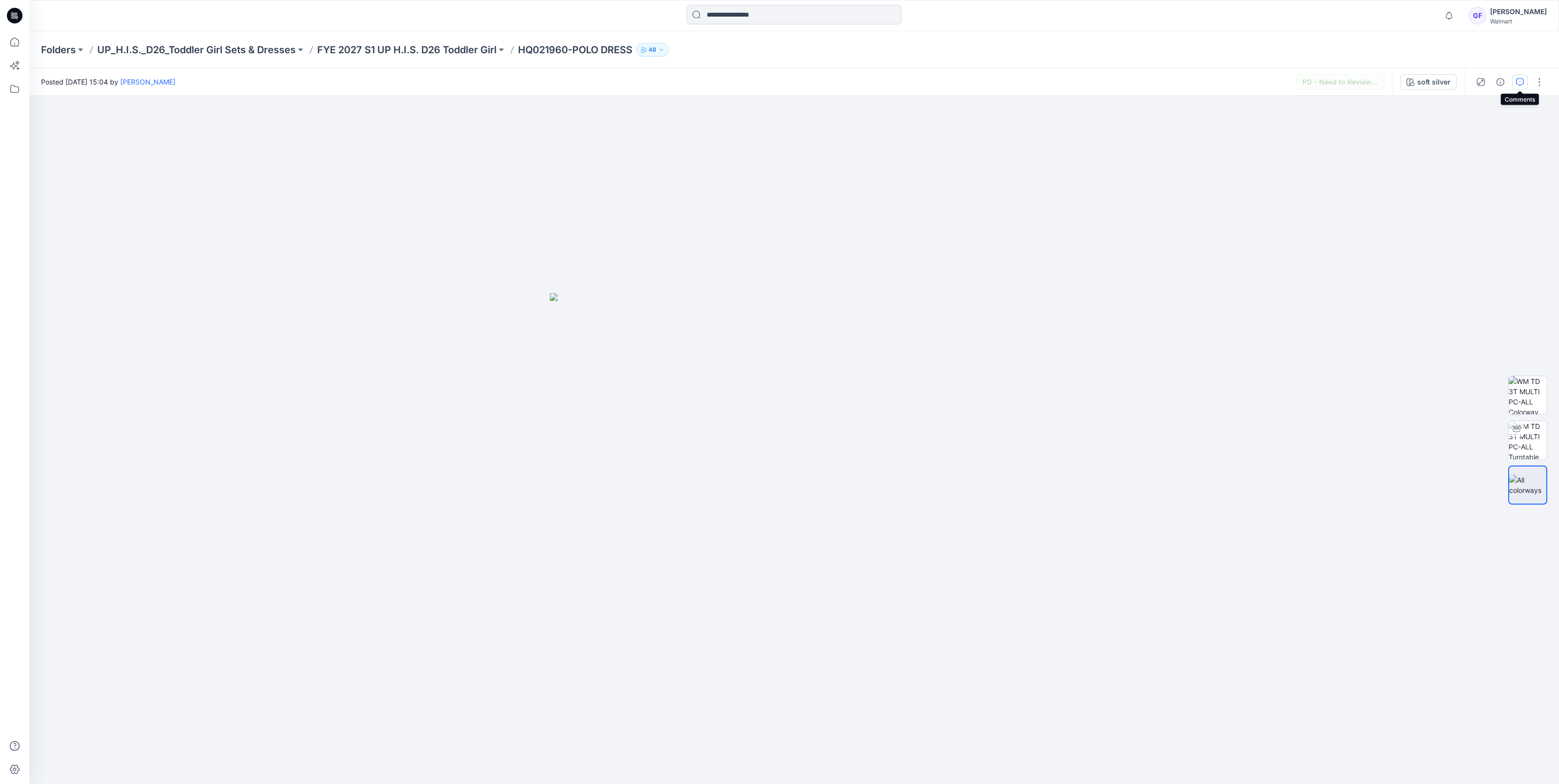
click at [1522, 82] on icon "button" at bounding box center [1519, 82] width 8 height 8
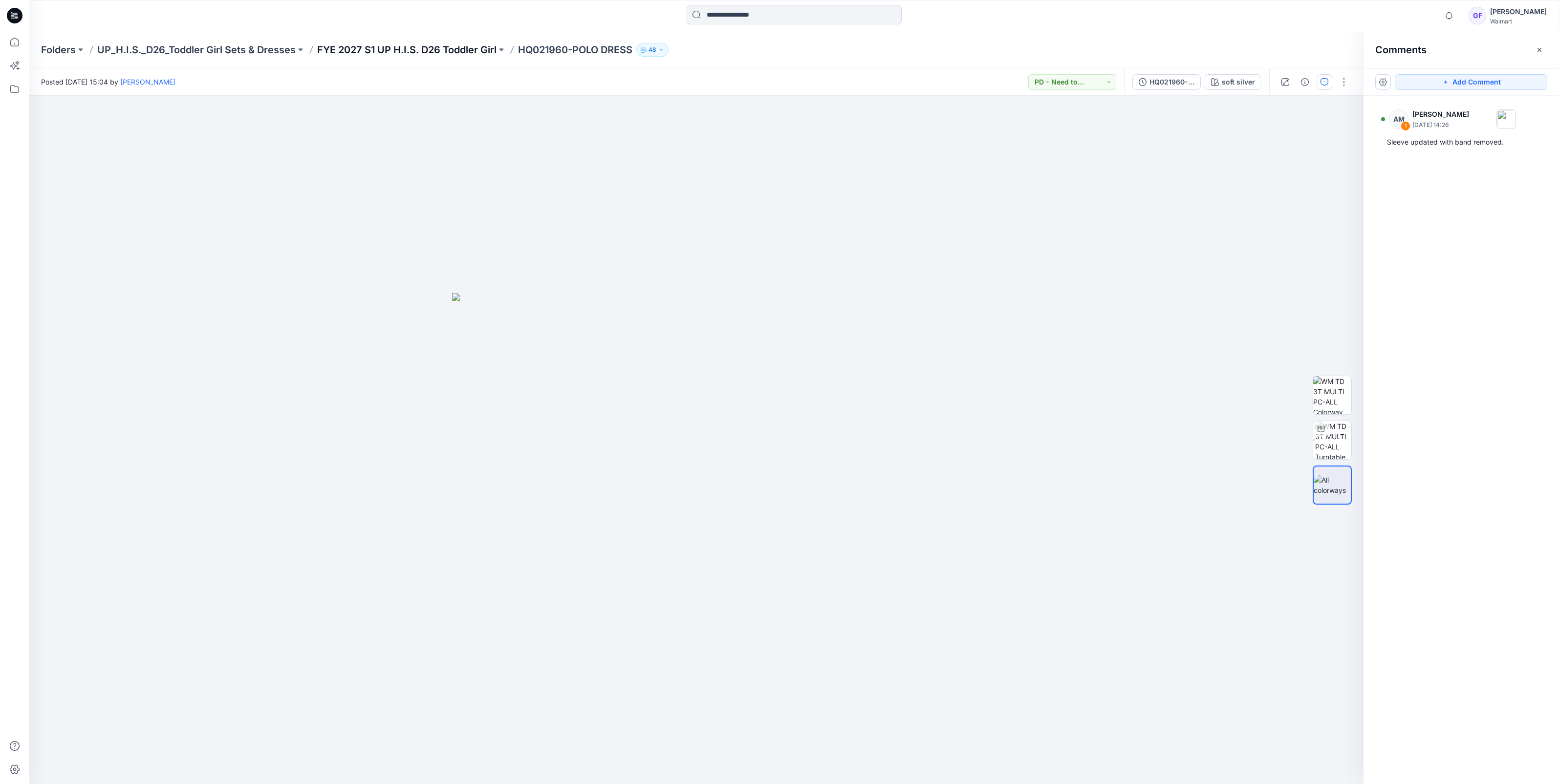
click at [461, 50] on p "FYE 2027 S1 UP H.I.S. D26 Toddler Girl" at bounding box center [406, 50] width 180 height 14
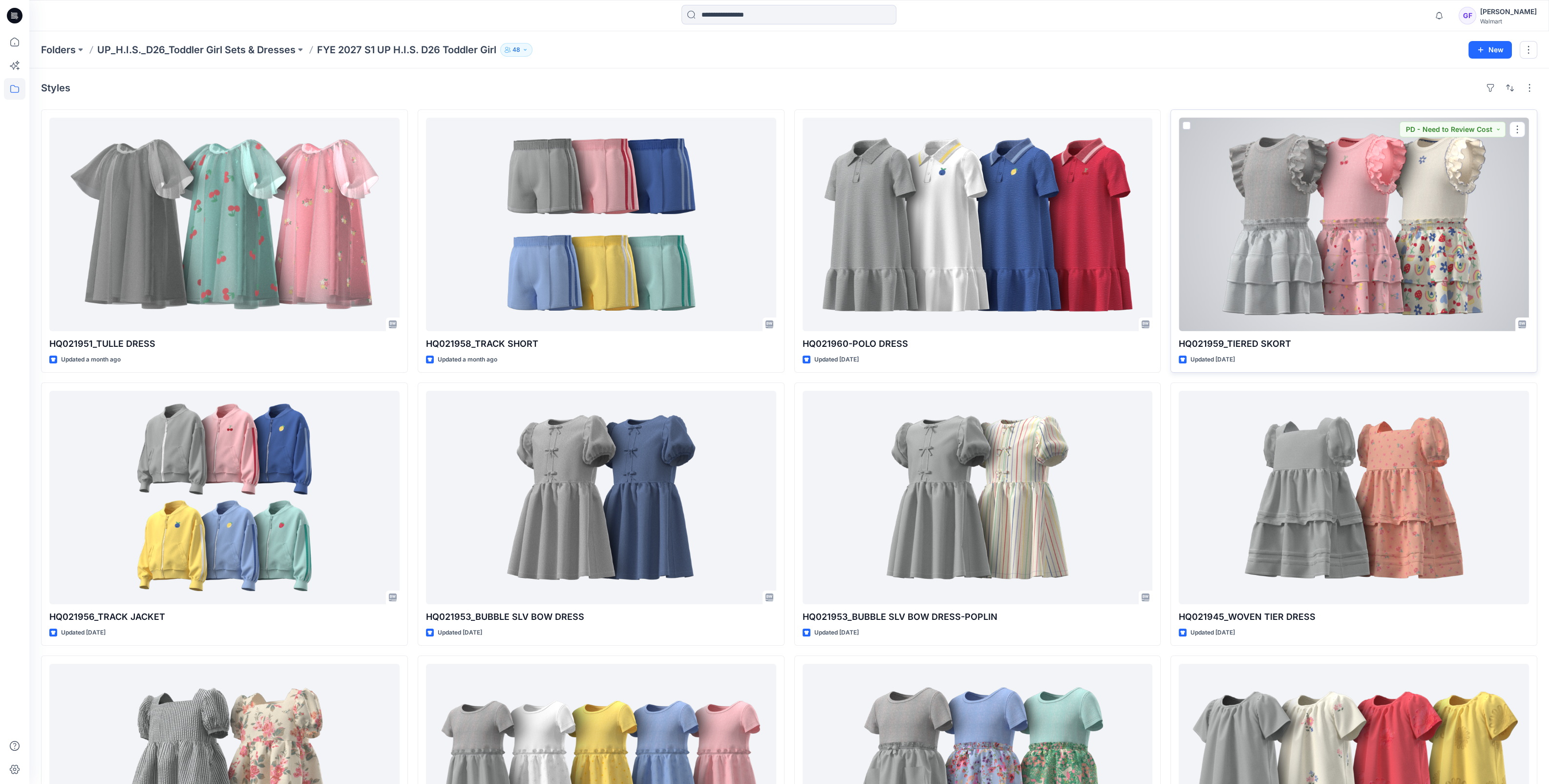
click at [1312, 166] on div at bounding box center [1353, 225] width 350 height 214
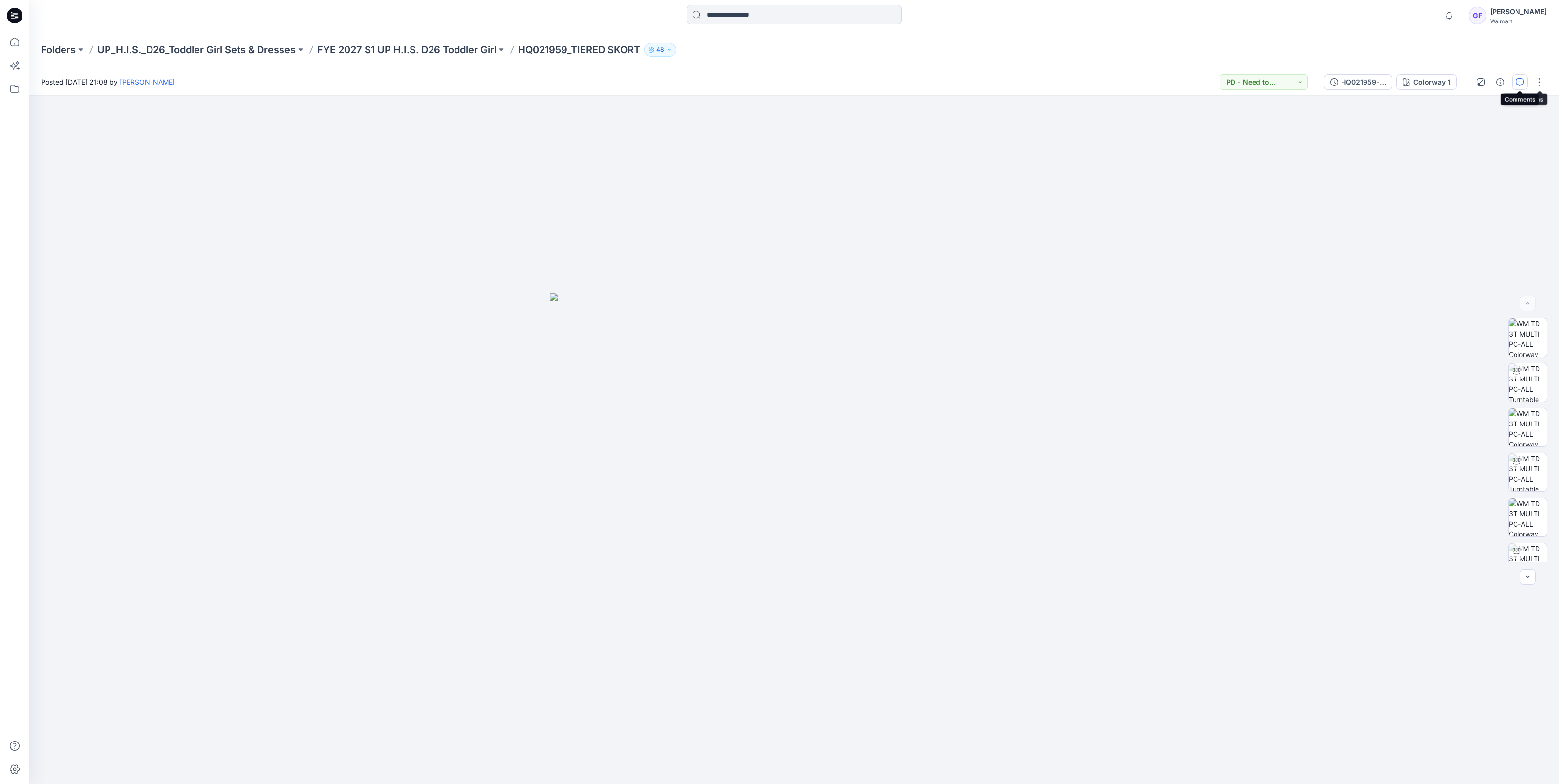
click at [1522, 83] on icon "button" at bounding box center [1519, 82] width 8 height 8
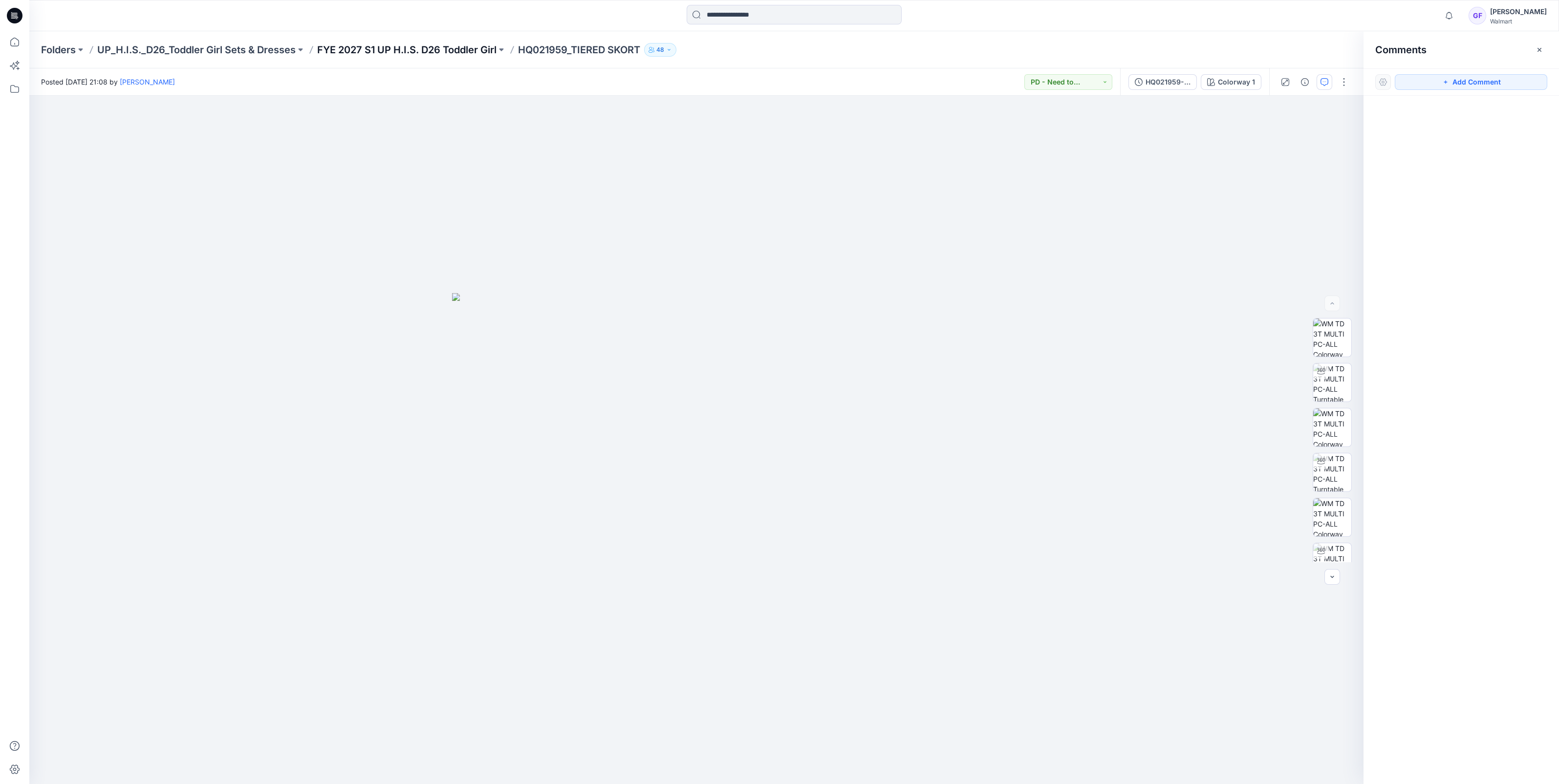
click at [445, 49] on p "FYE 2027 S1 UP H.I.S. D26 Toddler Girl" at bounding box center [406, 50] width 180 height 14
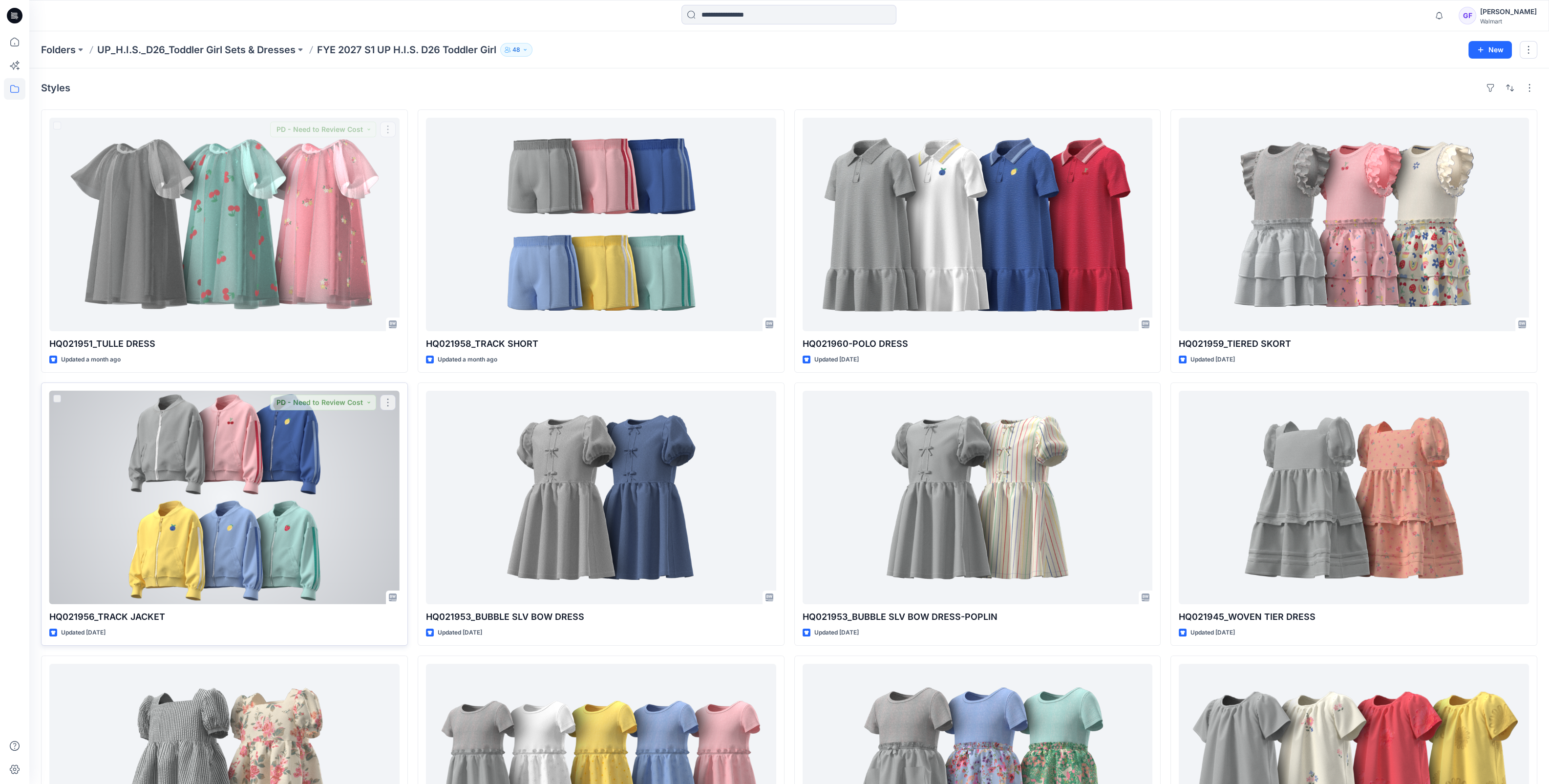
click at [266, 452] on div at bounding box center [224, 498] width 350 height 214
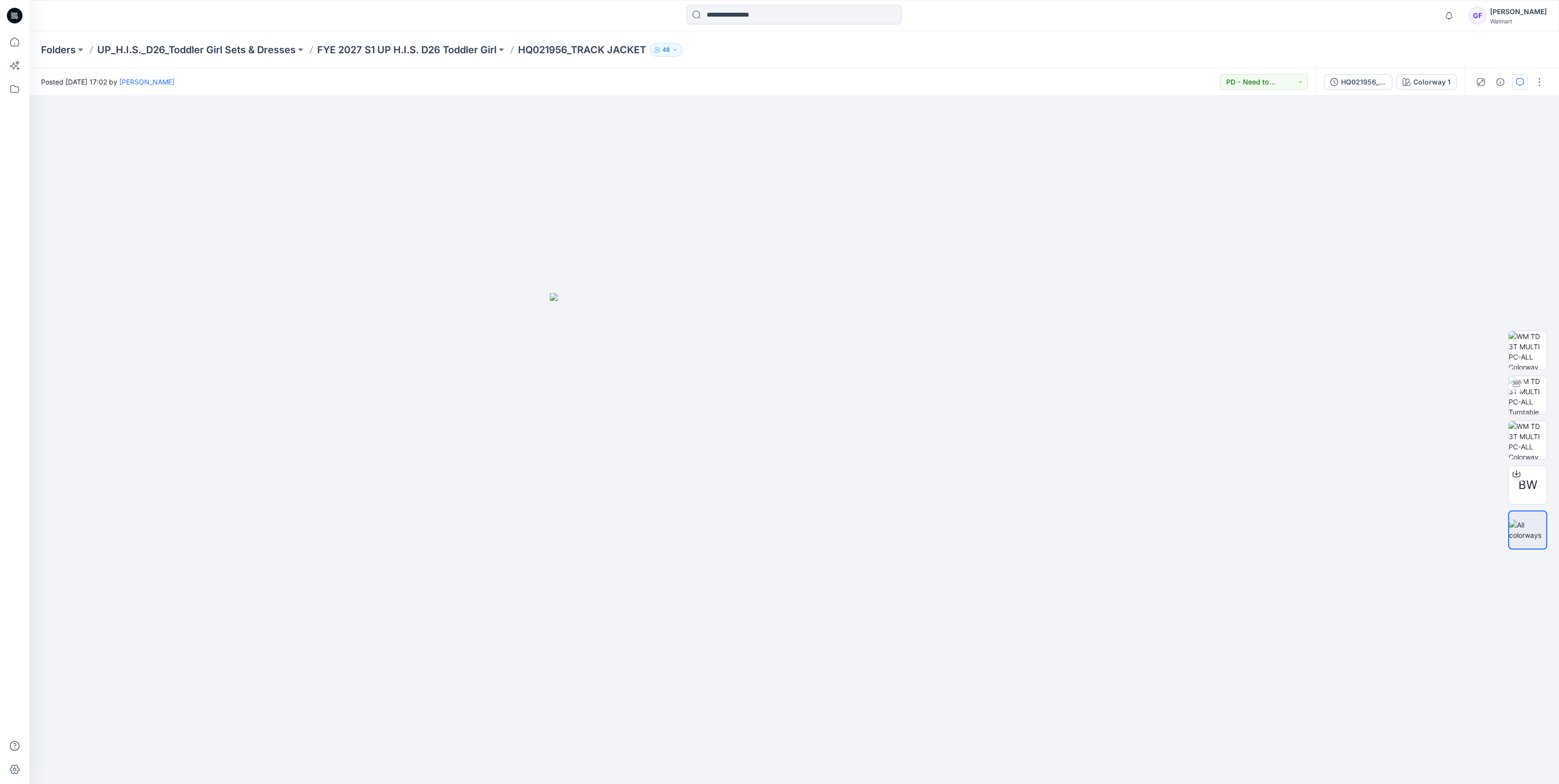
click at [1516, 81] on icon "button" at bounding box center [1519, 82] width 8 height 8
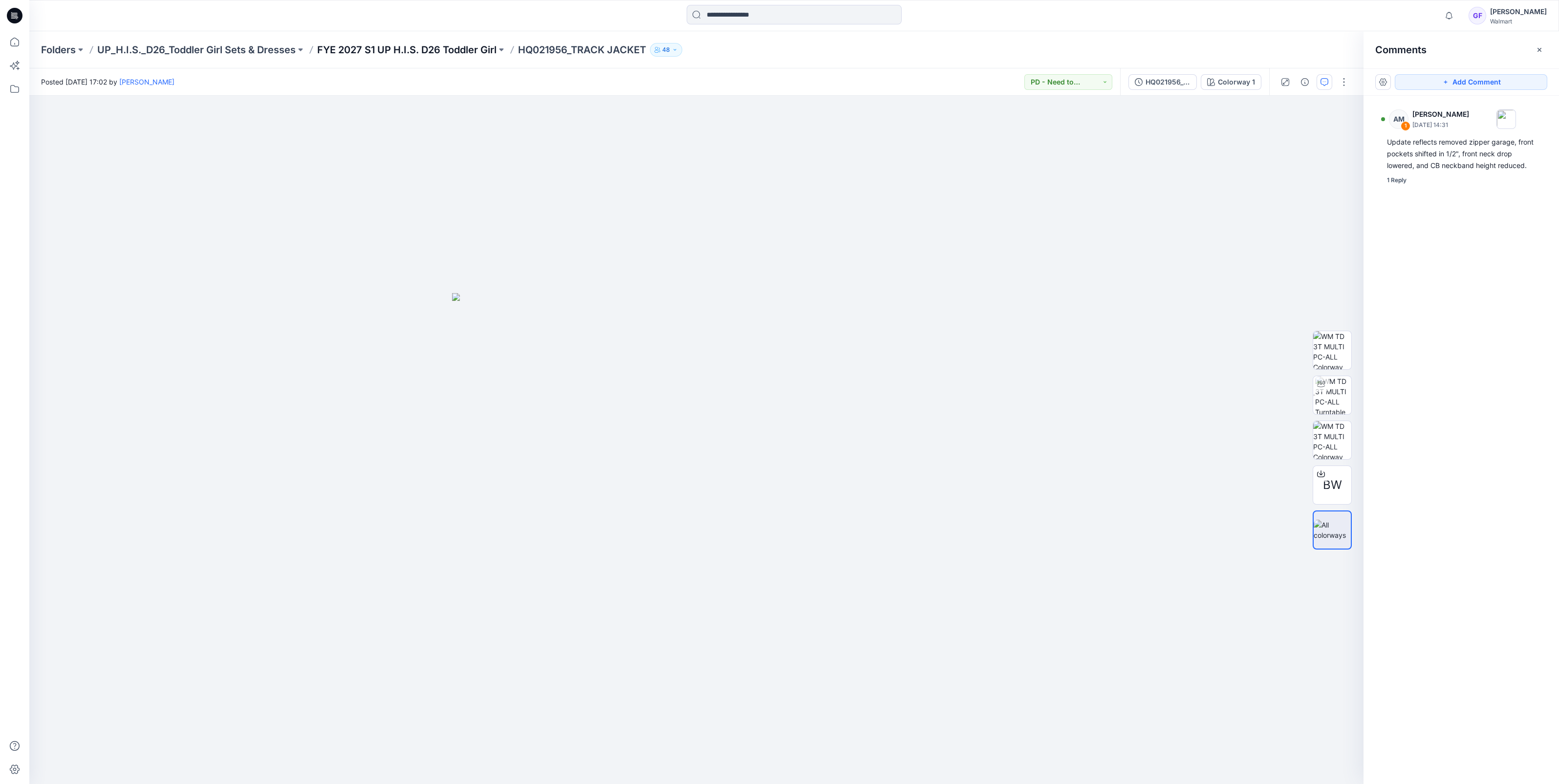
click at [446, 46] on p "FYE 2027 S1 UP H.I.S. D26 Toddler Girl" at bounding box center [406, 50] width 180 height 14
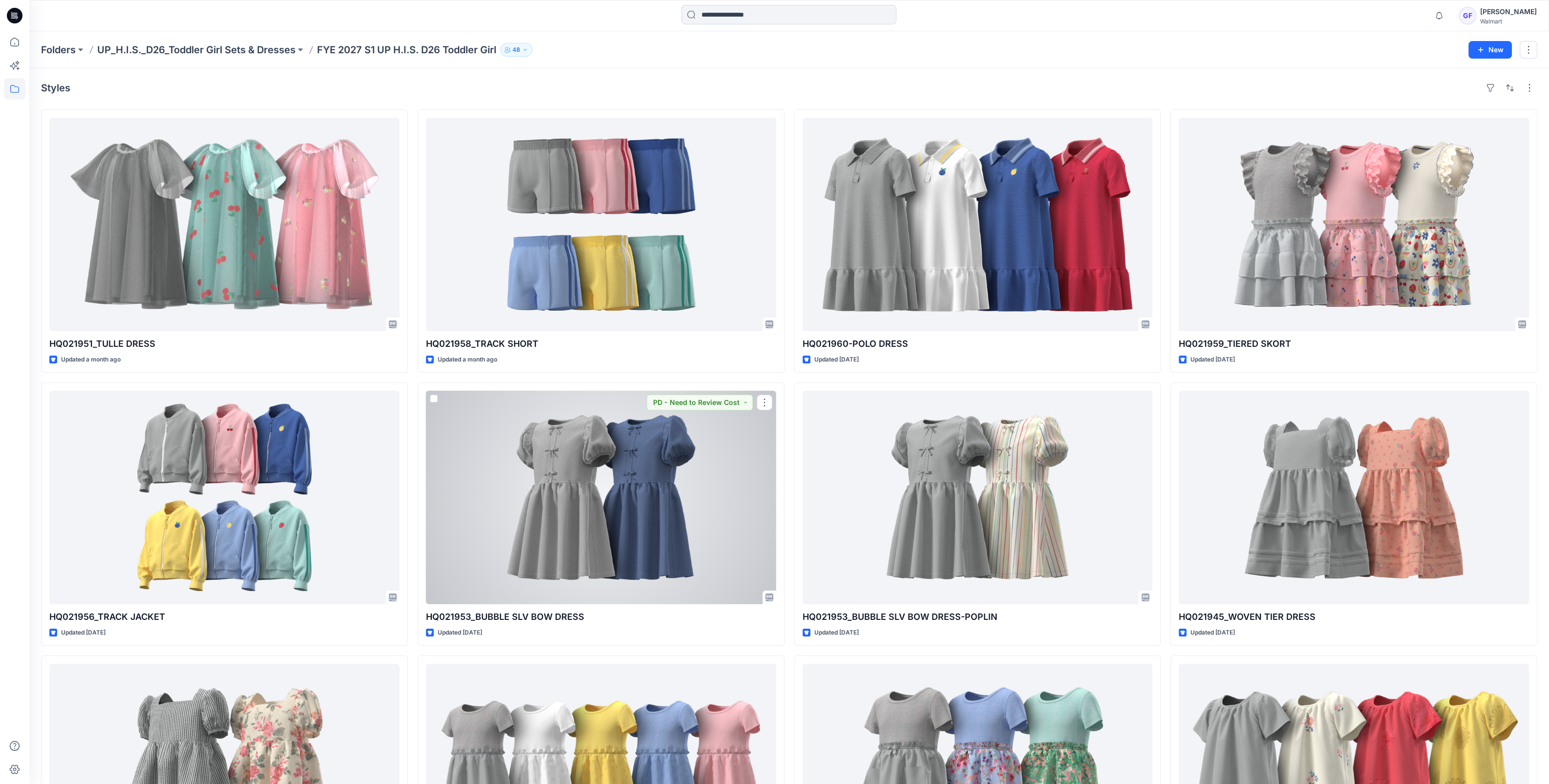
click at [596, 454] on div at bounding box center [600, 498] width 350 height 214
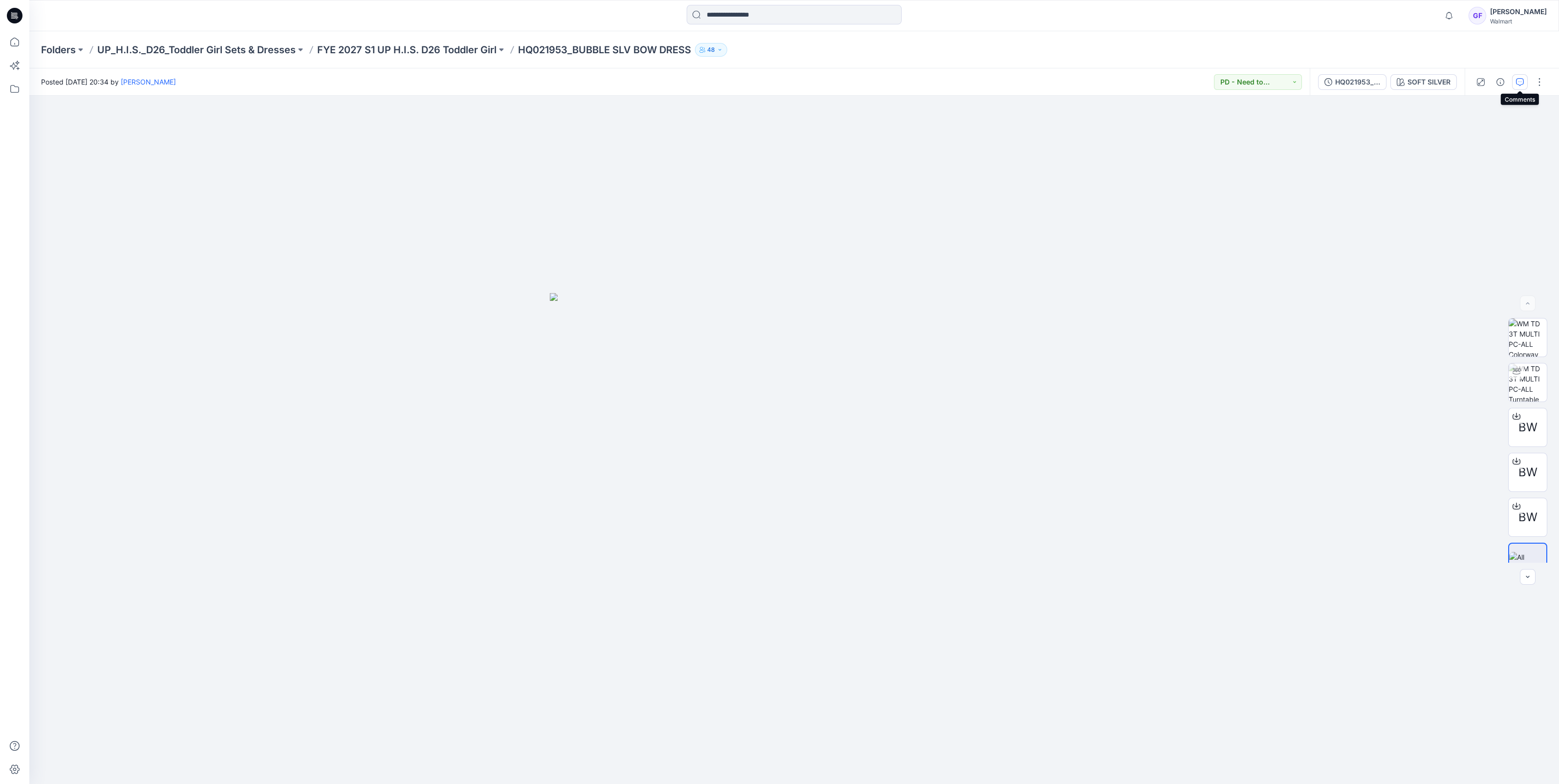
click at [1521, 78] on icon "button" at bounding box center [1519, 82] width 8 height 8
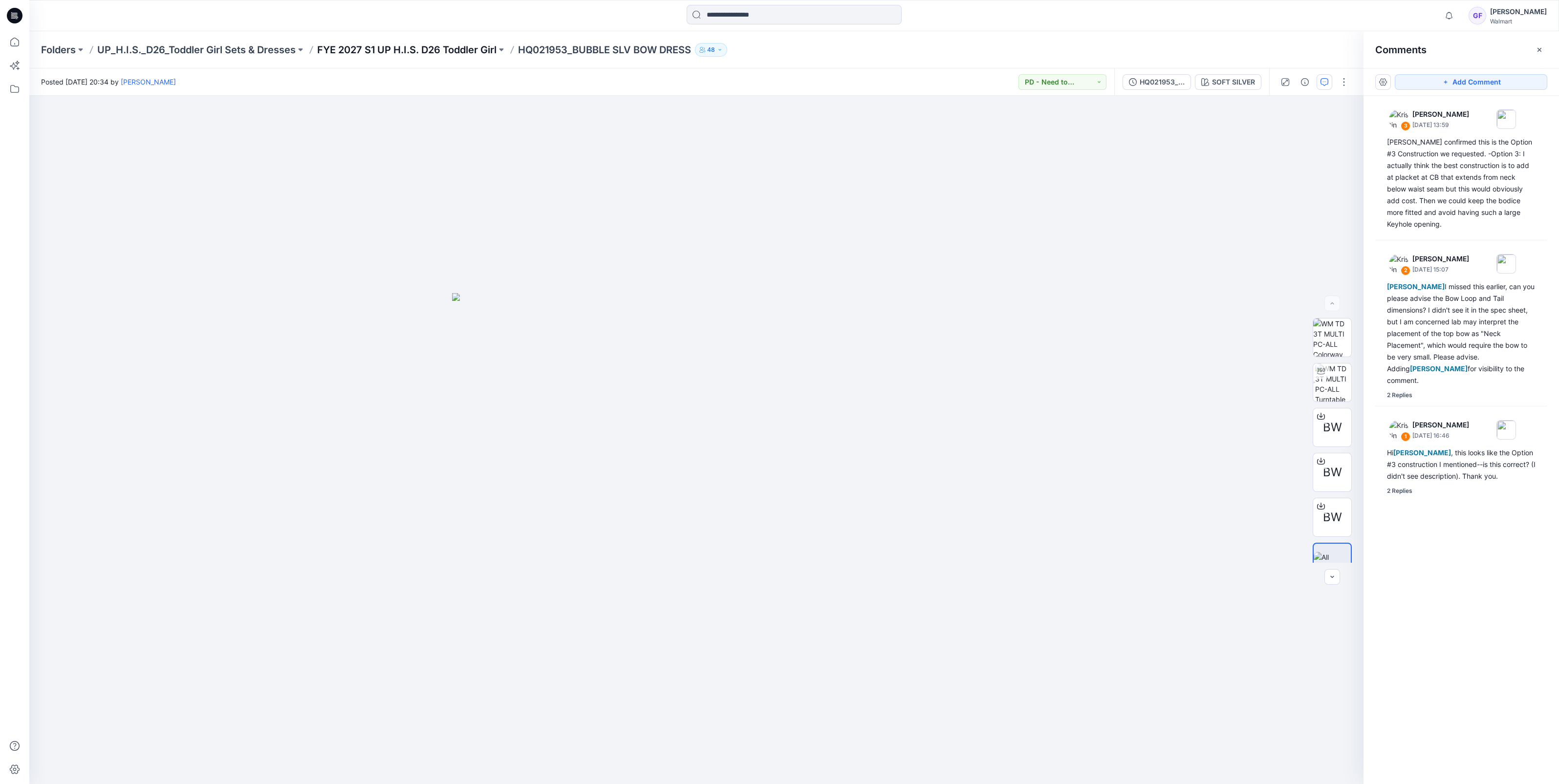
click at [390, 49] on p "FYE 2027 S1 UP H.I.S. D26 Toddler Girl" at bounding box center [406, 50] width 180 height 14
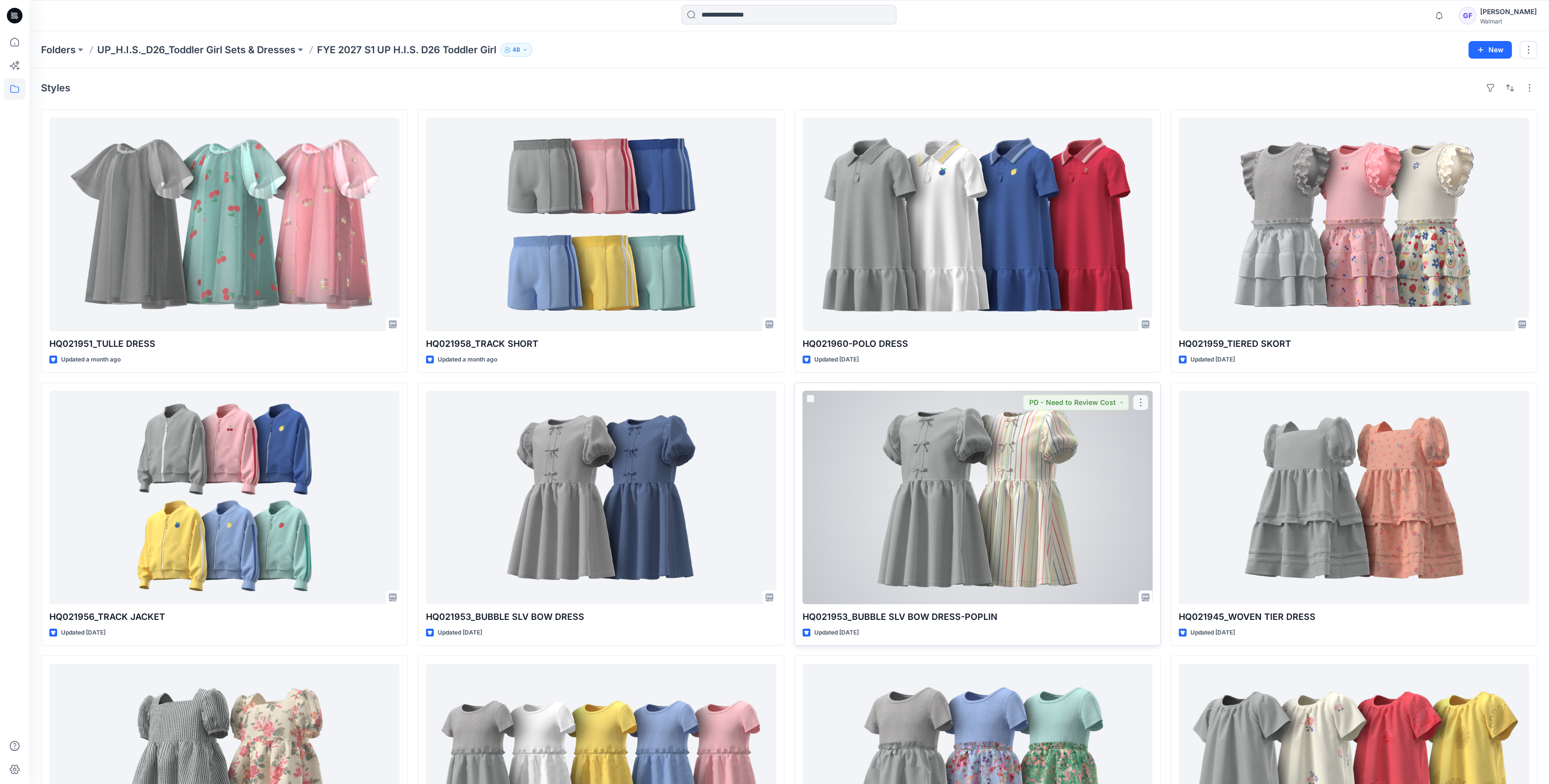
click at [958, 499] on div at bounding box center [978, 498] width 350 height 214
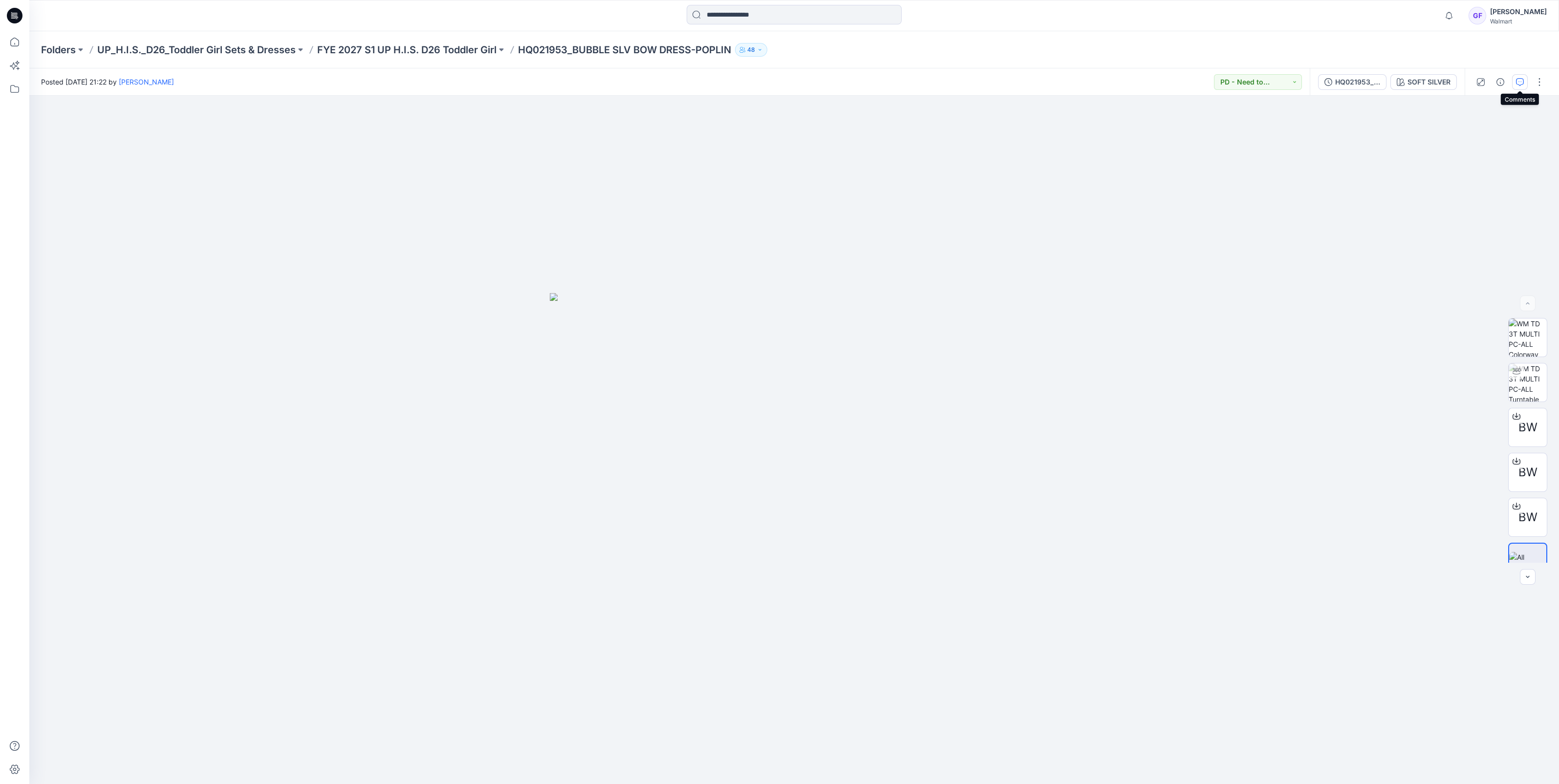
click at [1518, 76] on button "button" at bounding box center [1519, 82] width 16 height 16
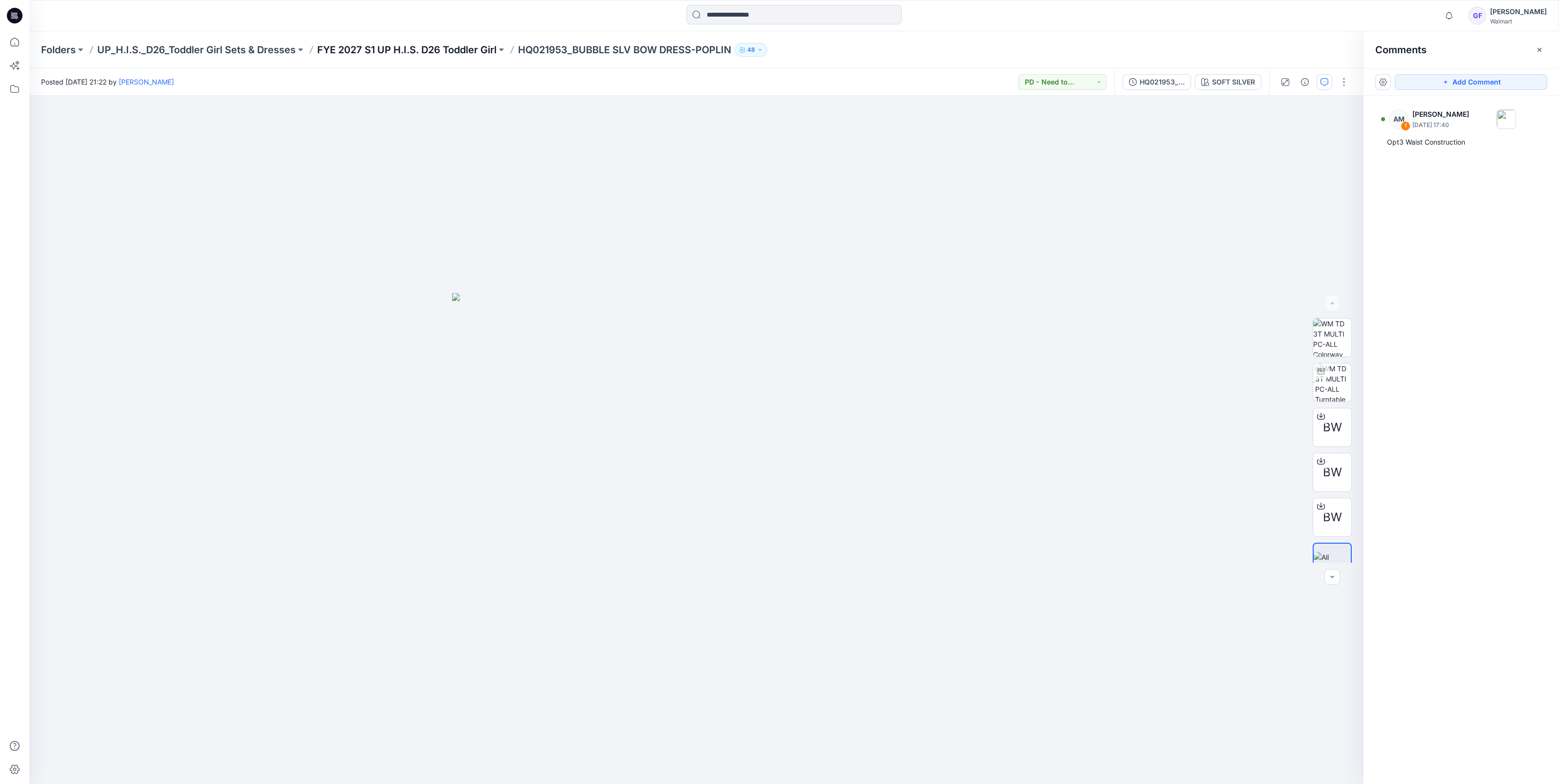
click at [444, 48] on p "FYE 2027 S1 UP H.I.S. D26 Toddler Girl" at bounding box center [406, 50] width 180 height 14
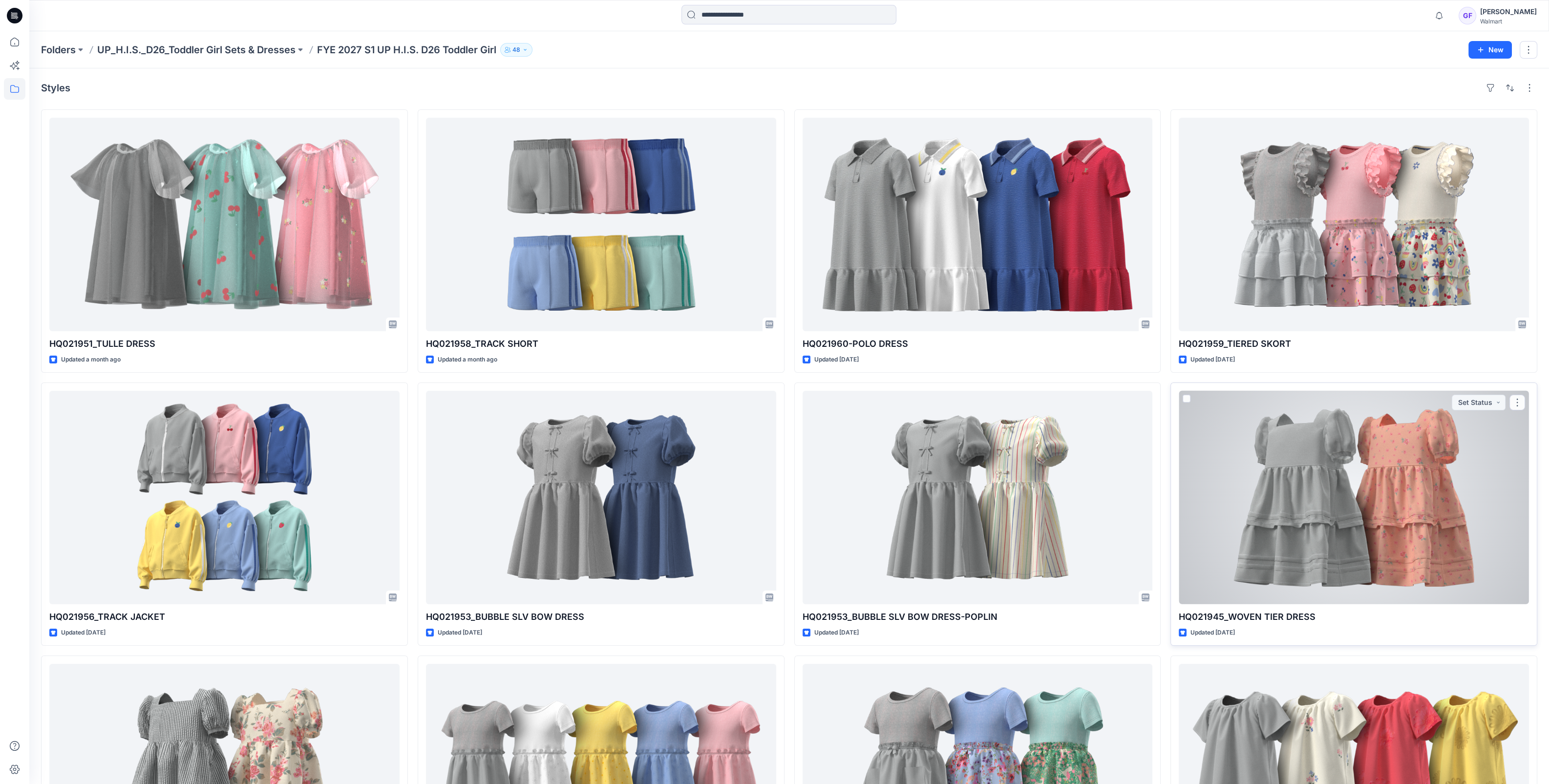
click at [1339, 547] on div at bounding box center [1353, 498] width 350 height 214
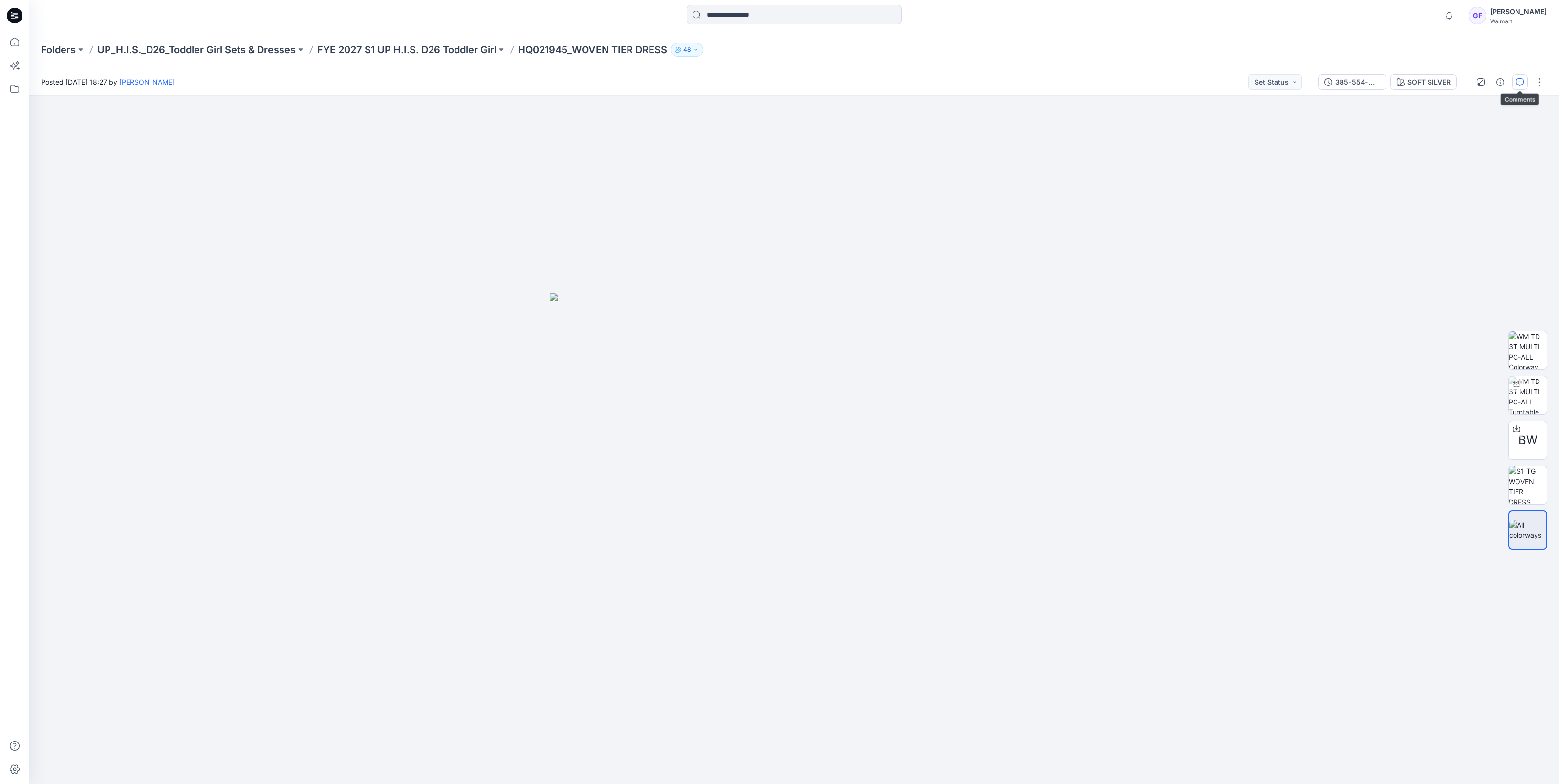
click at [1521, 85] on icon "button" at bounding box center [1519, 82] width 8 height 8
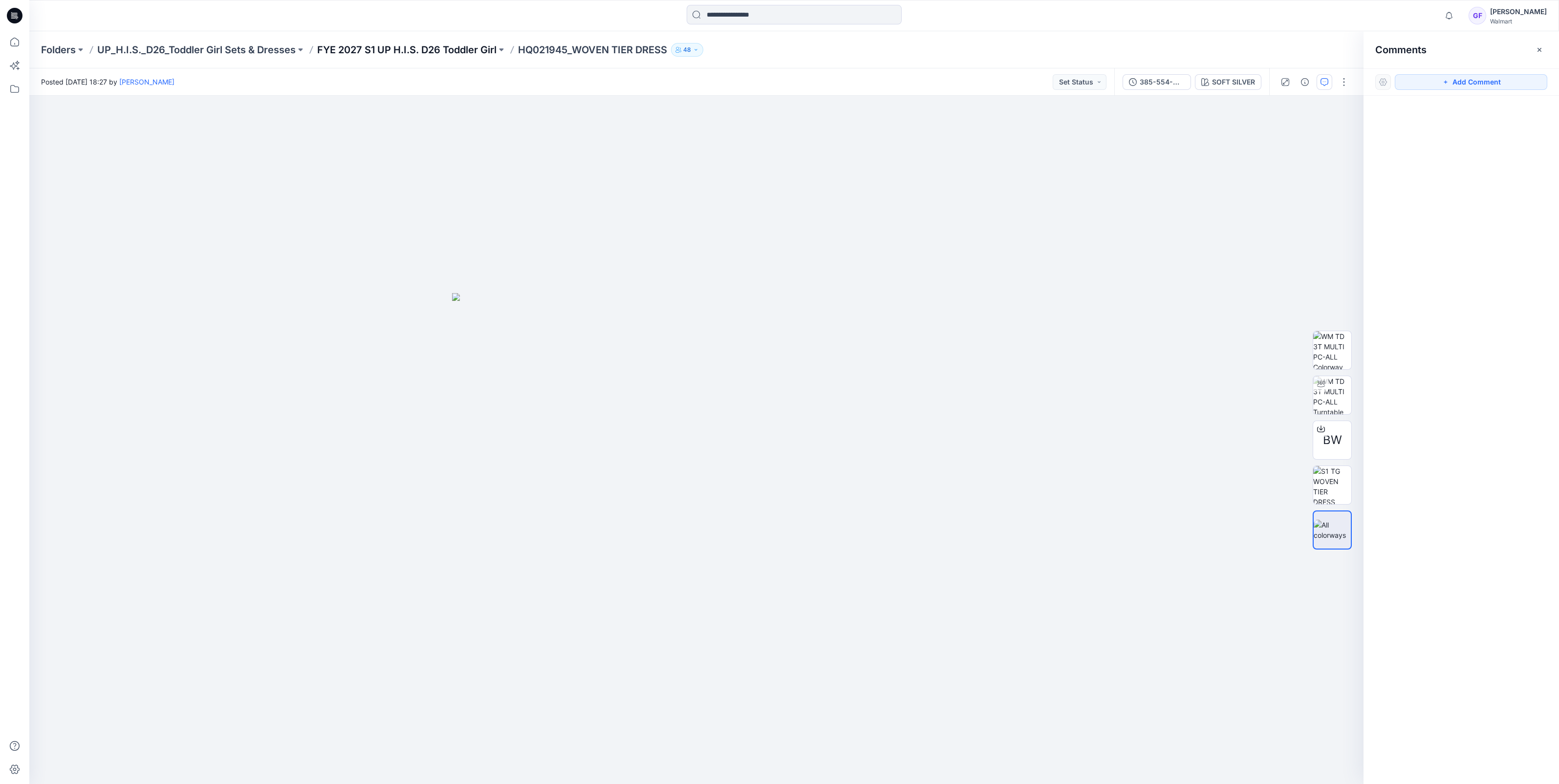
click at [484, 49] on p "FYE 2027 S1 UP H.I.S. D26 Toddler Girl" at bounding box center [406, 50] width 180 height 14
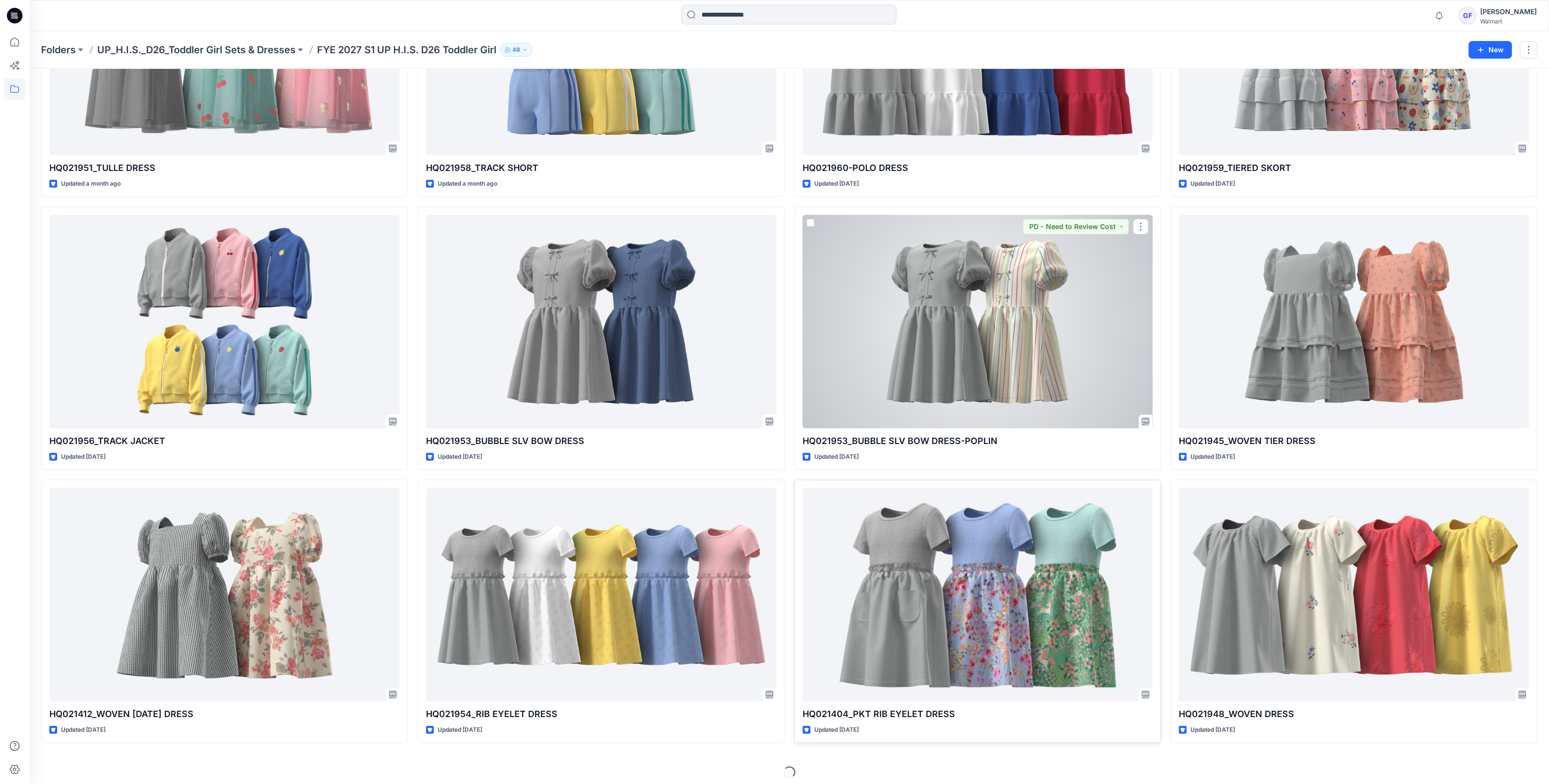
scroll to position [181, 0]
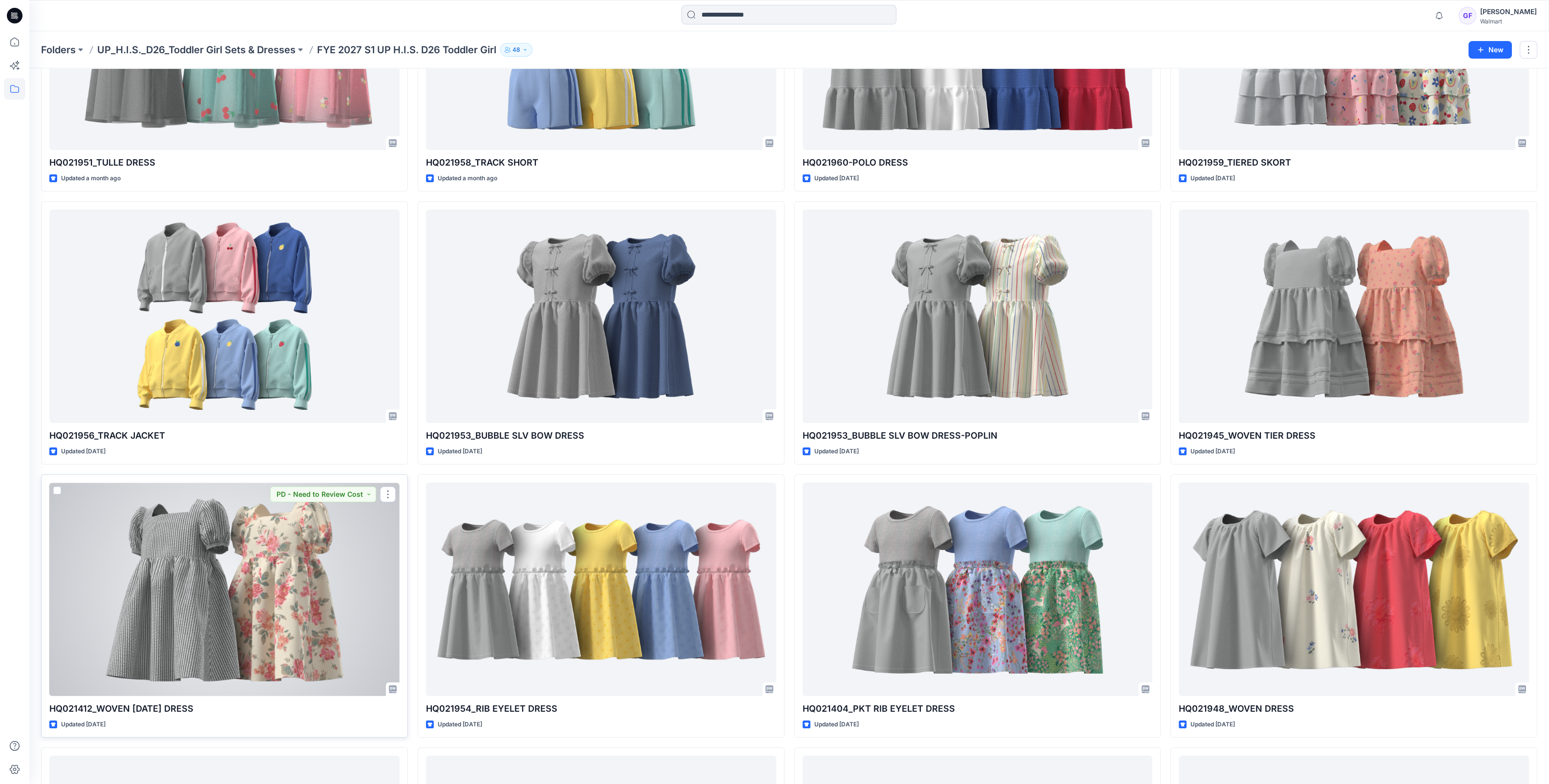
click at [229, 561] on div at bounding box center [224, 589] width 350 height 214
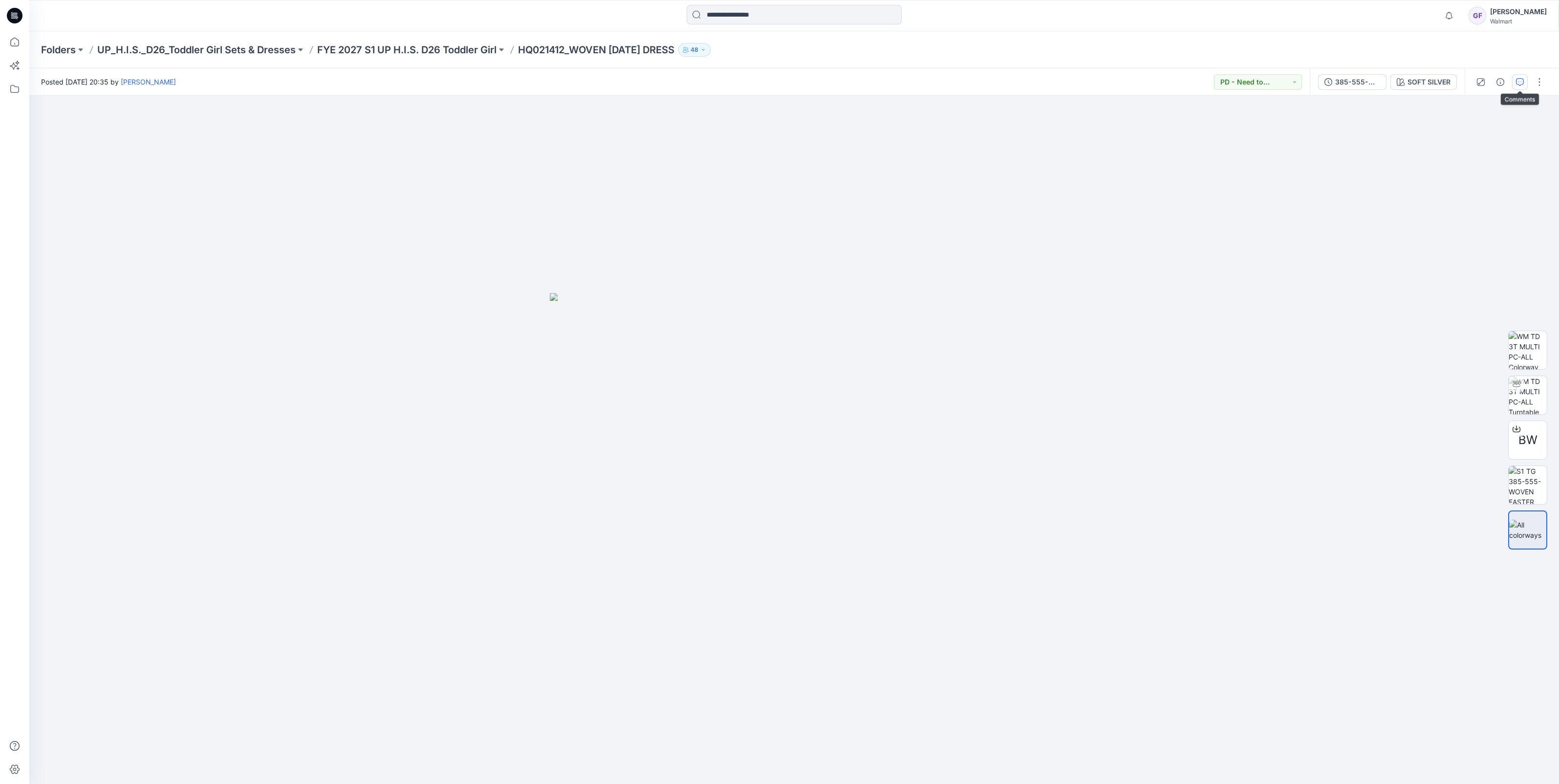
click at [1525, 80] on button "button" at bounding box center [1519, 82] width 16 height 16
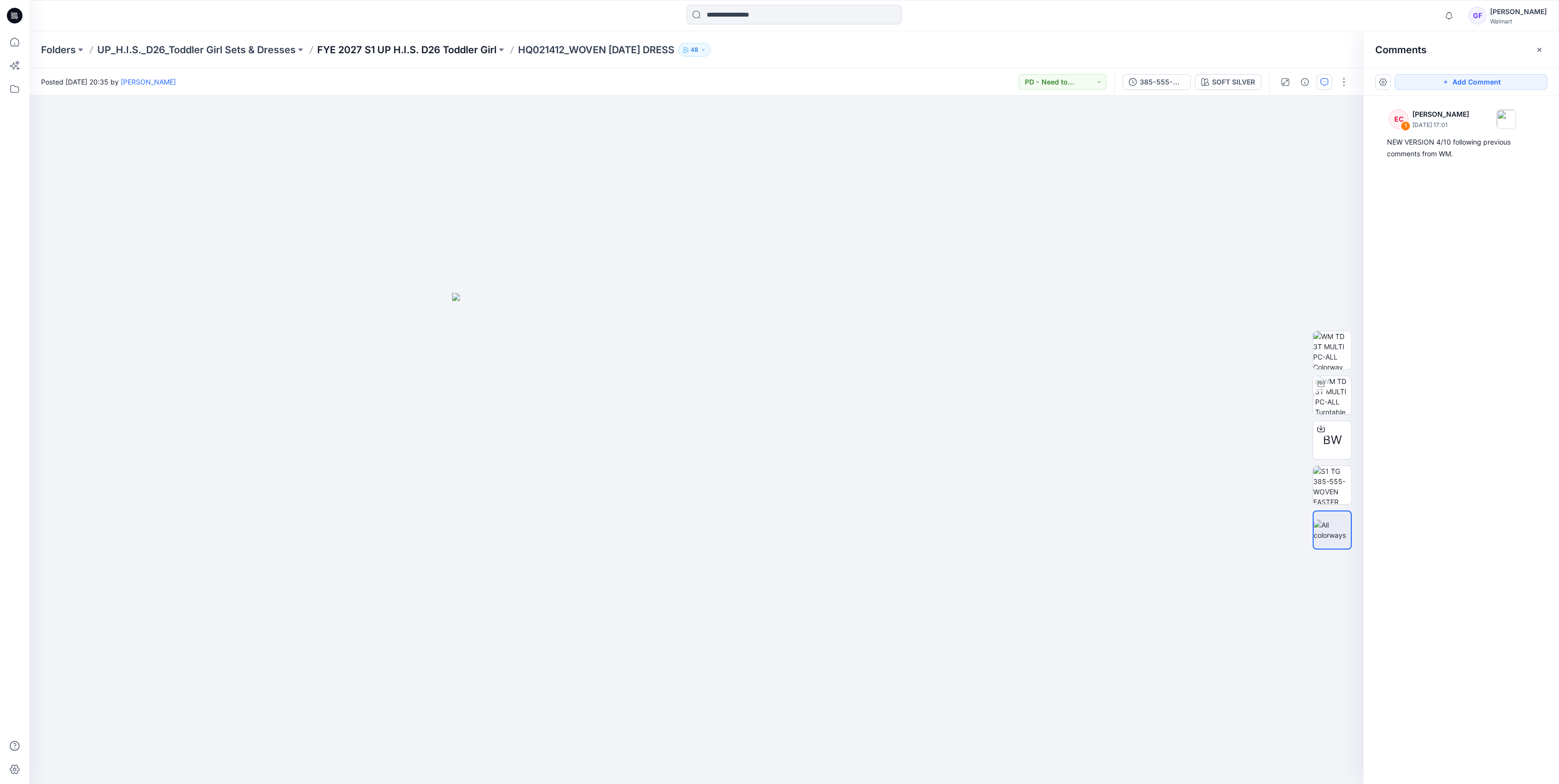
click at [404, 46] on p "FYE 2027 S1 UP H.I.S. D26 Toddler Girl" at bounding box center [406, 50] width 180 height 14
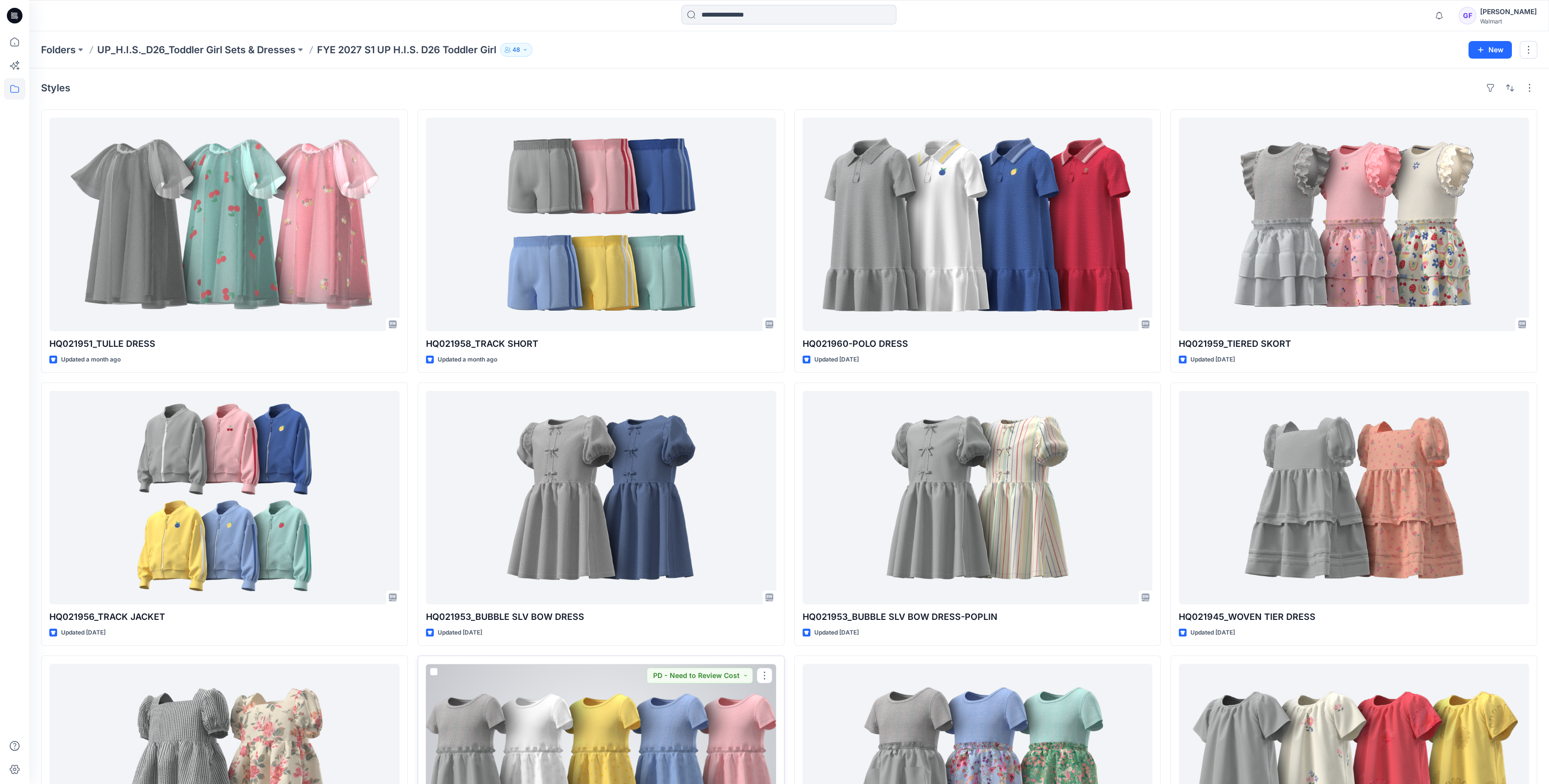
click at [570, 761] on div at bounding box center [600, 771] width 350 height 214
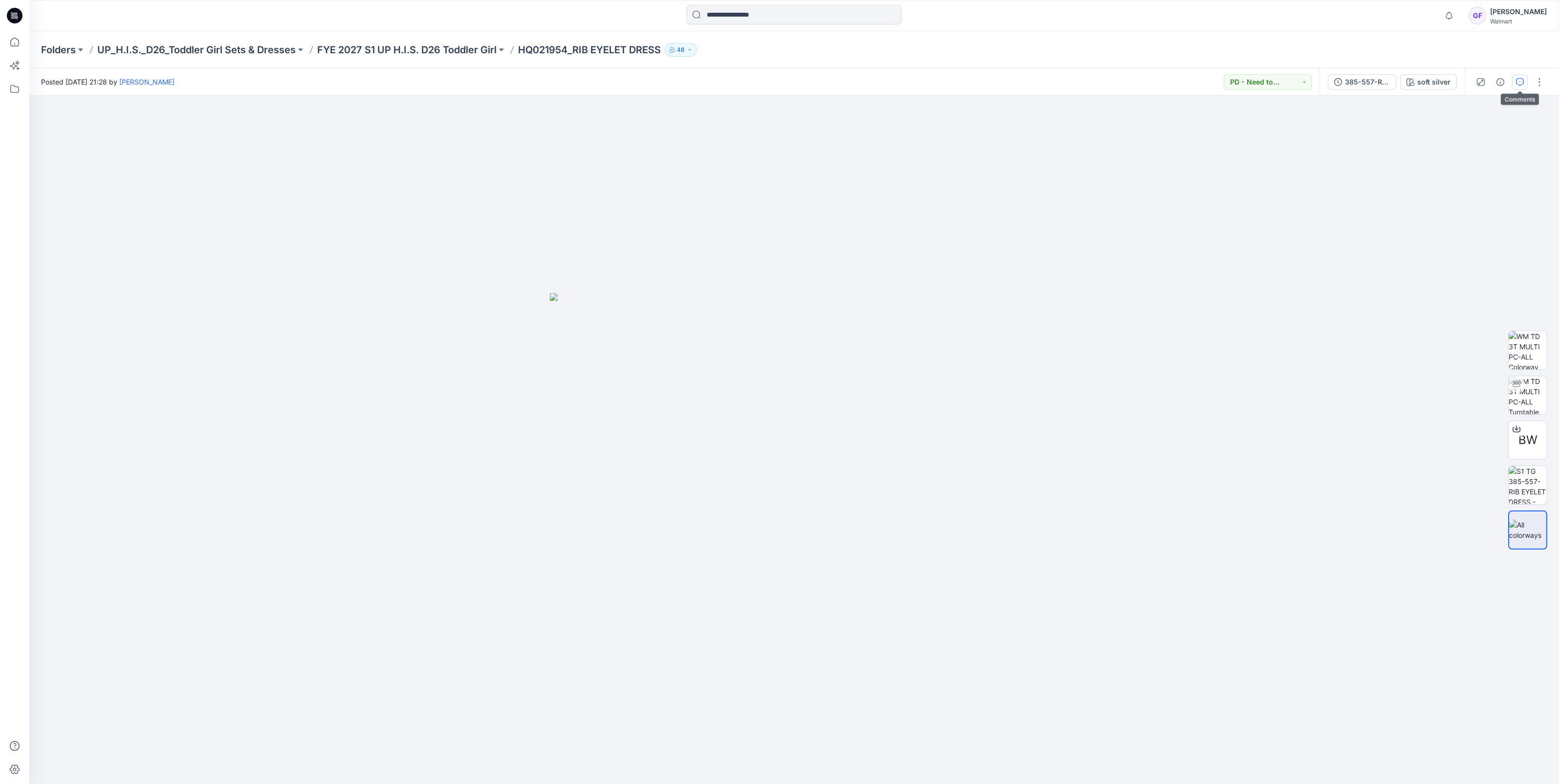
click at [1517, 85] on button "button" at bounding box center [1519, 82] width 16 height 16
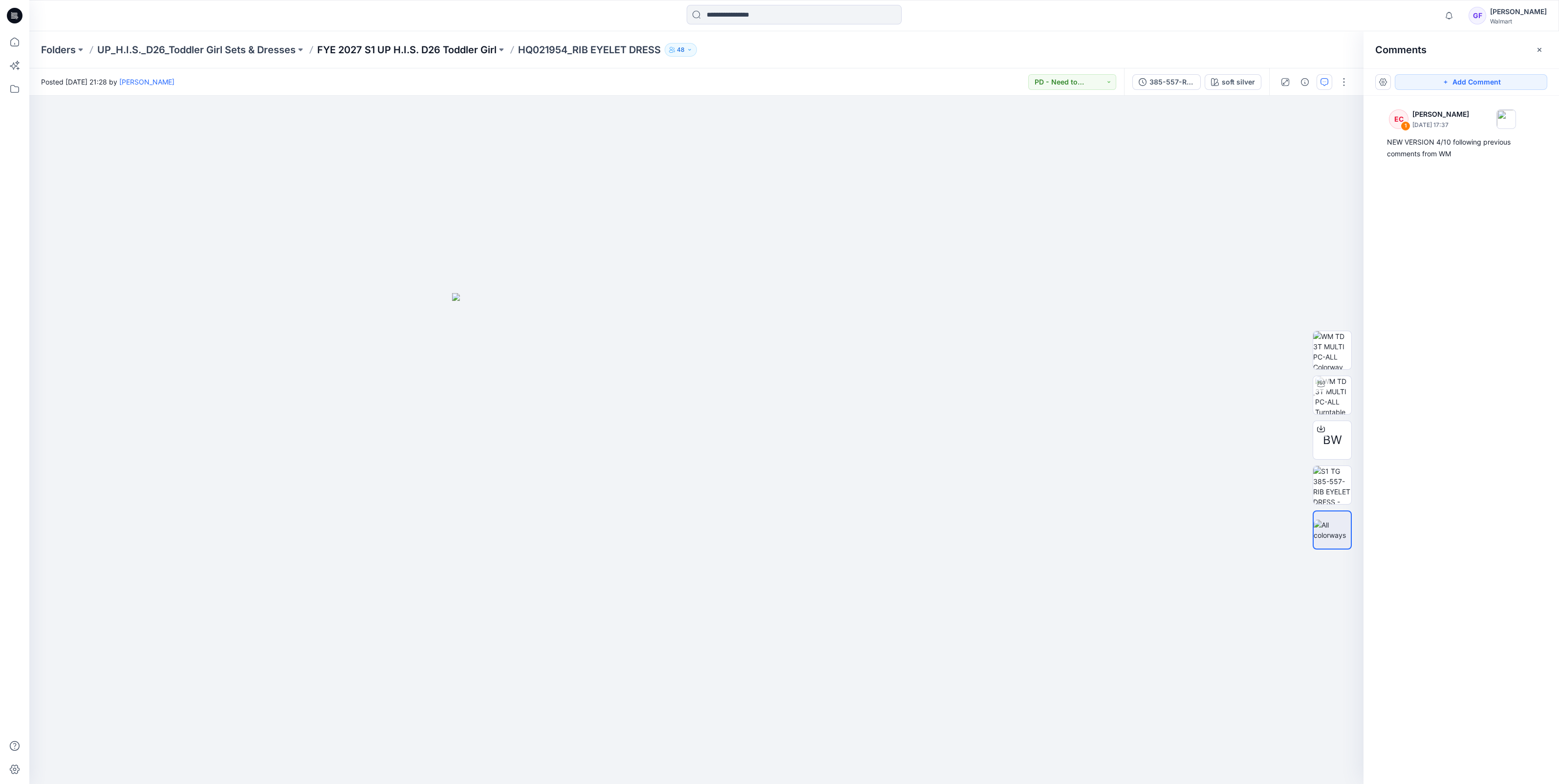
click at [388, 45] on p "FYE 2027 S1 UP H.I.S. D26 Toddler Girl" at bounding box center [406, 50] width 180 height 14
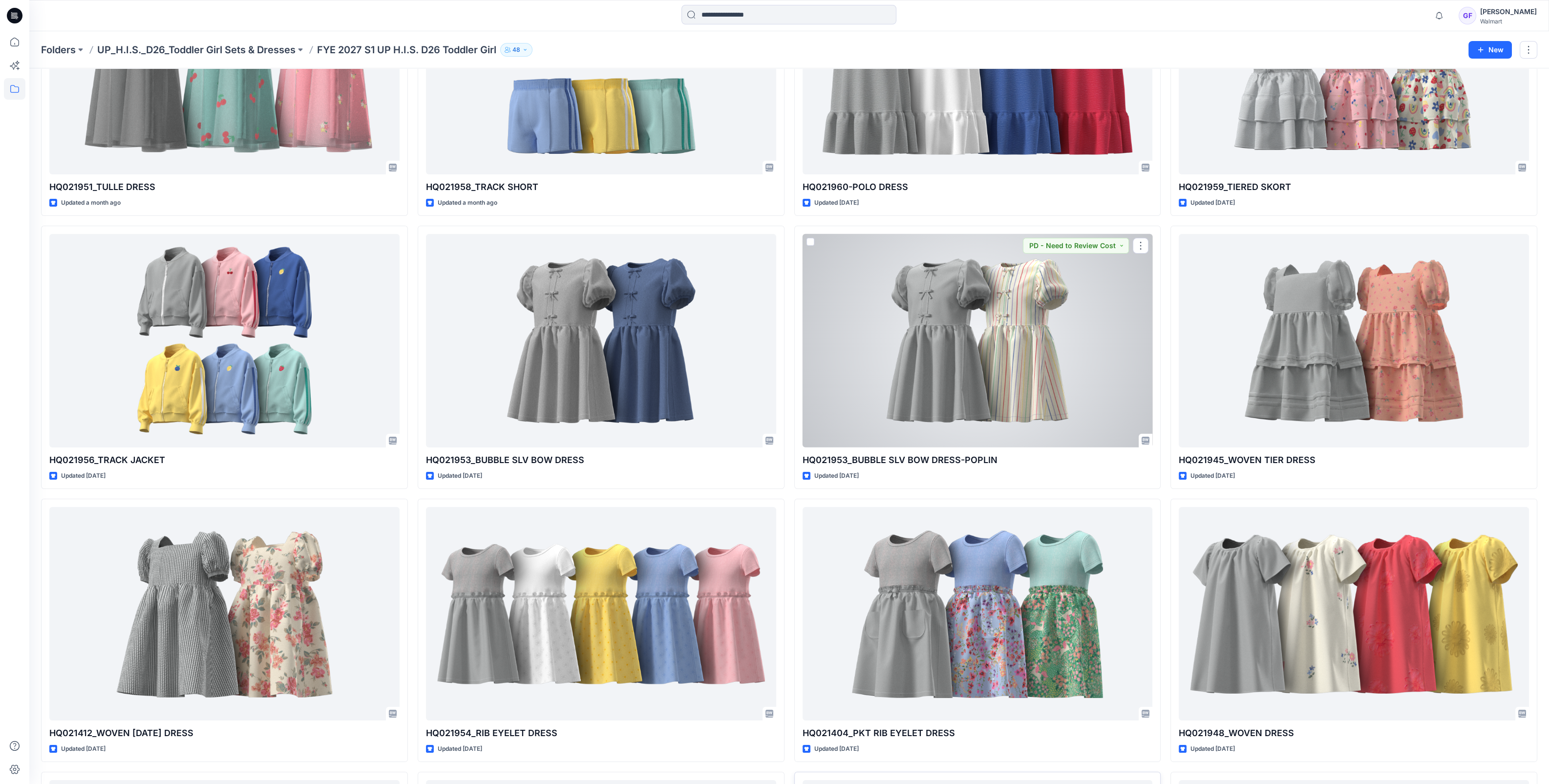
scroll to position [366, 0]
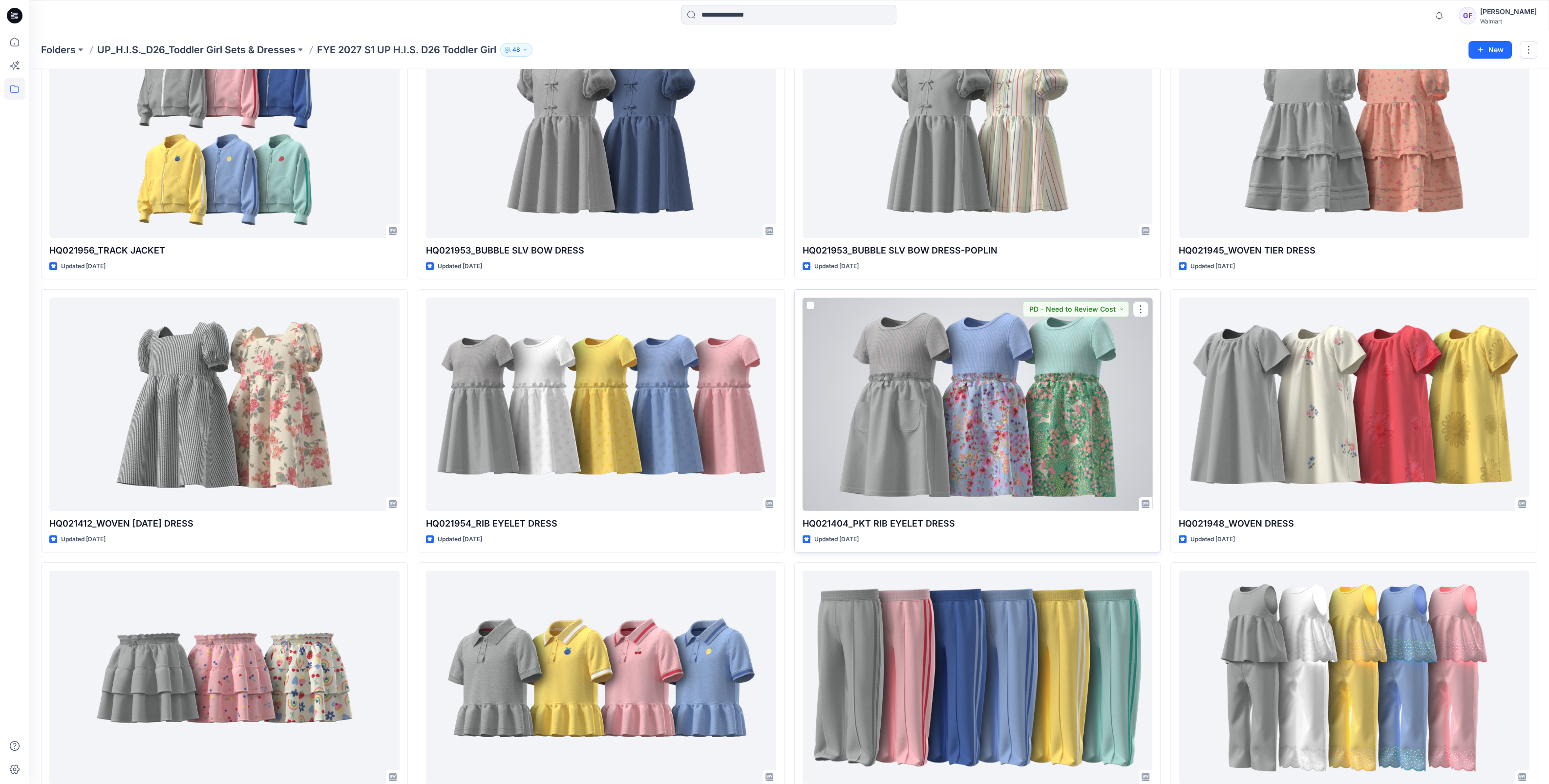
click at [973, 425] on div at bounding box center [978, 404] width 350 height 214
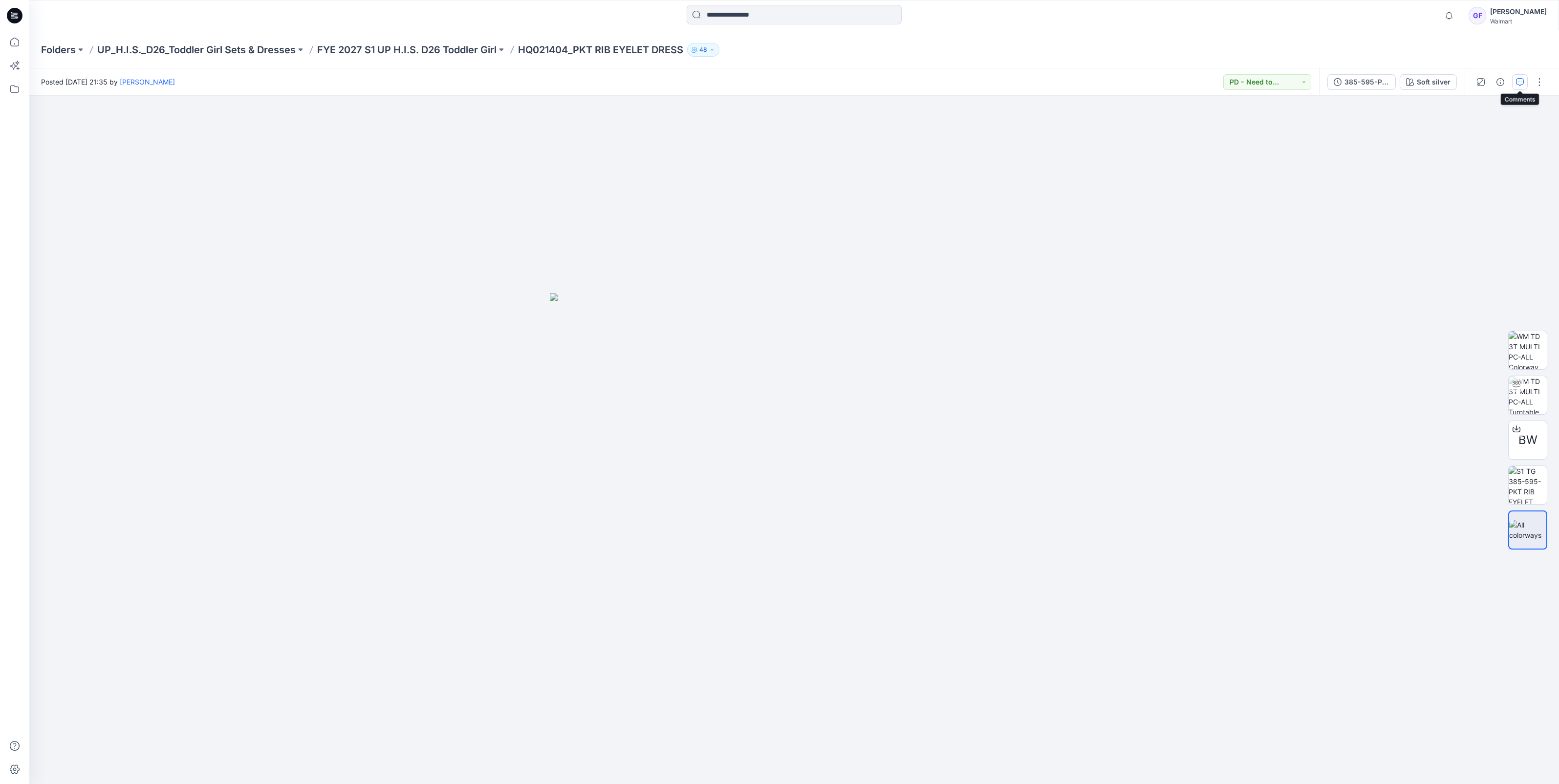
click at [1519, 78] on icon "button" at bounding box center [1519, 82] width 8 height 8
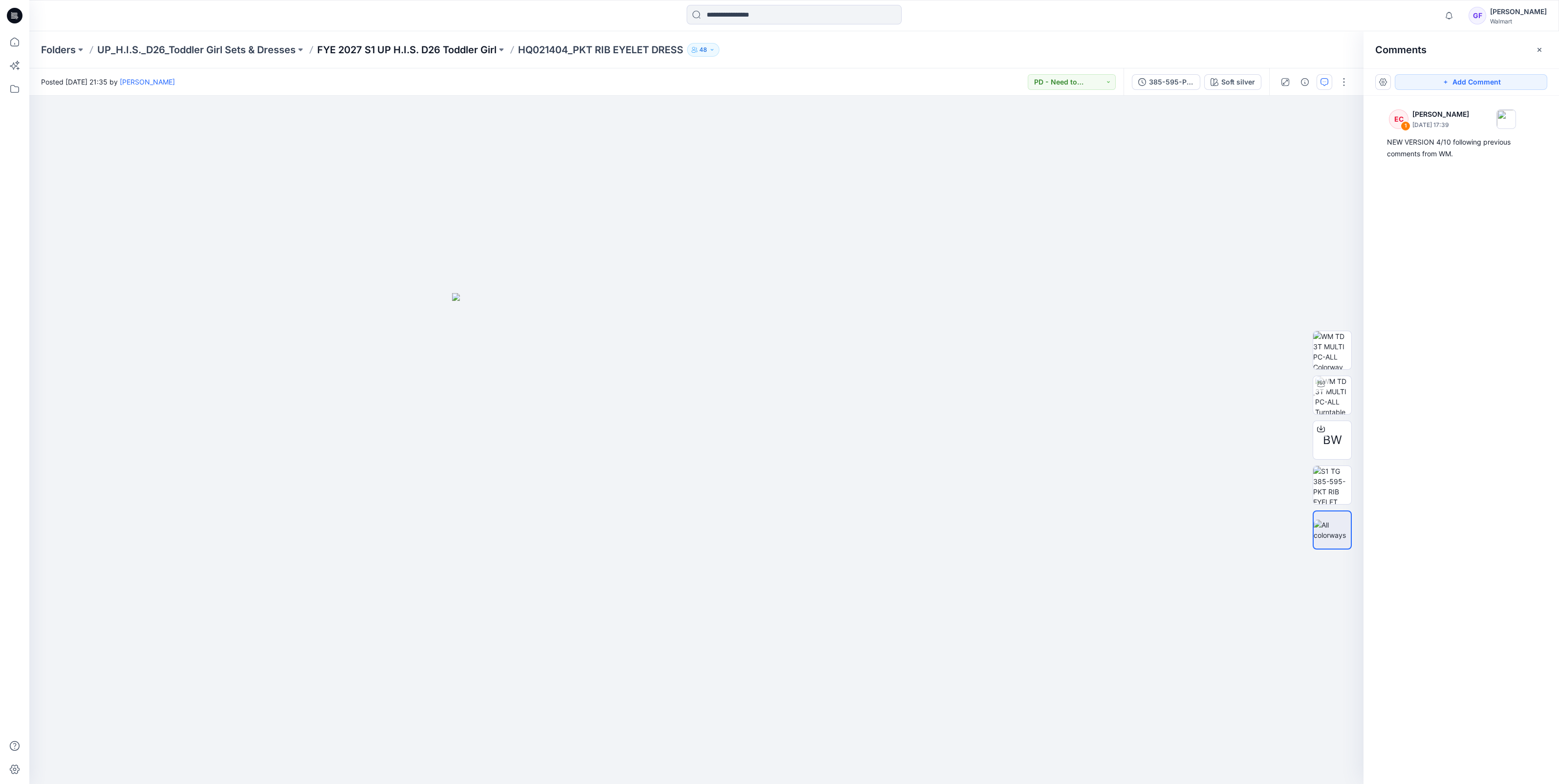
click at [401, 49] on p "FYE 2027 S1 UP H.I.S. D26 Toddler Girl" at bounding box center [406, 50] width 180 height 14
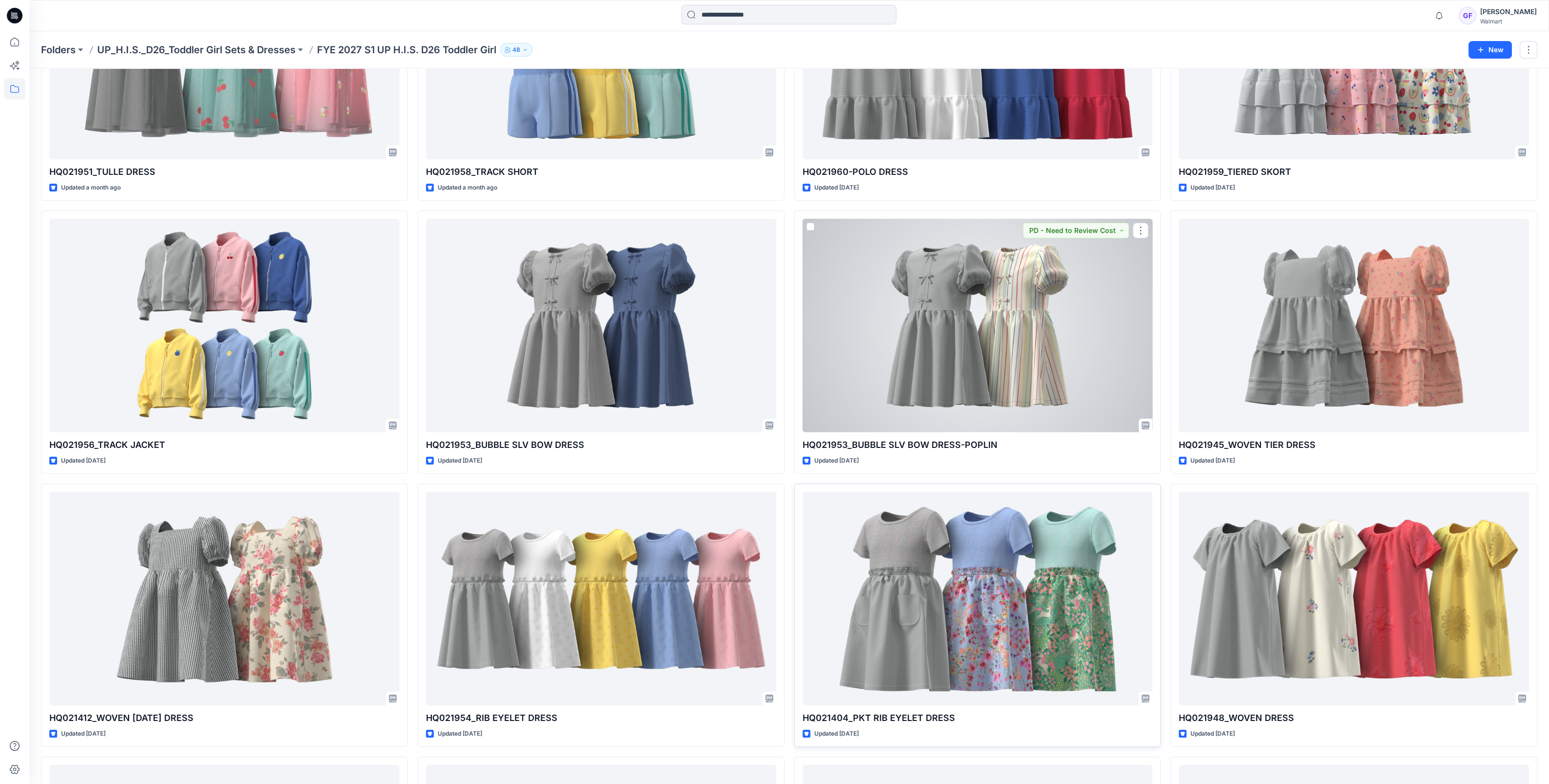
scroll to position [183, 0]
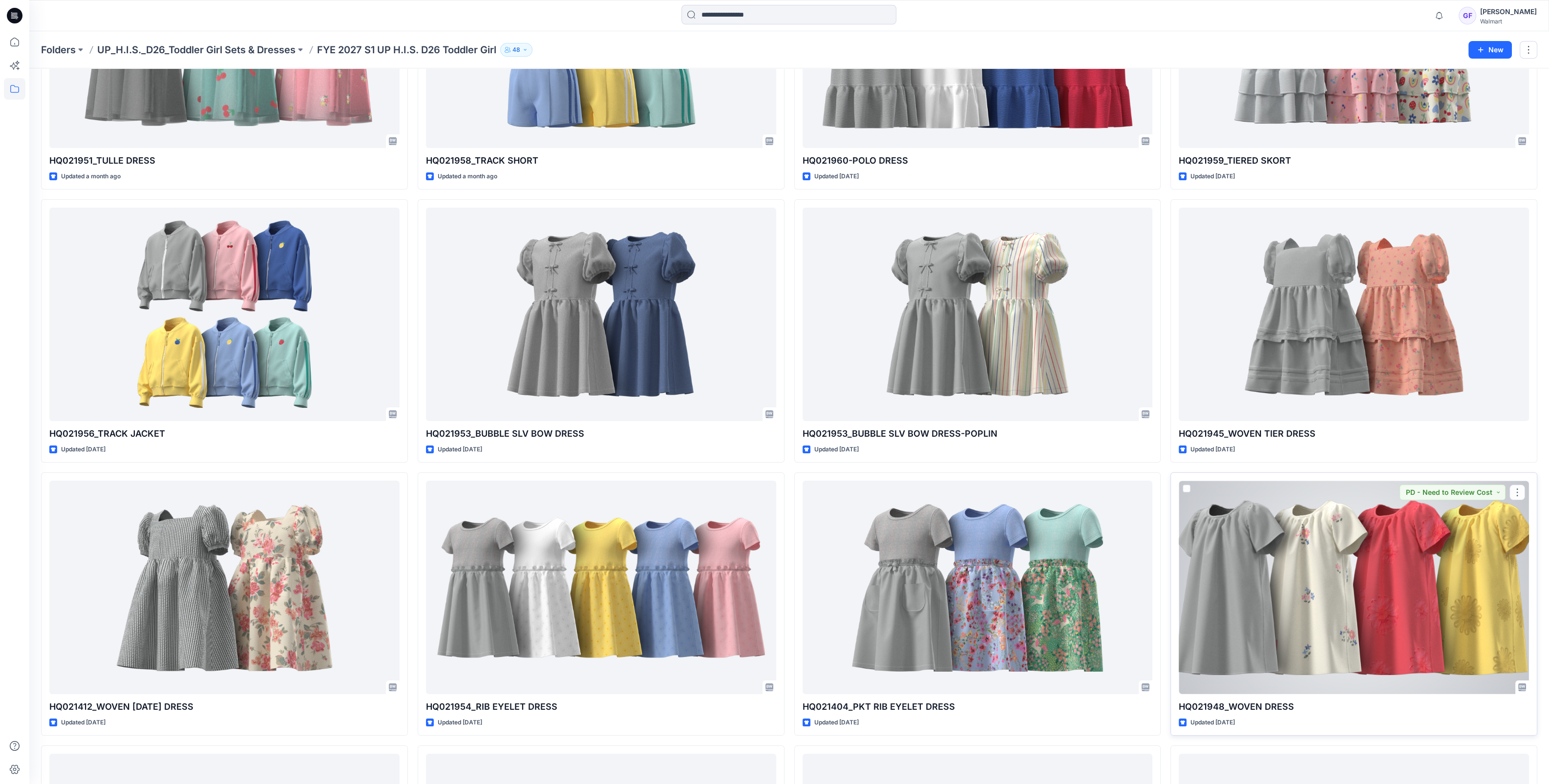
click at [1333, 576] on div at bounding box center [1353, 587] width 350 height 214
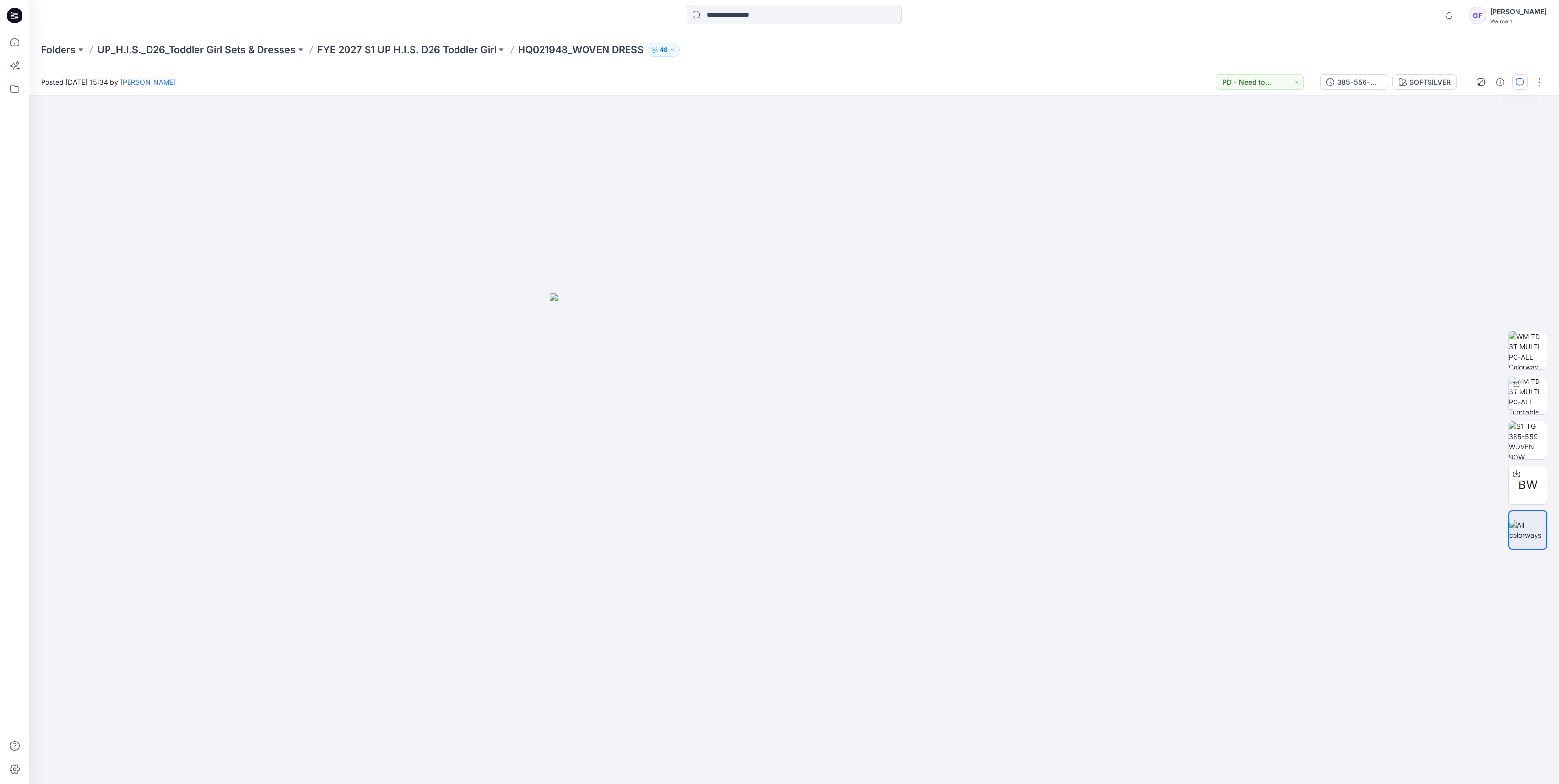
click at [1519, 75] on button "button" at bounding box center [1519, 82] width 16 height 16
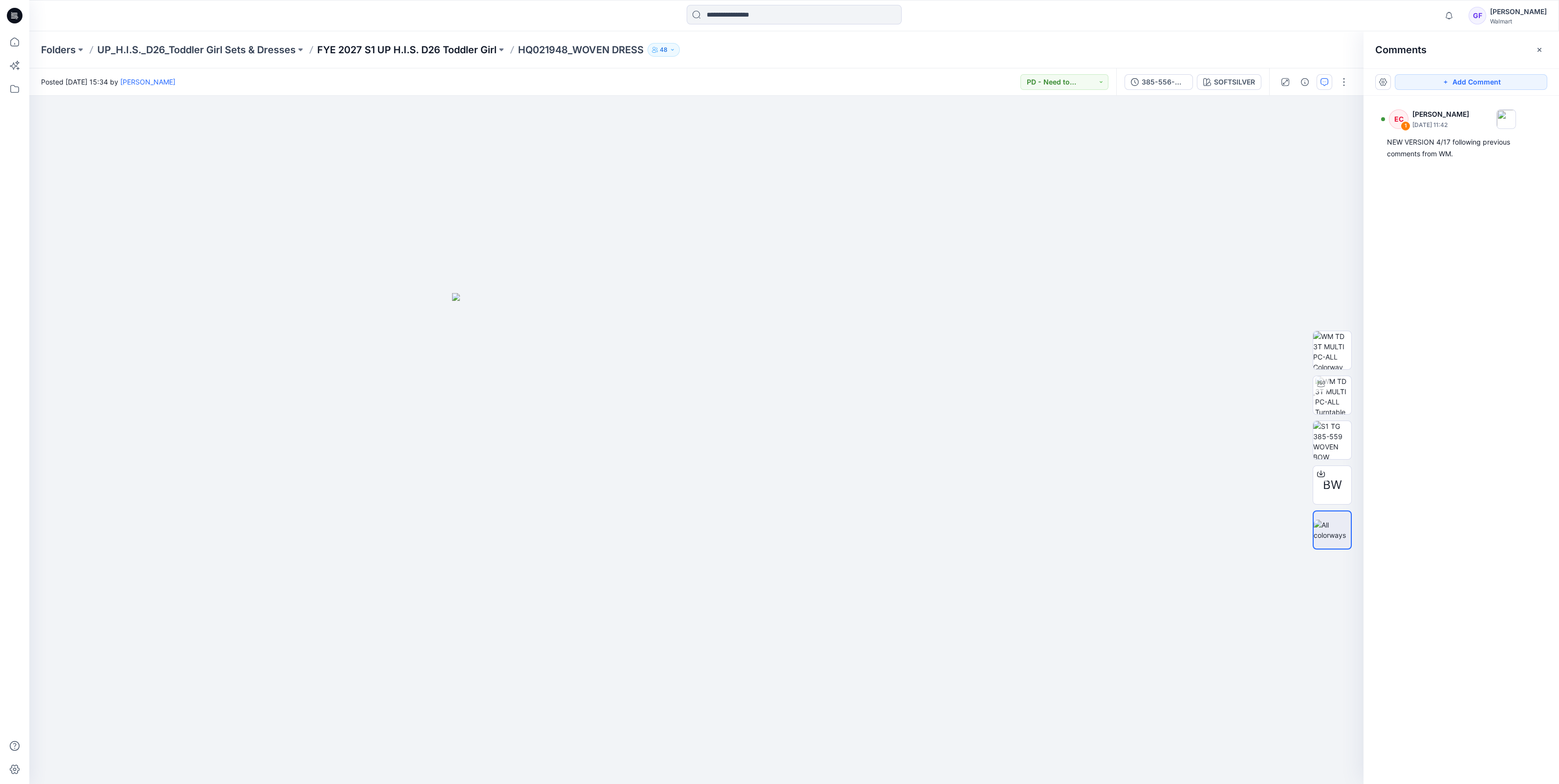
click at [368, 44] on p "FYE 2027 S1 UP H.I.S. D26 Toddler Girl" at bounding box center [406, 50] width 180 height 14
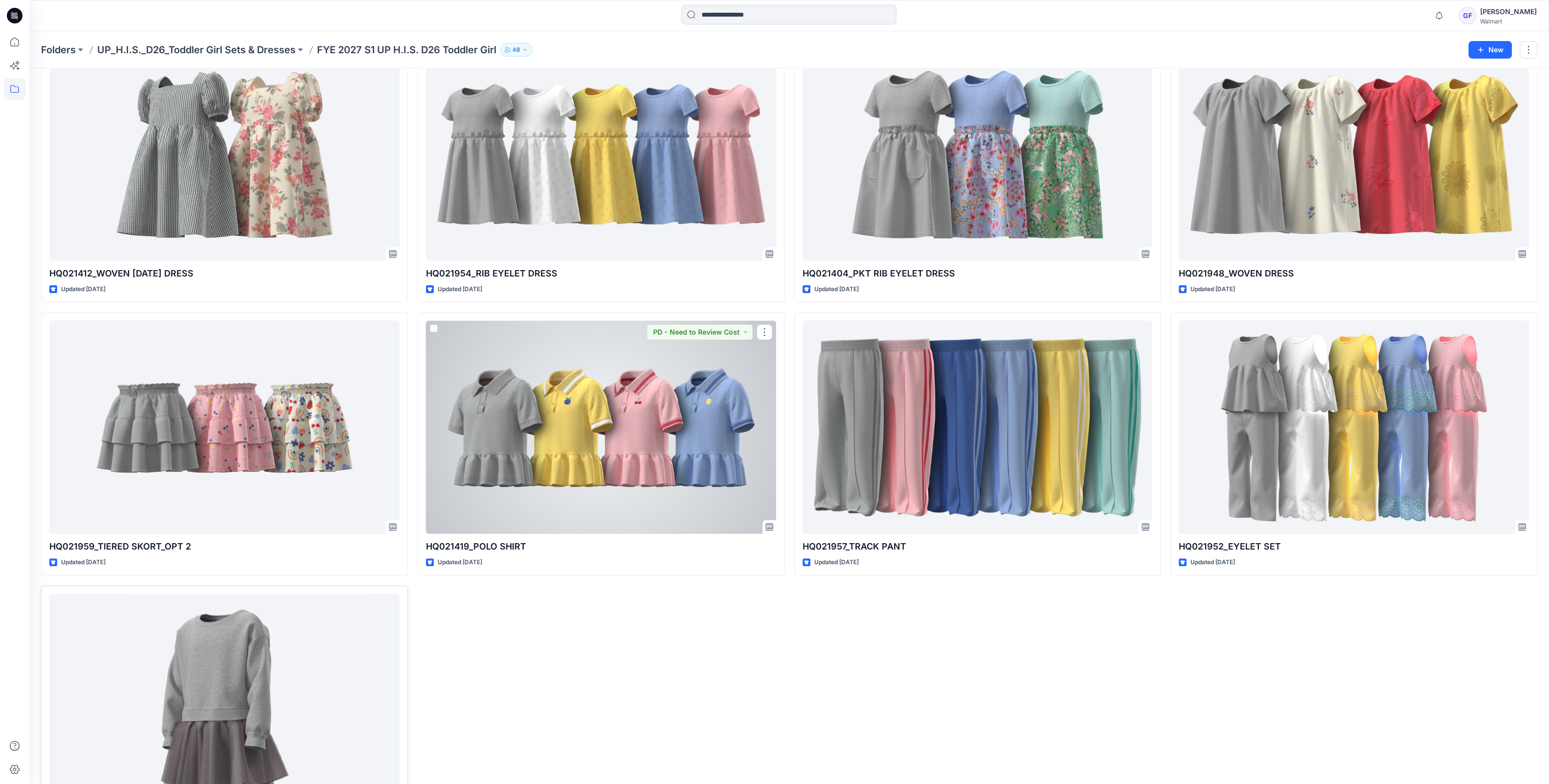
scroll to position [692, 0]
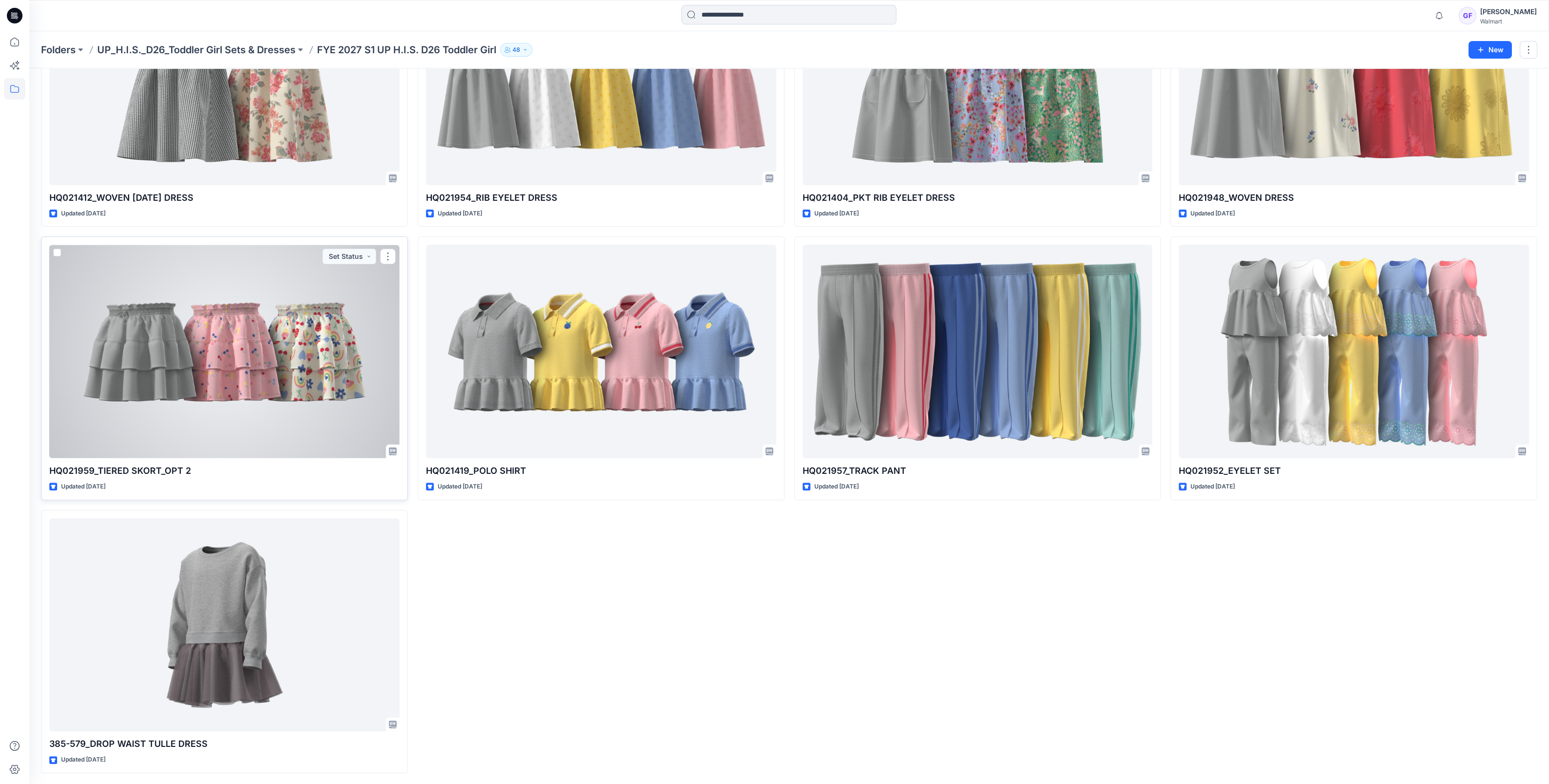
click at [239, 398] on div at bounding box center [224, 351] width 350 height 214
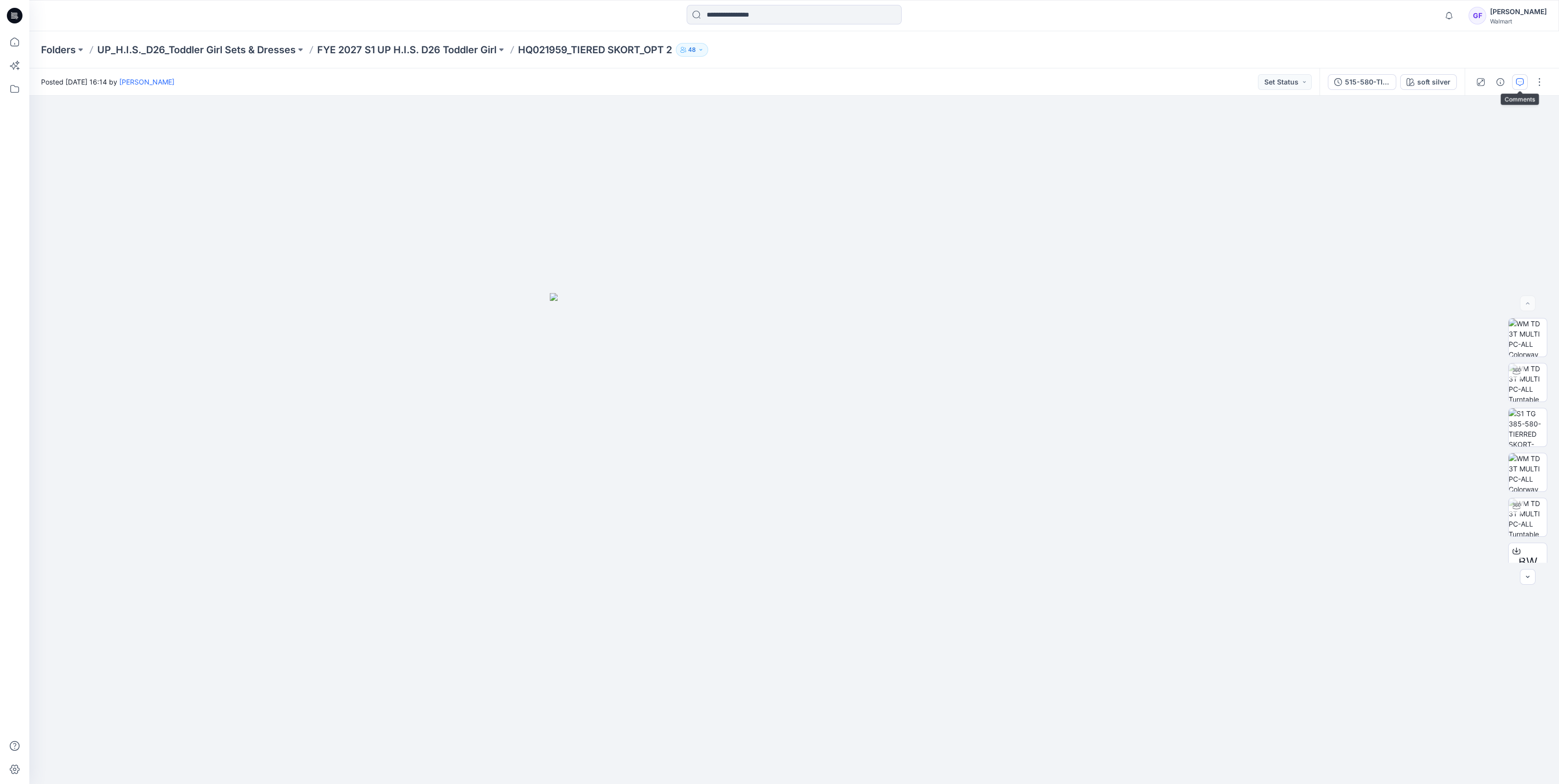
click at [1515, 82] on button "button" at bounding box center [1519, 82] width 16 height 16
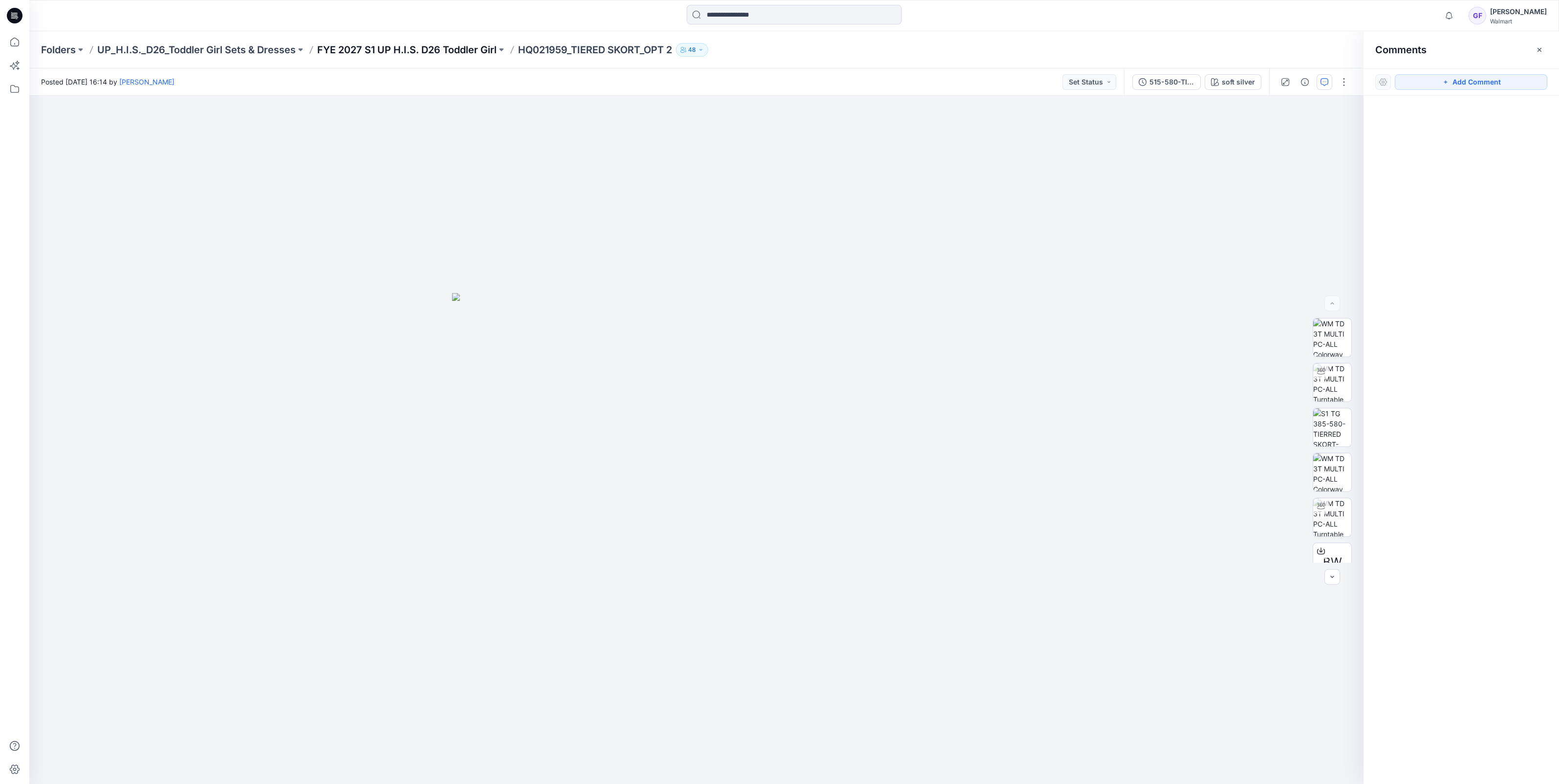
click at [433, 53] on p "FYE 2027 S1 UP H.I.S. D26 Toddler Girl" at bounding box center [406, 50] width 180 height 14
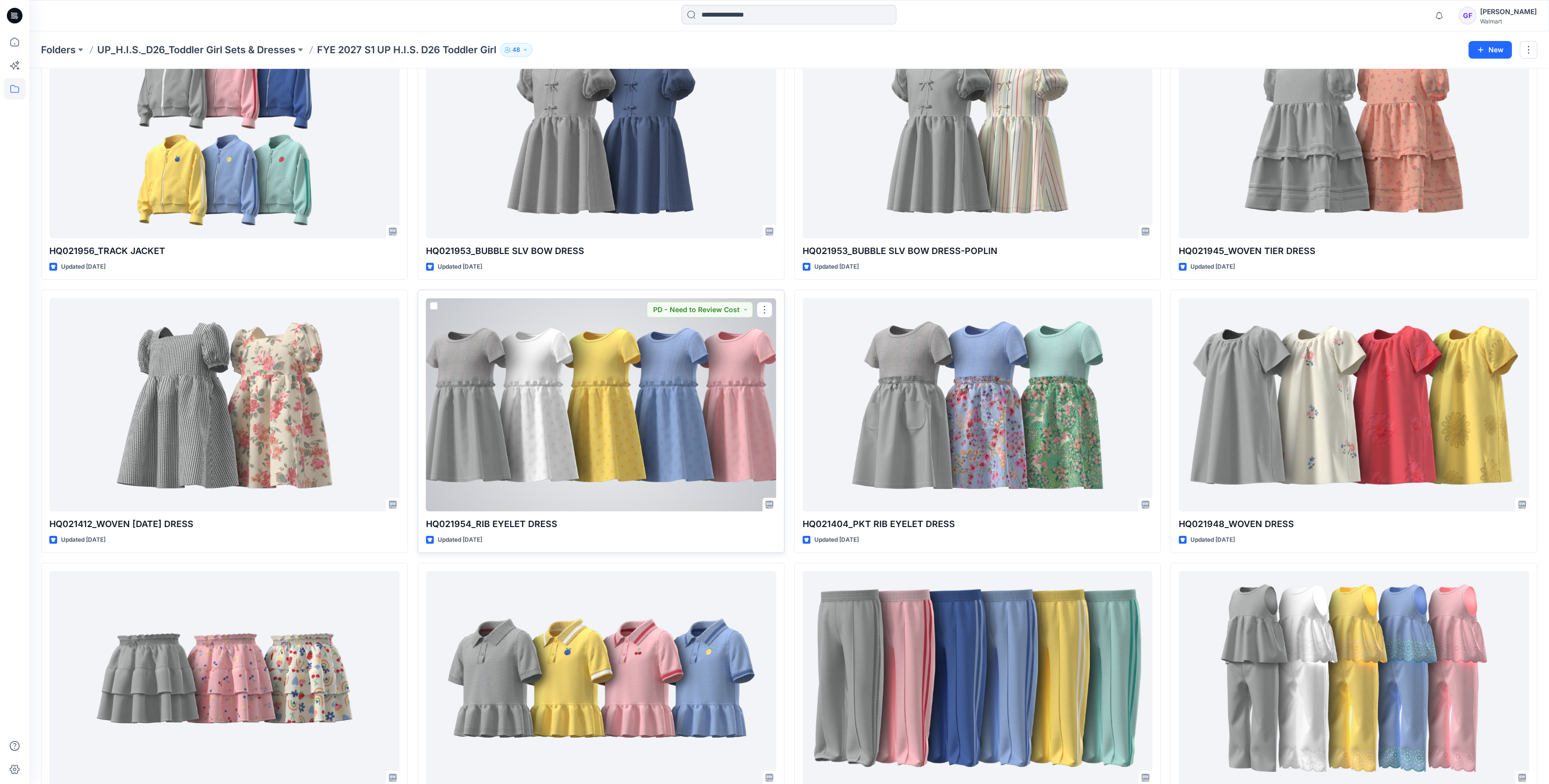
scroll to position [366, 0]
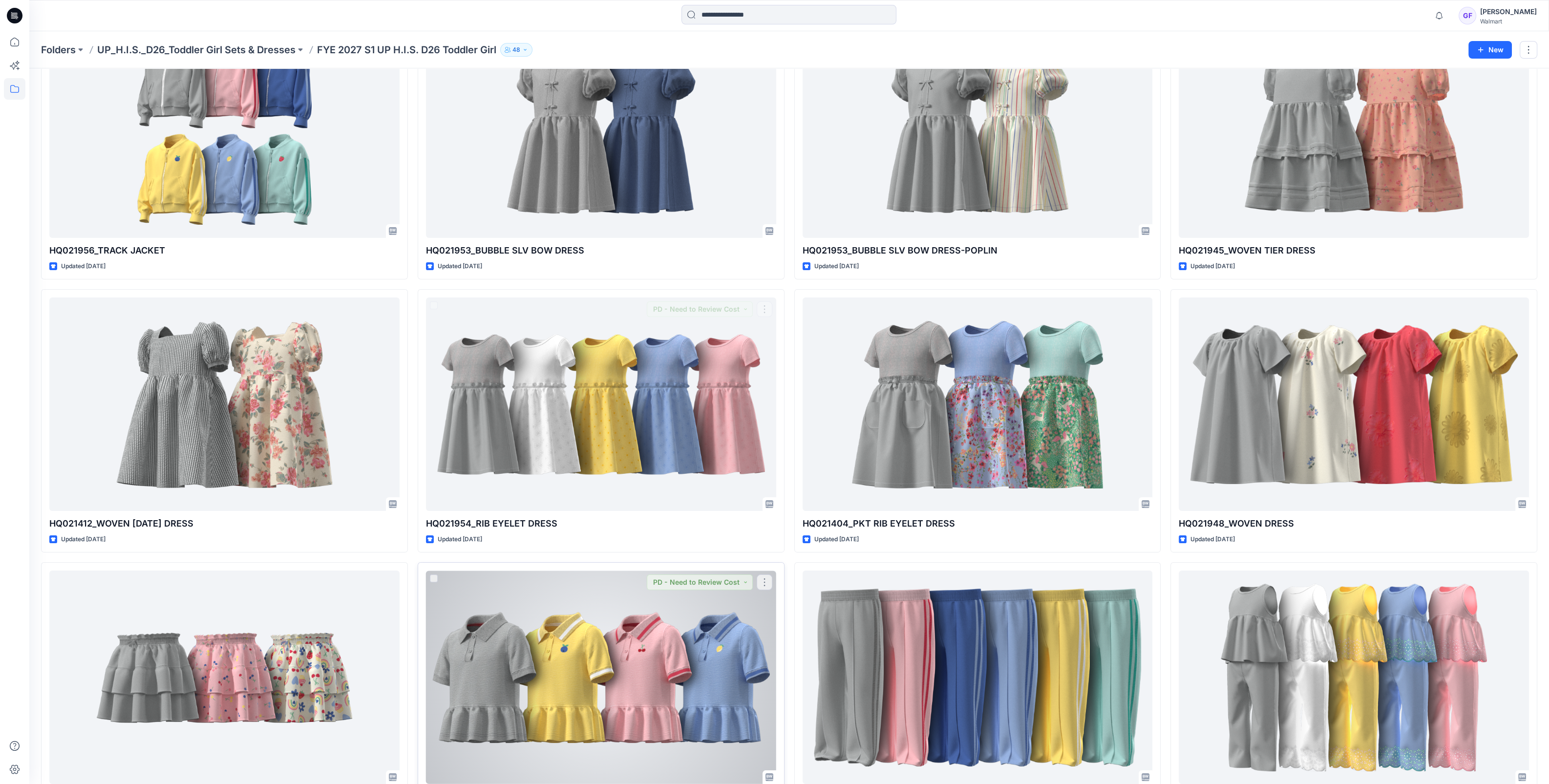
click at [594, 623] on div at bounding box center [600, 677] width 350 height 214
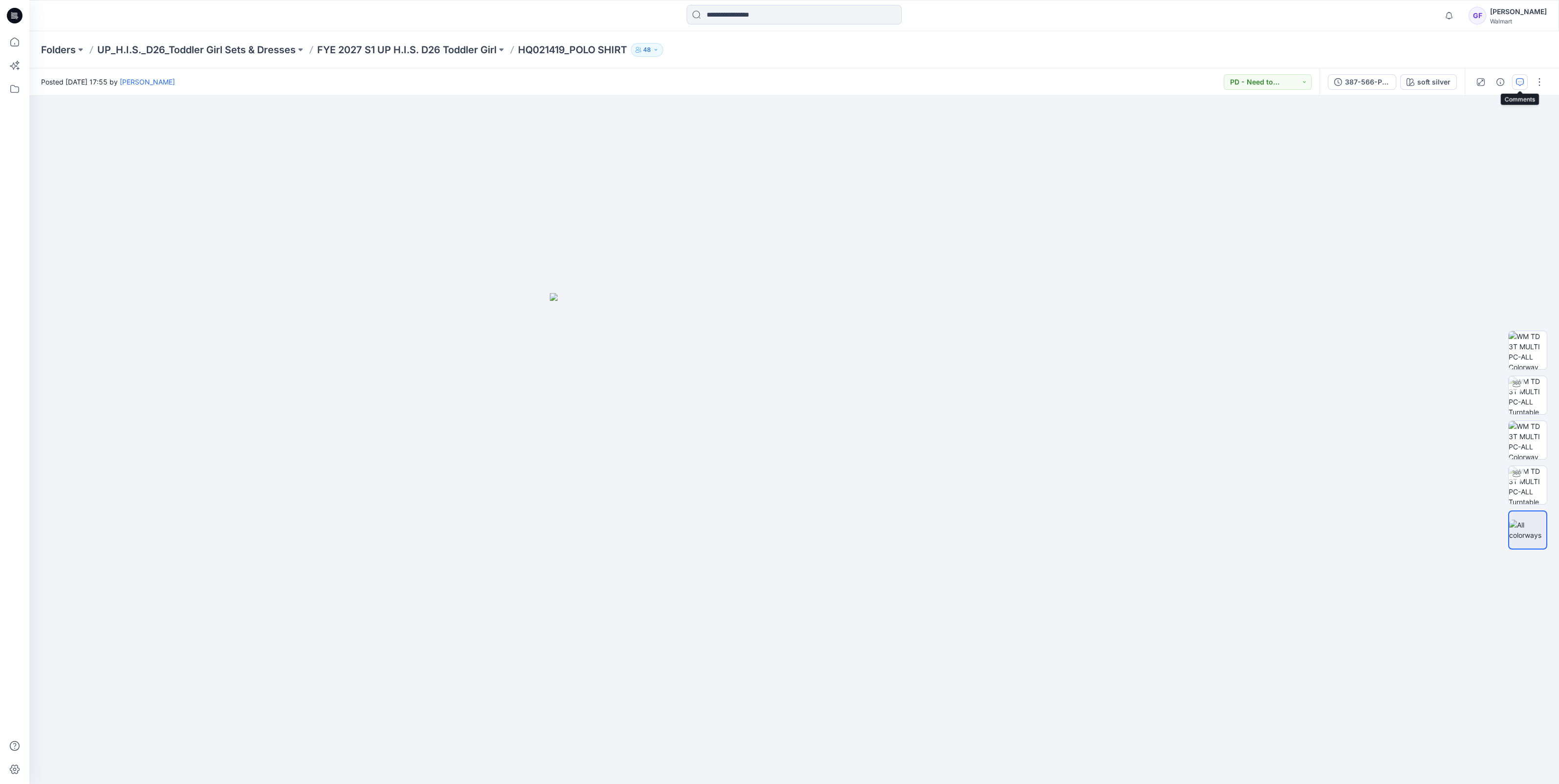
click at [1522, 78] on icon "button" at bounding box center [1519, 82] width 8 height 8
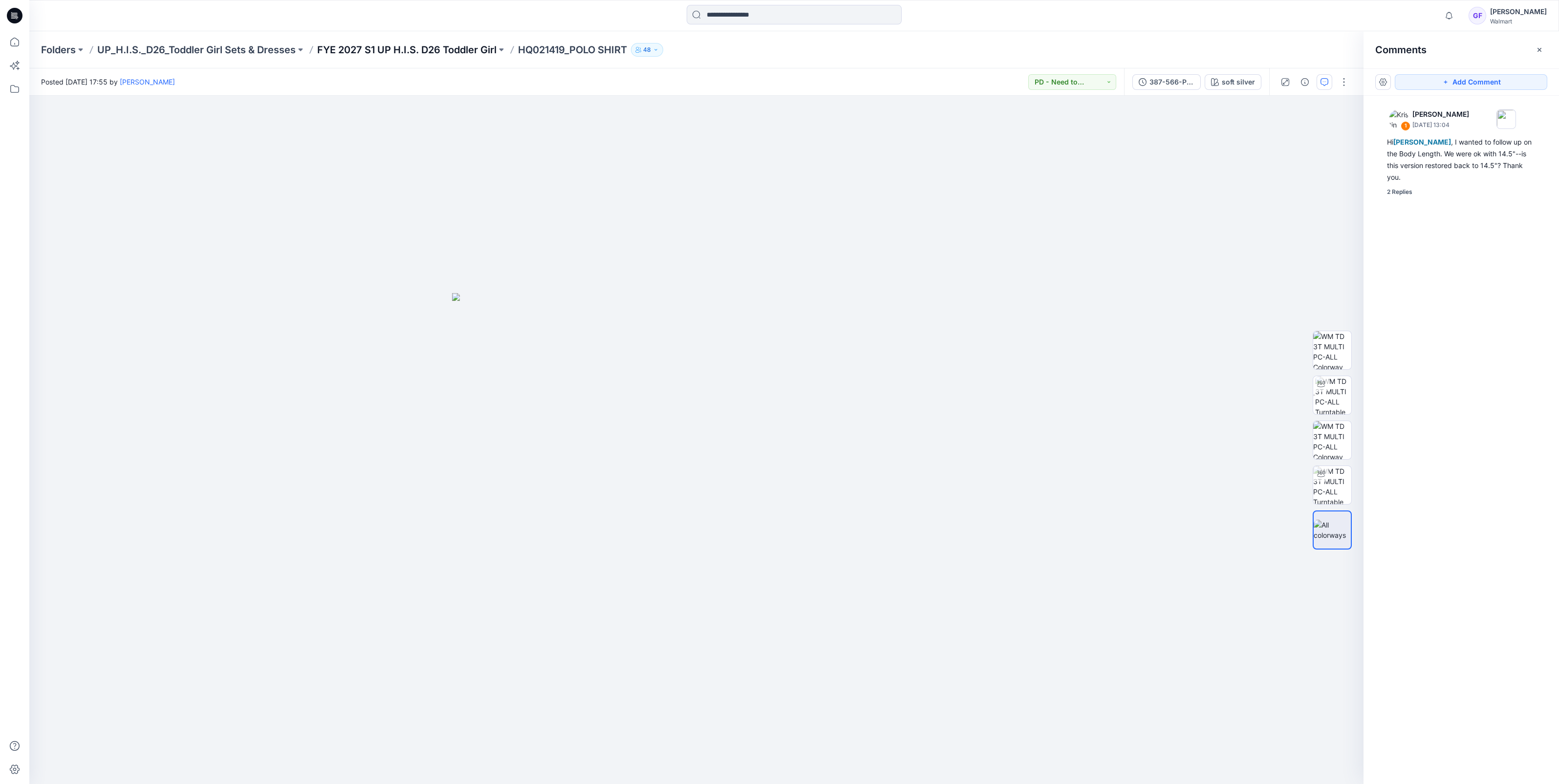
click at [425, 49] on p "FYE 2027 S1 UP H.I.S. D26 Toddler Girl" at bounding box center [406, 50] width 180 height 14
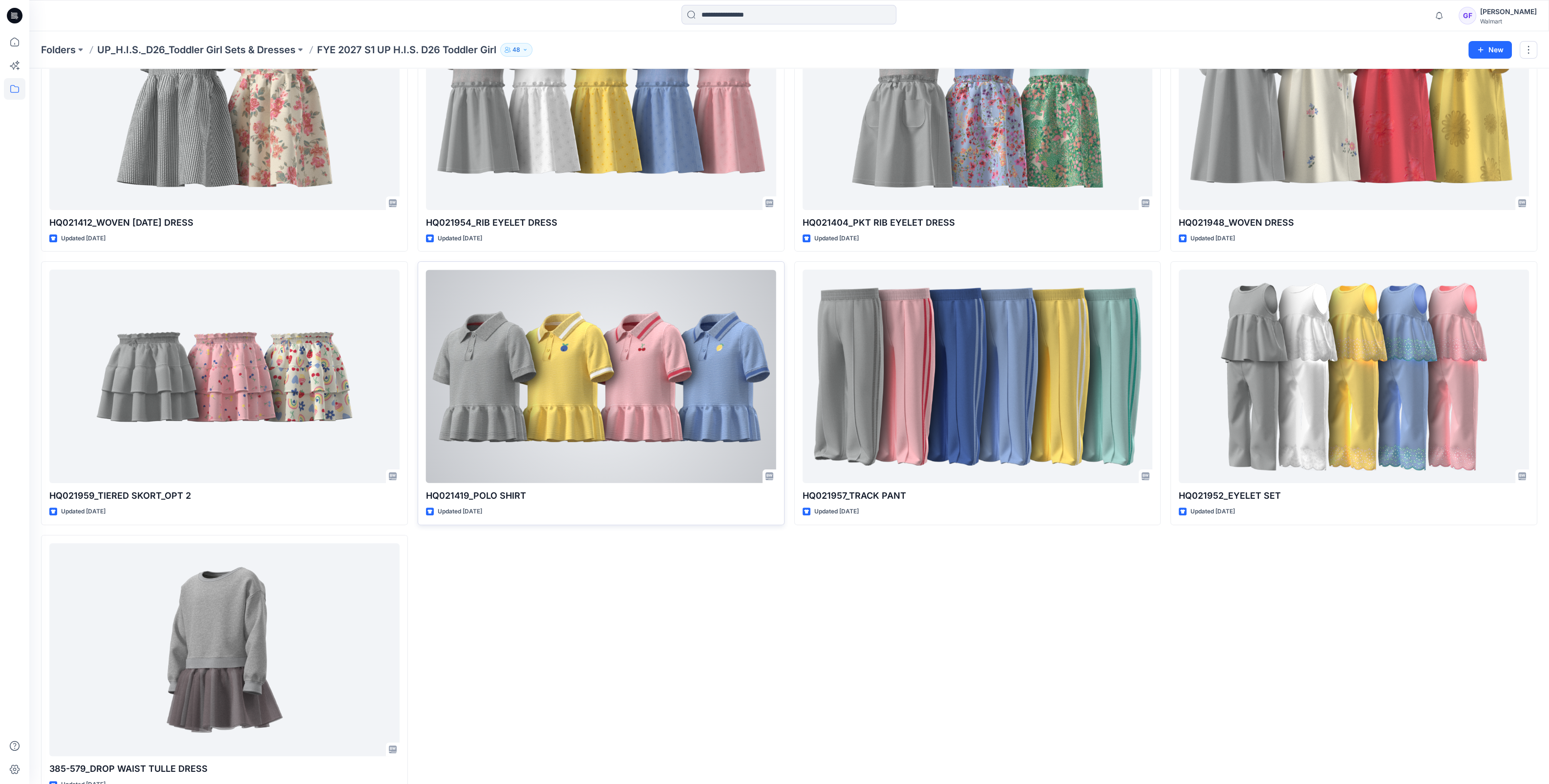
scroll to position [692, 0]
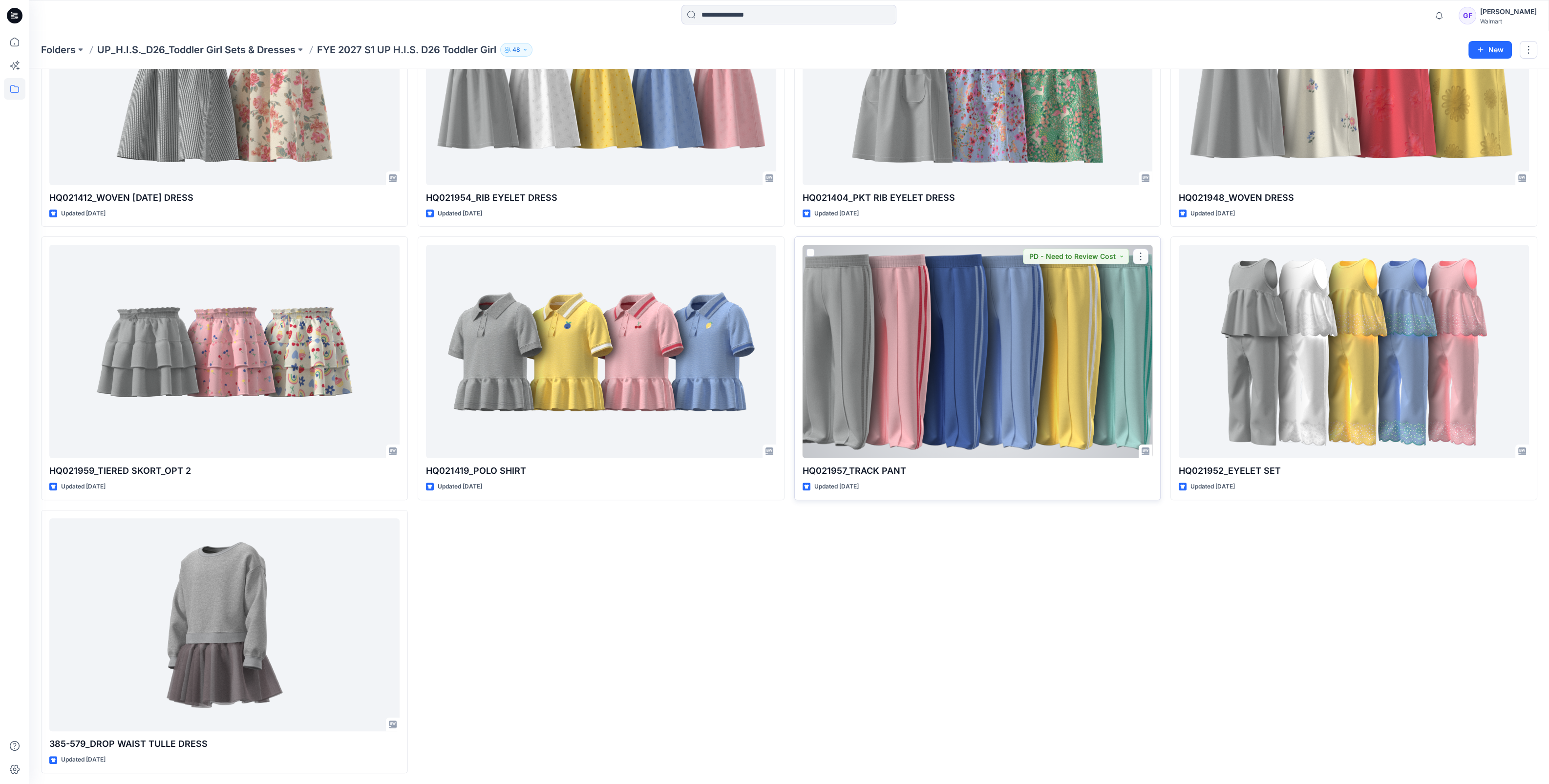
click at [1014, 378] on div at bounding box center [978, 351] width 350 height 214
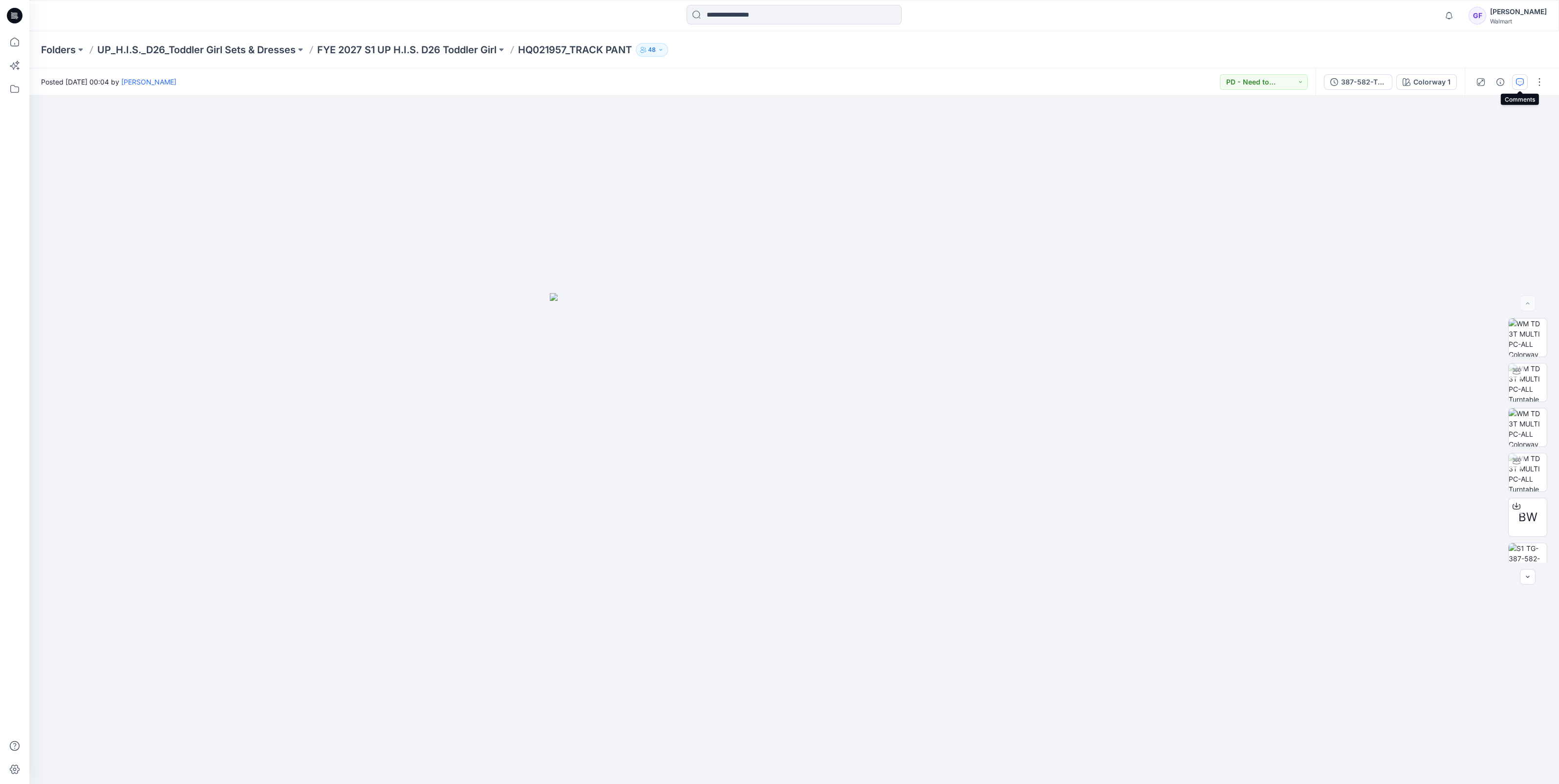
click at [1517, 80] on icon "button" at bounding box center [1519, 82] width 8 height 8
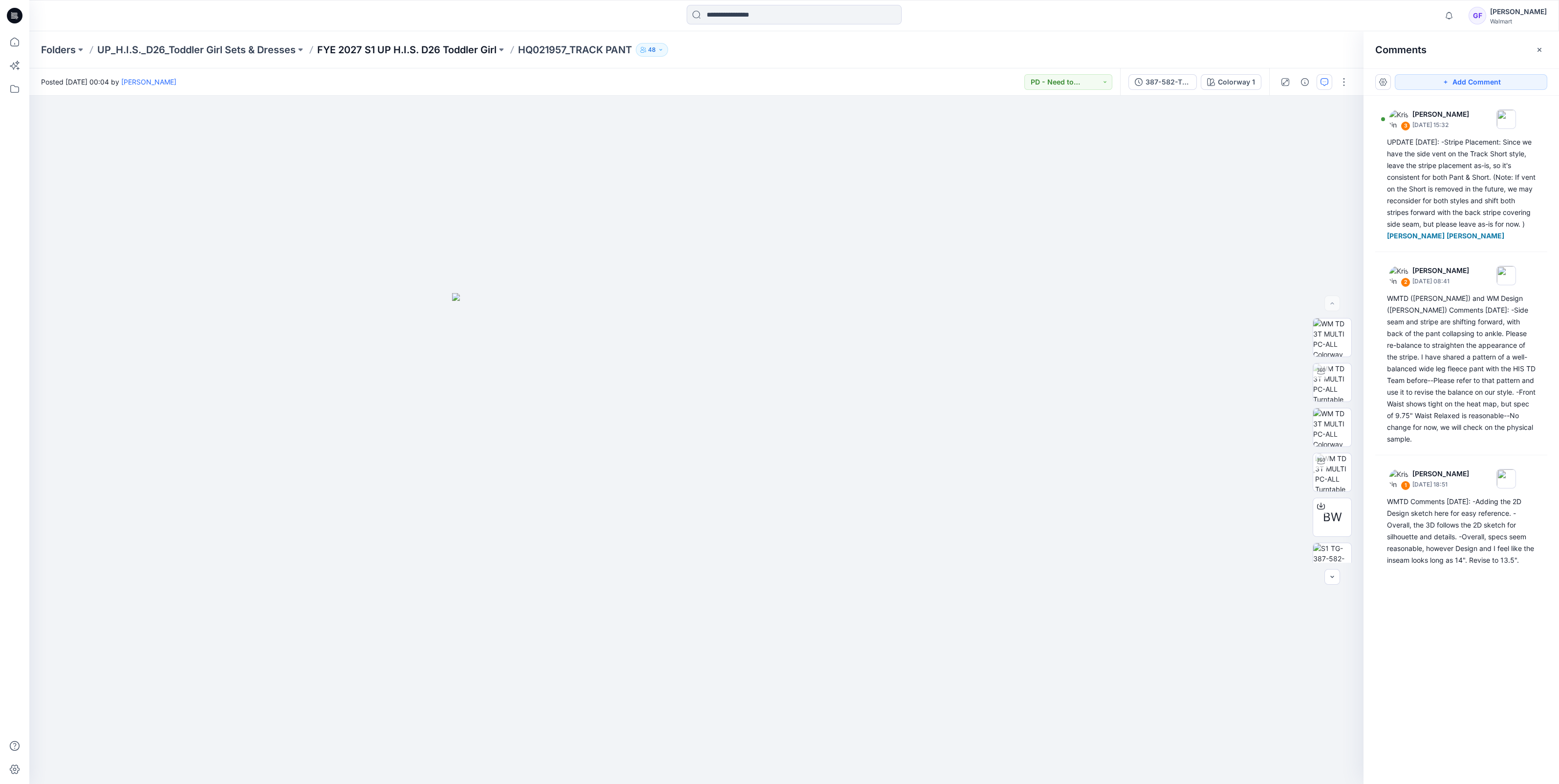
click at [400, 53] on p "FYE 2027 S1 UP H.I.S. D26 Toddler Girl" at bounding box center [406, 50] width 180 height 14
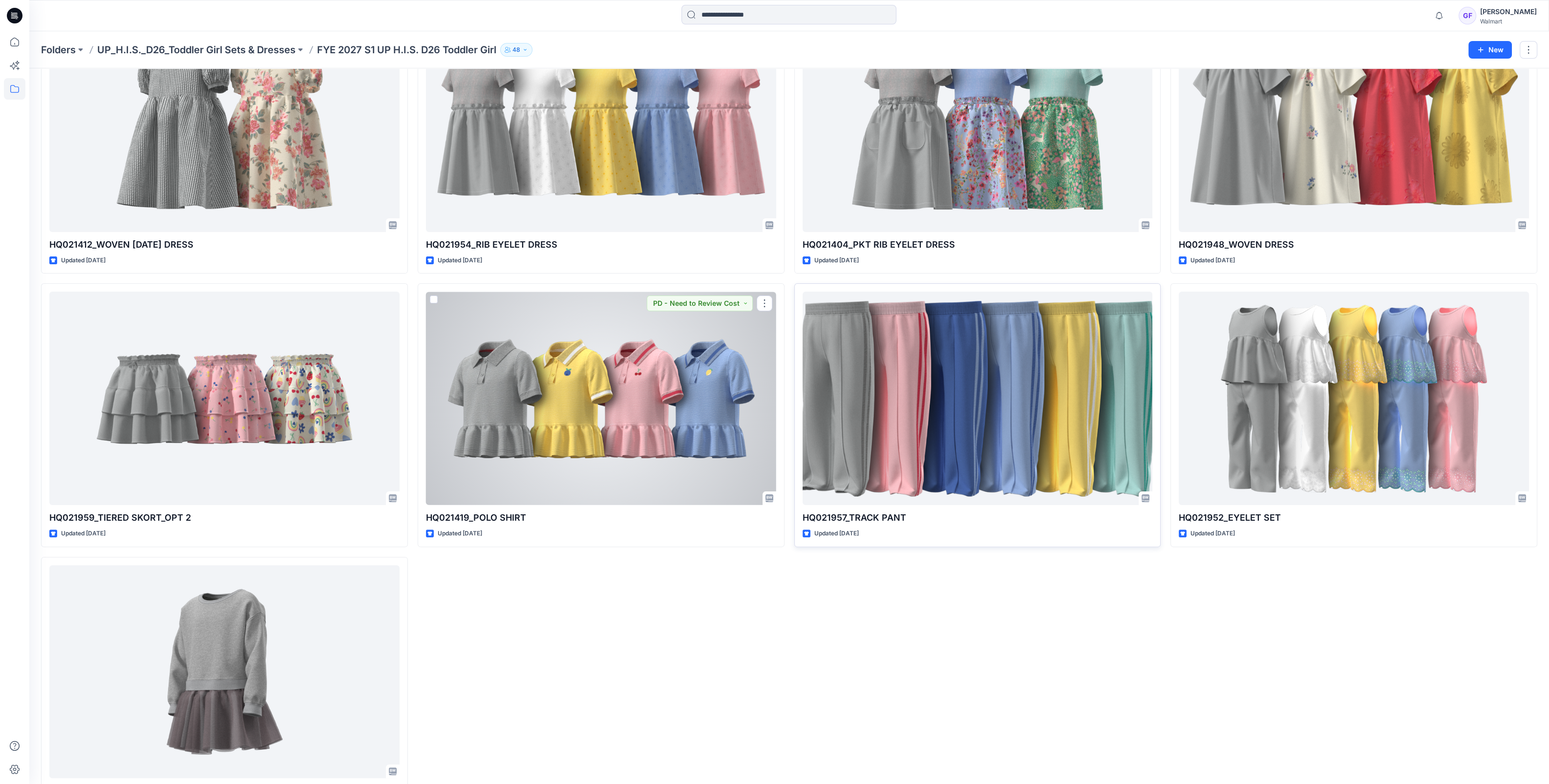
scroll to position [692, 0]
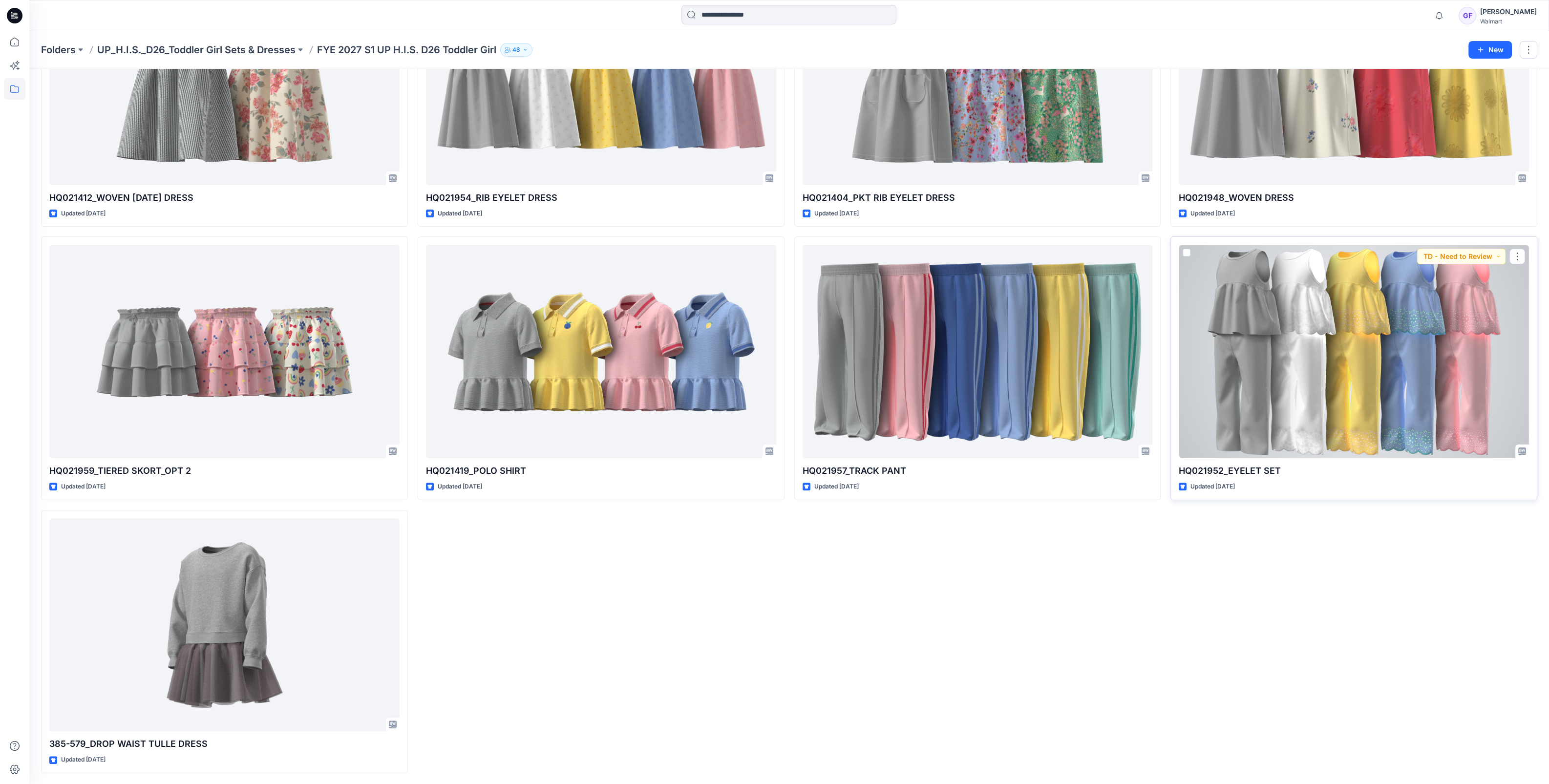
click at [1299, 403] on div at bounding box center [1353, 351] width 350 height 214
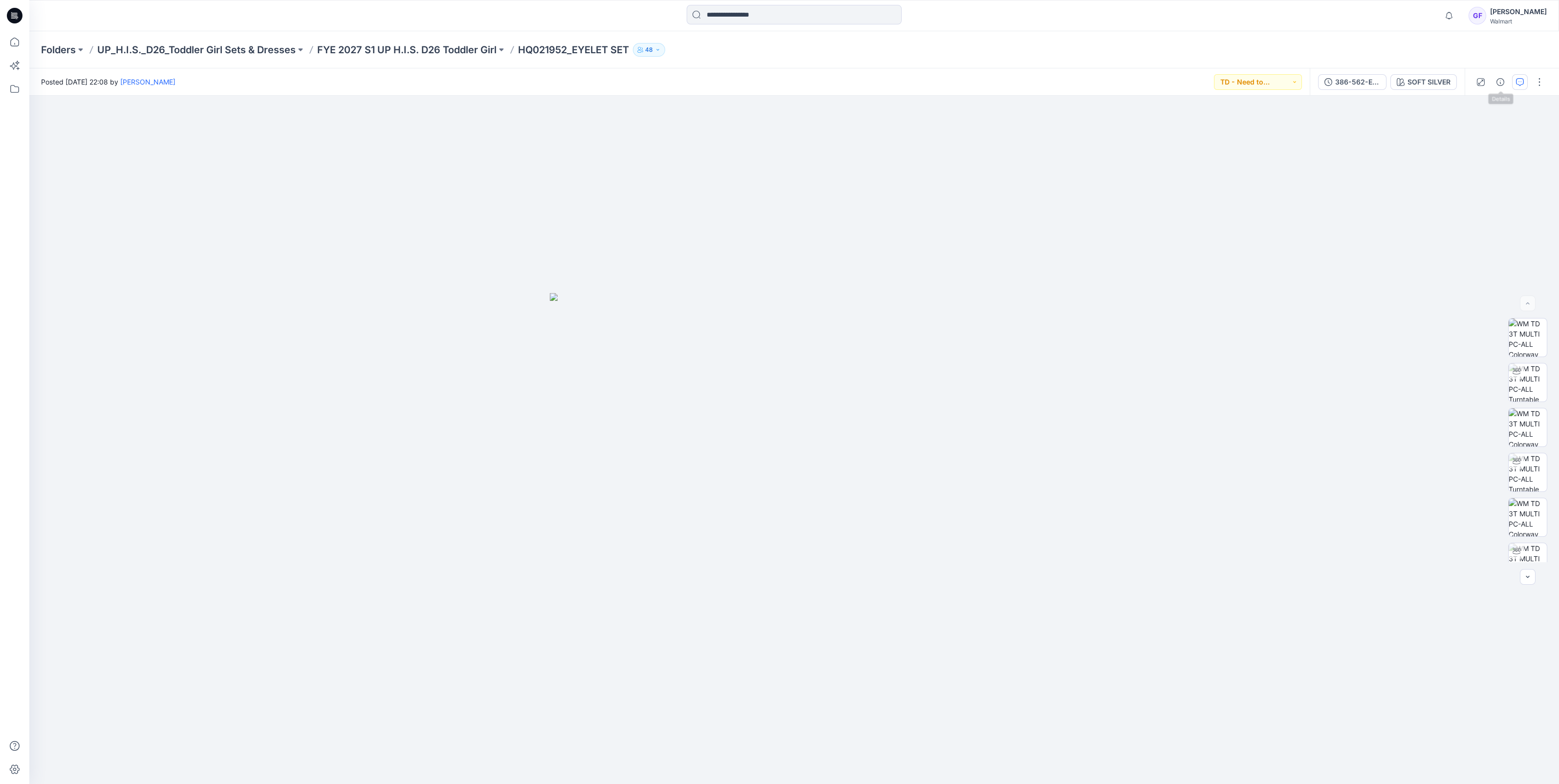
click at [1520, 80] on icon "button" at bounding box center [1519, 82] width 8 height 8
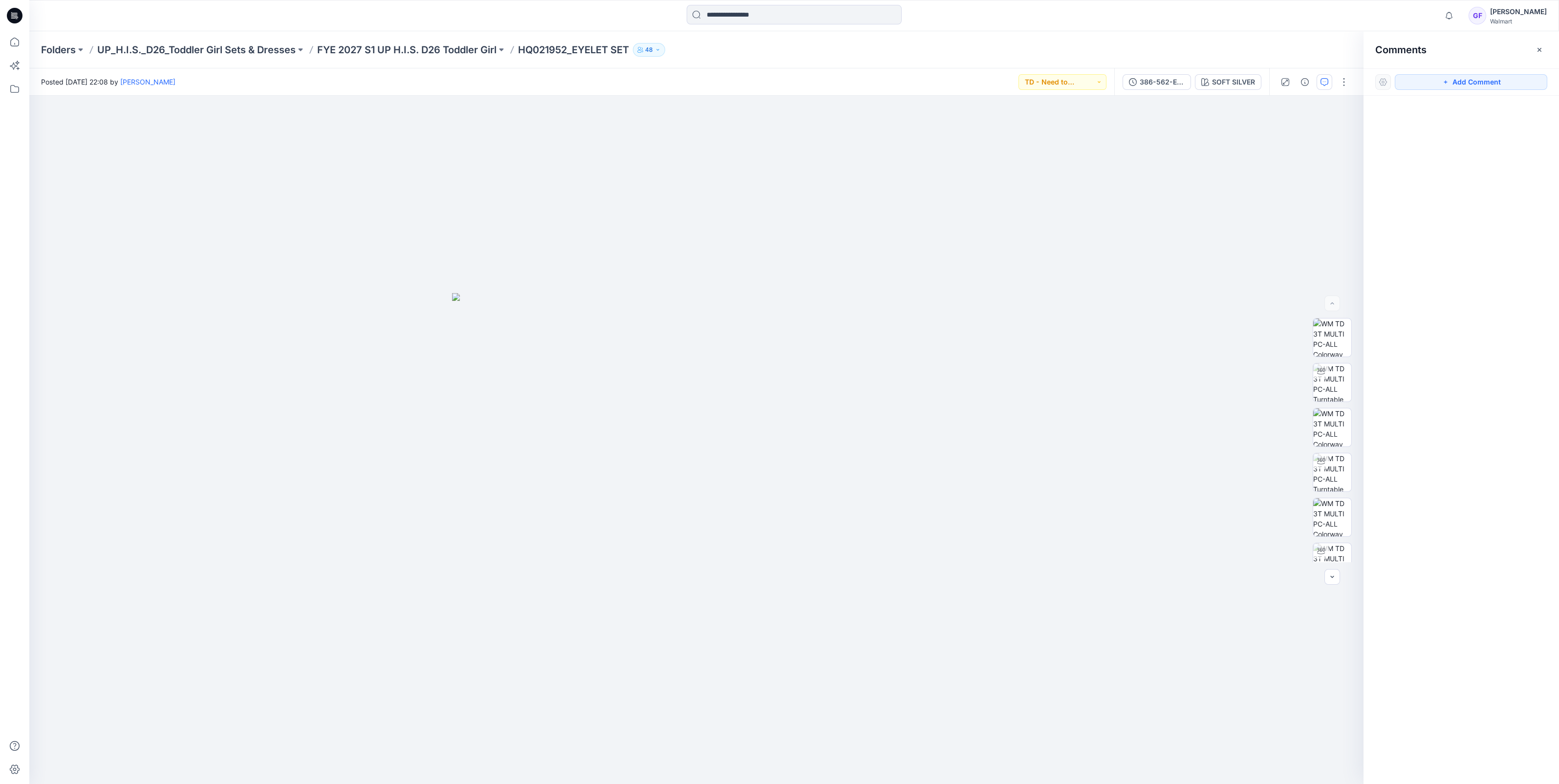
click at [451, 42] on div "Folders UP_H.I.S._D26_Toddler Girl Sets & Dresses FYE 2027 S1 UP H.I.S. D26 Tod…" at bounding box center [794, 50] width 1530 height 37
click at [447, 50] on p "FYE 2027 S1 UP H.I.S. D26 Toddler Girl" at bounding box center [406, 50] width 180 height 14
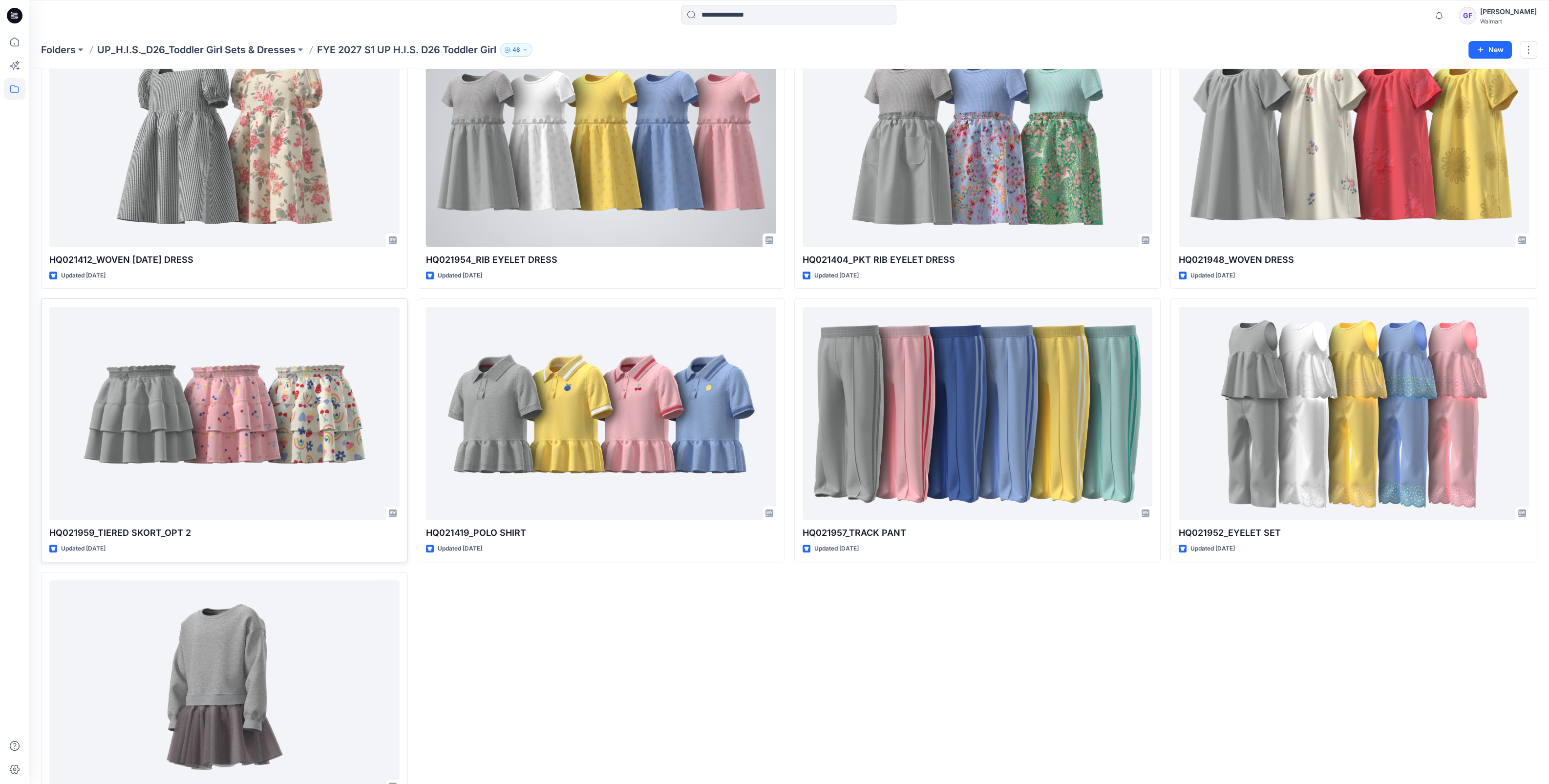
scroll to position [692, 0]
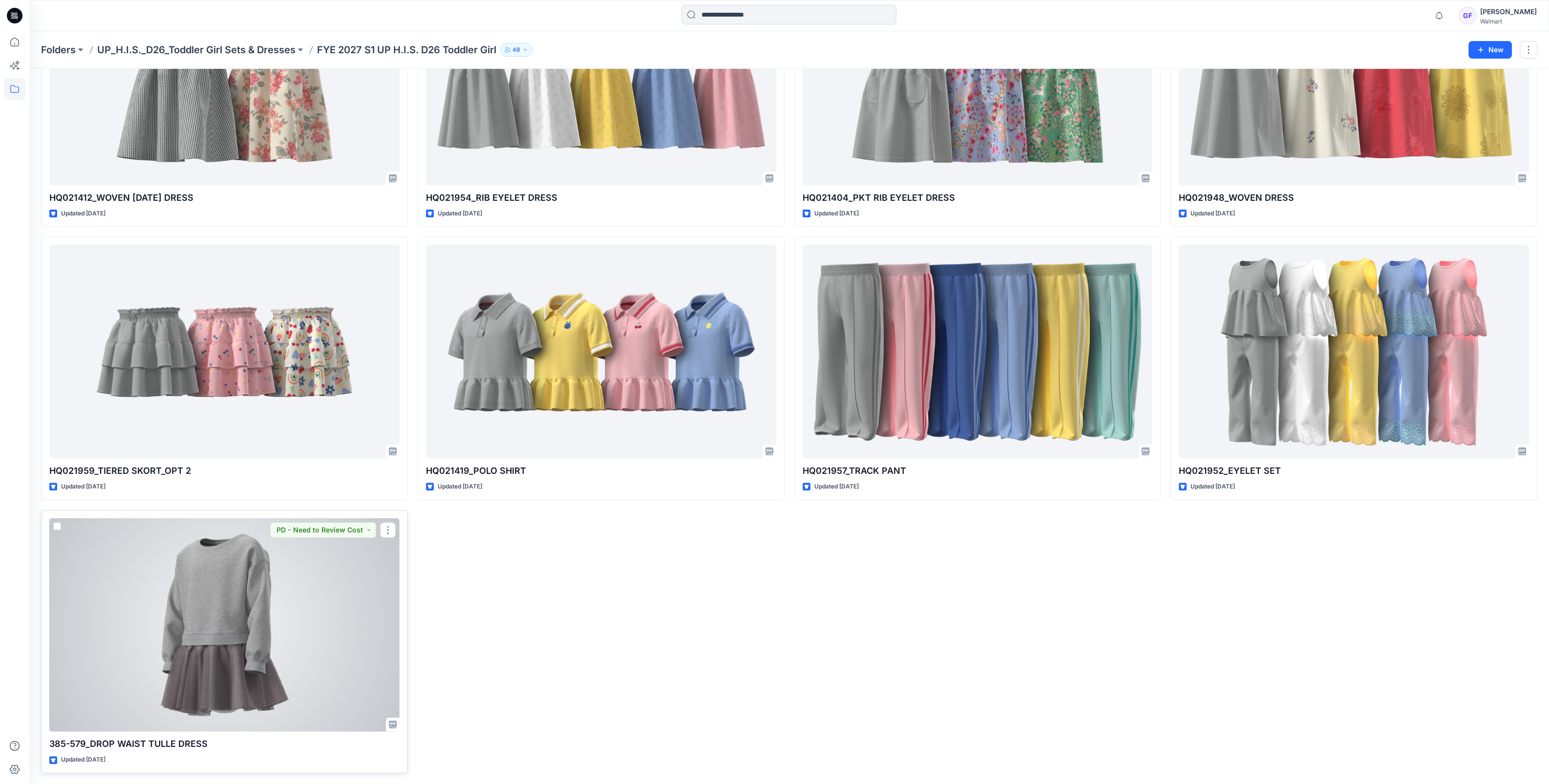
click at [214, 596] on div at bounding box center [224, 625] width 350 height 214
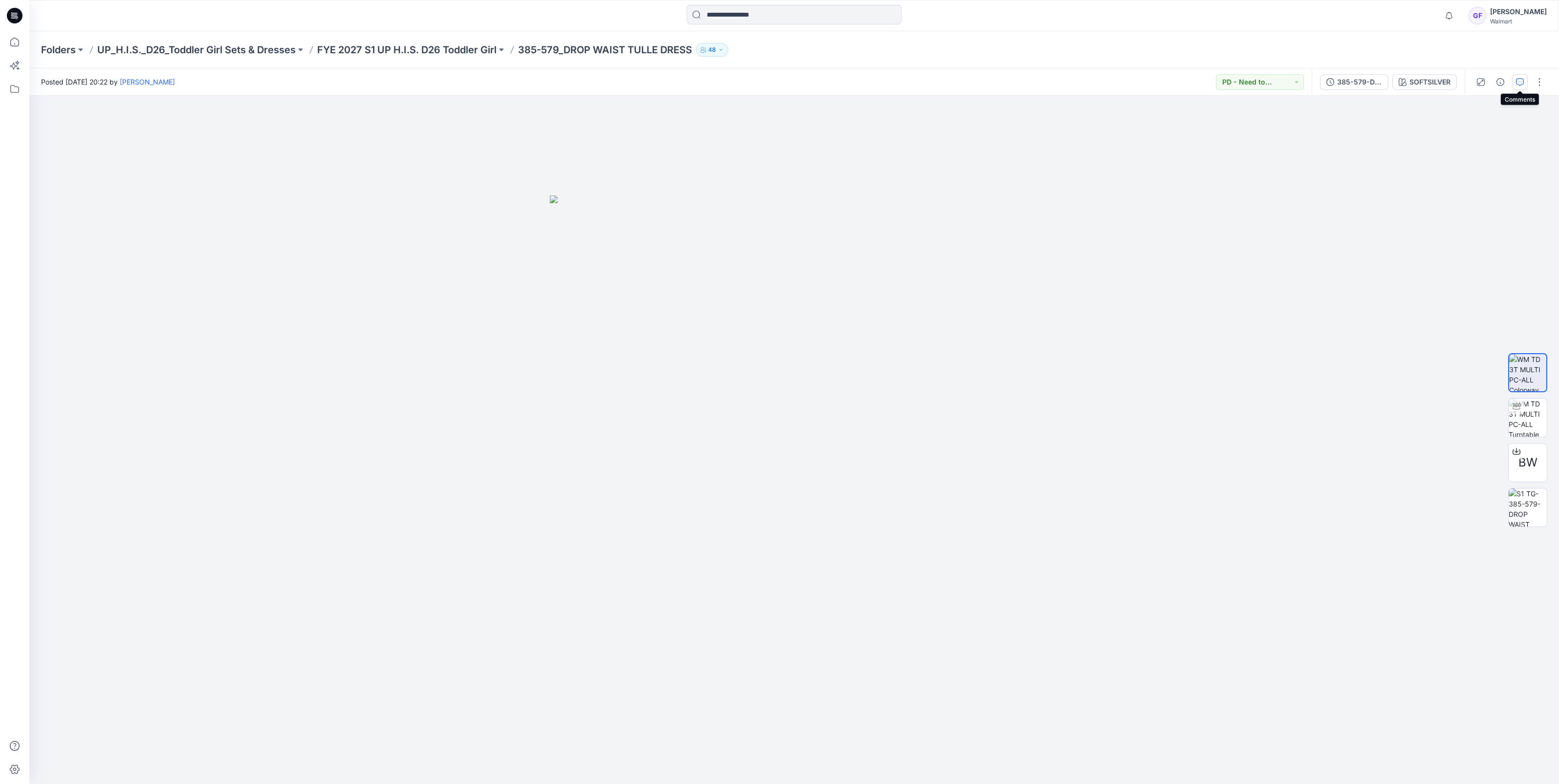
click at [1518, 78] on icon "button" at bounding box center [1519, 82] width 8 height 8
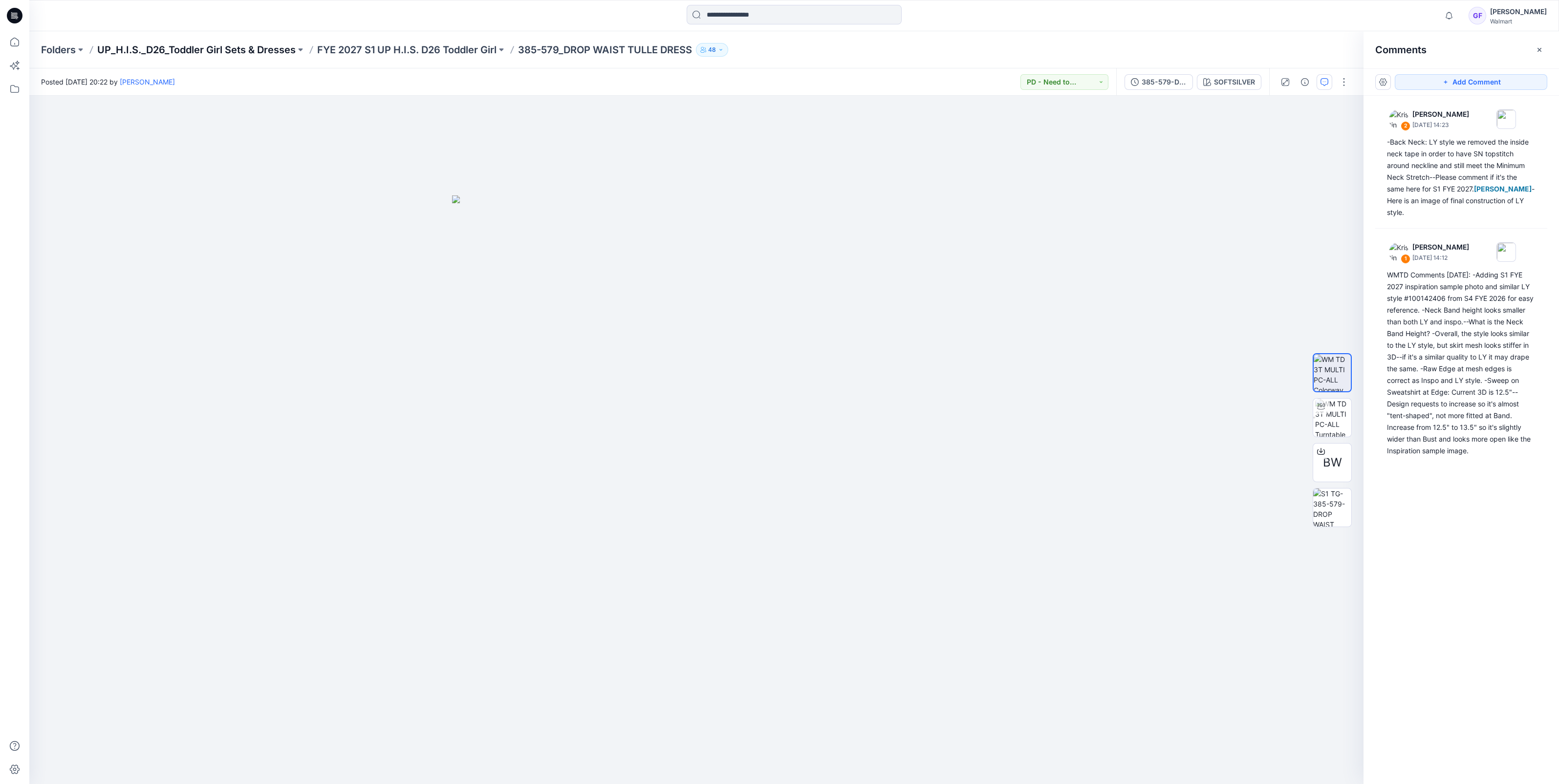
click at [126, 51] on p "UP_H.I.S._D26_Toddler Girl Sets & Dresses" at bounding box center [196, 50] width 198 height 14
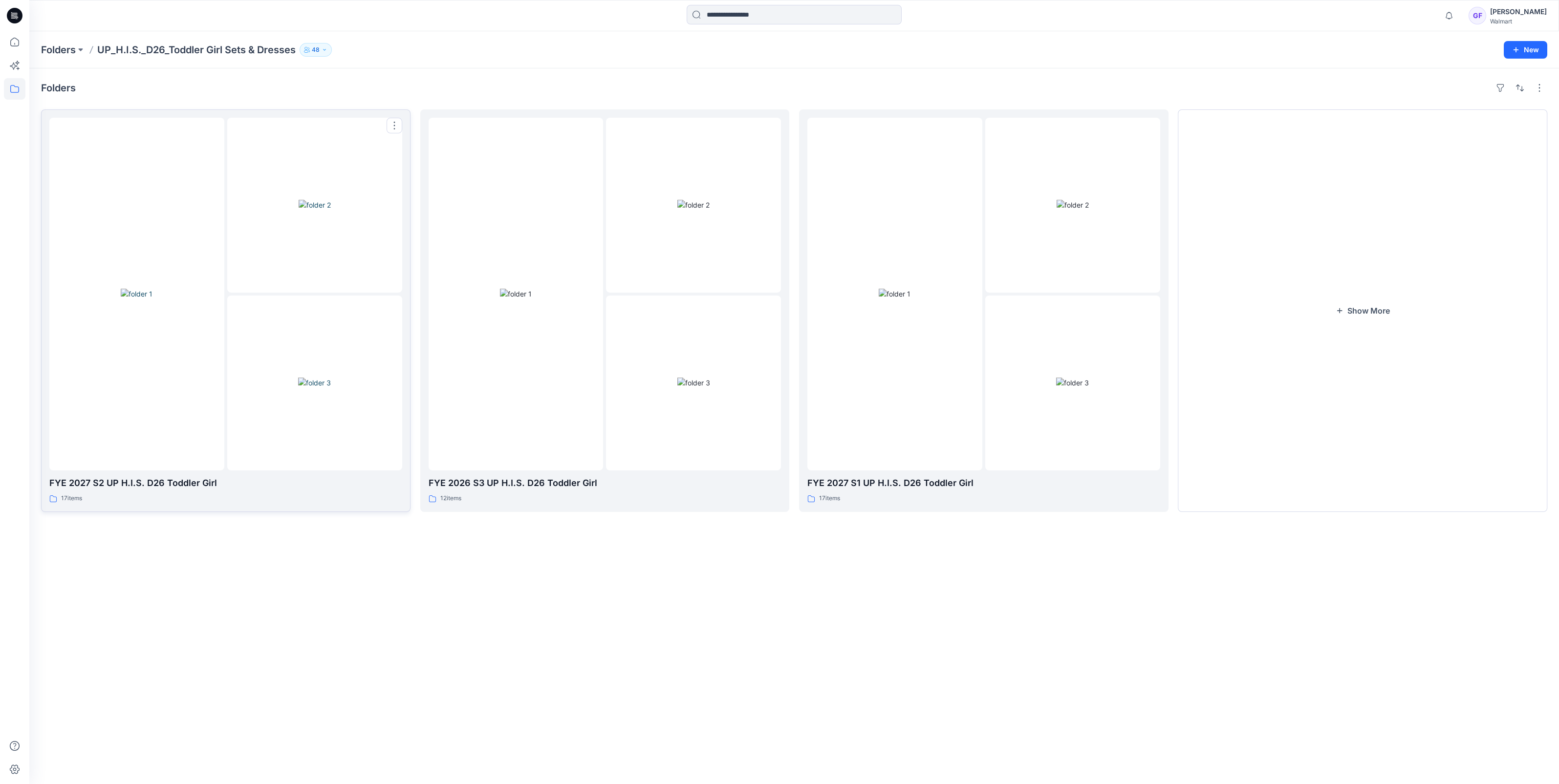
click at [155, 376] on div at bounding box center [137, 294] width 175 height 353
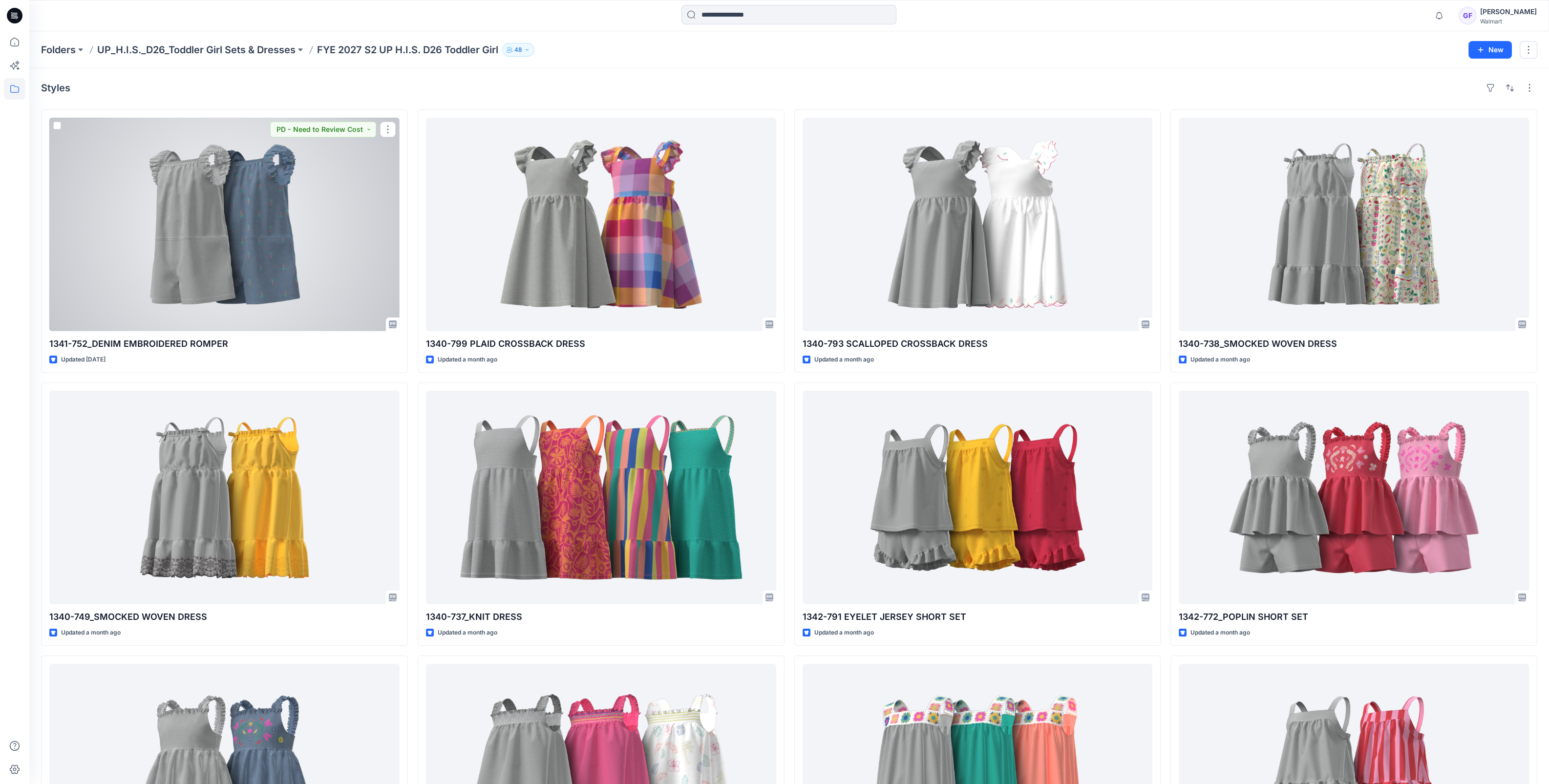
drag, startPoint x: 184, startPoint y: 232, endPoint x: 181, endPoint y: 236, distance: 5.0
click at [184, 233] on div at bounding box center [224, 225] width 350 height 214
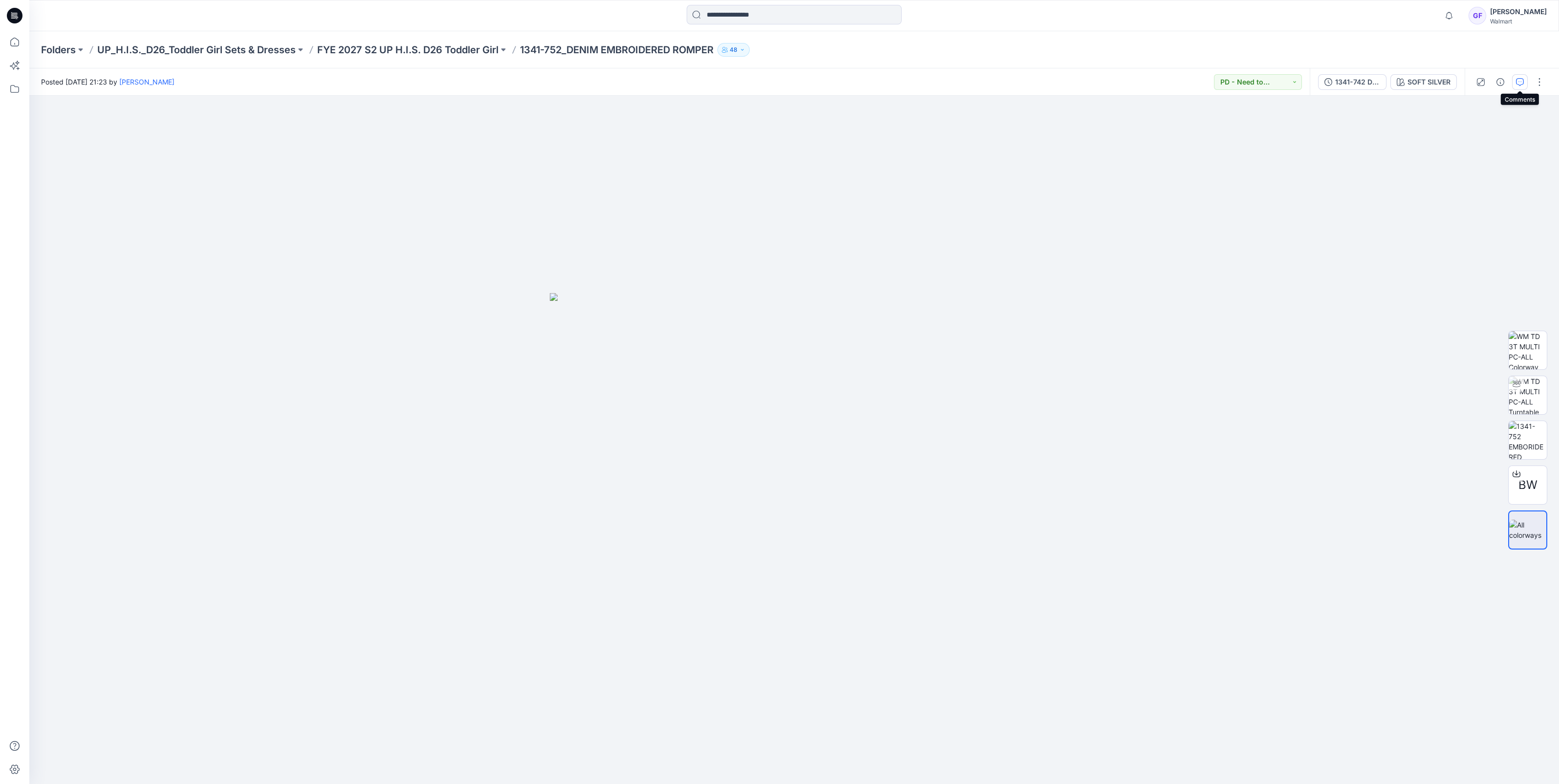
click at [1518, 75] on button "button" at bounding box center [1519, 82] width 16 height 16
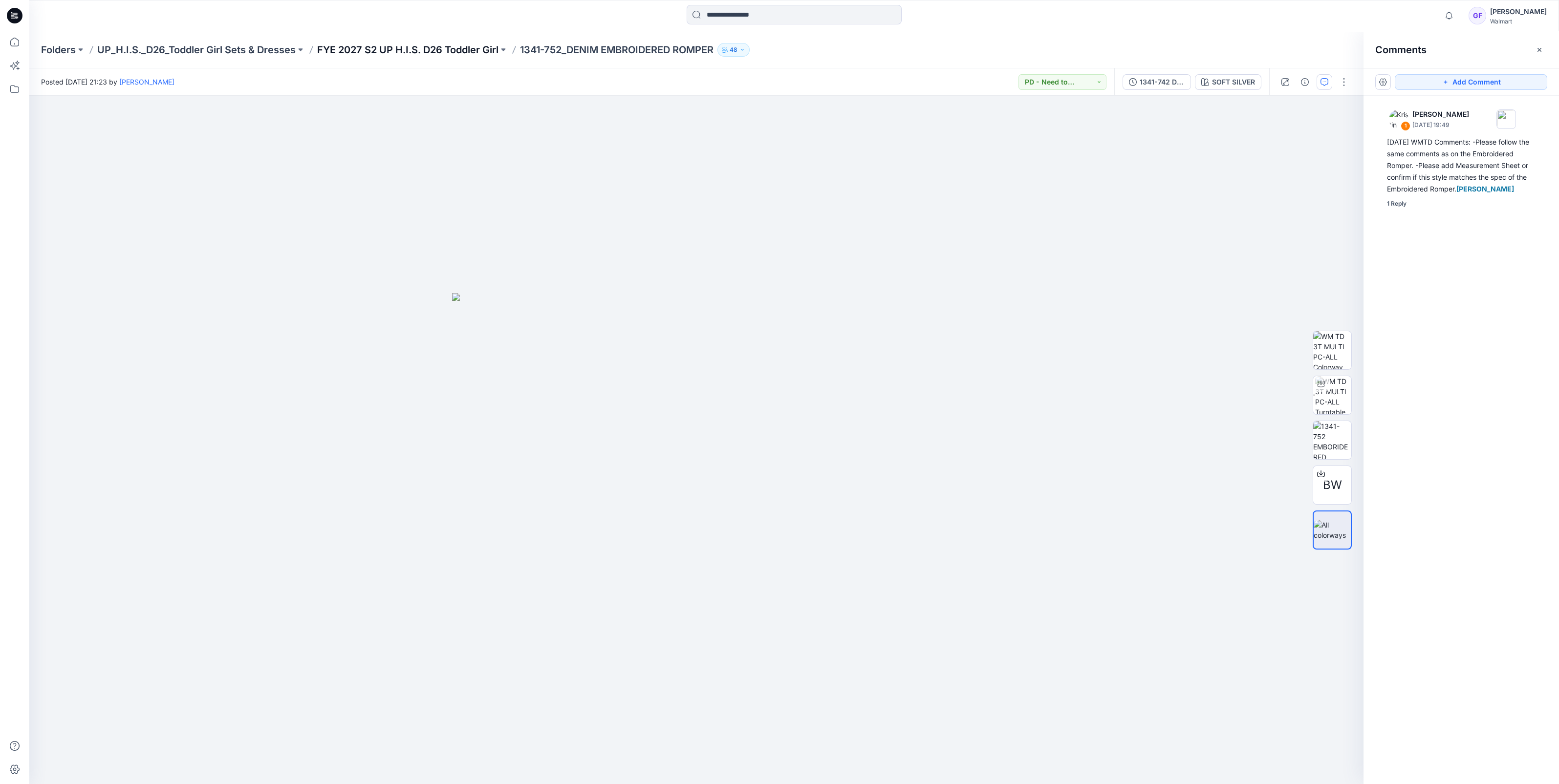
click at [386, 46] on p "FYE 2027 S2 UP H.I.S. D26 Toddler Girl" at bounding box center [407, 50] width 181 height 14
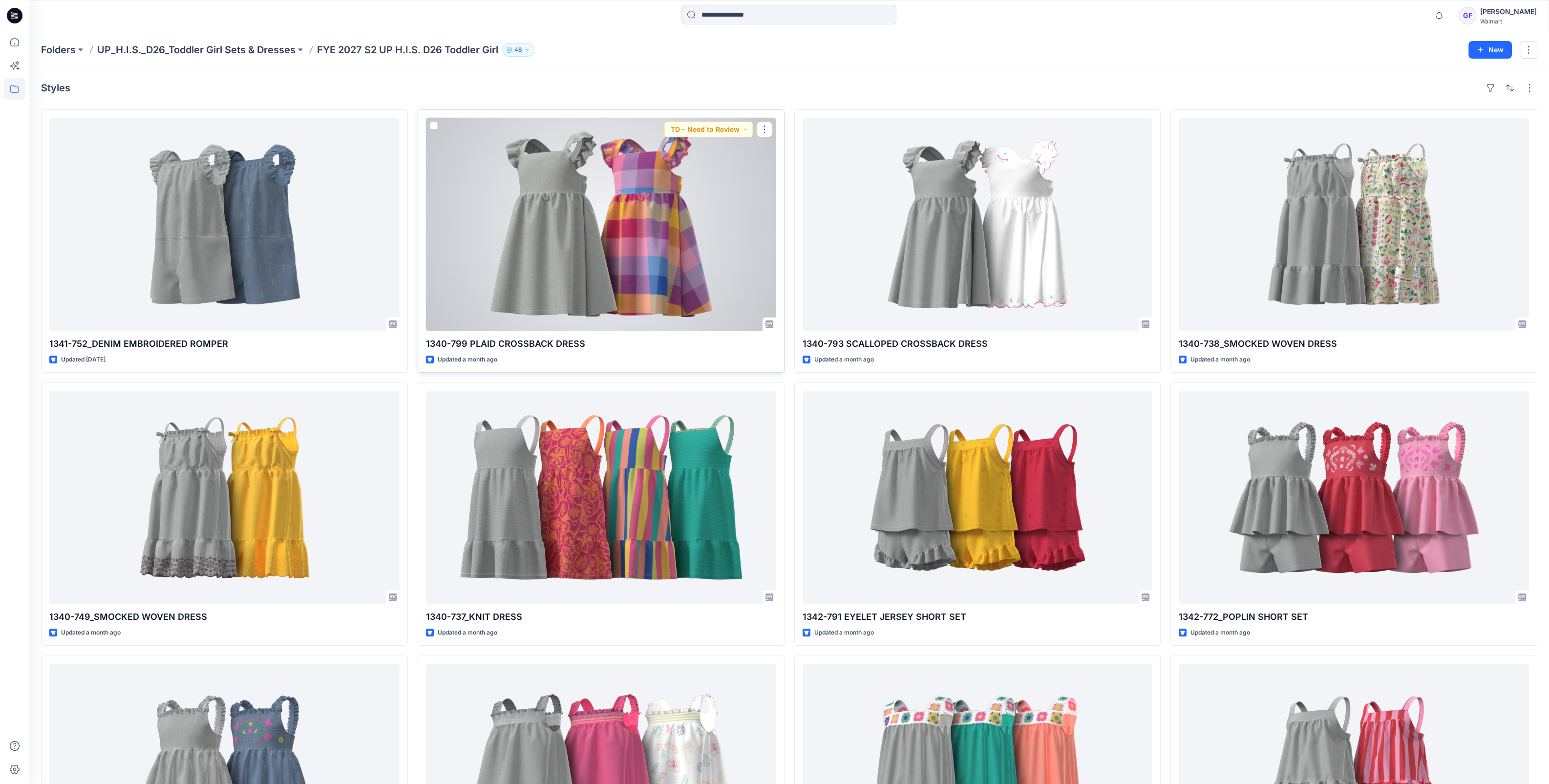
click at [563, 187] on div at bounding box center [600, 225] width 350 height 214
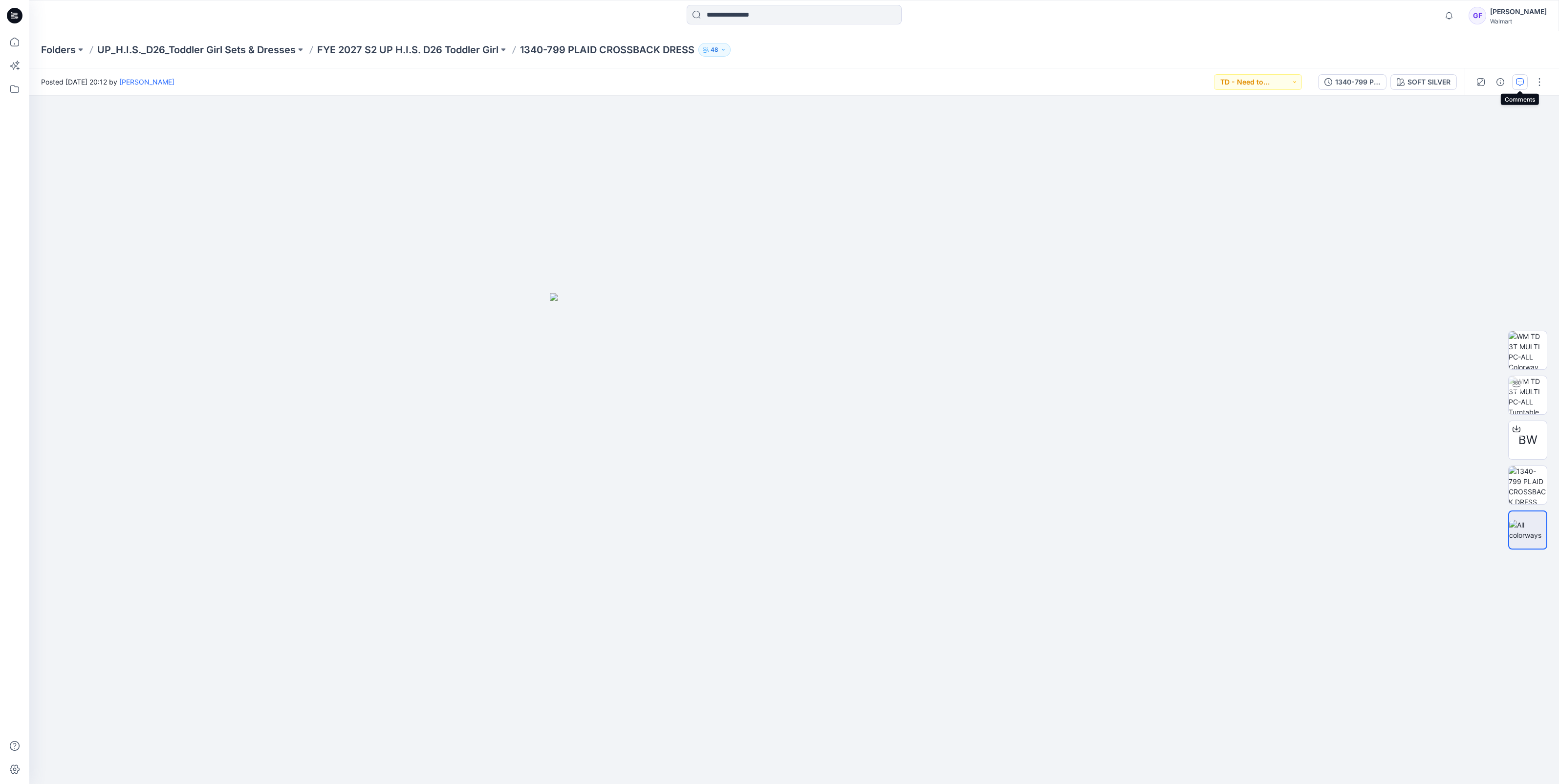
click at [1522, 80] on icon "button" at bounding box center [1519, 82] width 8 height 8
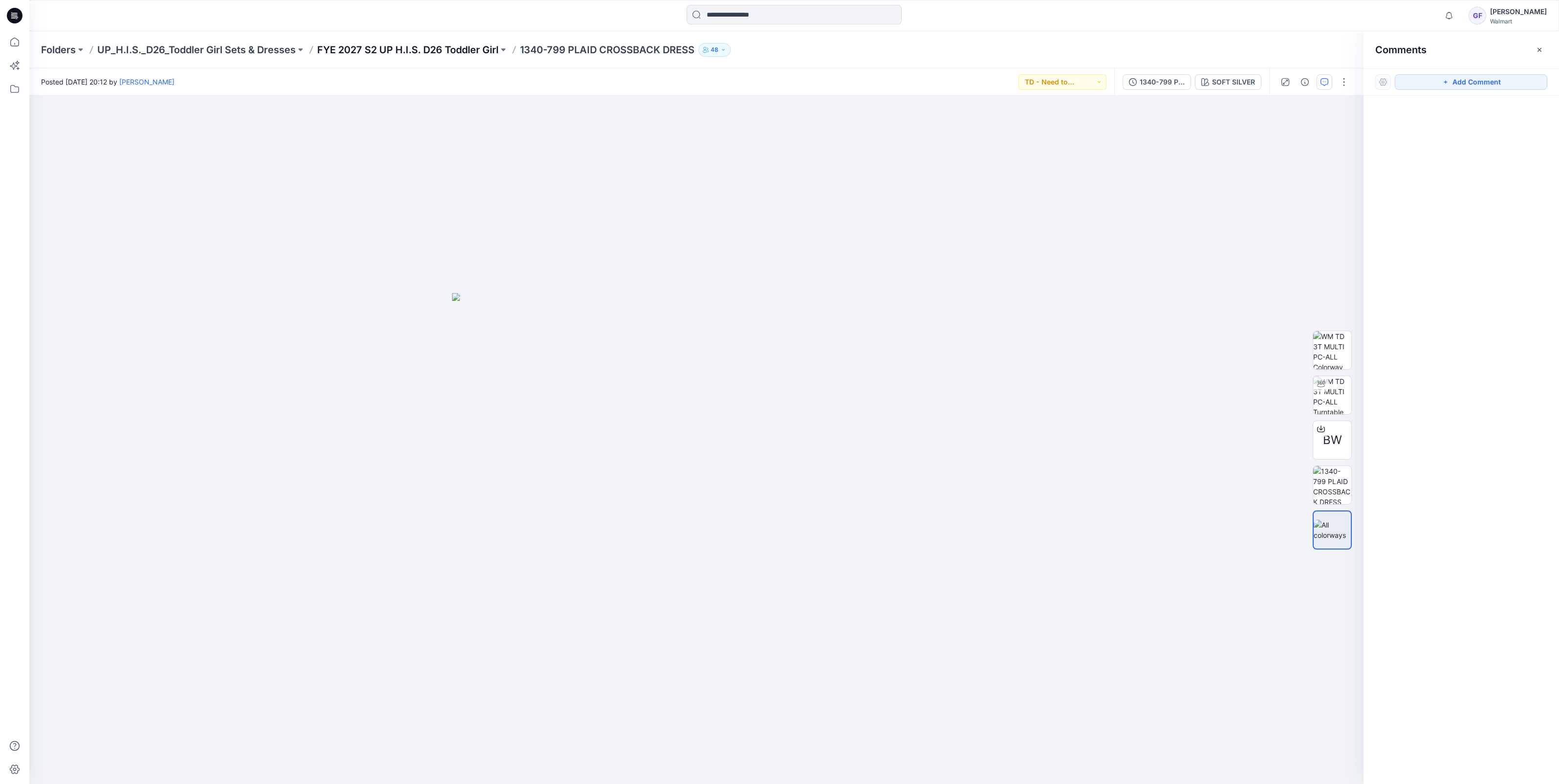
click at [431, 53] on p "FYE 2027 S2 UP H.I.S. D26 Toddler Girl" at bounding box center [407, 50] width 181 height 14
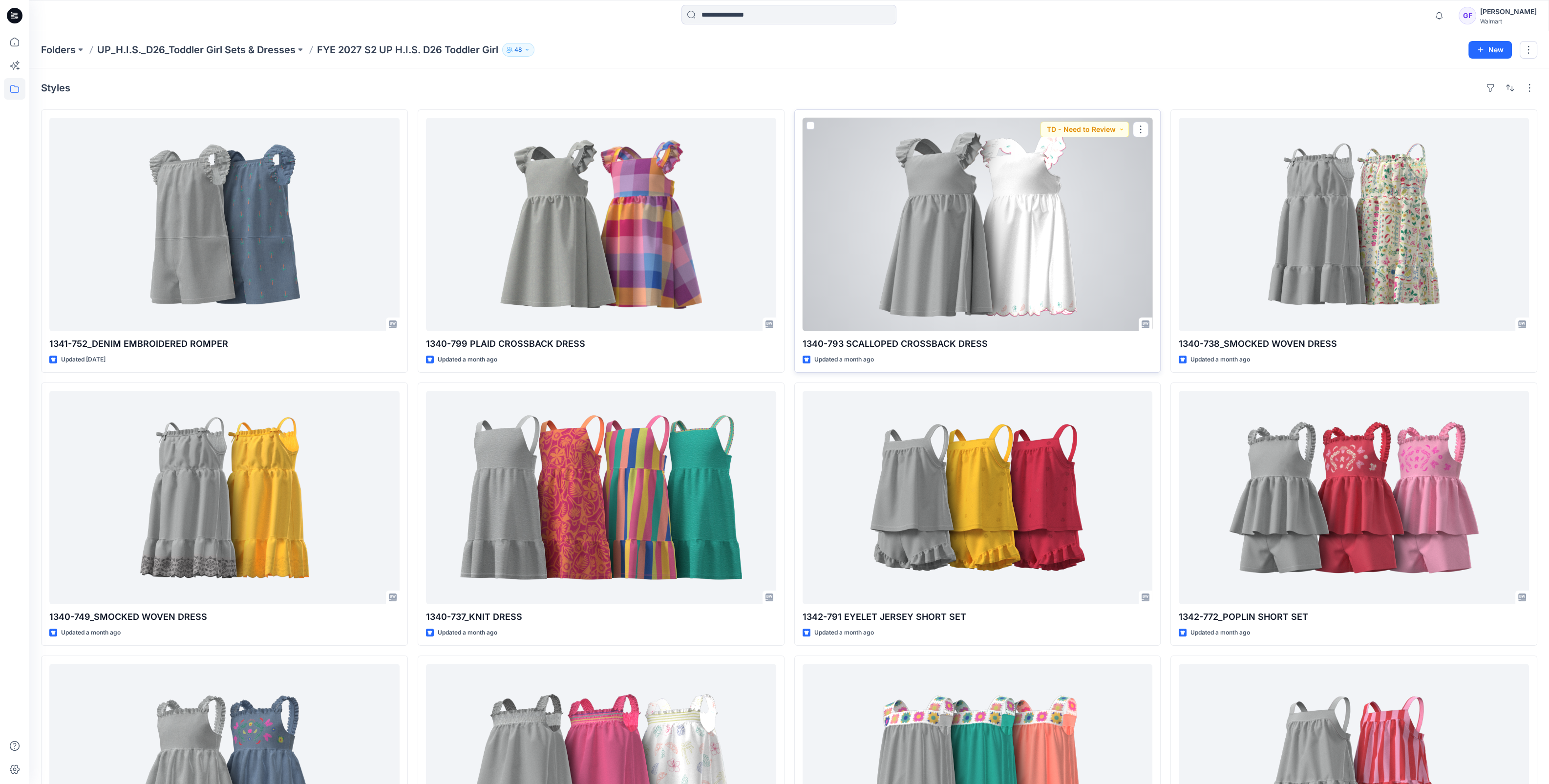
click at [1012, 230] on div at bounding box center [978, 225] width 350 height 214
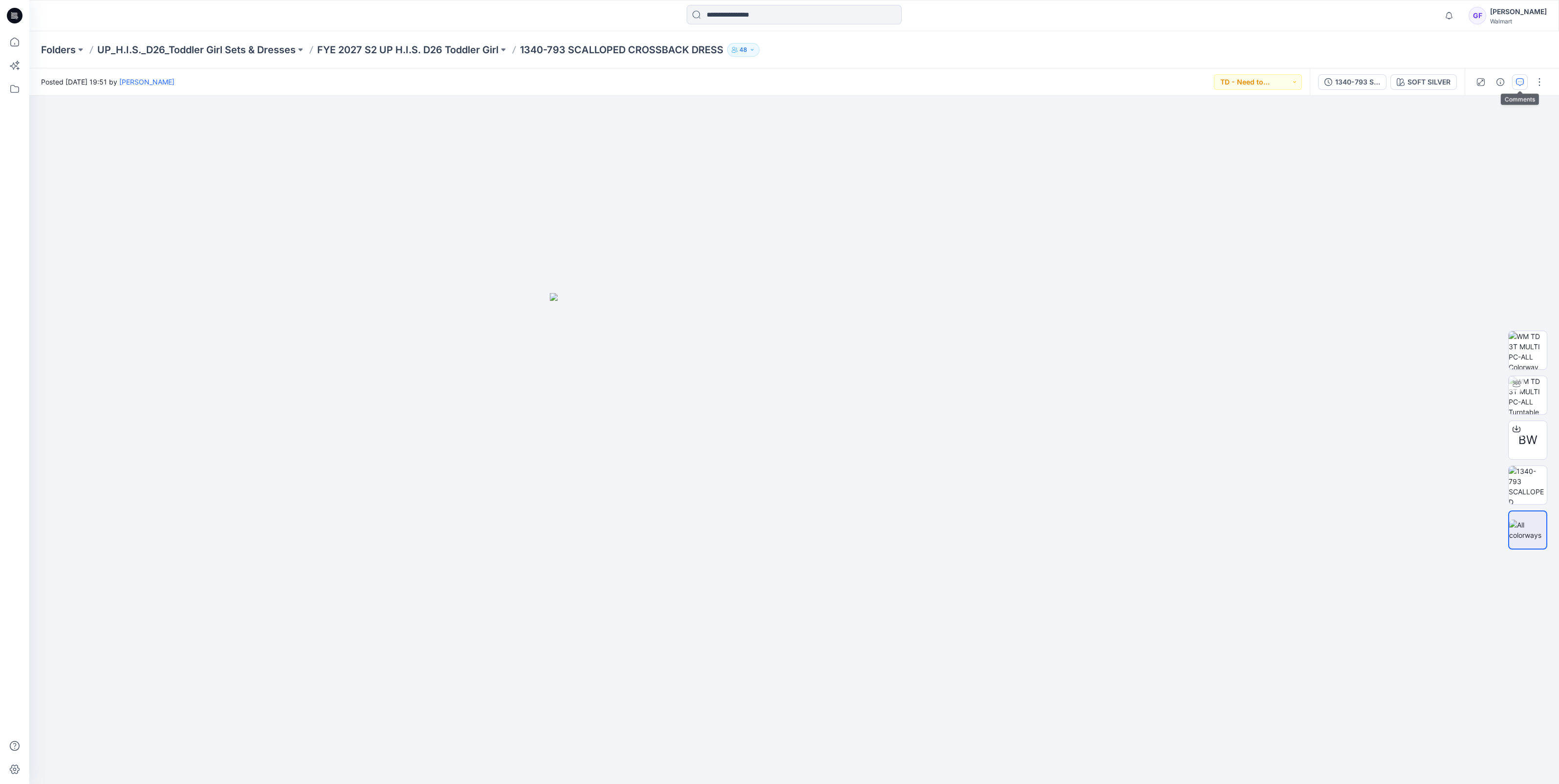
click at [1517, 76] on button "button" at bounding box center [1519, 82] width 16 height 16
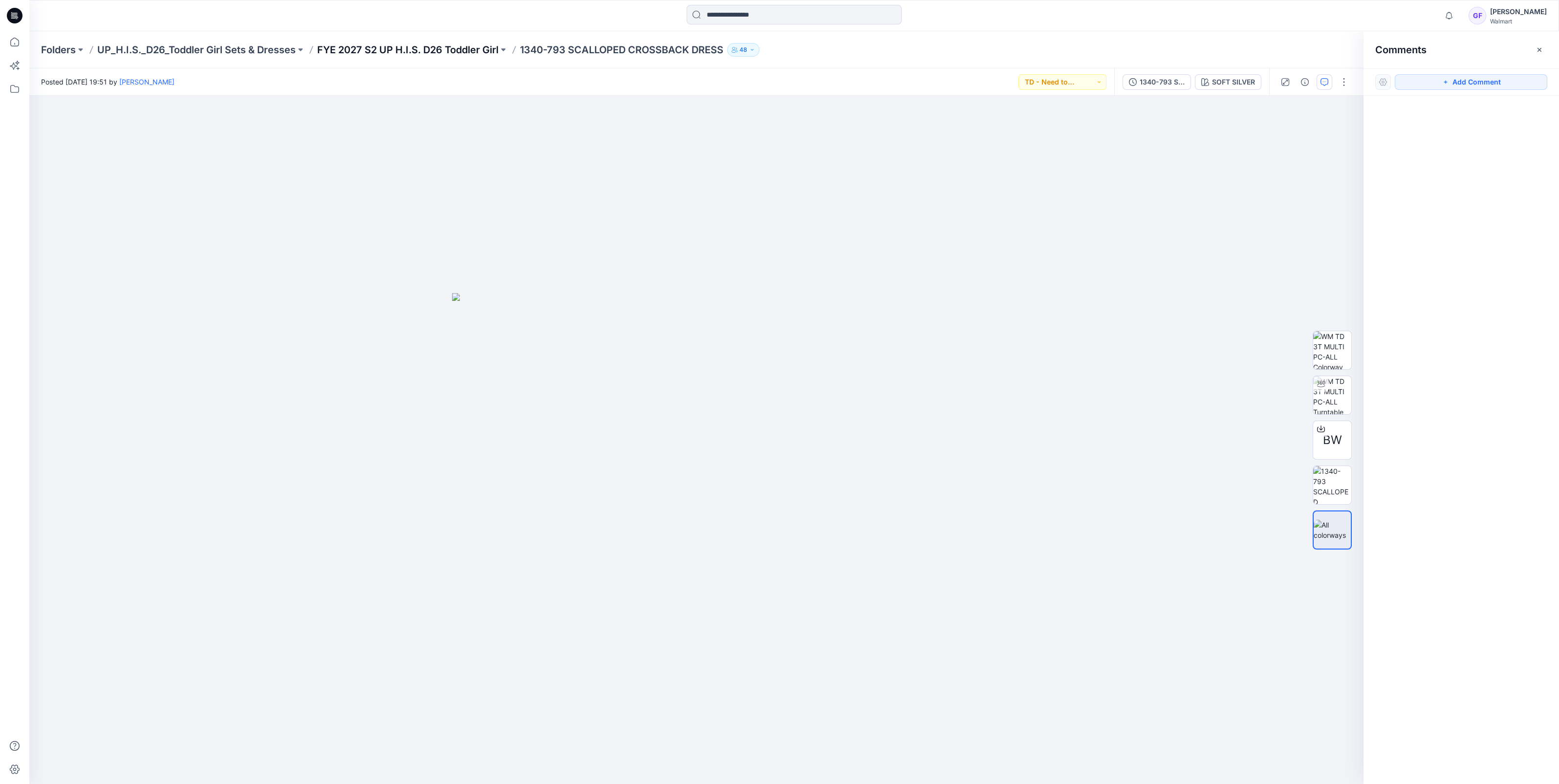
click at [447, 49] on p "FYE 2027 S2 UP H.I.S. D26 Toddler Girl" at bounding box center [407, 50] width 181 height 14
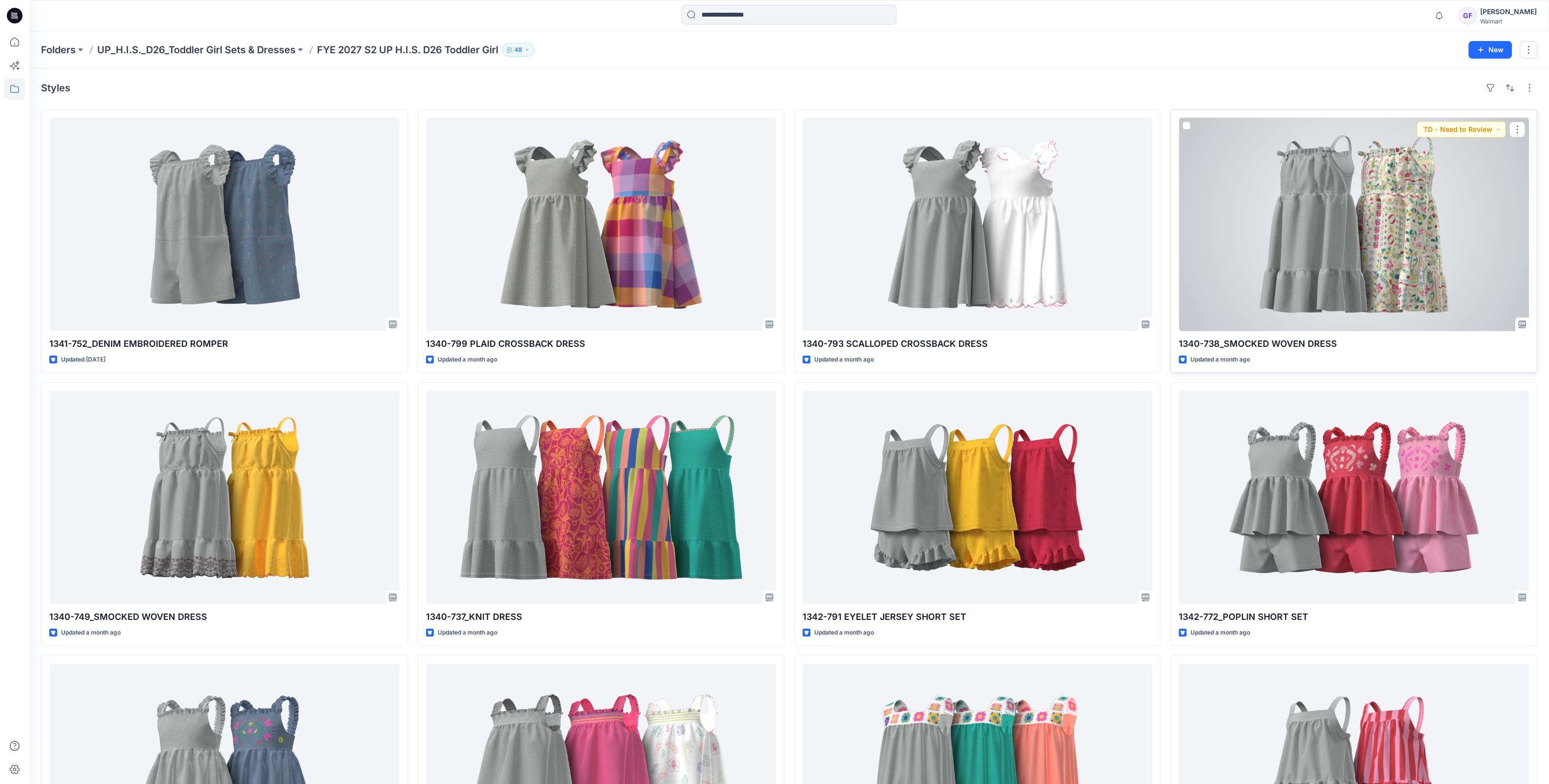
click at [1353, 255] on div at bounding box center [1353, 225] width 350 height 214
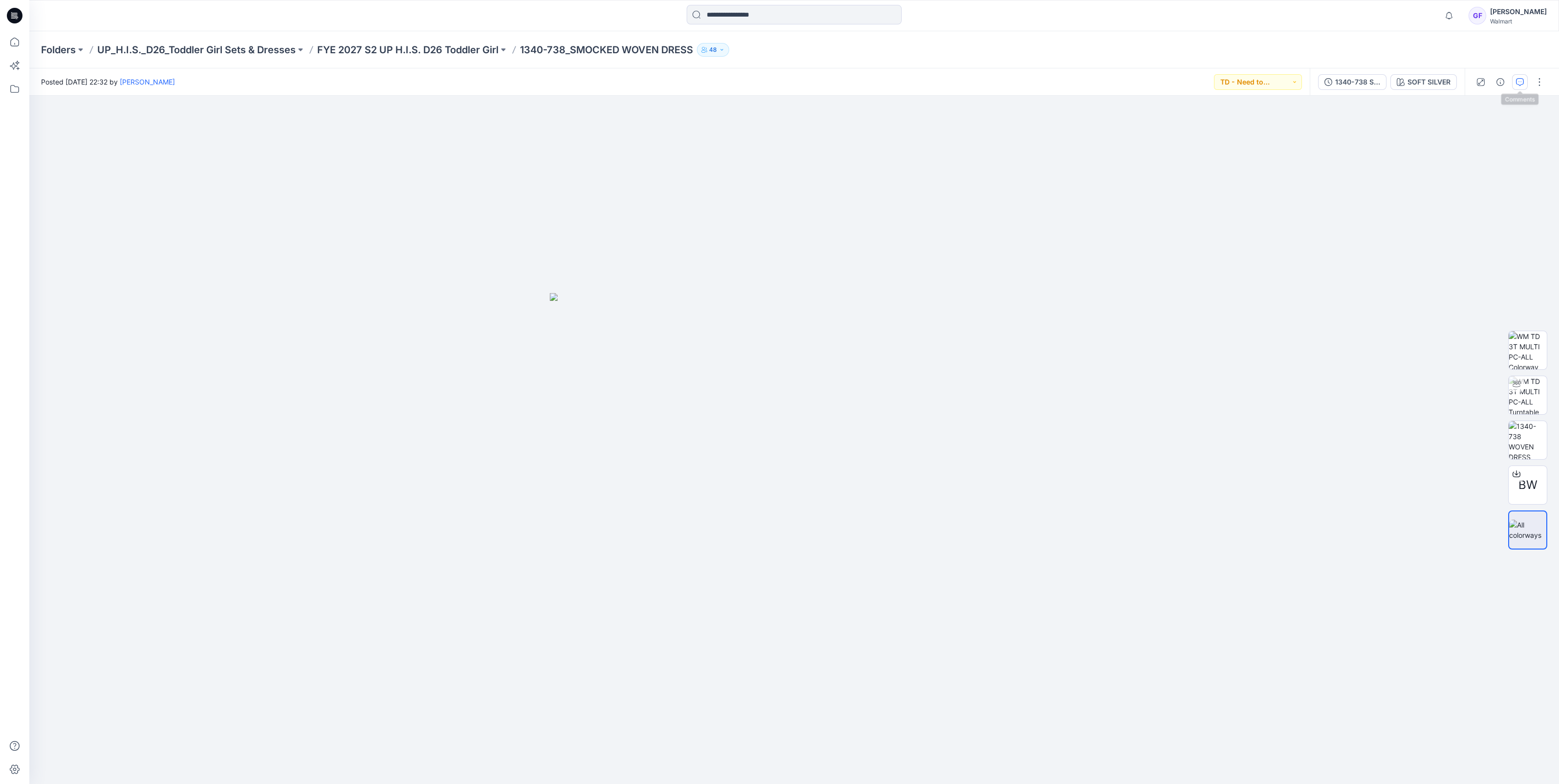
click at [1517, 82] on icon "button" at bounding box center [1519, 82] width 8 height 8
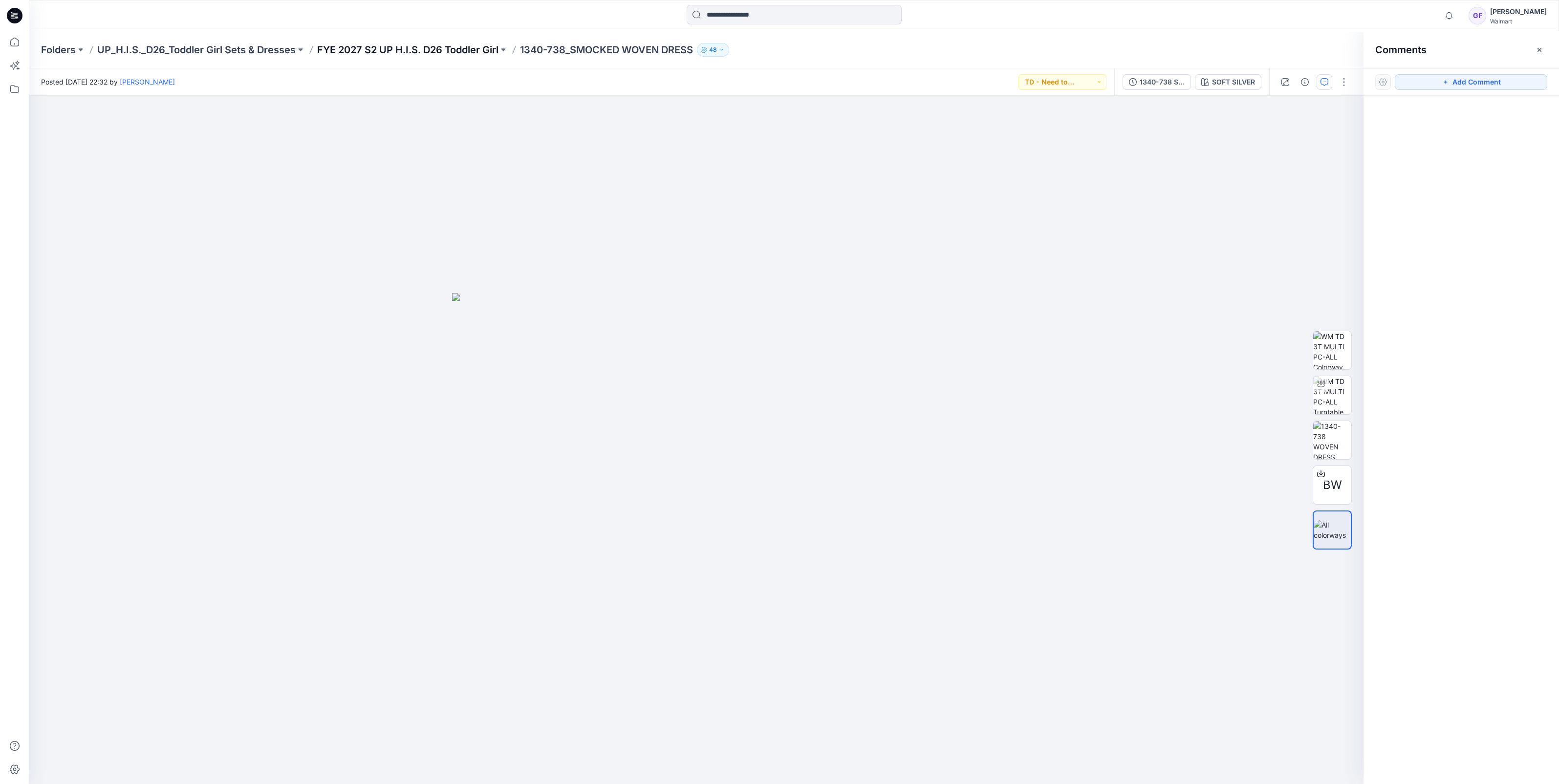
click at [386, 44] on p "FYE 2027 S2 UP H.I.S. D26 Toddler Girl" at bounding box center [407, 50] width 181 height 14
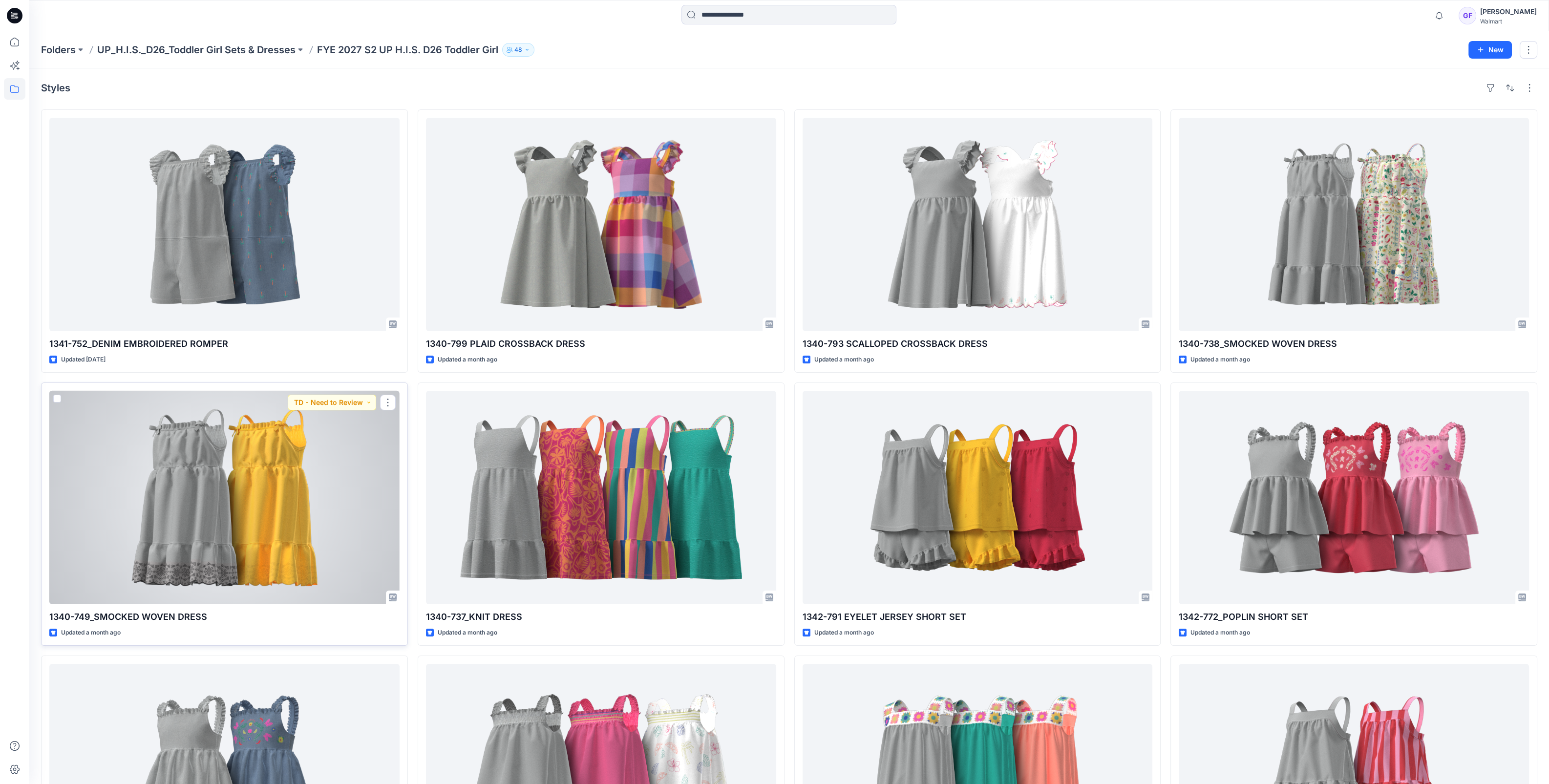
click at [254, 437] on div at bounding box center [224, 498] width 350 height 214
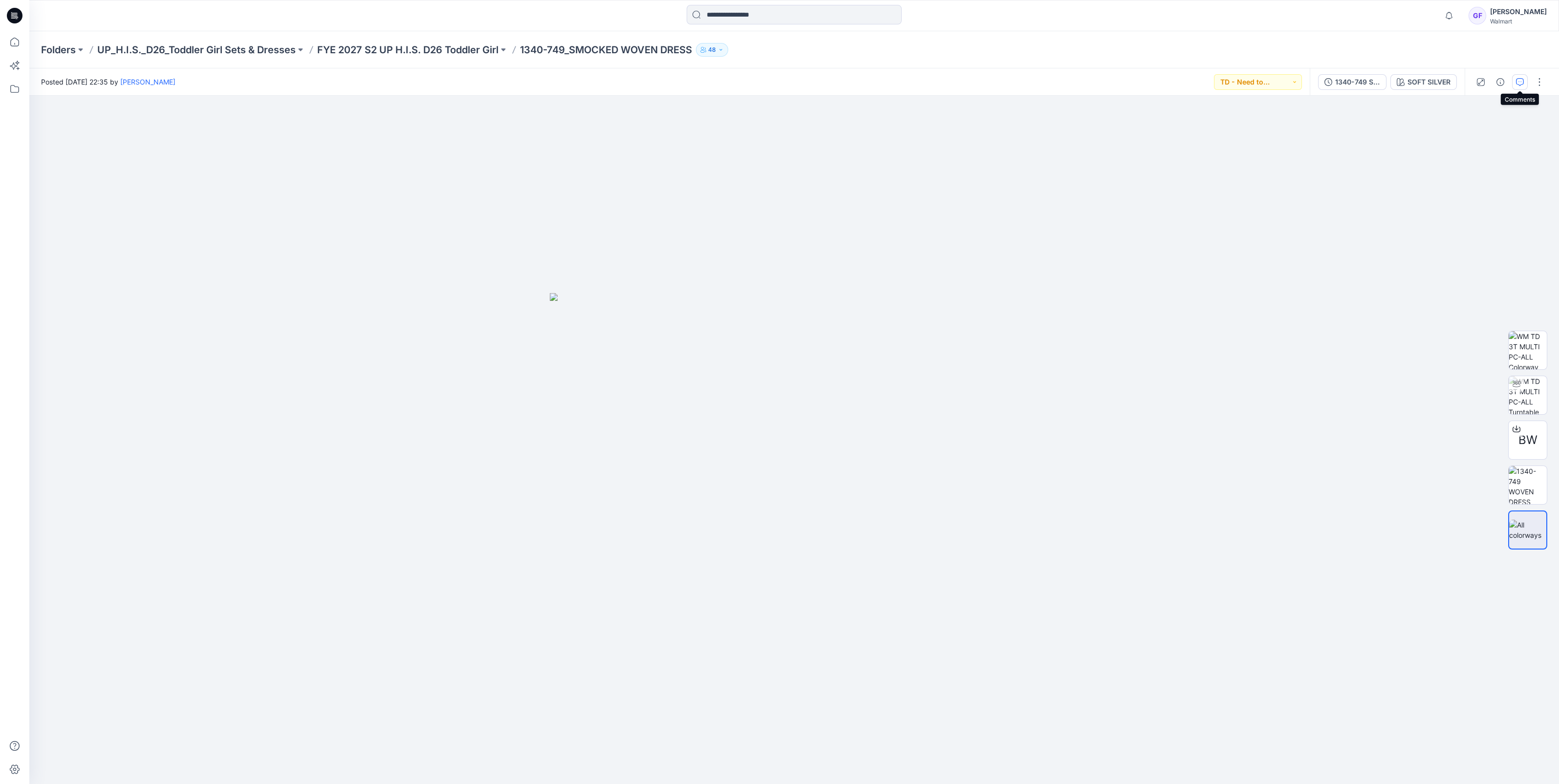
click at [1523, 78] on icon "button" at bounding box center [1519, 82] width 8 height 8
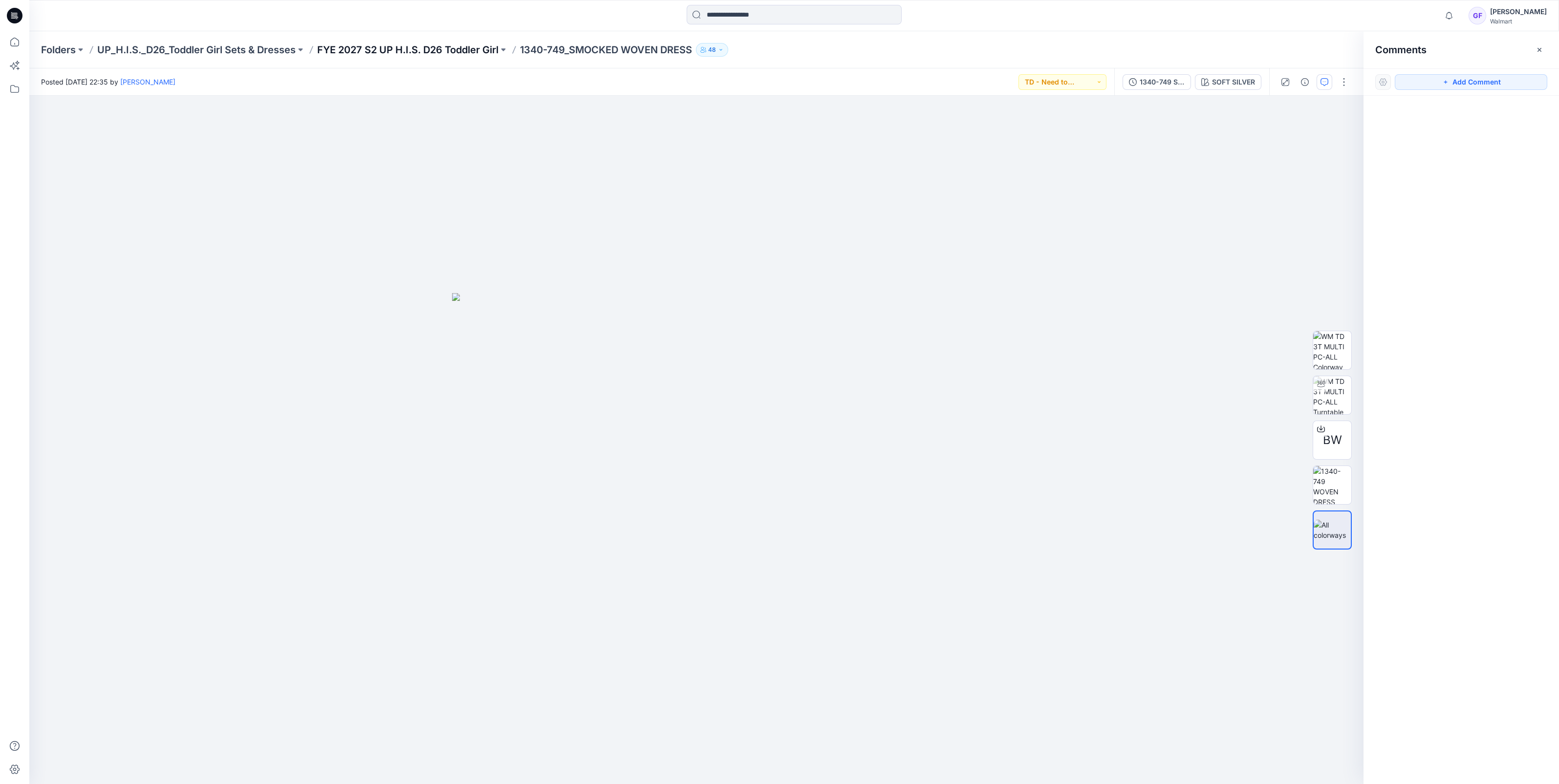
click at [447, 53] on p "FYE 2027 S2 UP H.I.S. D26 Toddler Girl" at bounding box center [407, 50] width 181 height 14
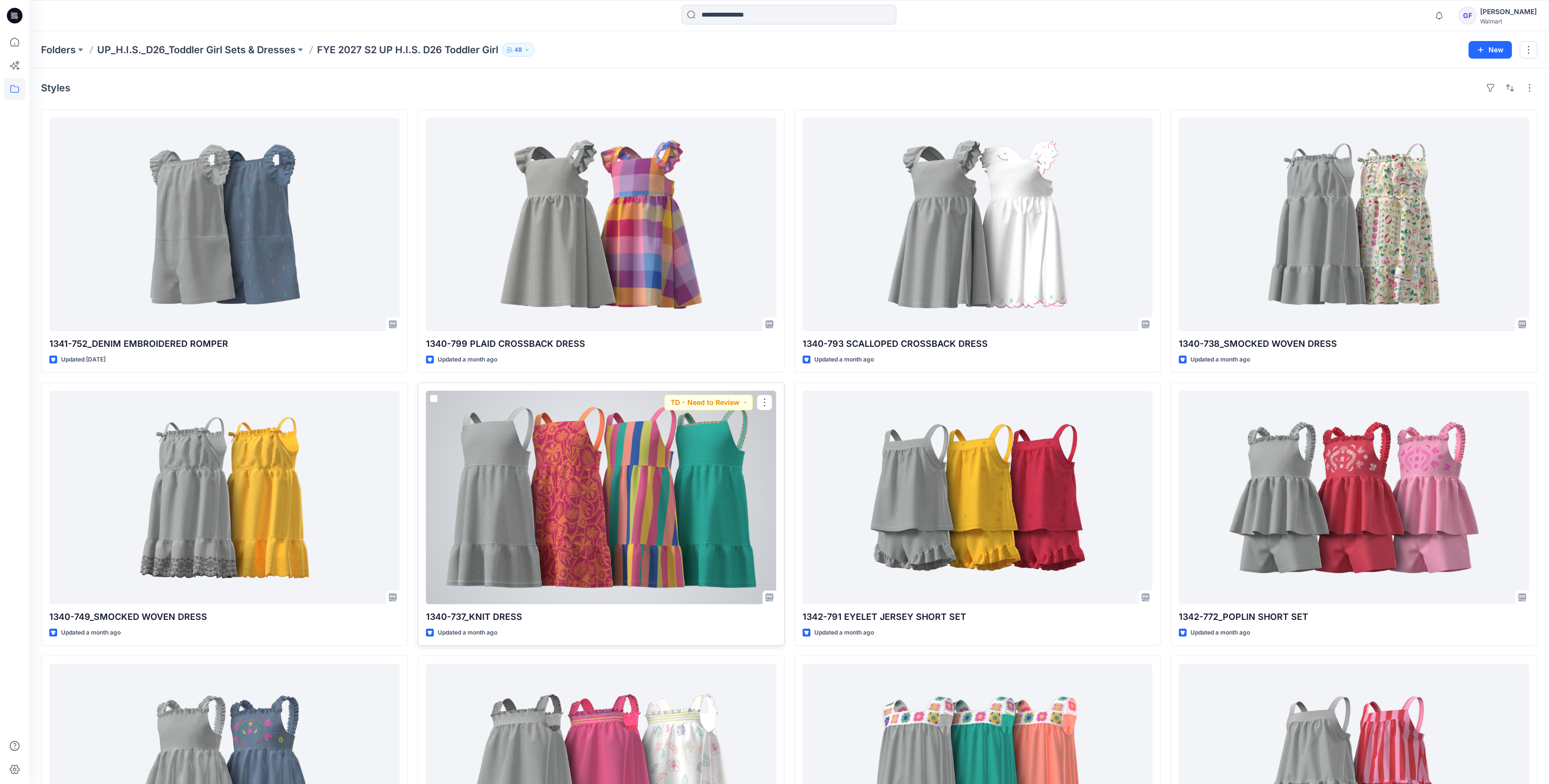
click at [682, 520] on div at bounding box center [600, 498] width 350 height 214
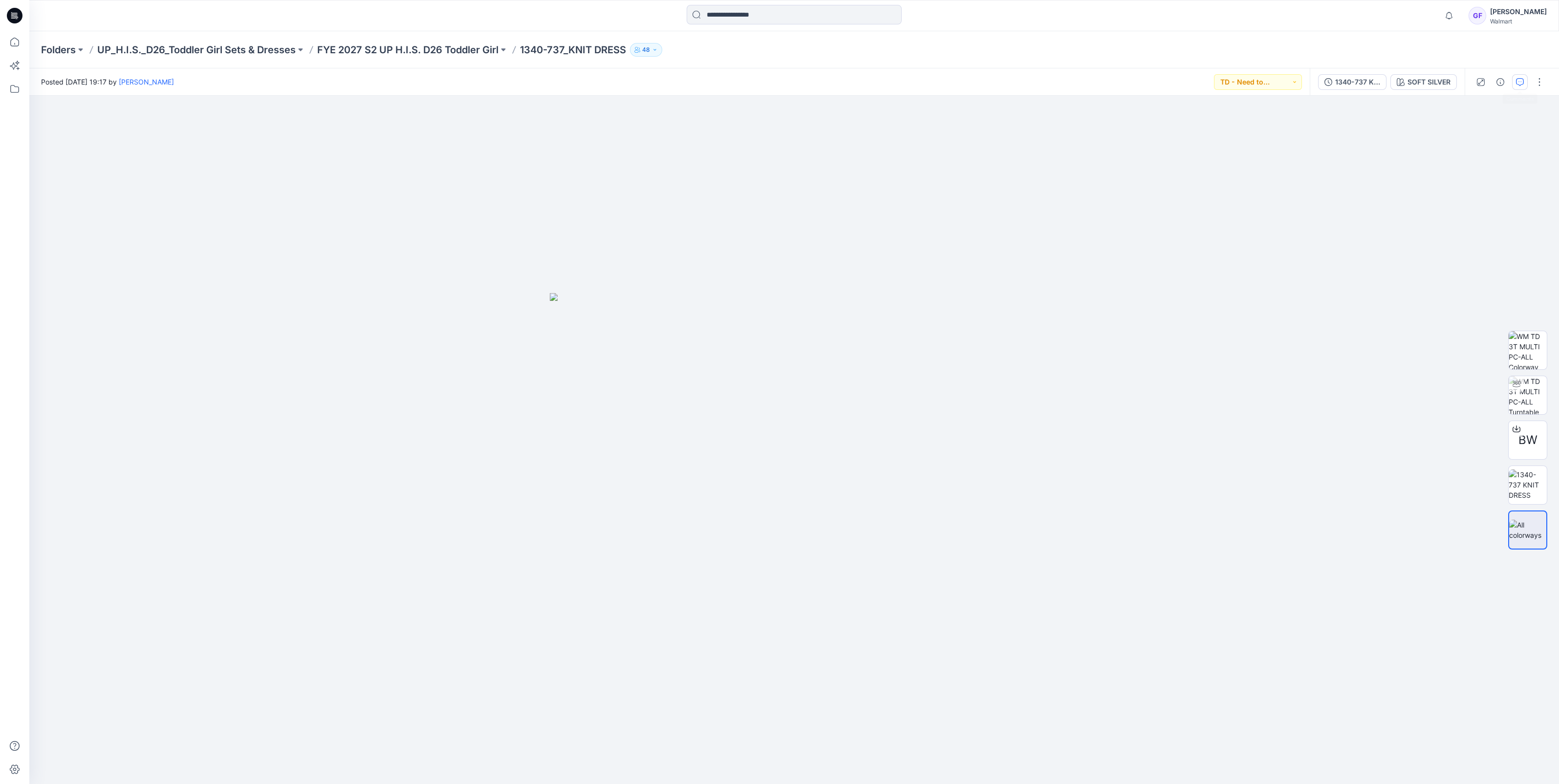
click at [1519, 77] on button "button" at bounding box center [1519, 82] width 16 height 16
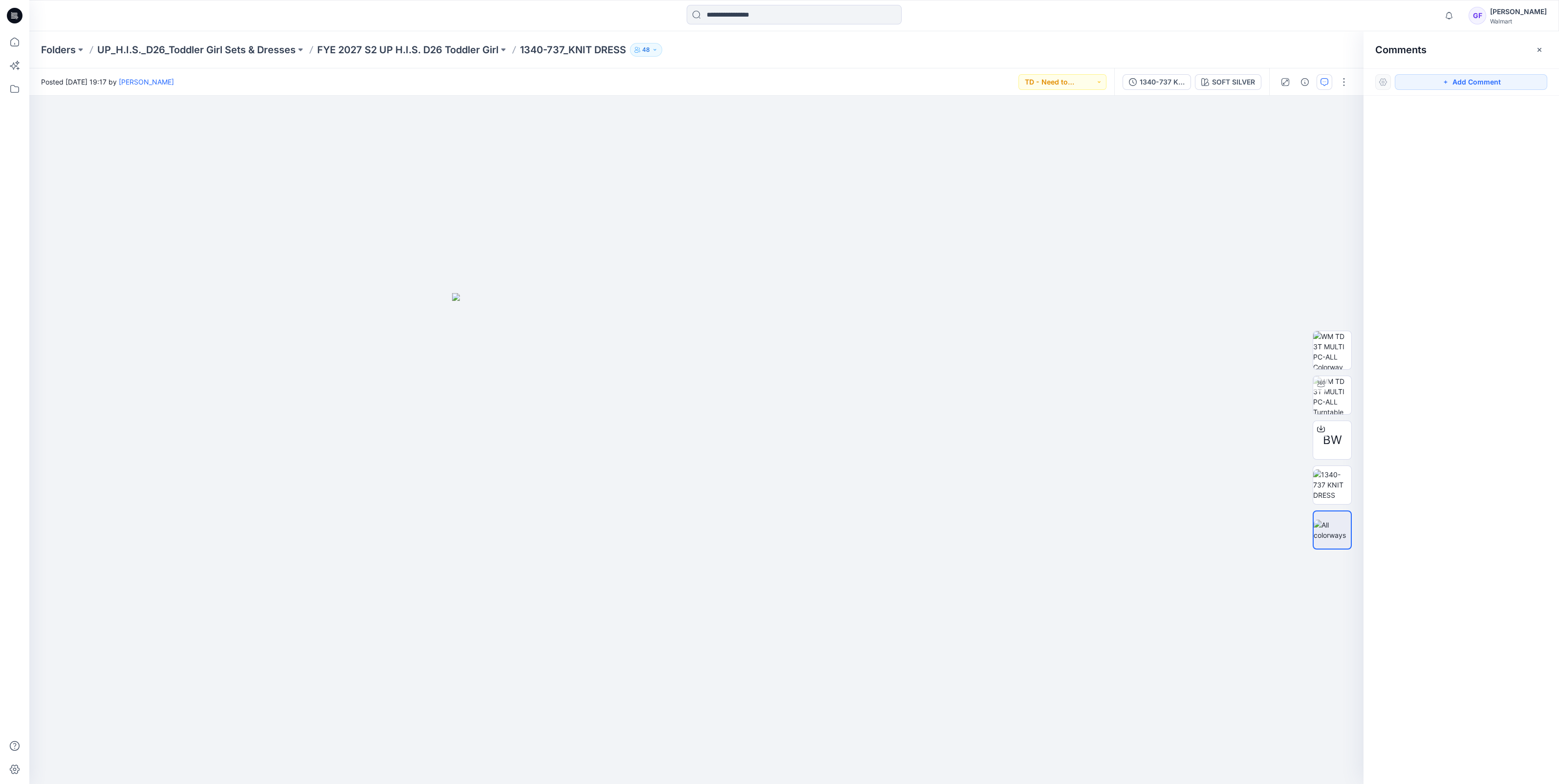
click at [435, 39] on div "Folders UP_H.I.S._D26_Toddler Girl Sets & Dresses FYE 2027 S2 UP H.I.S. D26 Tod…" at bounding box center [794, 50] width 1530 height 37
click at [431, 49] on p "FYE 2027 S2 UP H.I.S. D26 Toddler Girl" at bounding box center [407, 50] width 181 height 14
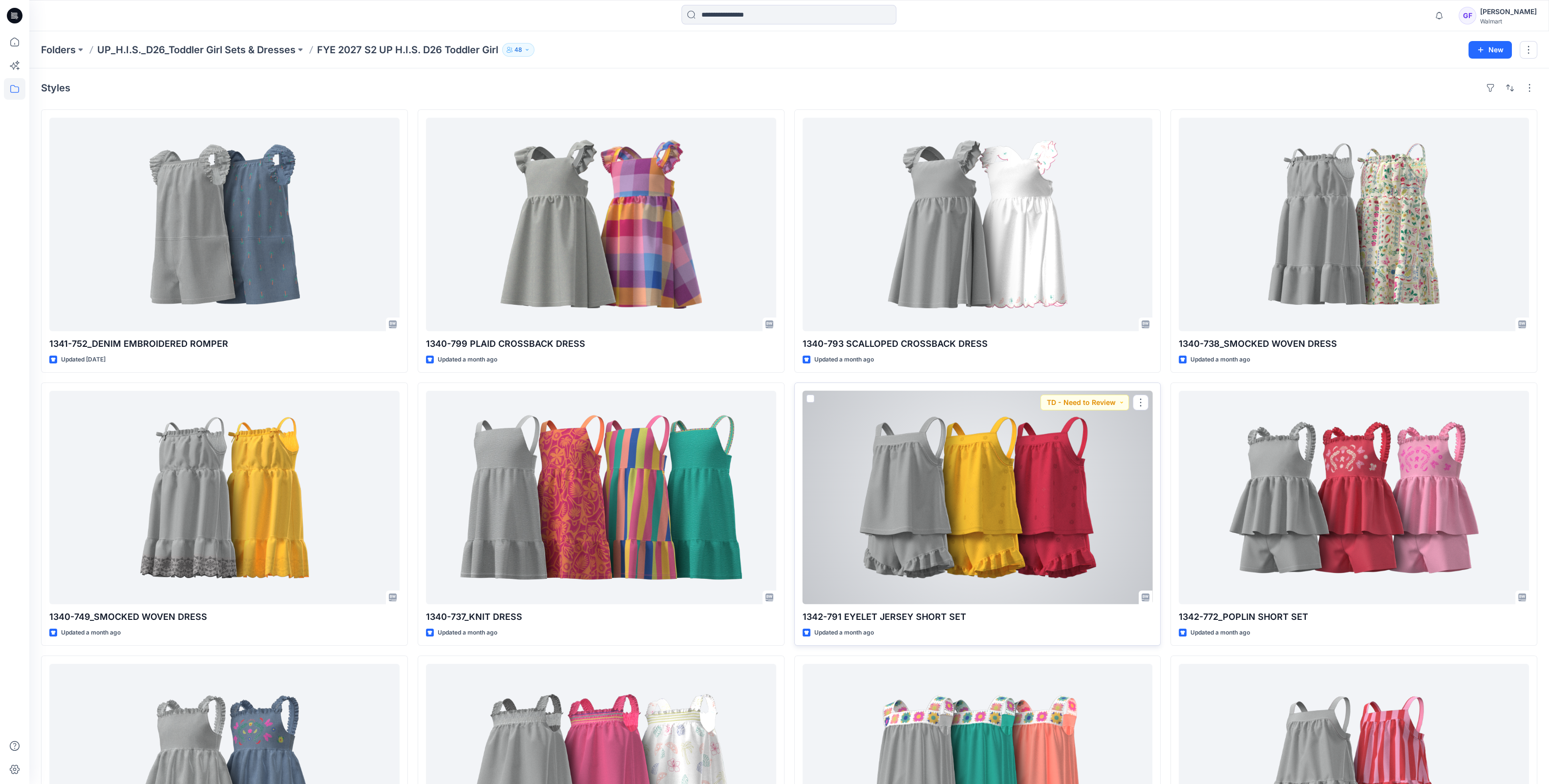
click at [964, 512] on div at bounding box center [978, 498] width 350 height 214
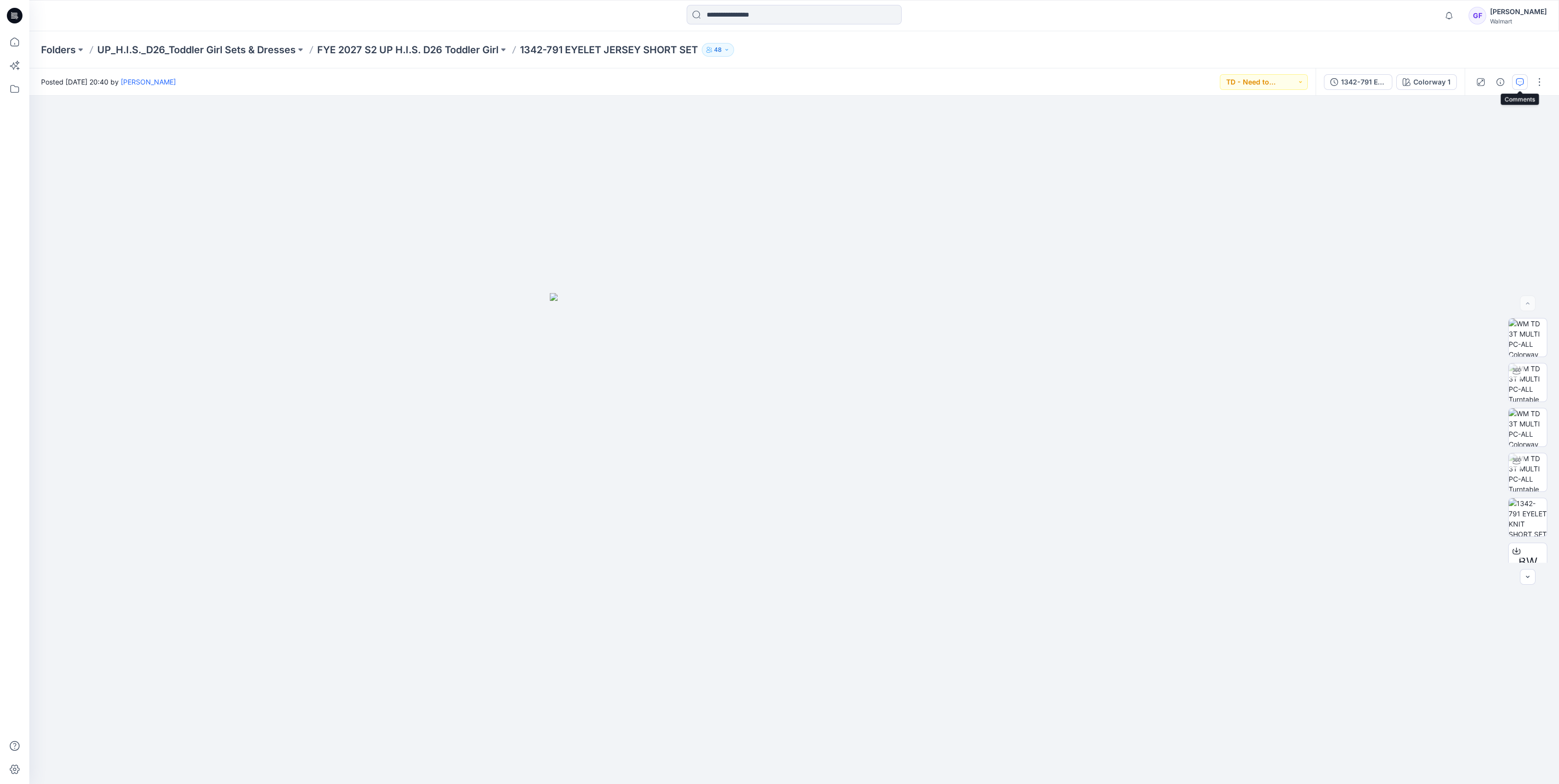
click at [1517, 82] on icon "button" at bounding box center [1519, 82] width 8 height 8
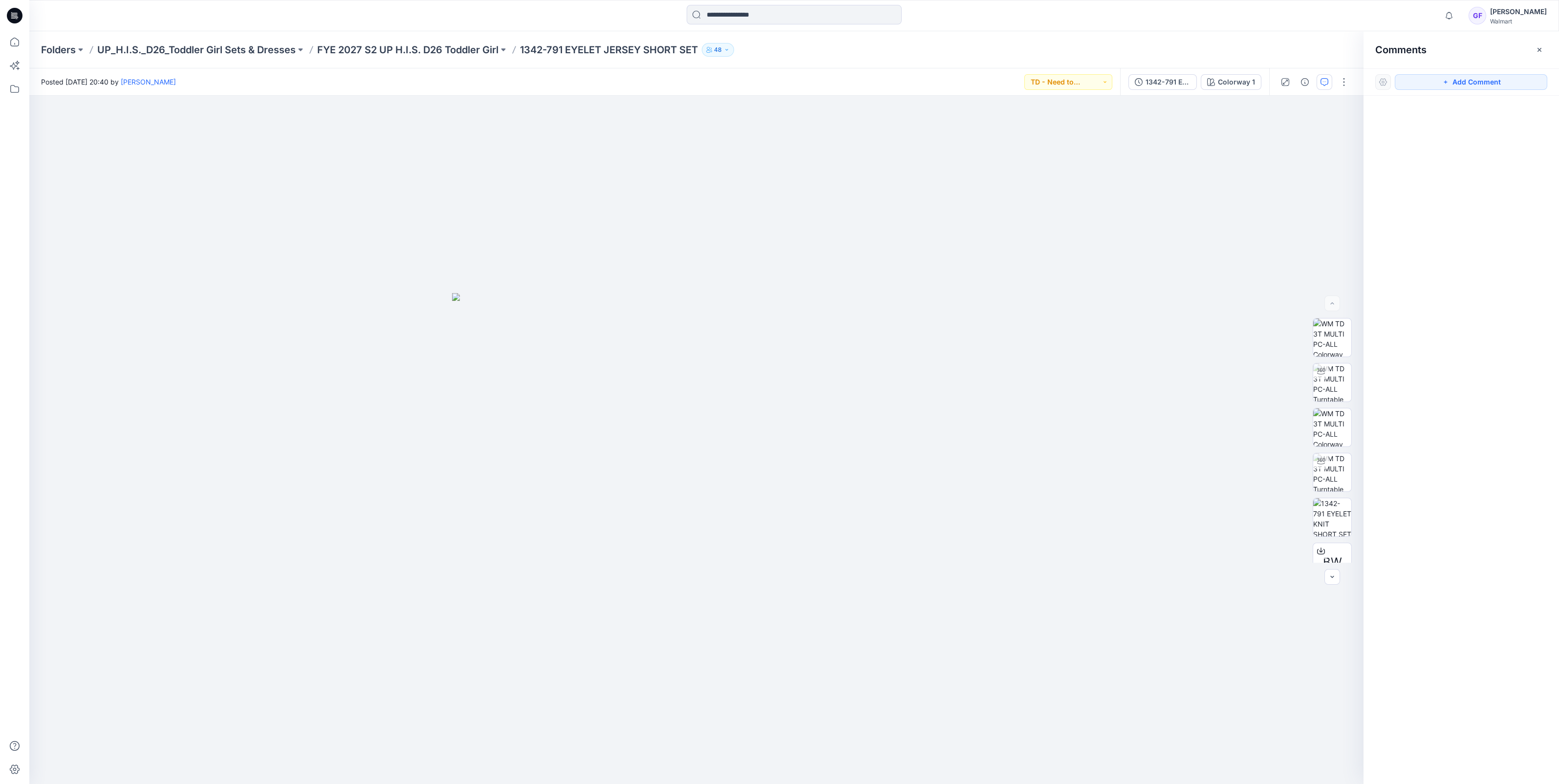
click at [408, 39] on div "Folders UP_H.I.S._D26_Toddler Girl Sets & Dresses FYE 2027 S2 UP H.I.S. D26 Tod…" at bounding box center [794, 50] width 1530 height 37
click at [407, 46] on p "FYE 2027 S2 UP H.I.S. D26 Toddler Girl" at bounding box center [407, 50] width 181 height 14
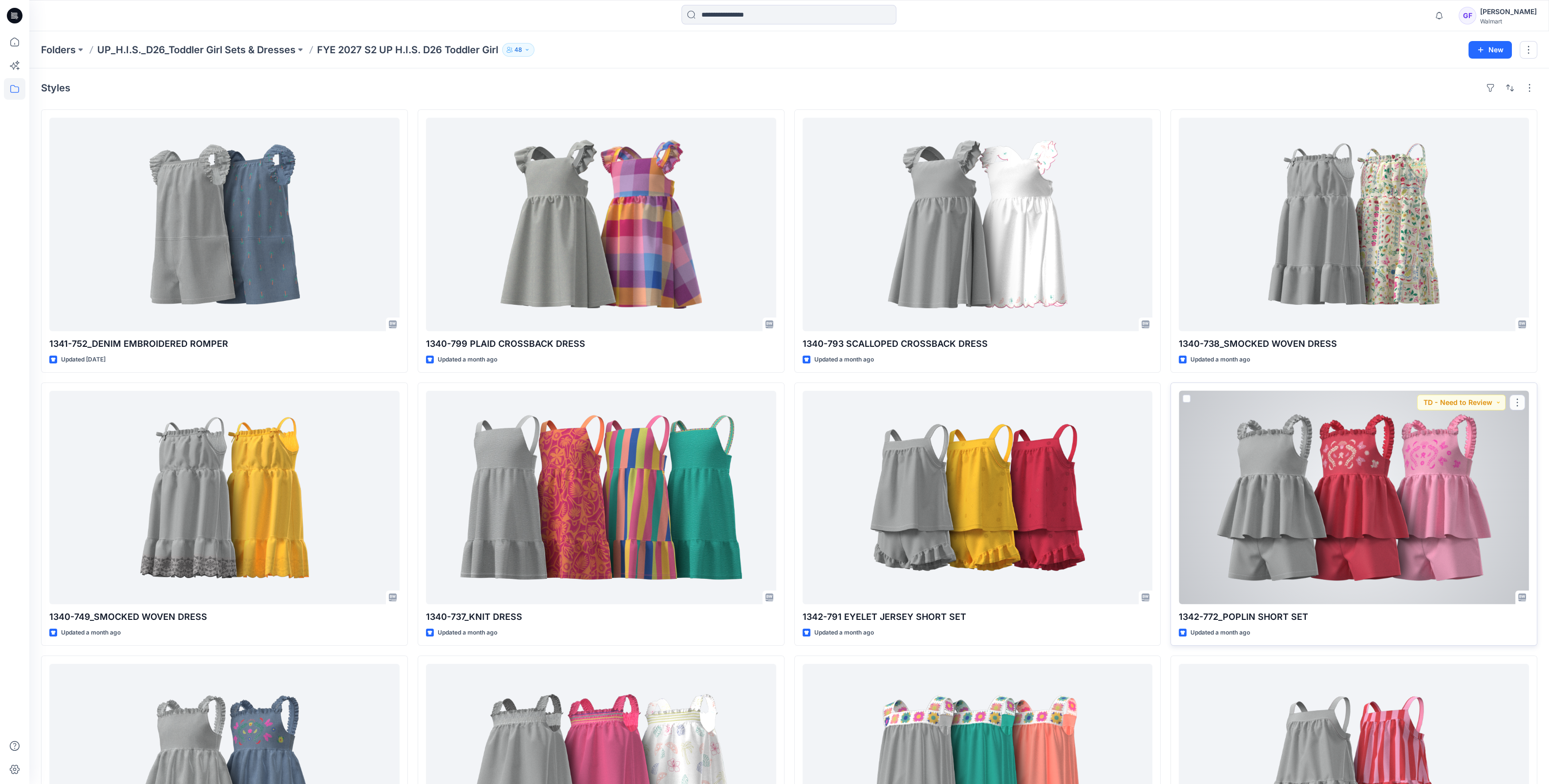
click at [1315, 479] on div at bounding box center [1353, 498] width 350 height 214
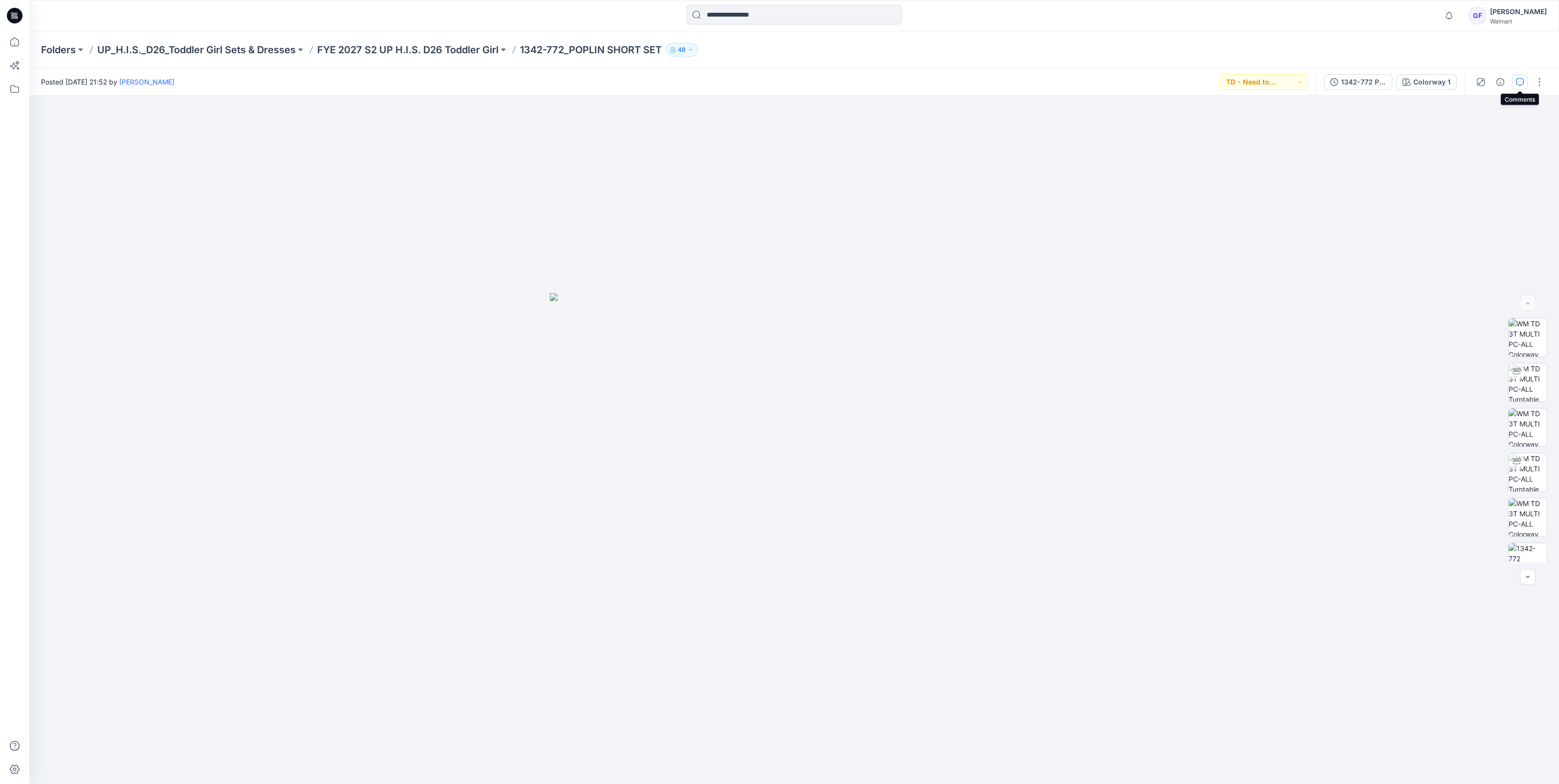
click at [1516, 79] on icon "button" at bounding box center [1519, 82] width 8 height 8
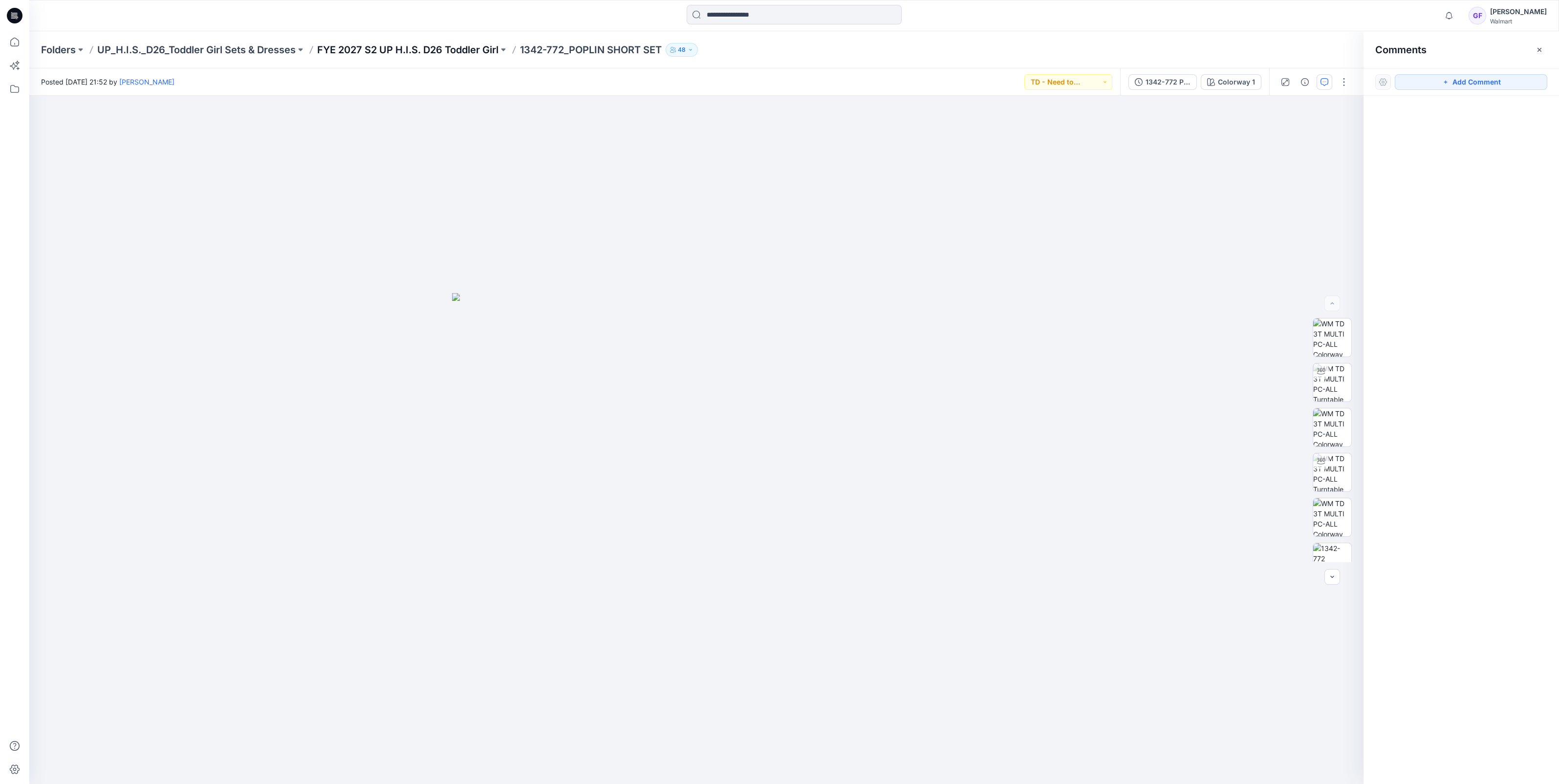
click at [331, 44] on p "FYE 2027 S2 UP H.I.S. D26 Toddler Girl" at bounding box center [407, 50] width 181 height 14
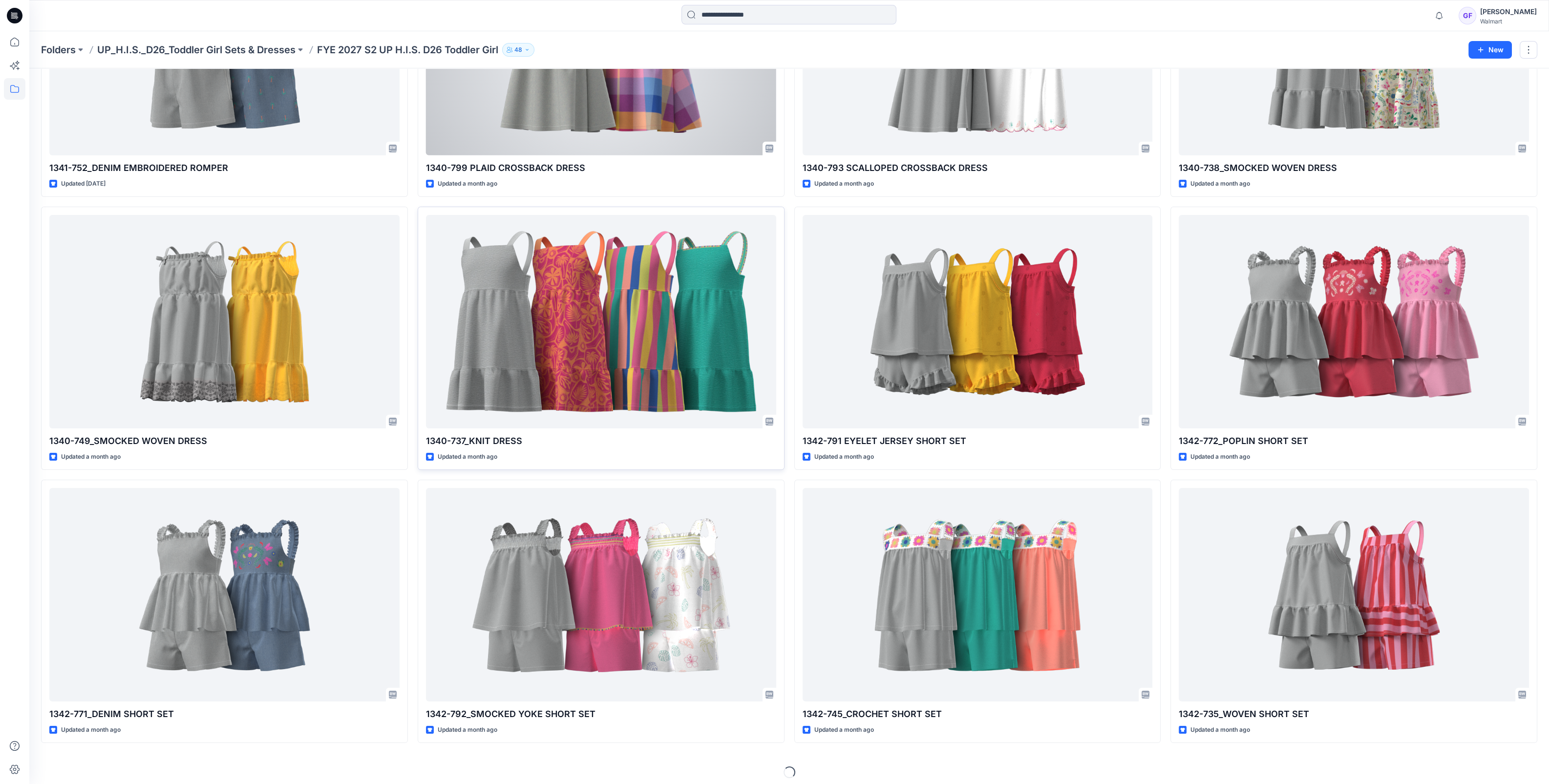
scroll to position [181, 0]
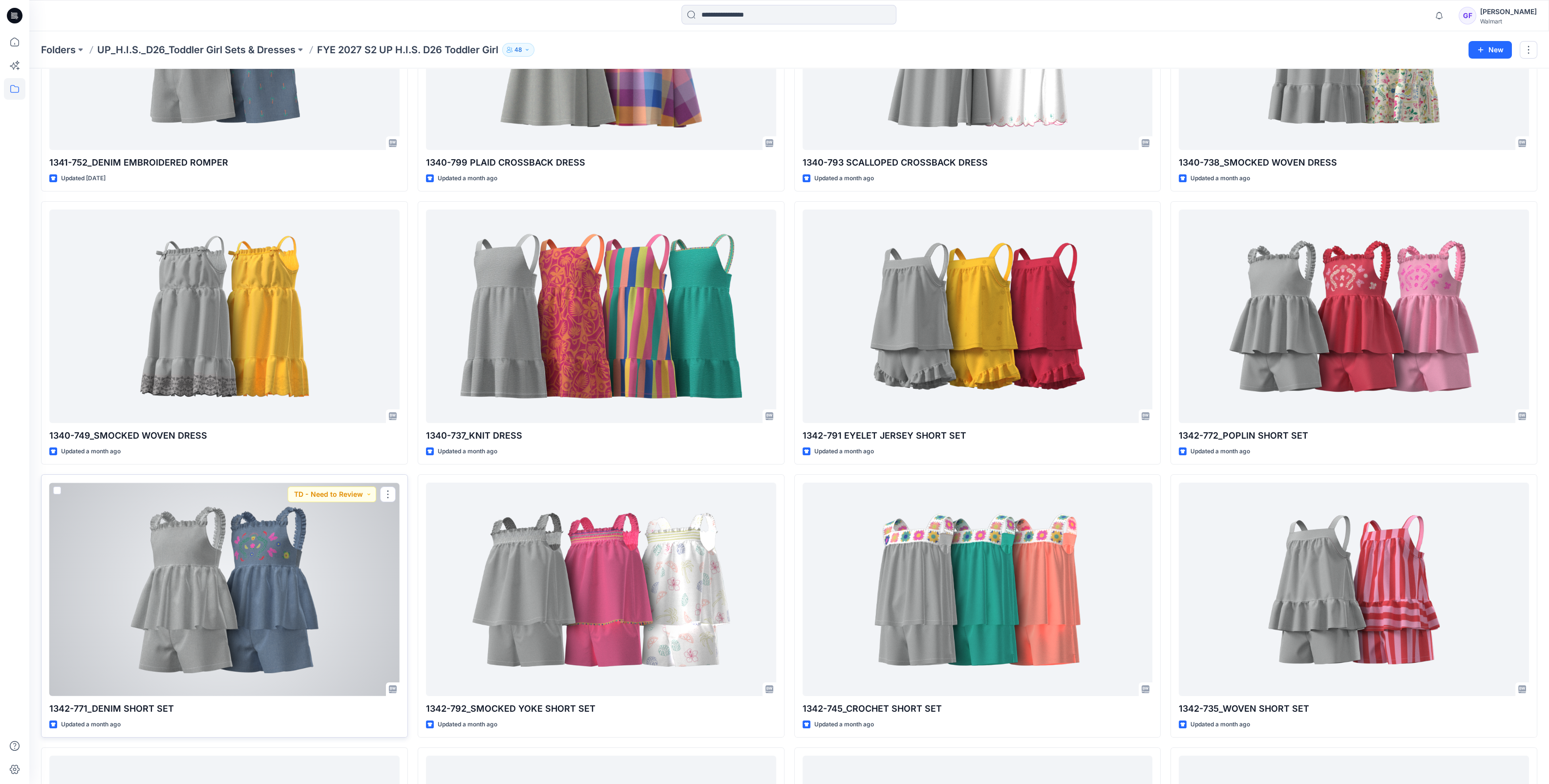
click at [271, 595] on div at bounding box center [224, 589] width 350 height 214
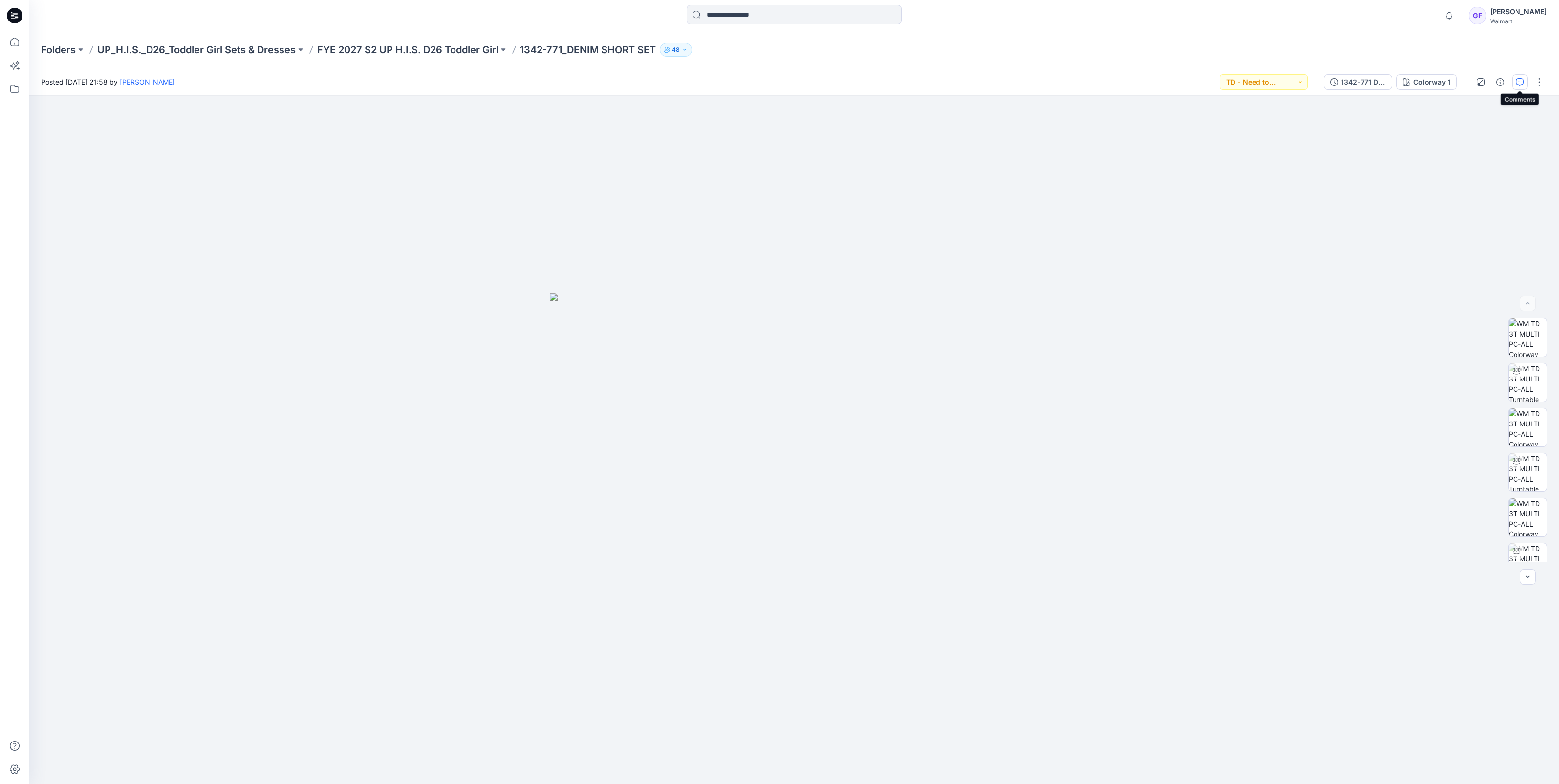
click at [1522, 78] on icon "button" at bounding box center [1519, 82] width 8 height 8
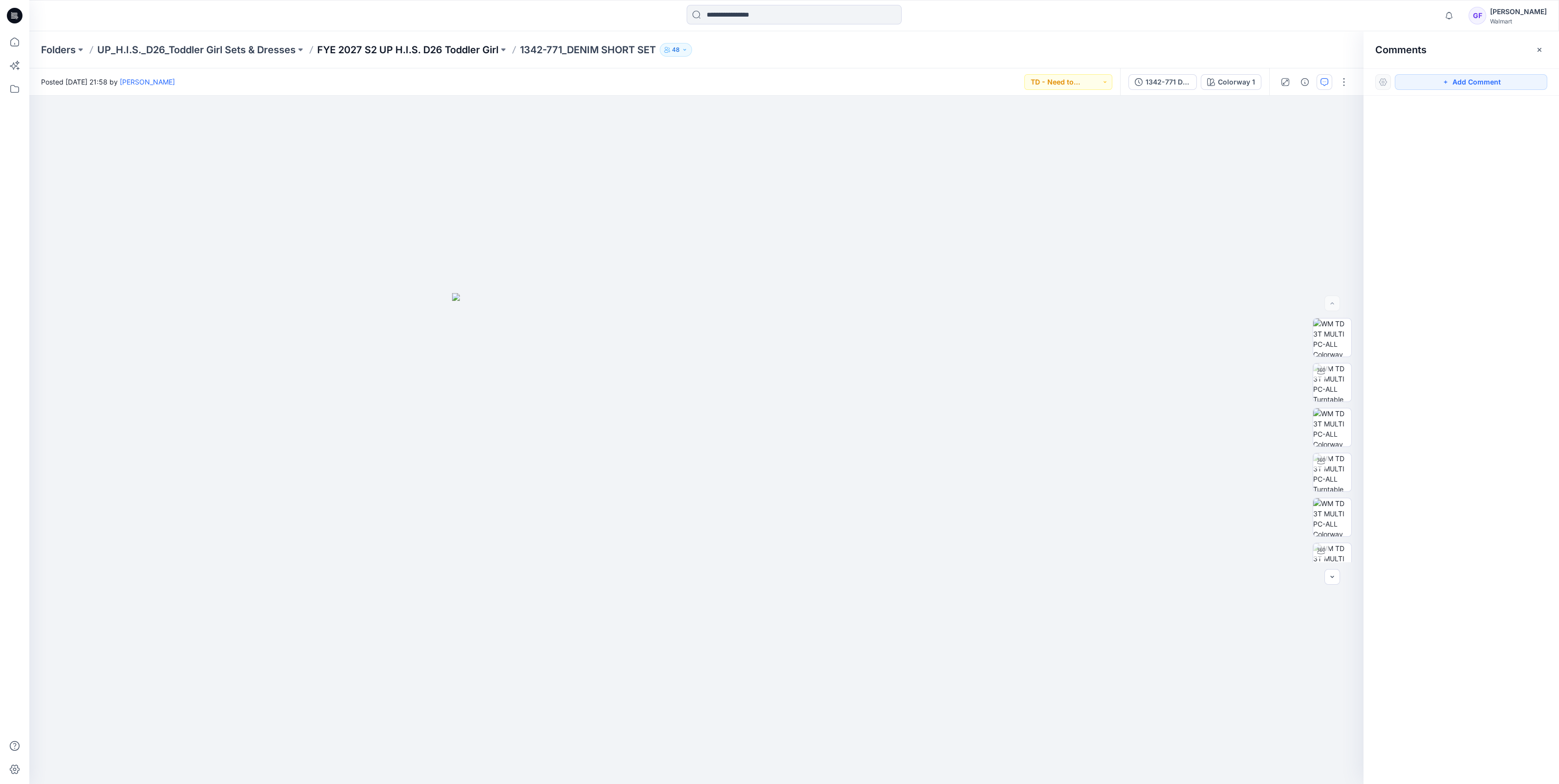
click at [465, 54] on p "FYE 2027 S2 UP H.I.S. D26 Toddler Girl" at bounding box center [407, 50] width 181 height 14
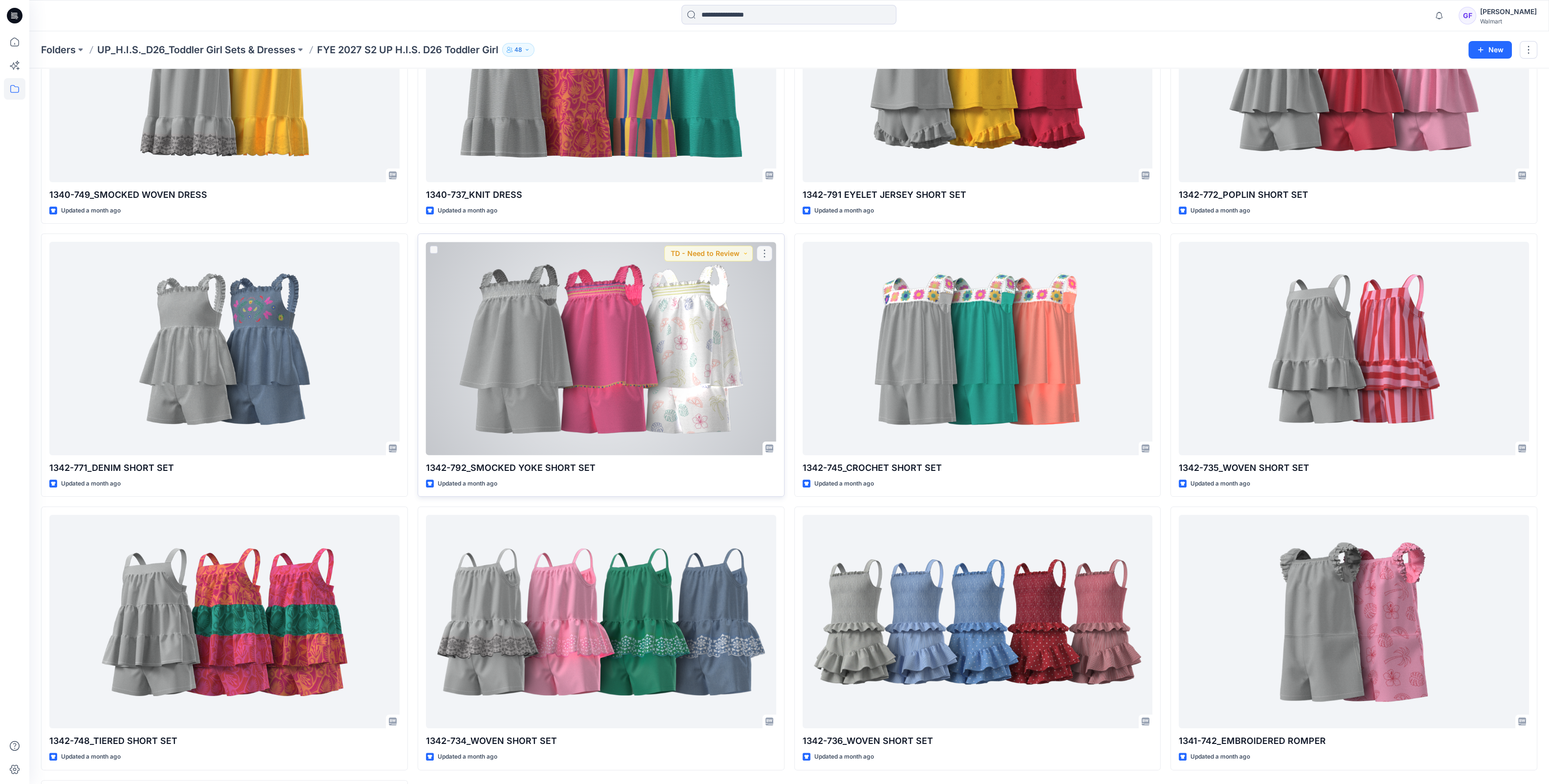
scroll to position [427, 0]
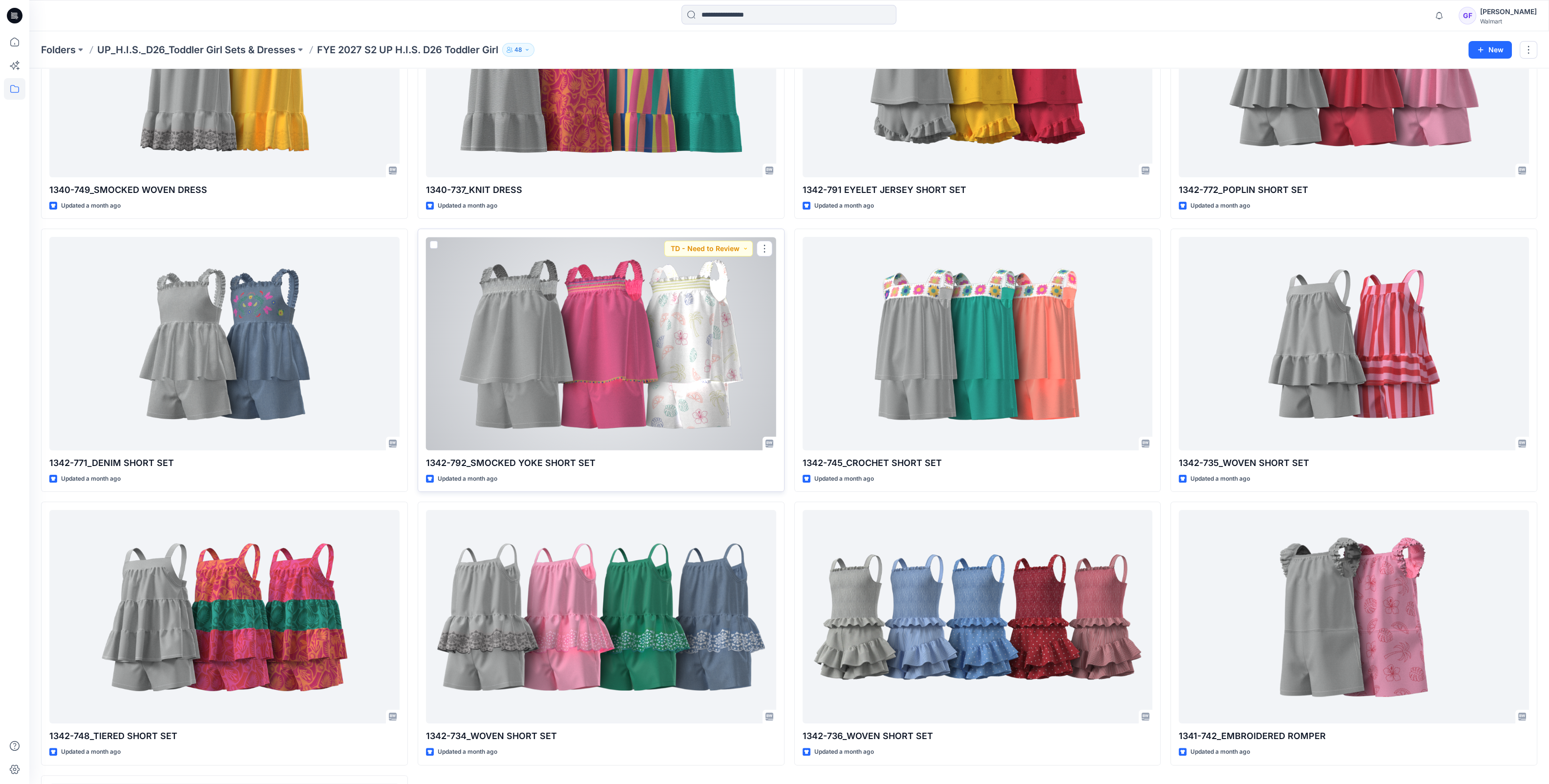
click at [600, 373] on div at bounding box center [600, 344] width 350 height 214
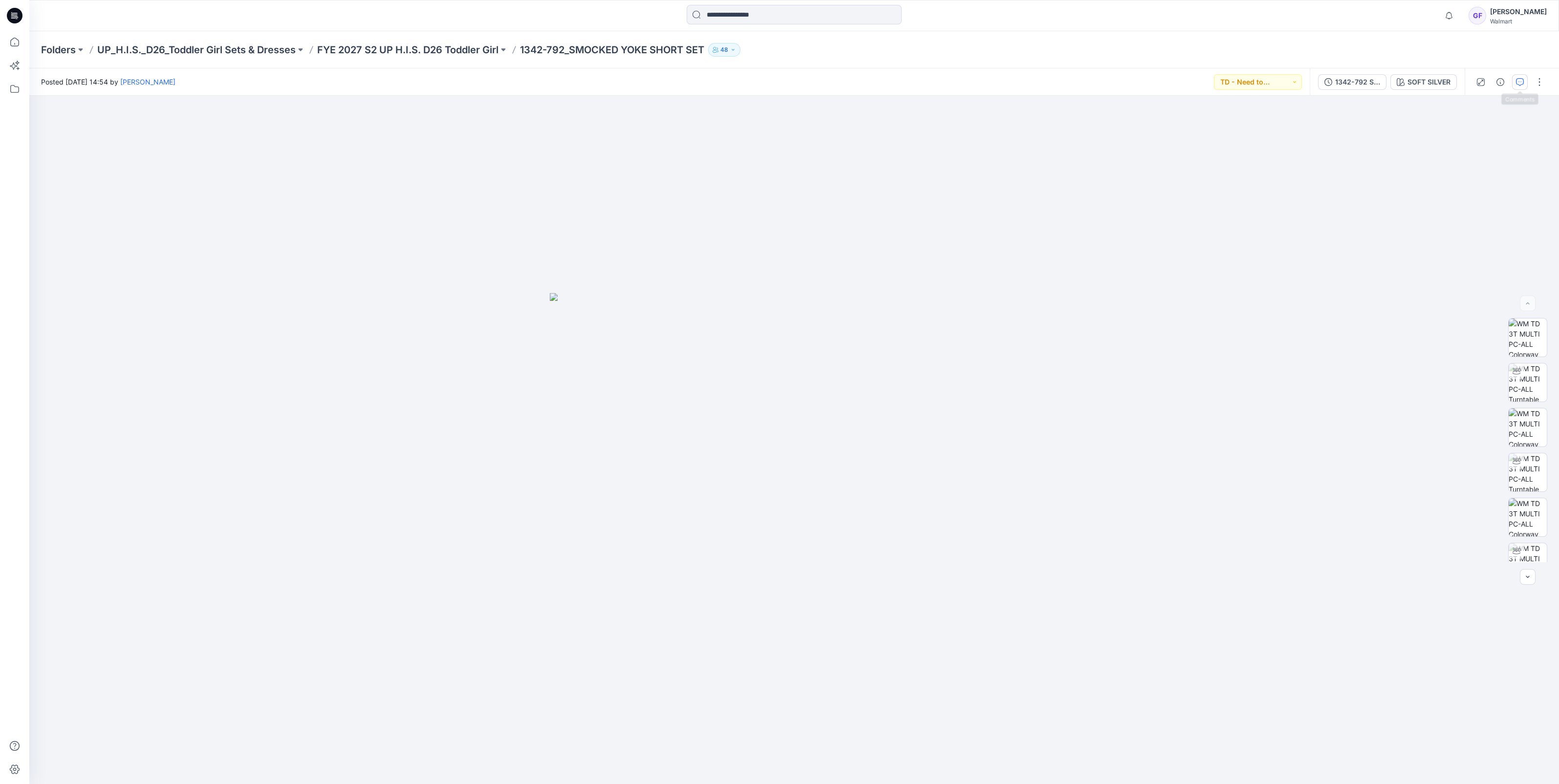
click at [1518, 83] on icon "button" at bounding box center [1519, 82] width 8 height 8
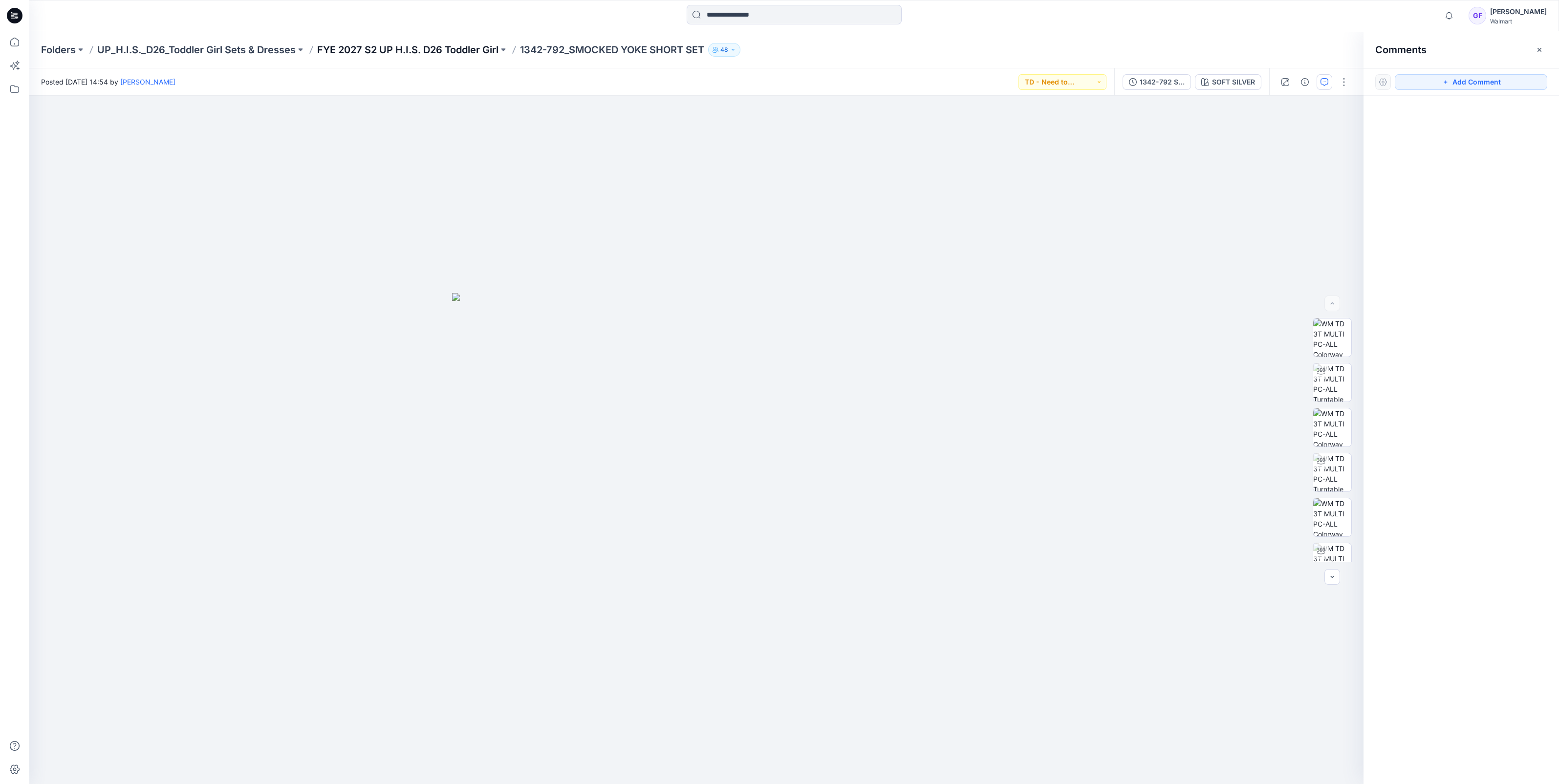
click at [388, 51] on p "FYE 2027 S2 UP H.I.S. D26 Toddler Girl" at bounding box center [407, 50] width 181 height 14
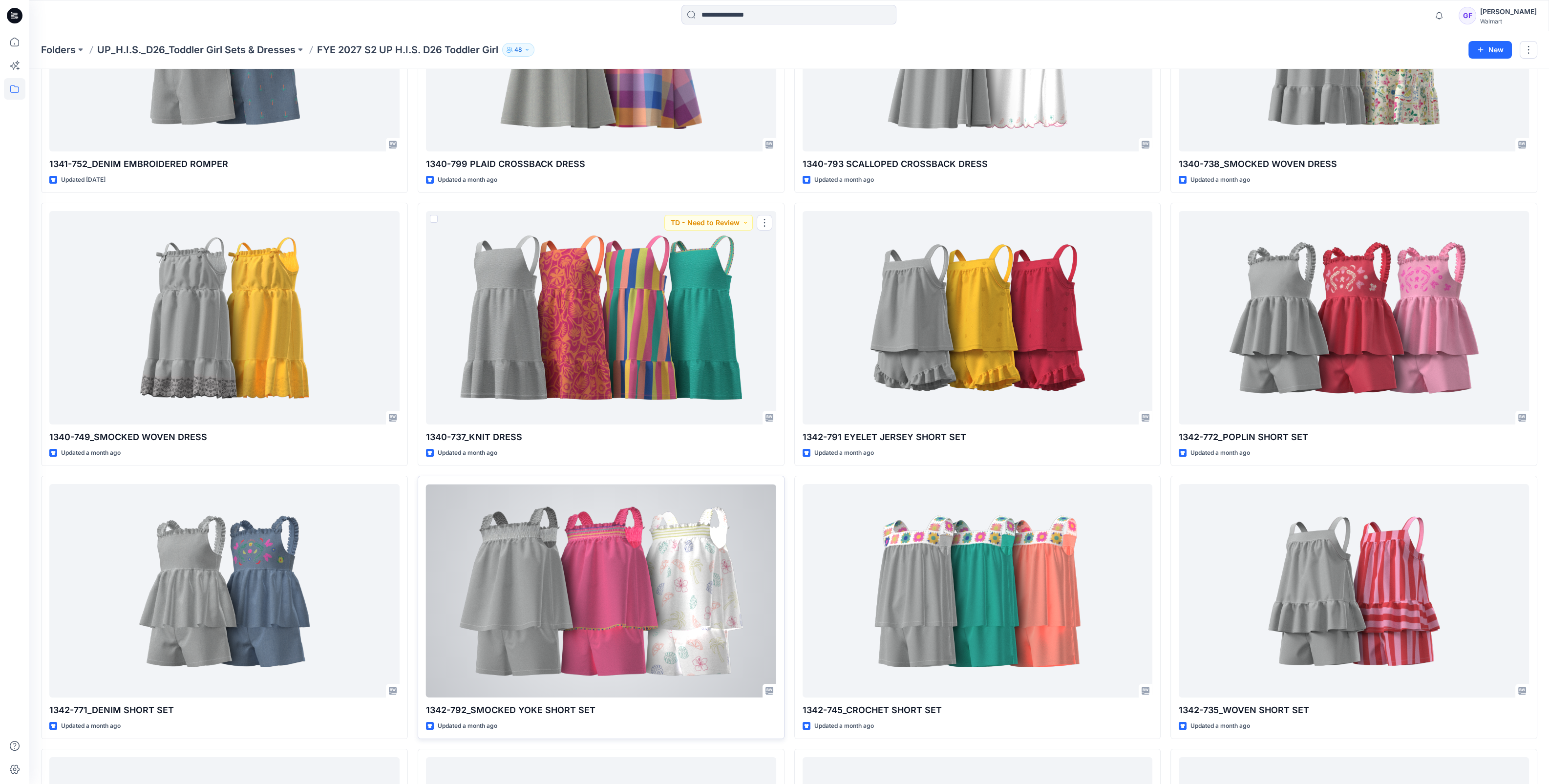
scroll to position [244, 0]
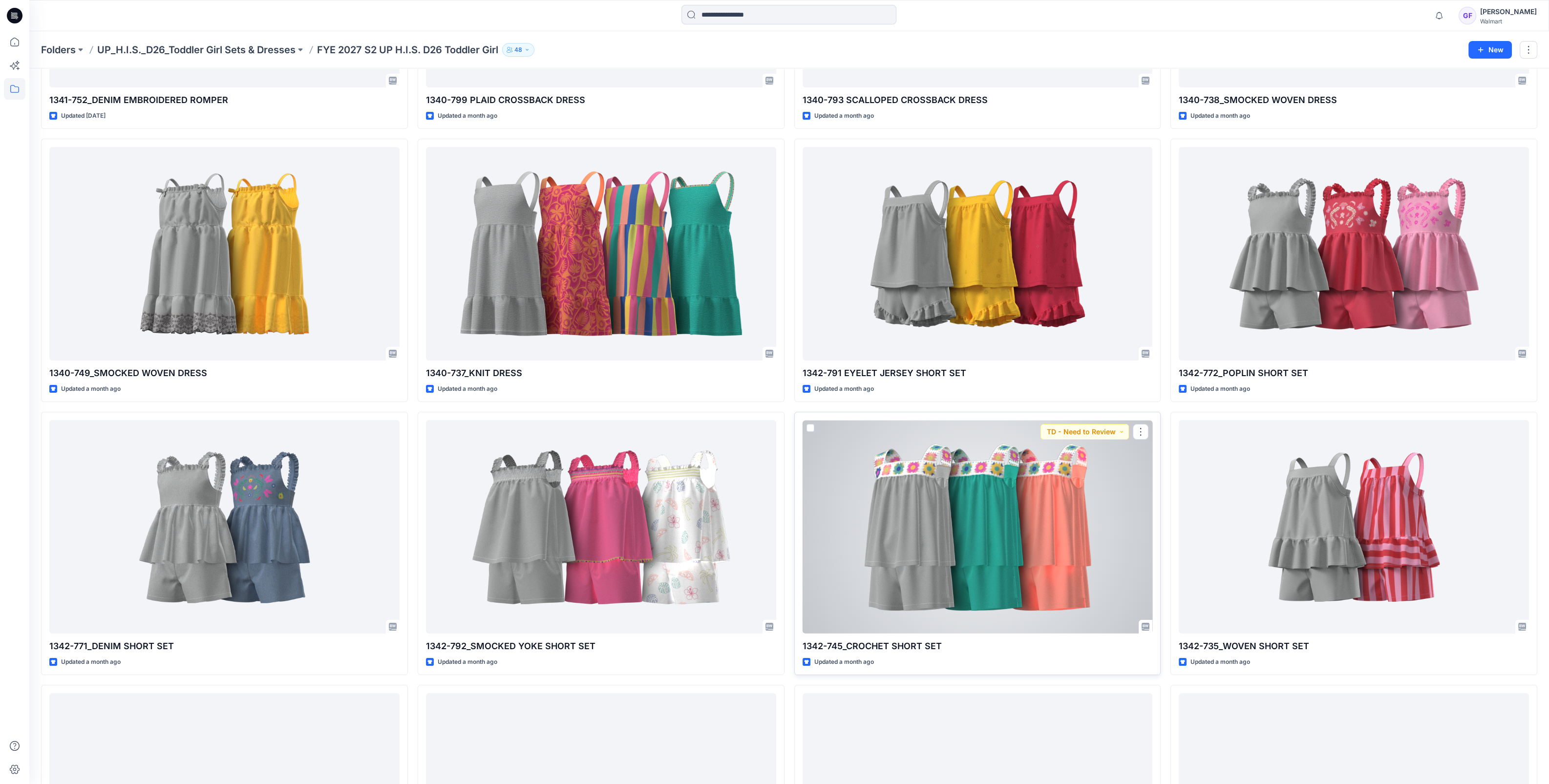
click at [952, 459] on div at bounding box center [978, 527] width 350 height 214
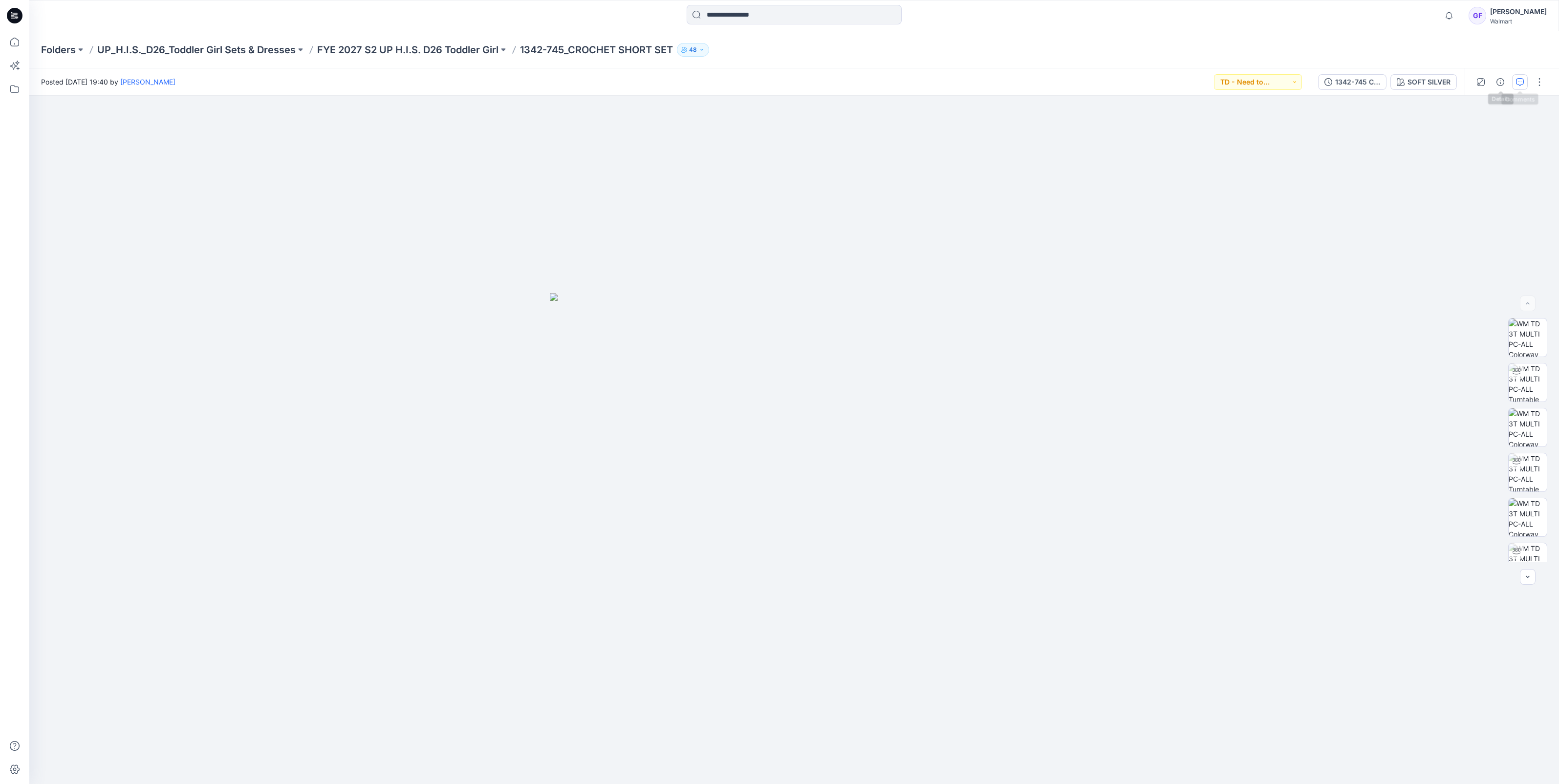
click at [1522, 78] on icon "button" at bounding box center [1519, 82] width 8 height 8
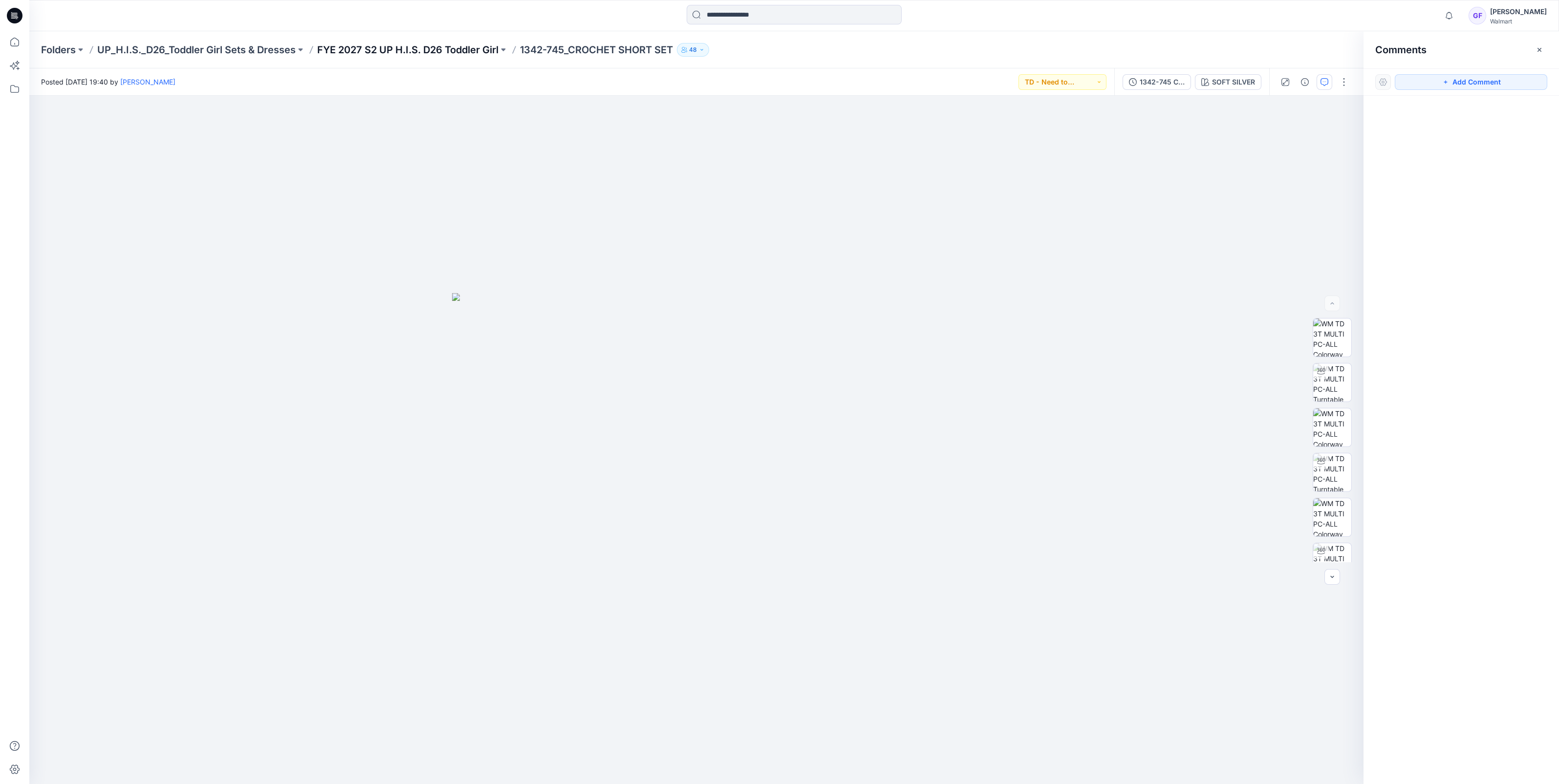
click at [380, 42] on div "Folders UP_H.I.S._D26_Toddler Girl Sets & Dresses FYE 2027 S2 UP H.I.S. D26 Tod…" at bounding box center [794, 50] width 1530 height 37
click at [380, 44] on p "FYE 2027 S2 UP H.I.S. D26 Toddler Girl" at bounding box center [407, 50] width 181 height 14
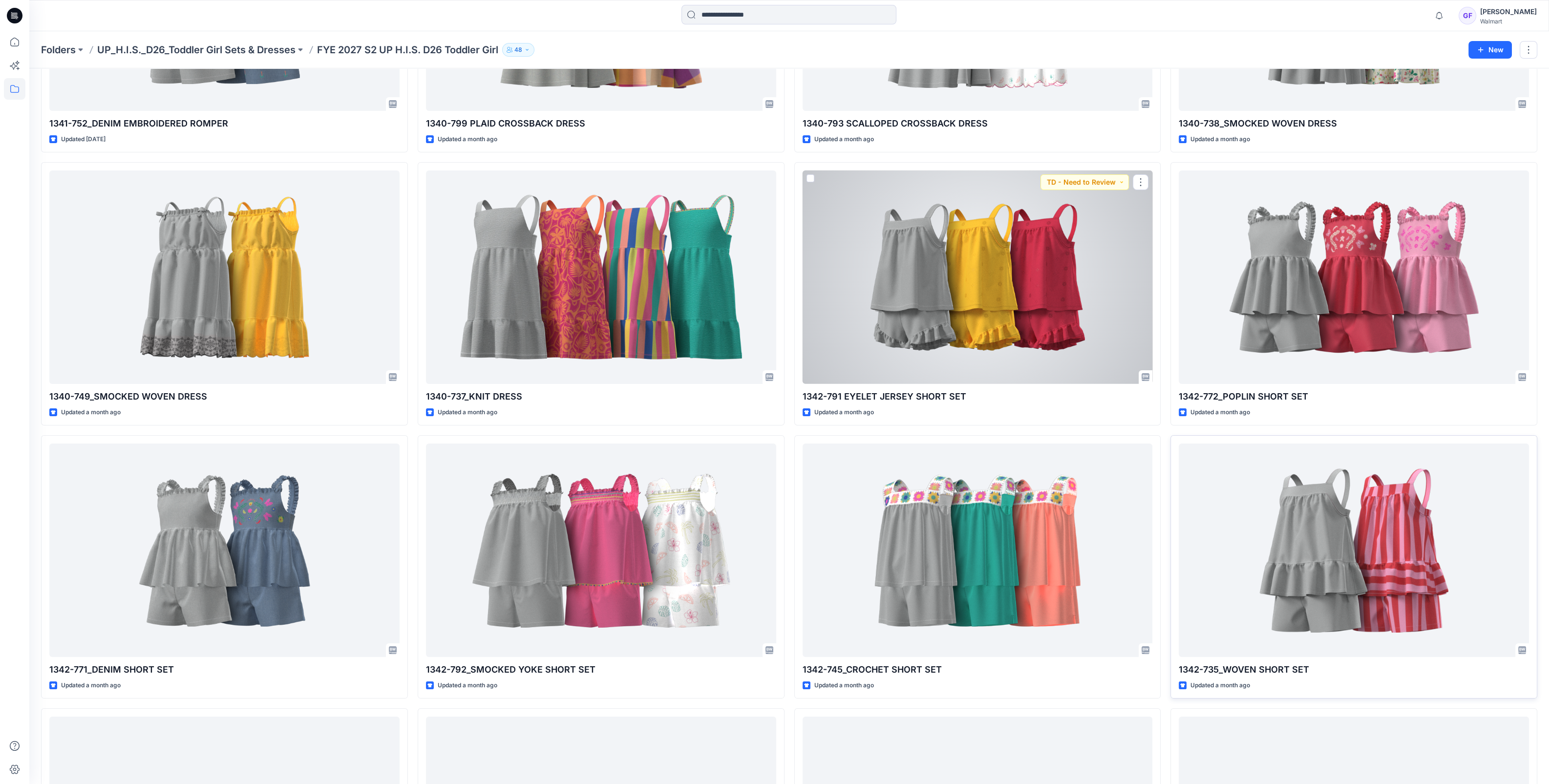
scroll to position [244, 0]
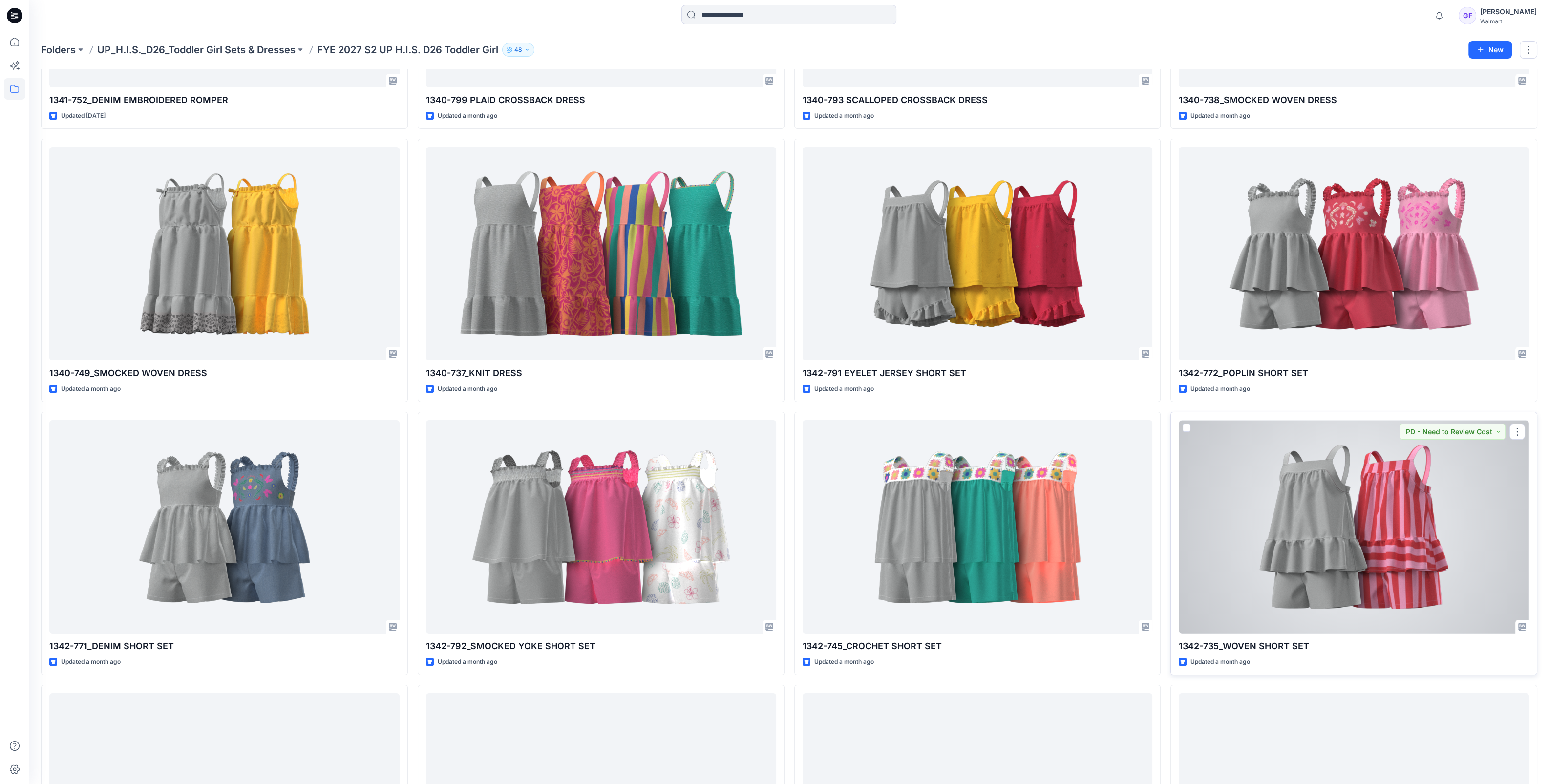
click at [1347, 500] on div at bounding box center [1353, 527] width 350 height 214
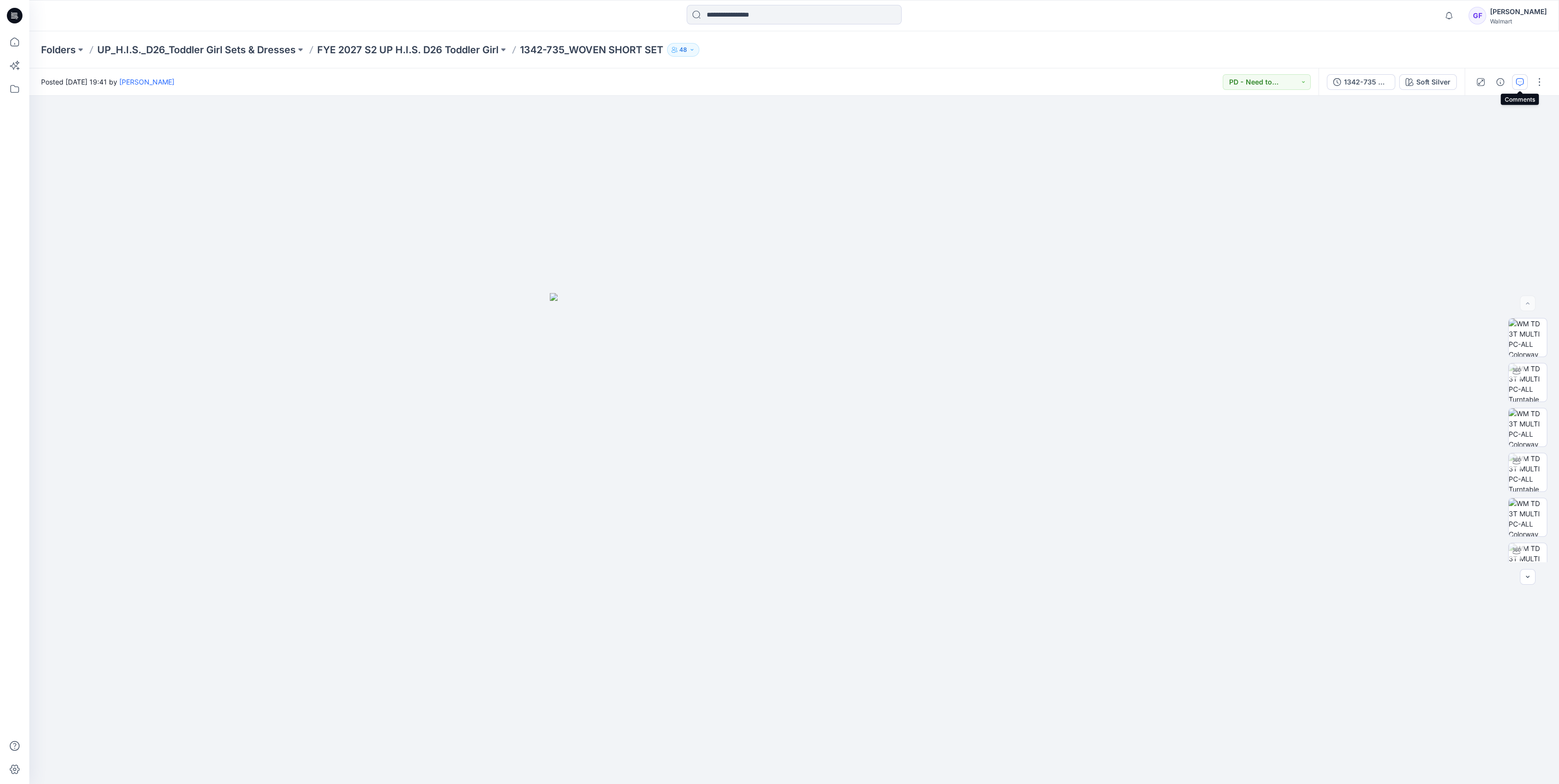
click at [1517, 80] on icon "button" at bounding box center [1519, 82] width 8 height 8
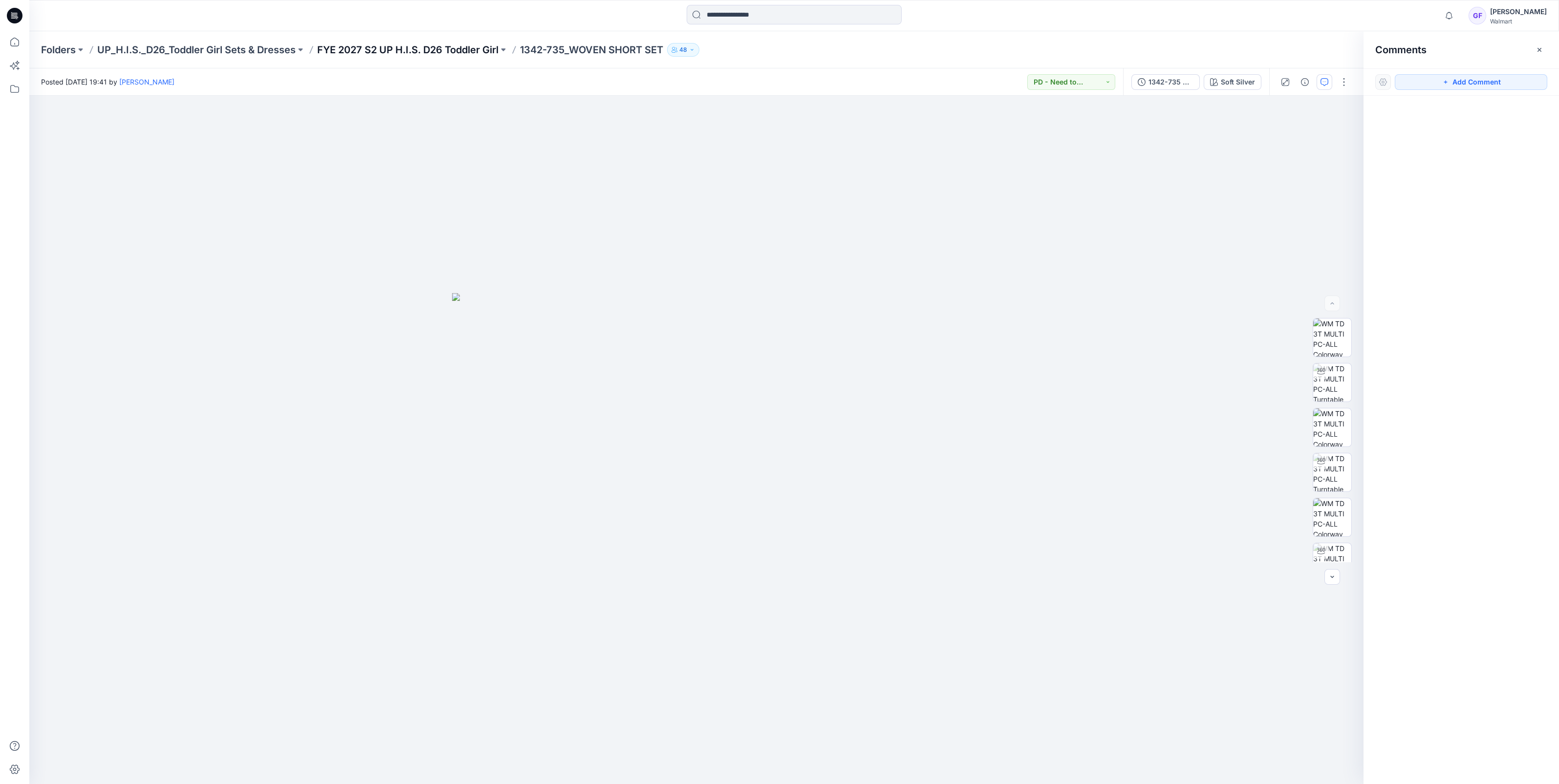
click at [415, 51] on p "FYE 2027 S2 UP H.I.S. D26 Toddler Girl" at bounding box center [407, 50] width 181 height 14
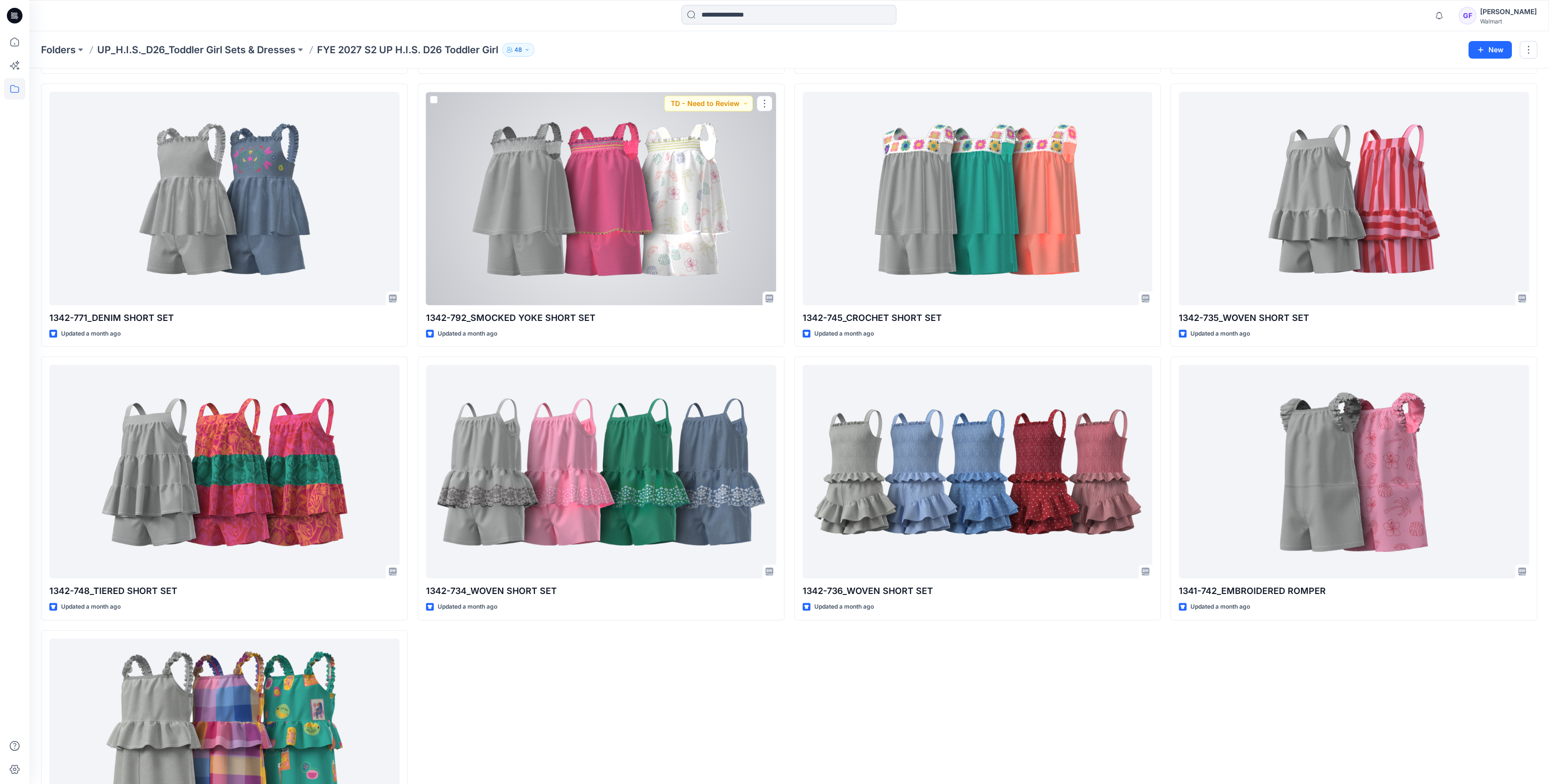
scroll to position [692, 0]
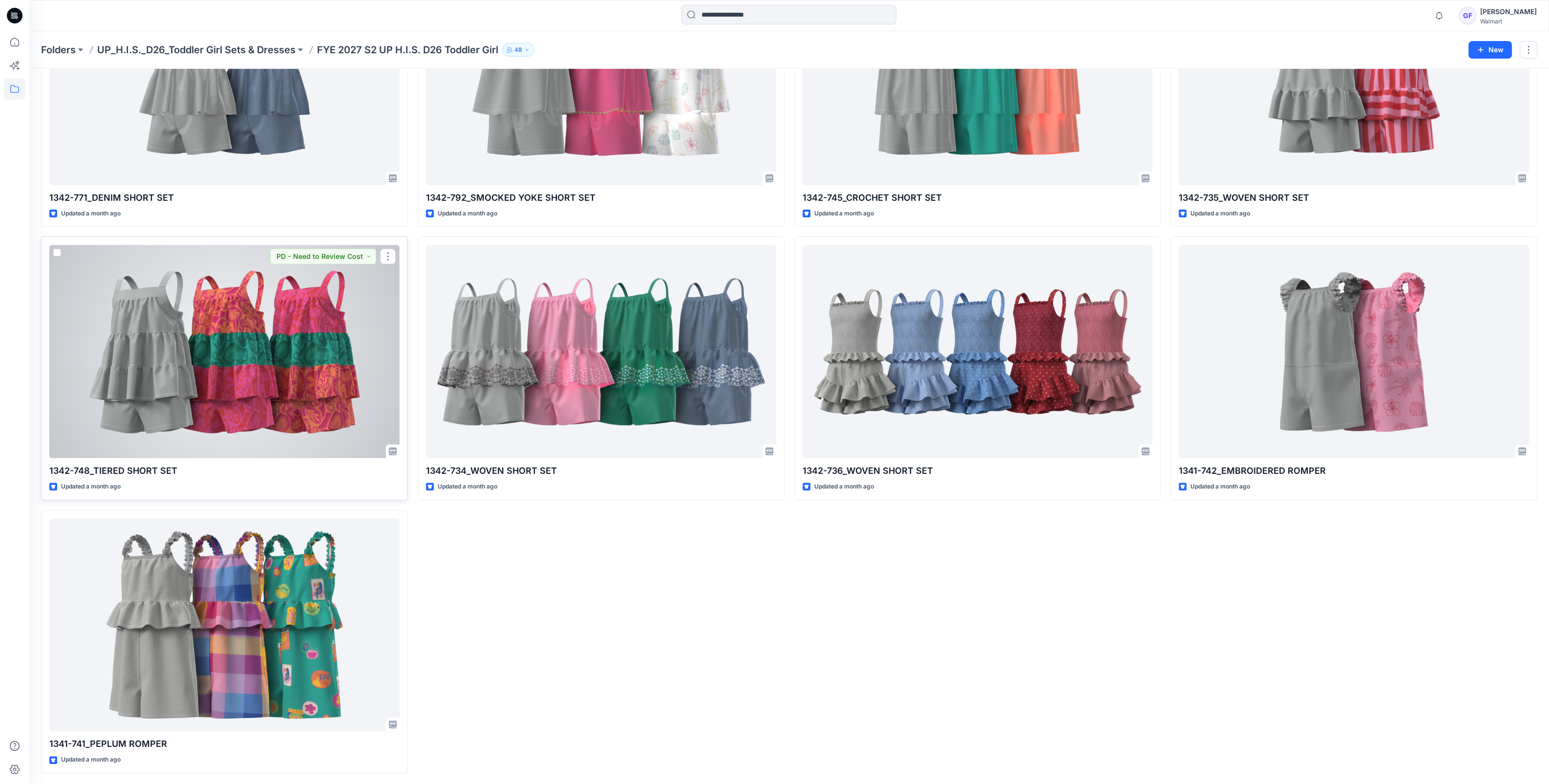
click at [300, 381] on div at bounding box center [224, 351] width 350 height 214
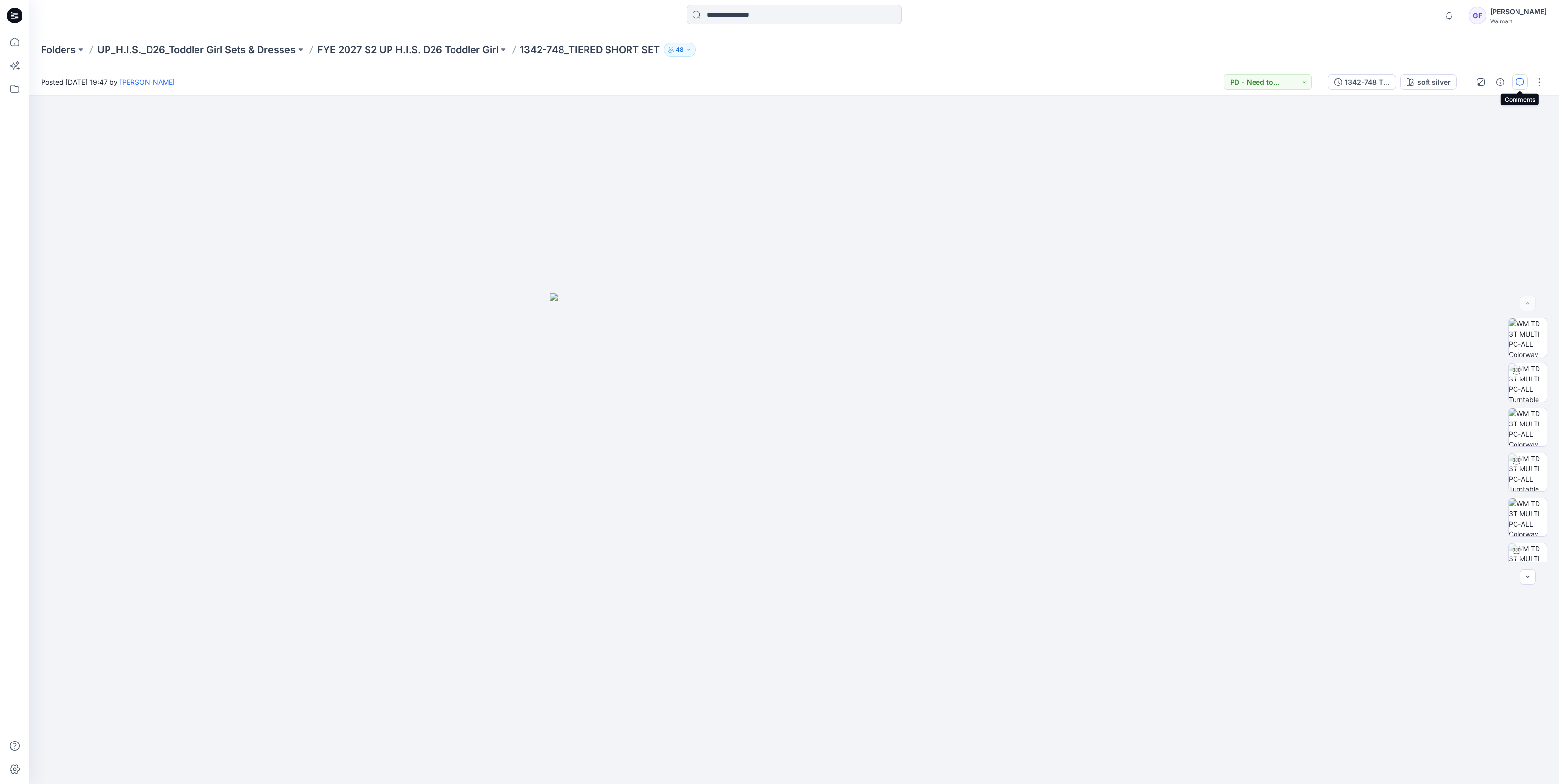
click at [1526, 81] on button "button" at bounding box center [1519, 82] width 16 height 16
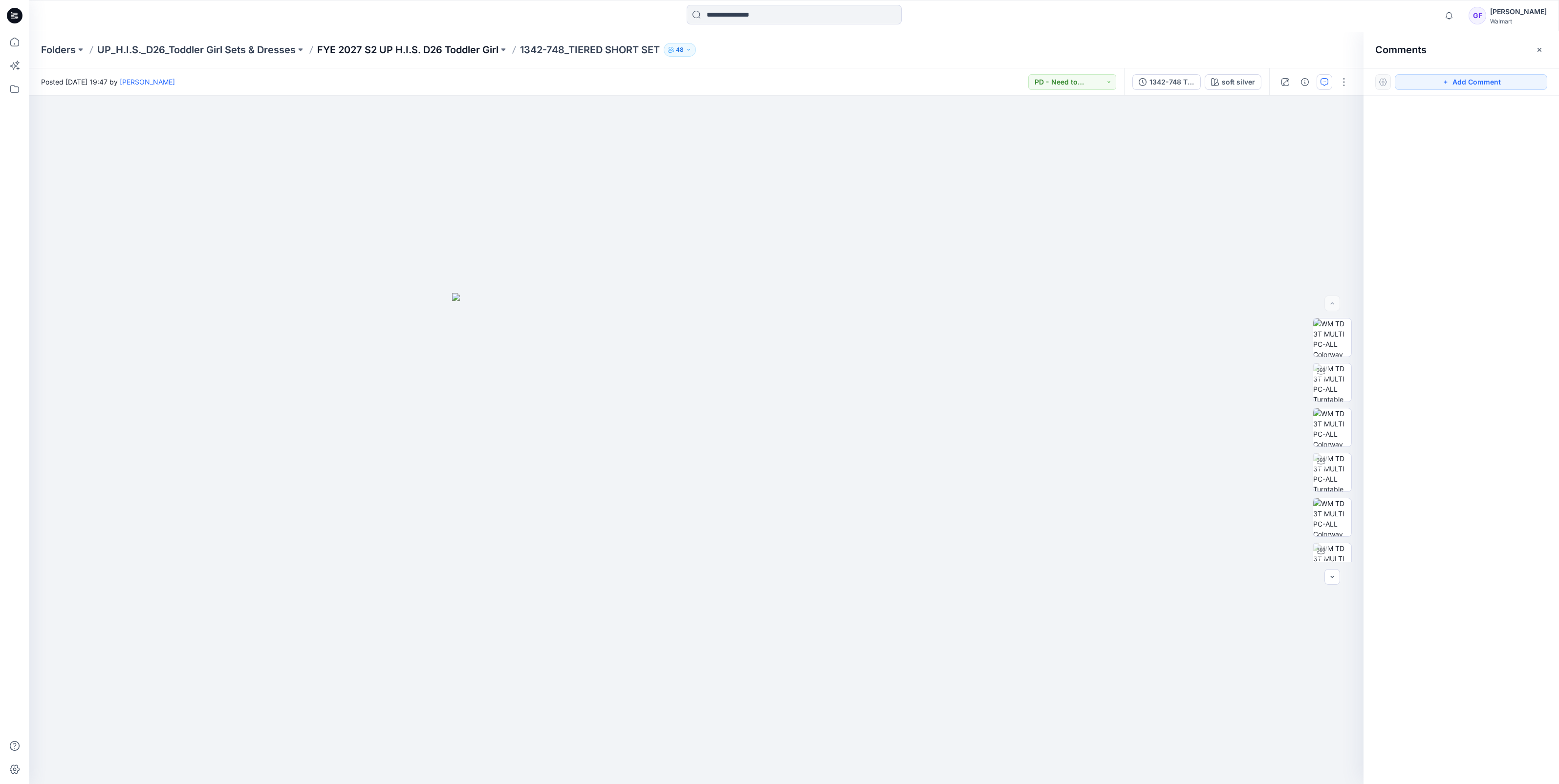
click at [449, 44] on p "FYE 2027 S2 UP H.I.S. D26 Toddler Girl" at bounding box center [407, 50] width 181 height 14
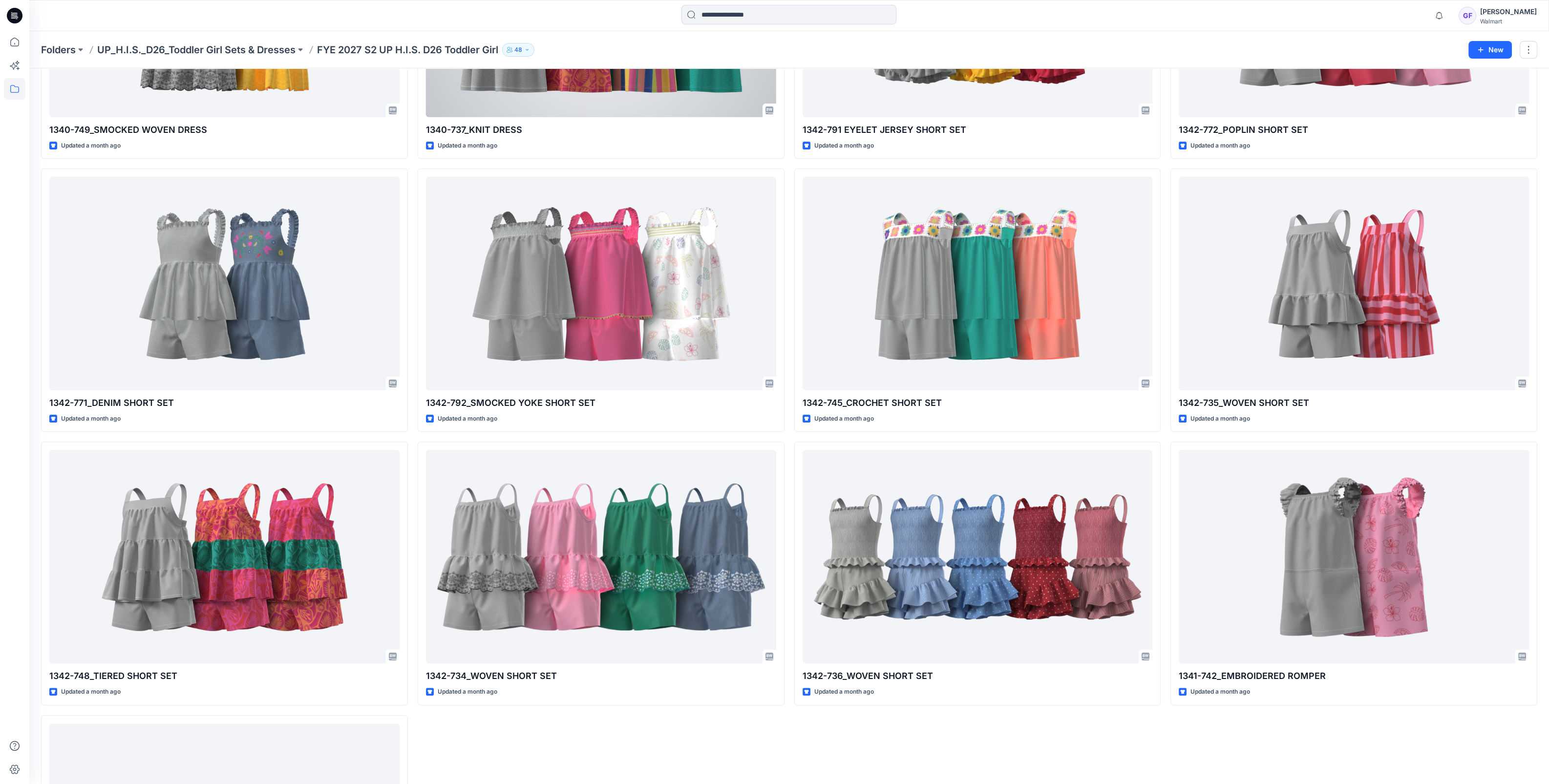
scroll to position [488, 0]
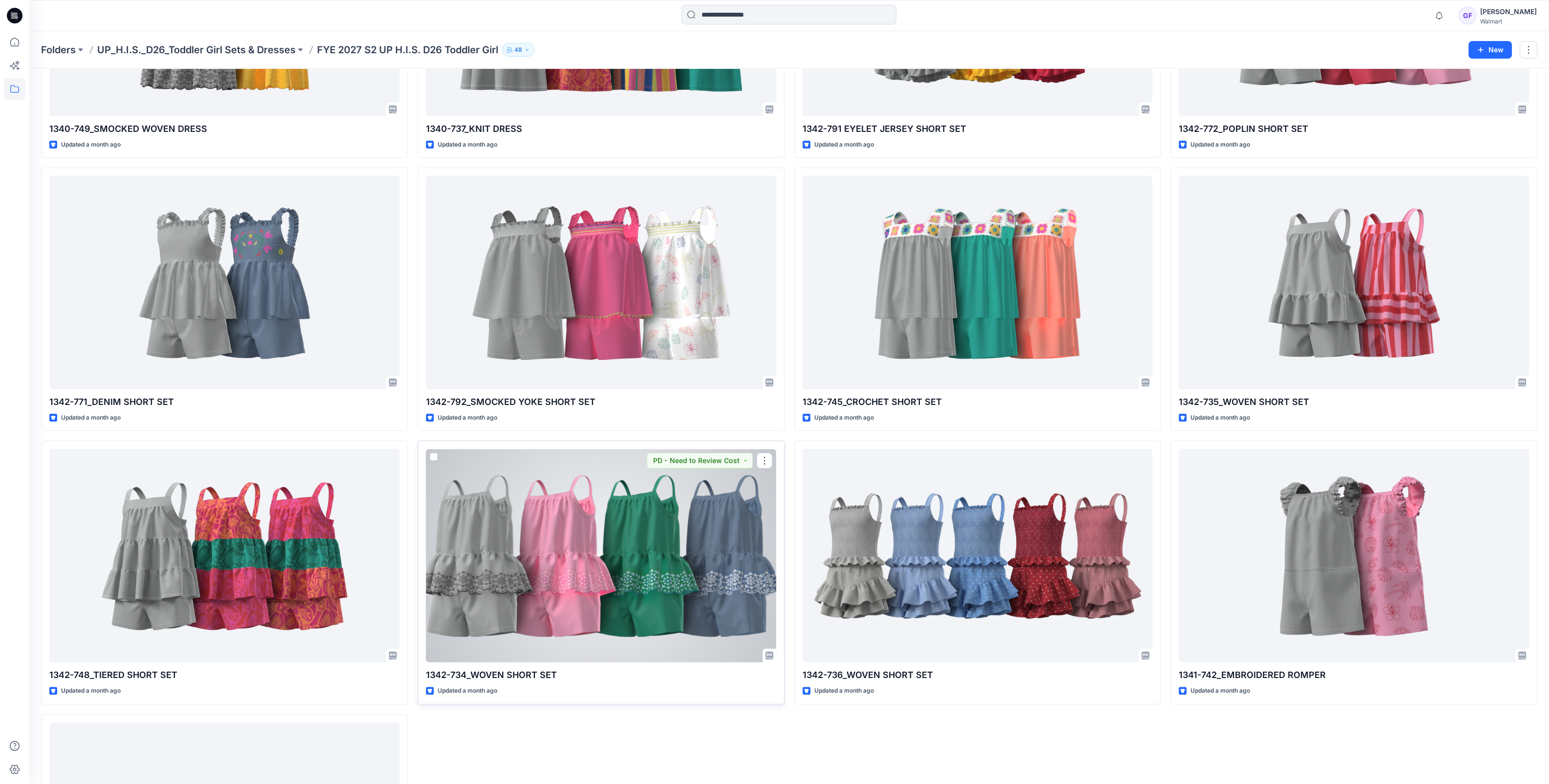
click at [562, 505] on div at bounding box center [600, 556] width 350 height 214
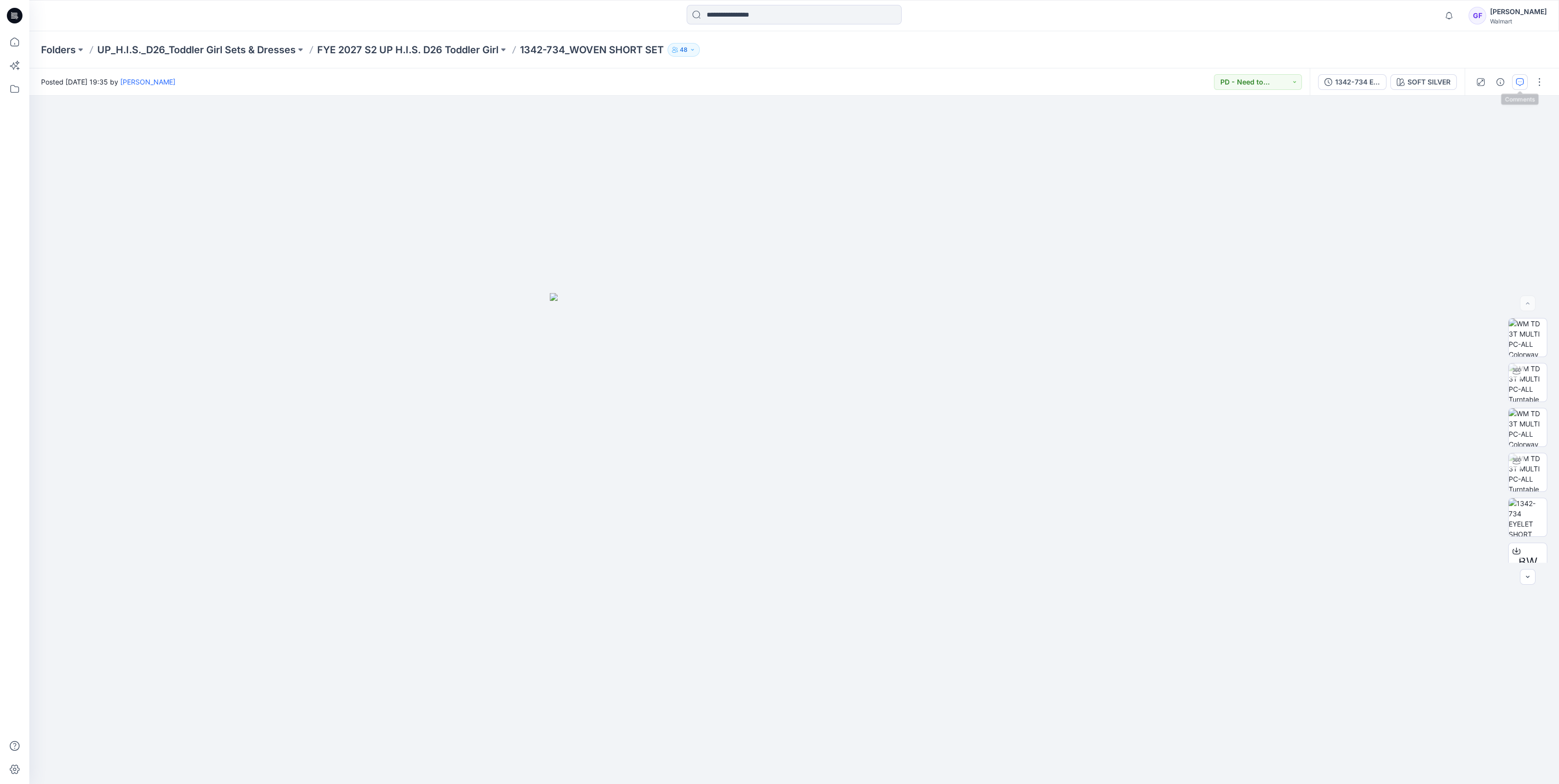
click at [1519, 84] on icon "button" at bounding box center [1519, 82] width 8 height 8
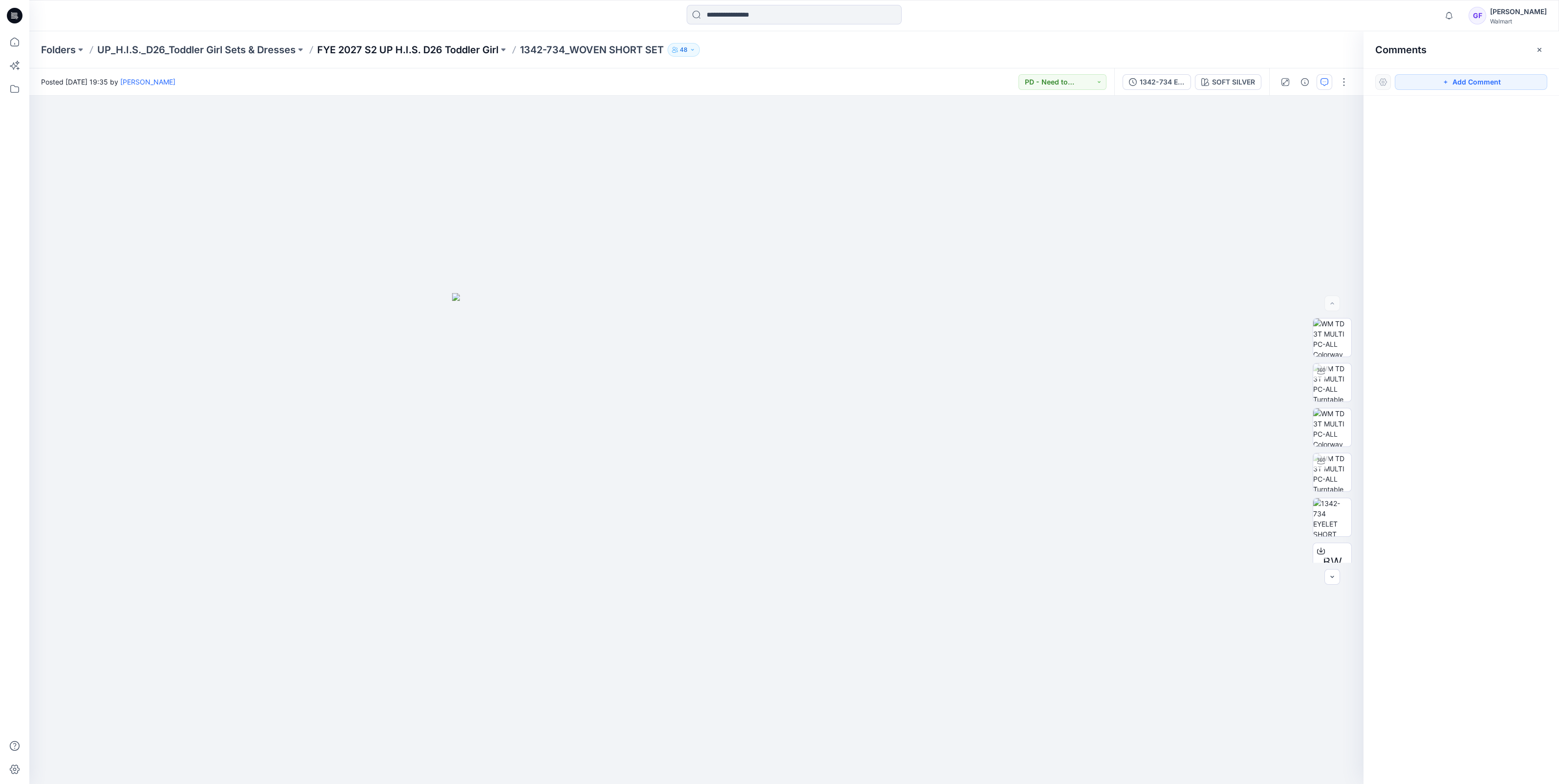
click at [431, 53] on p "FYE 2027 S2 UP H.I.S. D26 Toddler Girl" at bounding box center [407, 50] width 181 height 14
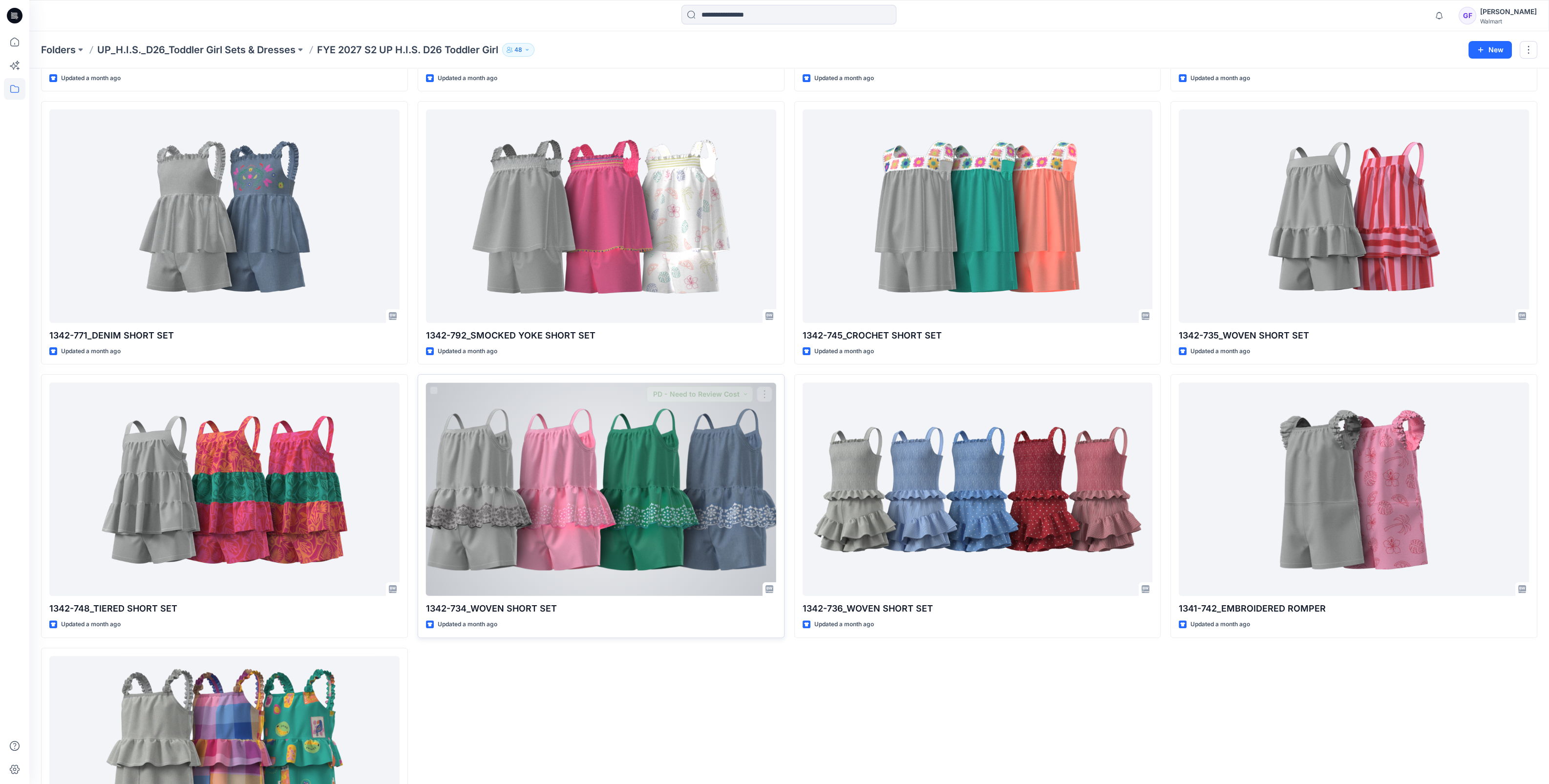
scroll to position [692, 0]
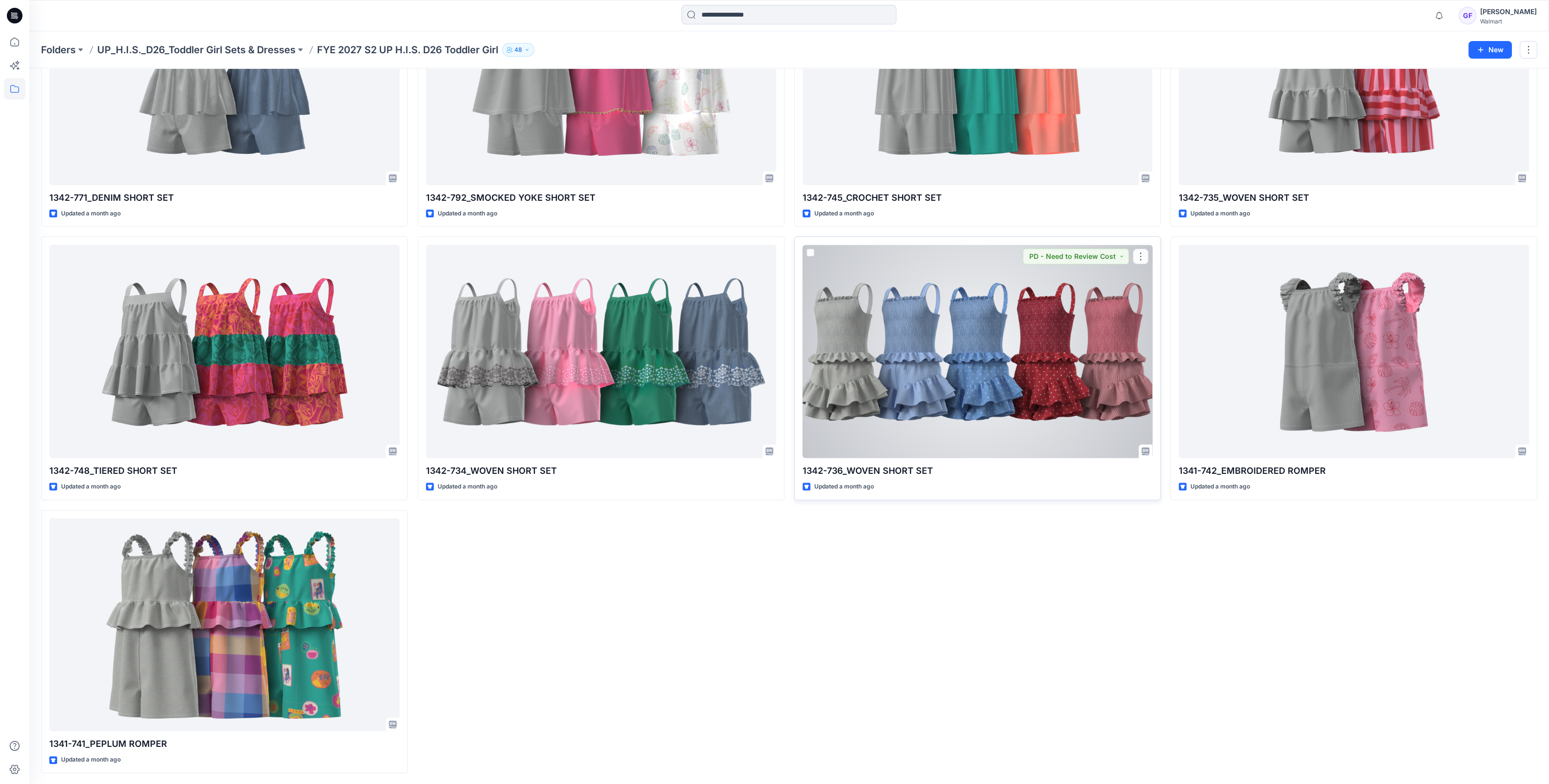
click at [886, 392] on div at bounding box center [978, 351] width 350 height 214
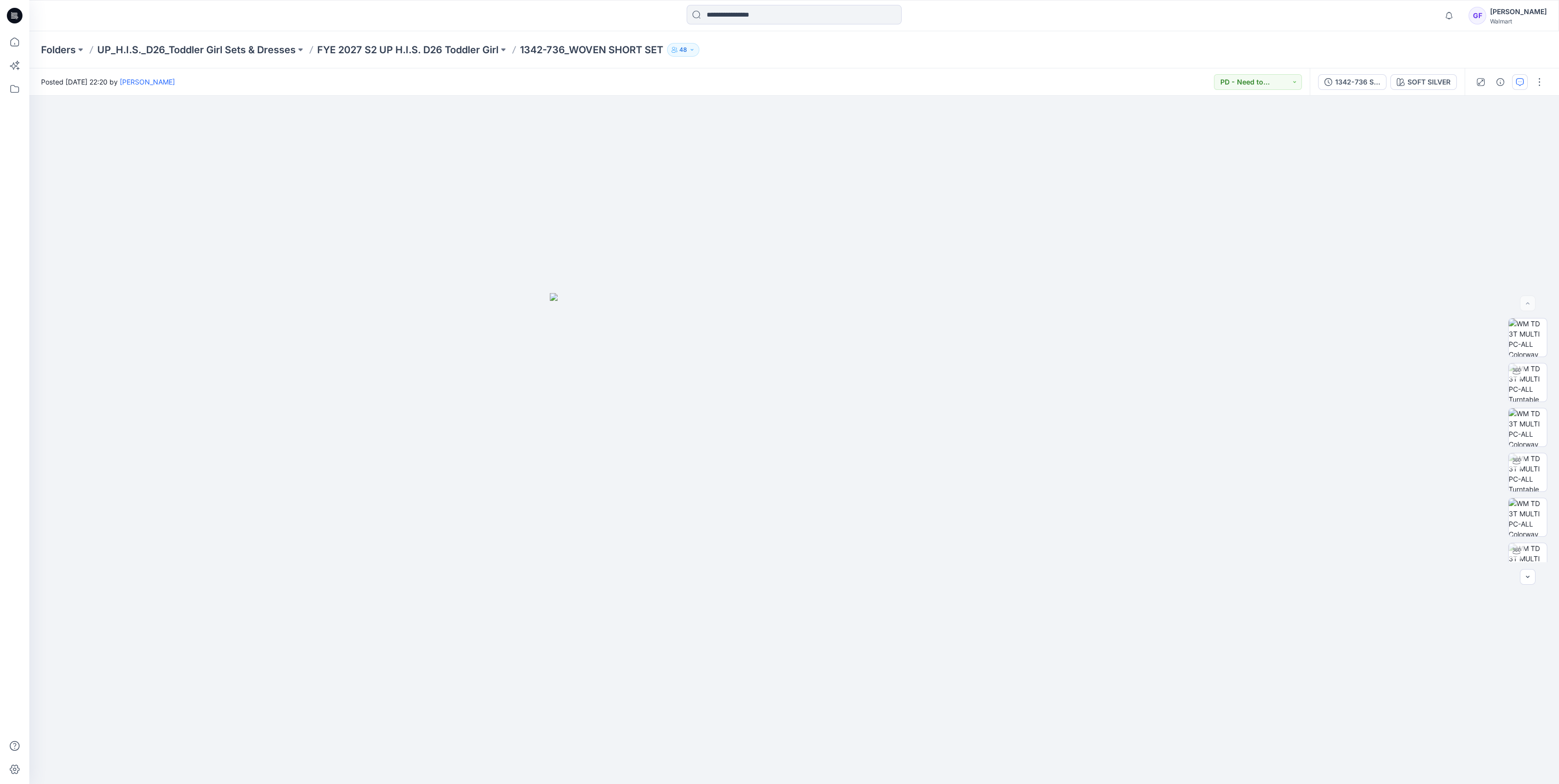
click at [1526, 82] on div at bounding box center [1510, 82] width 90 height 27
click at [1524, 84] on button "button" at bounding box center [1519, 82] width 16 height 16
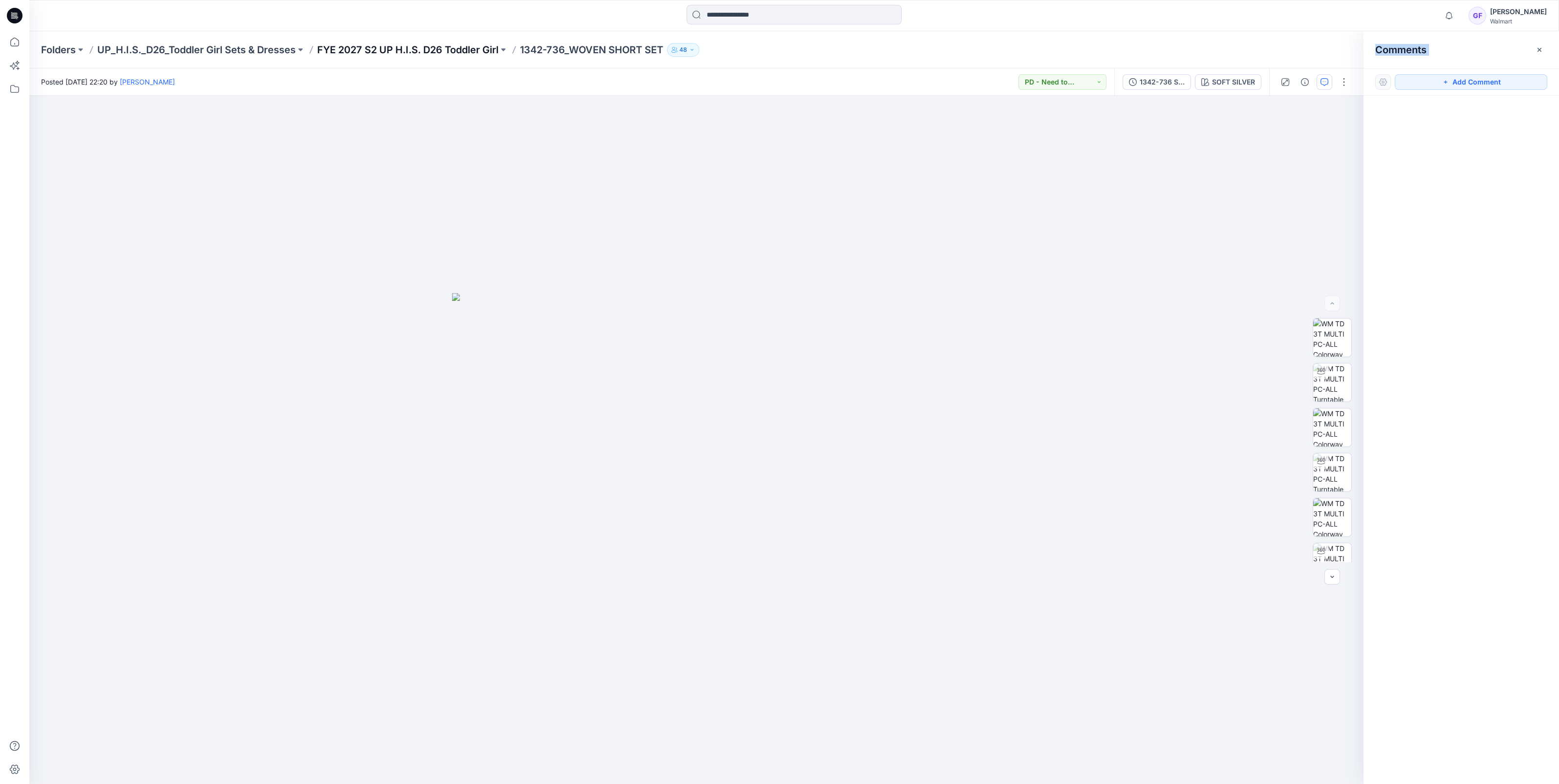
click at [406, 53] on p "FYE 2027 S2 UP H.I.S. D26 Toddler Girl" at bounding box center [407, 50] width 181 height 14
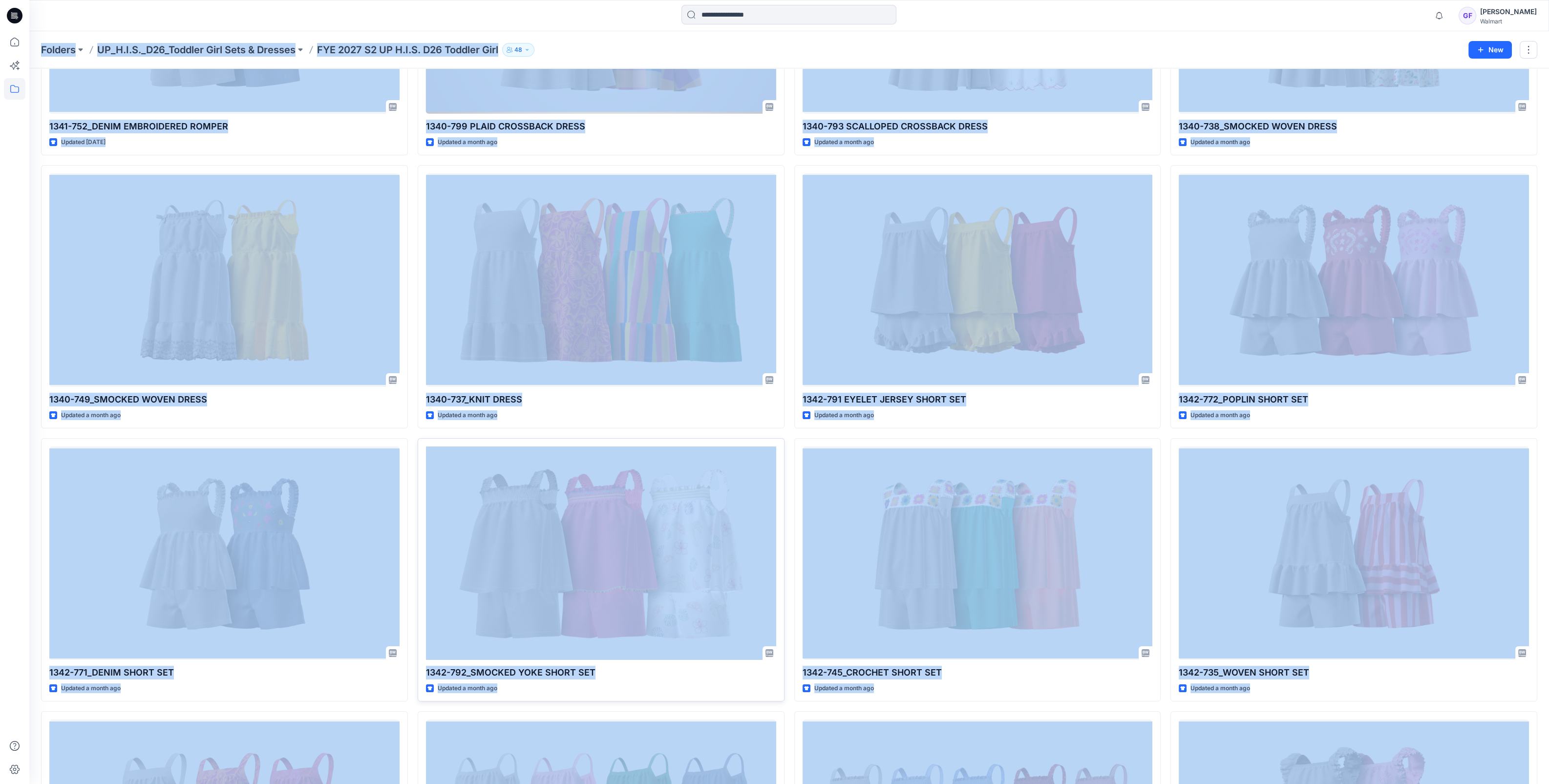
scroll to position [488, 0]
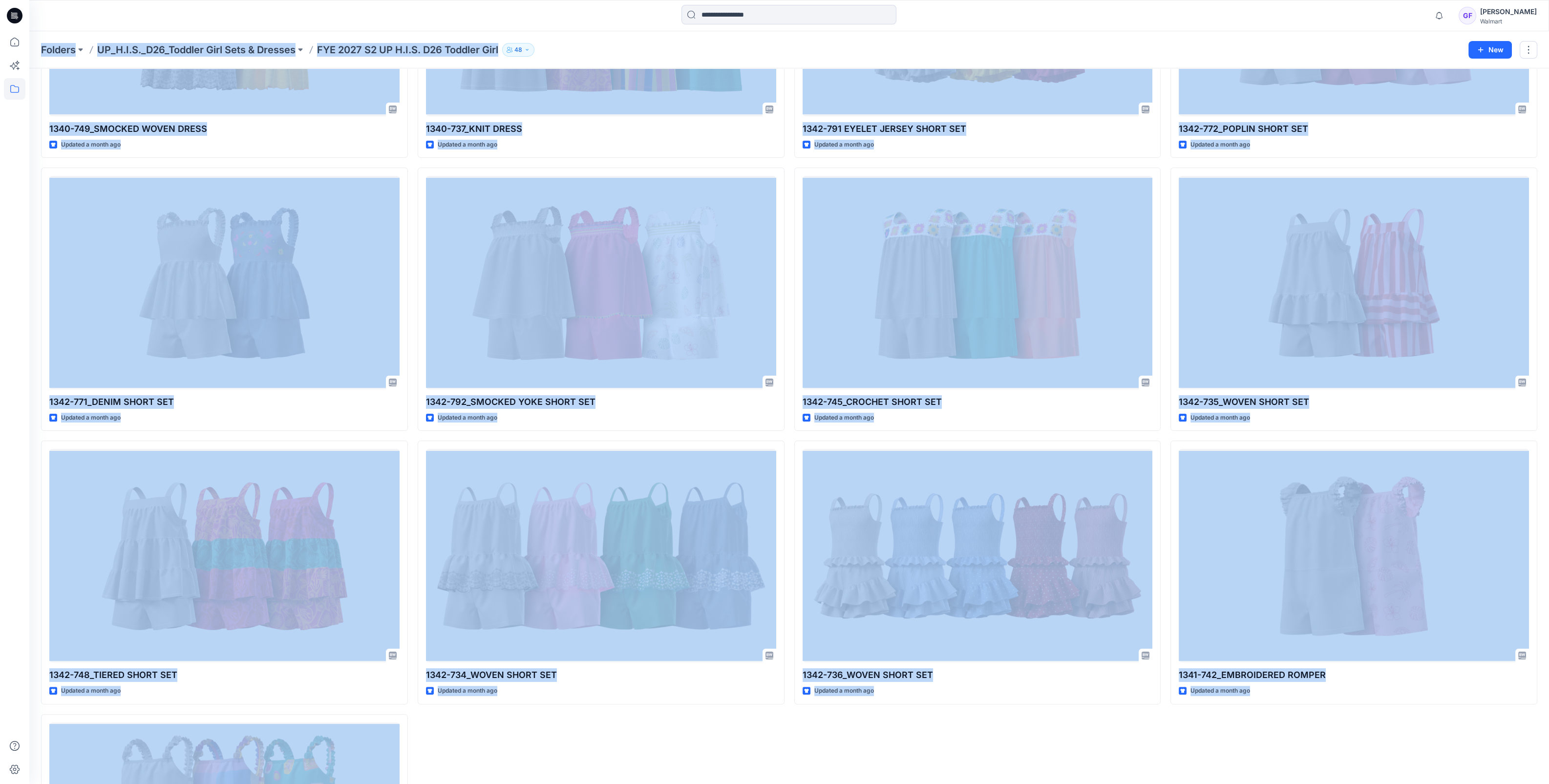
click at [1030, 735] on div "1340-793 SCALLOPED CROSSBACK DRESS Updated a month ago 1342-791 EYELET JERSEY S…" at bounding box center [978, 299] width 367 height 1356
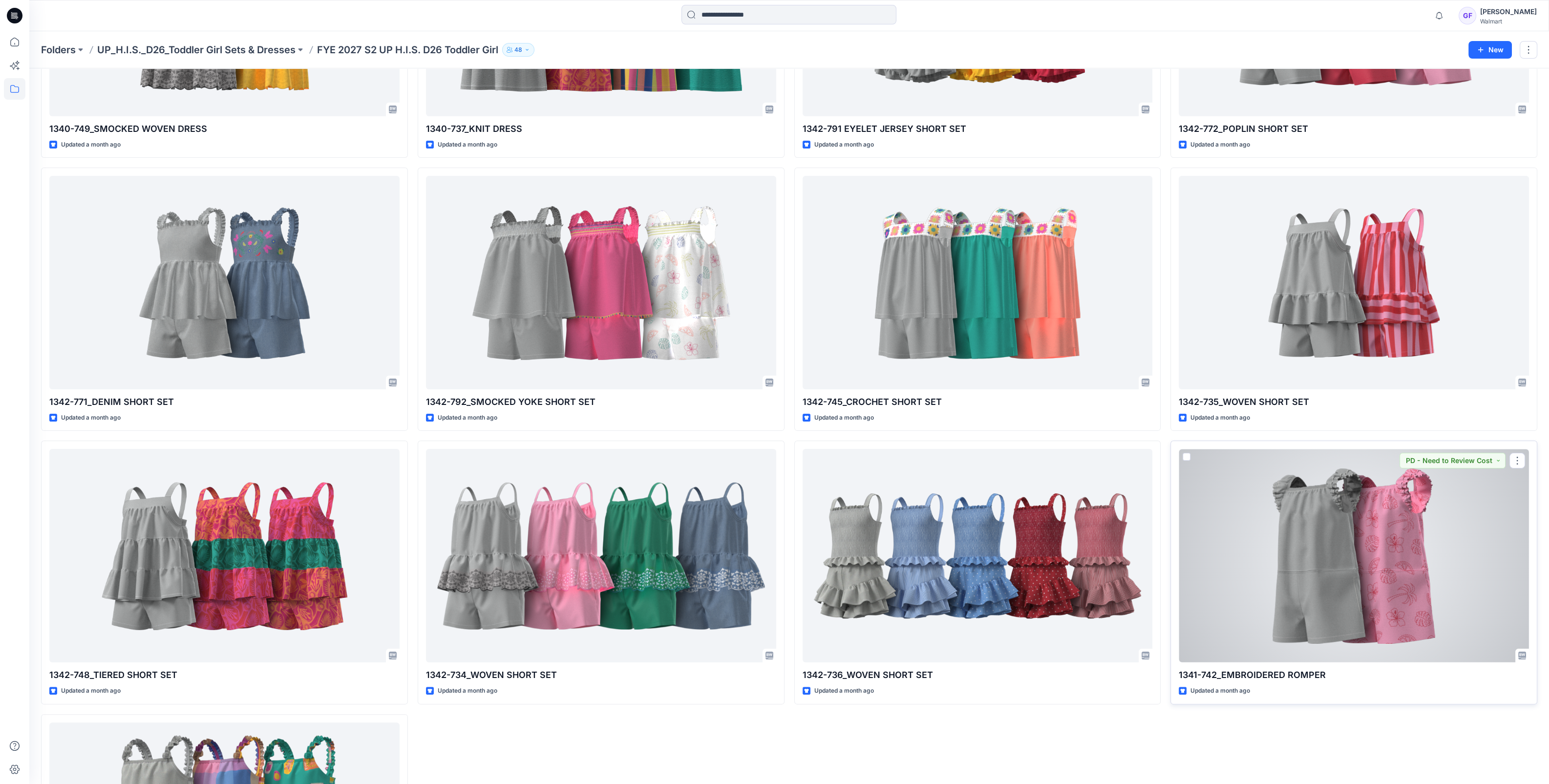
click at [1347, 541] on div at bounding box center [1353, 556] width 350 height 214
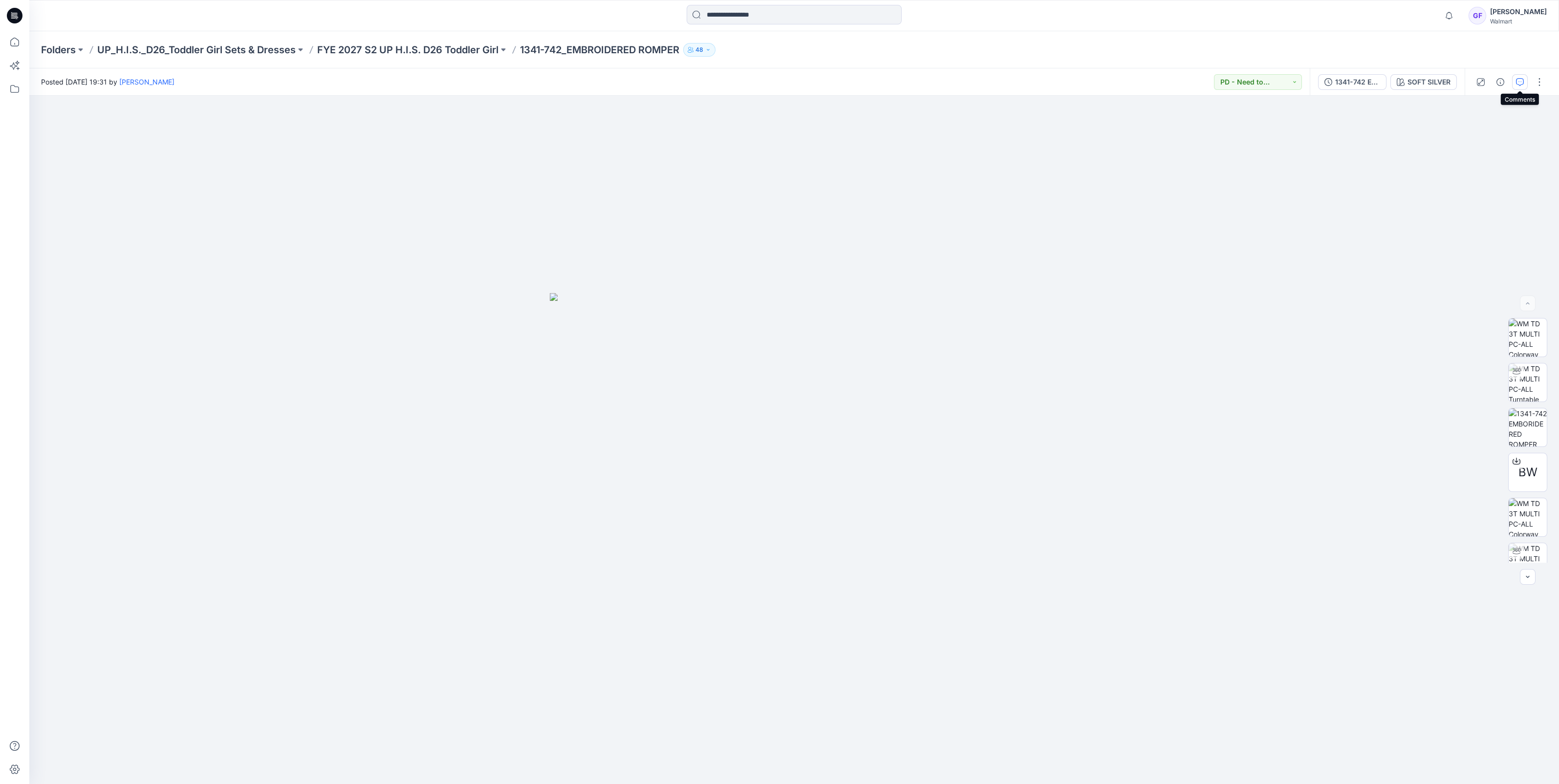
click at [1520, 79] on icon "button" at bounding box center [1519, 82] width 8 height 8
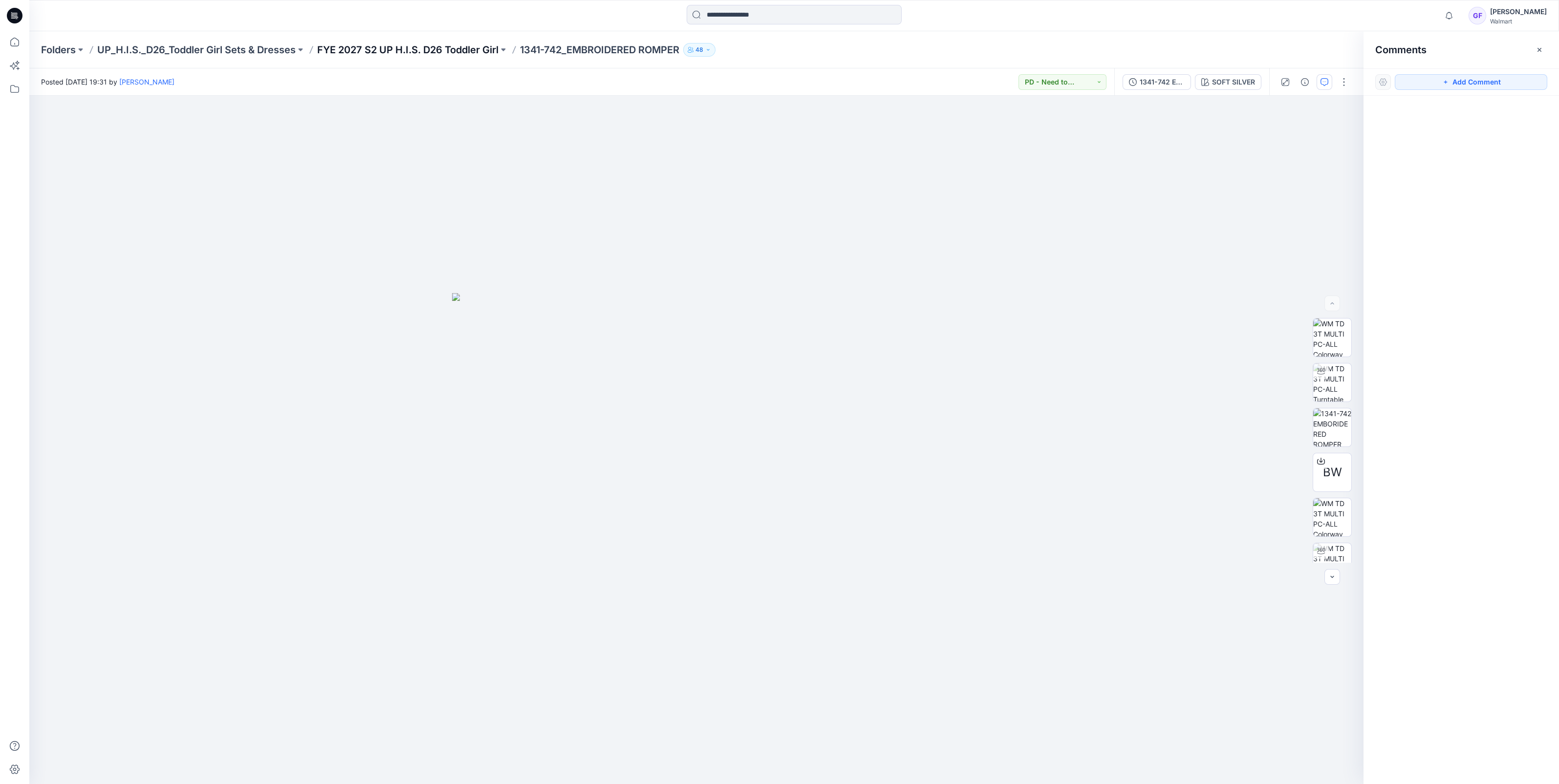
click at [431, 46] on p "FYE 2027 S2 UP H.I.S. D26 Toddler Girl" at bounding box center [407, 50] width 181 height 14
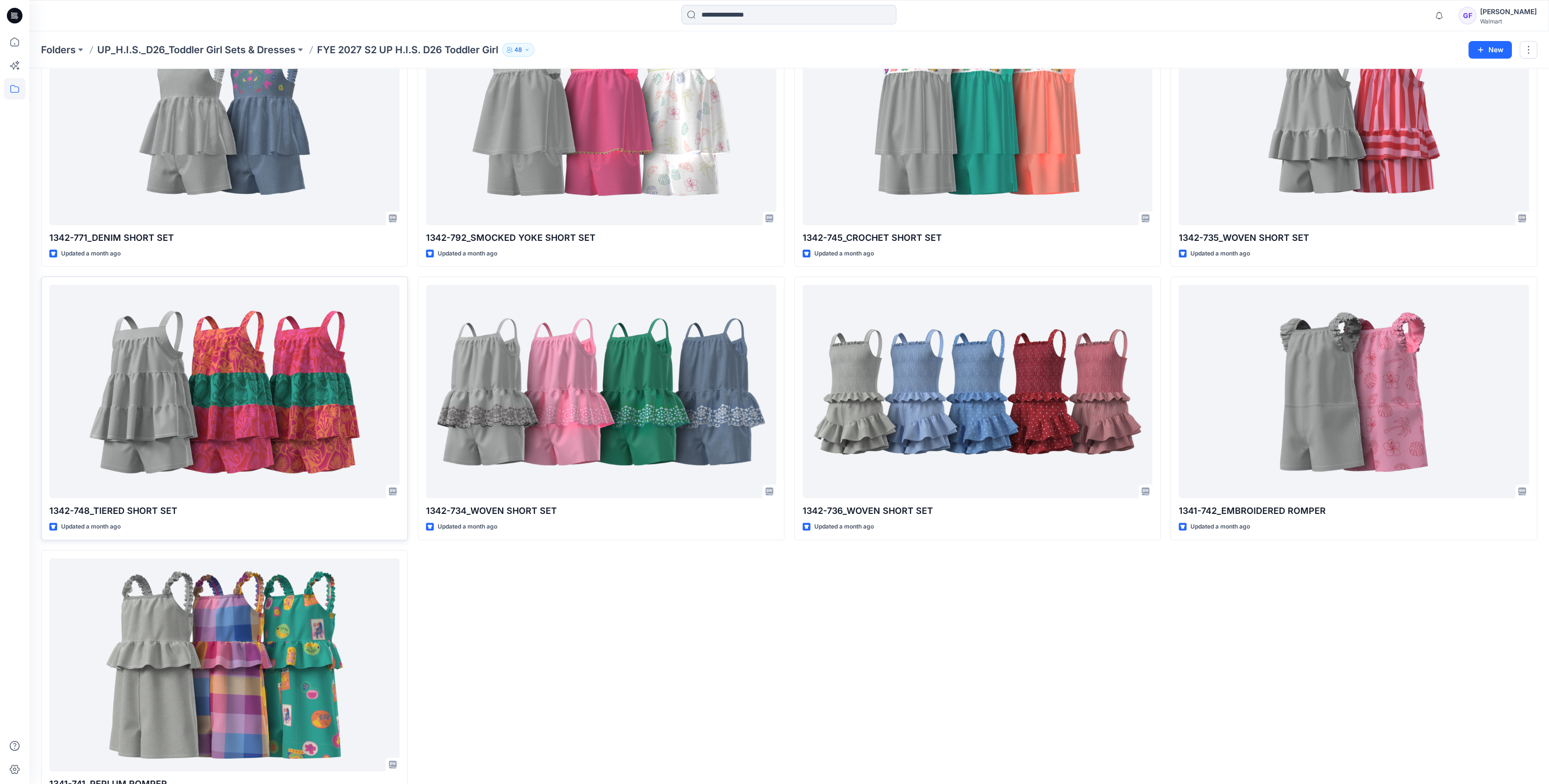
scroll to position [692, 0]
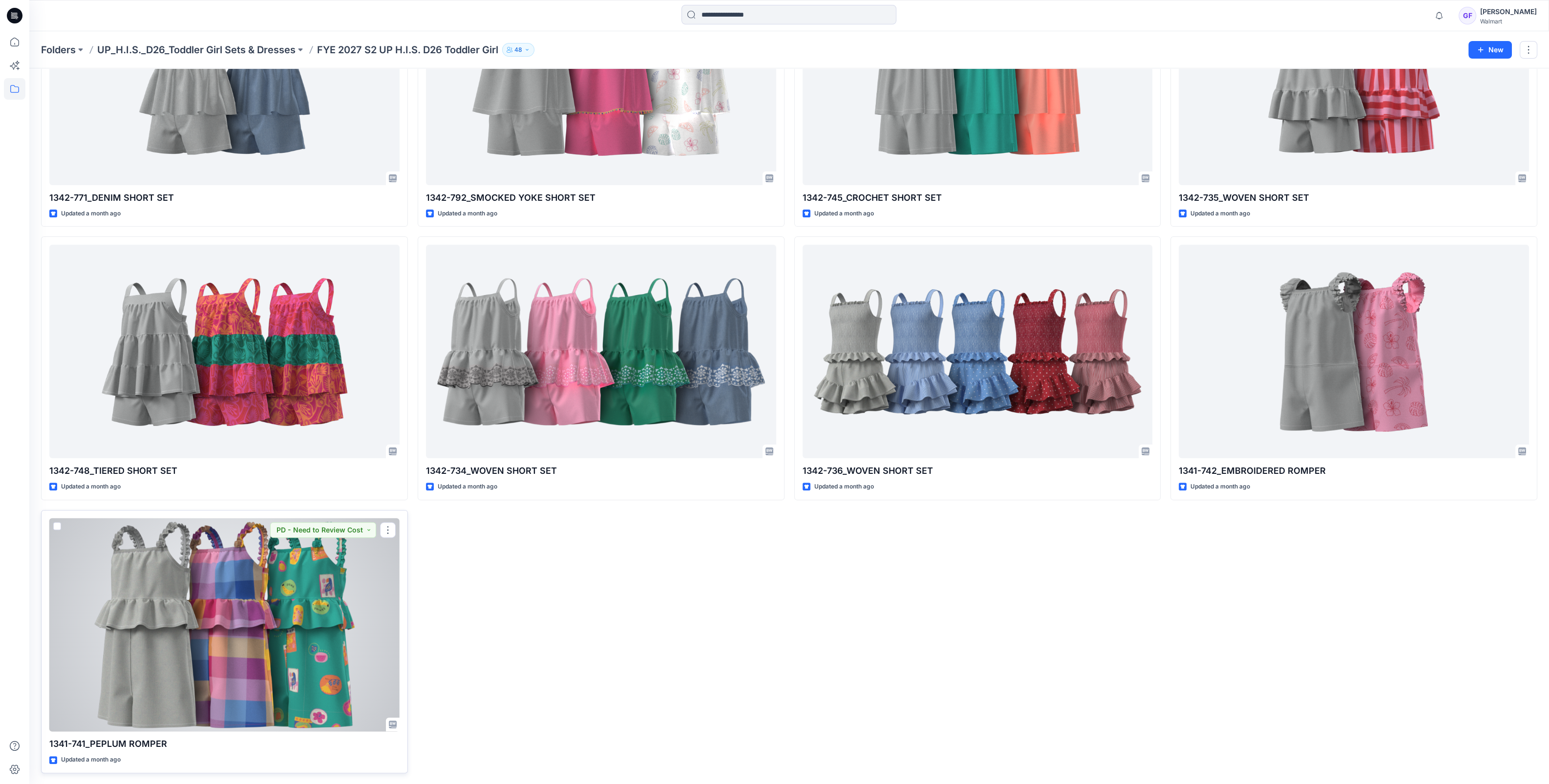
click at [277, 659] on div at bounding box center [224, 625] width 350 height 214
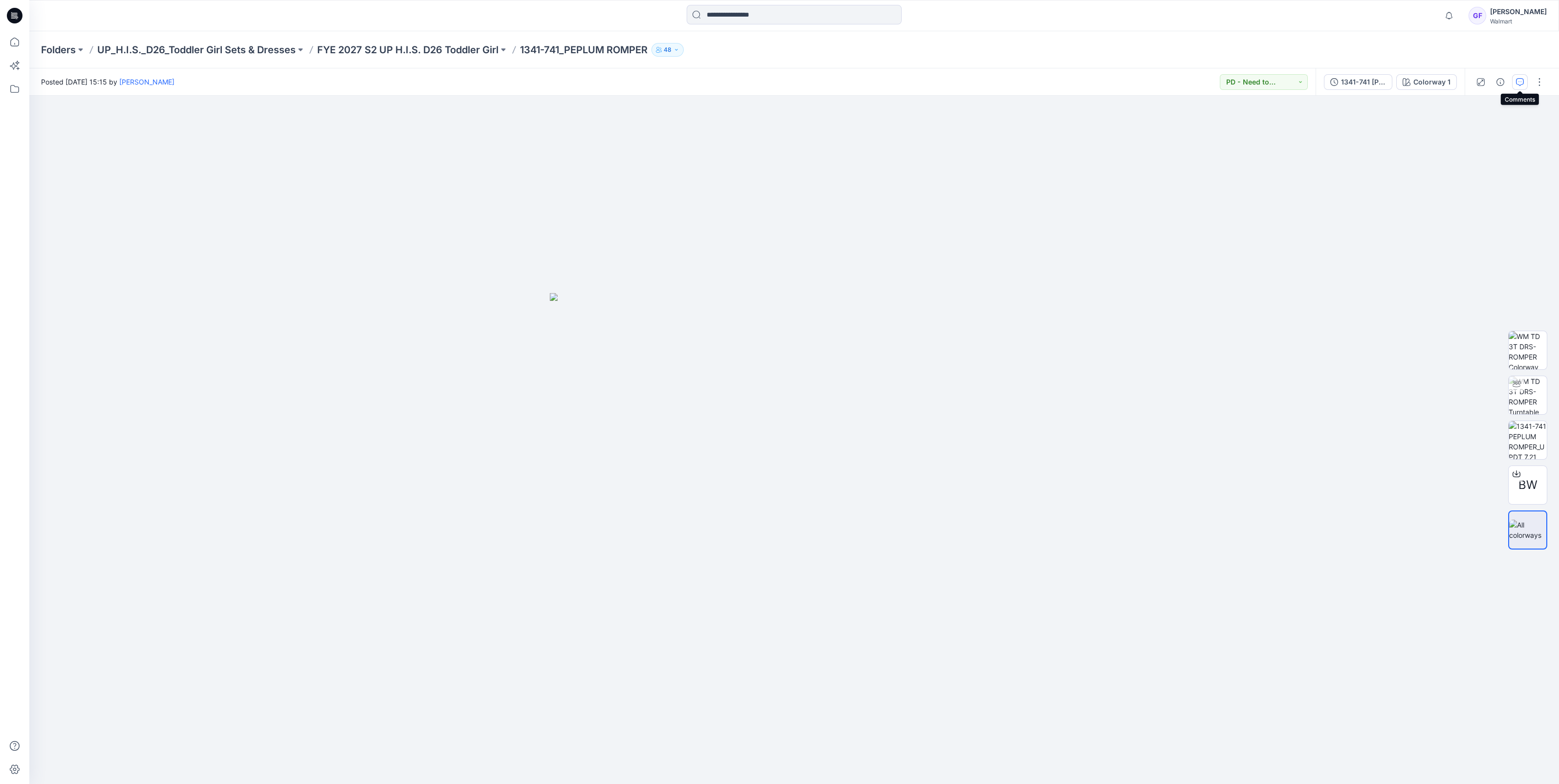
click at [1519, 80] on icon "button" at bounding box center [1519, 82] width 8 height 8
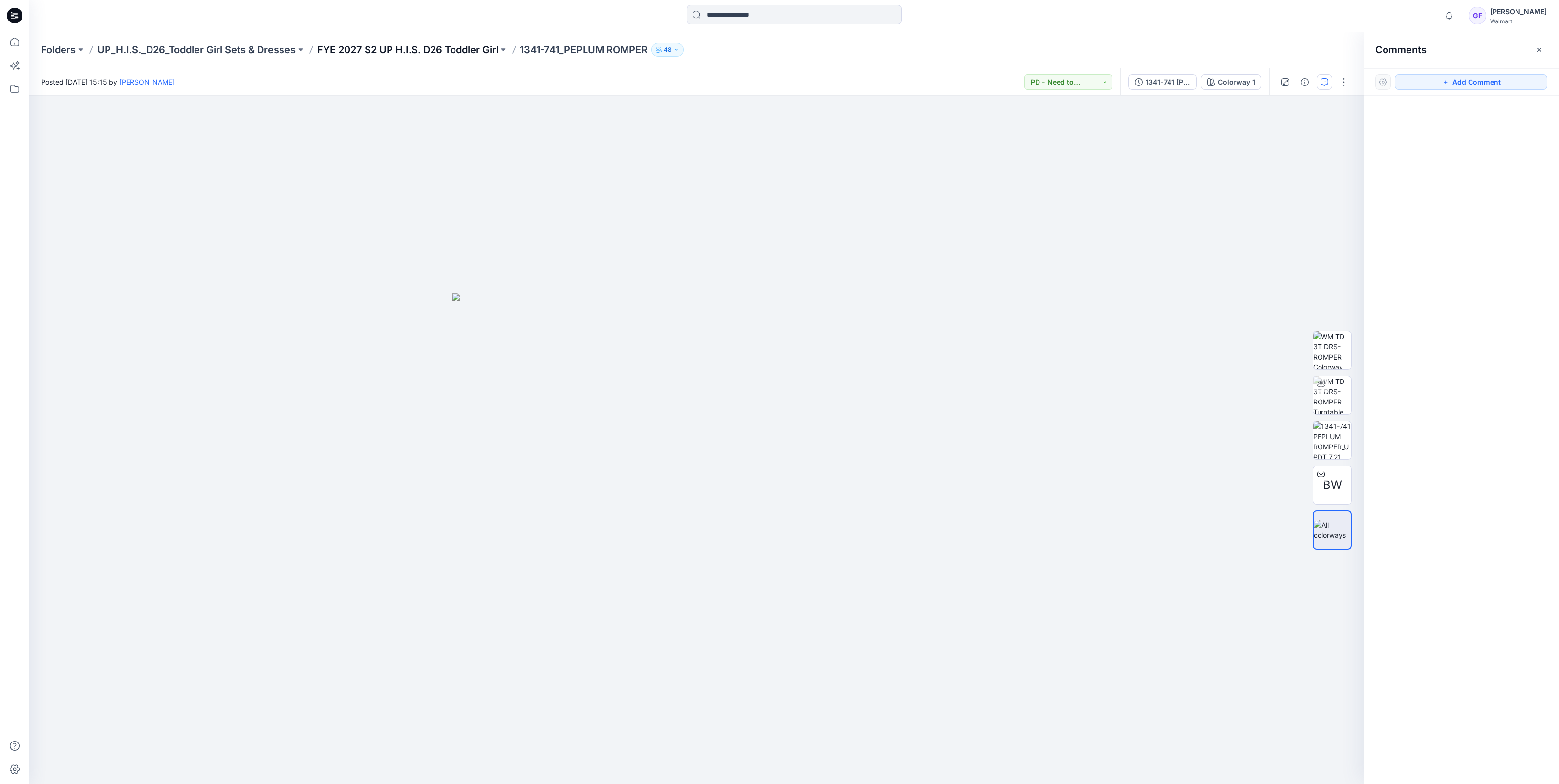
click at [456, 46] on p "FYE 2027 S2 UP H.I.S. D26 Toddler Girl" at bounding box center [407, 50] width 181 height 14
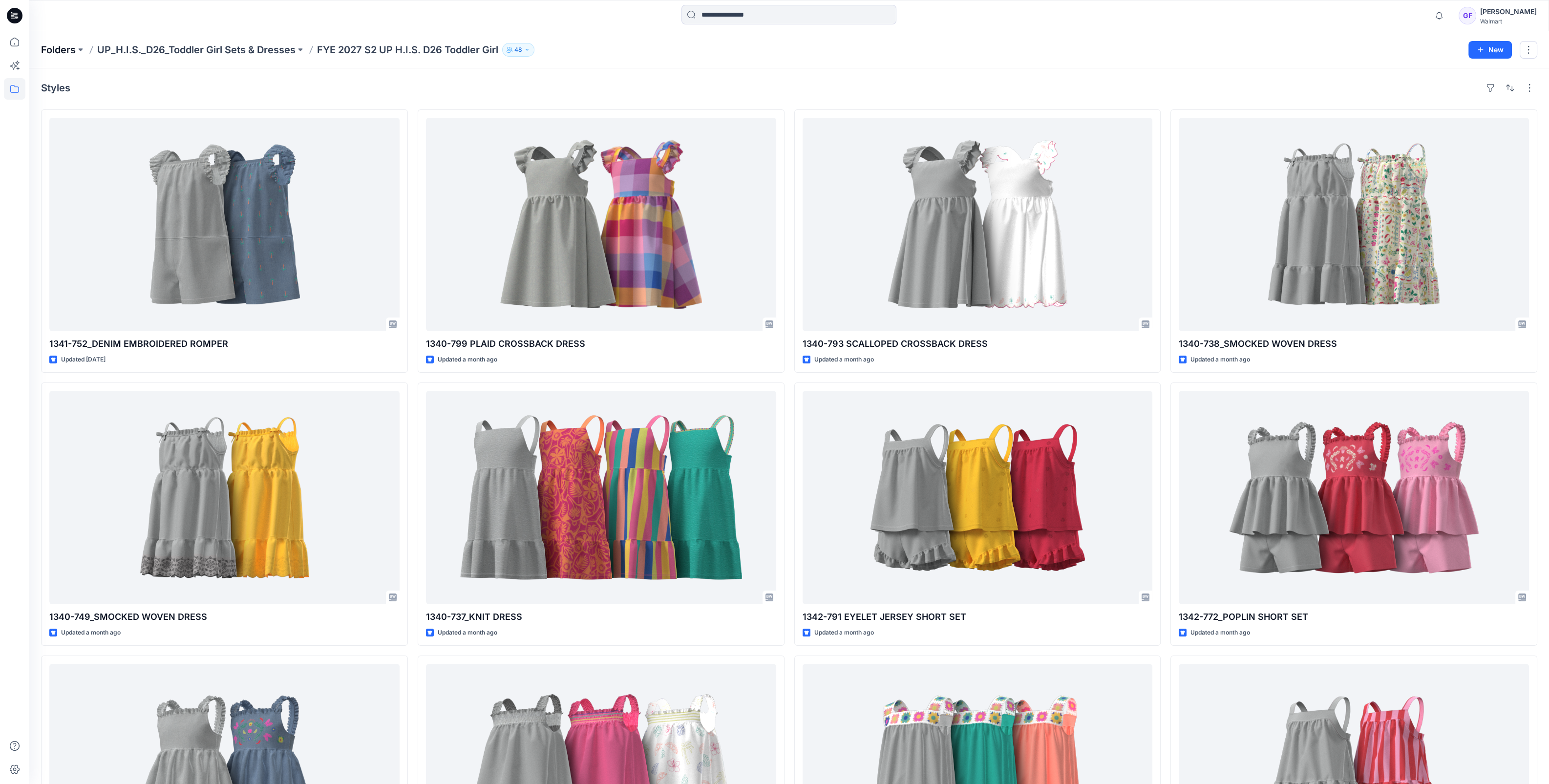
click at [62, 52] on p "Folders" at bounding box center [58, 50] width 35 height 14
